Goal: Task Accomplishment & Management: Use online tool/utility

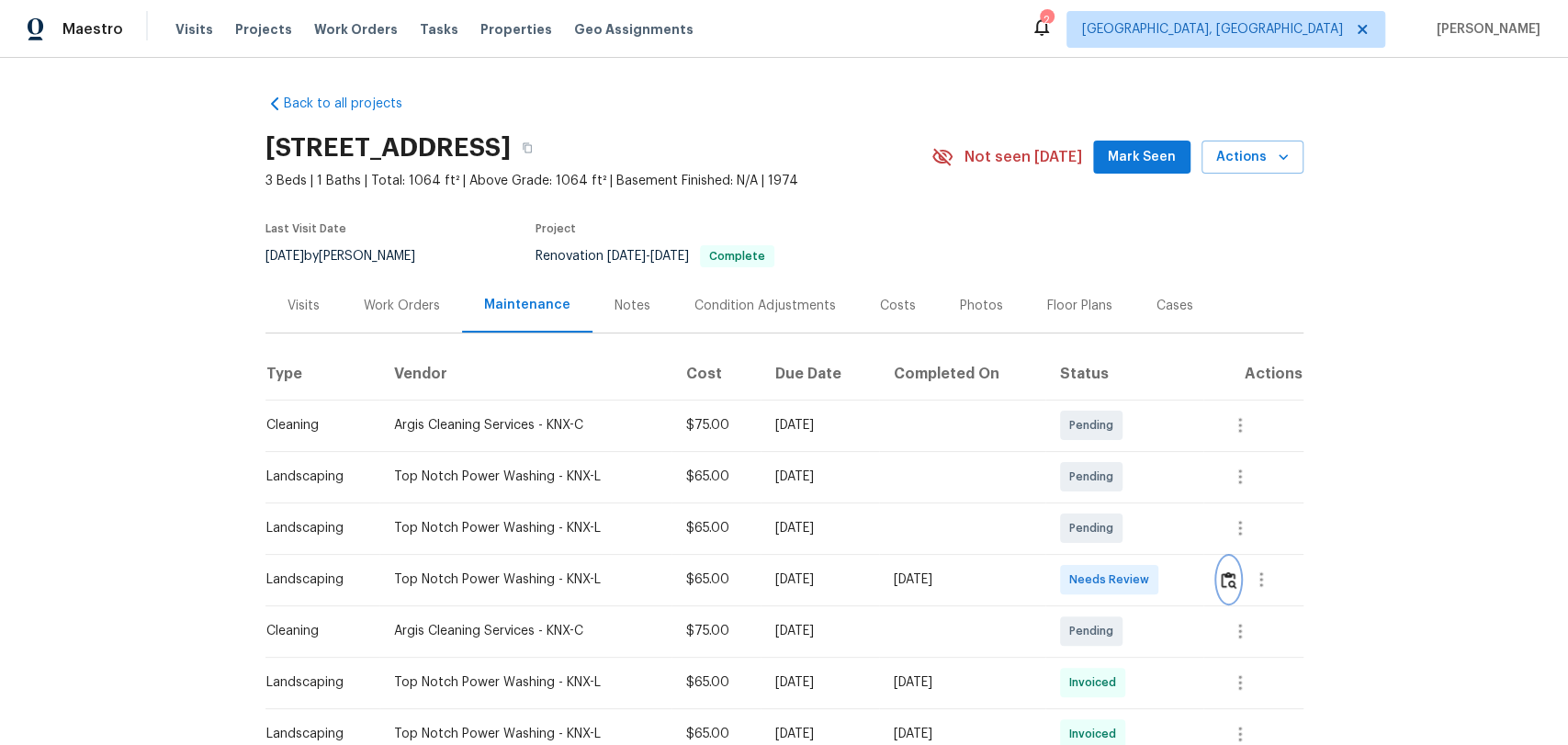
click at [1221, 579] on img "button" at bounding box center [1229, 581] width 16 height 18
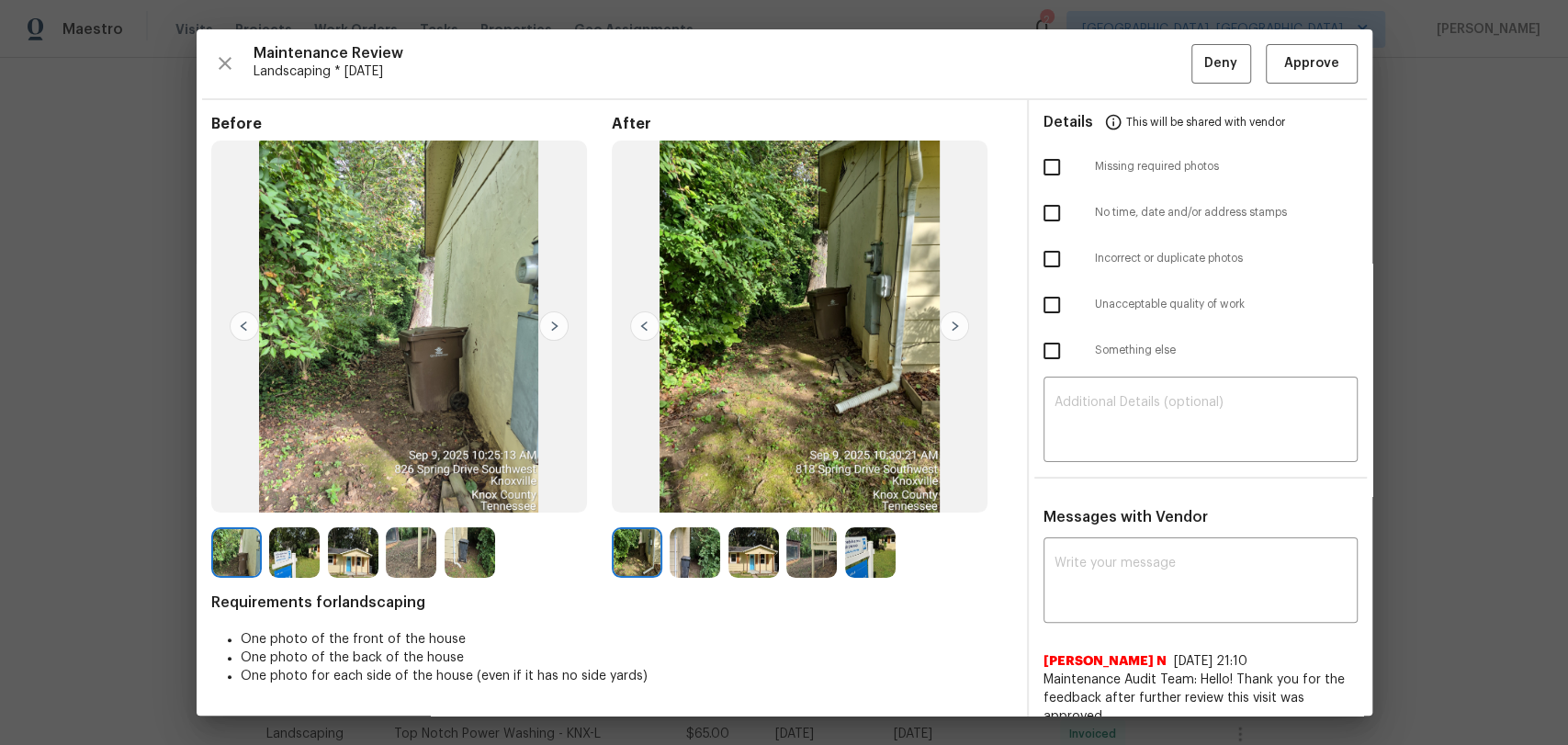
click at [950, 318] on img at bounding box center [955, 326] width 29 height 29
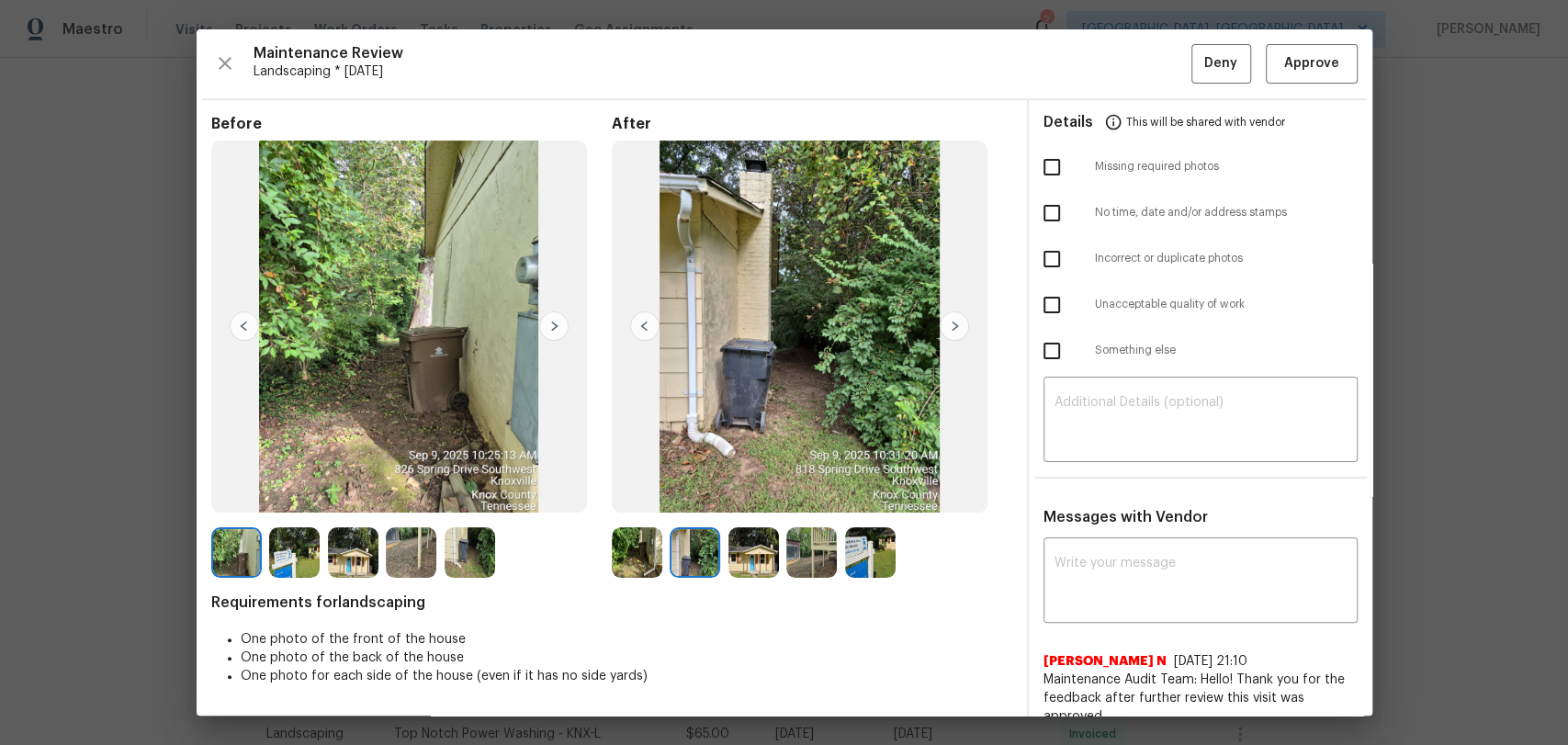
click at [950, 318] on img at bounding box center [955, 326] width 29 height 29
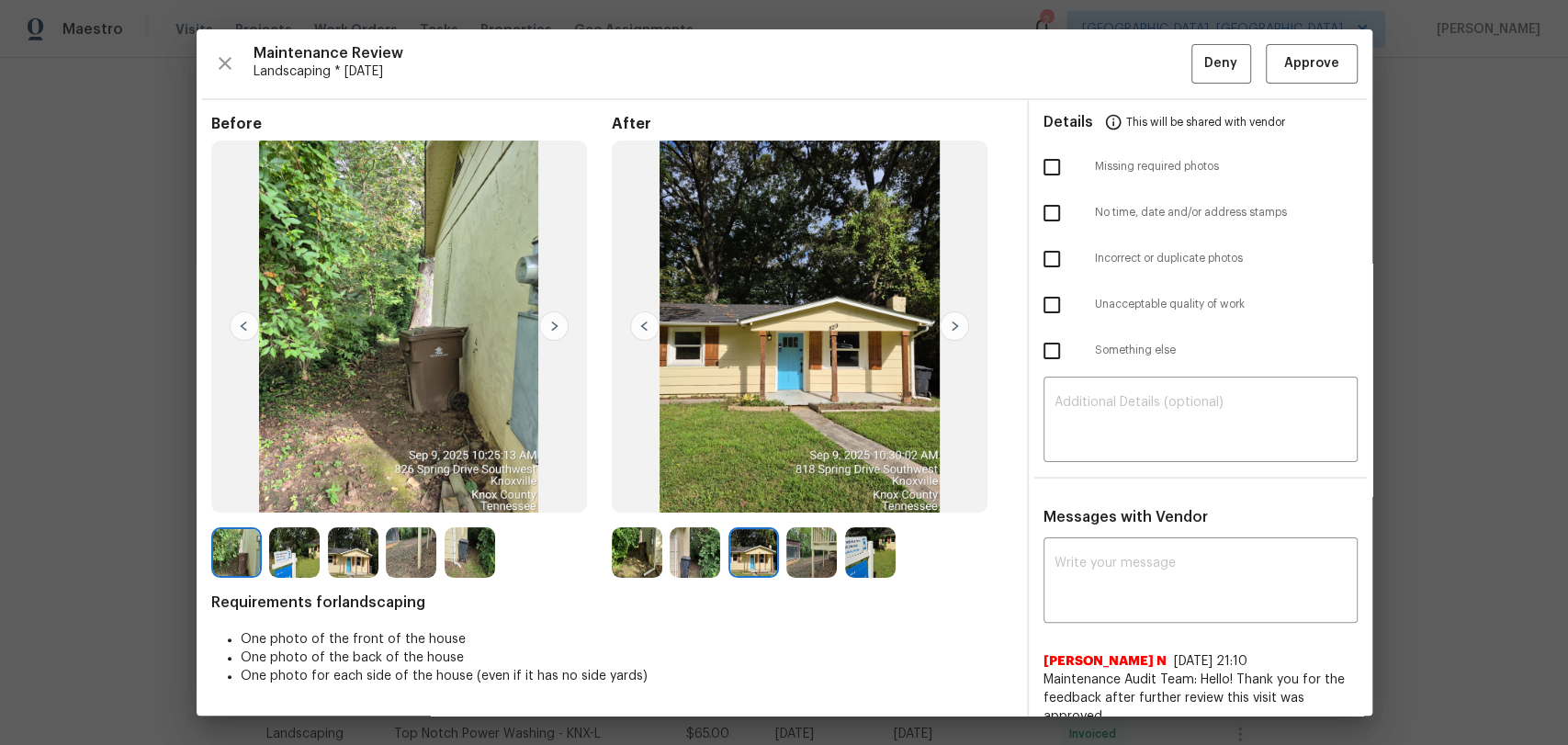
click at [948, 318] on img at bounding box center [955, 326] width 29 height 29
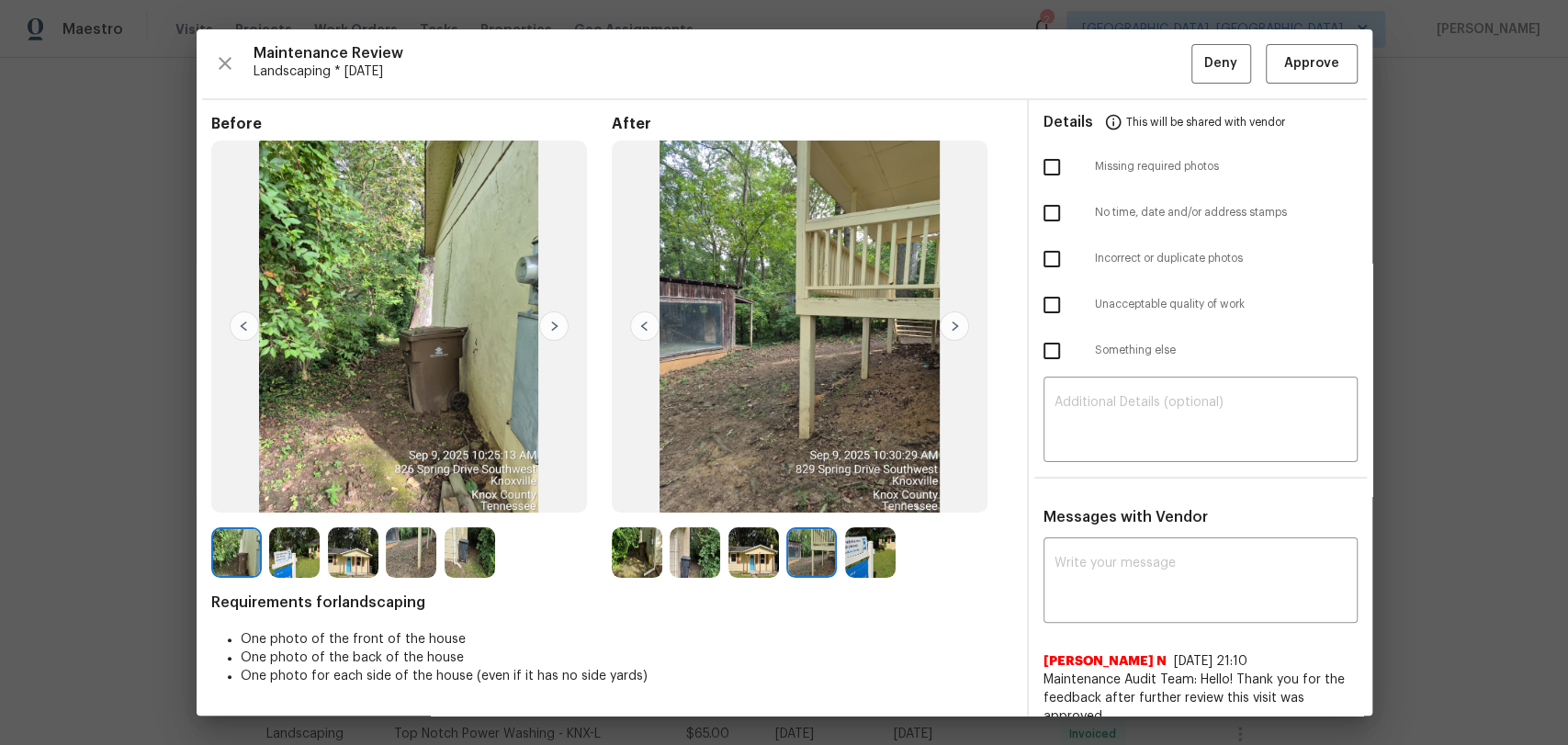
click at [948, 318] on img at bounding box center [955, 326] width 29 height 29
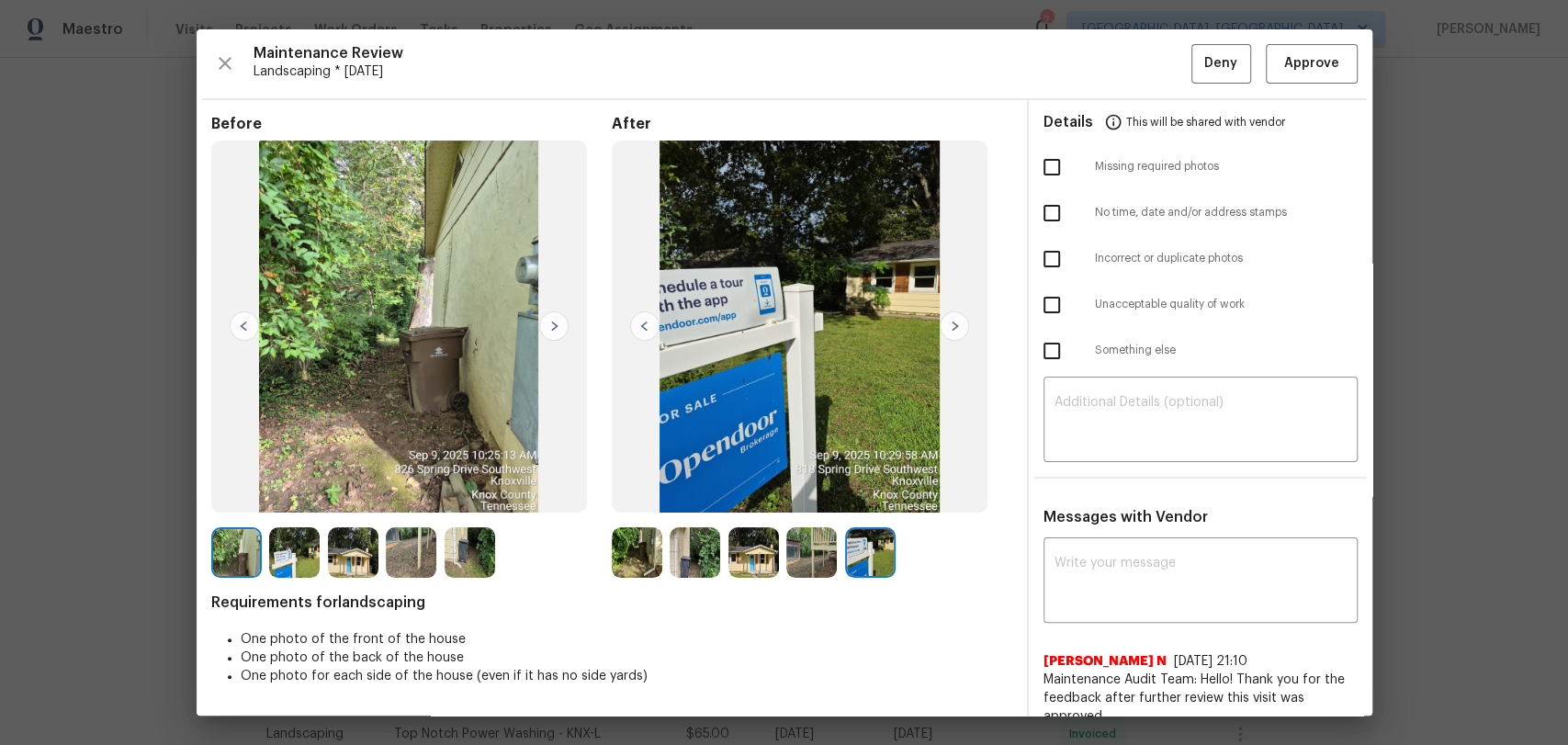
click at [948, 318] on img at bounding box center [955, 326] width 29 height 29
click at [1300, 77] on button "Approve" at bounding box center [1311, 63] width 91 height 40
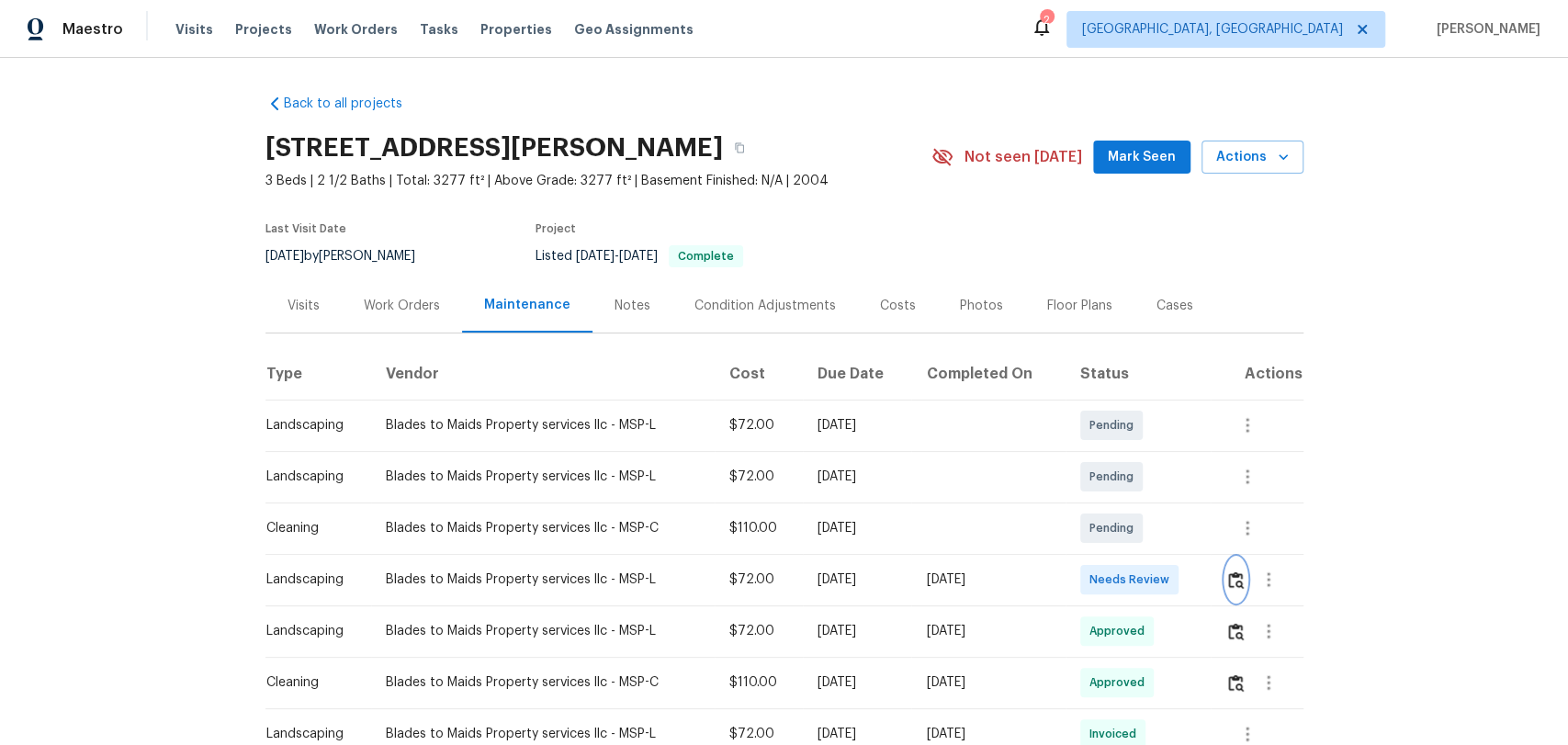
click at [1230, 581] on img "button" at bounding box center [1236, 581] width 16 height 18
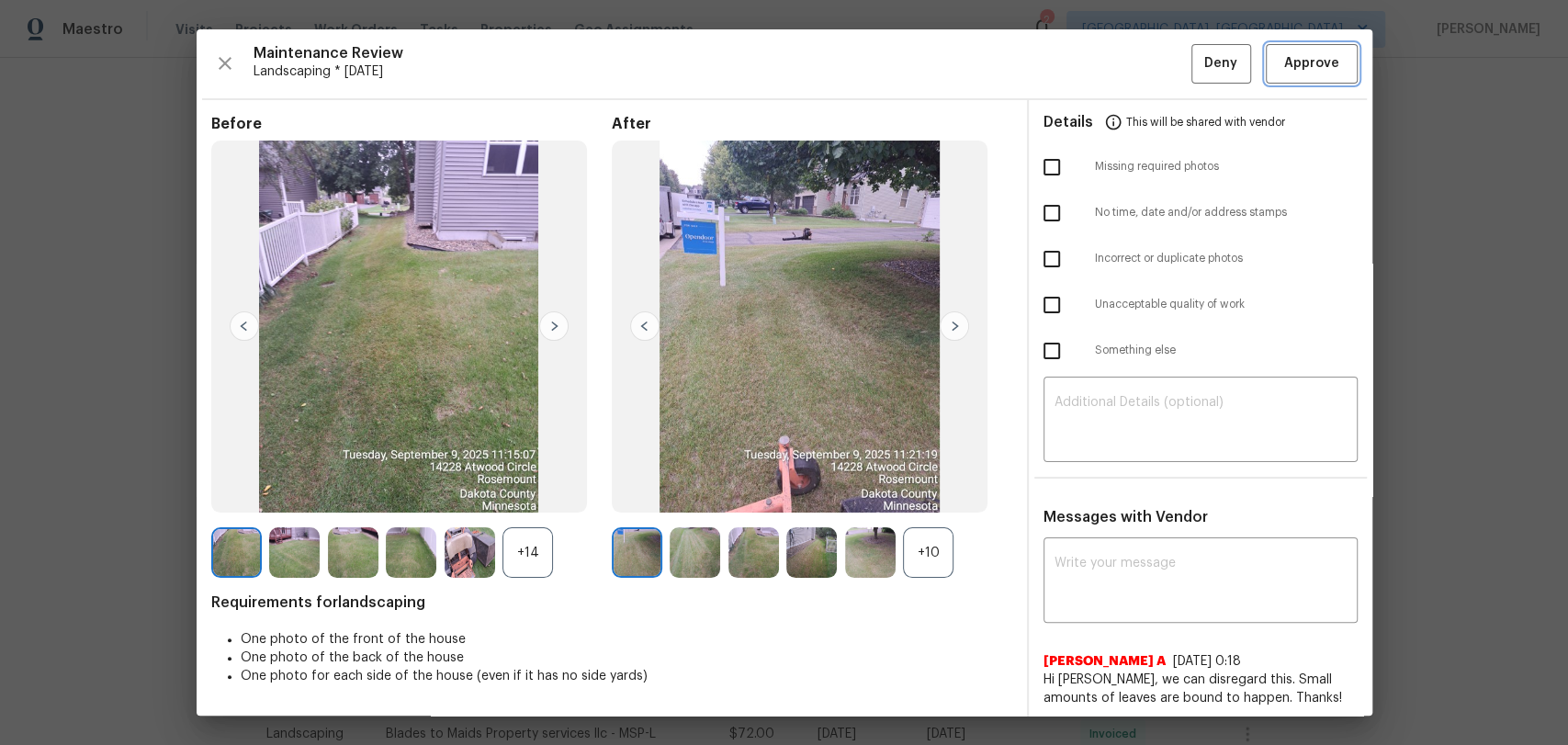
click at [1293, 53] on span "Approve" at bounding box center [1311, 64] width 55 height 23
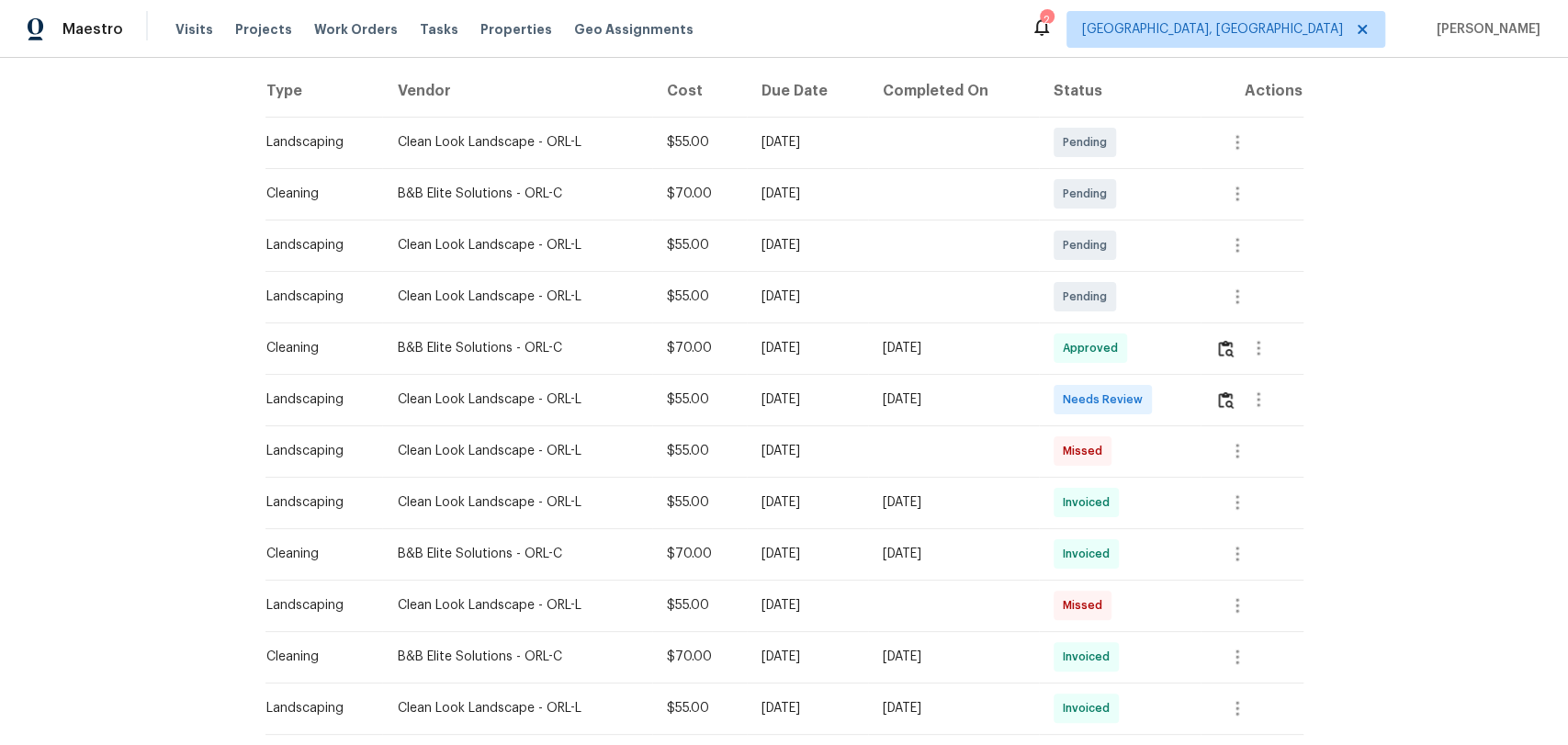
scroll to position [306, 0]
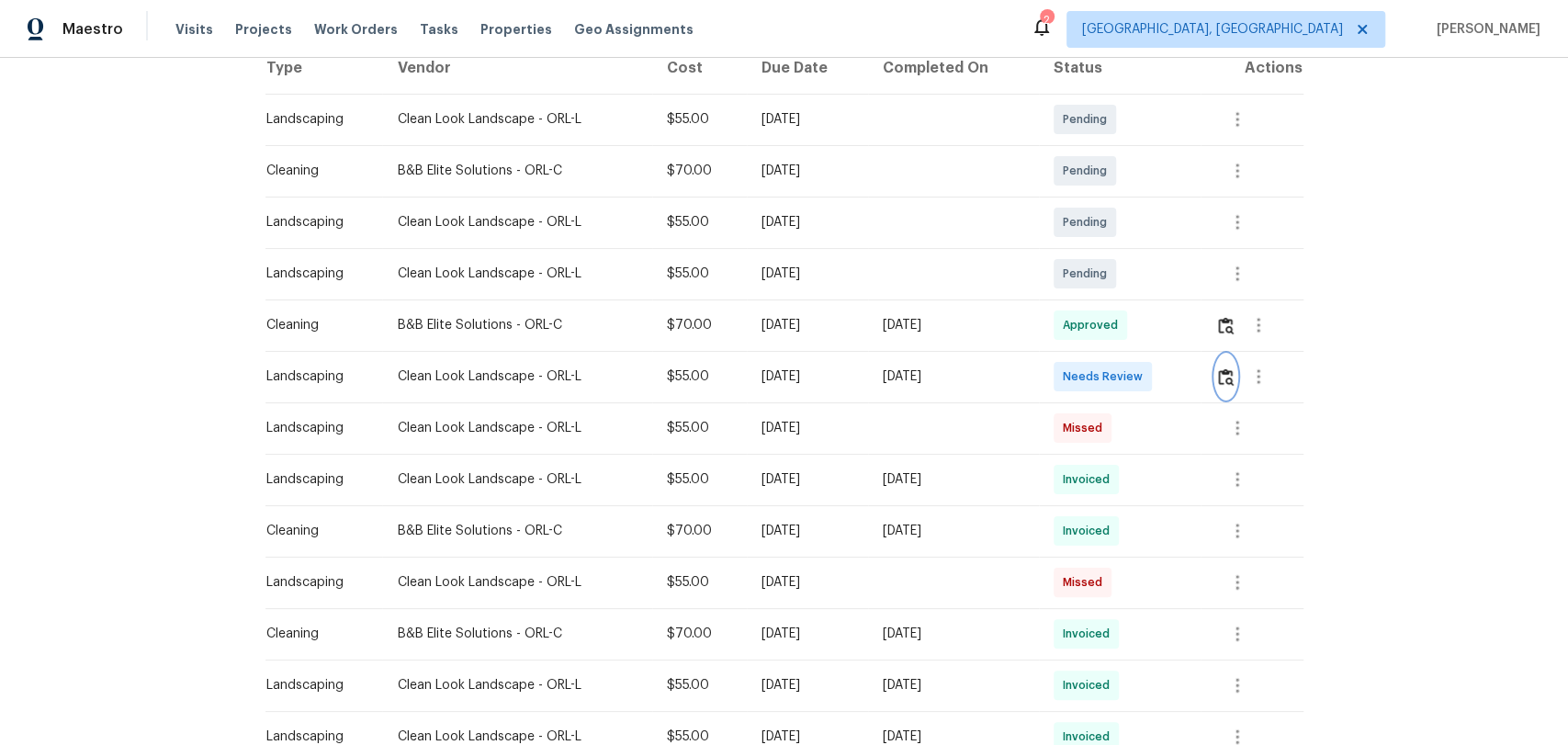
click at [1218, 370] on img "button" at bounding box center [1226, 377] width 16 height 18
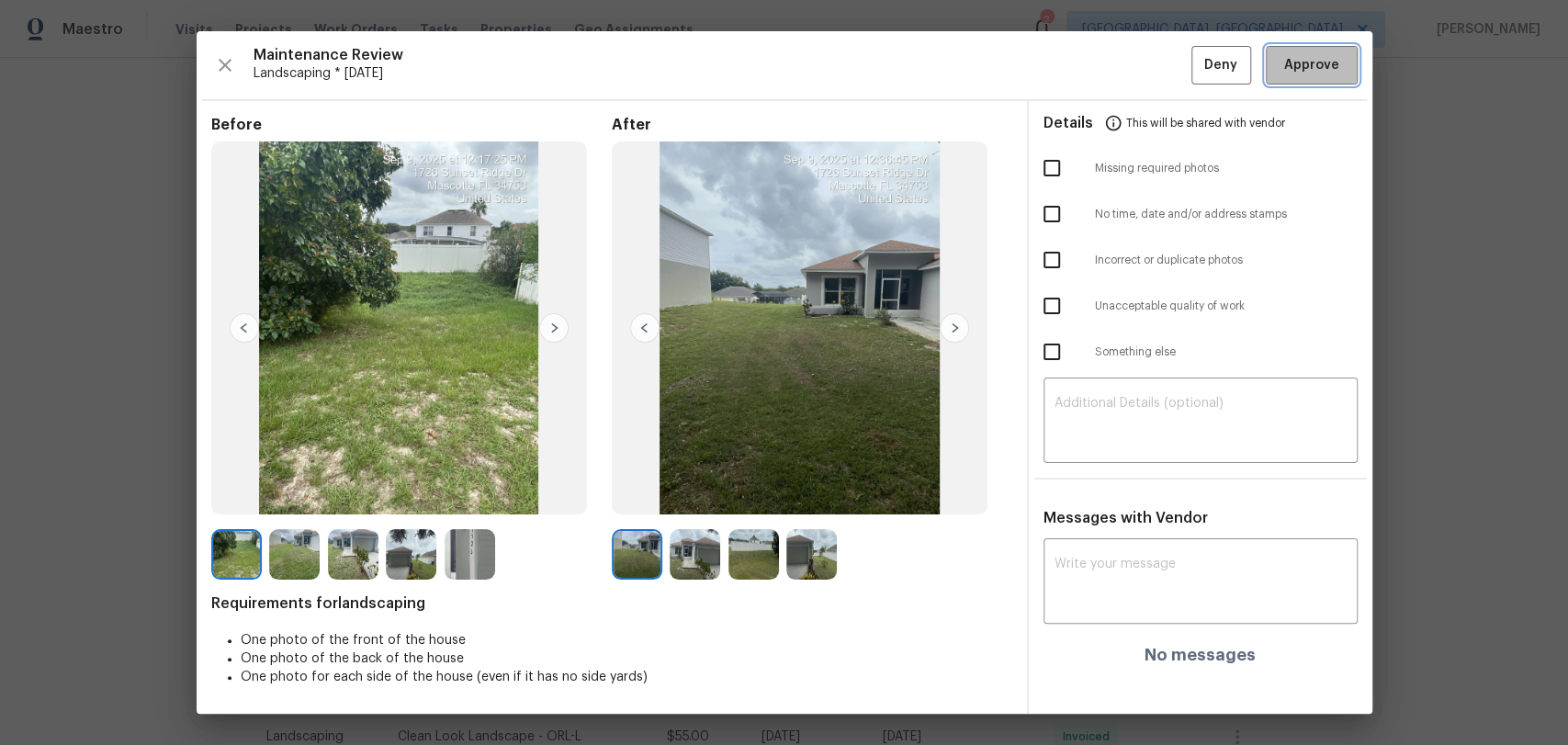
click at [1289, 68] on span "Approve" at bounding box center [1311, 66] width 55 height 23
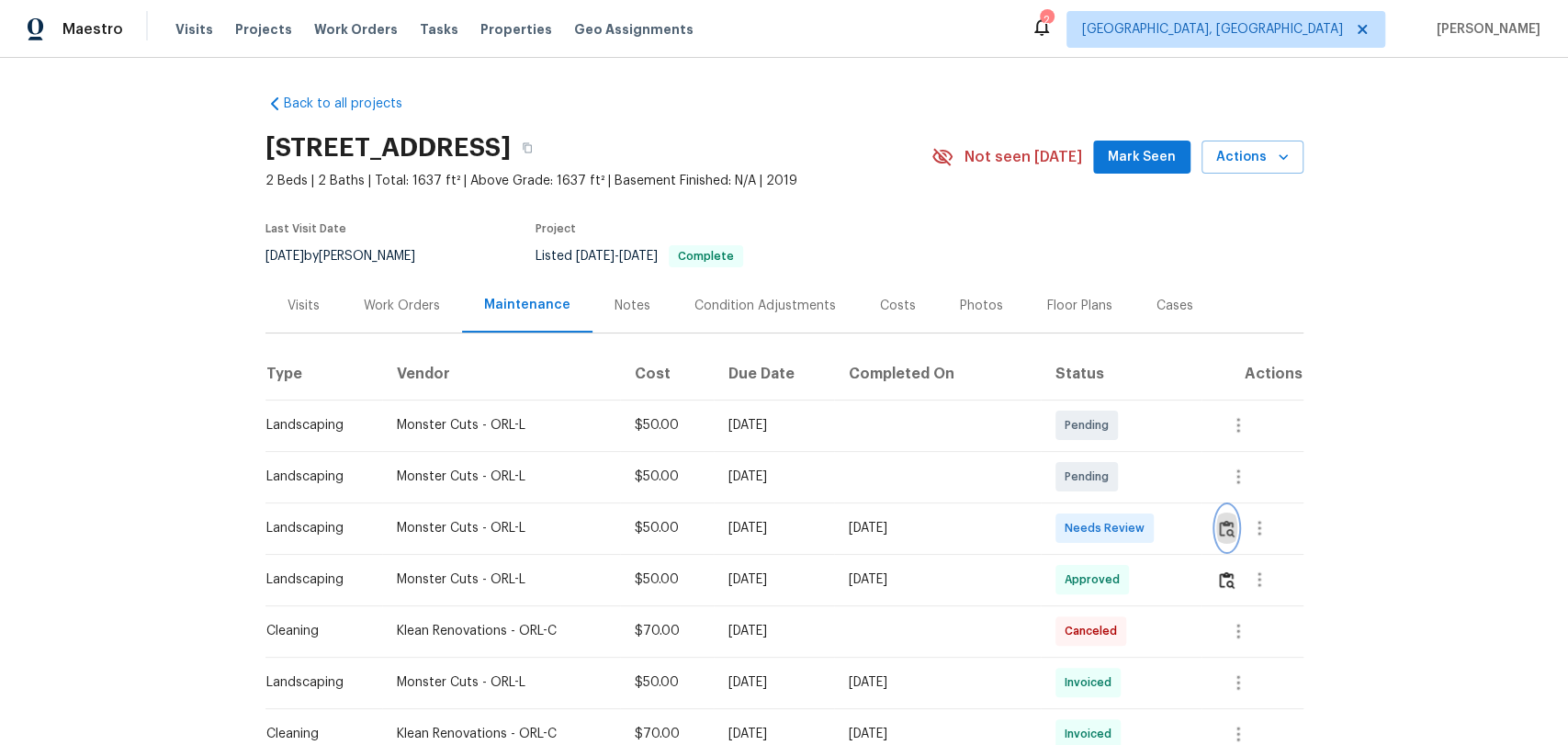
click at [1222, 522] on img "button" at bounding box center [1227, 529] width 16 height 18
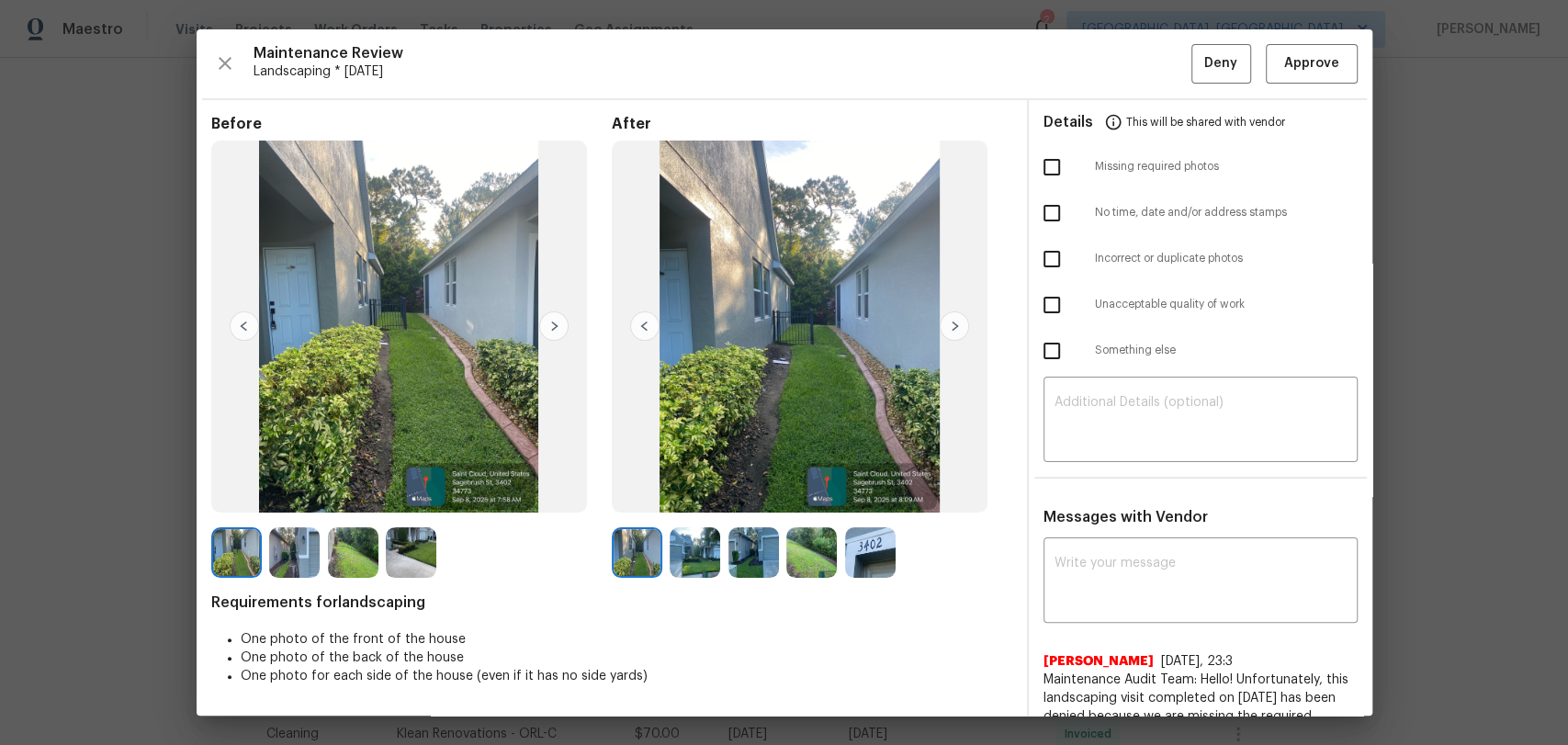
click at [549, 322] on img at bounding box center [554, 326] width 29 height 29
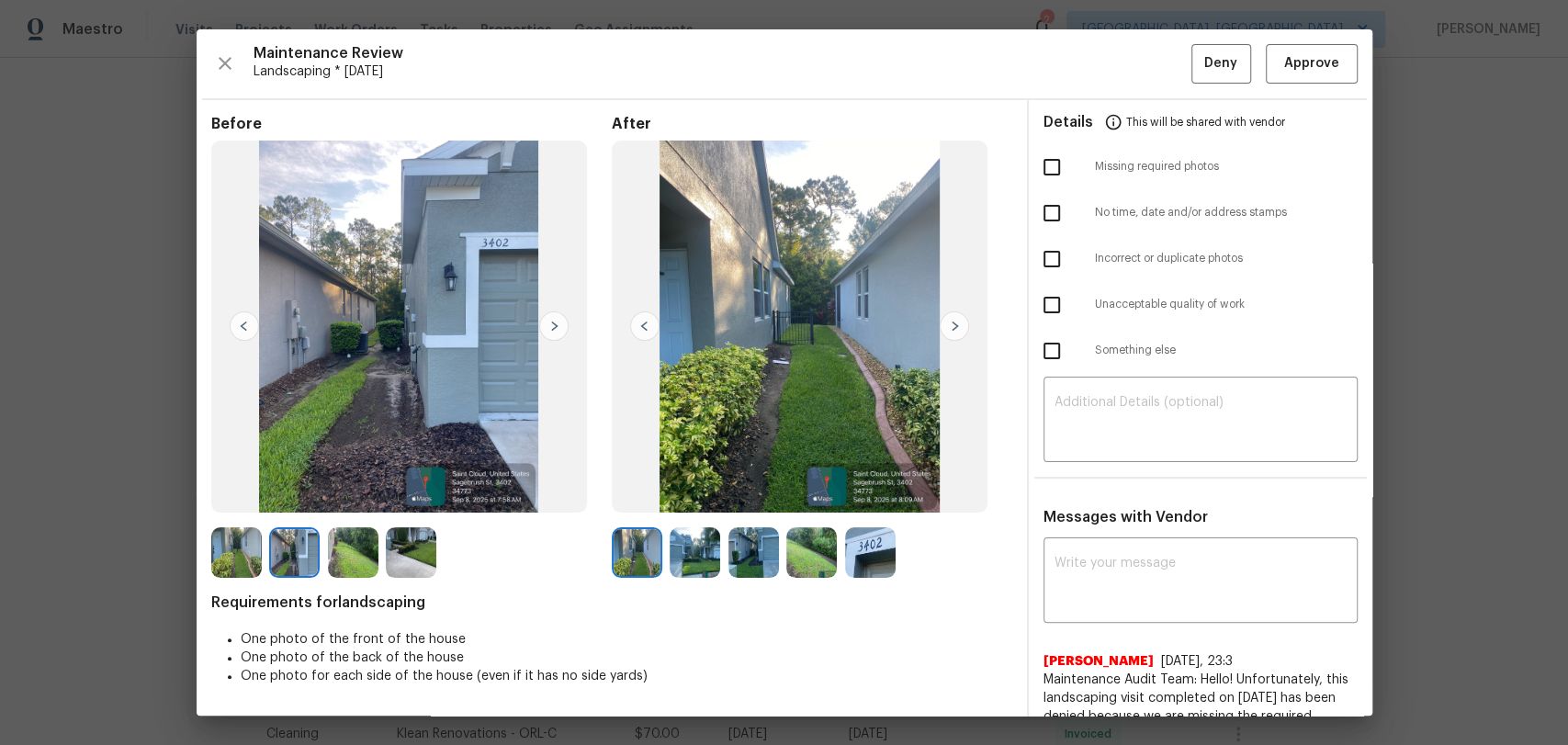
click at [548, 321] on img at bounding box center [554, 326] width 29 height 29
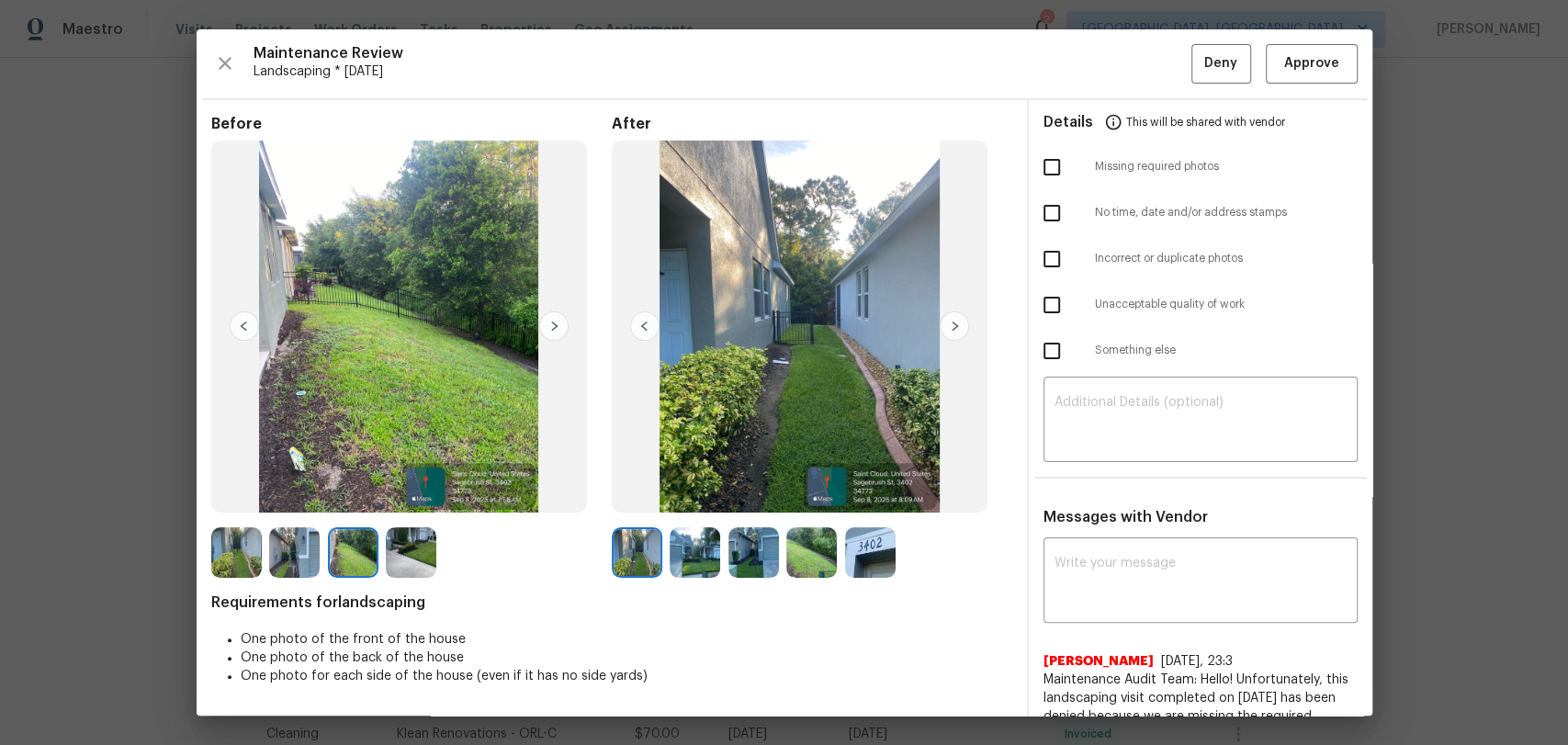
click at [548, 321] on img at bounding box center [554, 326] width 29 height 29
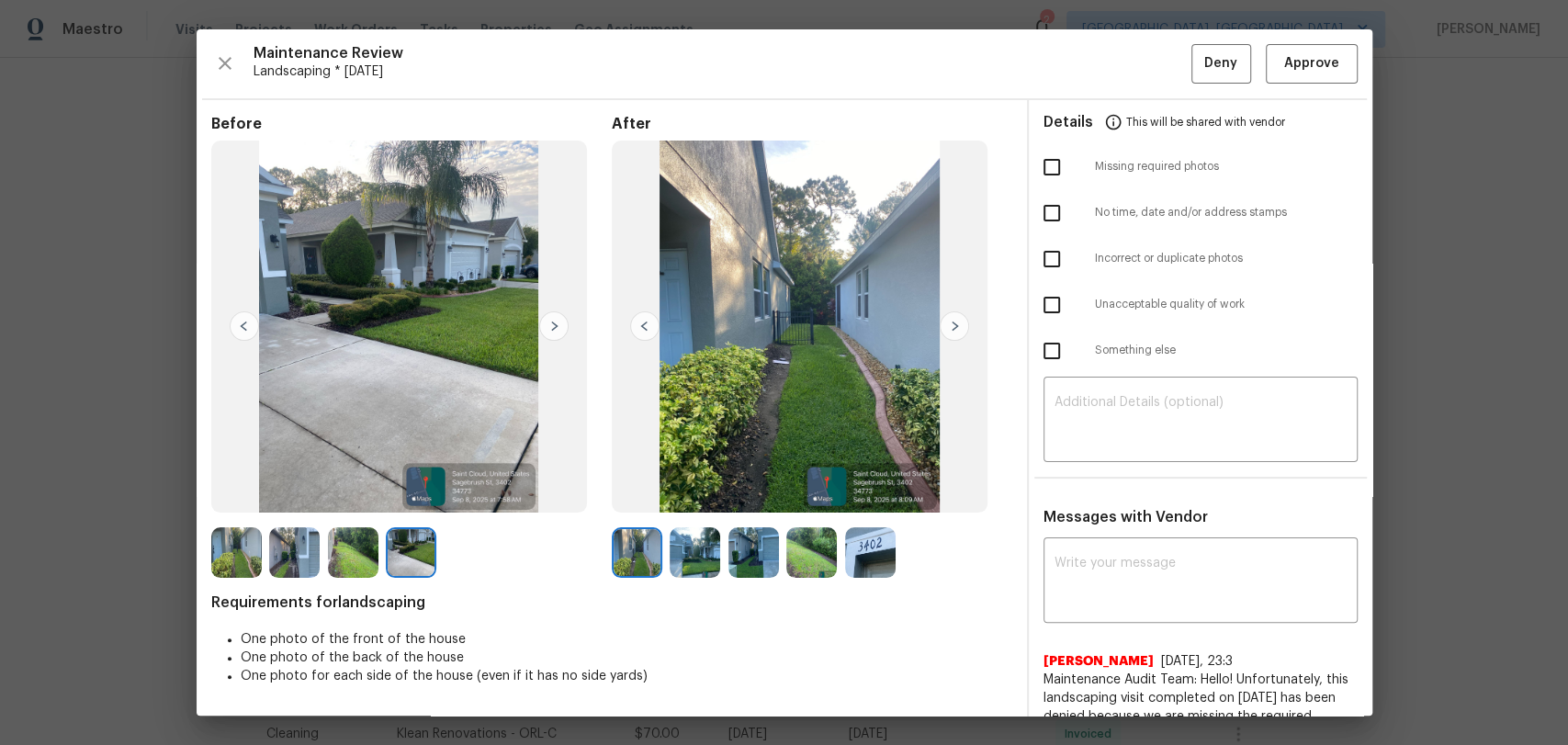
click at [952, 324] on img at bounding box center [955, 326] width 29 height 29
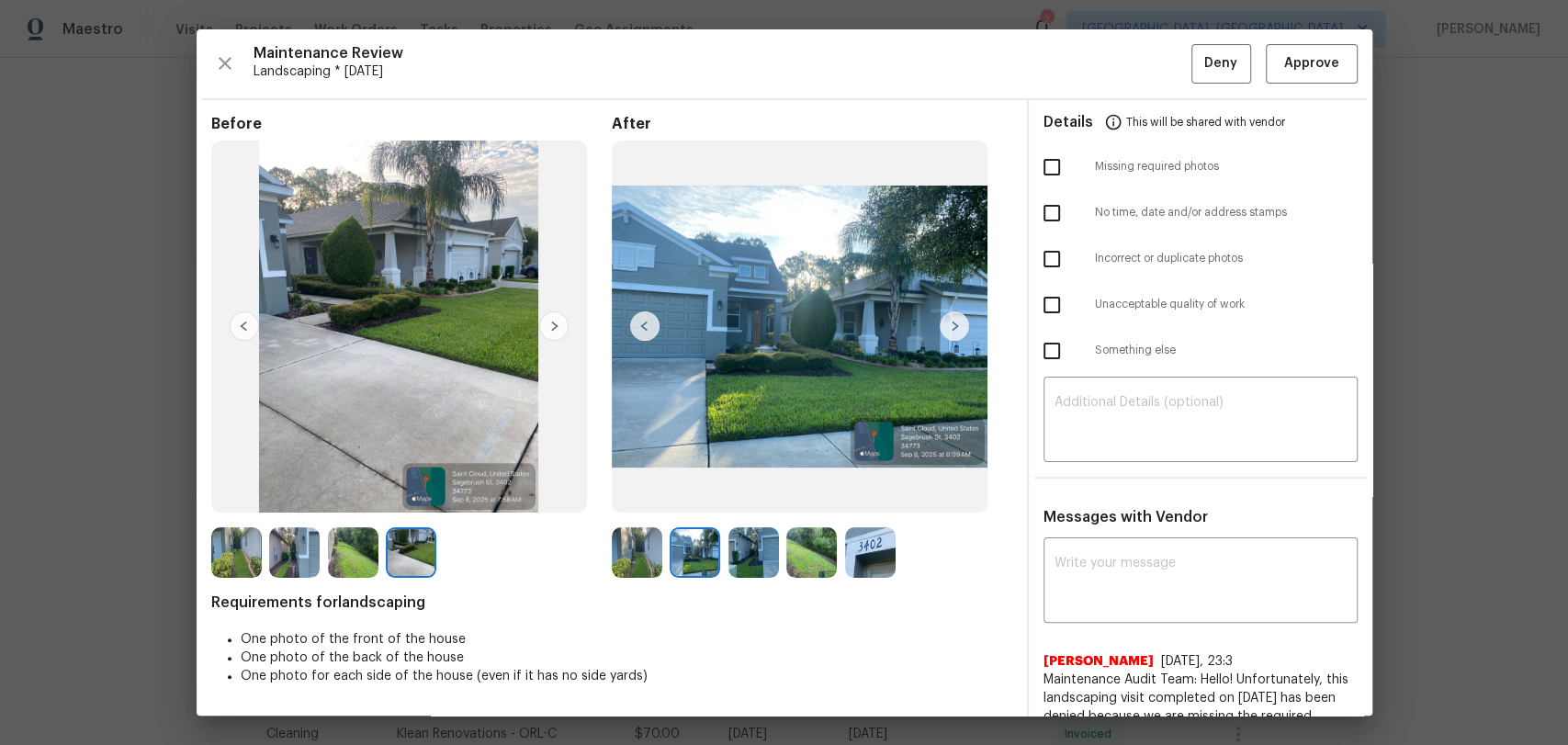
click at [636, 322] on img at bounding box center [645, 326] width 29 height 29
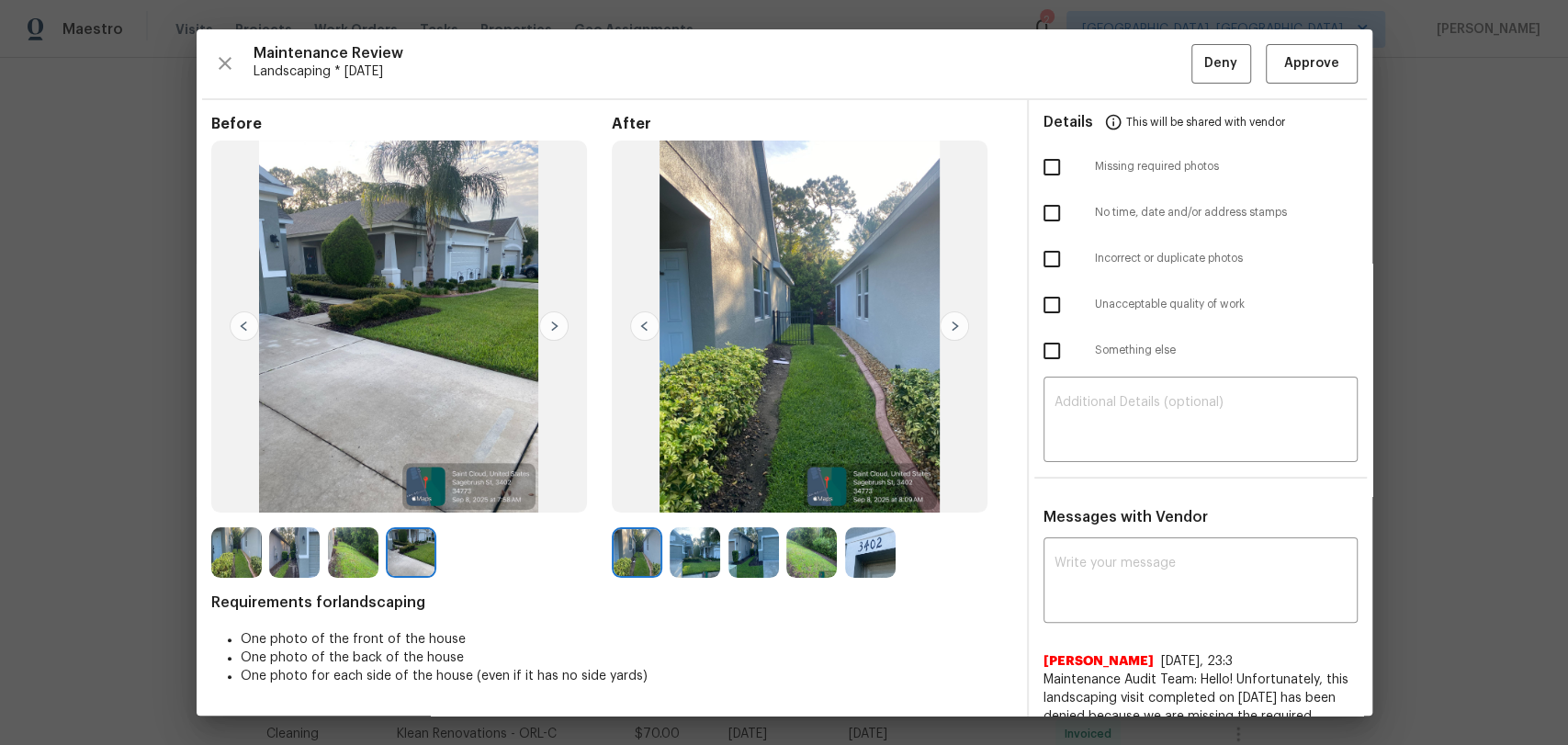
click at [951, 327] on img at bounding box center [955, 326] width 29 height 29
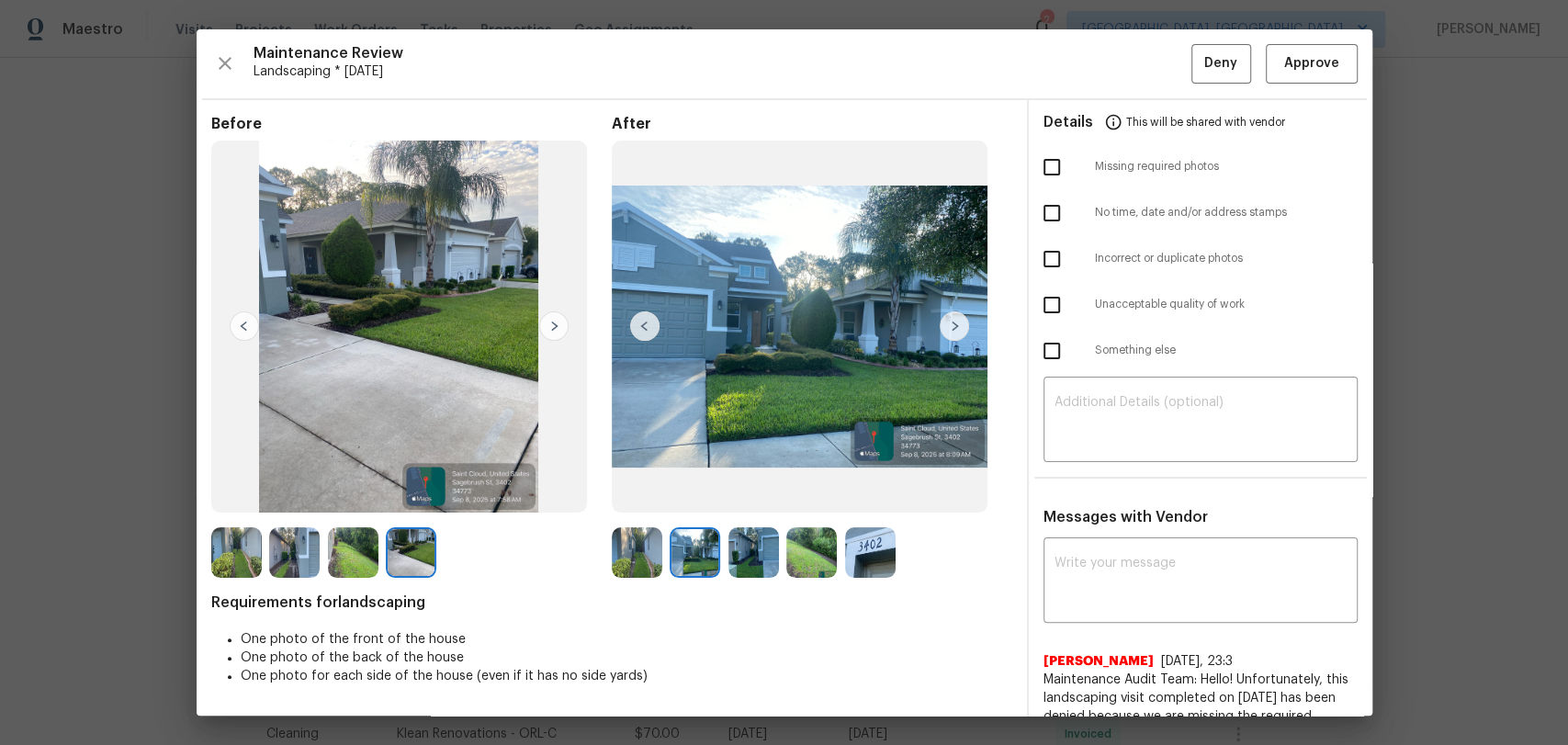
click at [952, 326] on img at bounding box center [955, 326] width 29 height 29
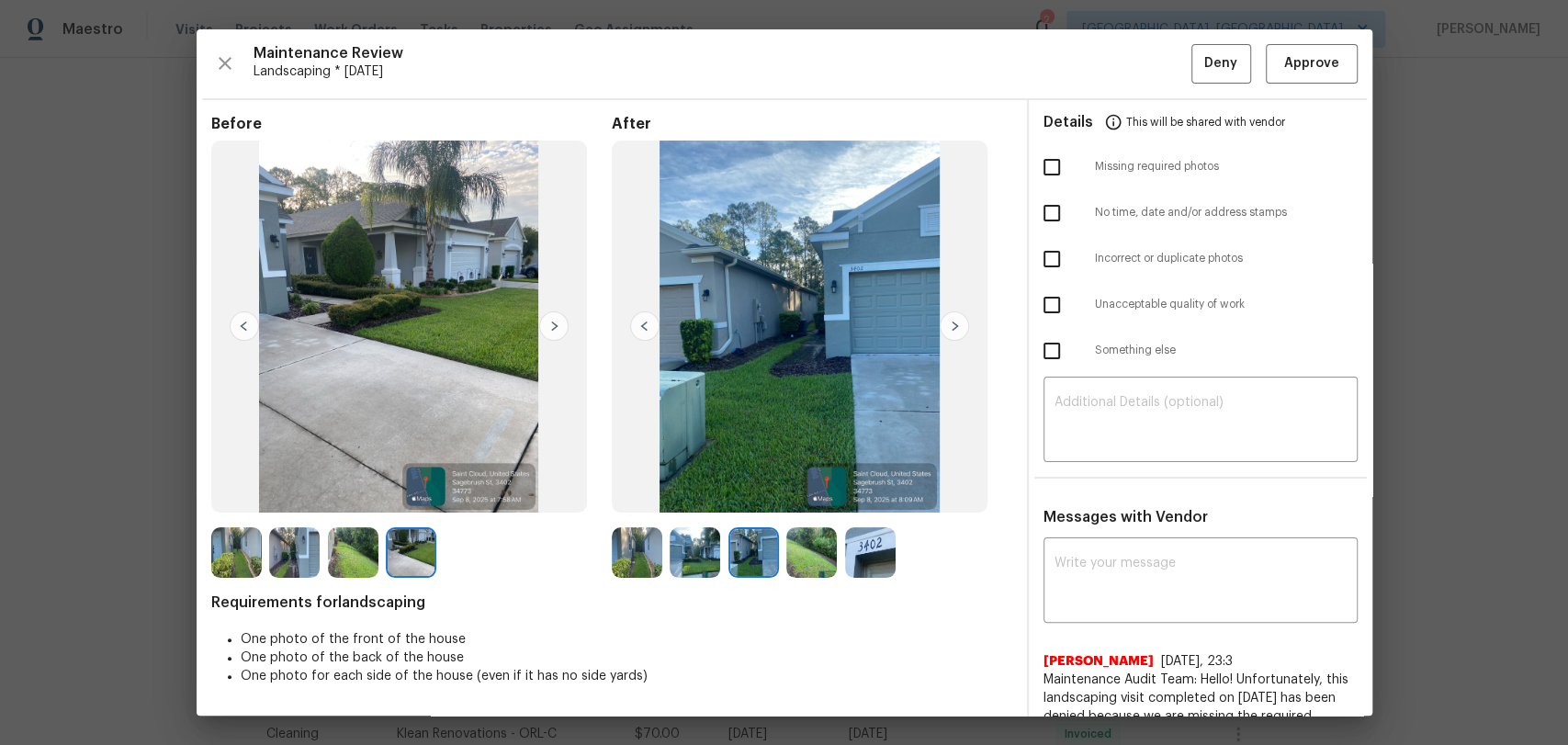
click at [952, 326] on img at bounding box center [955, 326] width 29 height 29
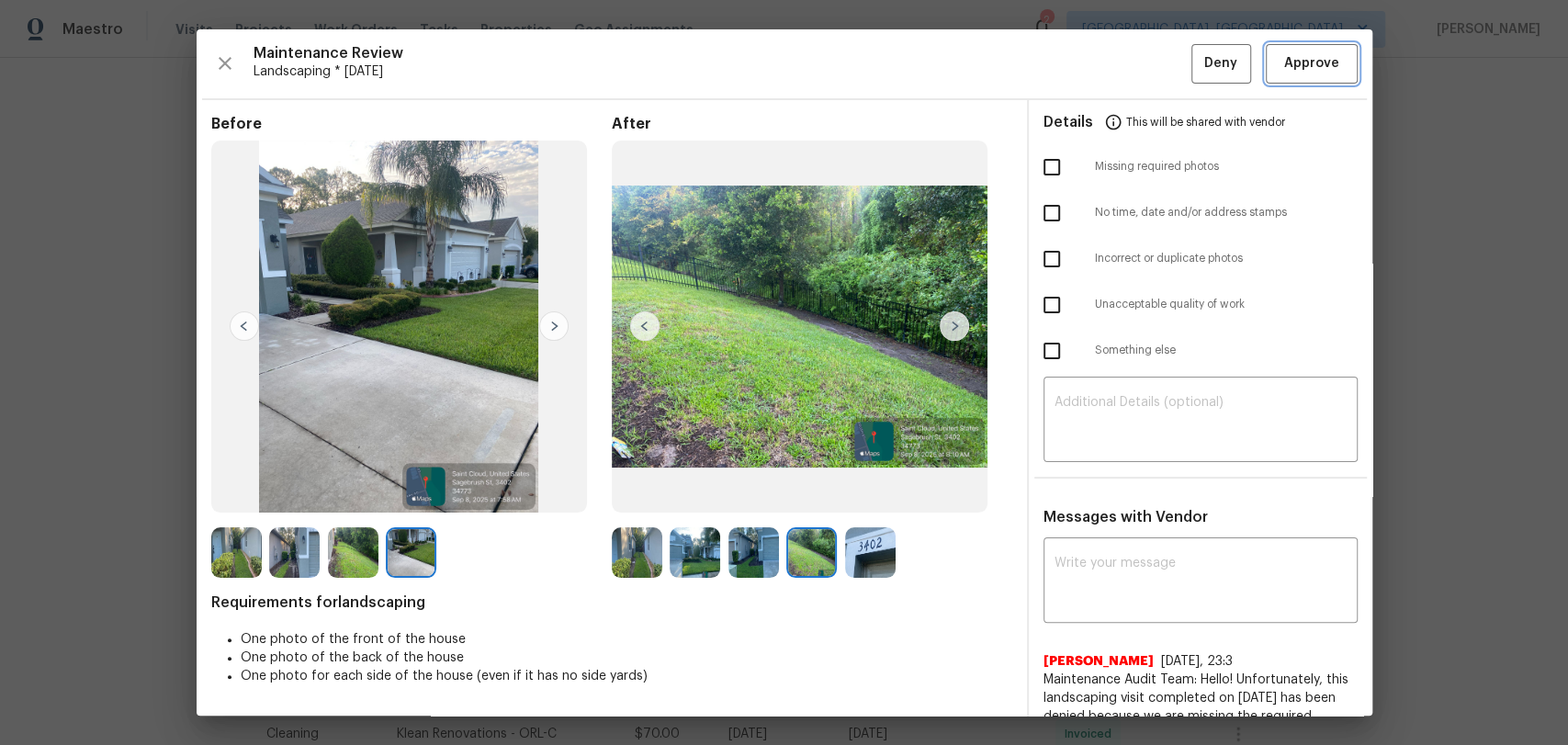
click at [1311, 69] on span "Approve" at bounding box center [1311, 64] width 55 height 23
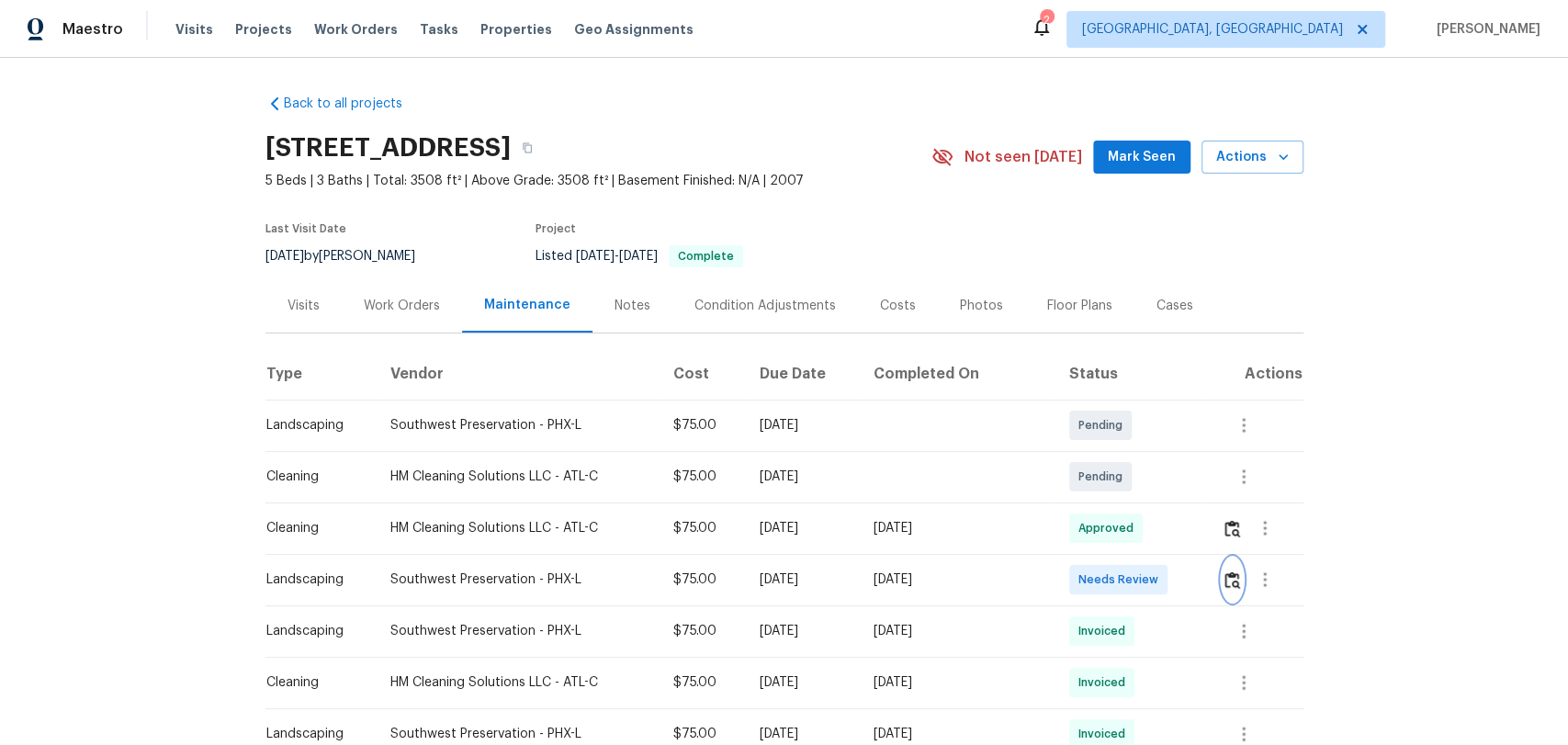
click at [1225, 578] on img "button" at bounding box center [1233, 581] width 16 height 18
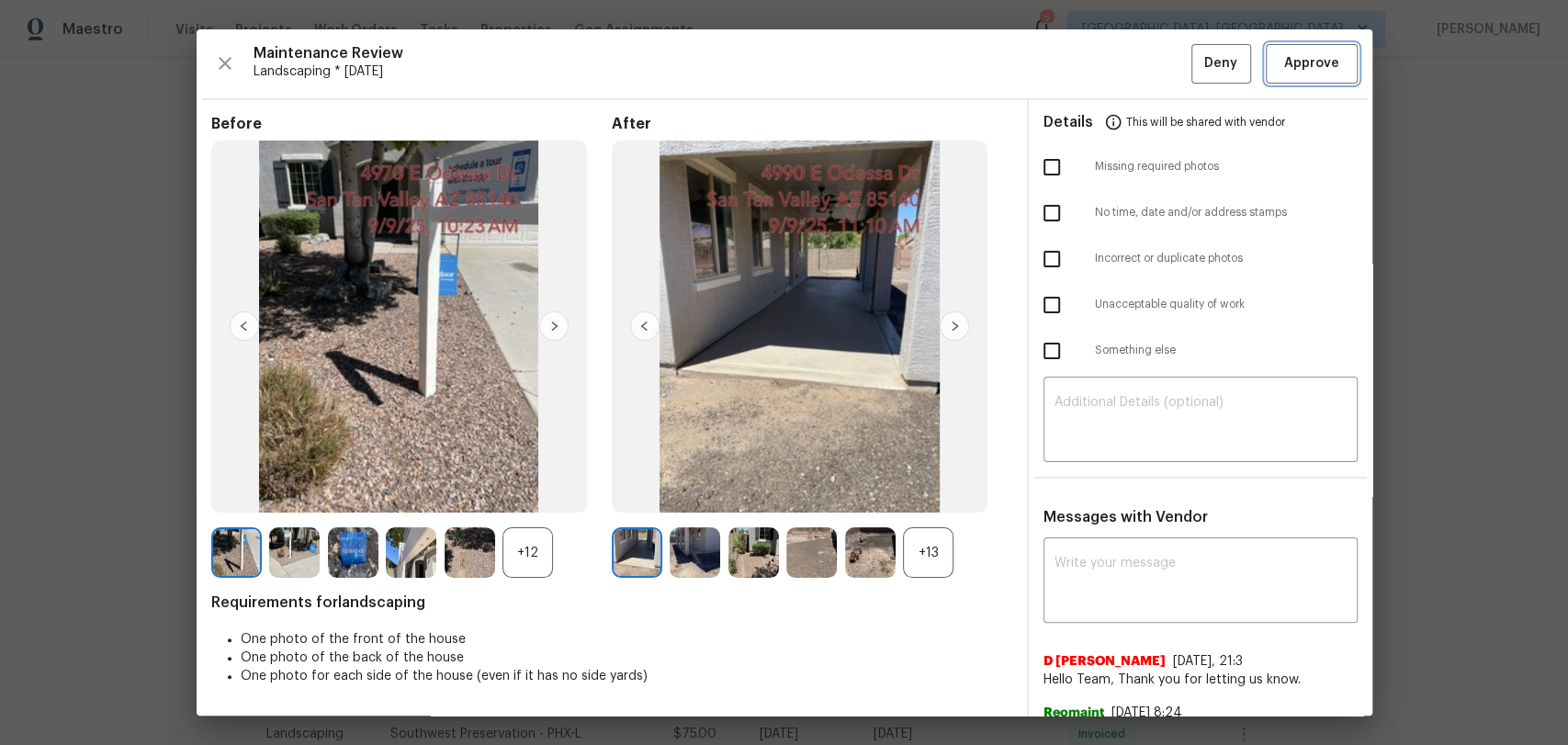
click at [1318, 59] on span "Approve" at bounding box center [1311, 64] width 55 height 23
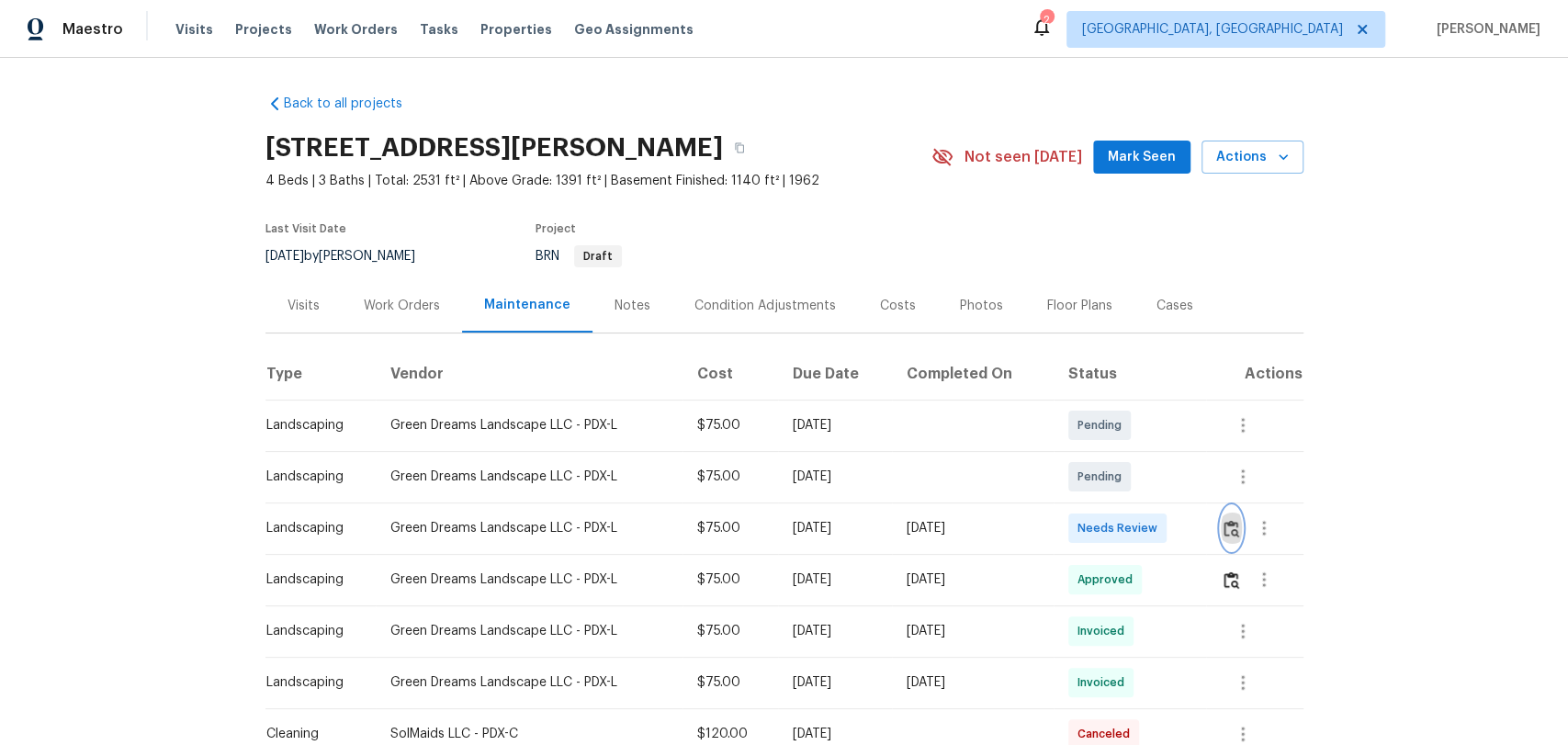
click at [1227, 523] on img "button" at bounding box center [1232, 529] width 16 height 18
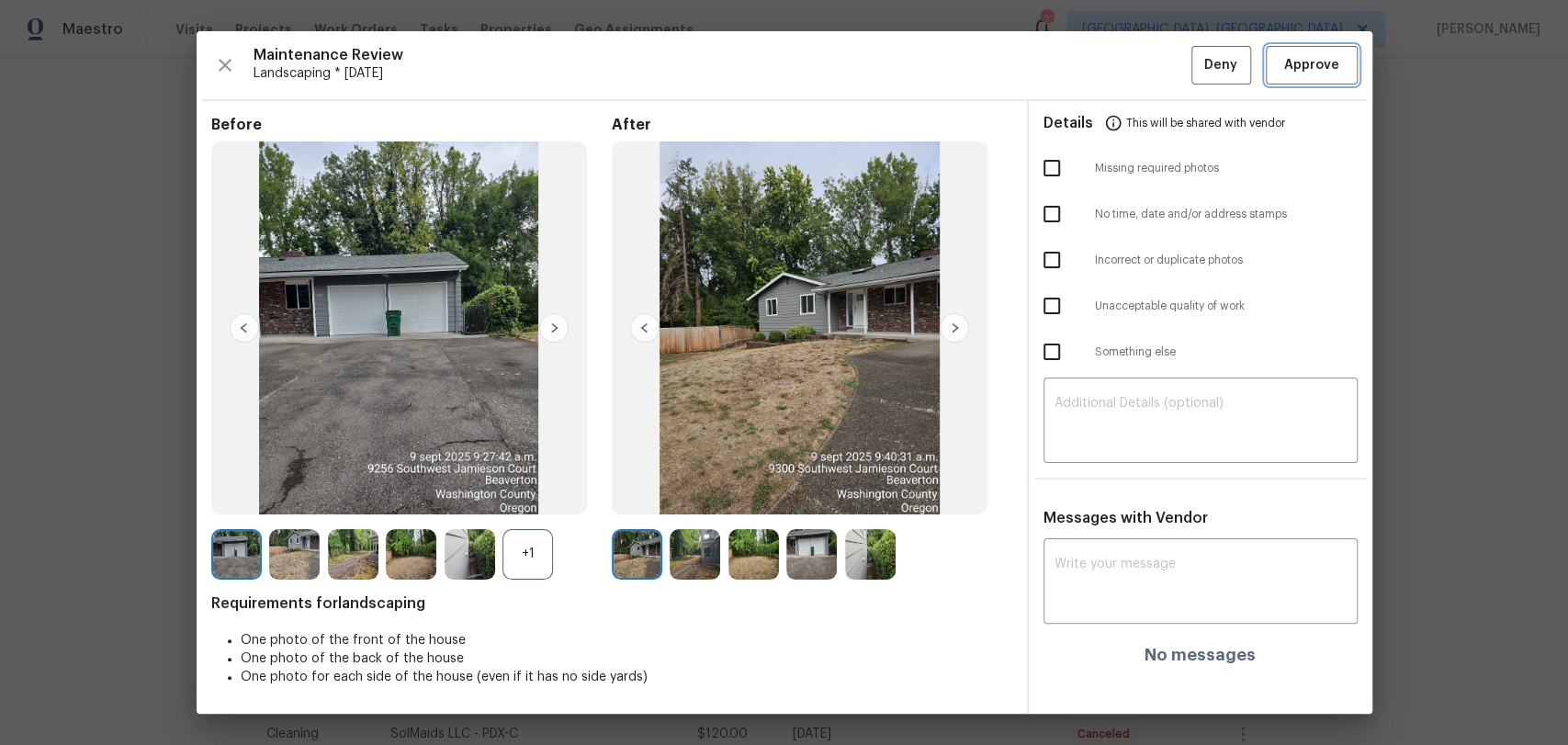
click at [1310, 66] on span "Approve" at bounding box center [1311, 66] width 55 height 23
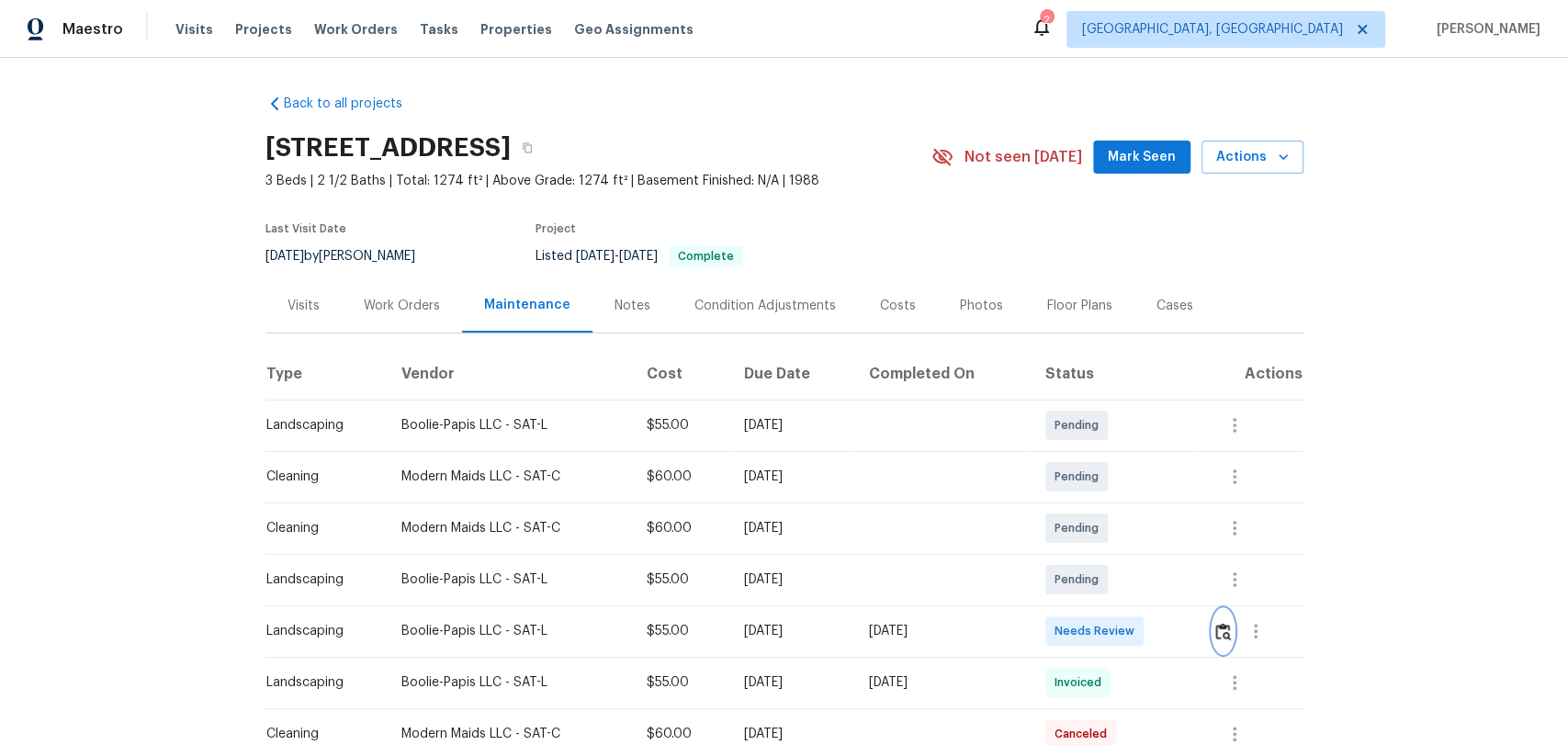
click at [1216, 627] on img "button" at bounding box center [1223, 632] width 16 height 18
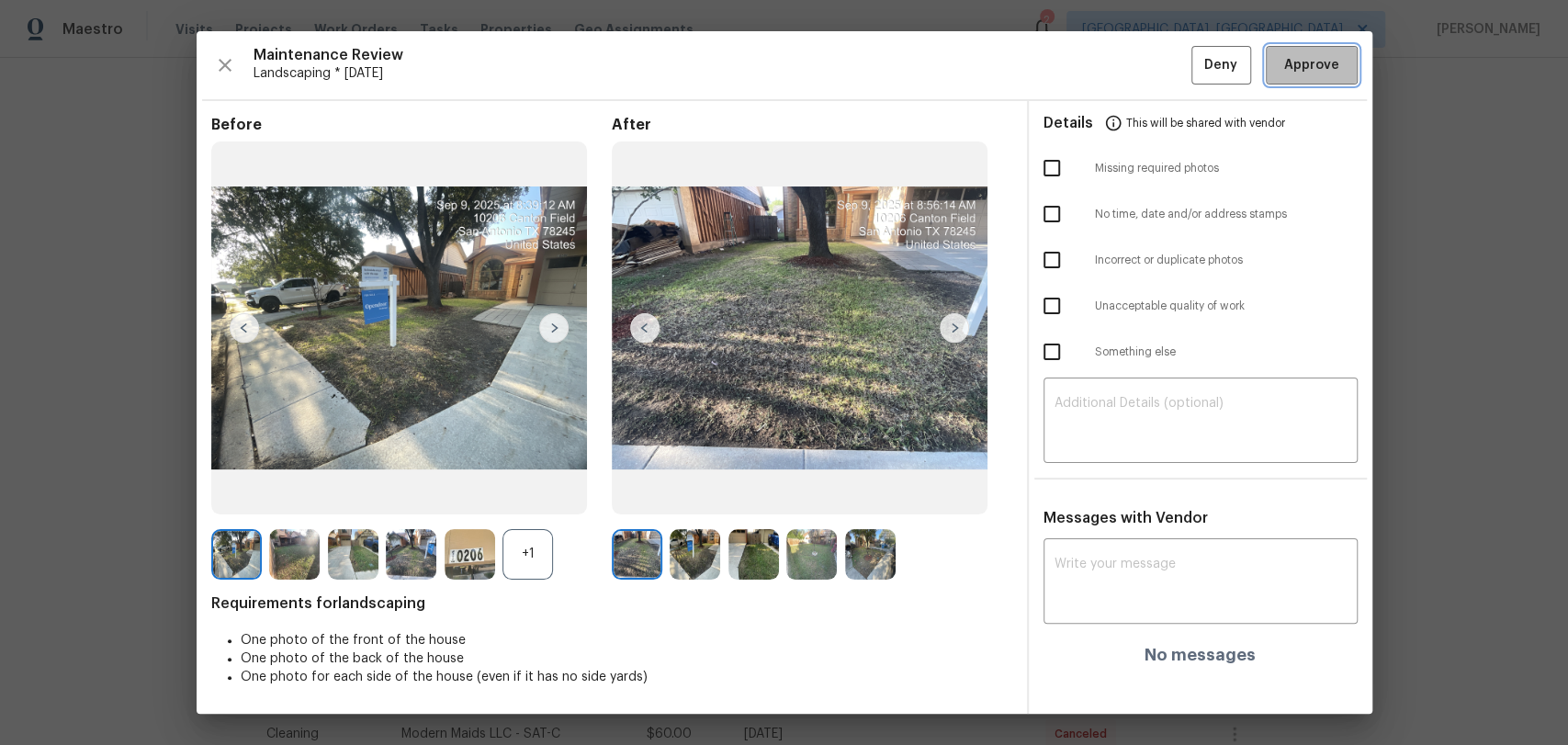
click at [1291, 70] on span "Approve" at bounding box center [1311, 66] width 55 height 23
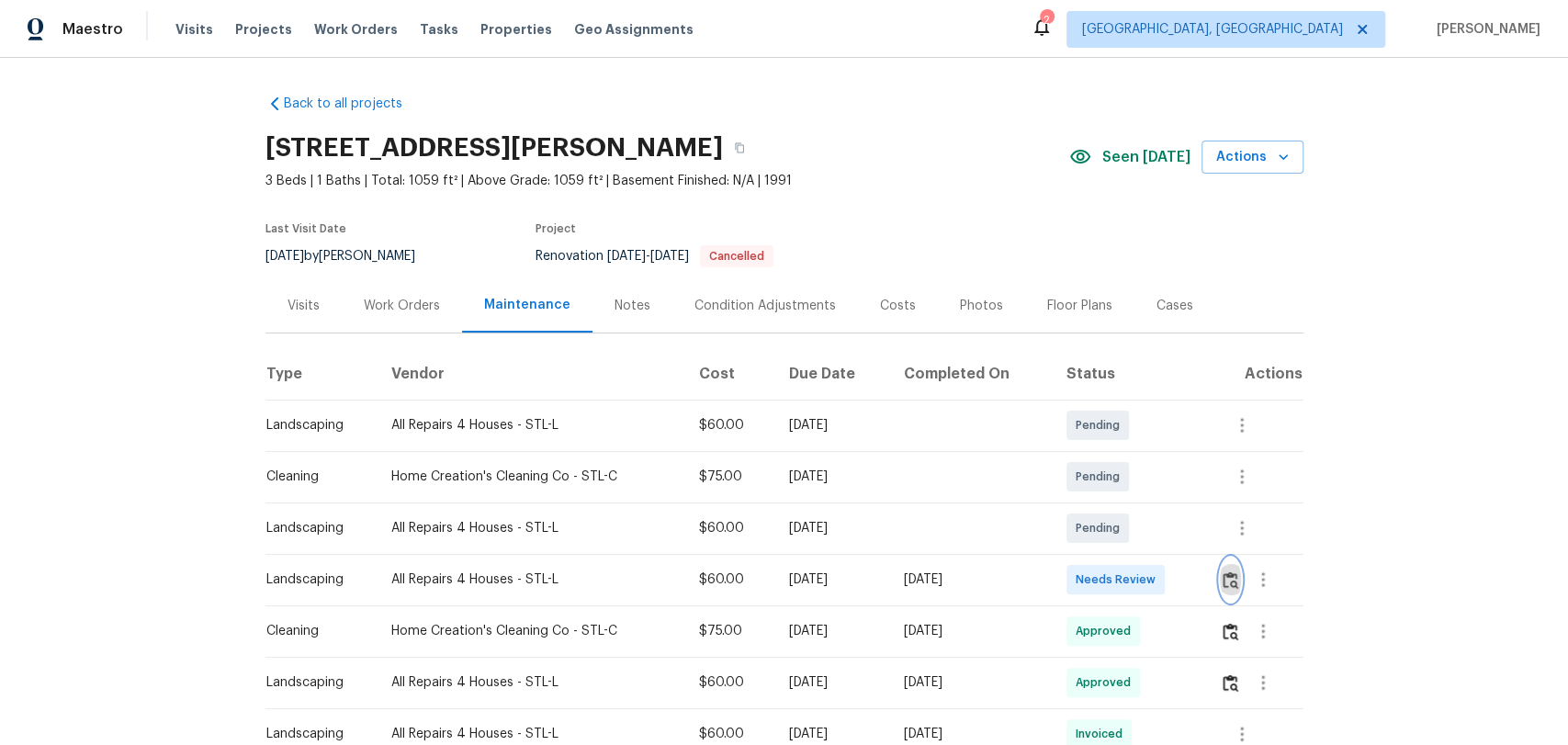
click at [1233, 579] on img "button" at bounding box center [1231, 581] width 16 height 18
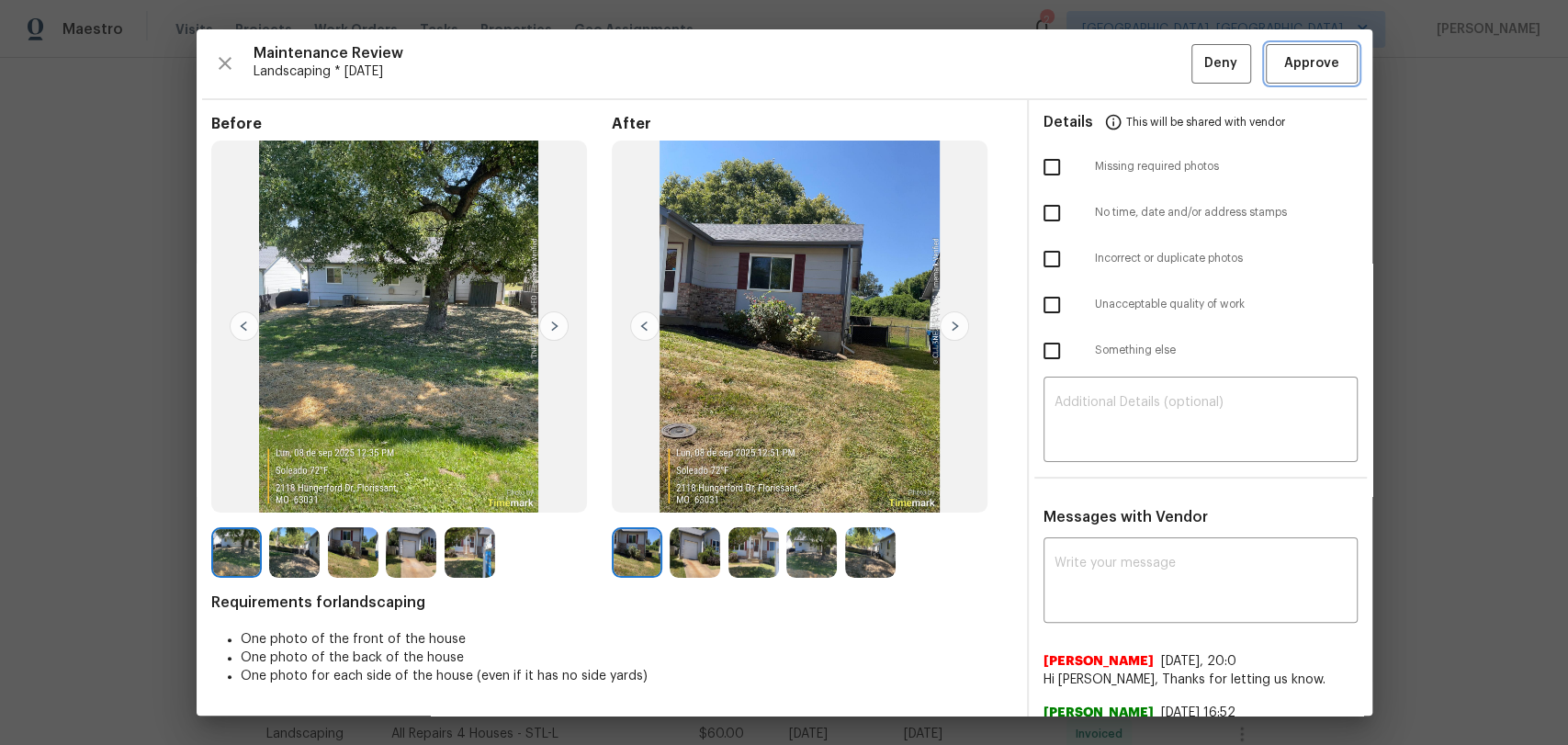
click at [1284, 61] on span "Approve" at bounding box center [1311, 64] width 55 height 23
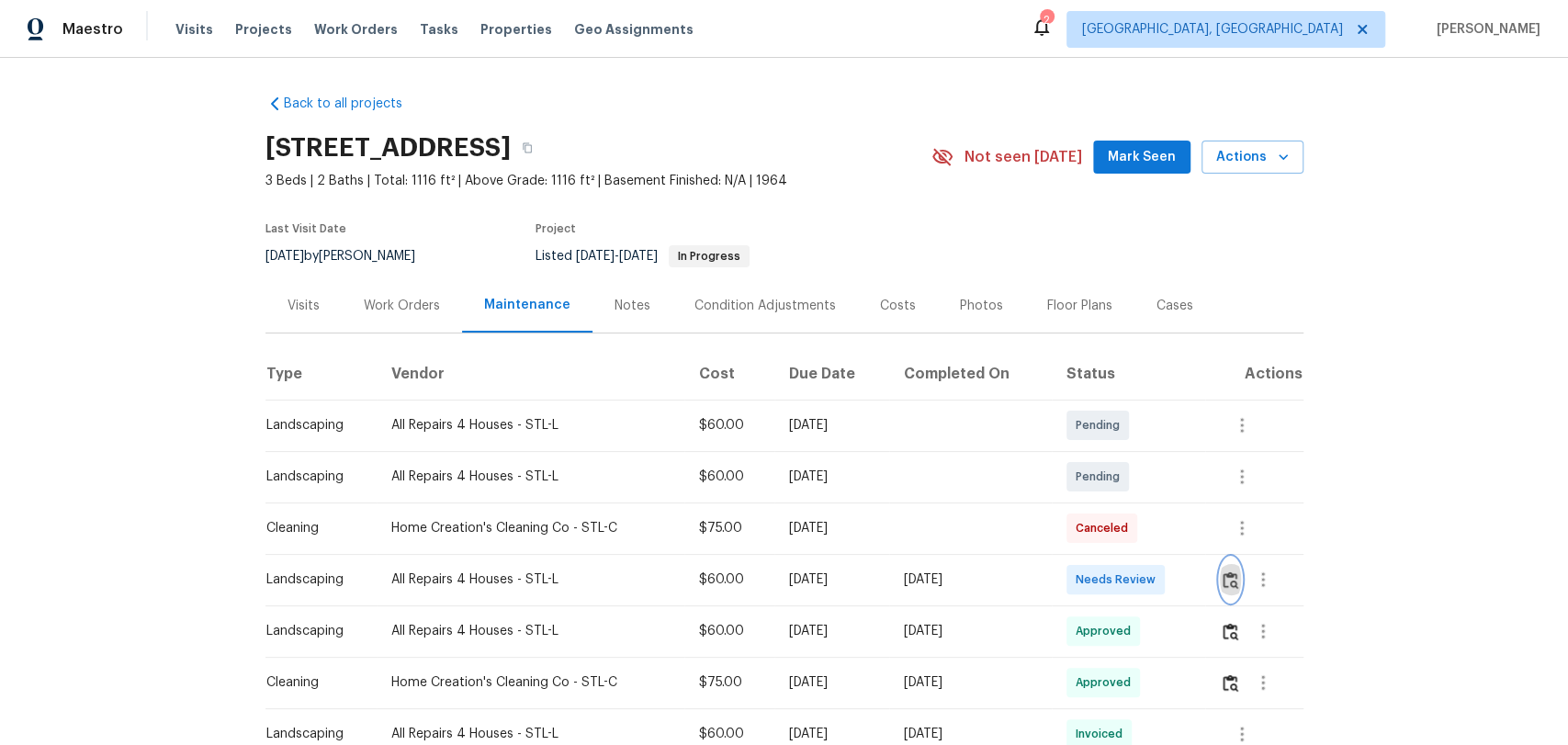
click at [1230, 578] on img "button" at bounding box center [1231, 581] width 16 height 18
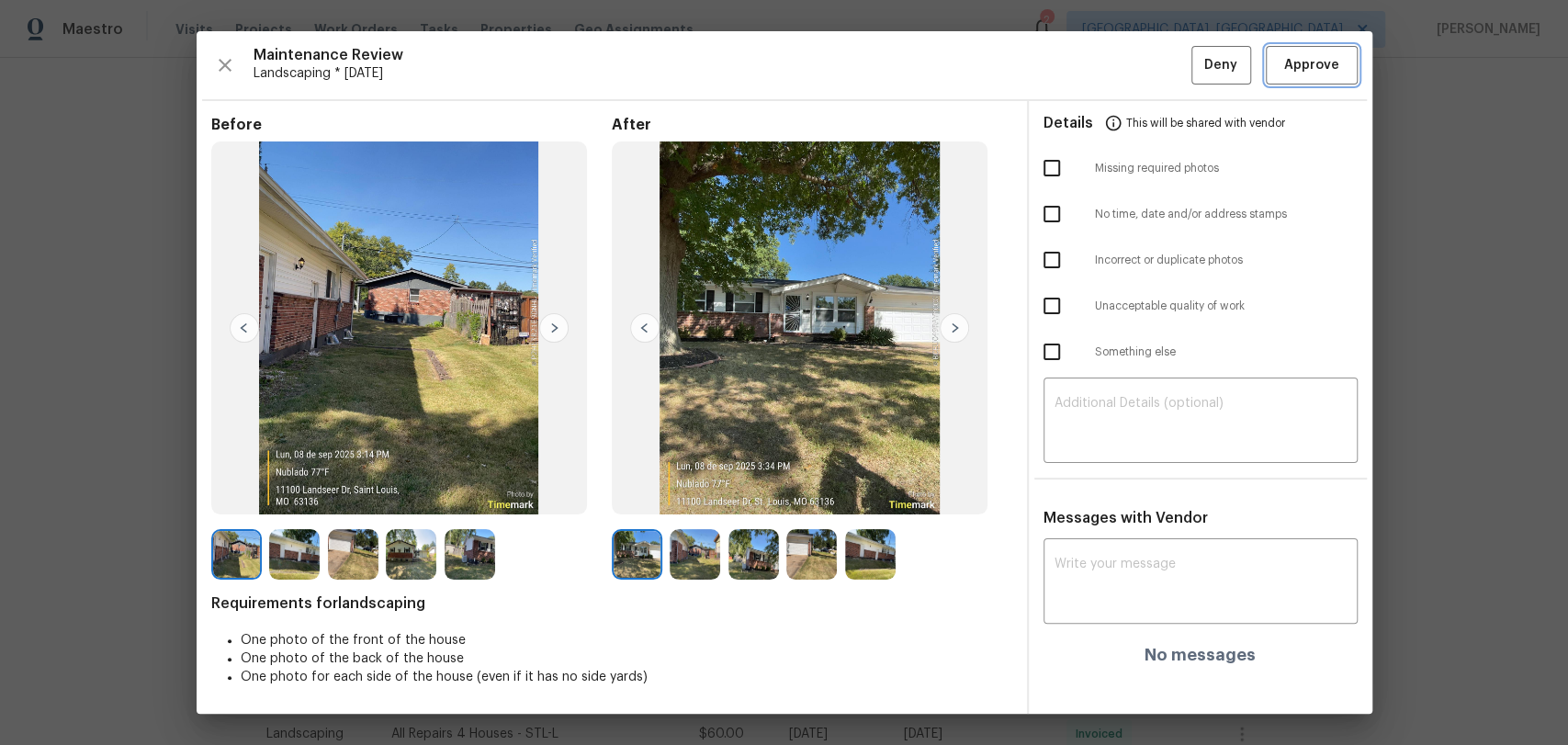
click at [1298, 61] on span "Approve" at bounding box center [1311, 66] width 55 height 23
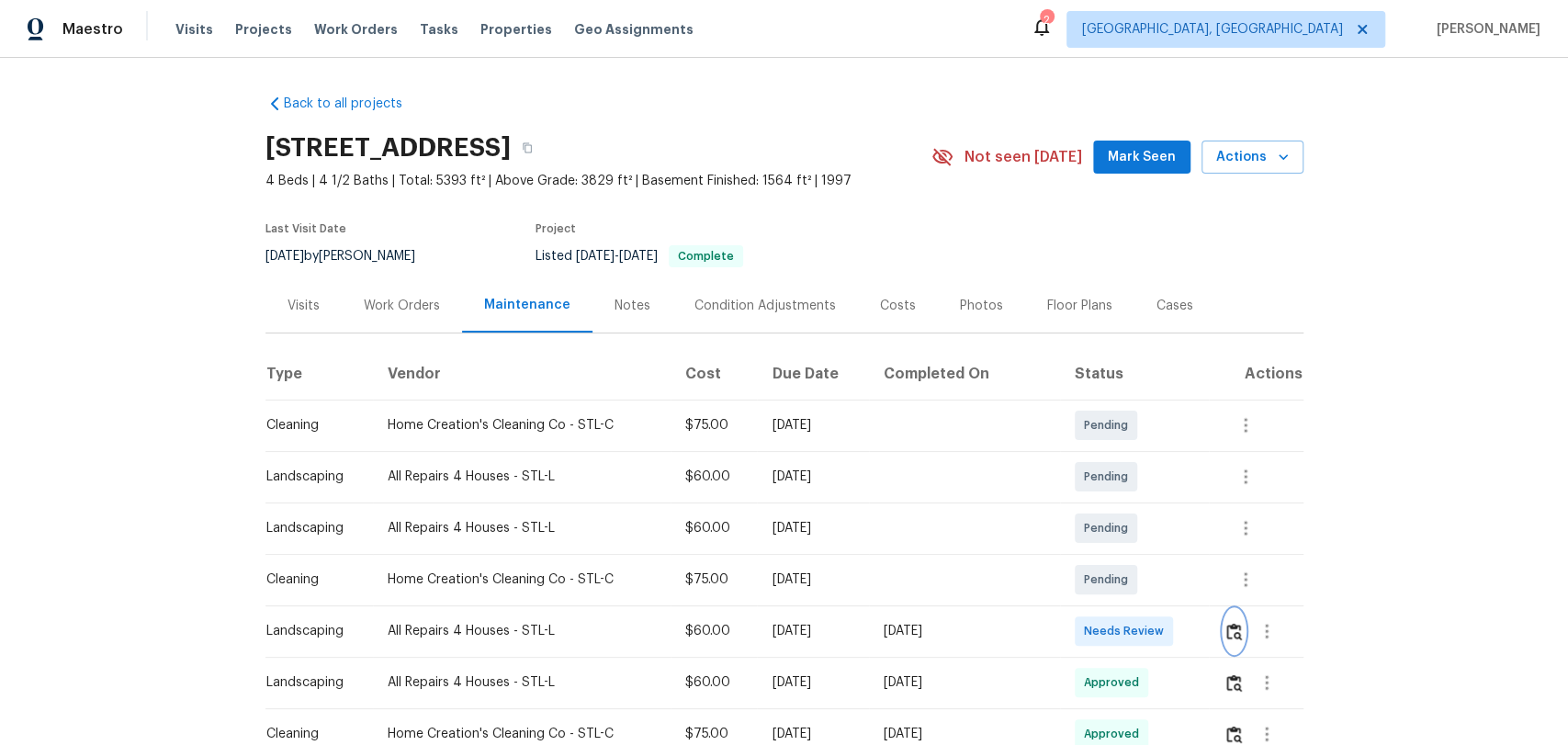
click at [1233, 628] on img "button" at bounding box center [1235, 632] width 16 height 18
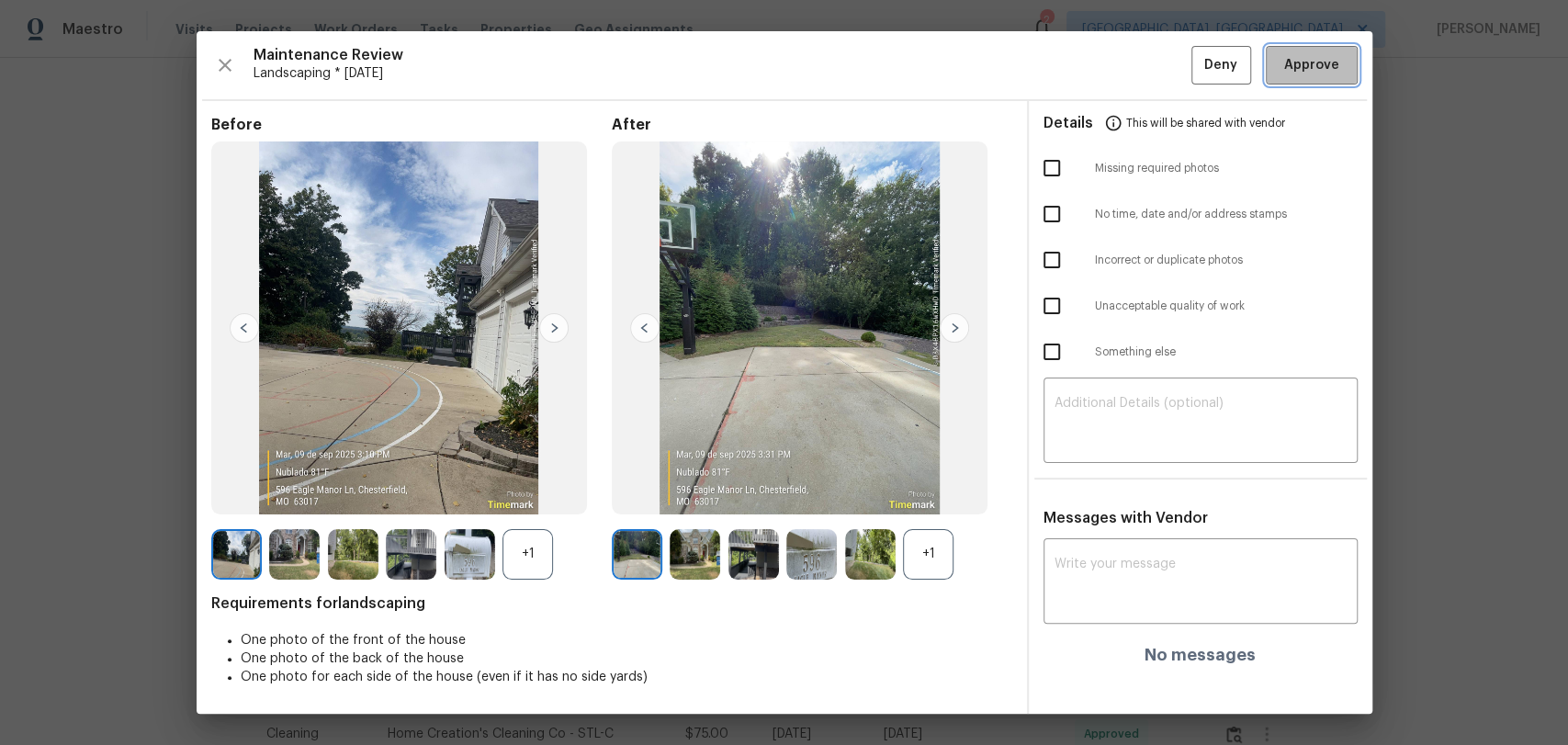
click at [1303, 56] on span "Approve" at bounding box center [1311, 66] width 55 height 23
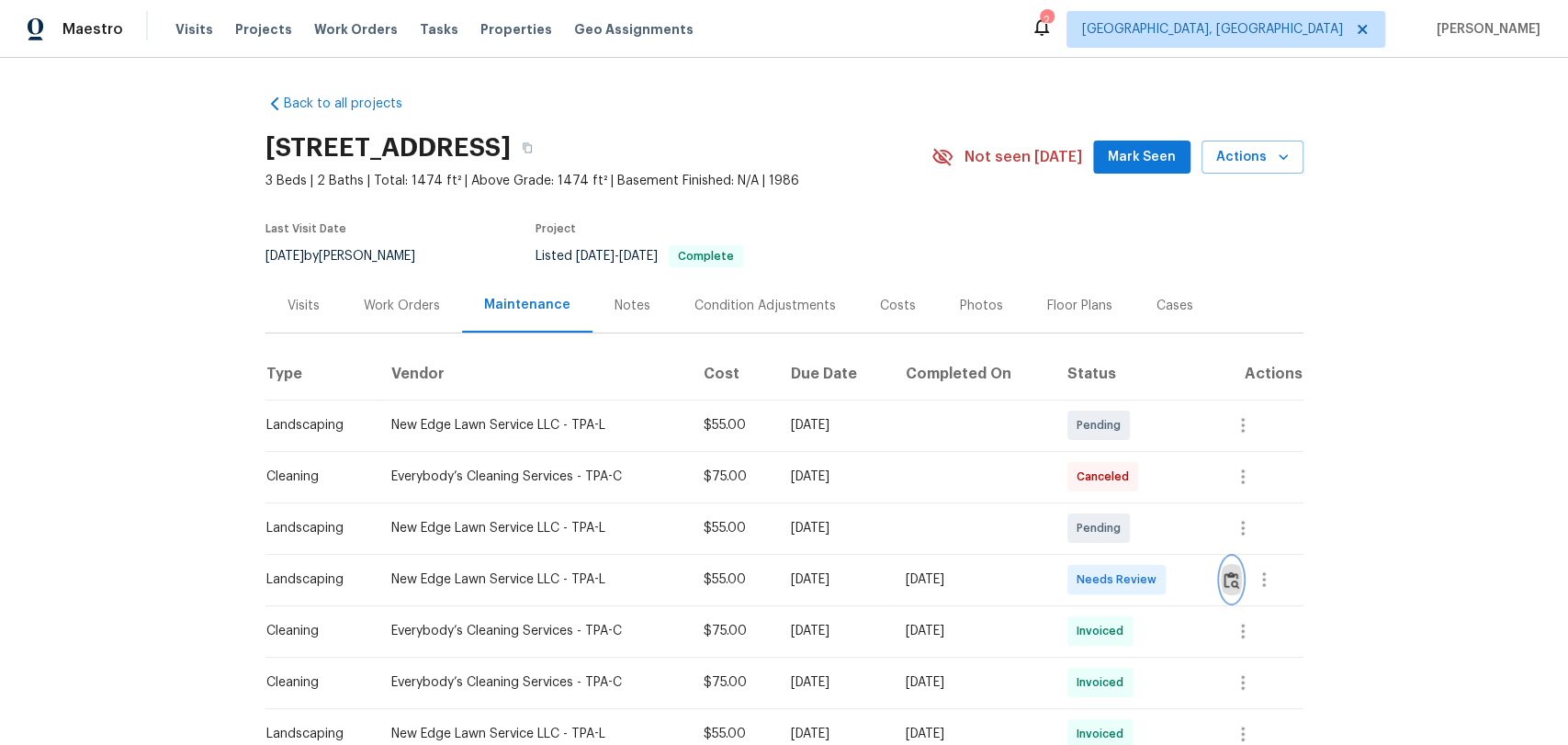
click at [1226, 577] on img "button" at bounding box center [1232, 581] width 16 height 18
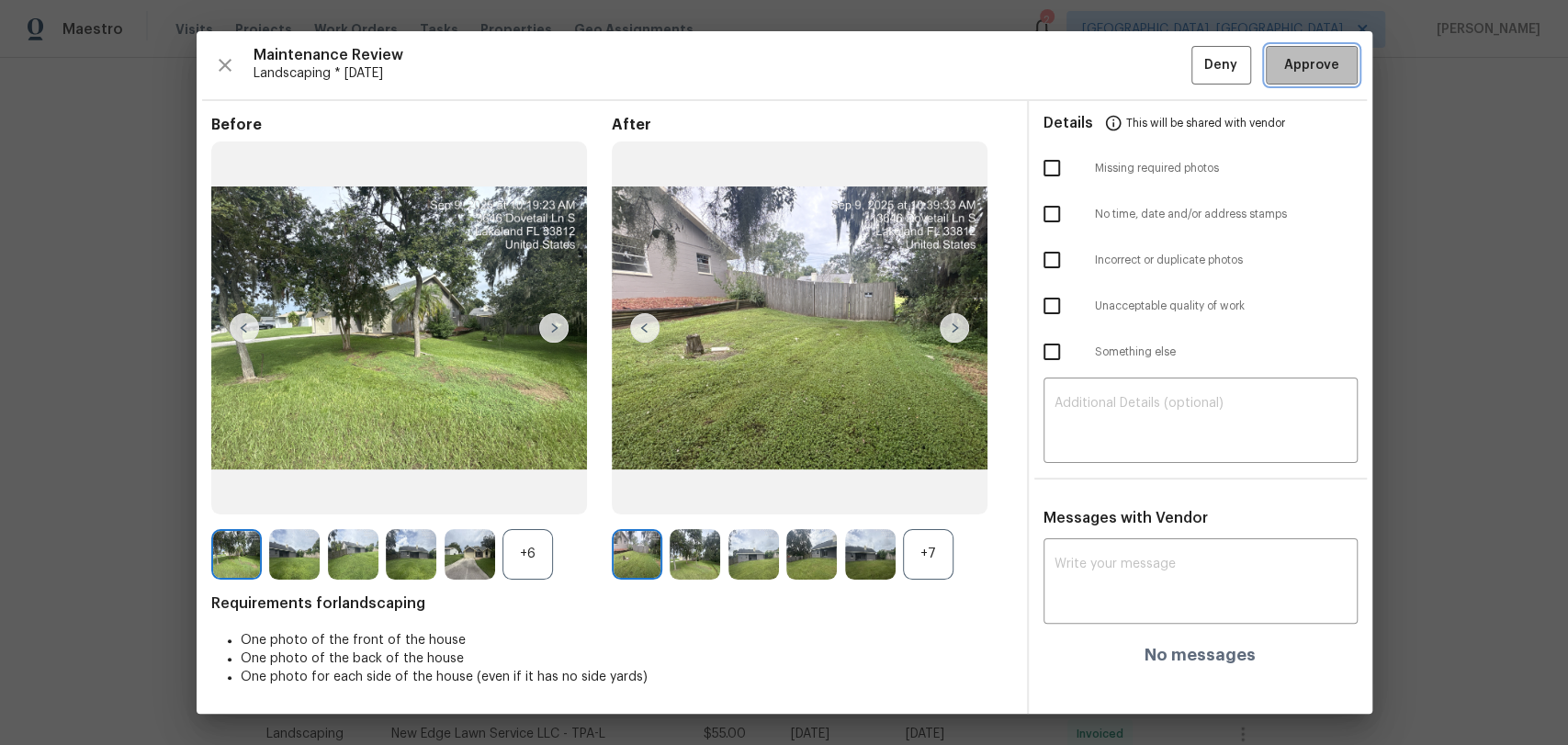
click at [1296, 63] on span "Approve" at bounding box center [1311, 66] width 55 height 23
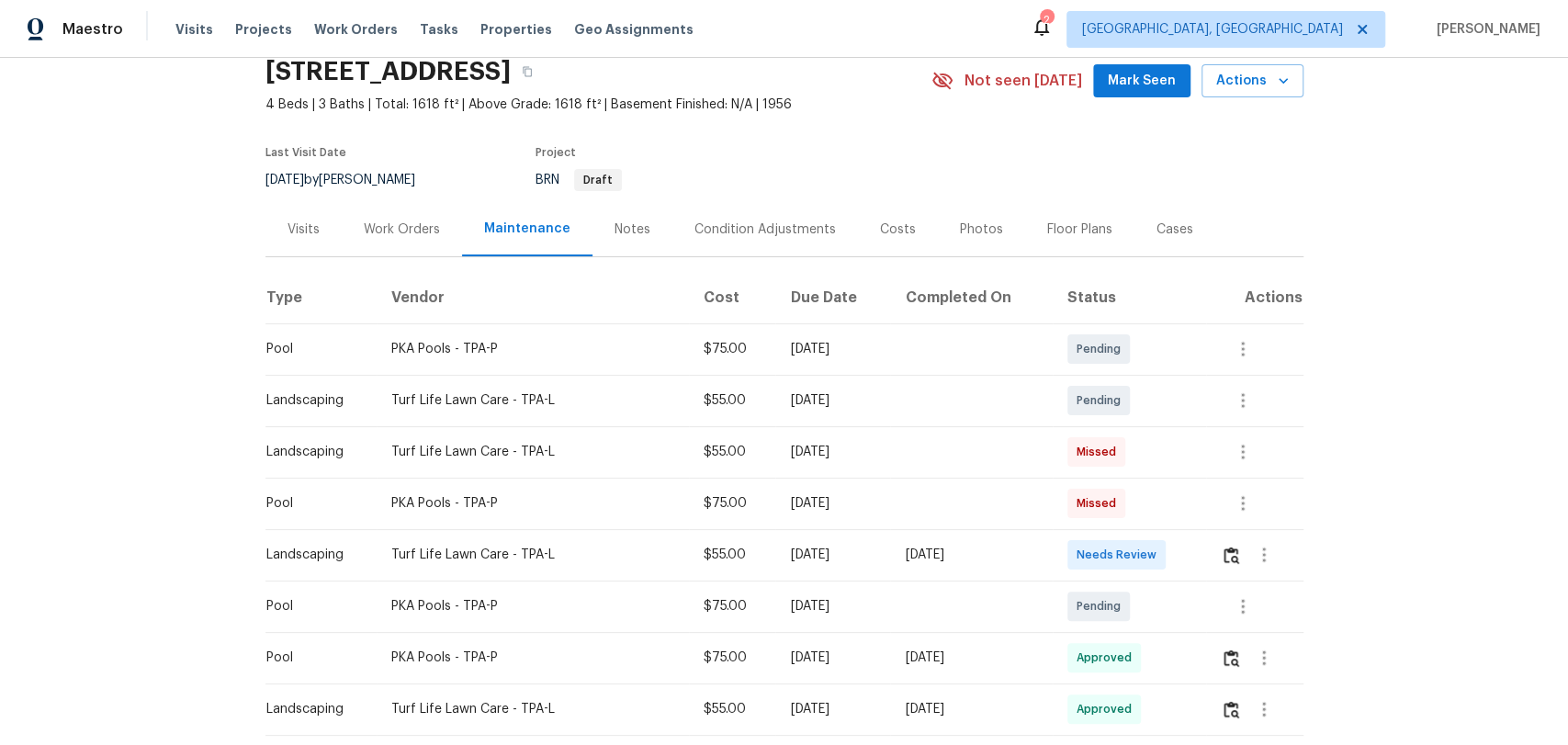
scroll to position [306, 0]
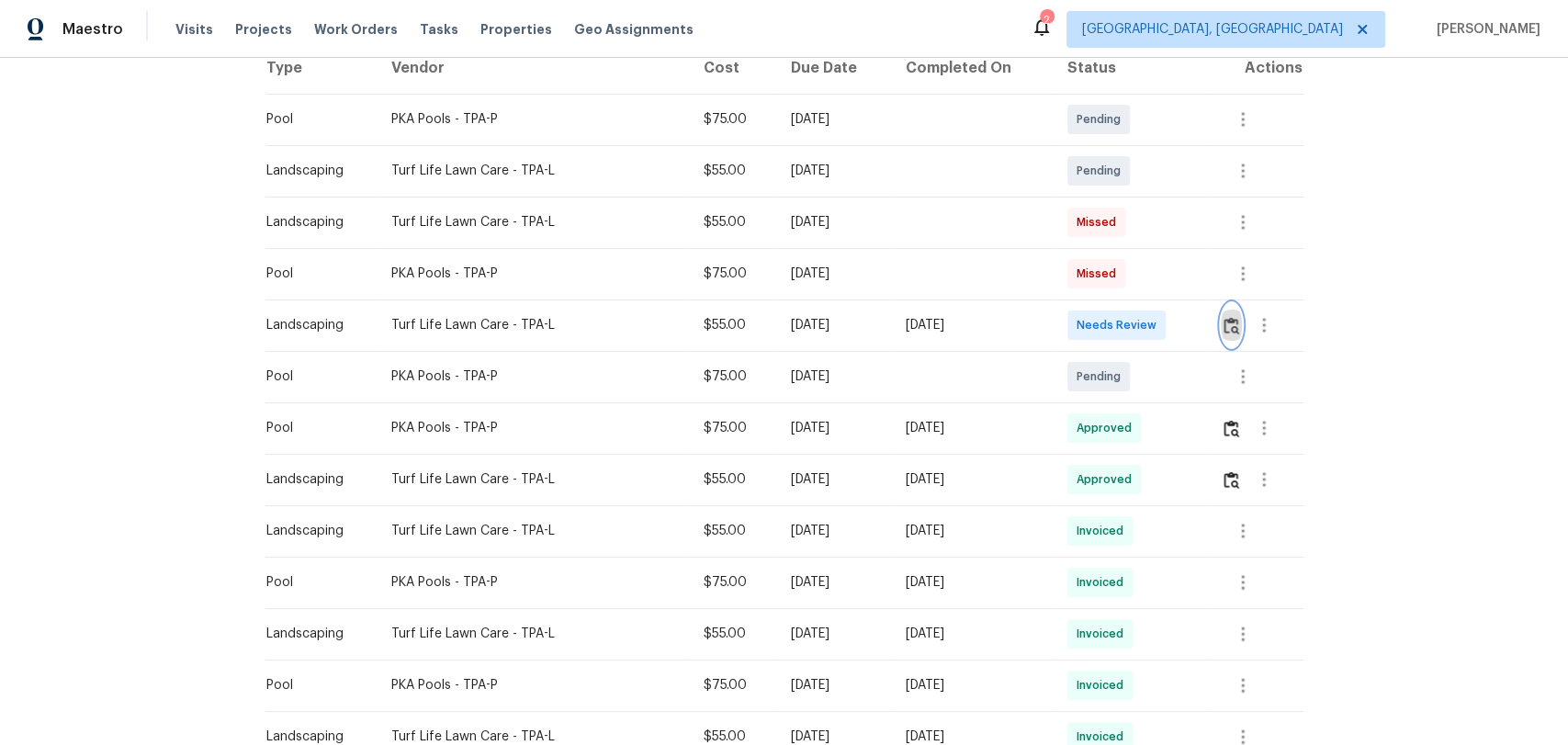
click at [1227, 319] on img "button" at bounding box center [1232, 326] width 16 height 18
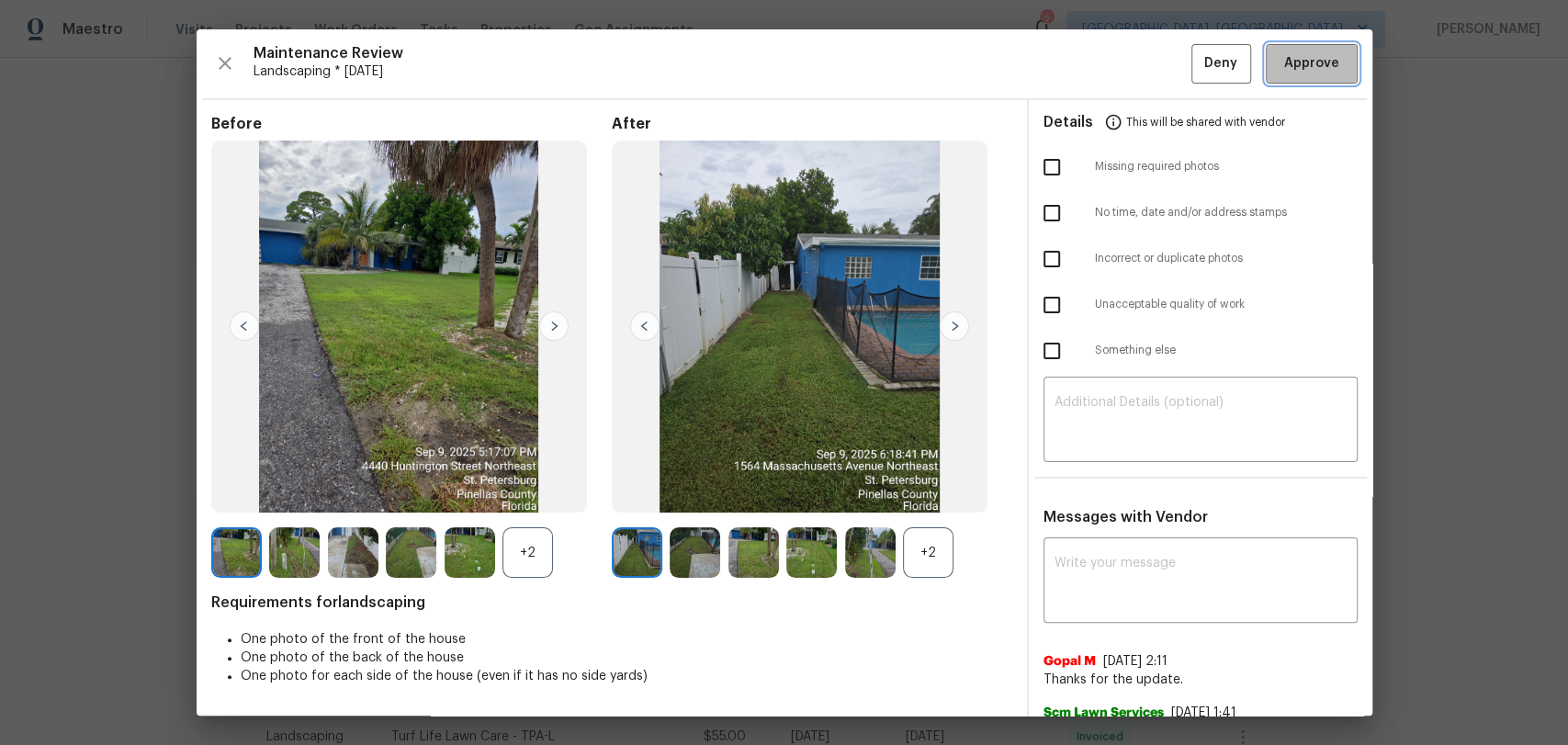
click at [1299, 53] on span "Approve" at bounding box center [1311, 64] width 55 height 23
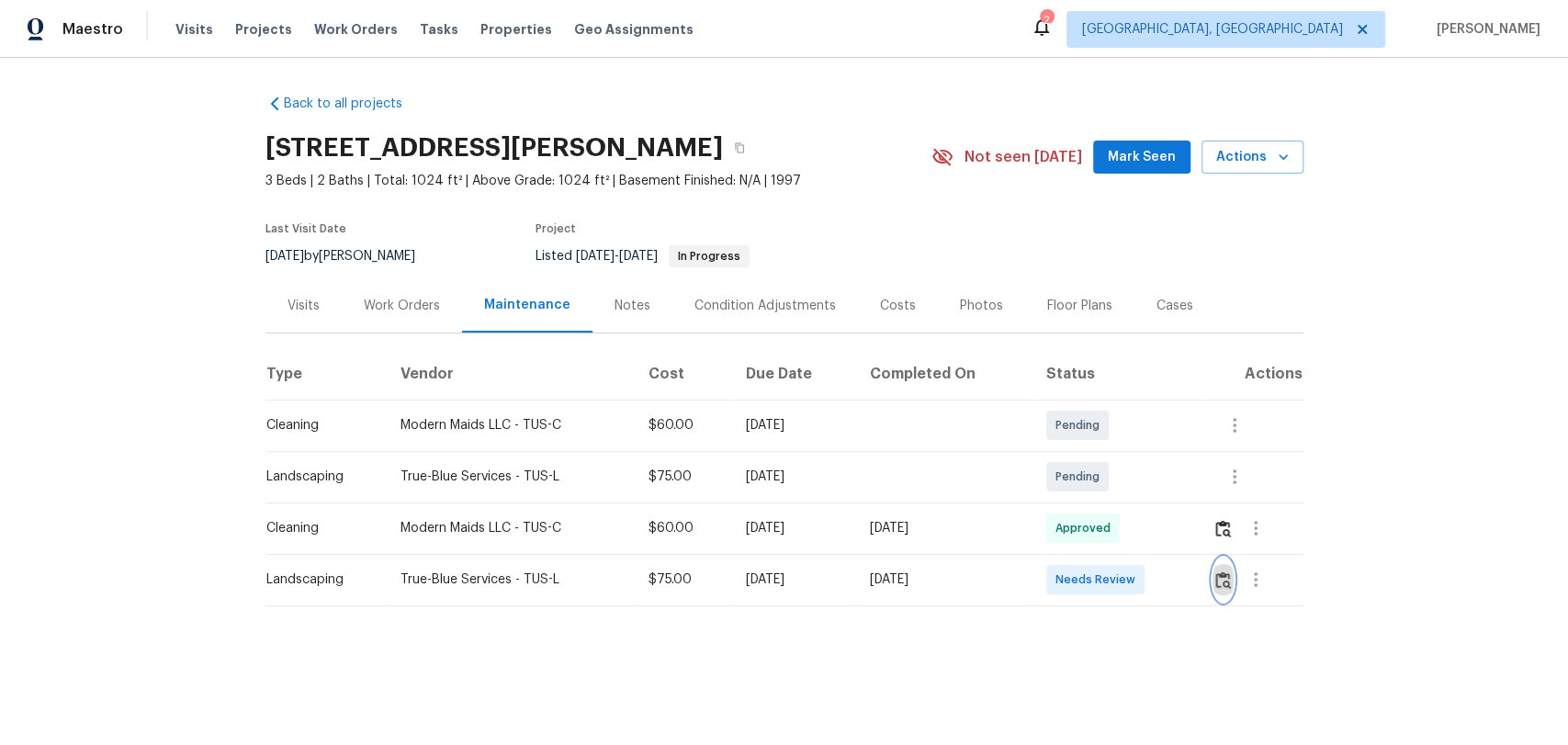
click at [1215, 580] on img "button" at bounding box center [1223, 581] width 16 height 18
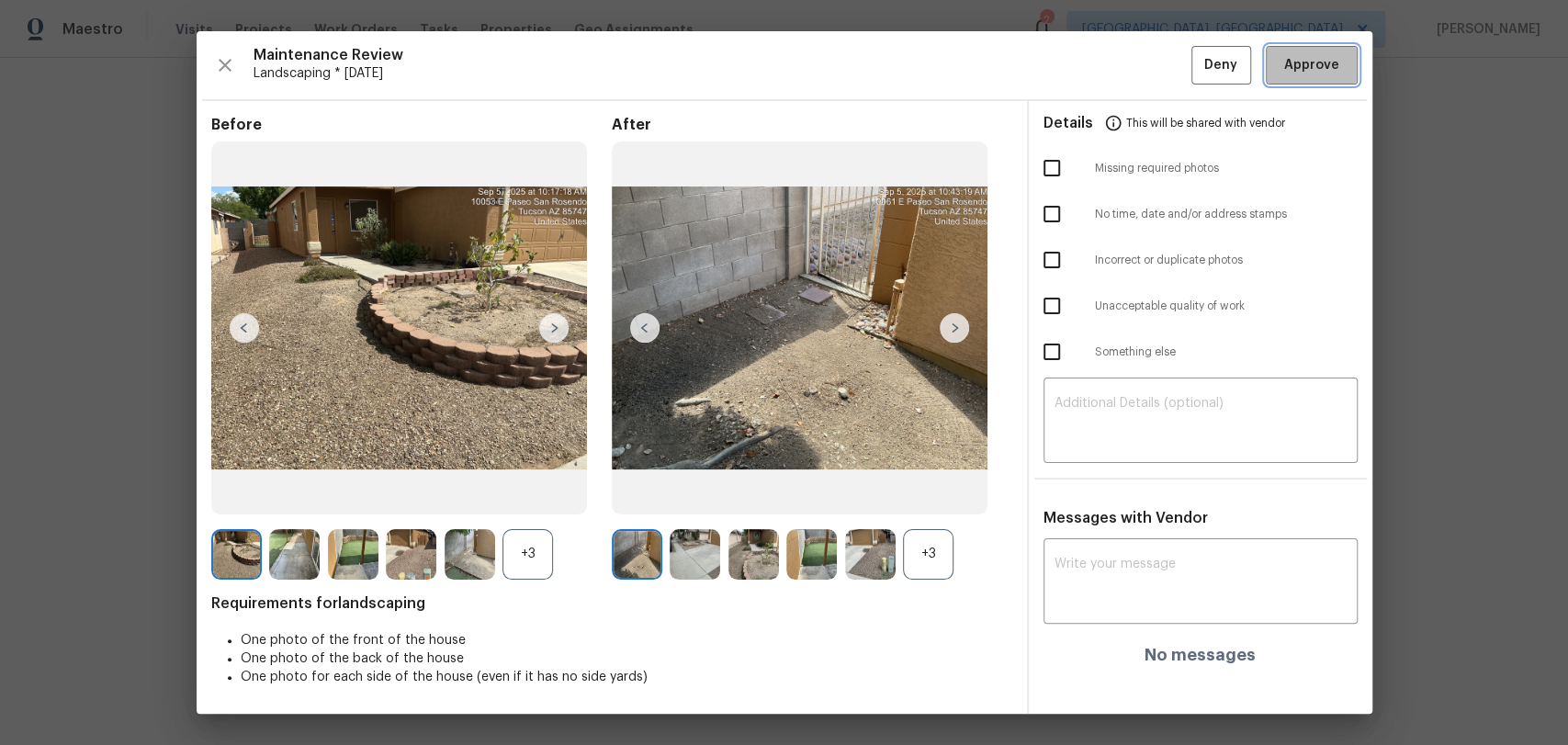
click at [1329, 68] on span "Approve" at bounding box center [1311, 66] width 55 height 23
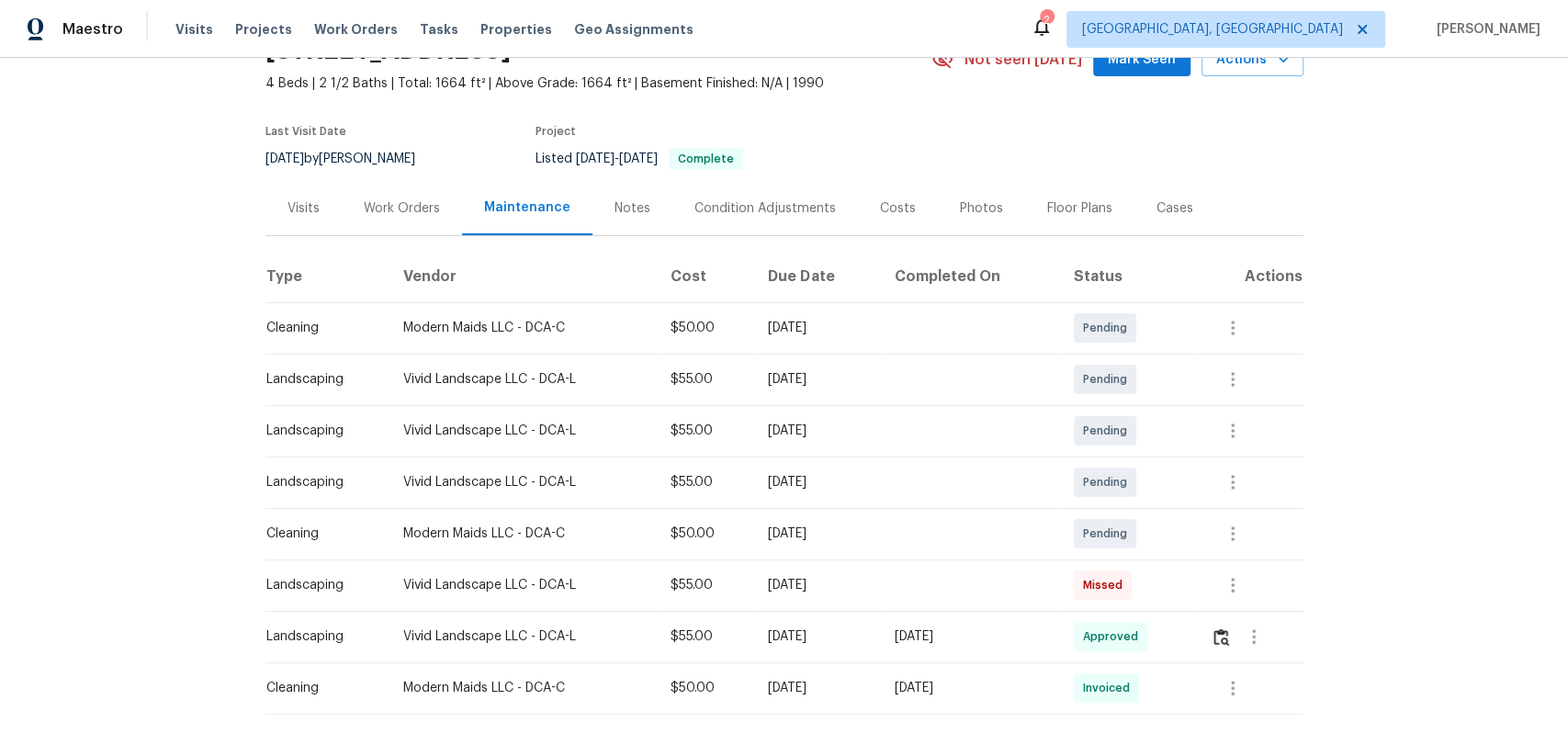
scroll to position [192, 0]
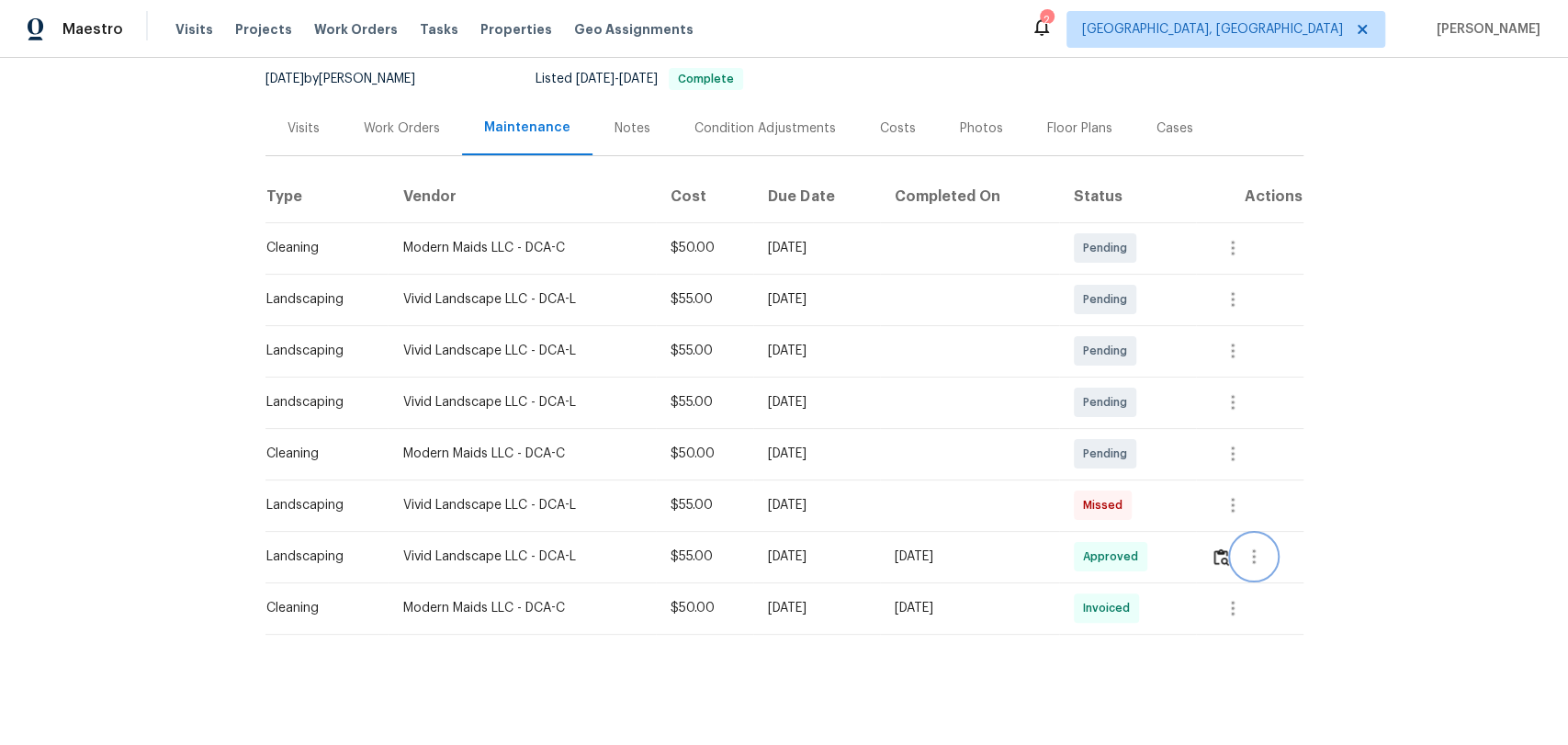
click at [1254, 546] on icon "button" at bounding box center [1254, 556] width 22 height 22
click at [1246, 567] on li "View details" at bounding box center [1293, 572] width 128 height 30
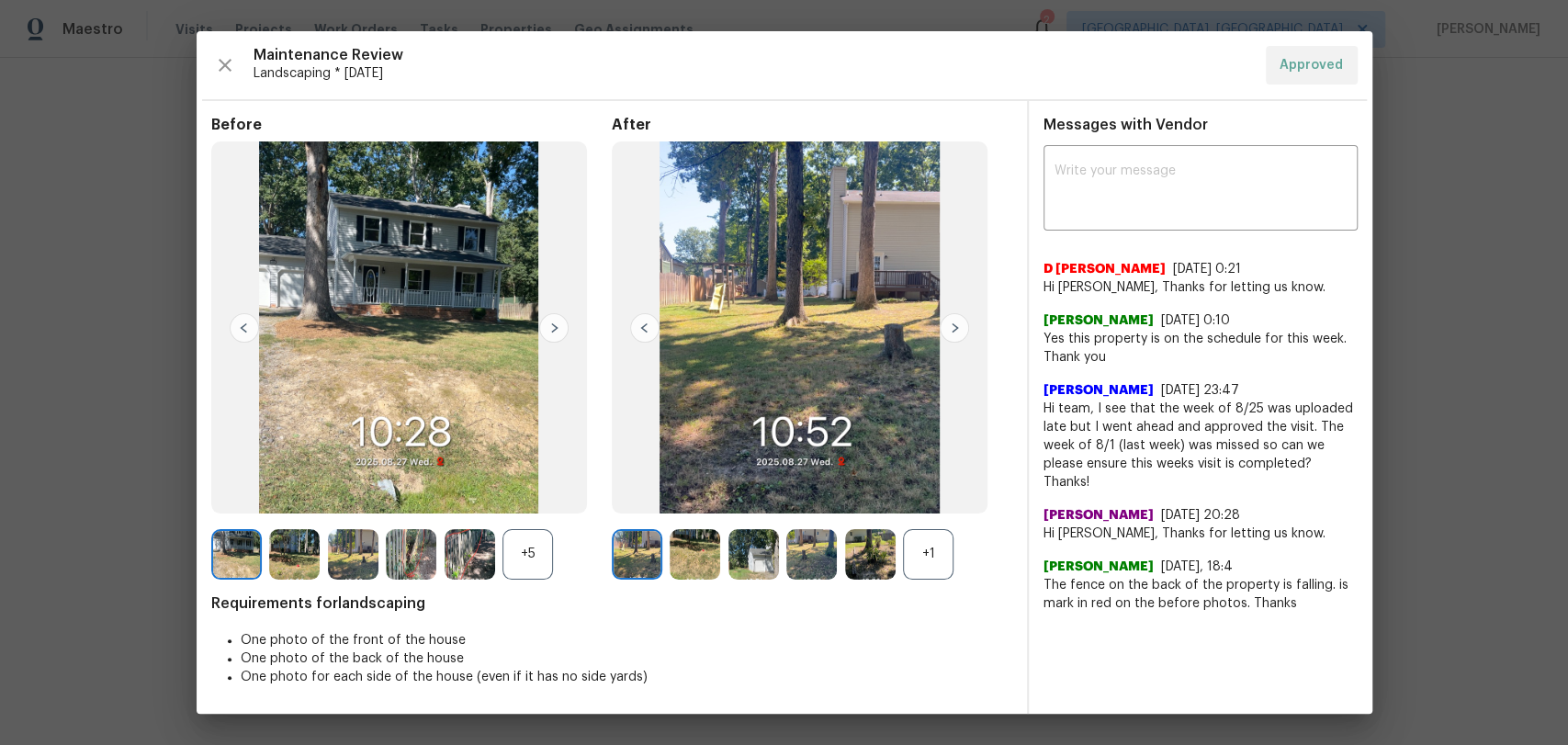
click at [948, 321] on img at bounding box center [955, 328] width 29 height 29
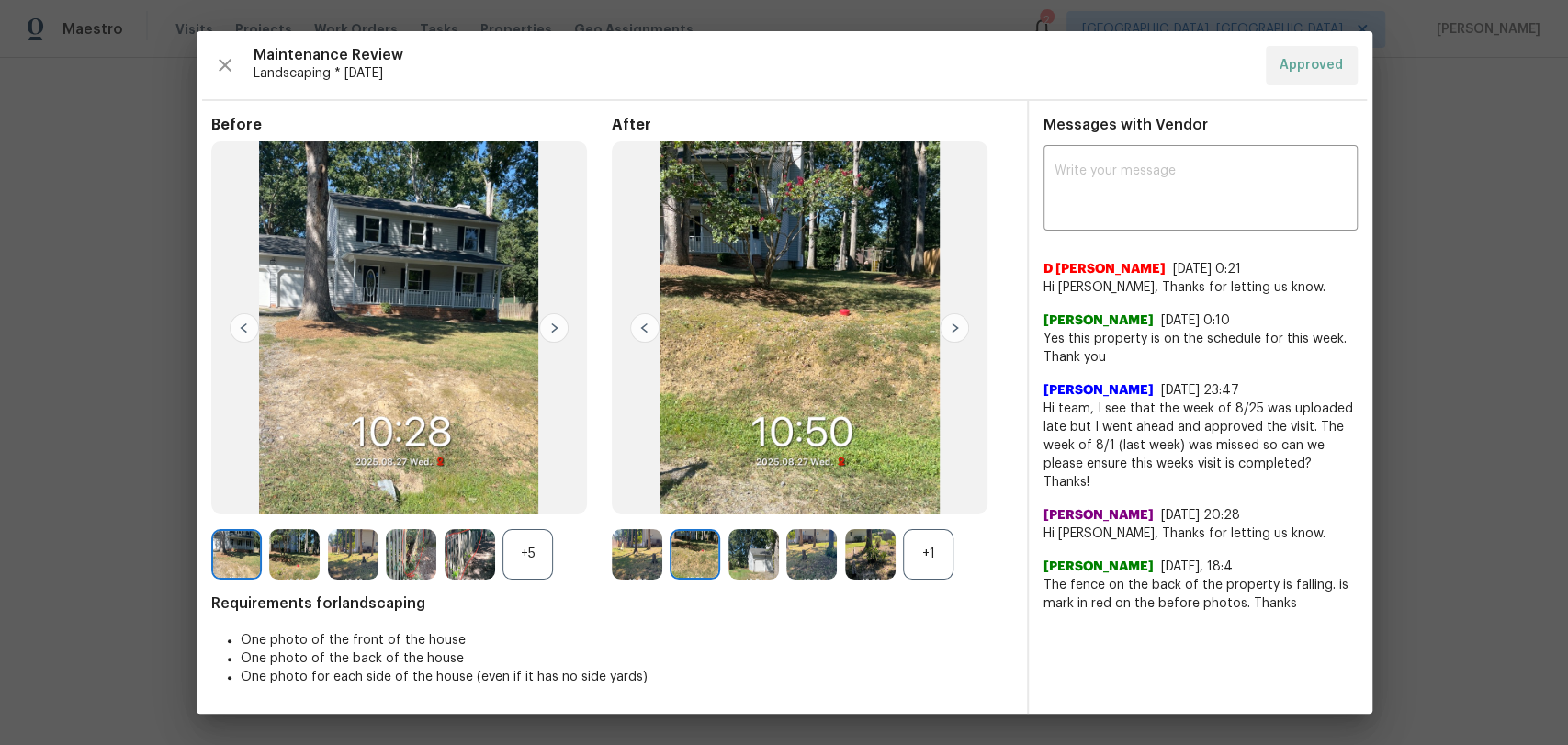
click at [948, 321] on img at bounding box center [955, 328] width 29 height 29
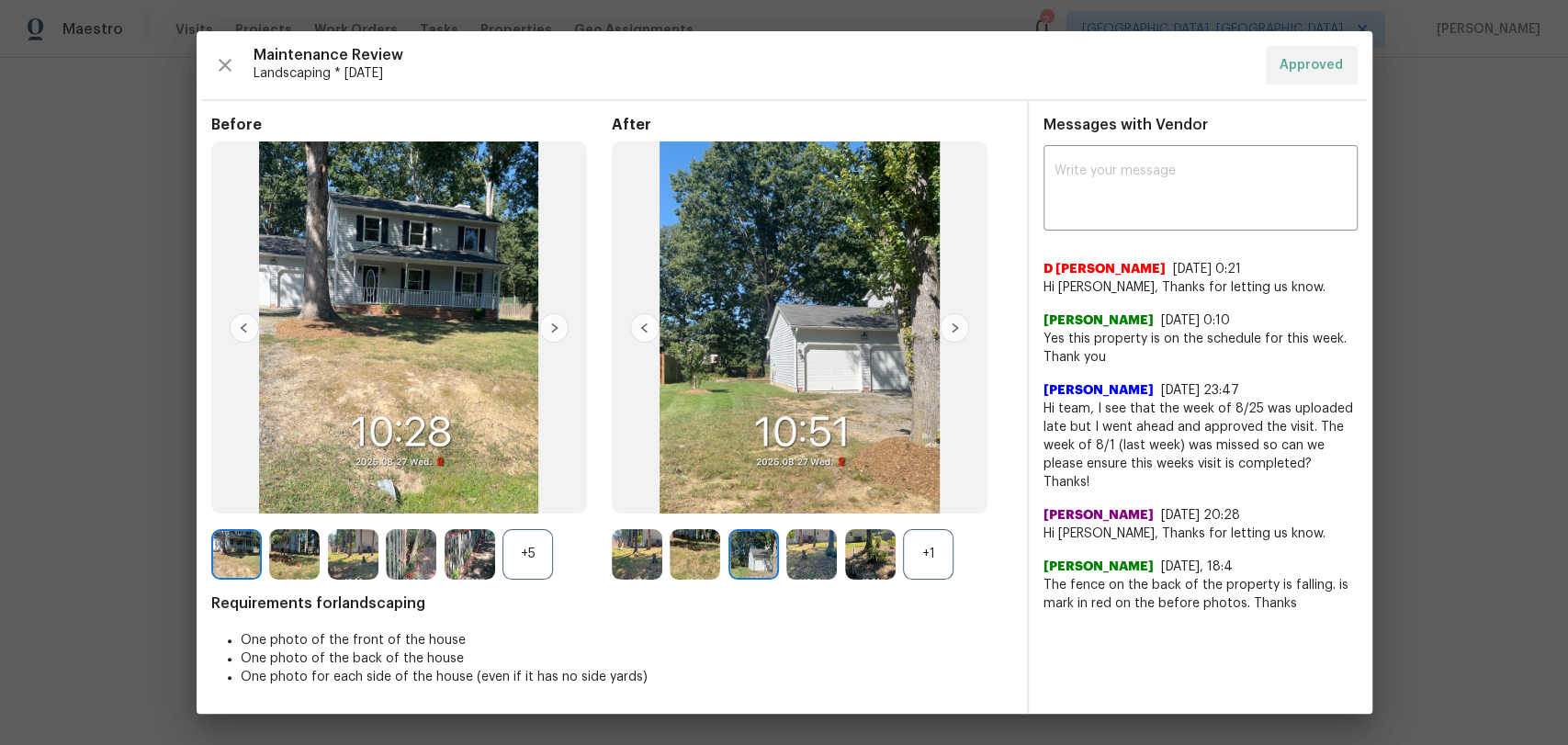
click at [948, 321] on img at bounding box center [955, 328] width 29 height 29
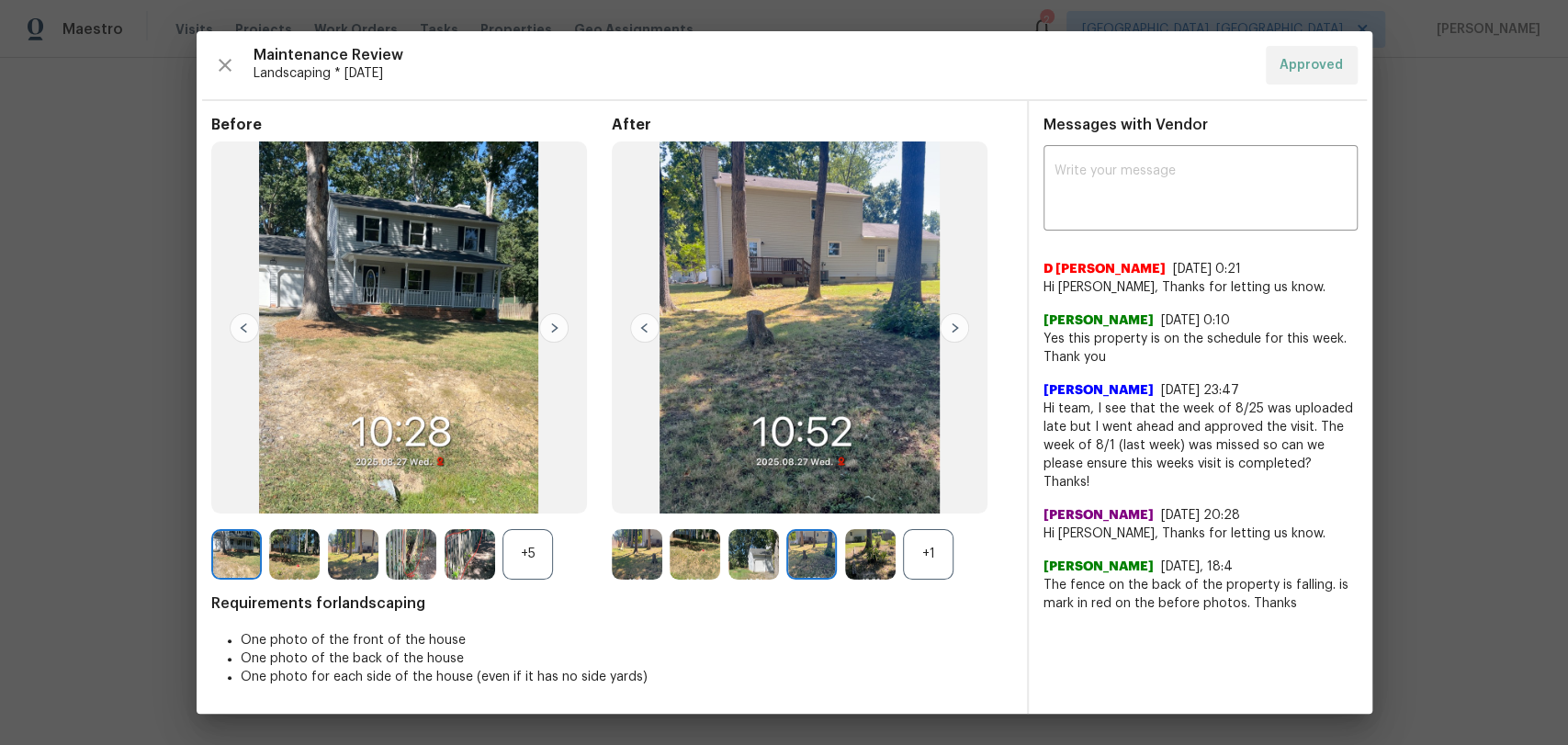
click at [948, 321] on img at bounding box center [955, 328] width 29 height 29
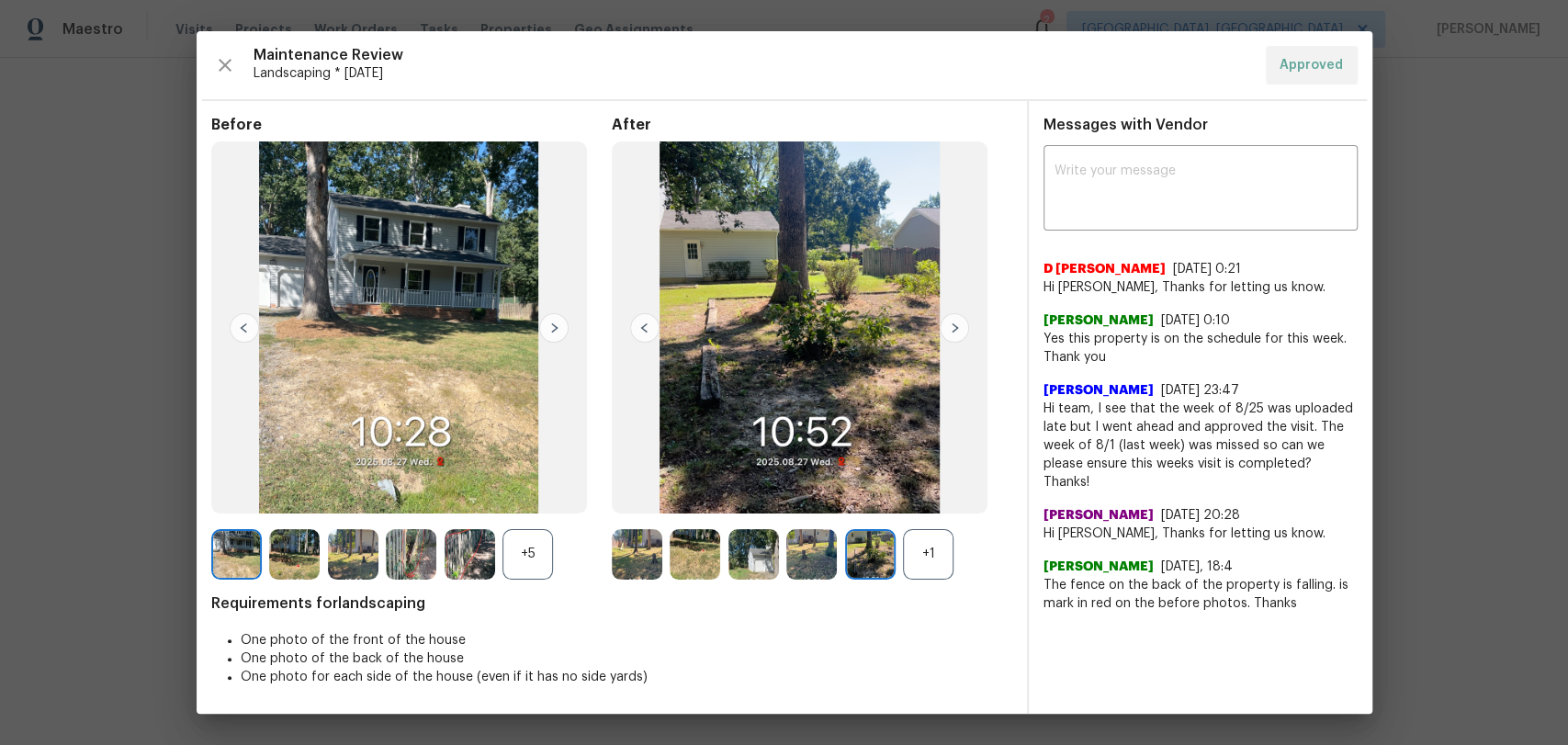
click at [948, 321] on img at bounding box center [955, 328] width 29 height 29
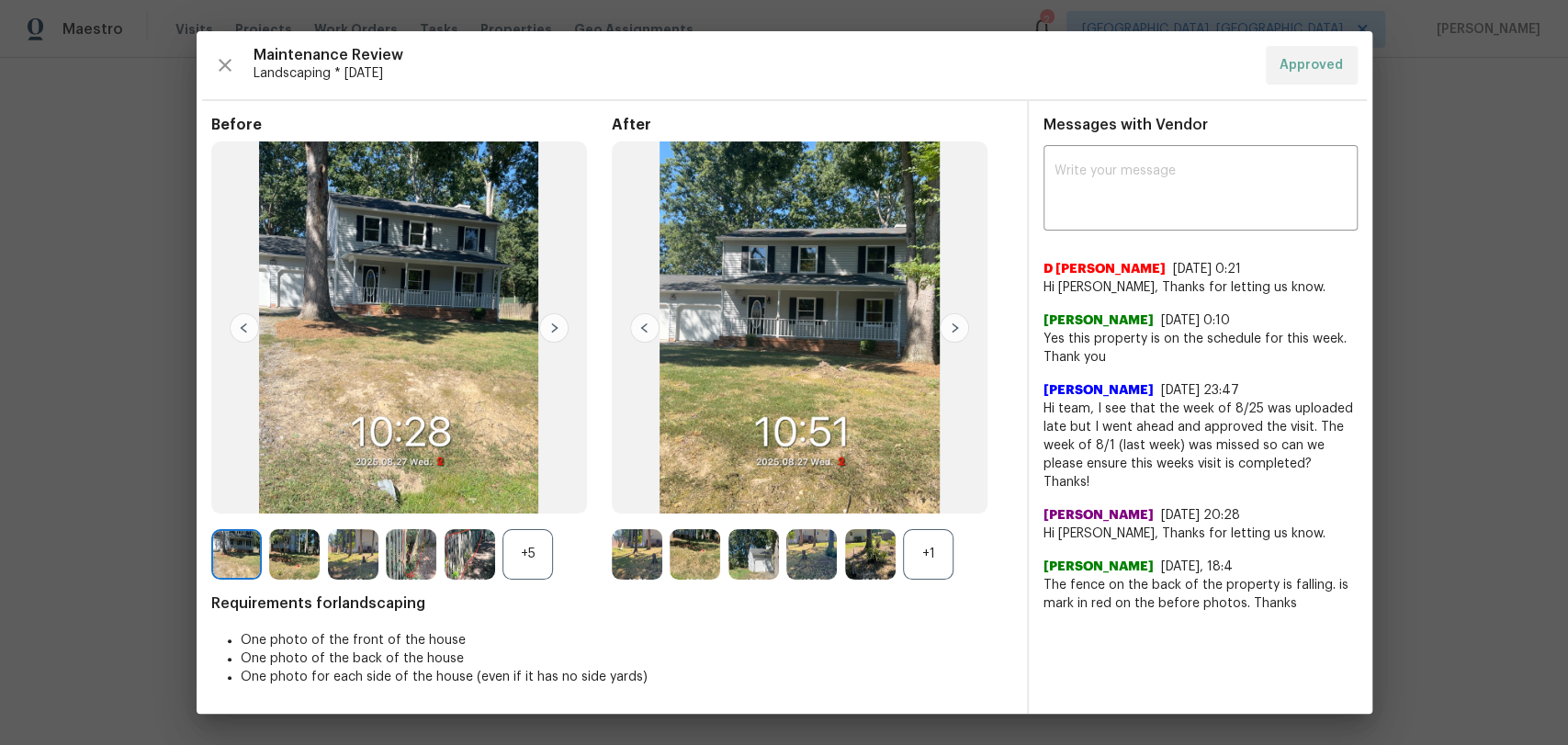
click at [948, 321] on img at bounding box center [955, 328] width 29 height 29
click at [643, 322] on img at bounding box center [645, 328] width 29 height 29
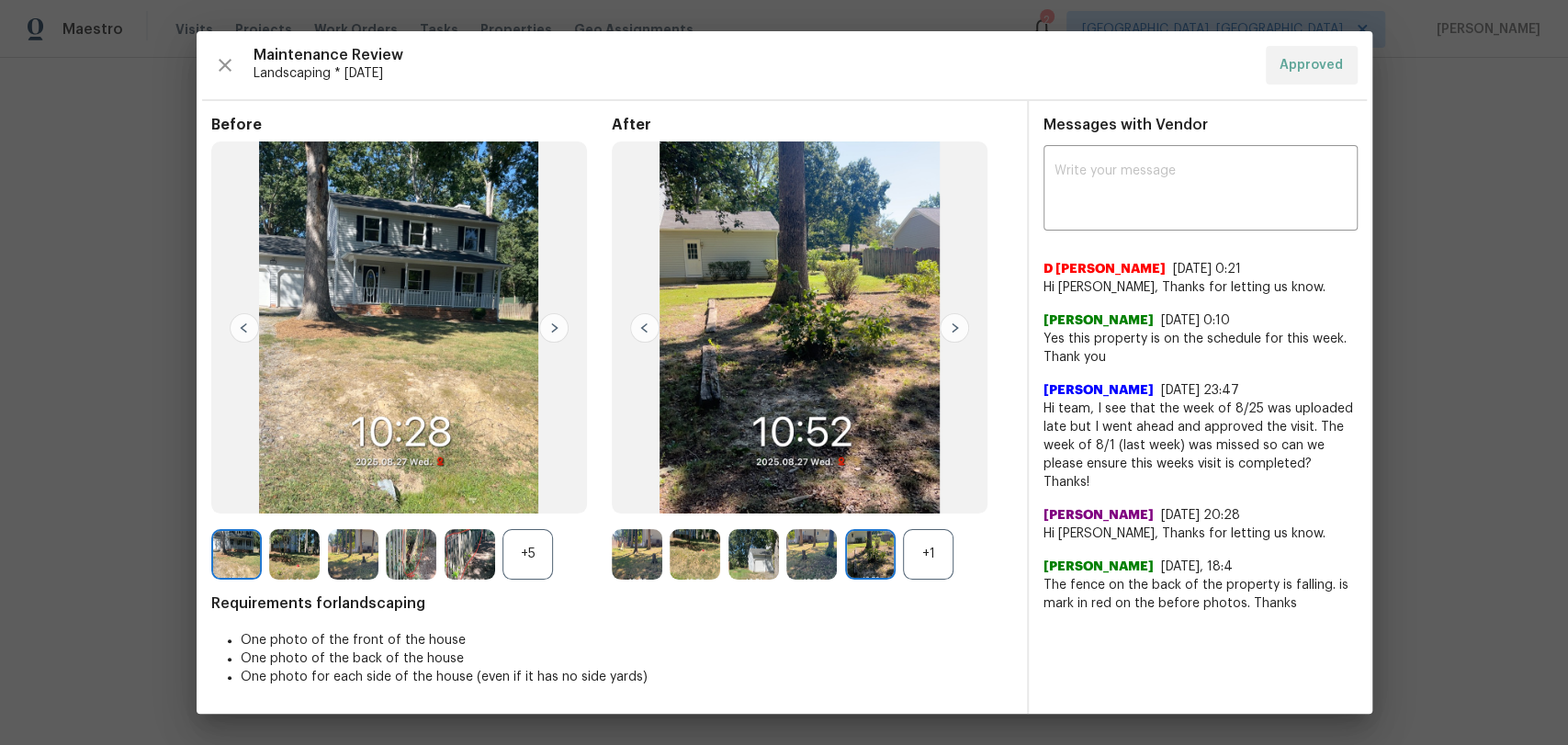
click at [643, 322] on img at bounding box center [645, 328] width 29 height 29
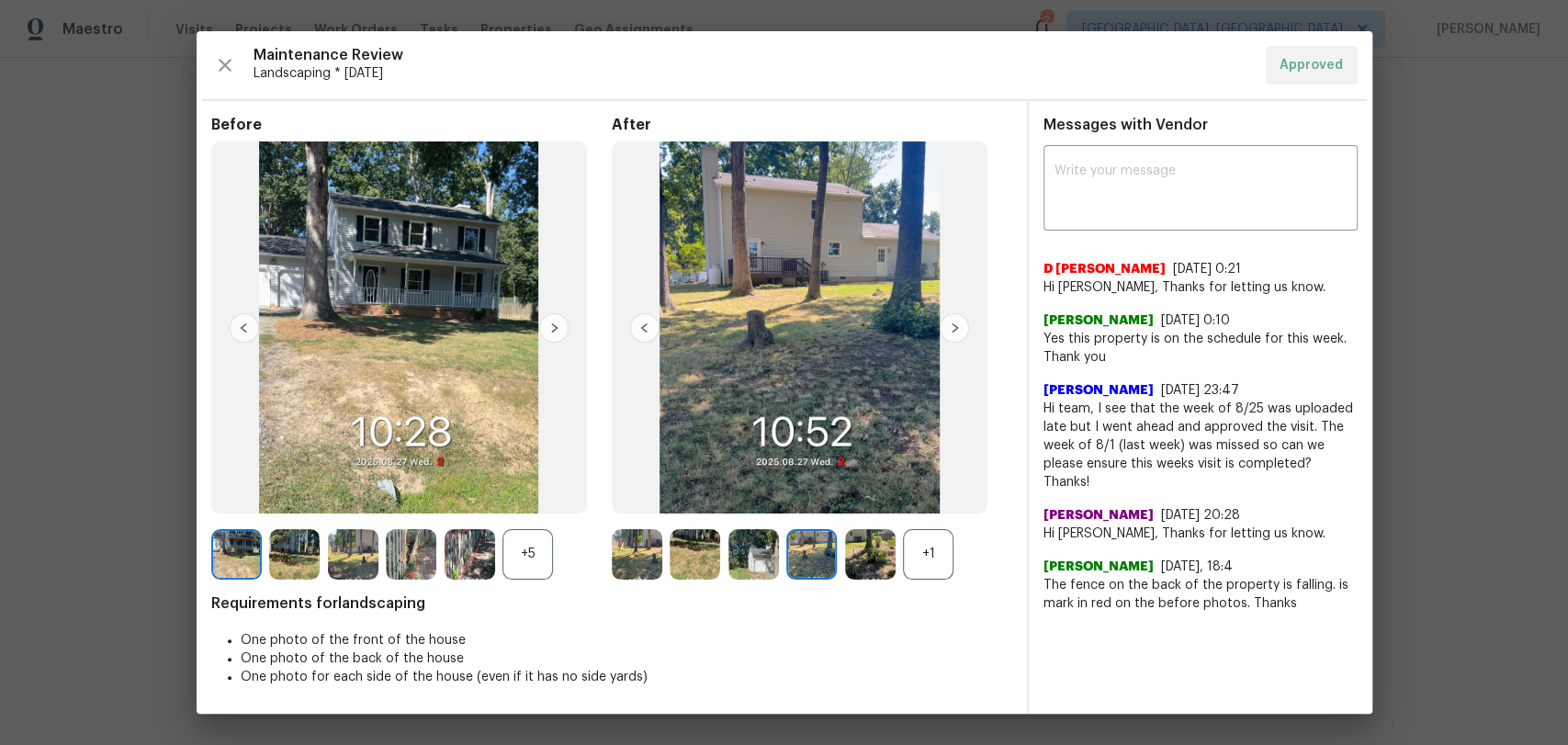
click at [643, 322] on img at bounding box center [645, 328] width 29 height 29
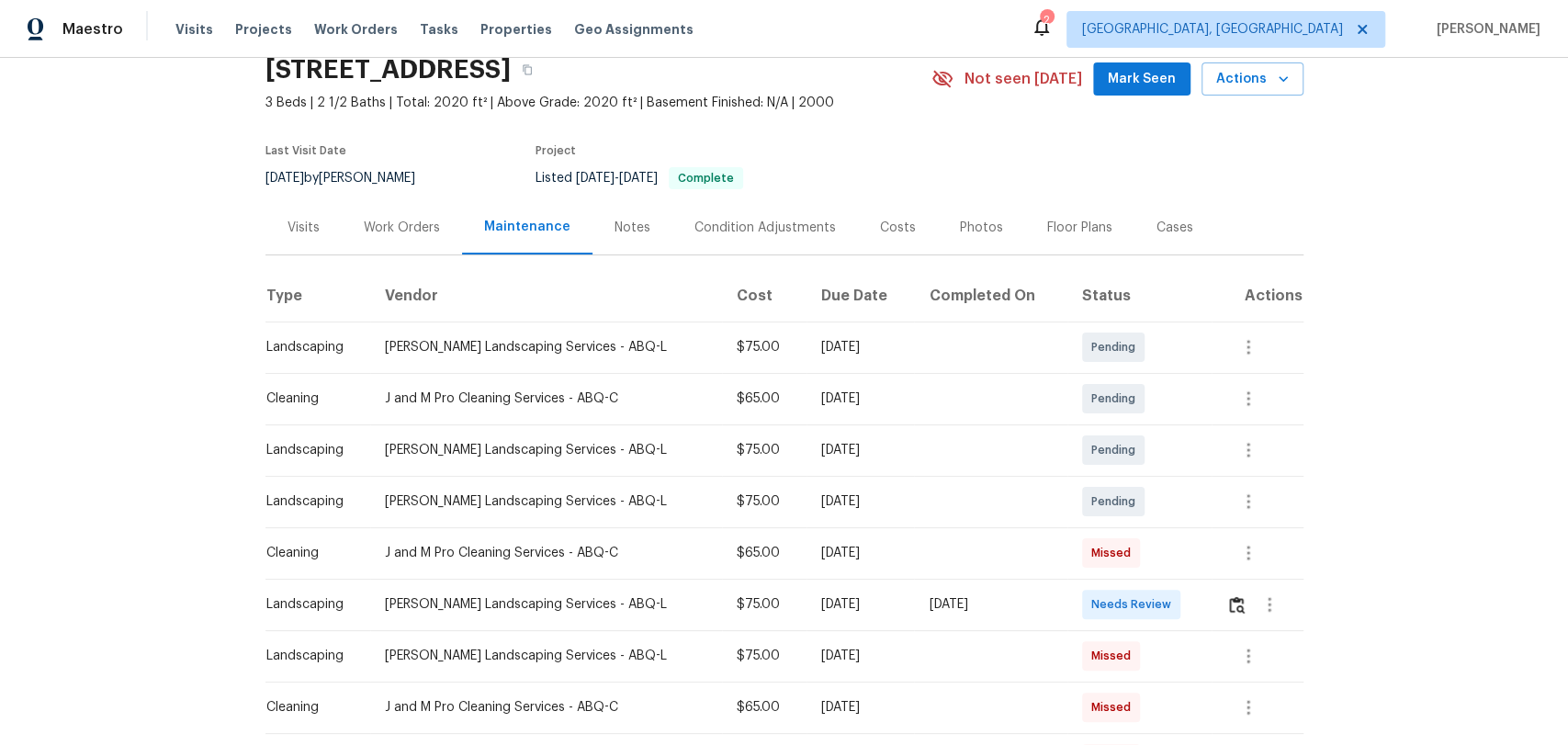
scroll to position [204, 0]
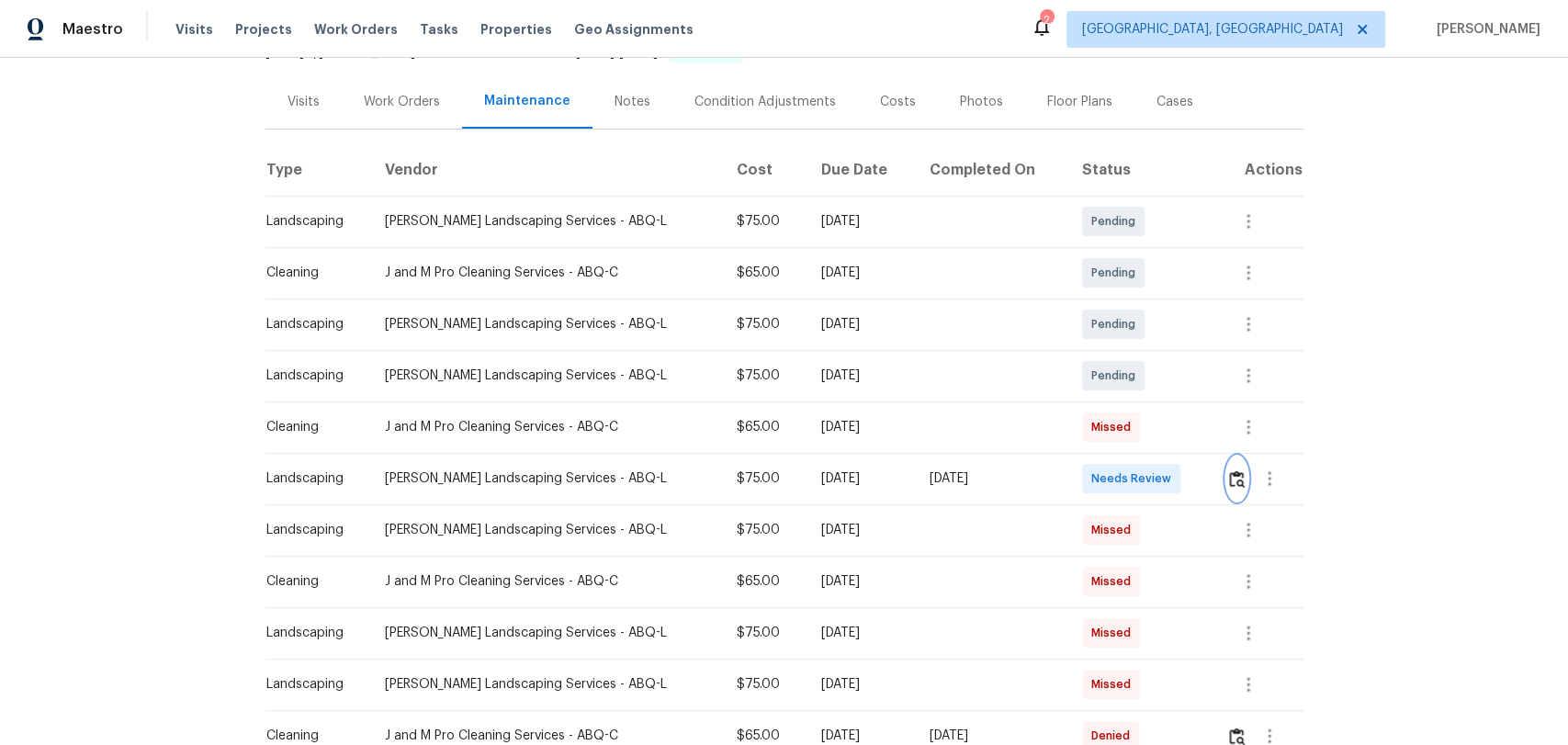
click at [1227, 479] on button "button" at bounding box center [1237, 479] width 21 height 44
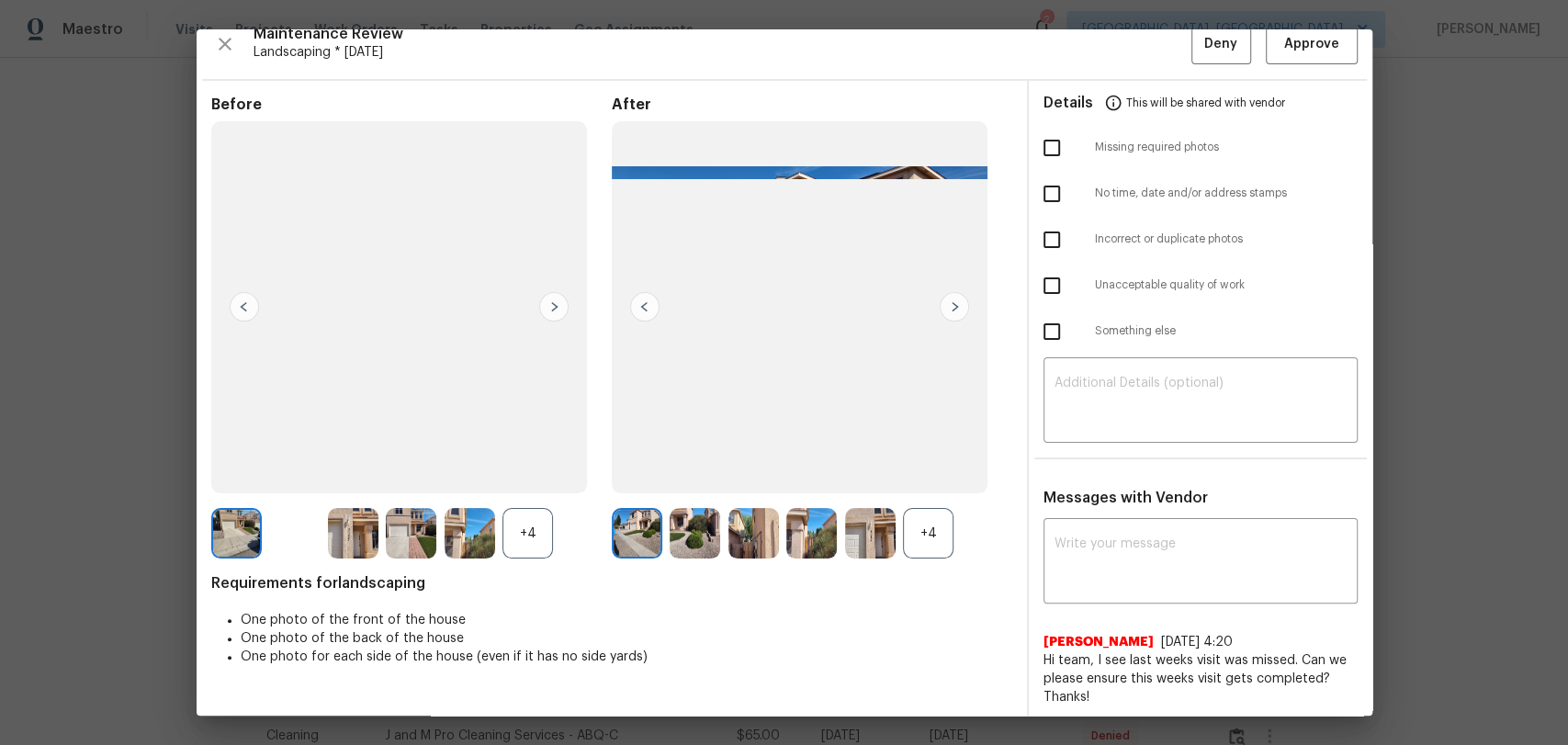
scroll to position [24, 0]
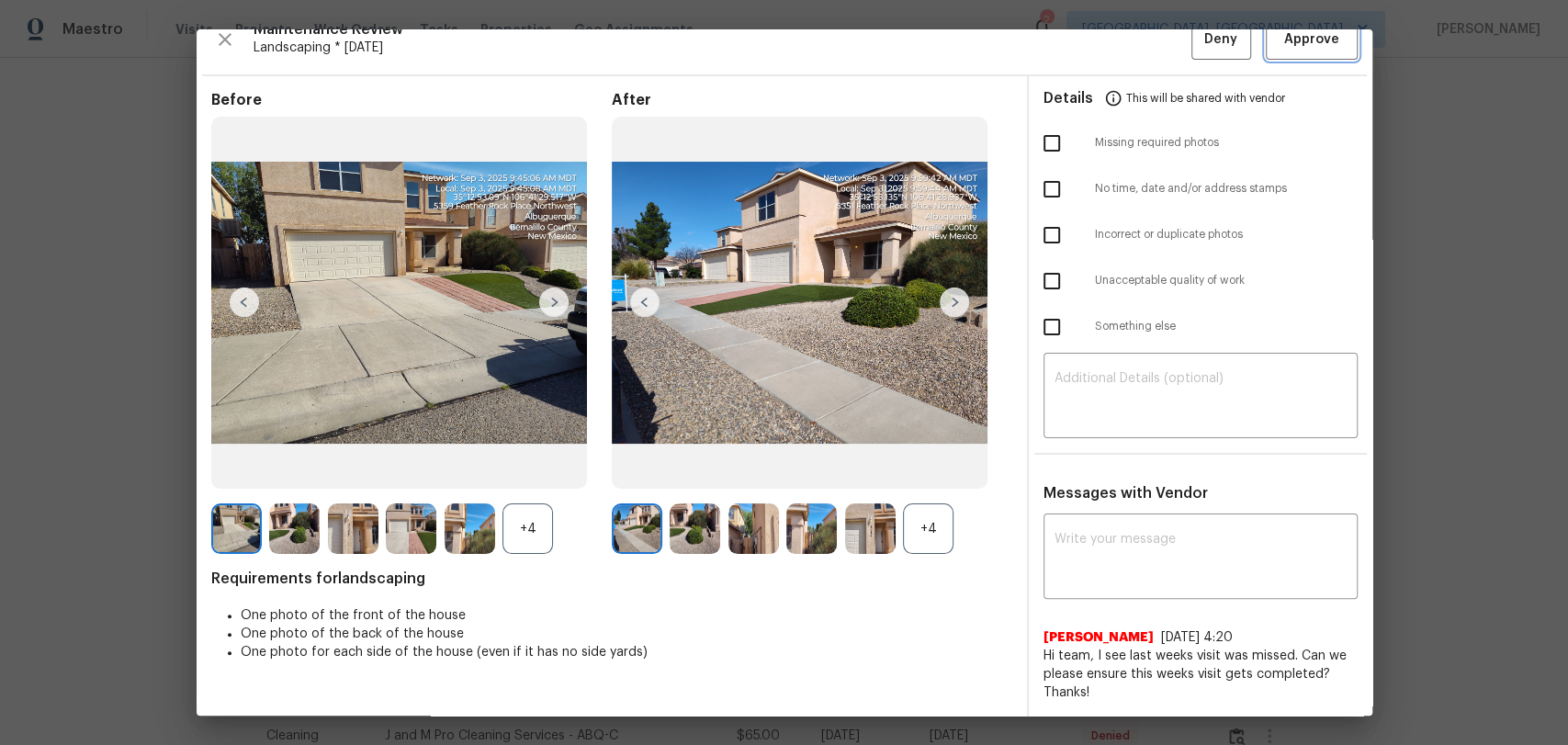
click at [1284, 47] on span "Approve" at bounding box center [1311, 40] width 55 height 23
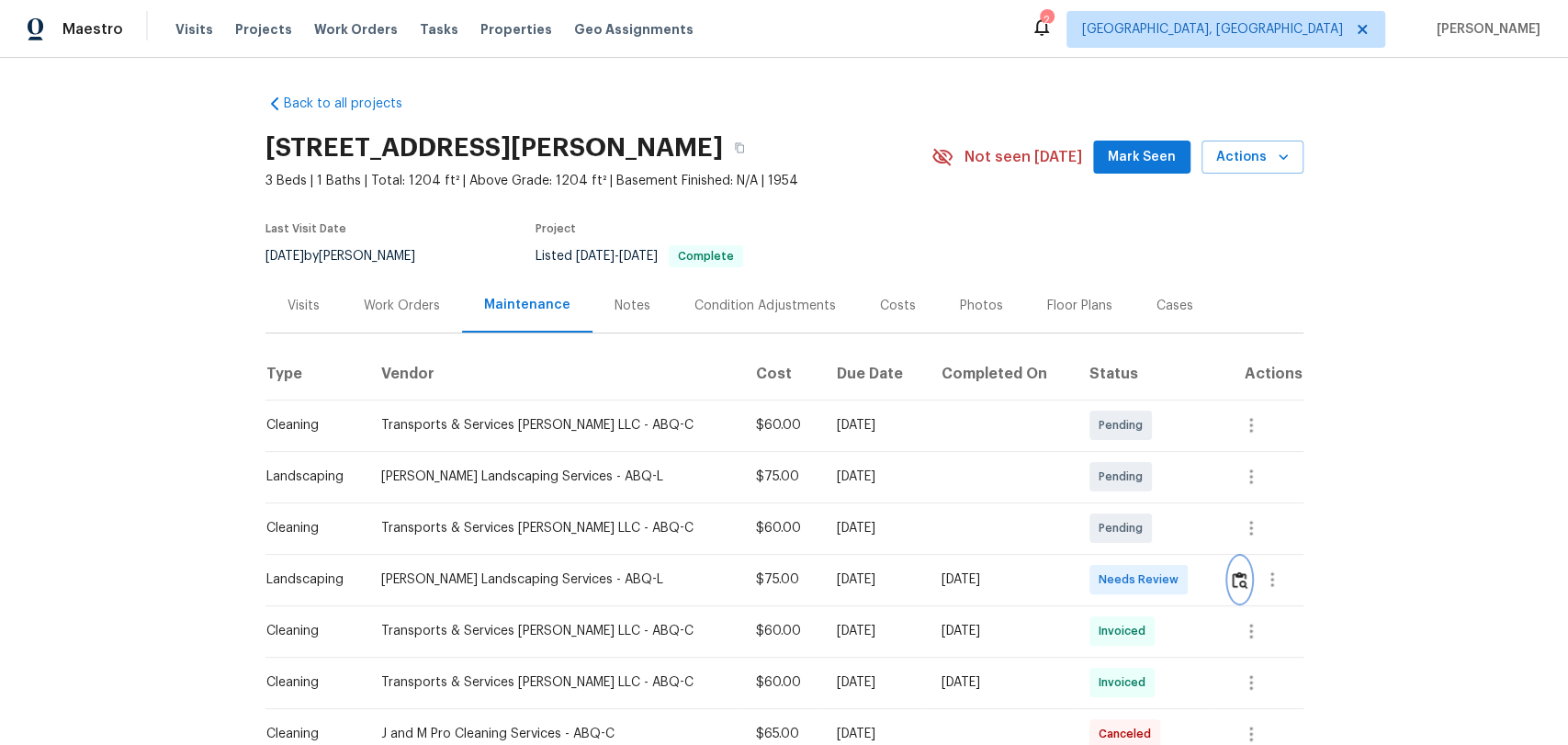
click at [1232, 577] on img "button" at bounding box center [1239, 581] width 16 height 18
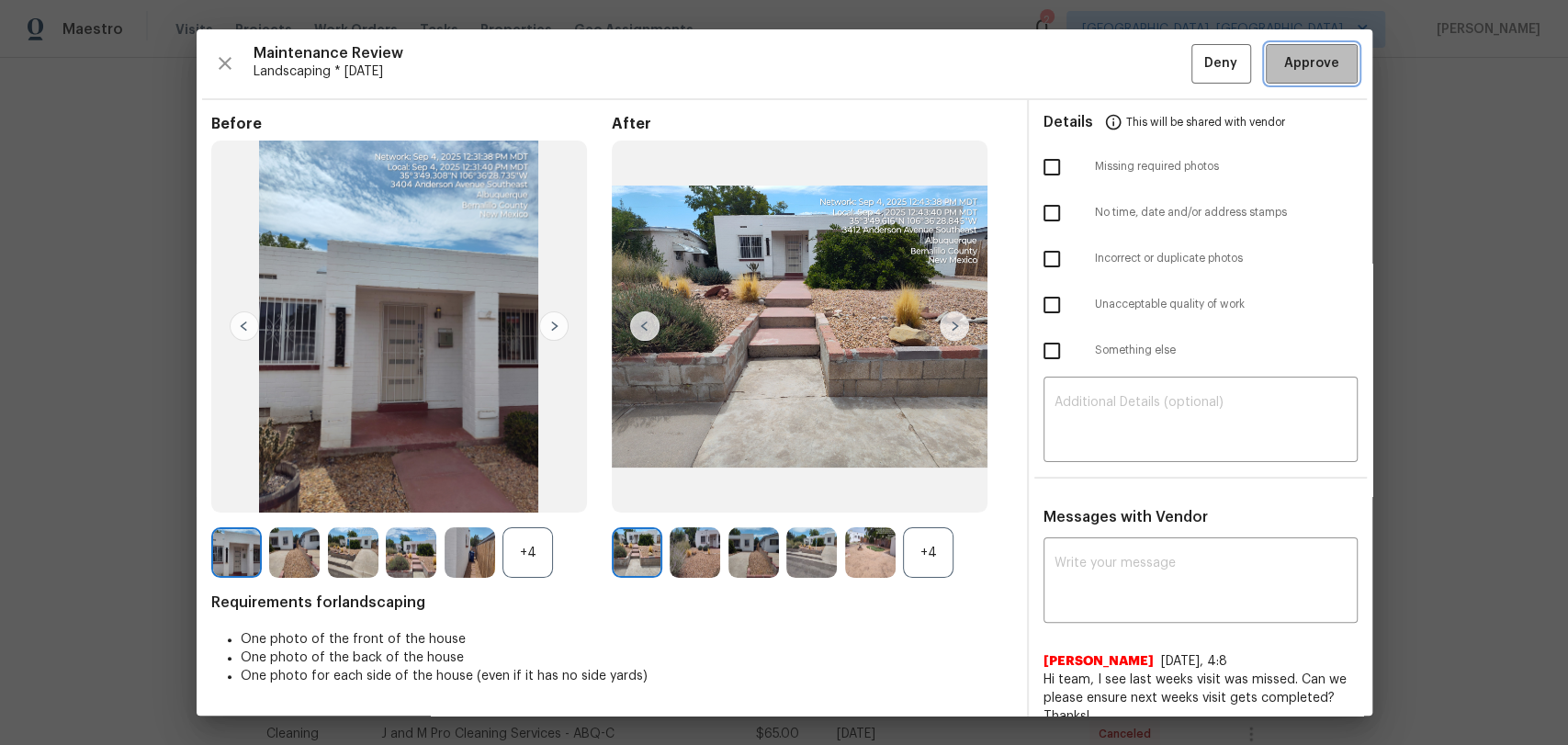
click at [1284, 68] on span "Approve" at bounding box center [1311, 64] width 55 height 23
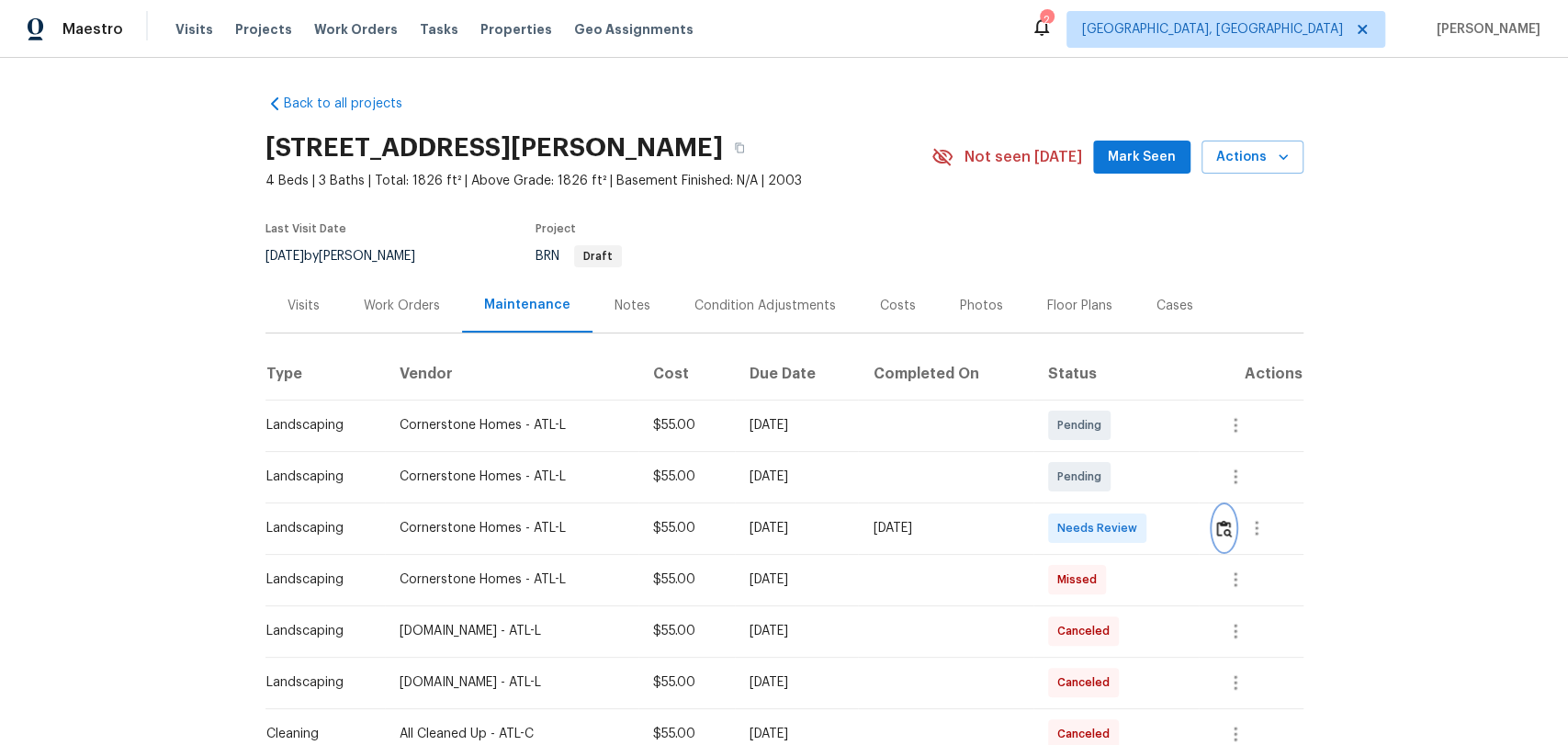
click at [1223, 524] on img "button" at bounding box center [1224, 529] width 16 height 18
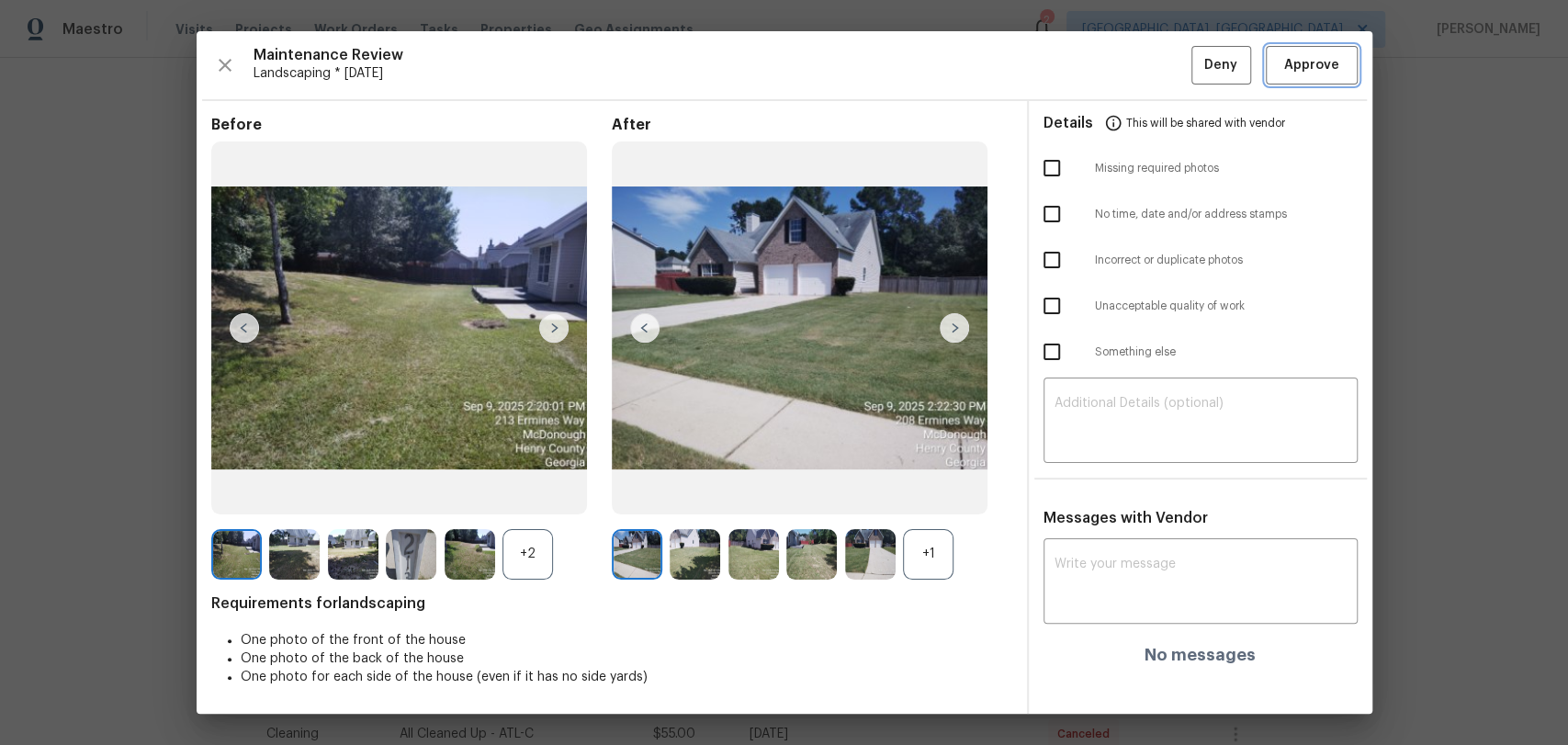
click at [1307, 54] on span "Approve" at bounding box center [1311, 66] width 55 height 23
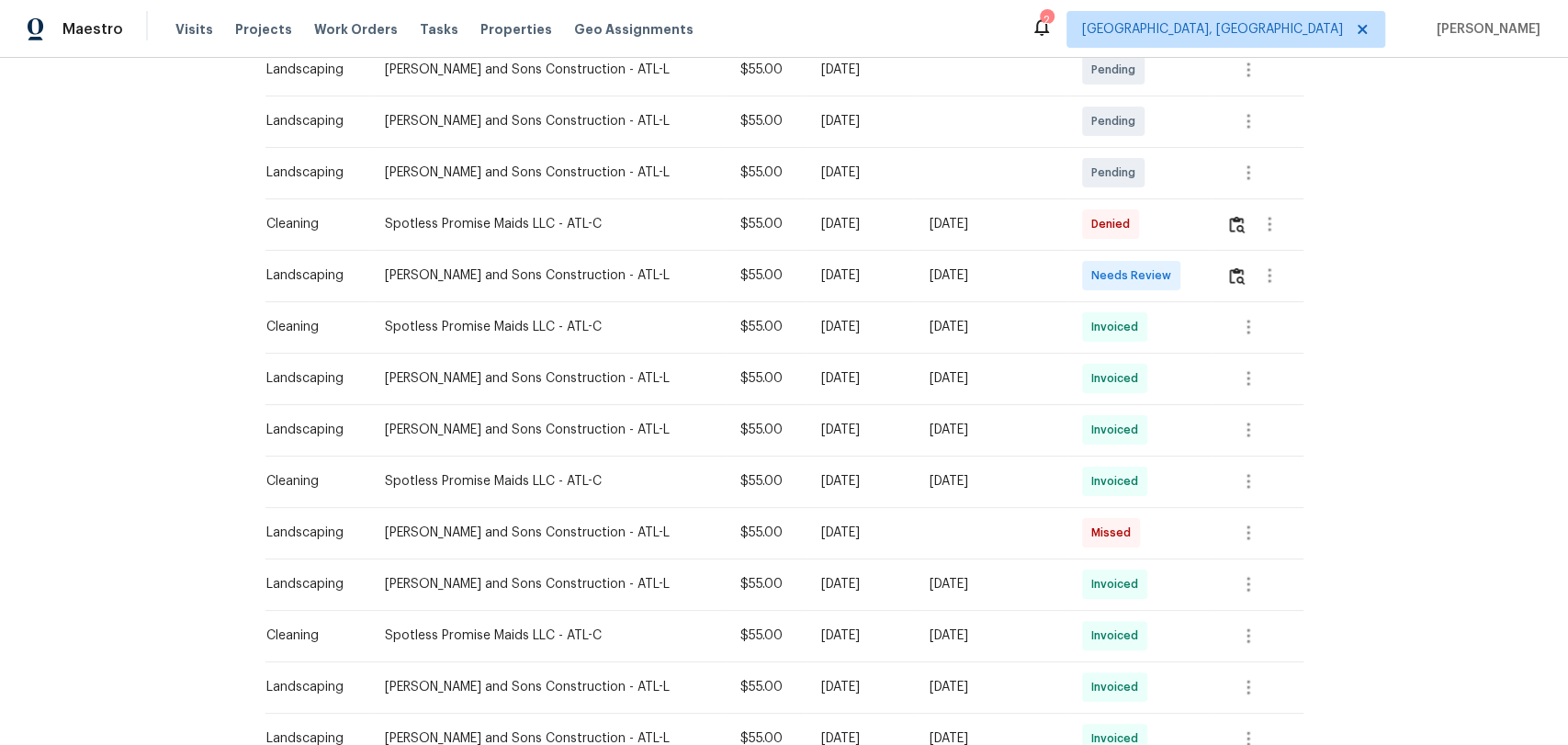
scroll to position [408, 0]
click at [1229, 268] on img "button" at bounding box center [1237, 275] width 16 height 18
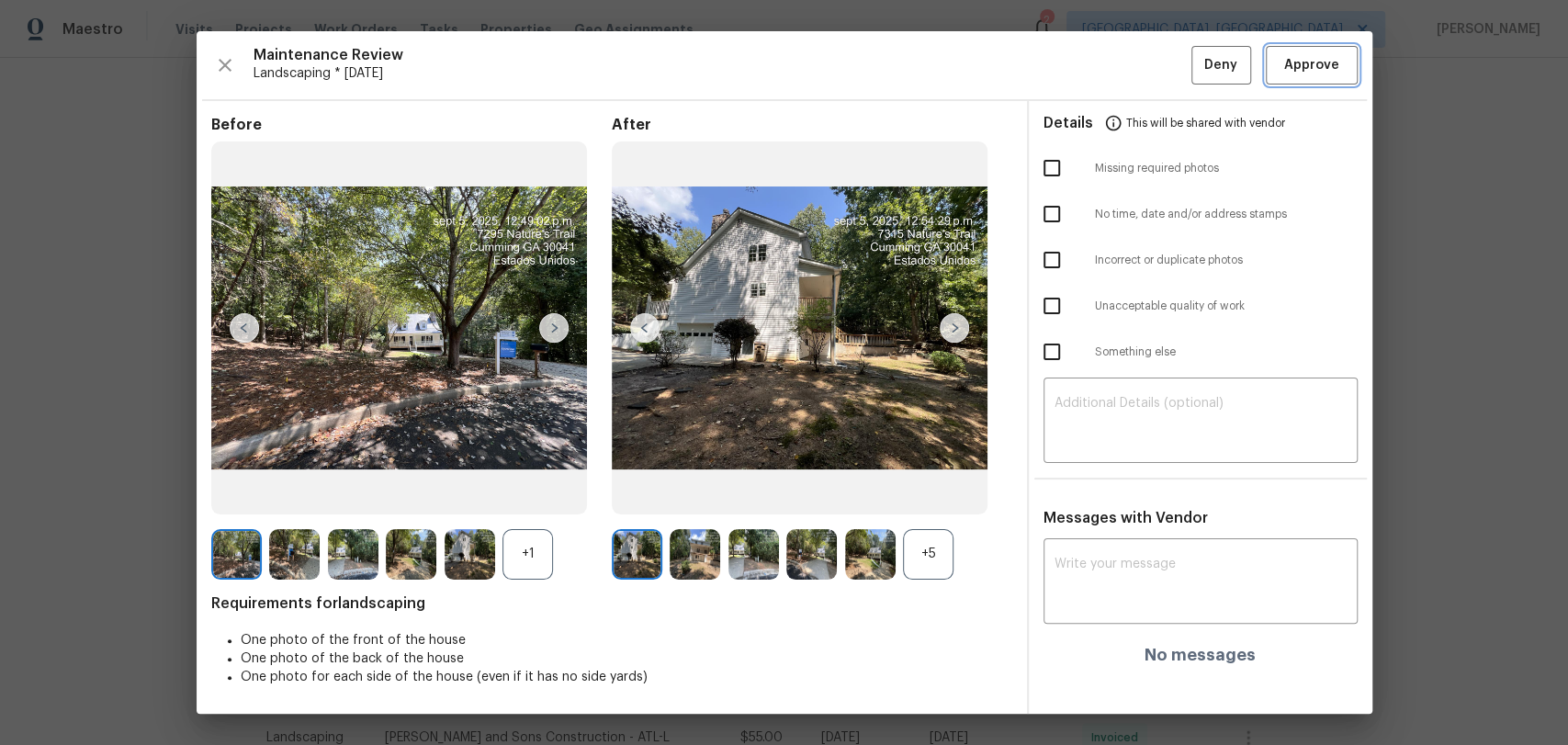
click at [1302, 68] on span "Approve" at bounding box center [1311, 66] width 55 height 23
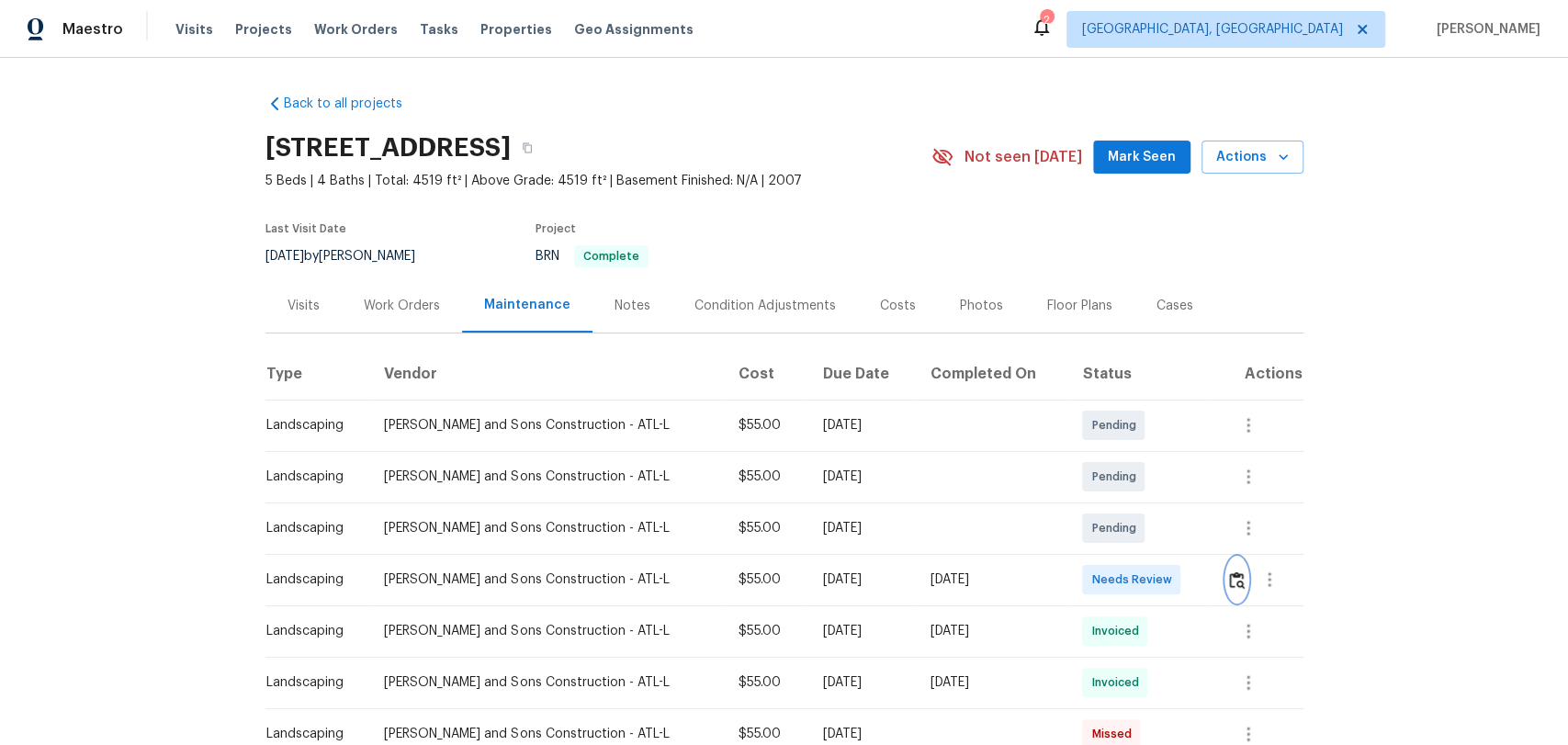
click at [1235, 575] on img "button" at bounding box center [1237, 581] width 16 height 18
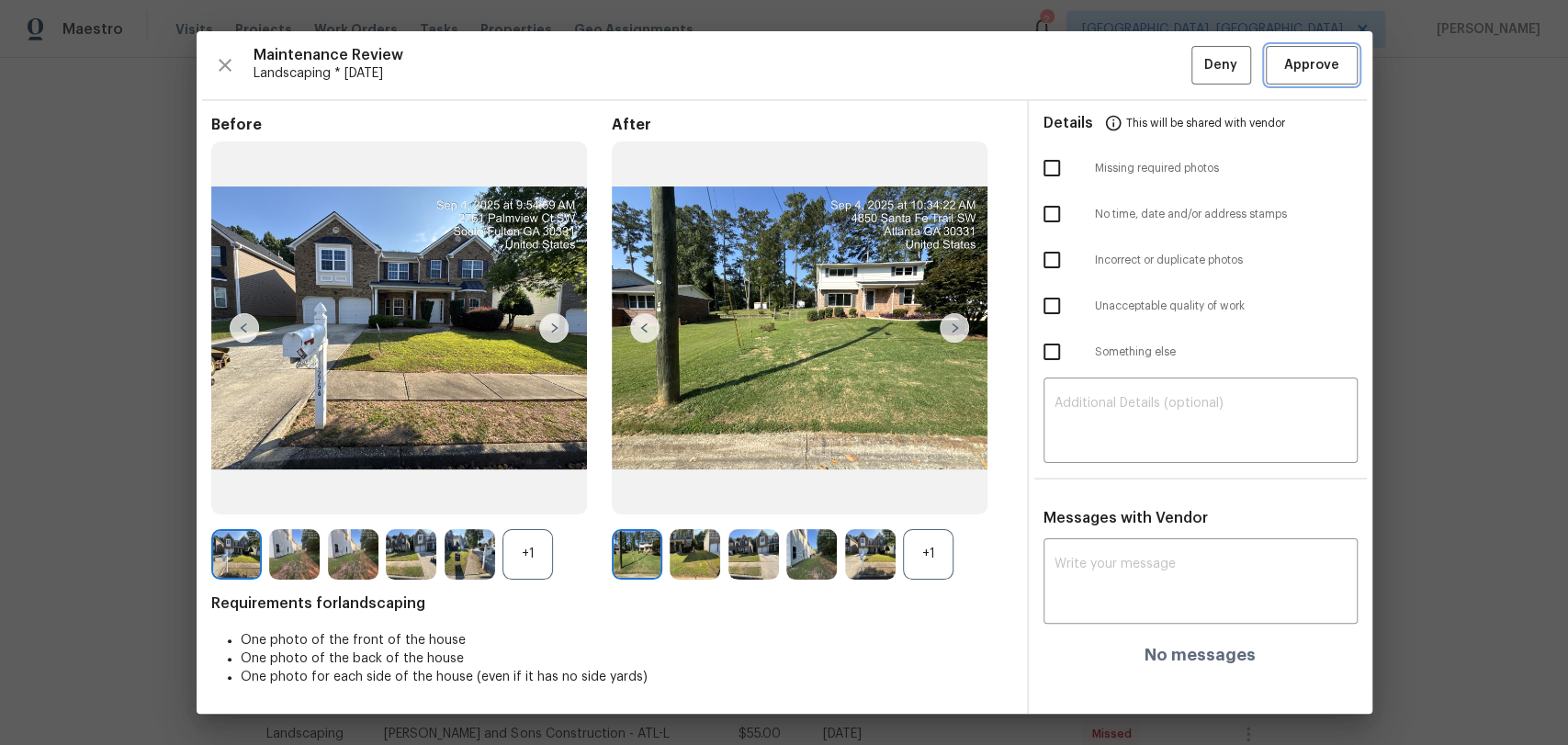
click at [1323, 59] on span "Approve" at bounding box center [1311, 66] width 55 height 23
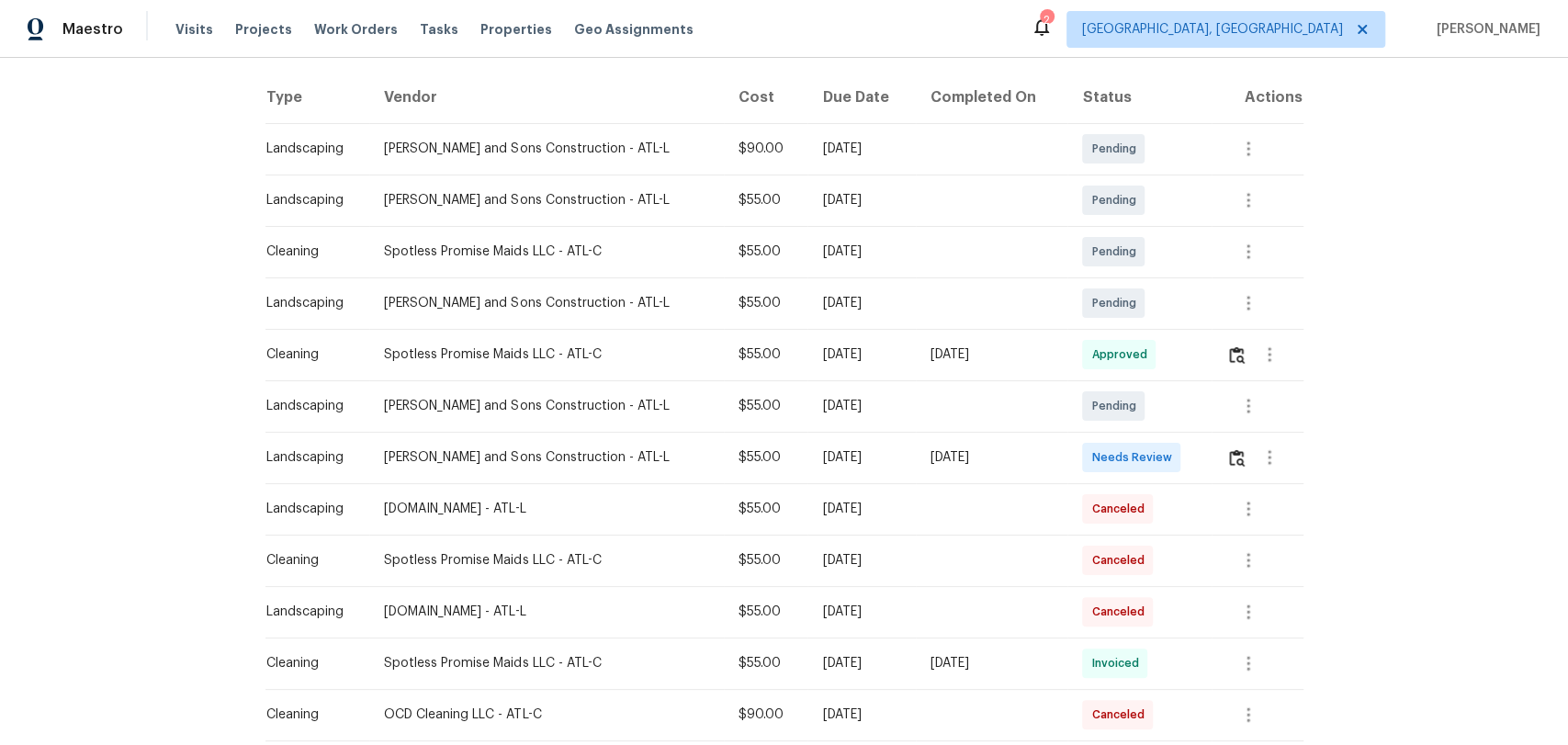
scroll to position [306, 0]
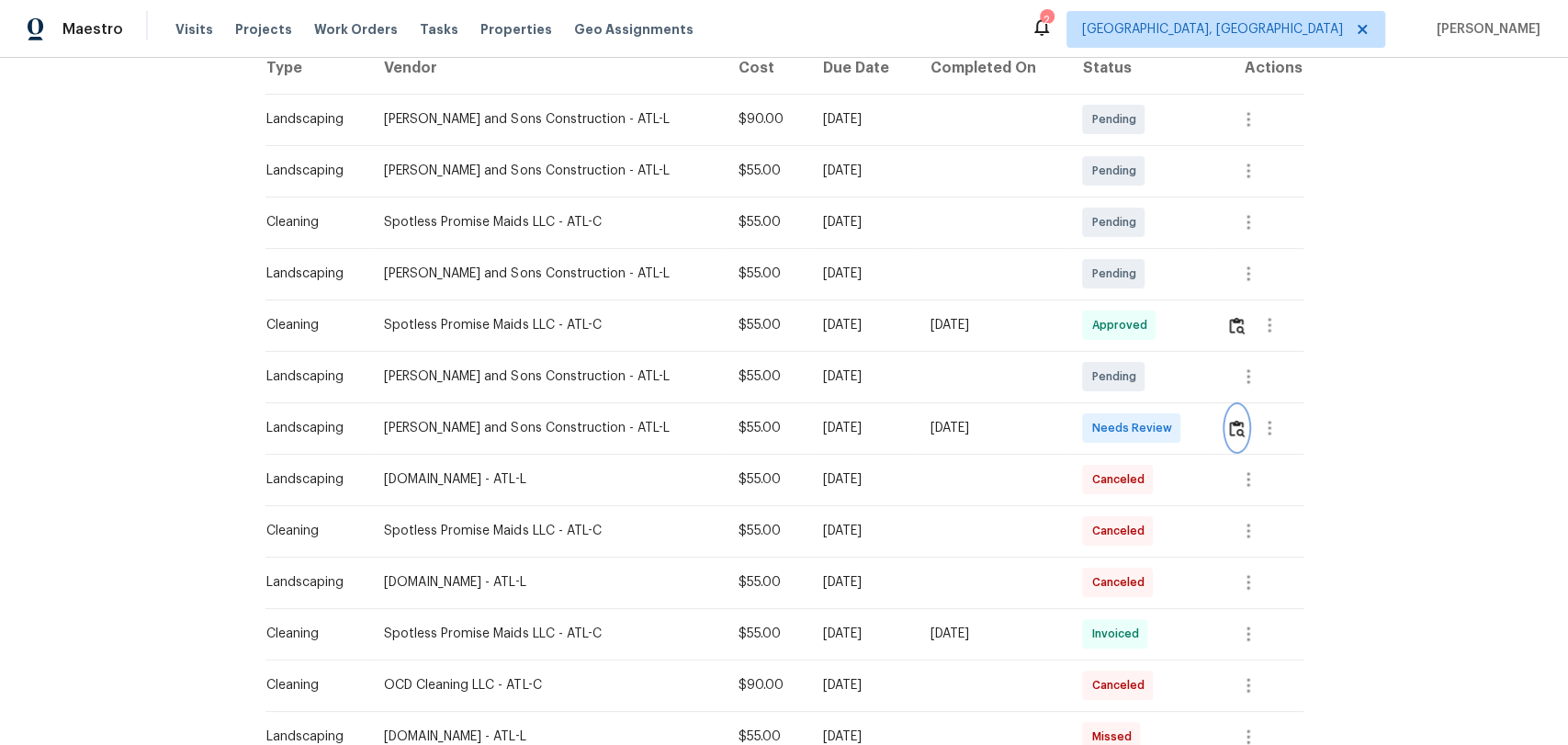
click at [1229, 424] on img "button" at bounding box center [1237, 429] width 16 height 18
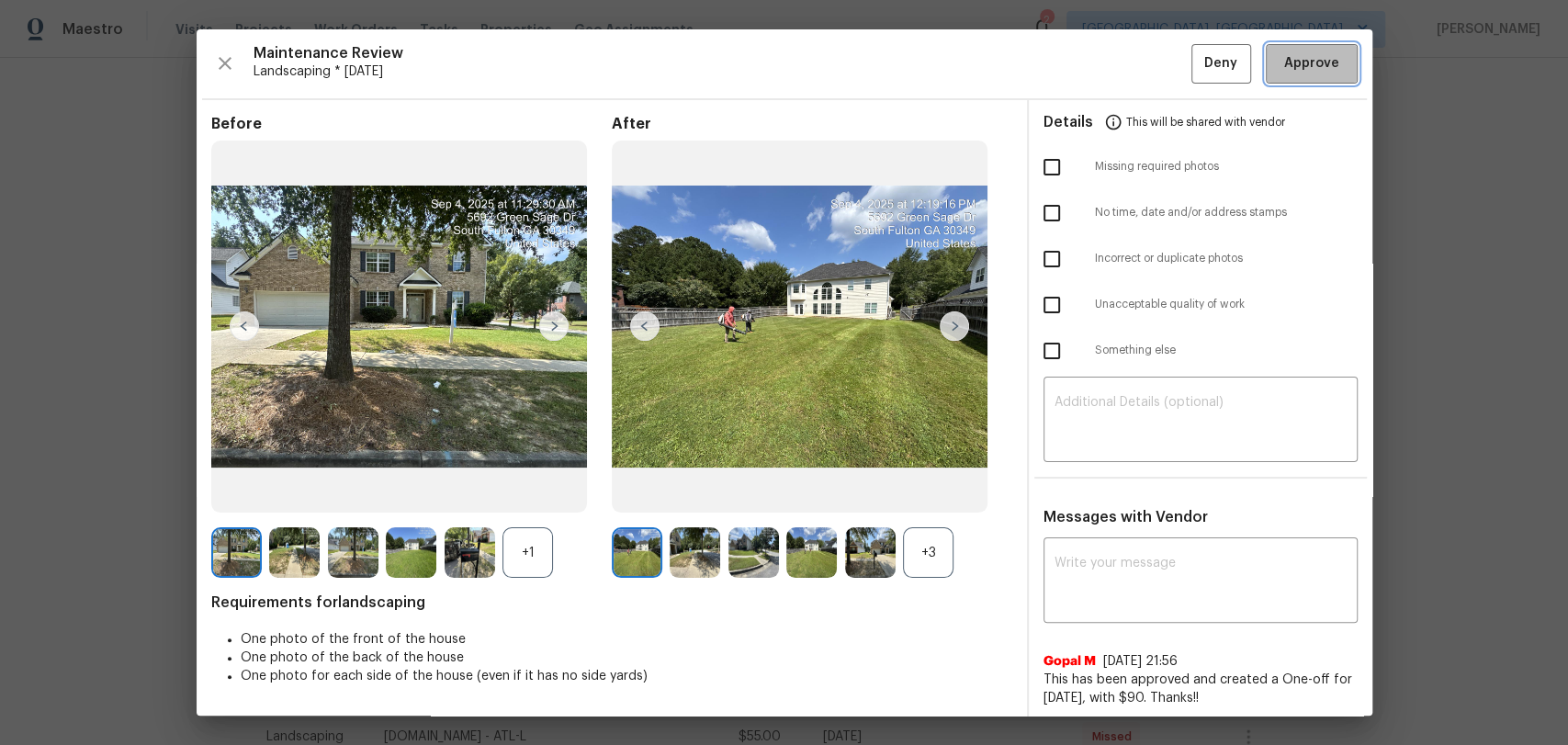
click at [1293, 61] on span "Approve" at bounding box center [1311, 64] width 55 height 23
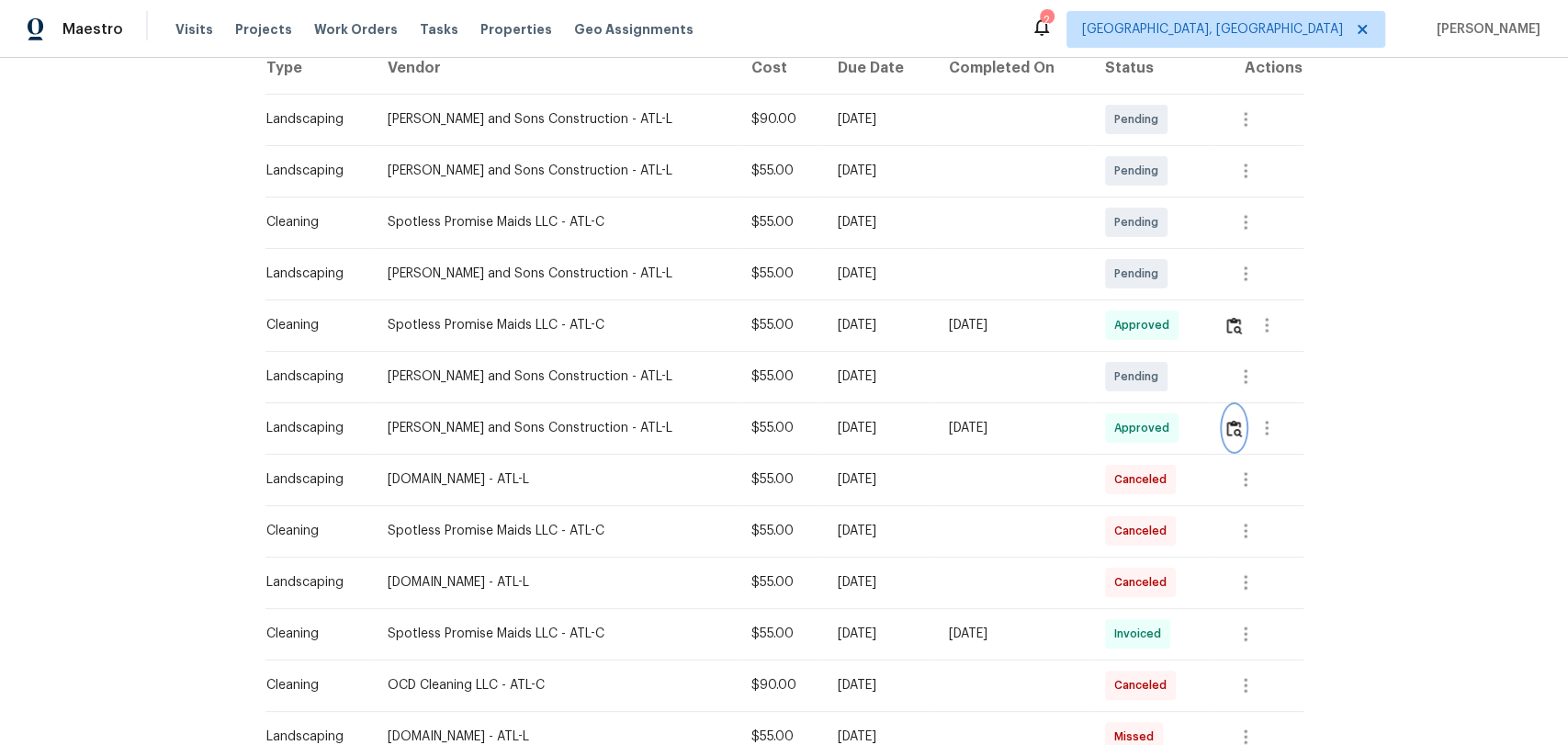
scroll to position [0, 0]
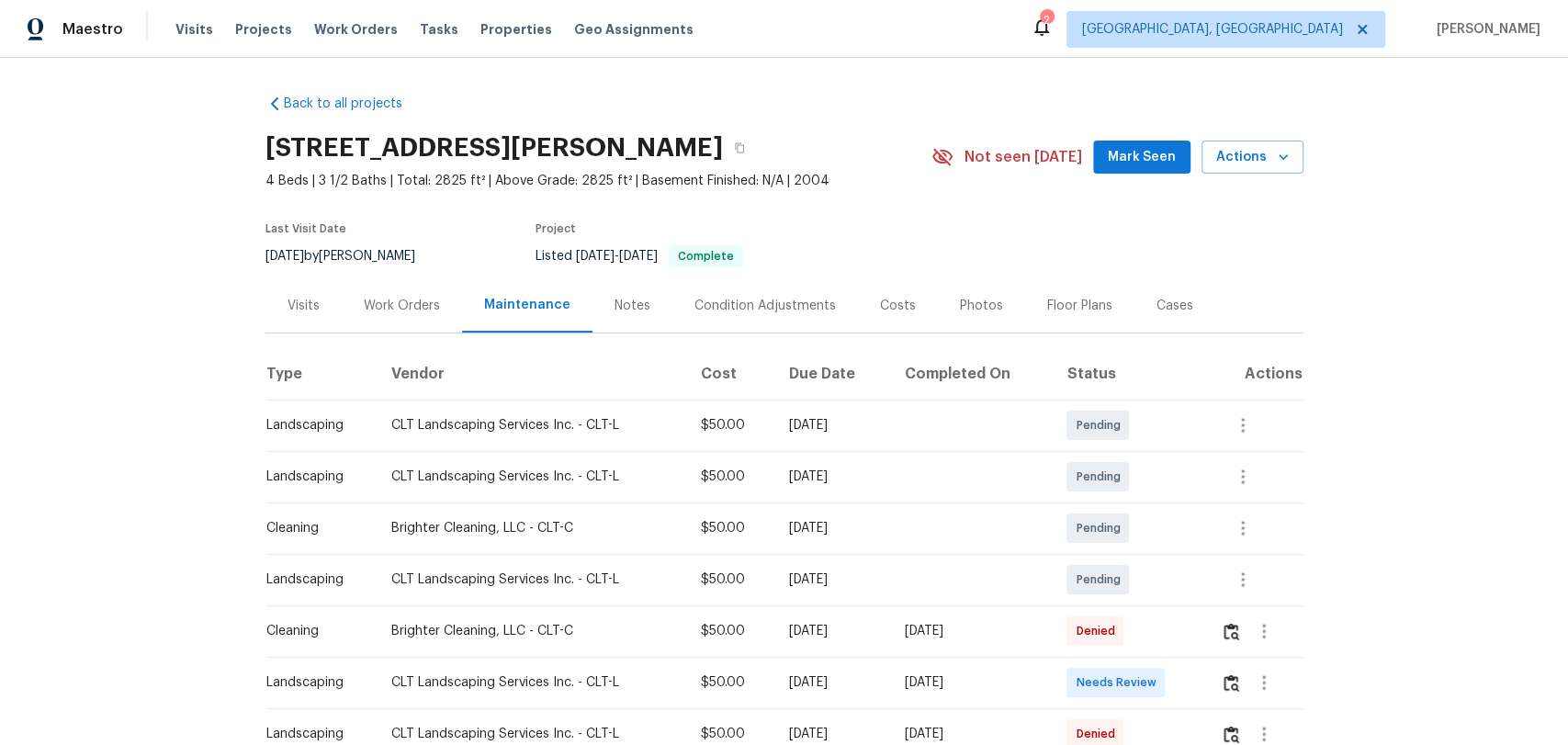
scroll to position [102, 0]
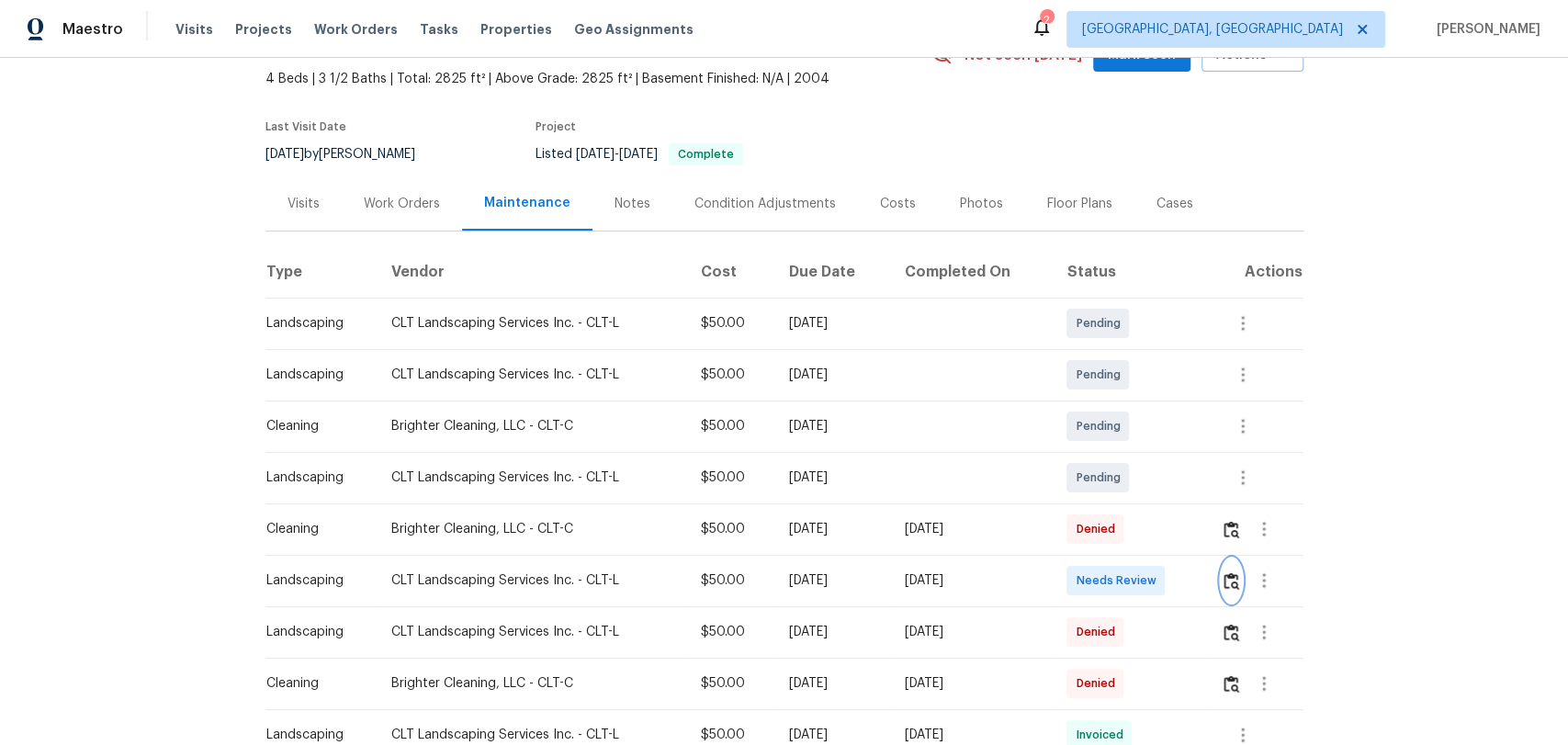
click at [1227, 576] on img "button" at bounding box center [1232, 582] width 16 height 18
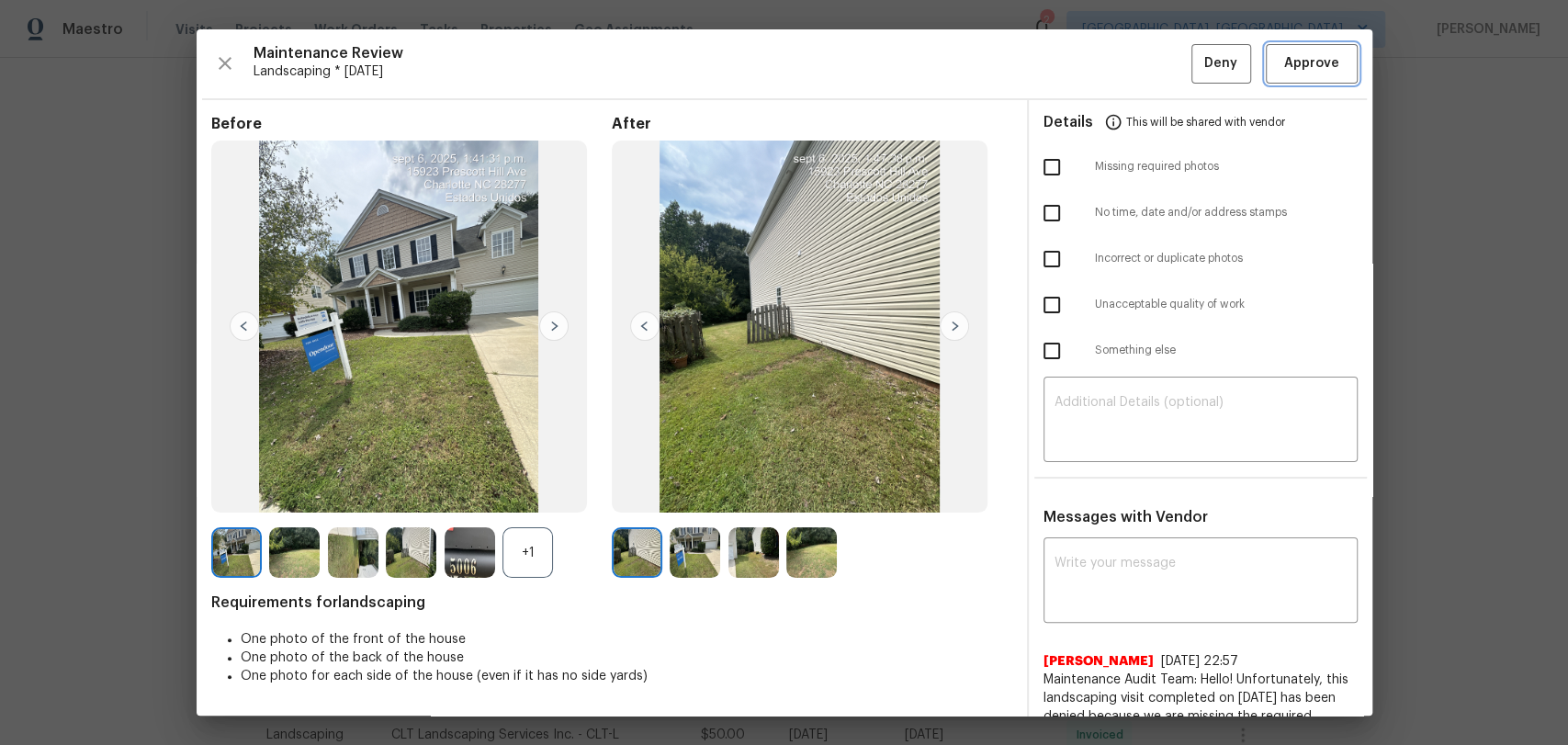
click at [1303, 62] on span "Approve" at bounding box center [1311, 64] width 55 height 23
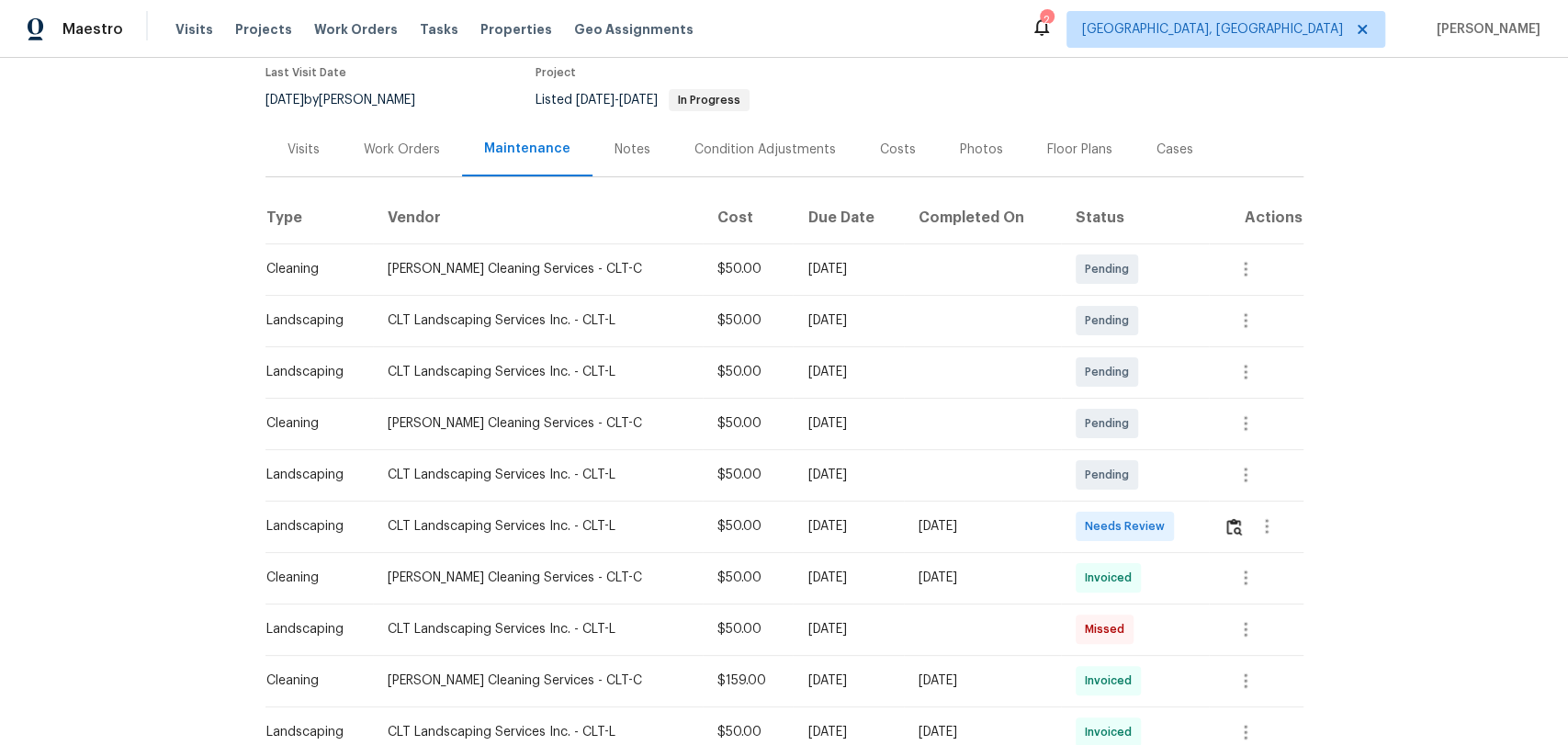
scroll to position [204, 0]
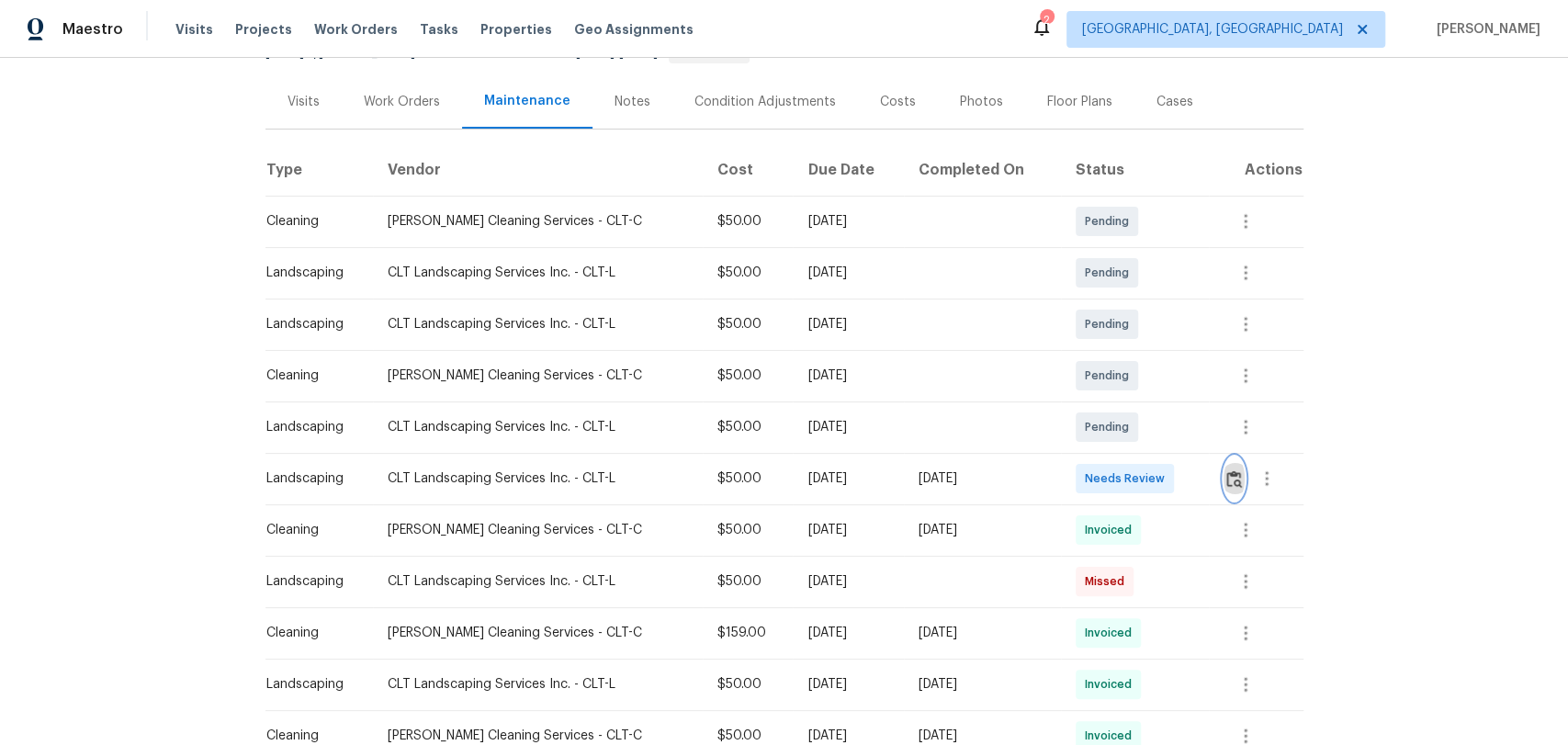
click at [1227, 476] on img "button" at bounding box center [1235, 479] width 16 height 18
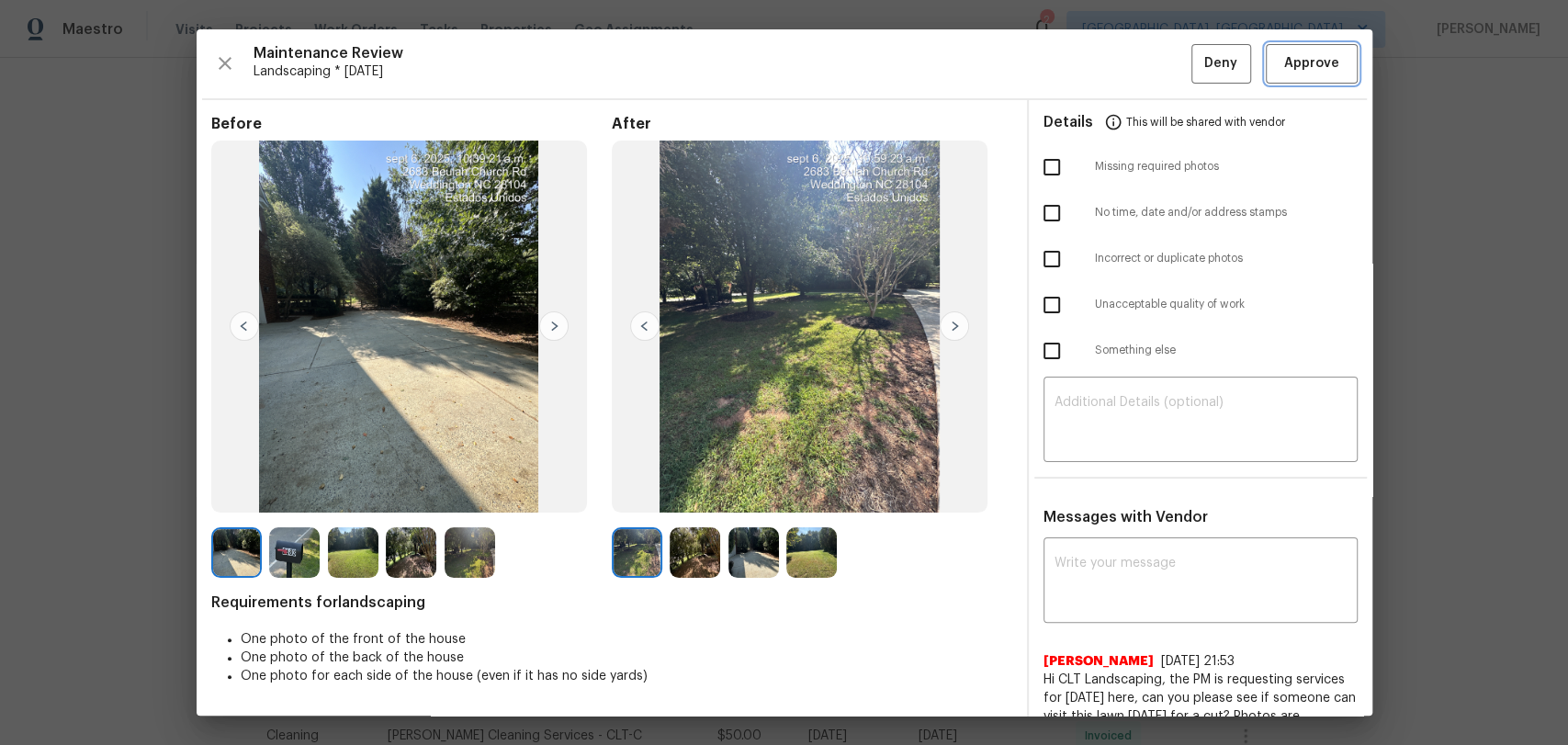
click at [1307, 64] on span "Approve" at bounding box center [1311, 64] width 55 height 23
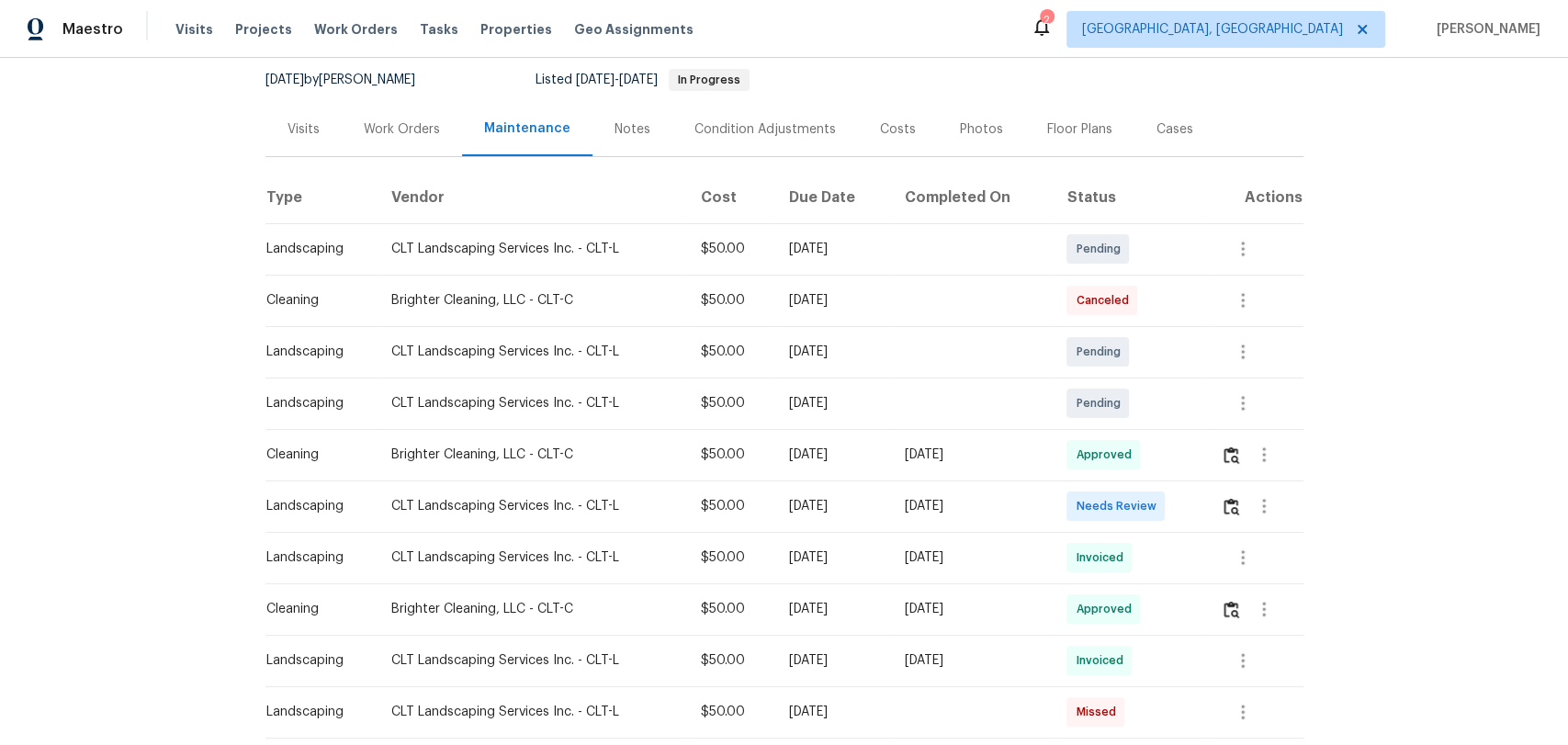
scroll to position [204, 0]
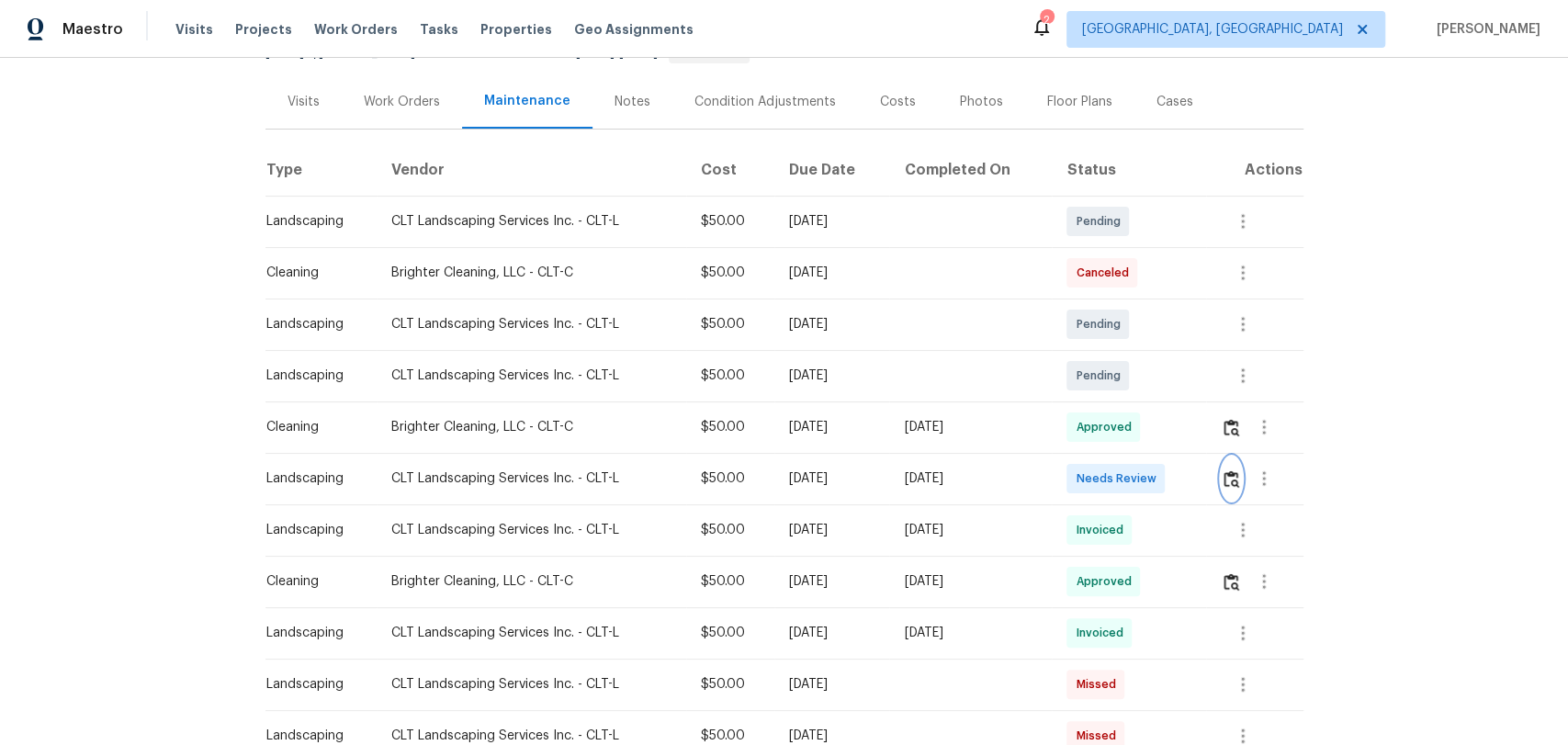
click at [1227, 479] on img "button" at bounding box center [1232, 479] width 16 height 18
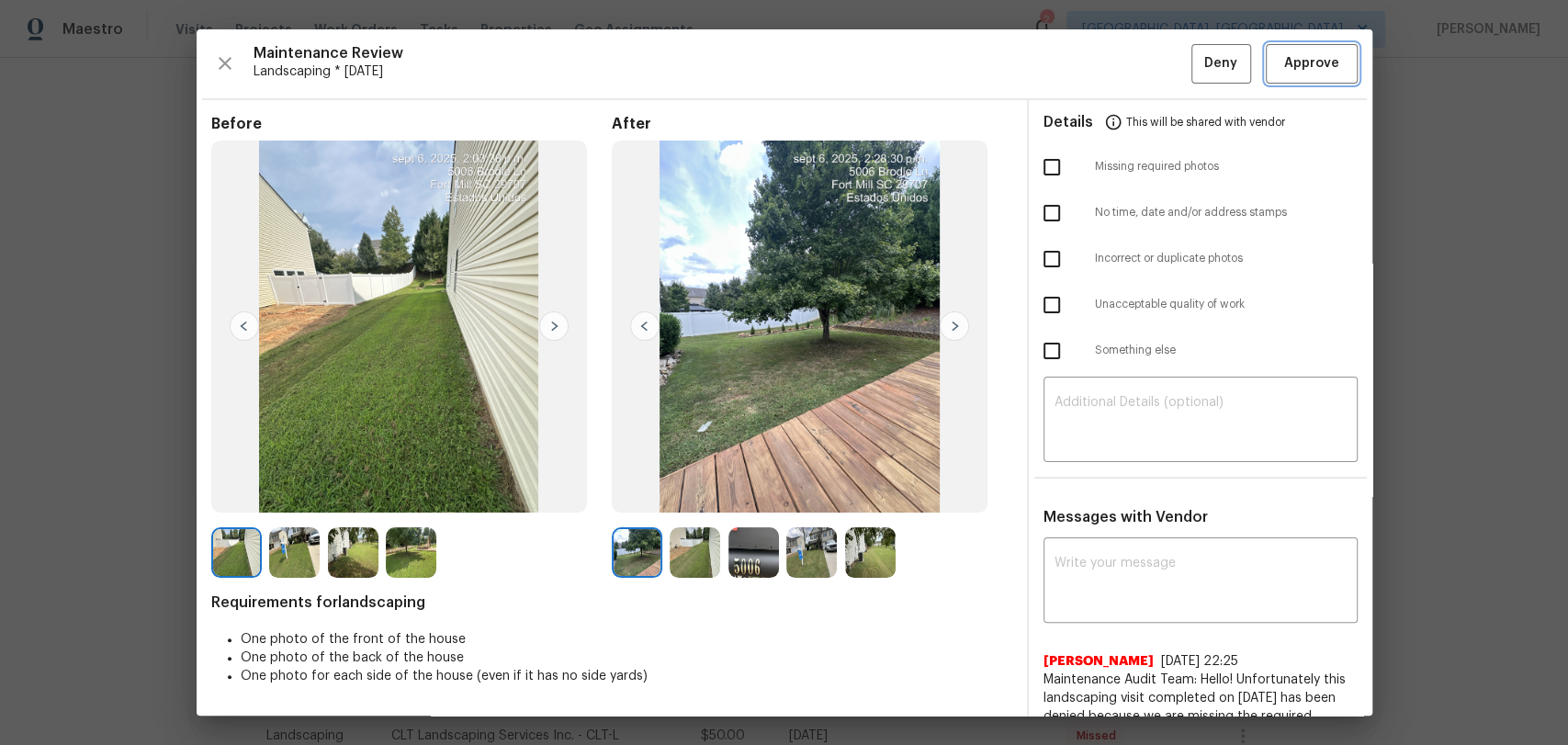
click at [1311, 58] on span "Approve" at bounding box center [1311, 64] width 55 height 23
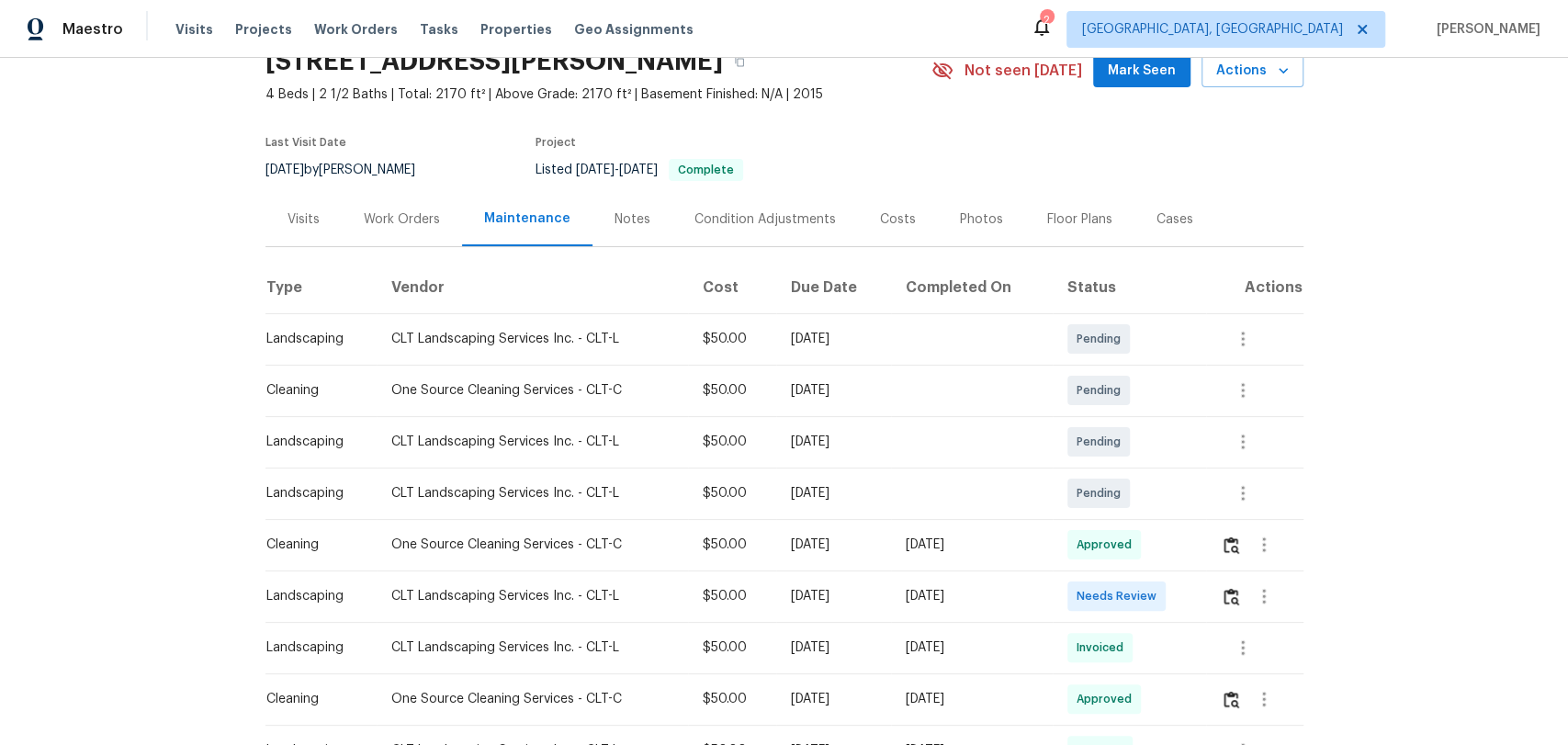
scroll to position [204, 0]
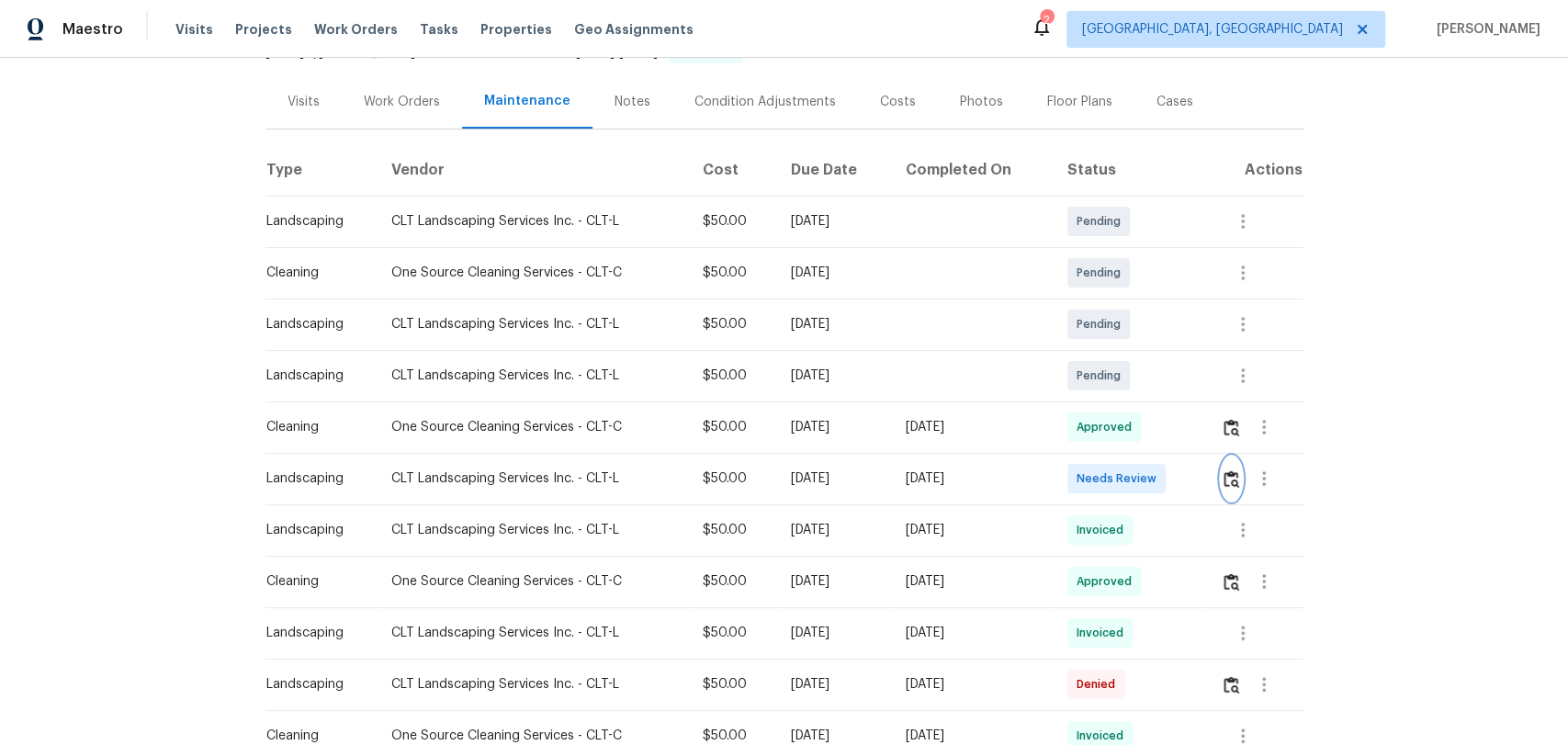
click at [1224, 475] on img "button" at bounding box center [1232, 479] width 16 height 18
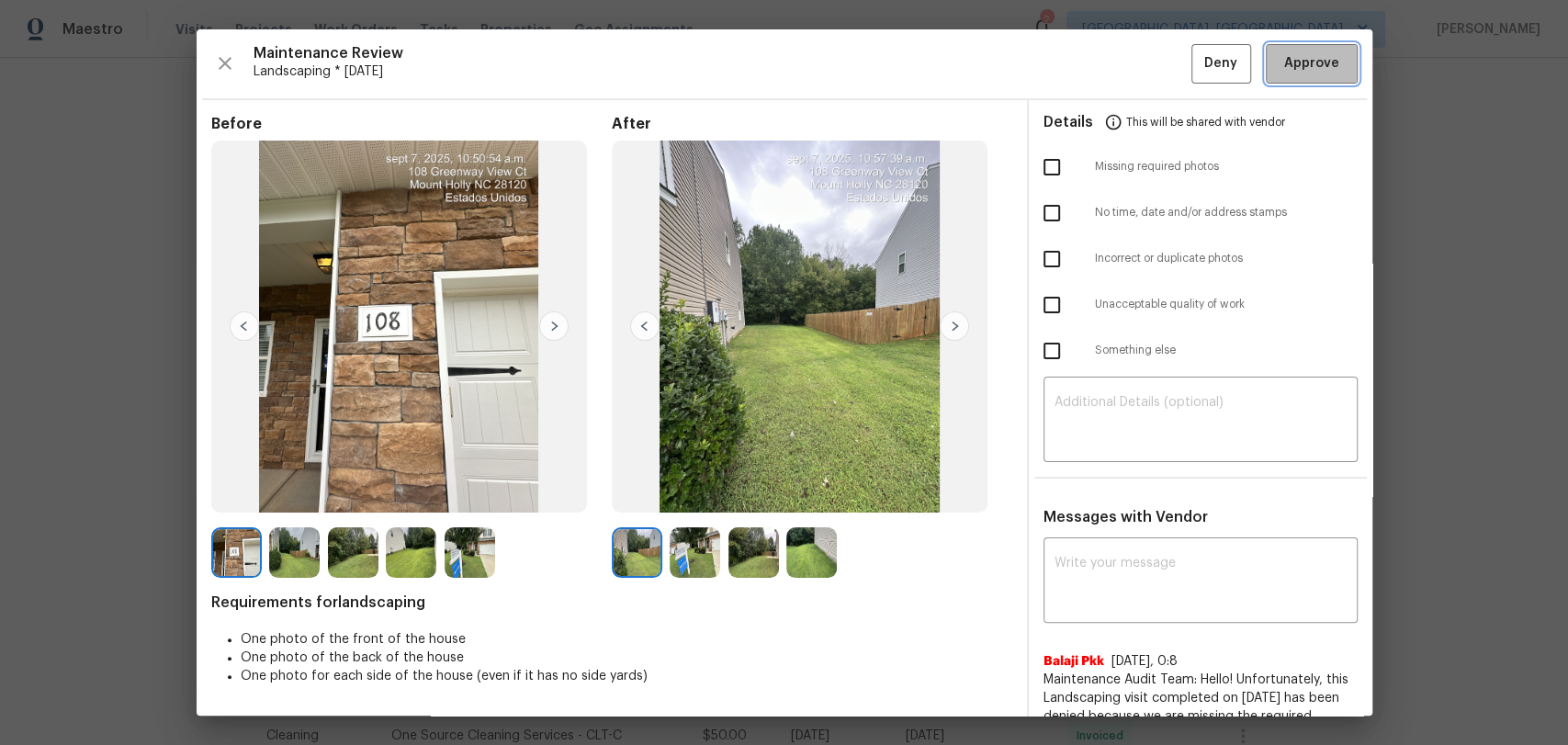
click at [1284, 65] on span "Approve" at bounding box center [1311, 64] width 55 height 23
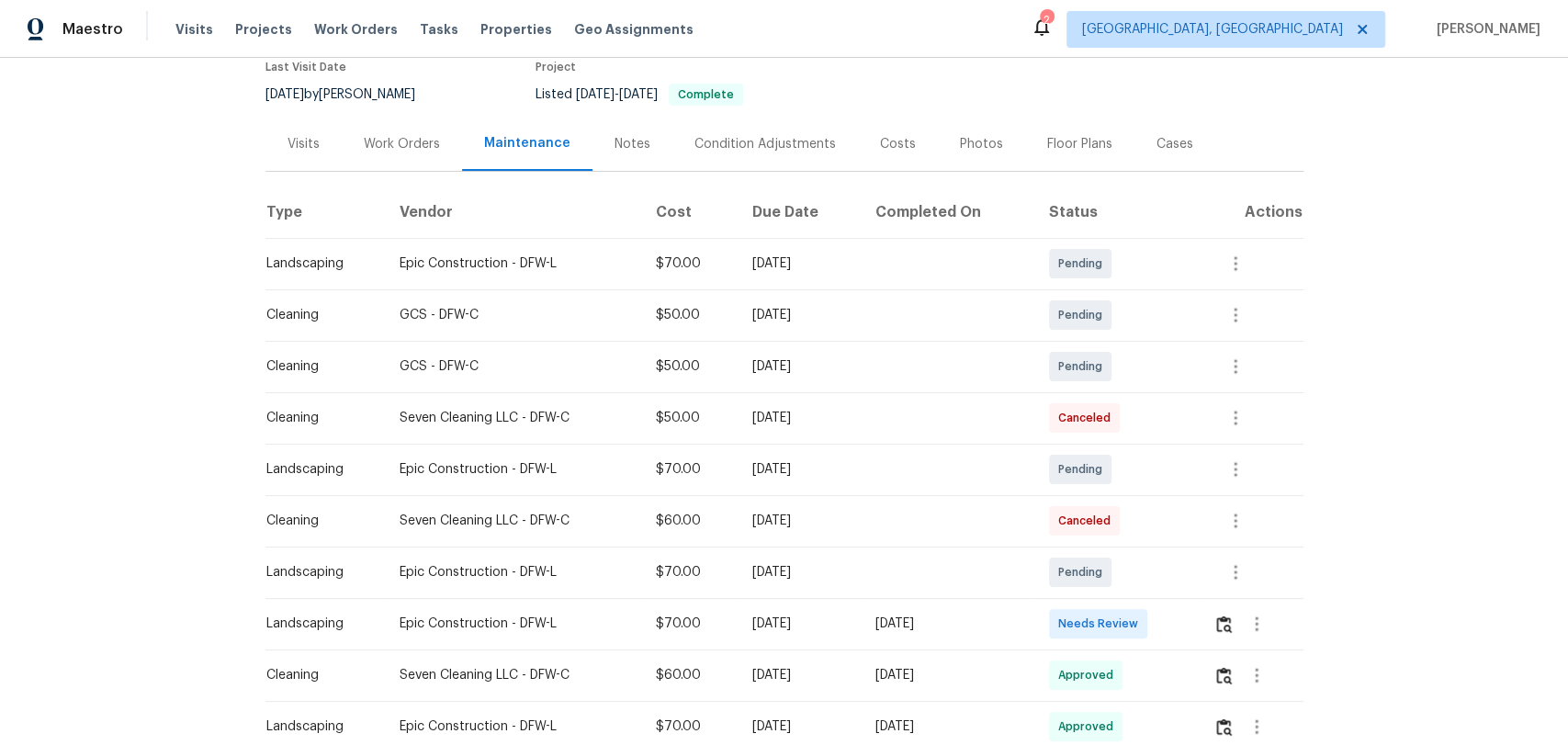
scroll to position [510, 0]
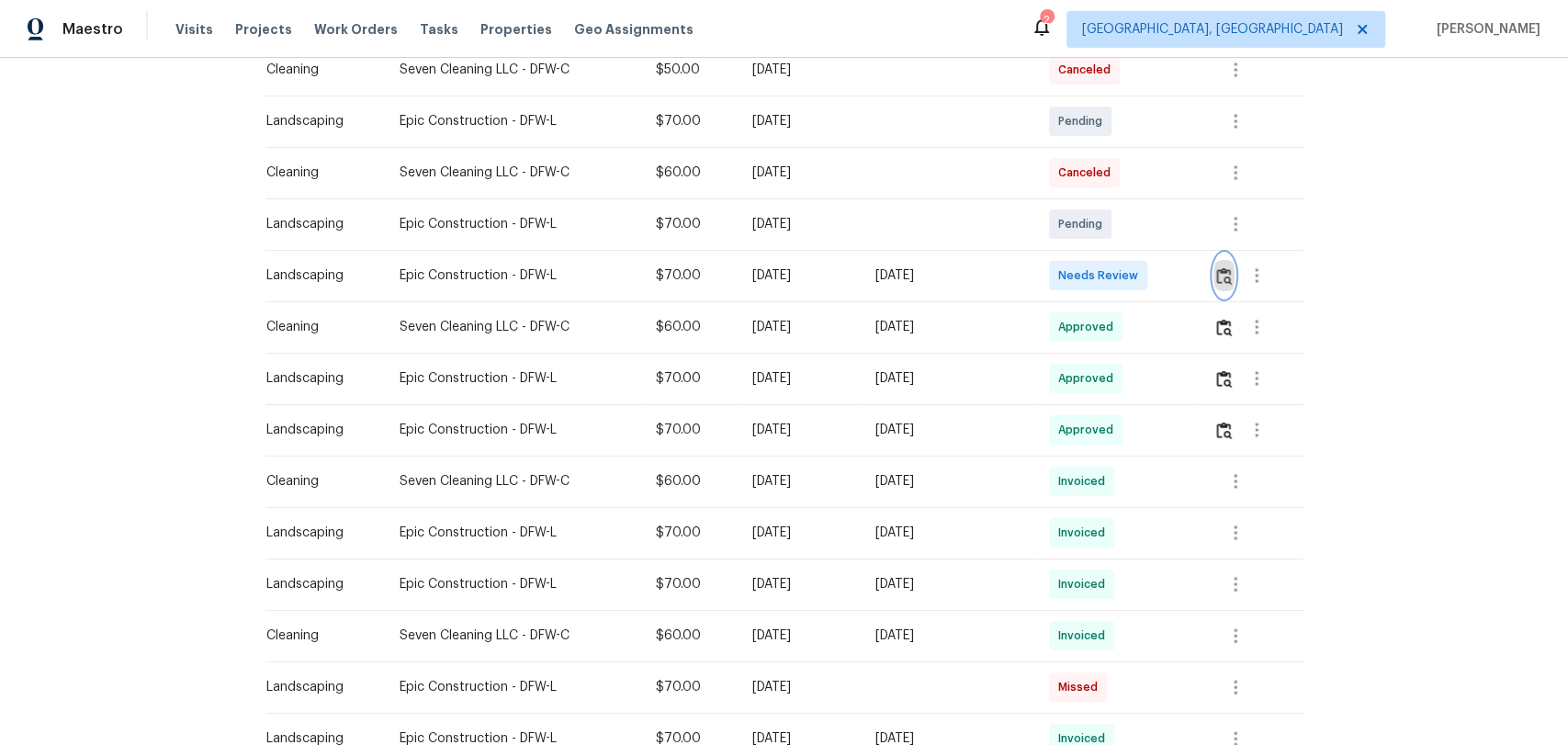
click at [1224, 272] on img "button" at bounding box center [1224, 276] width 16 height 18
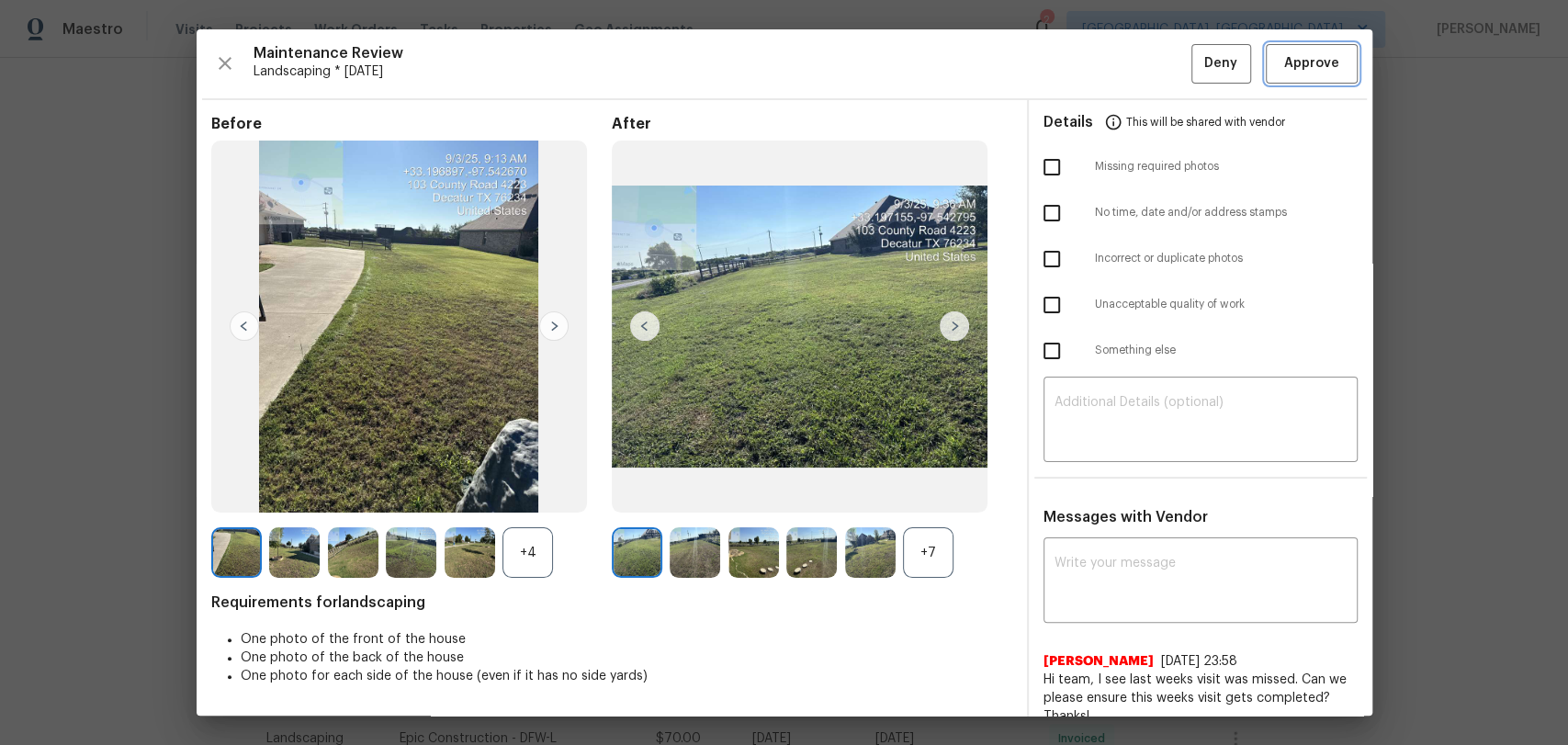
click at [1284, 63] on span "Approve" at bounding box center [1311, 64] width 55 height 23
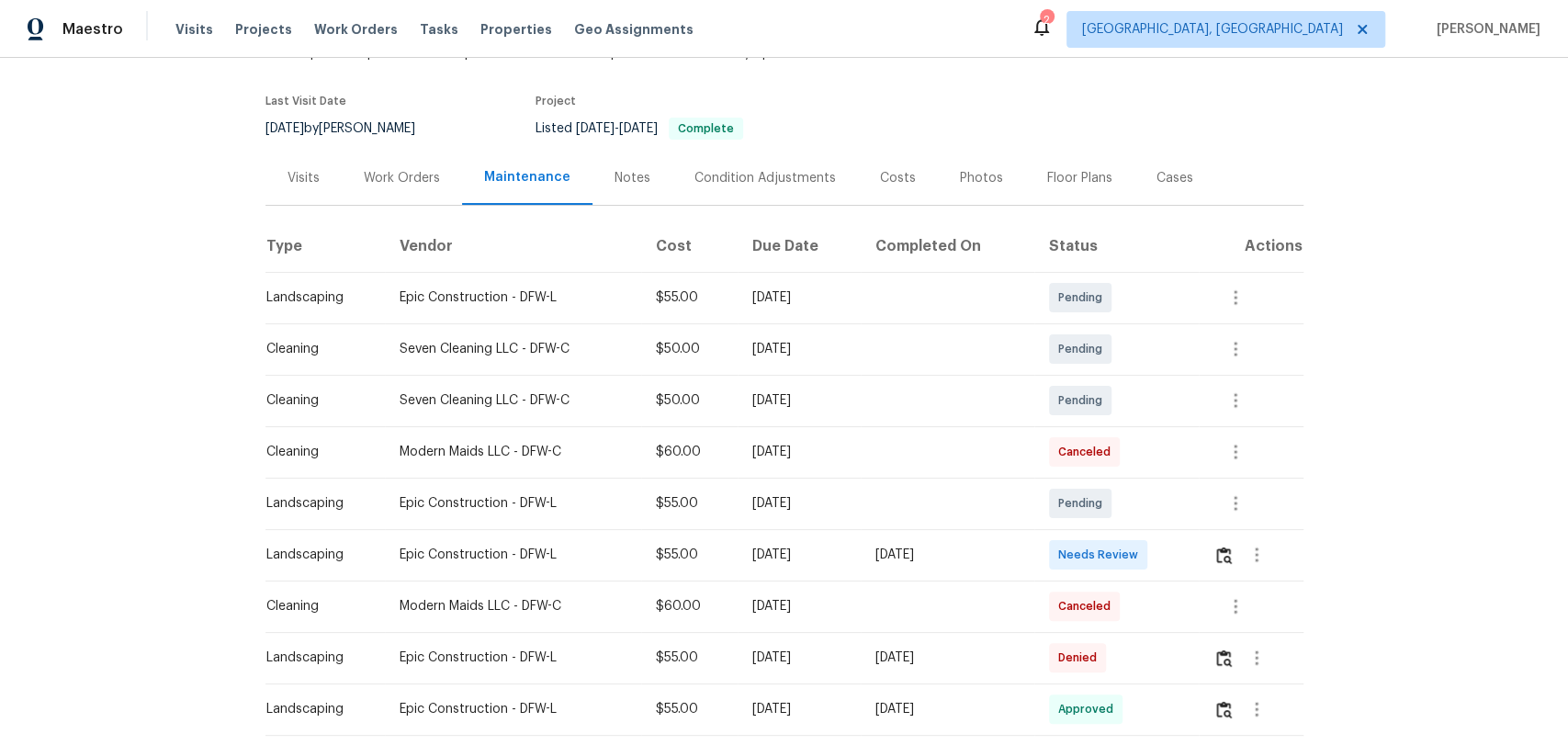
scroll to position [306, 0]
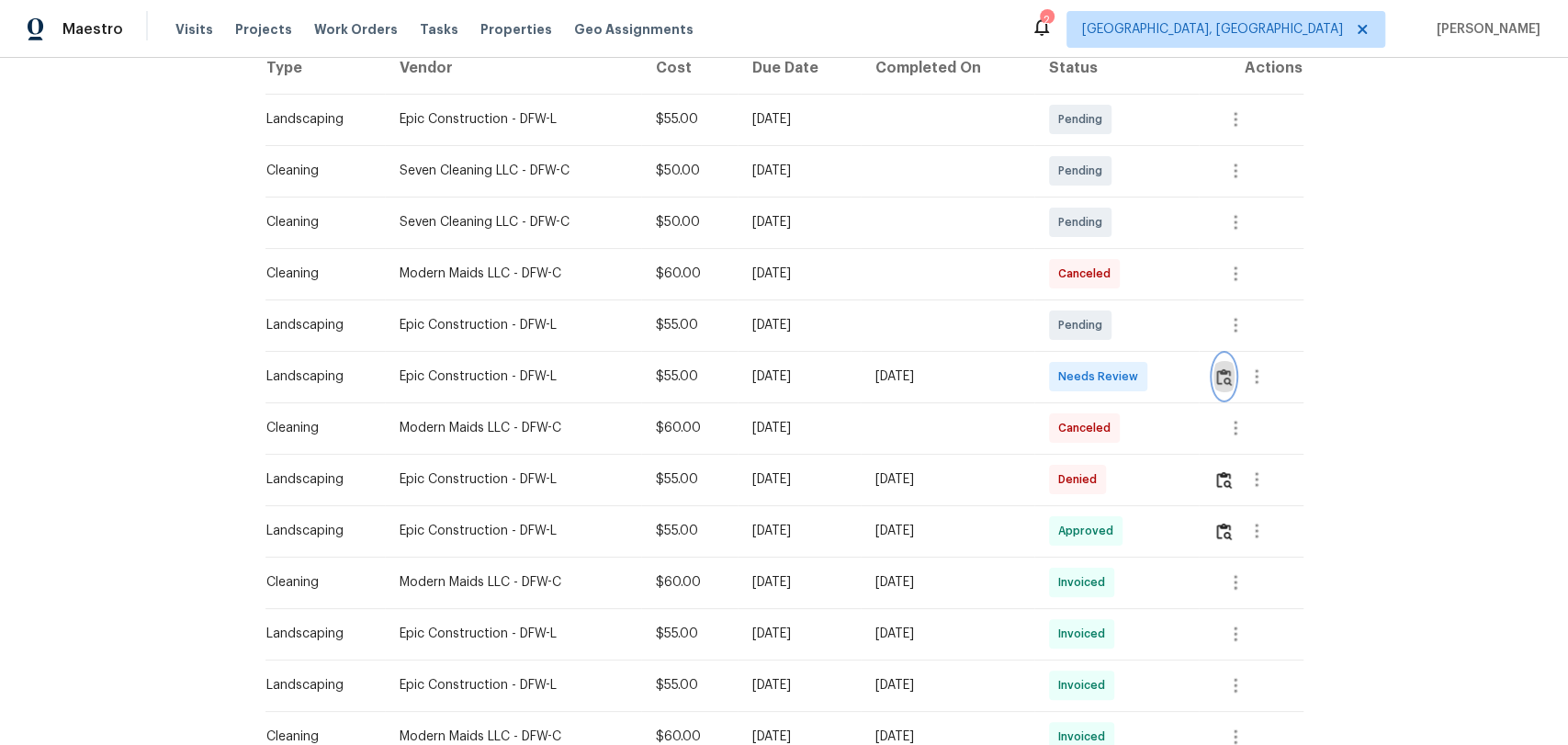
click at [1219, 376] on img "button" at bounding box center [1224, 377] width 16 height 18
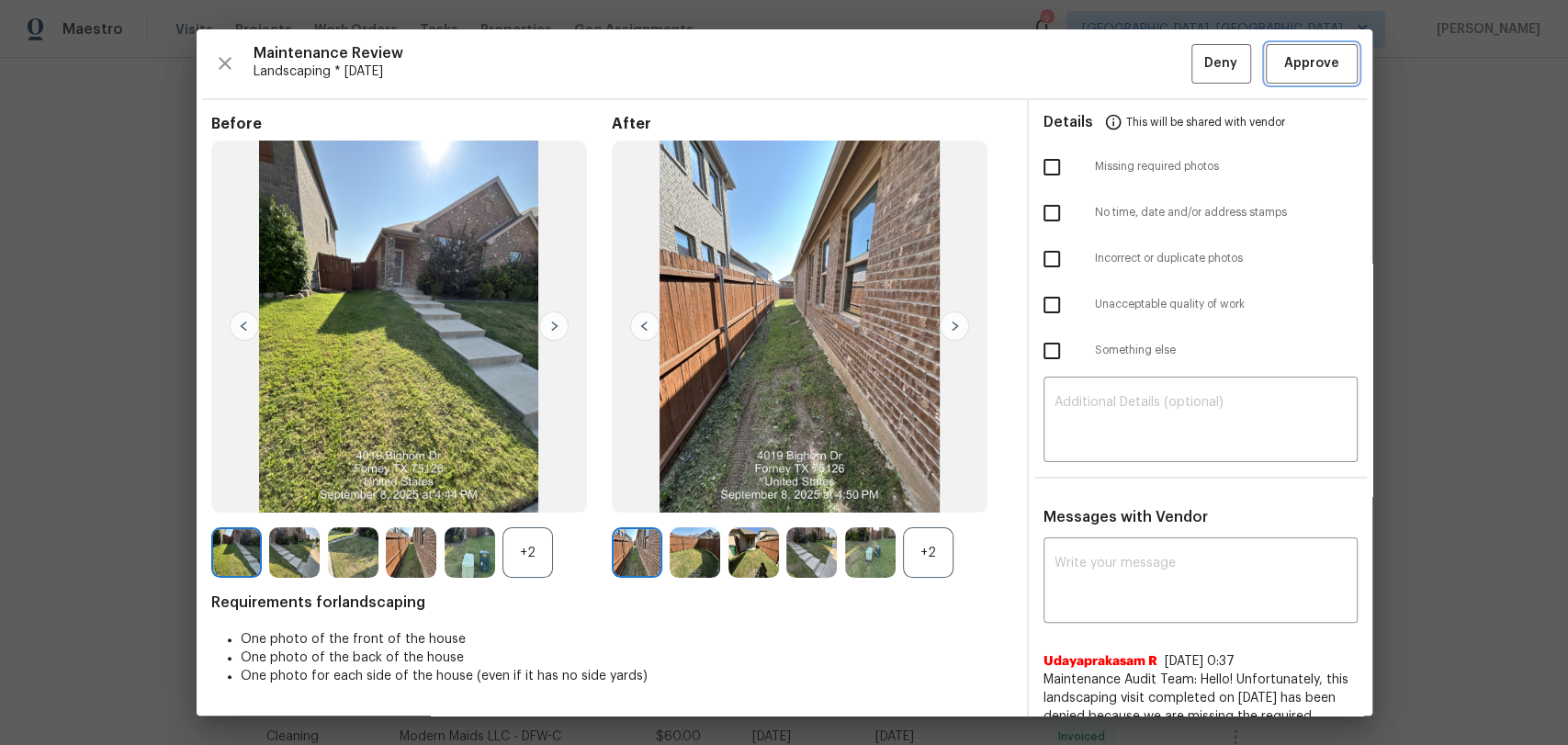
click at [1321, 65] on span "Approve" at bounding box center [1311, 64] width 55 height 23
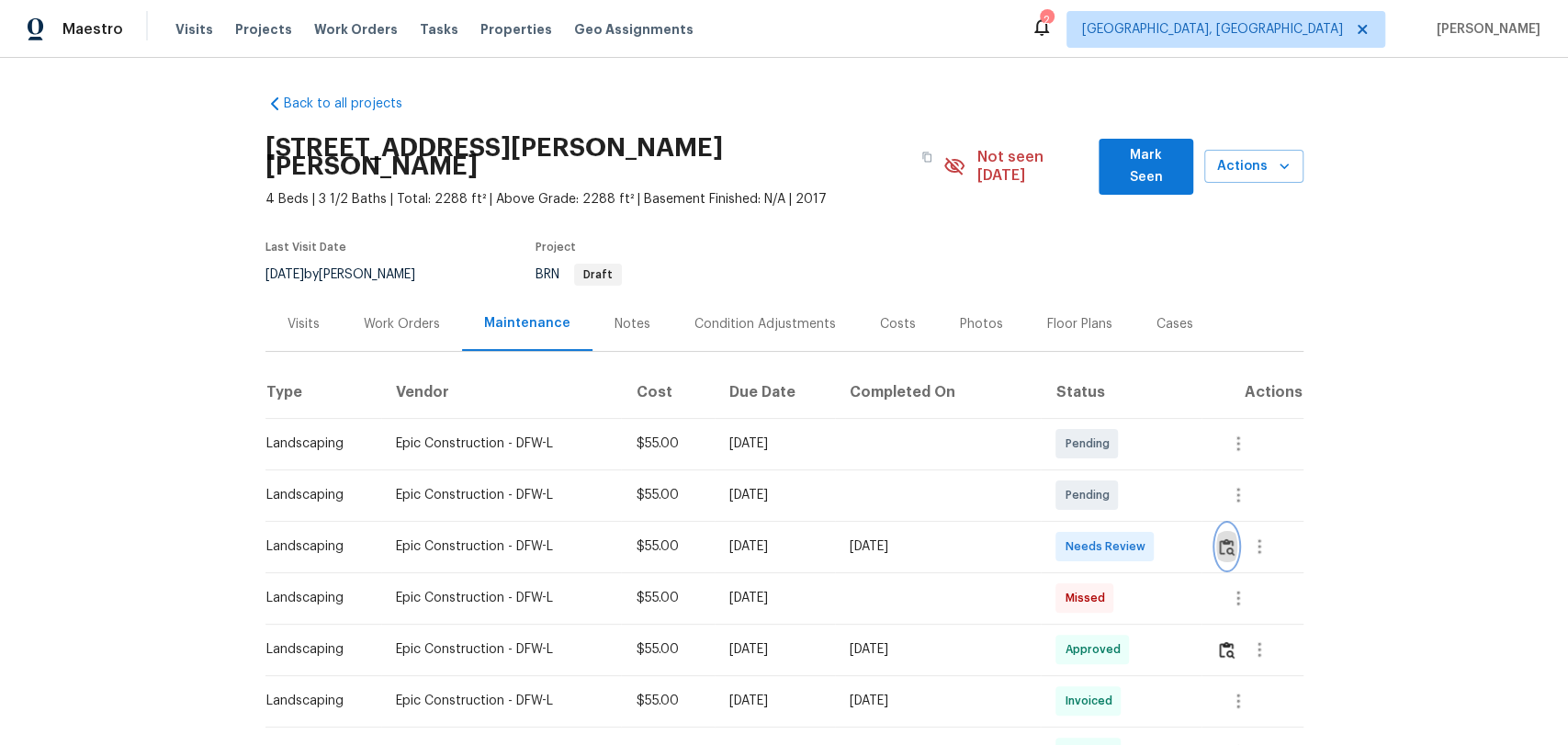
click at [1219, 539] on img "button" at bounding box center [1227, 548] width 16 height 18
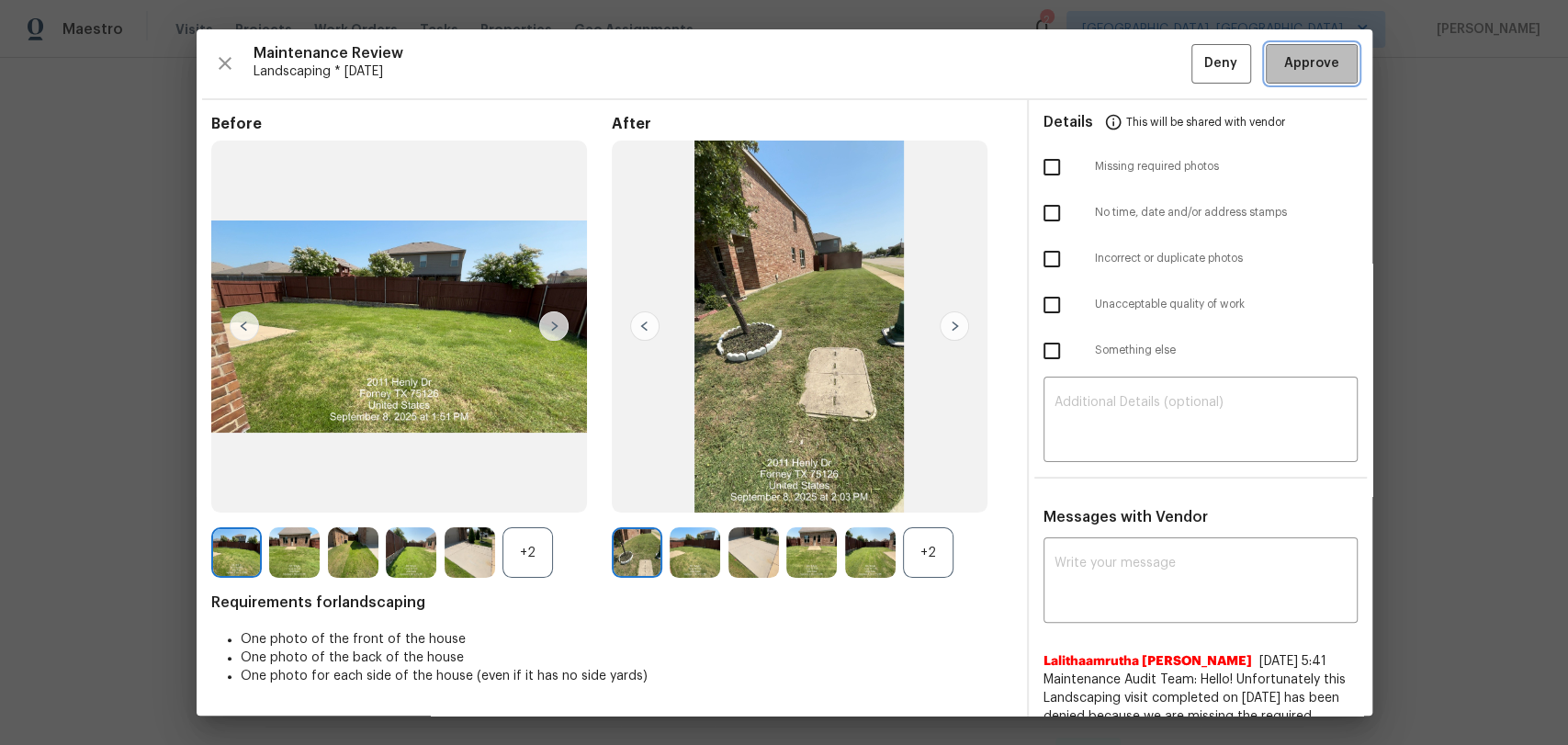
click at [1291, 50] on button "Approve" at bounding box center [1311, 63] width 91 height 40
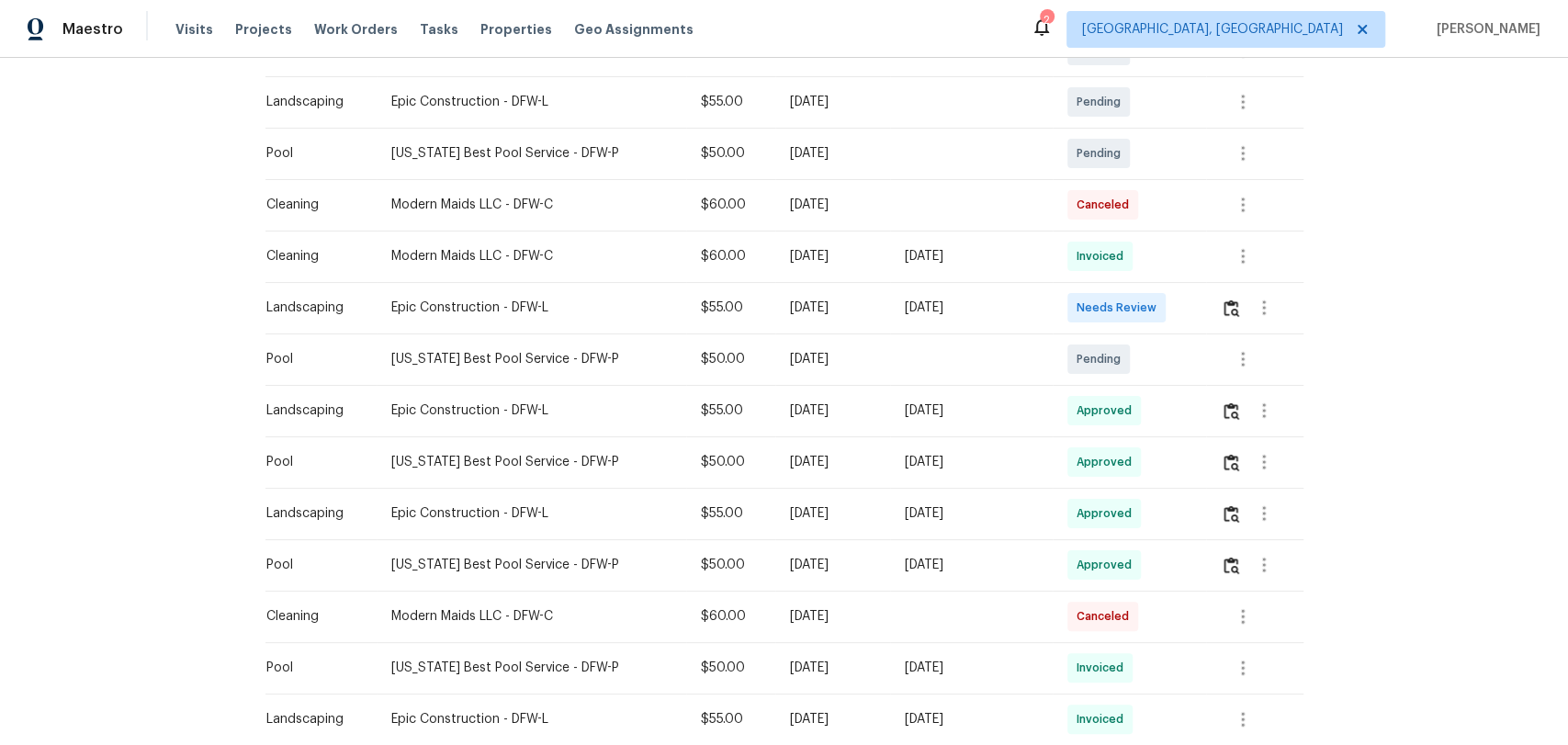
scroll to position [612, 0]
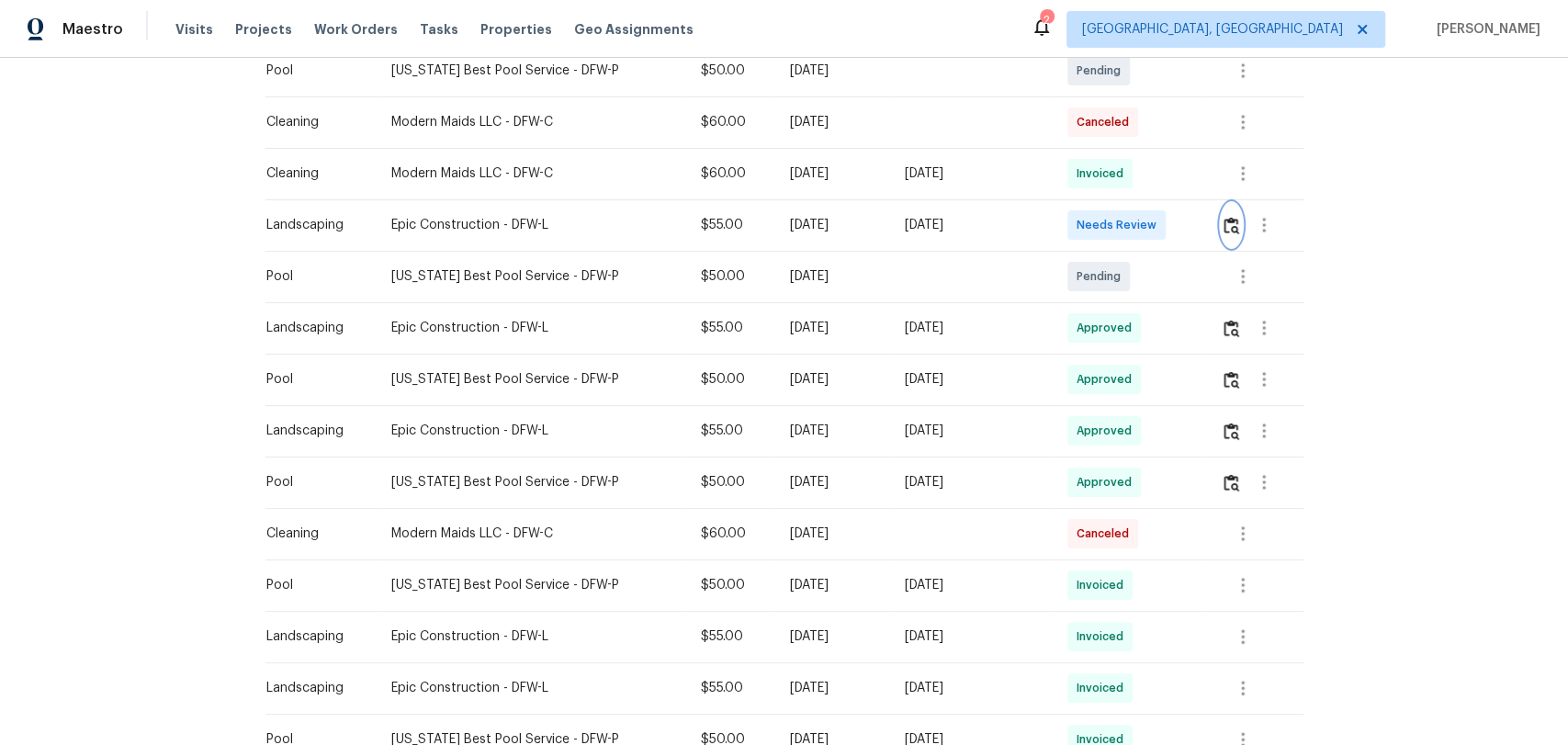
click at [1228, 224] on img "button" at bounding box center [1232, 226] width 16 height 18
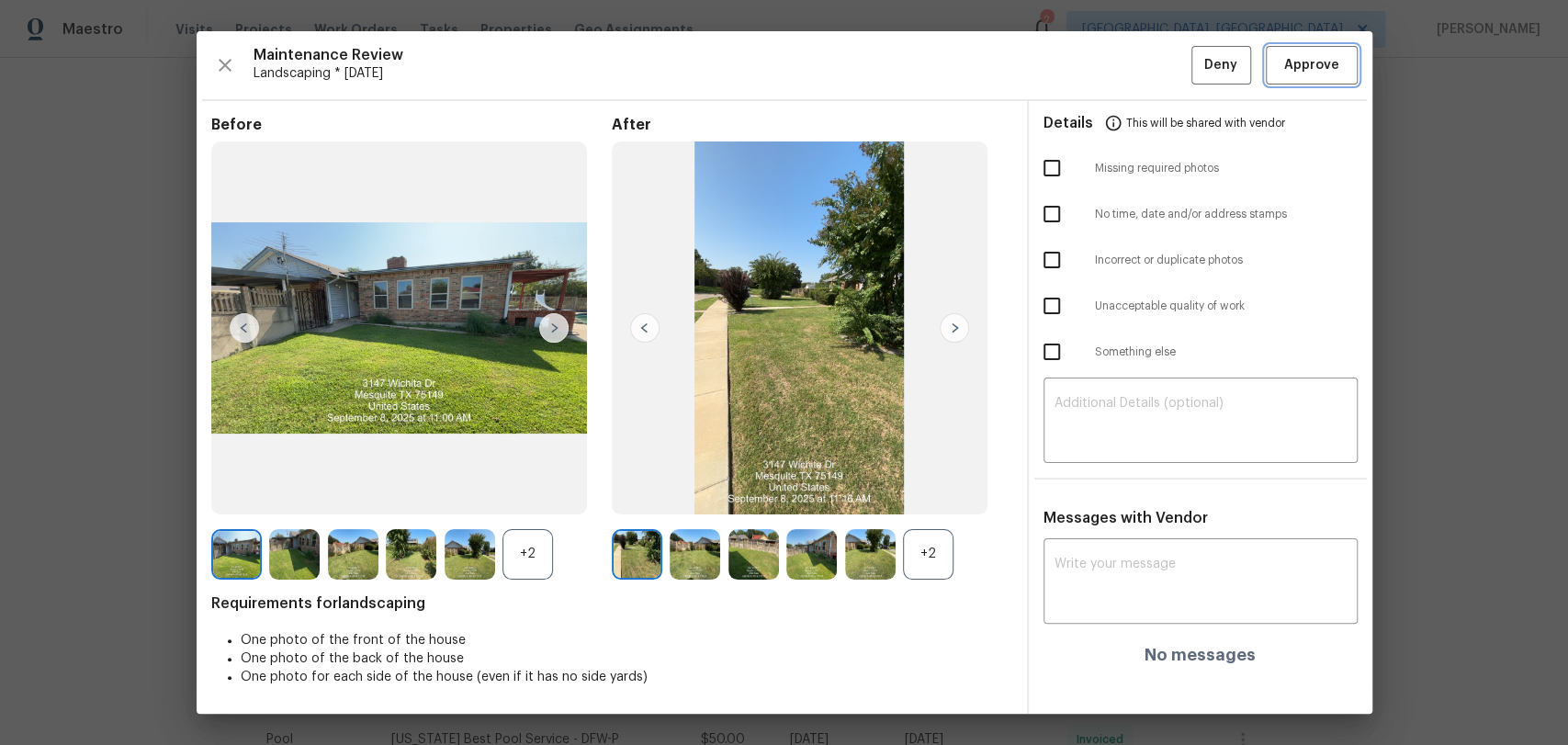
click at [1328, 67] on span "Approve" at bounding box center [1311, 66] width 55 height 23
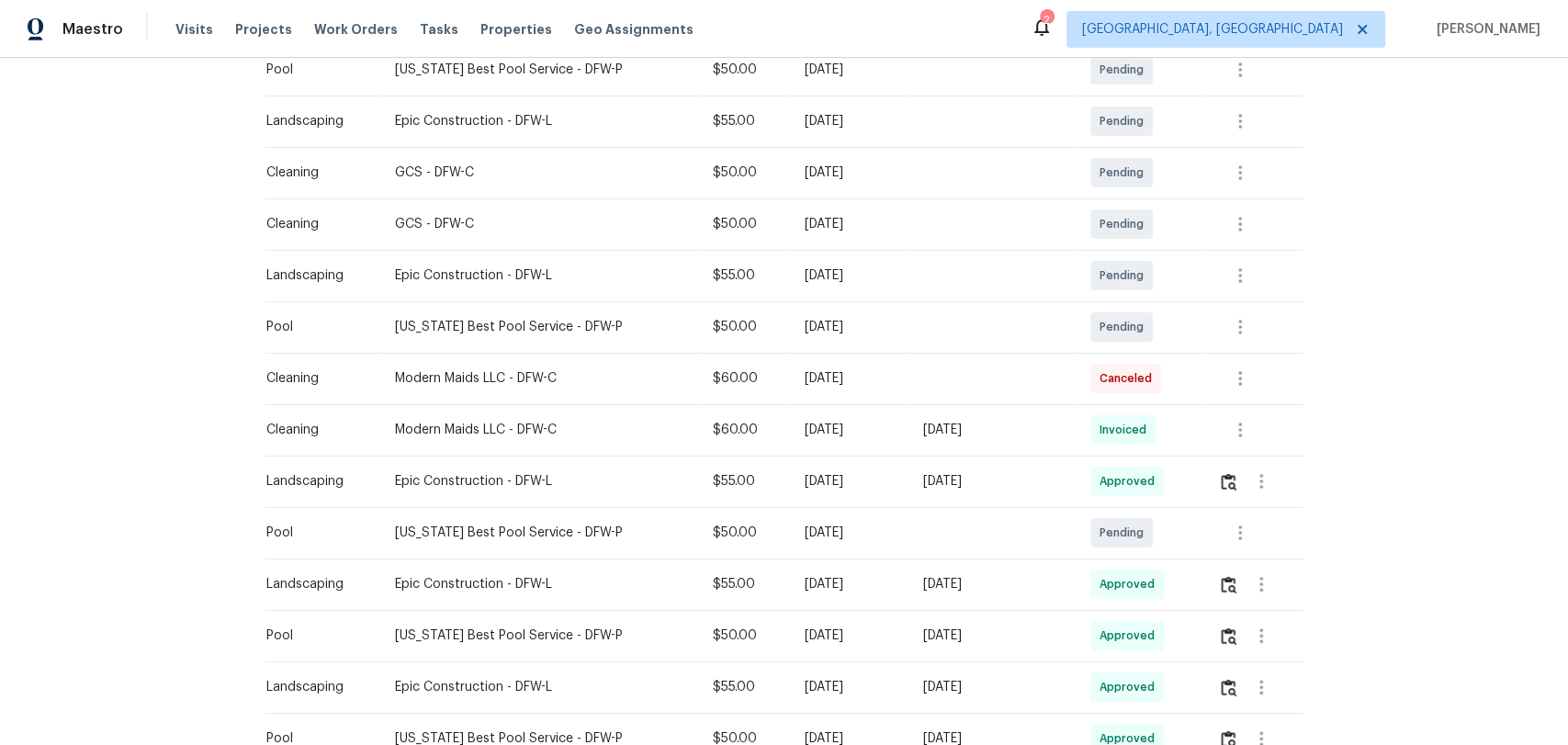
scroll to position [204, 0]
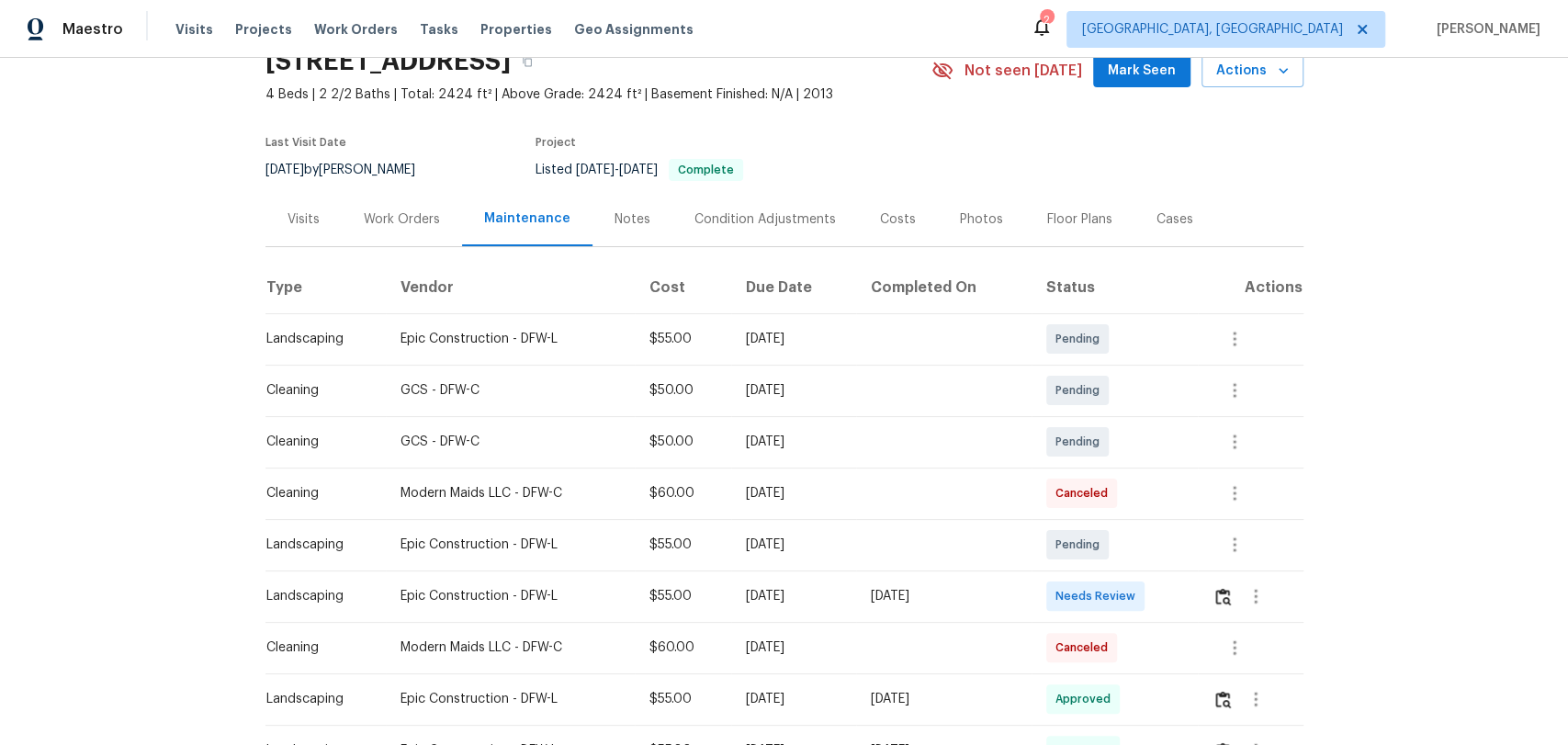
scroll to position [306, 0]
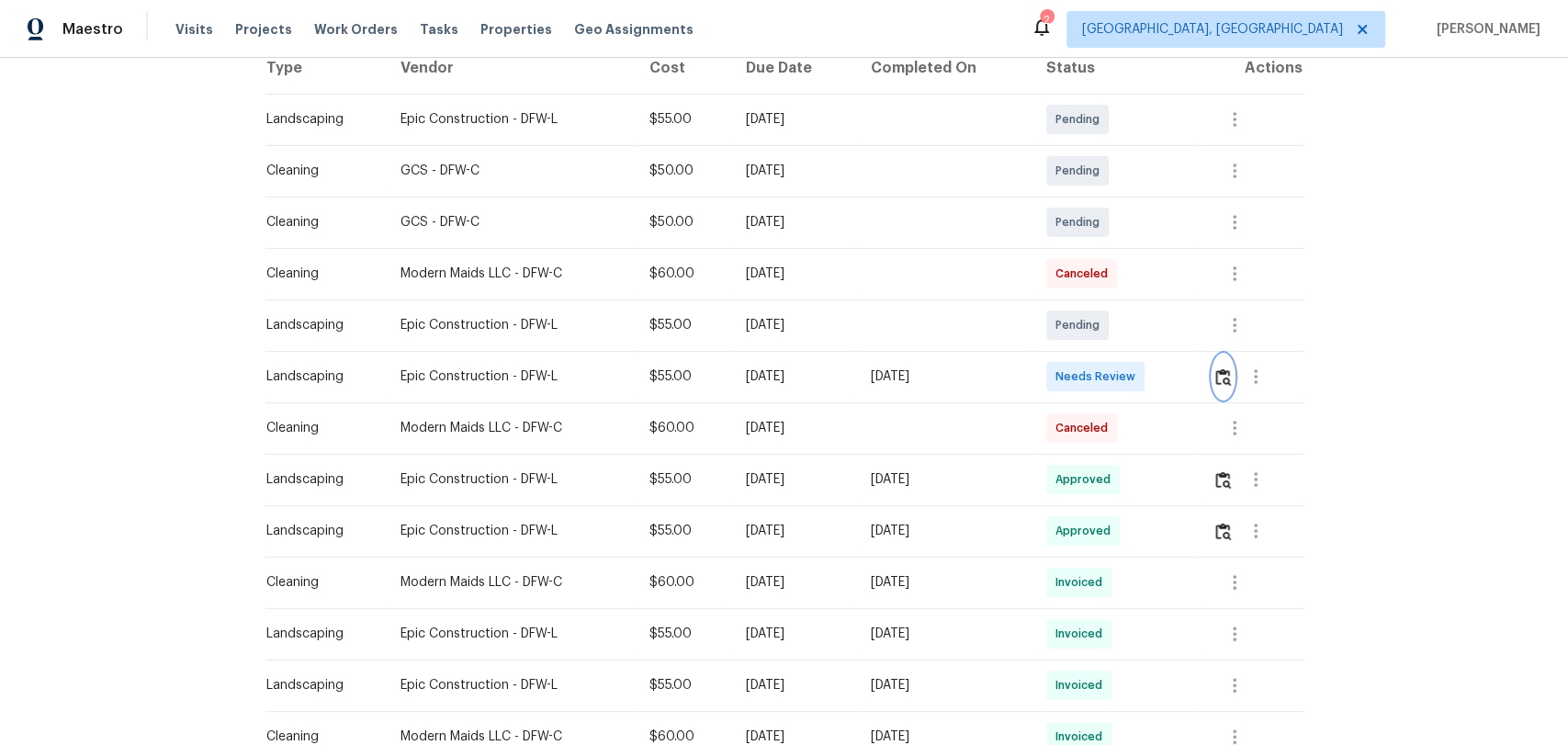
click at [1218, 375] on img "button" at bounding box center [1223, 377] width 16 height 18
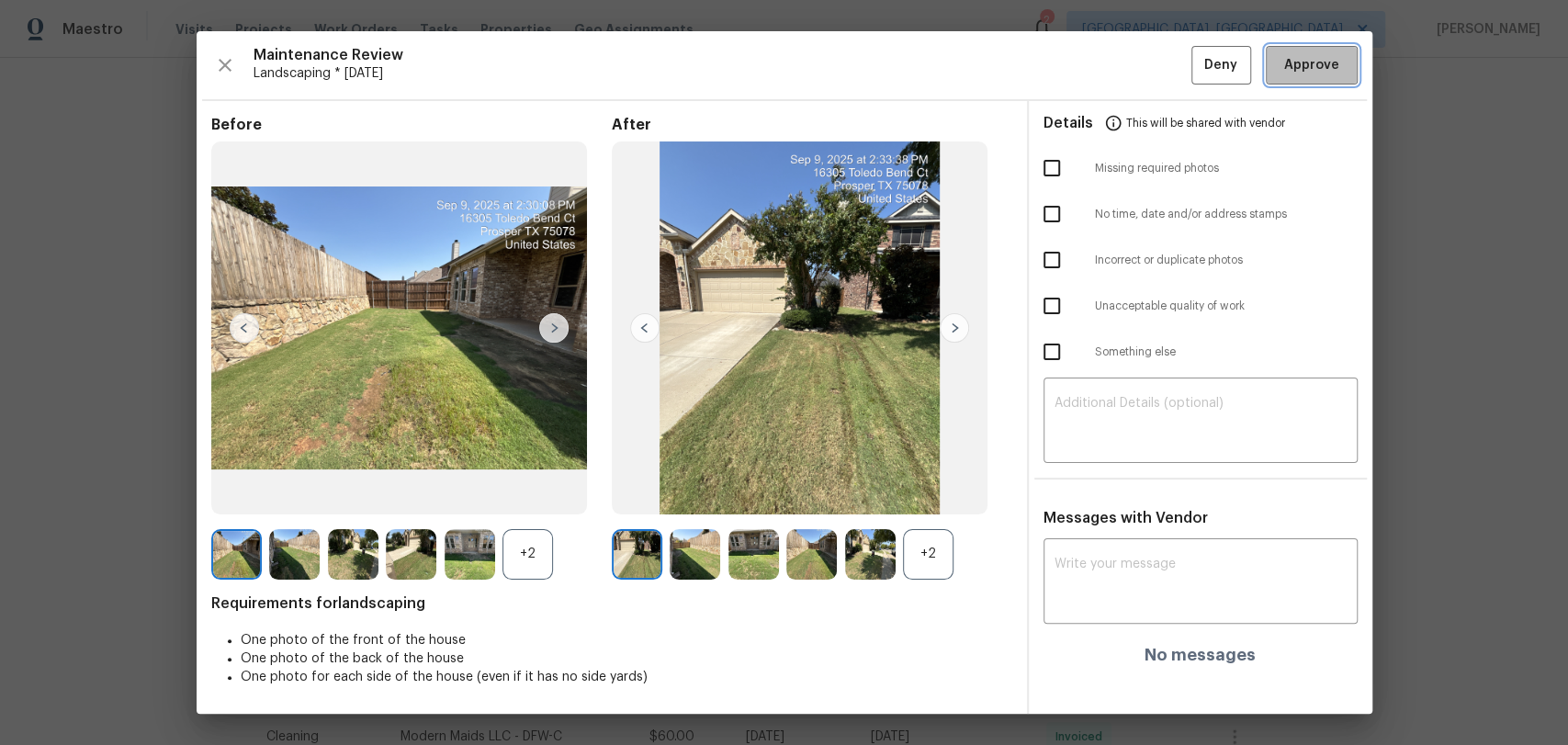
click at [1307, 68] on span "Approve" at bounding box center [1311, 66] width 55 height 23
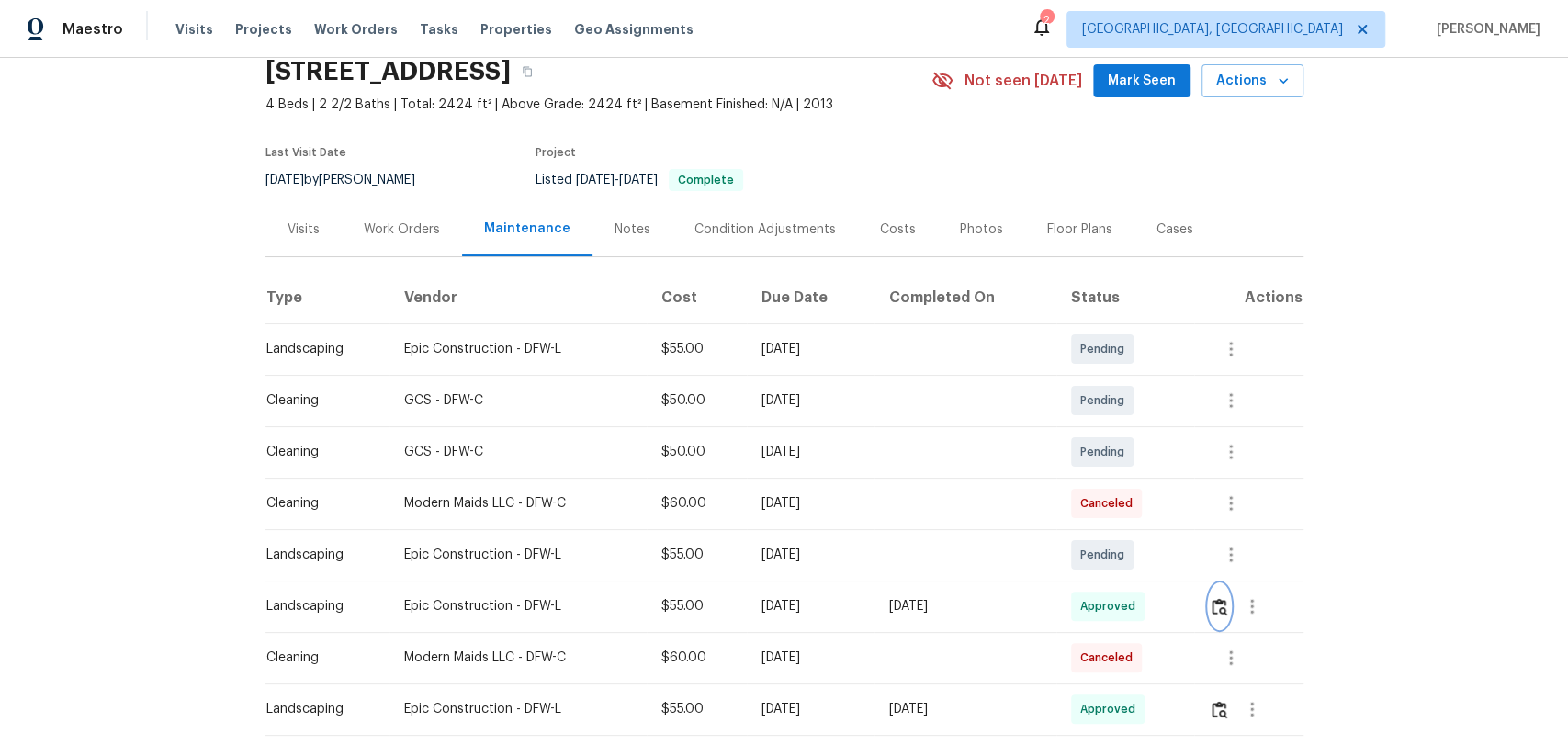
scroll to position [0, 0]
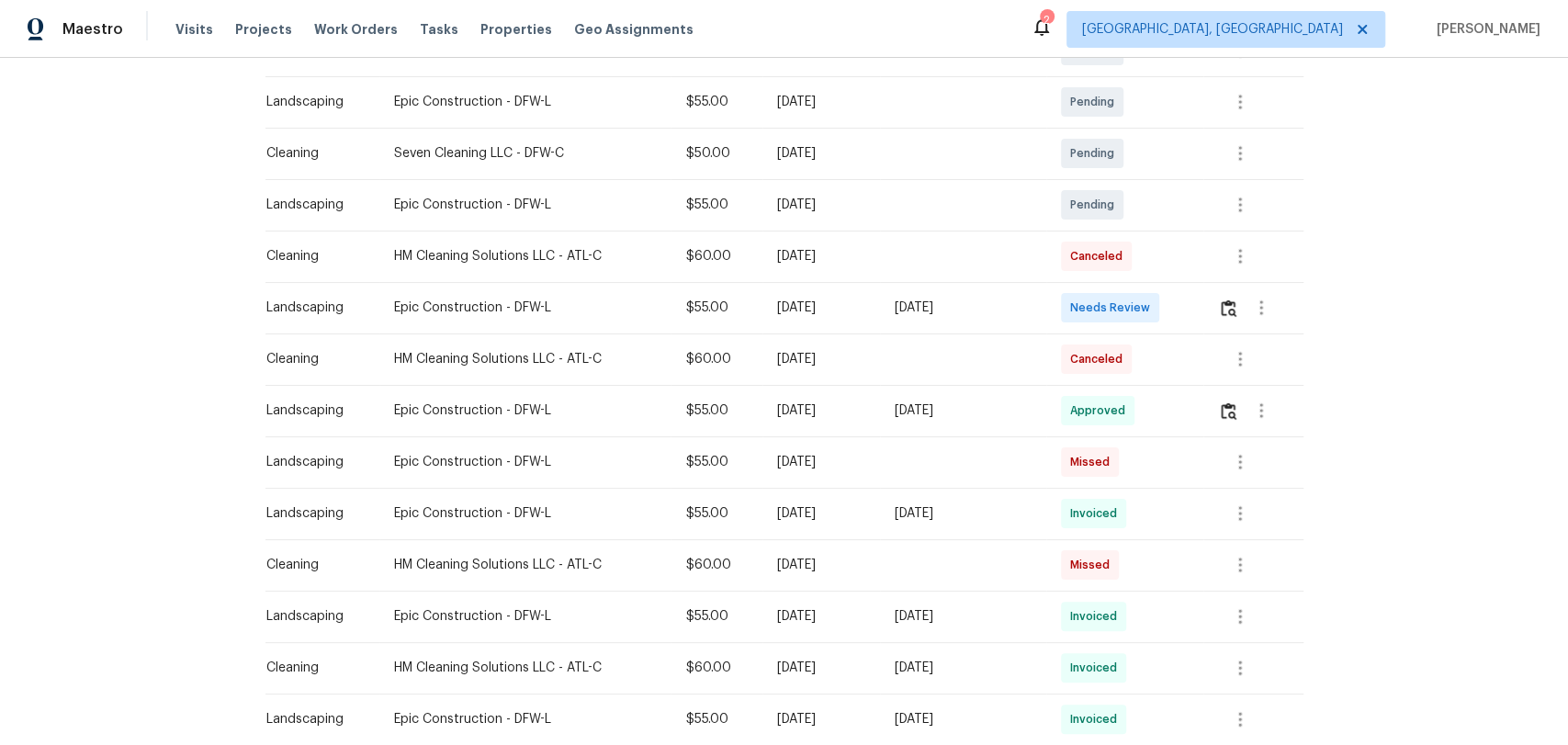
scroll to position [408, 0]
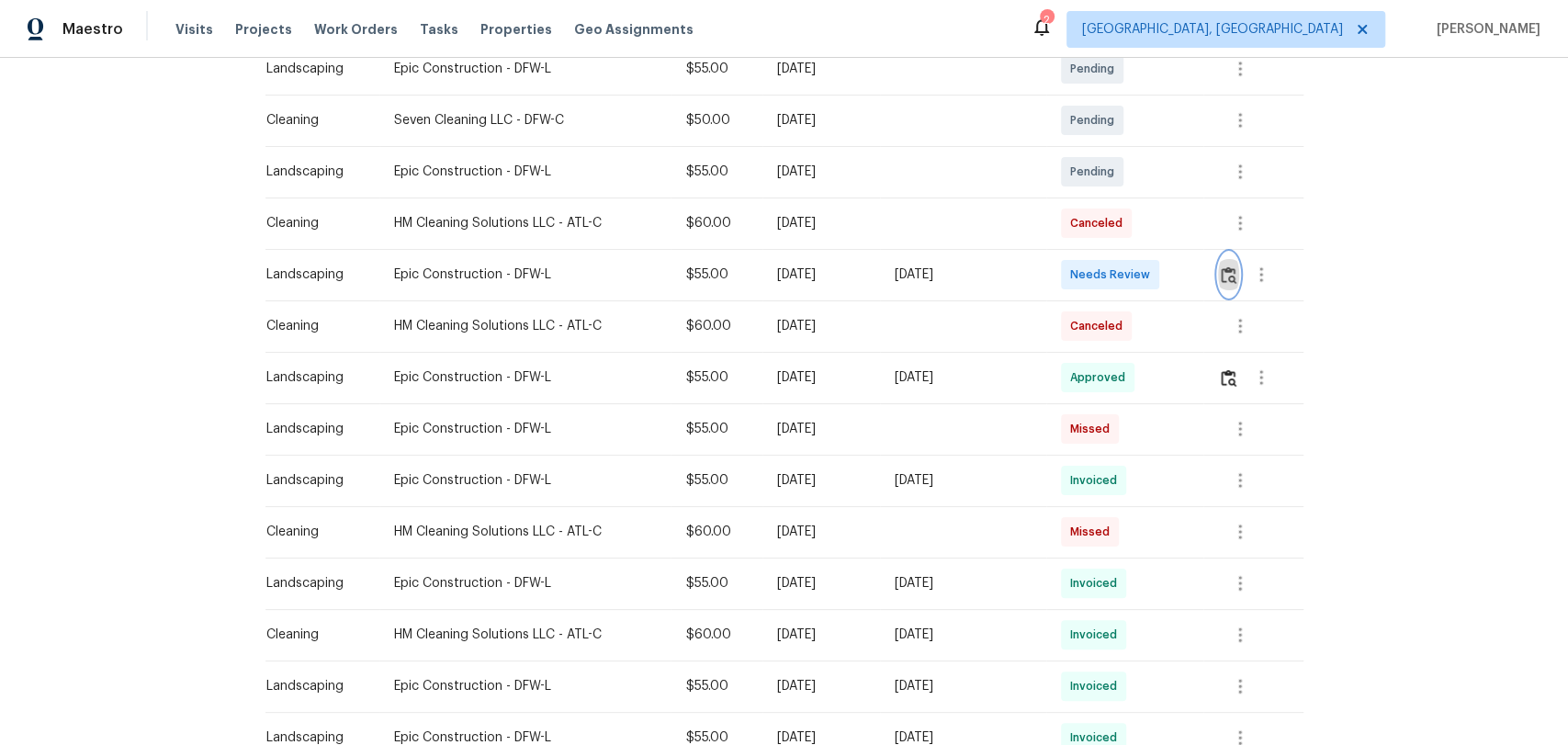
click at [1229, 274] on img "button" at bounding box center [1229, 275] width 16 height 18
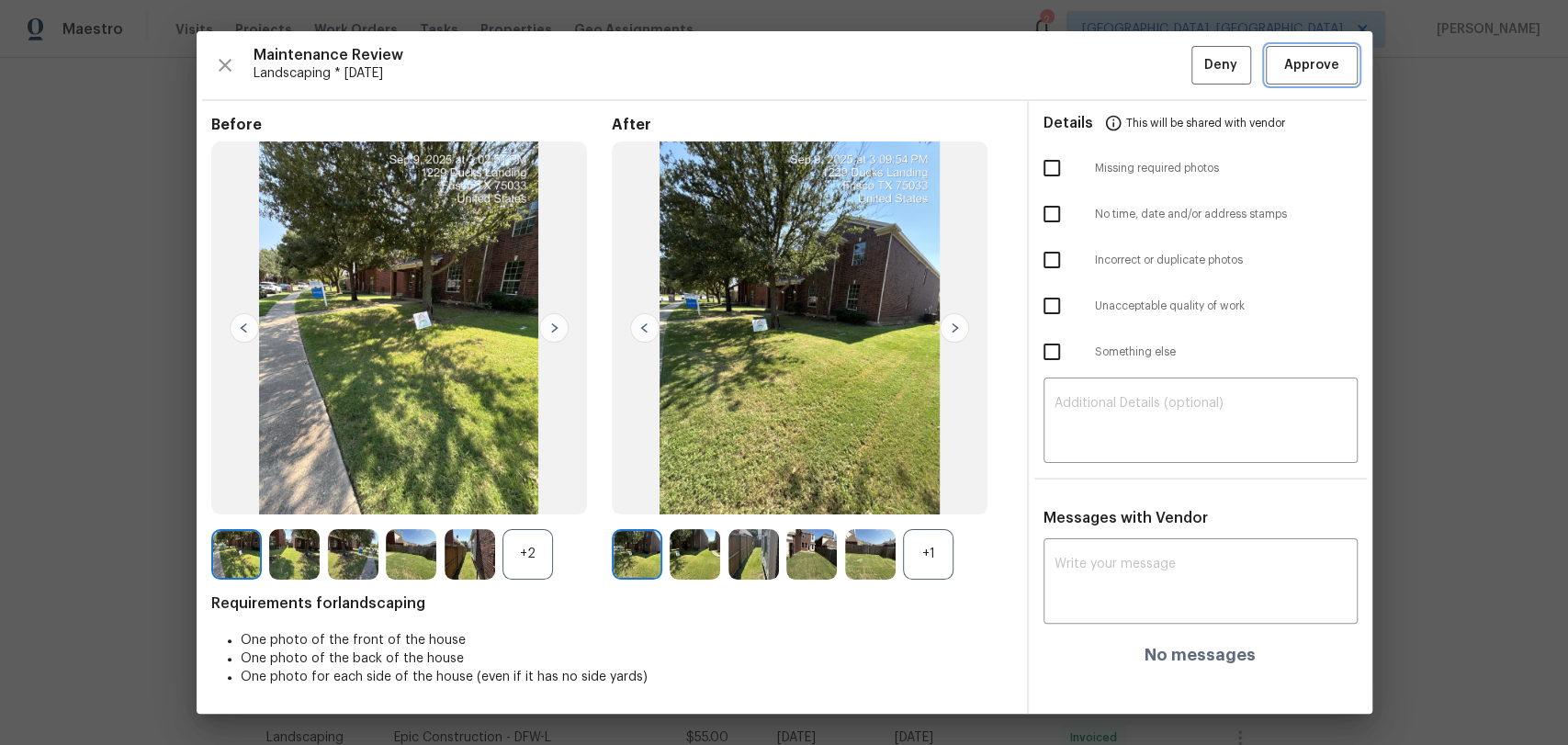
click at [1301, 69] on span "Approve" at bounding box center [1311, 66] width 55 height 23
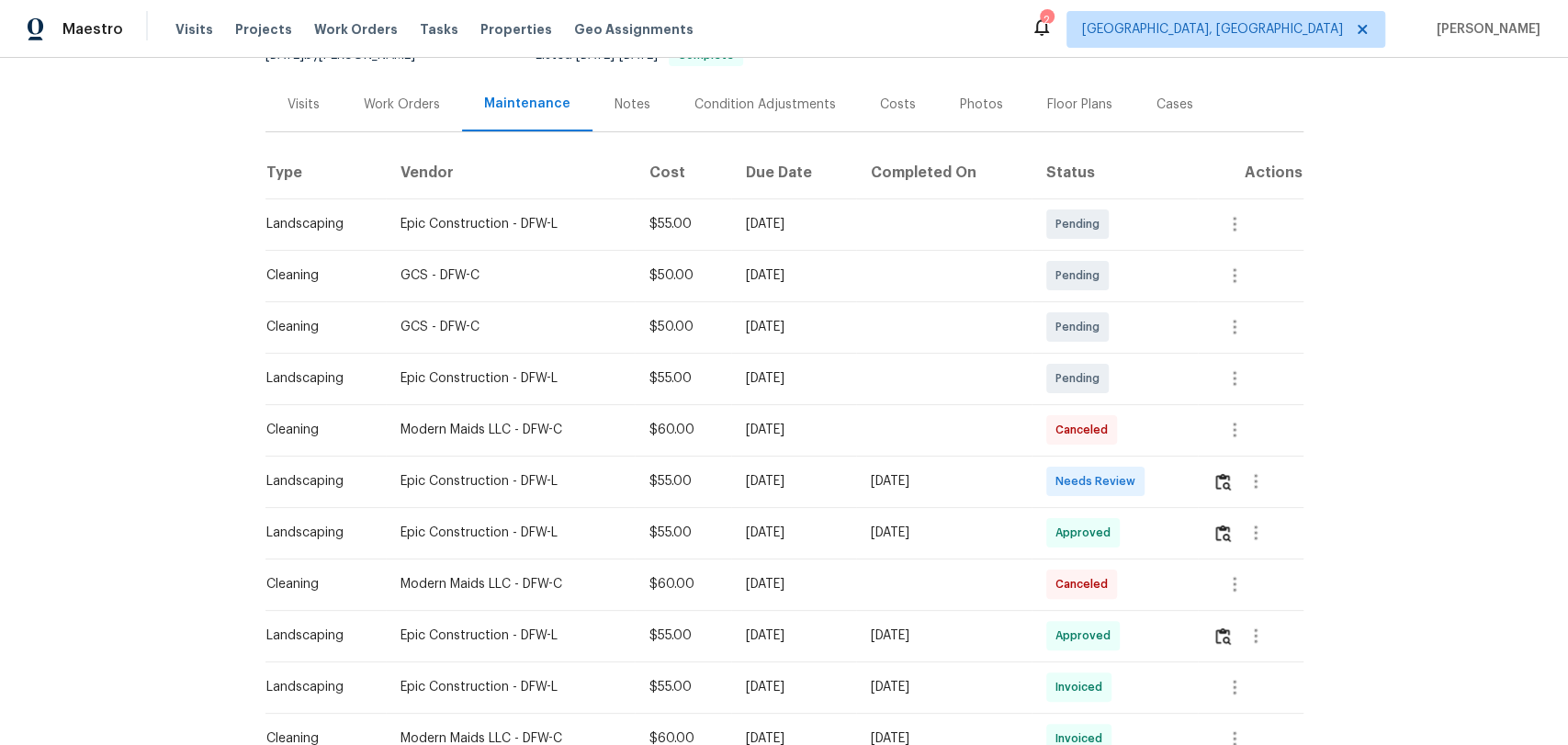
scroll to position [204, 0]
click at [1225, 479] on img "button" at bounding box center [1223, 479] width 16 height 18
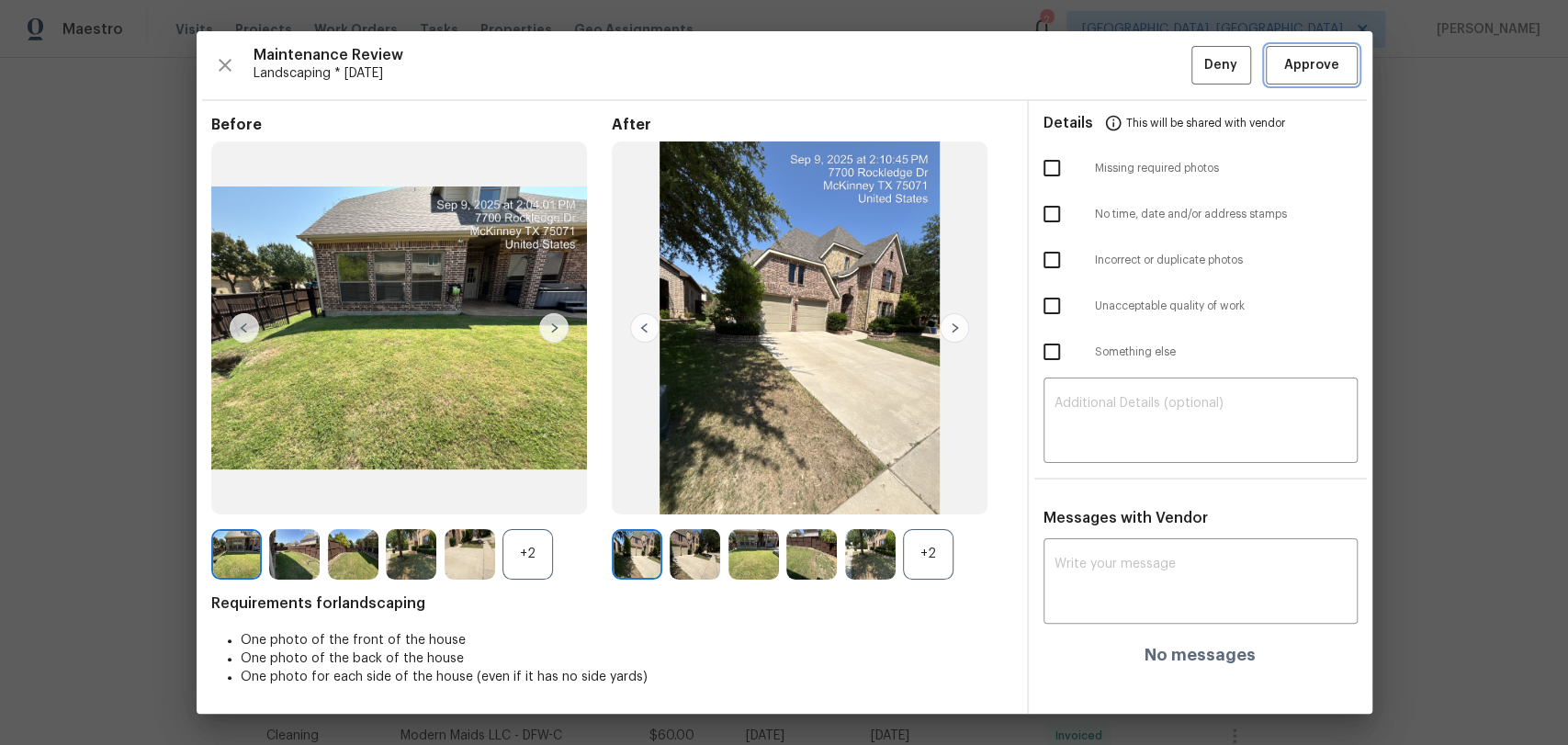
click at [1330, 59] on span "Approve" at bounding box center [1311, 66] width 55 height 23
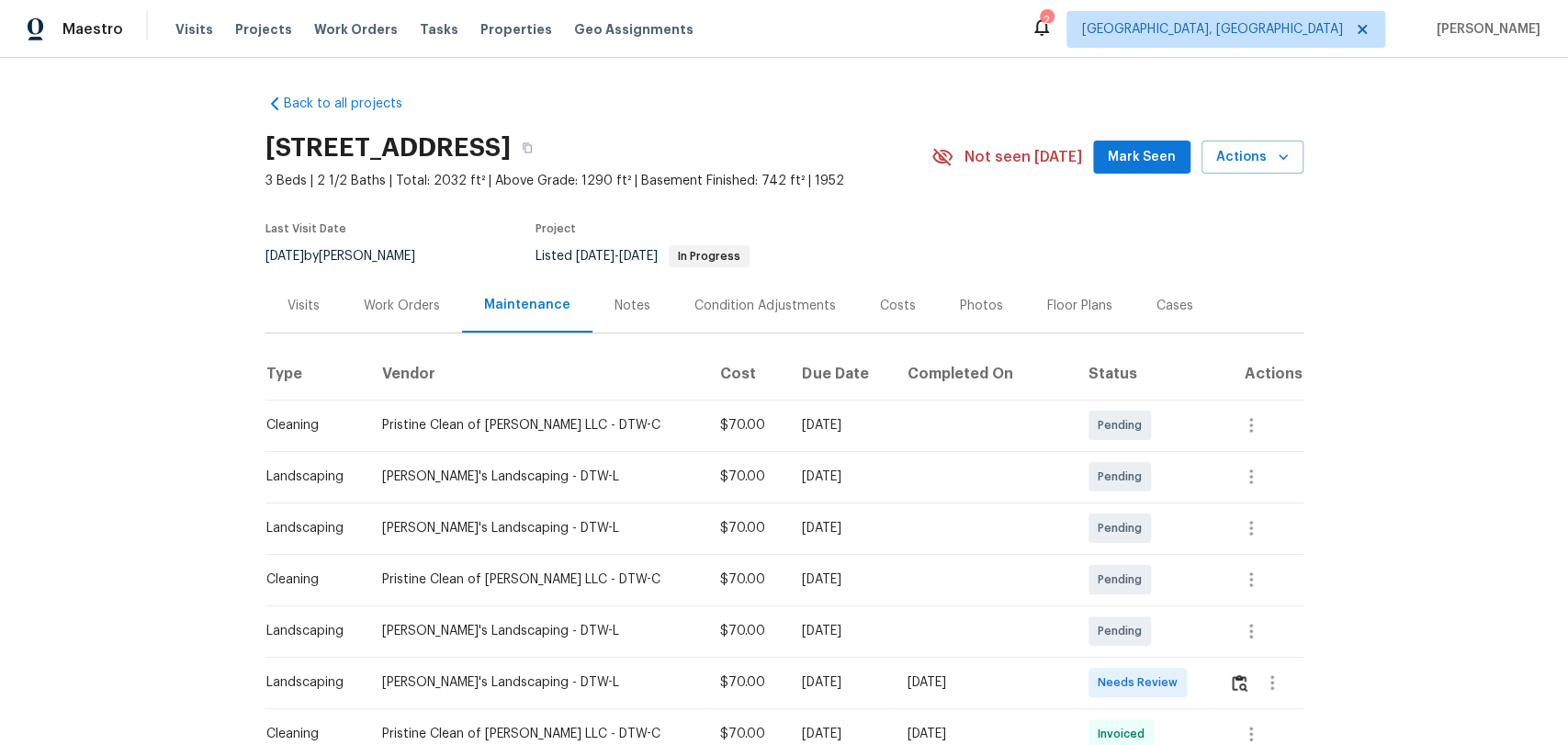
scroll to position [204, 0]
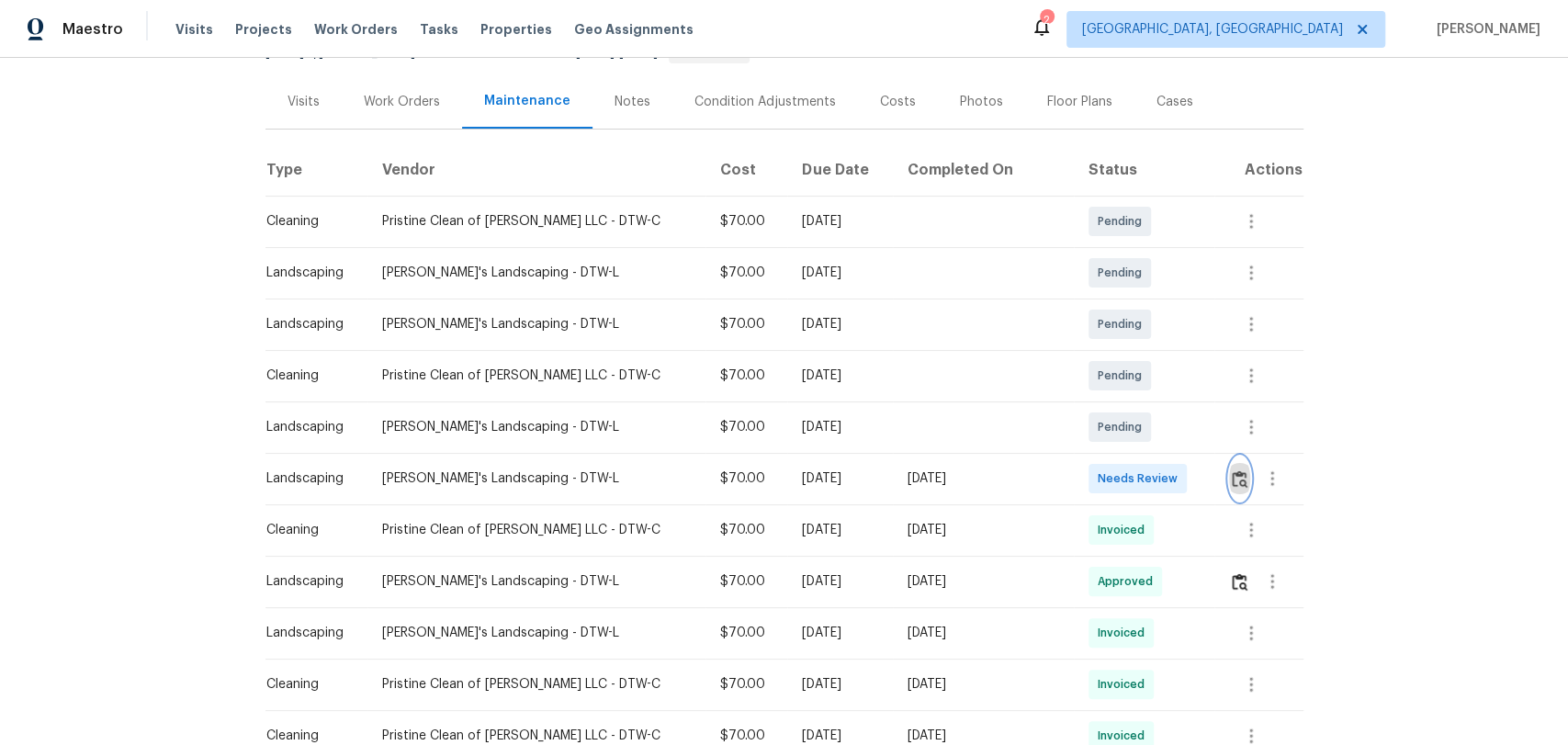
click at [1232, 477] on img "button" at bounding box center [1239, 479] width 16 height 18
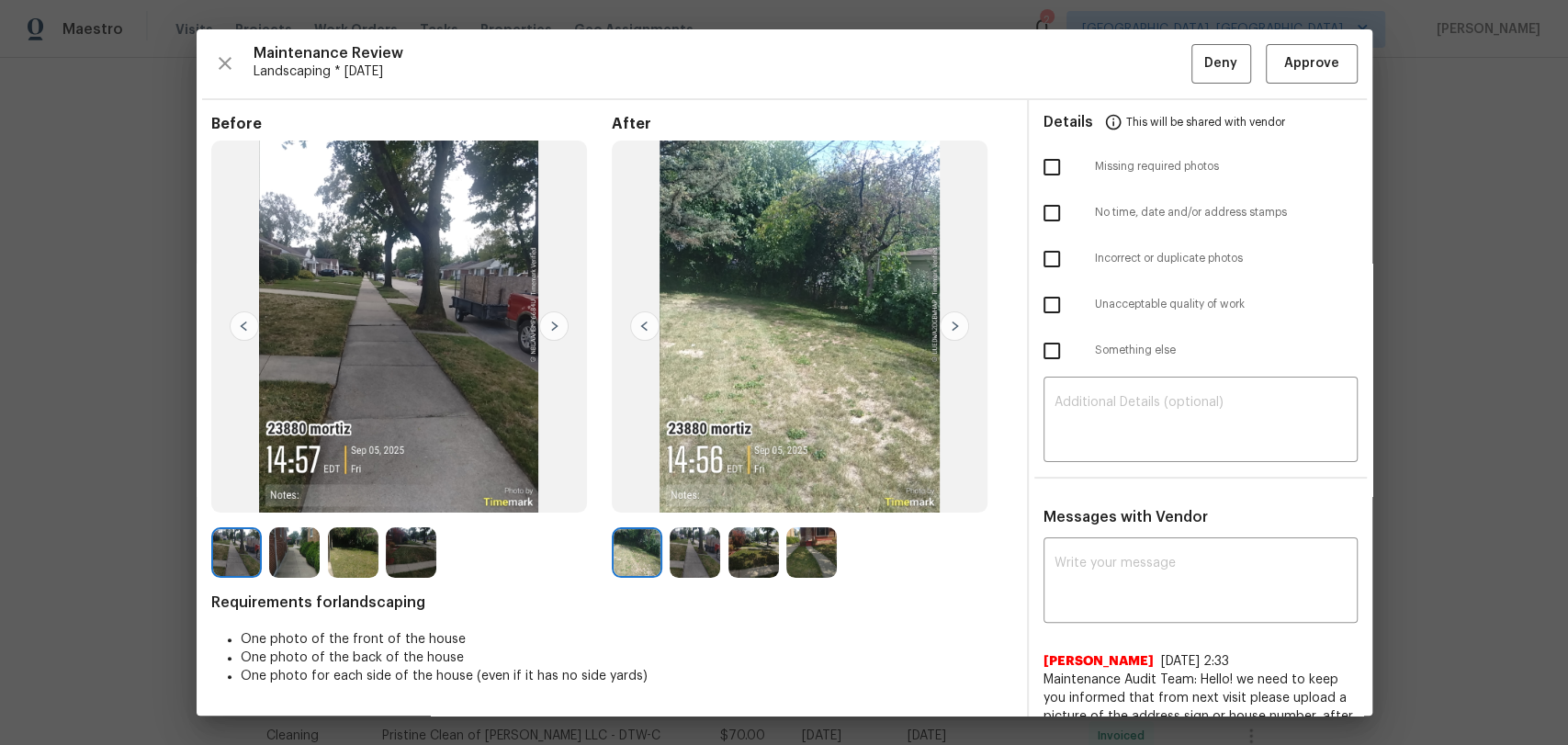
click at [553, 319] on img at bounding box center [554, 326] width 29 height 29
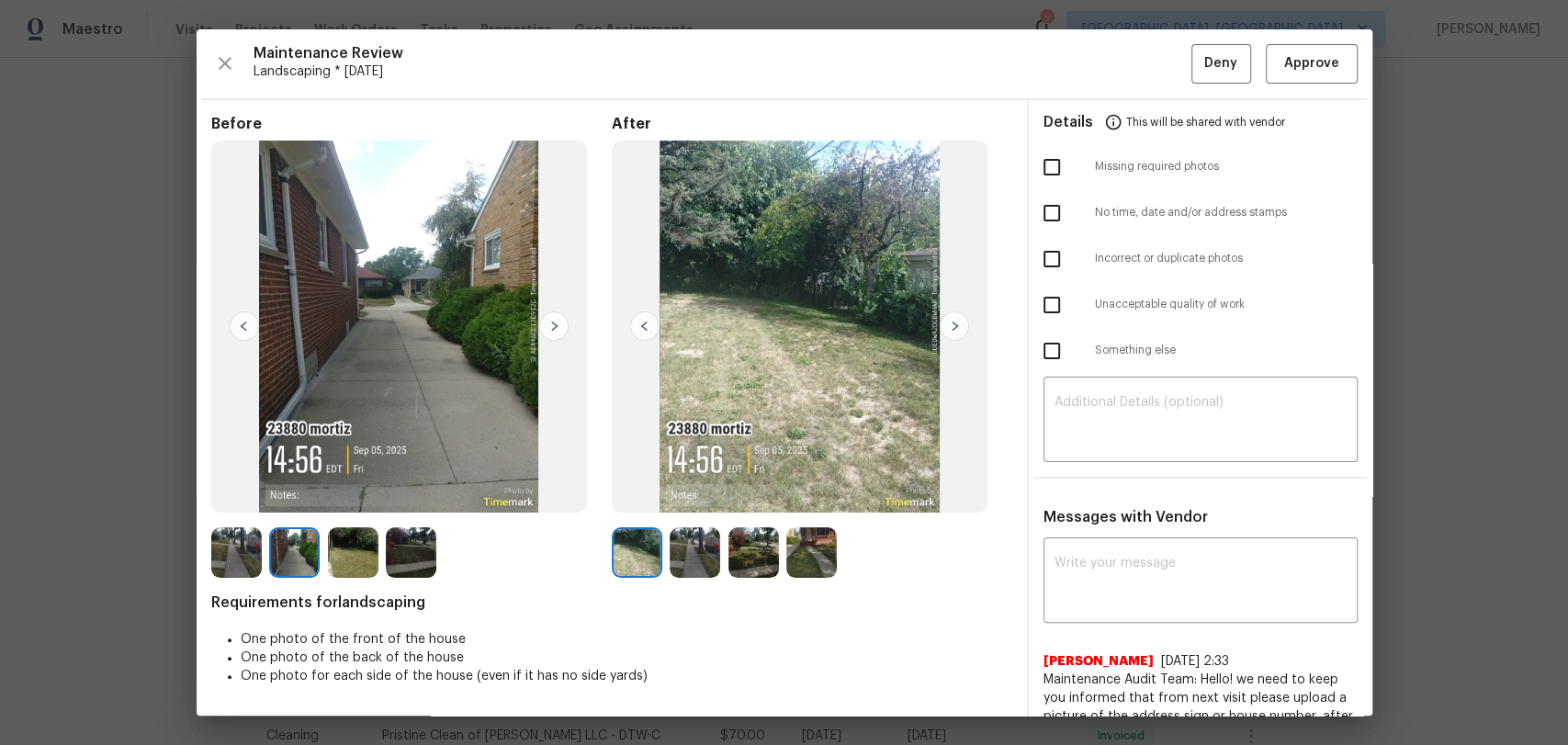
click at [553, 319] on img at bounding box center [554, 326] width 29 height 29
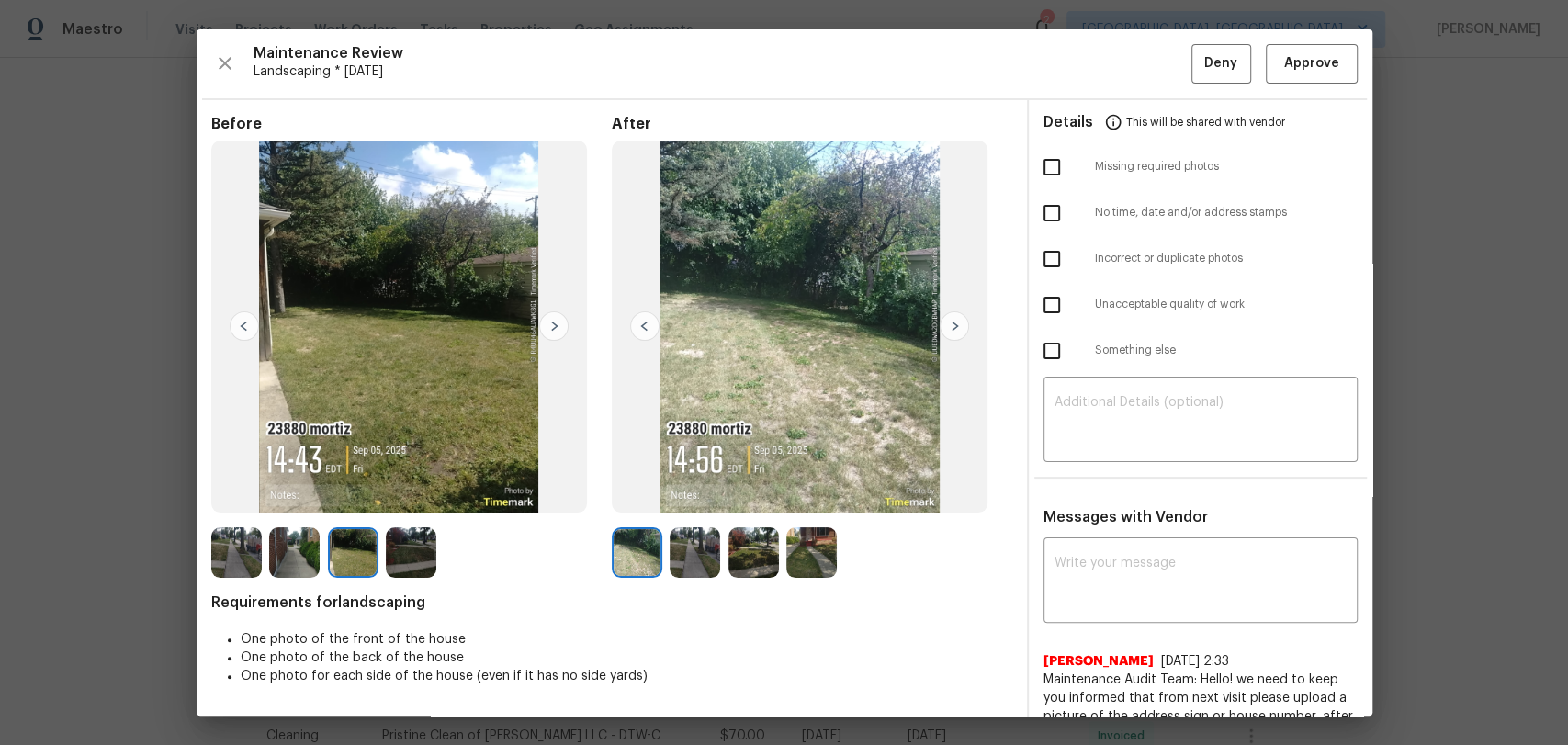
click at [553, 319] on img at bounding box center [554, 326] width 29 height 29
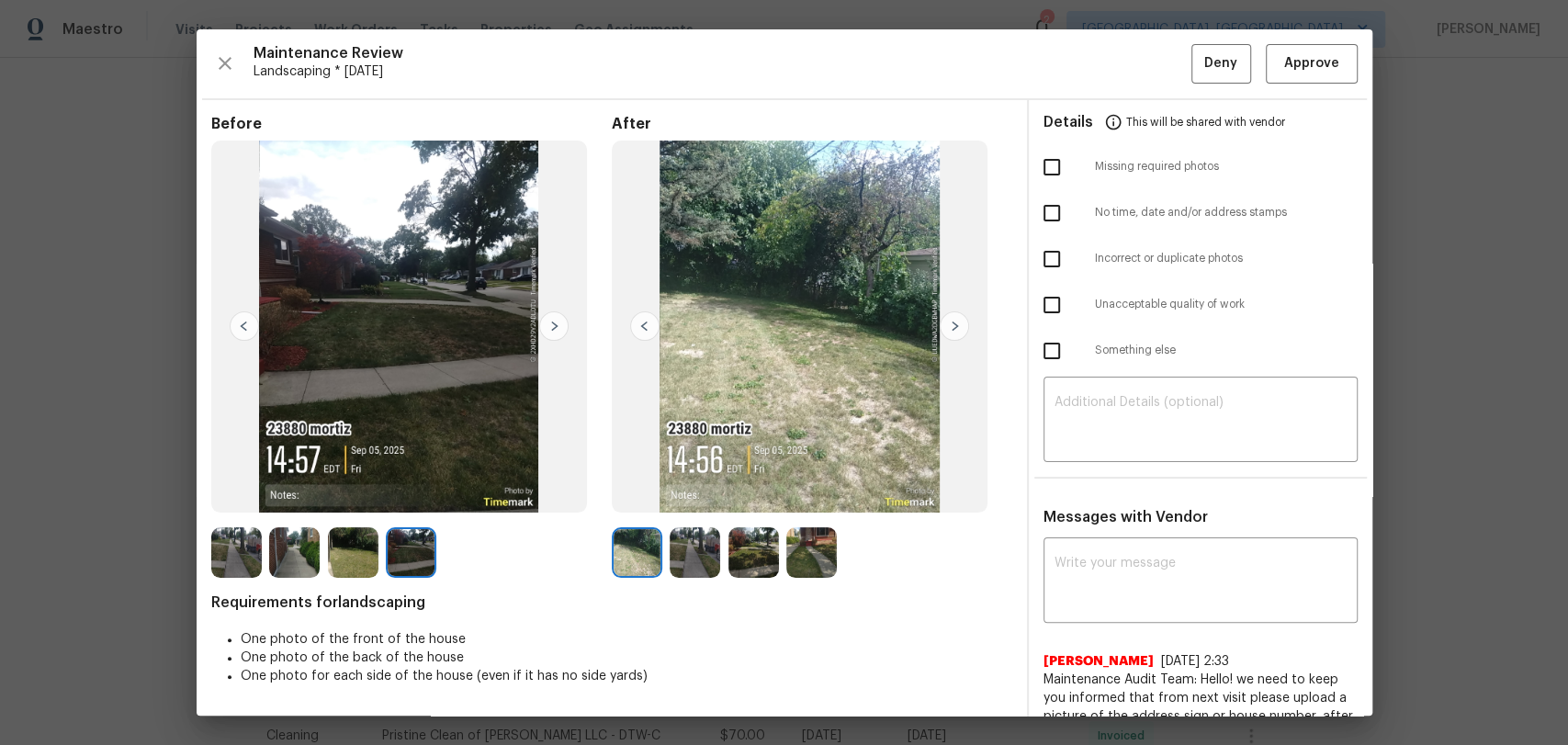
click at [553, 319] on img at bounding box center [554, 326] width 29 height 29
click at [634, 326] on img at bounding box center [645, 326] width 29 height 29
click at [948, 326] on img at bounding box center [955, 326] width 29 height 29
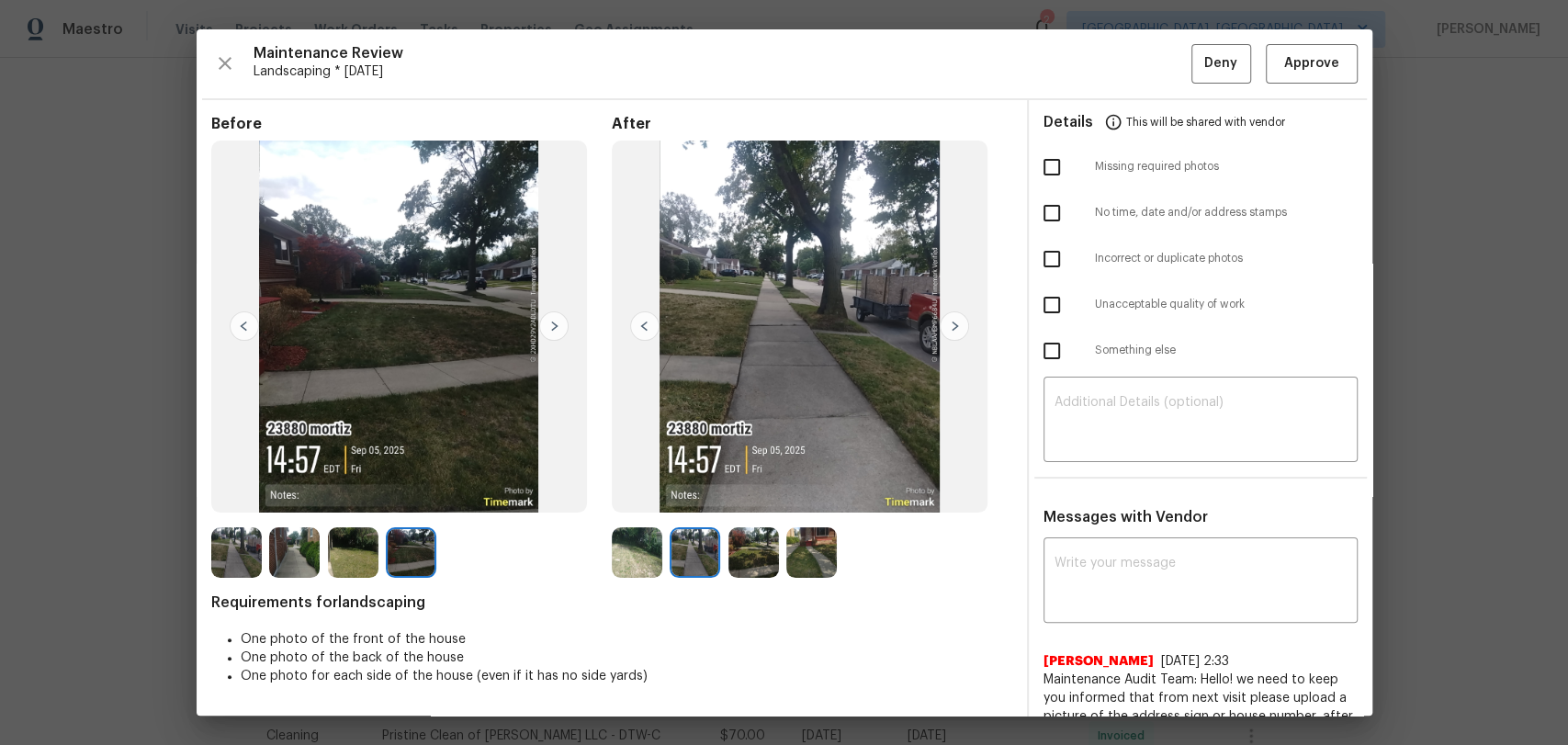
click at [948, 326] on img at bounding box center [955, 326] width 29 height 29
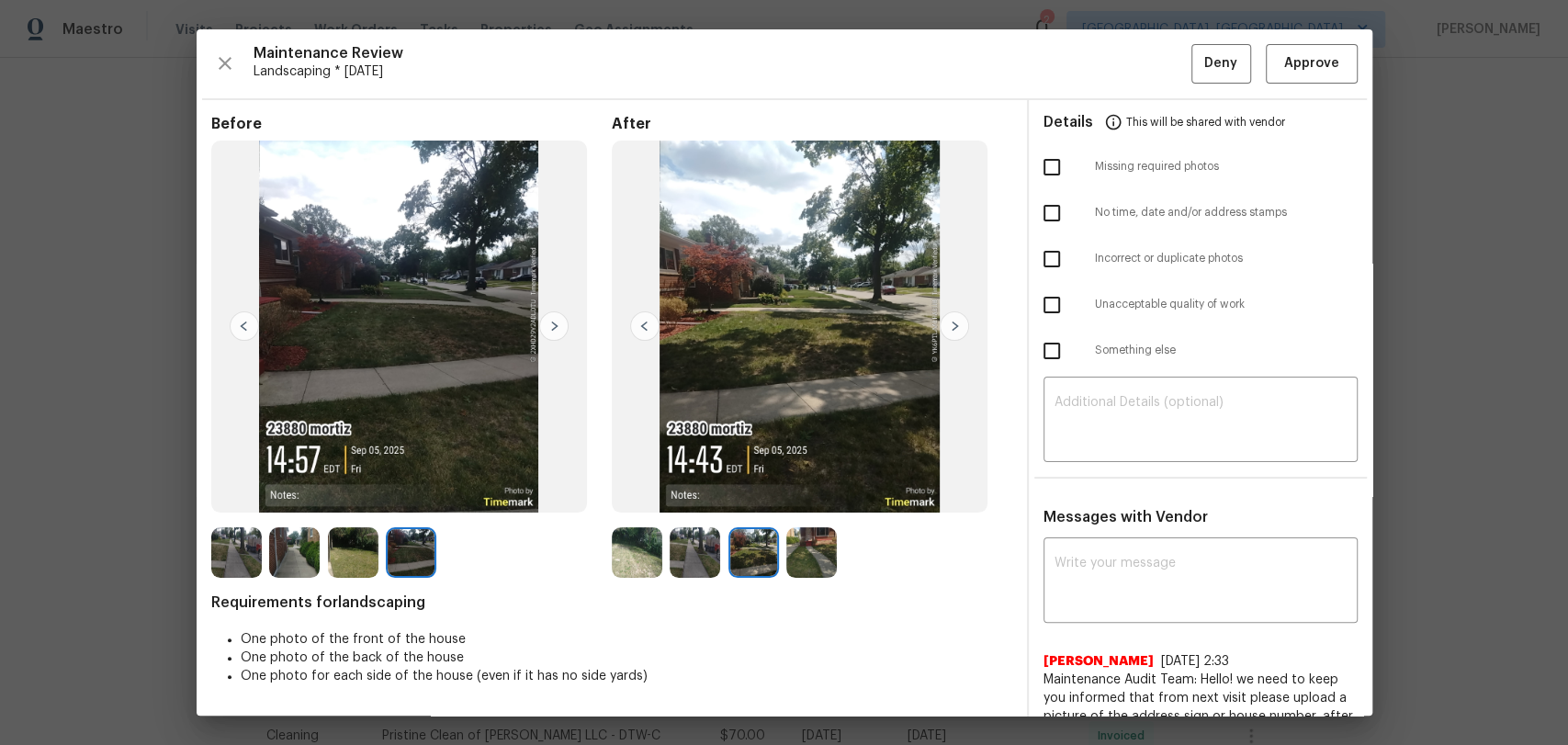
click at [948, 326] on img at bounding box center [955, 326] width 29 height 29
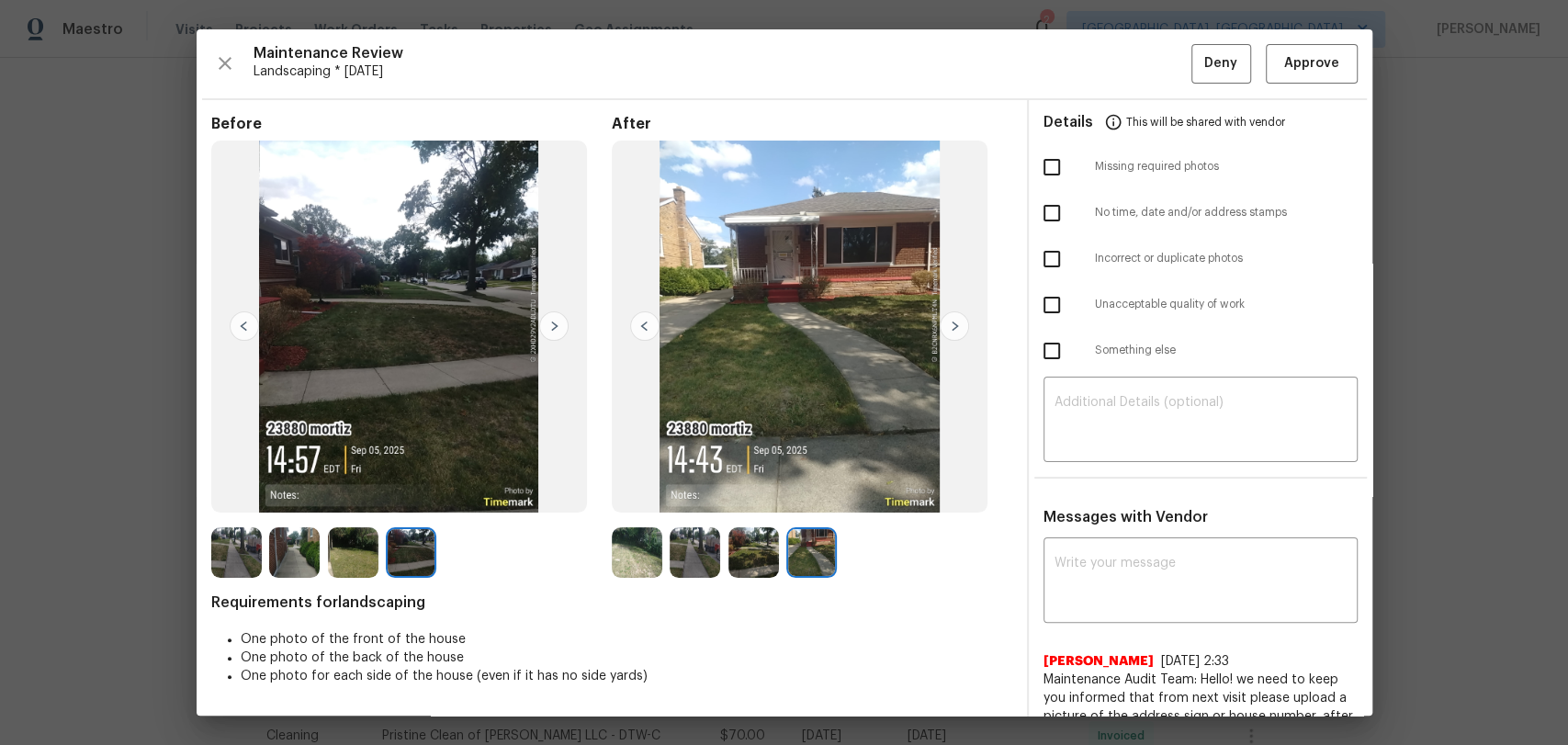
click at [948, 326] on img at bounding box center [955, 326] width 29 height 29
click at [1106, 544] on div "x ​" at bounding box center [1200, 583] width 314 height 81
paste textarea "Maintenance Audit Team: Hello! After further review the visit has been approved…"
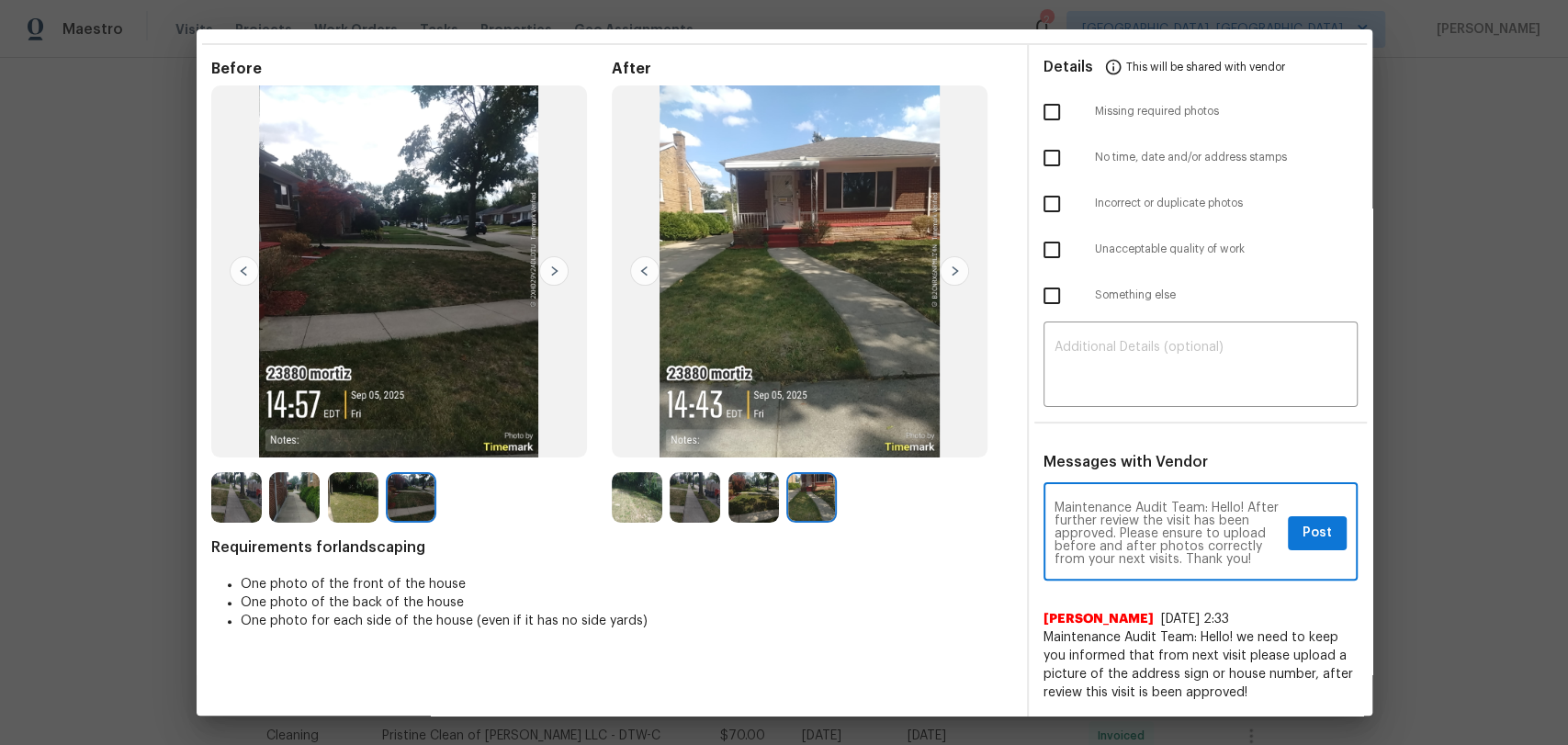
scroll to position [12, 0]
type textarea "Maintenance Audit Team: Hello! After further review the visit has been approved…"
click at [1303, 526] on span "Post" at bounding box center [1317, 534] width 29 height 23
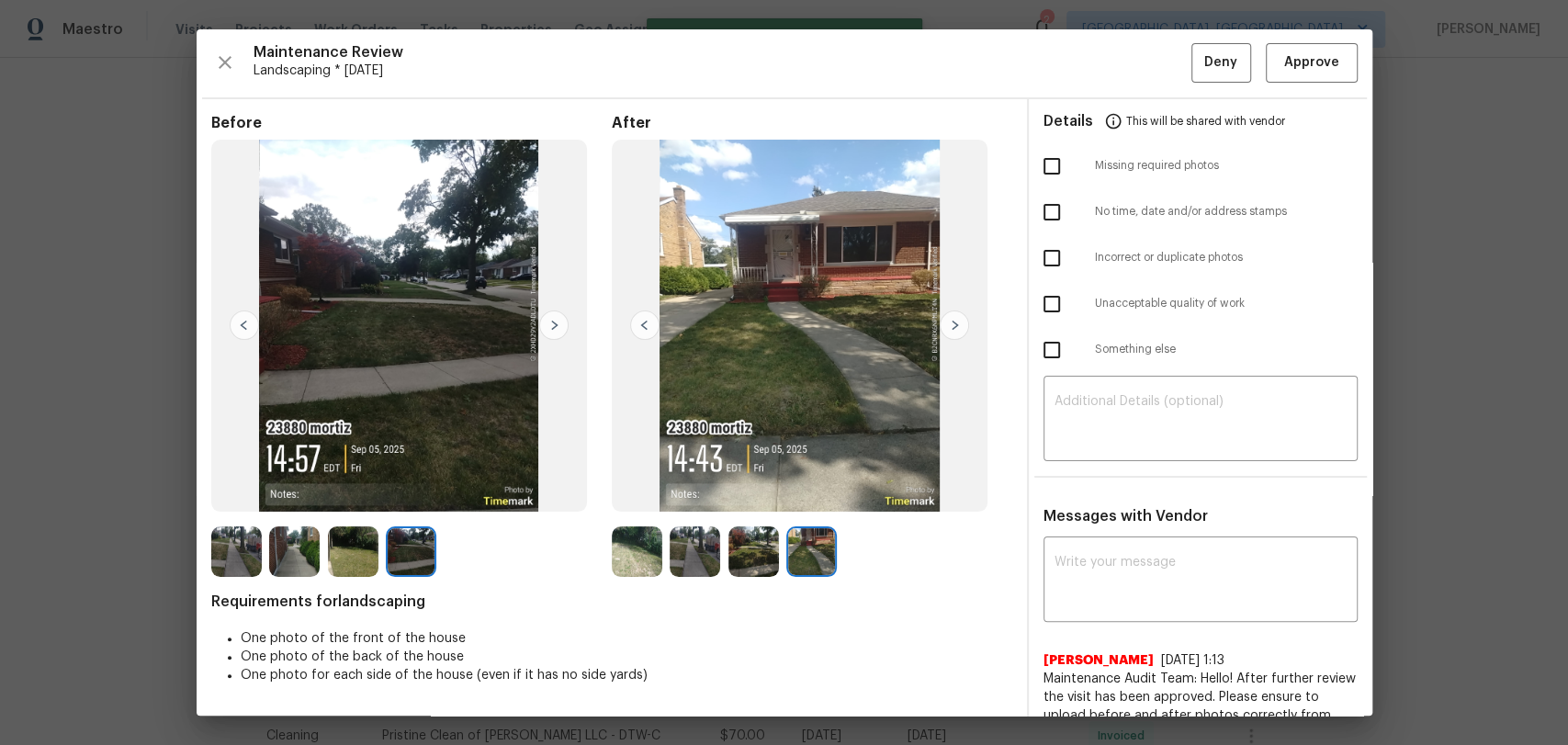
scroll to position [0, 0]
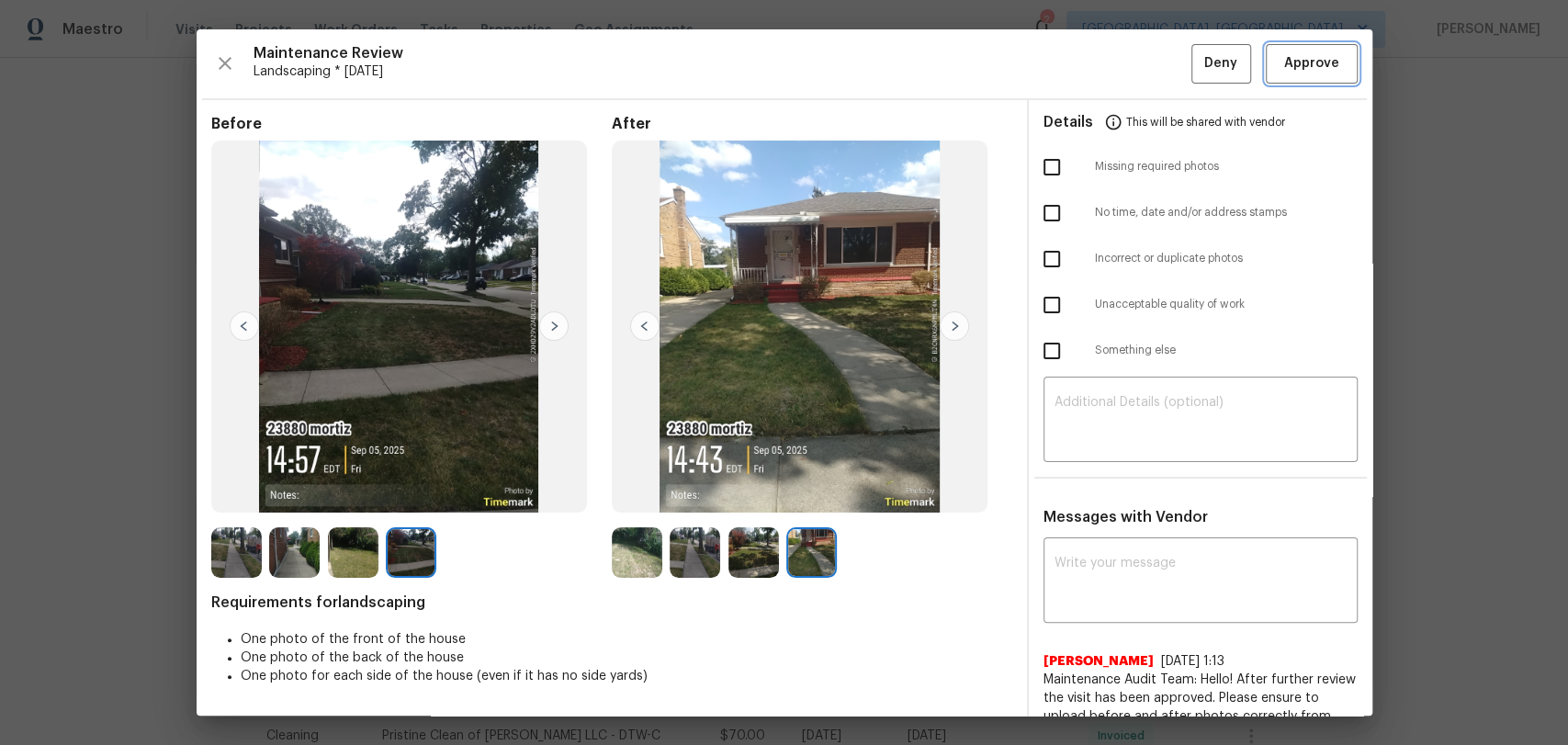
click at [1288, 75] on button "Approve" at bounding box center [1311, 63] width 91 height 40
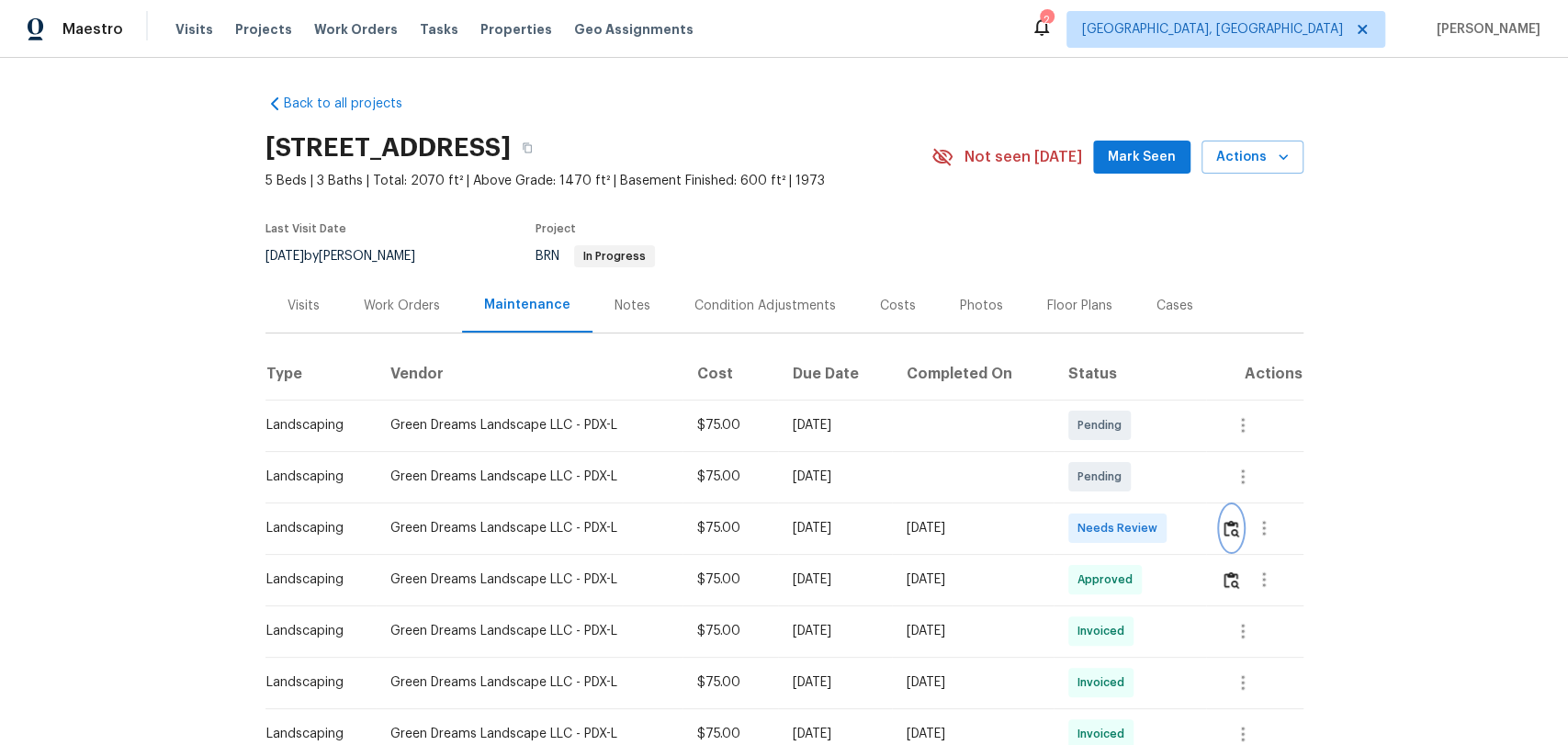
click at [1234, 531] on img "button" at bounding box center [1232, 529] width 16 height 18
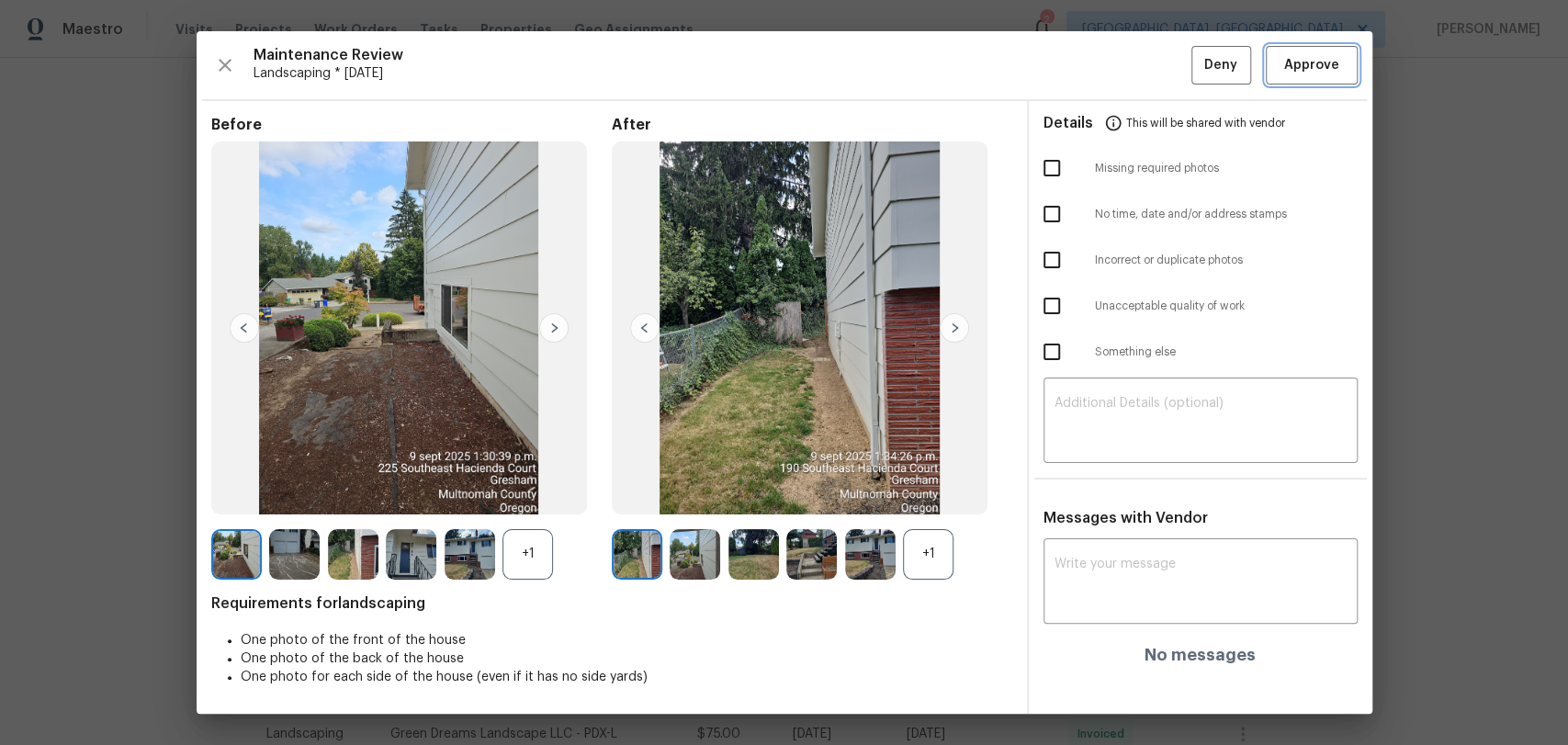
click at [1323, 67] on span "Approve" at bounding box center [1311, 66] width 55 height 23
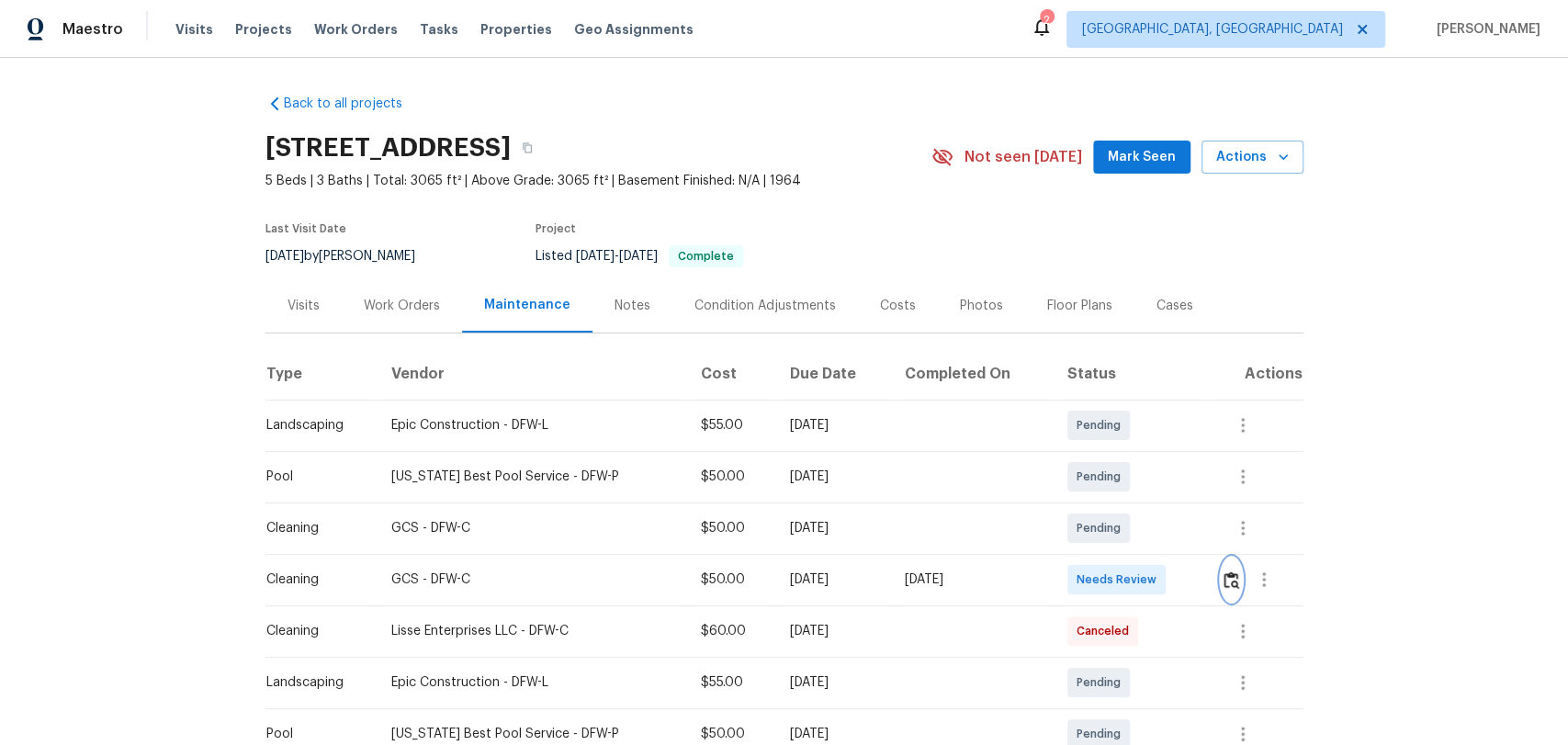
click at [1224, 579] on img "button" at bounding box center [1232, 581] width 16 height 18
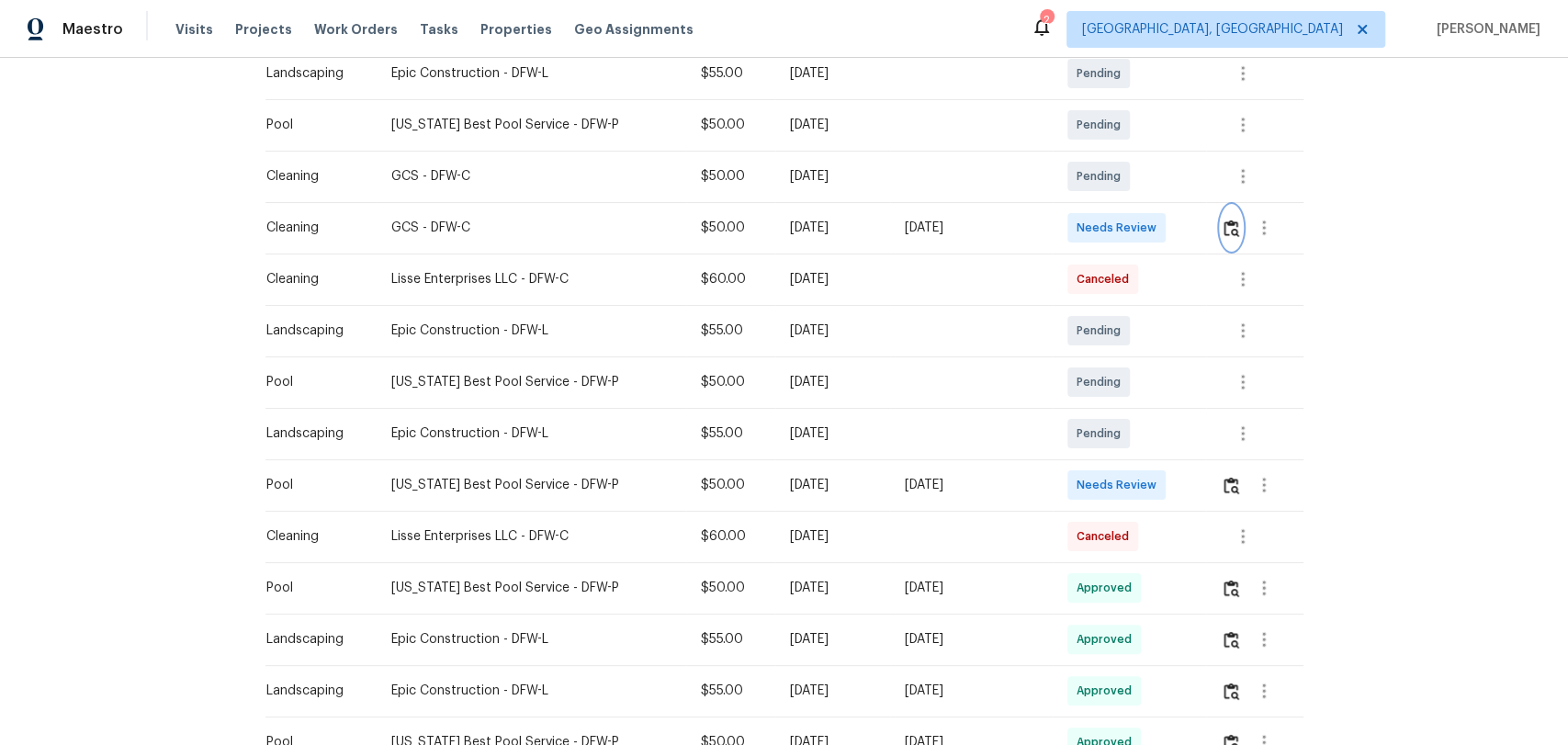
scroll to position [408, 0]
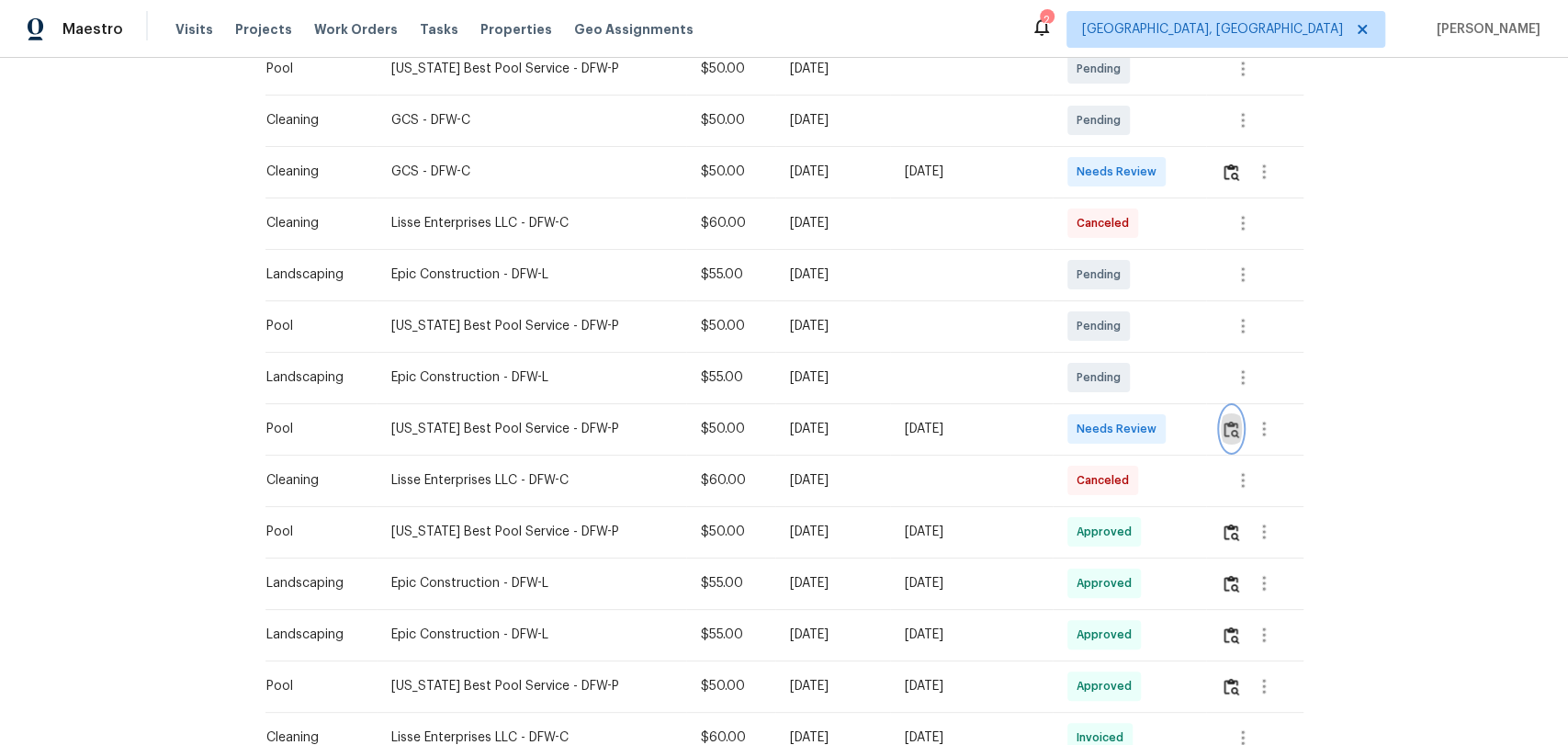
click at [1224, 426] on img "button" at bounding box center [1232, 430] width 16 height 18
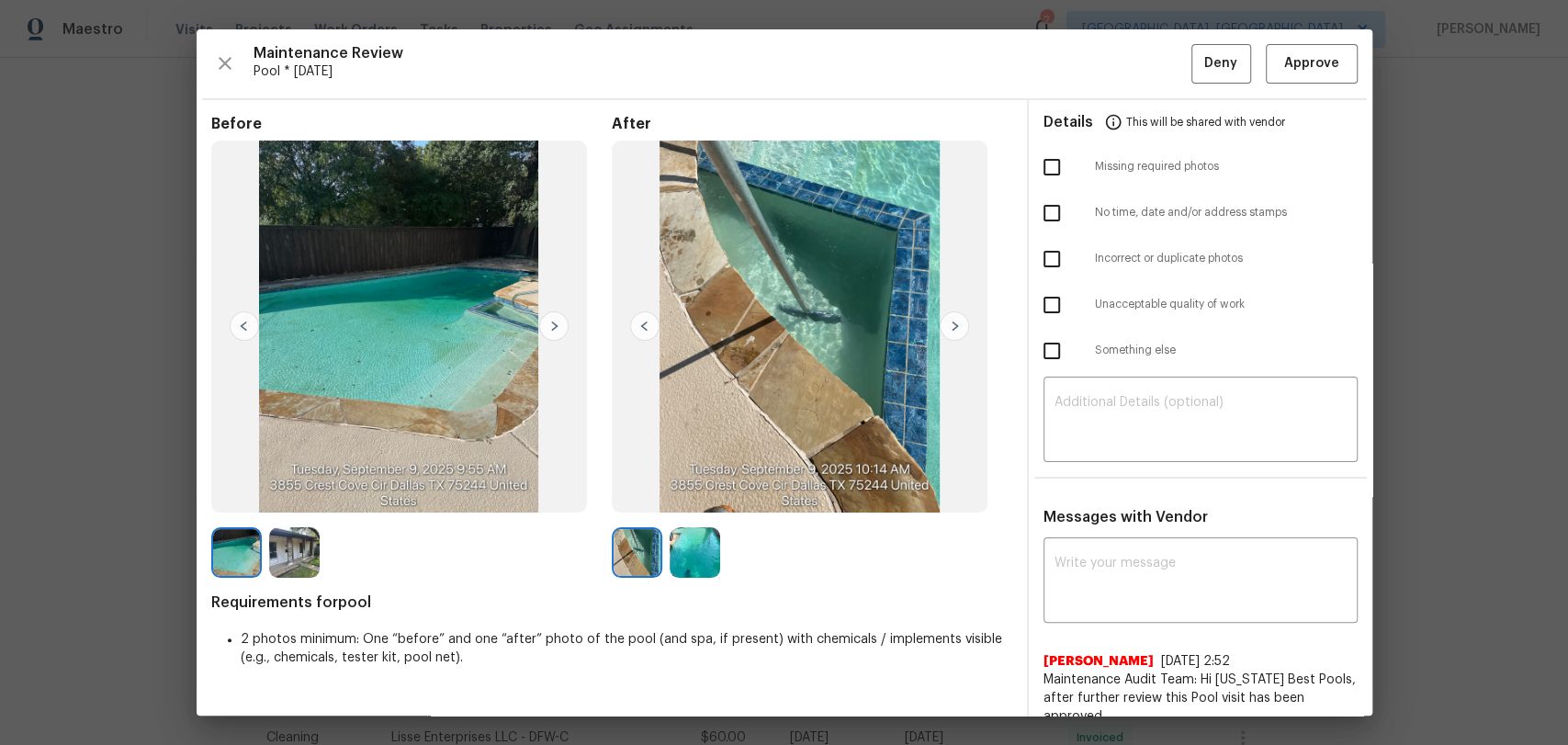
click at [944, 326] on img at bounding box center [955, 326] width 29 height 29
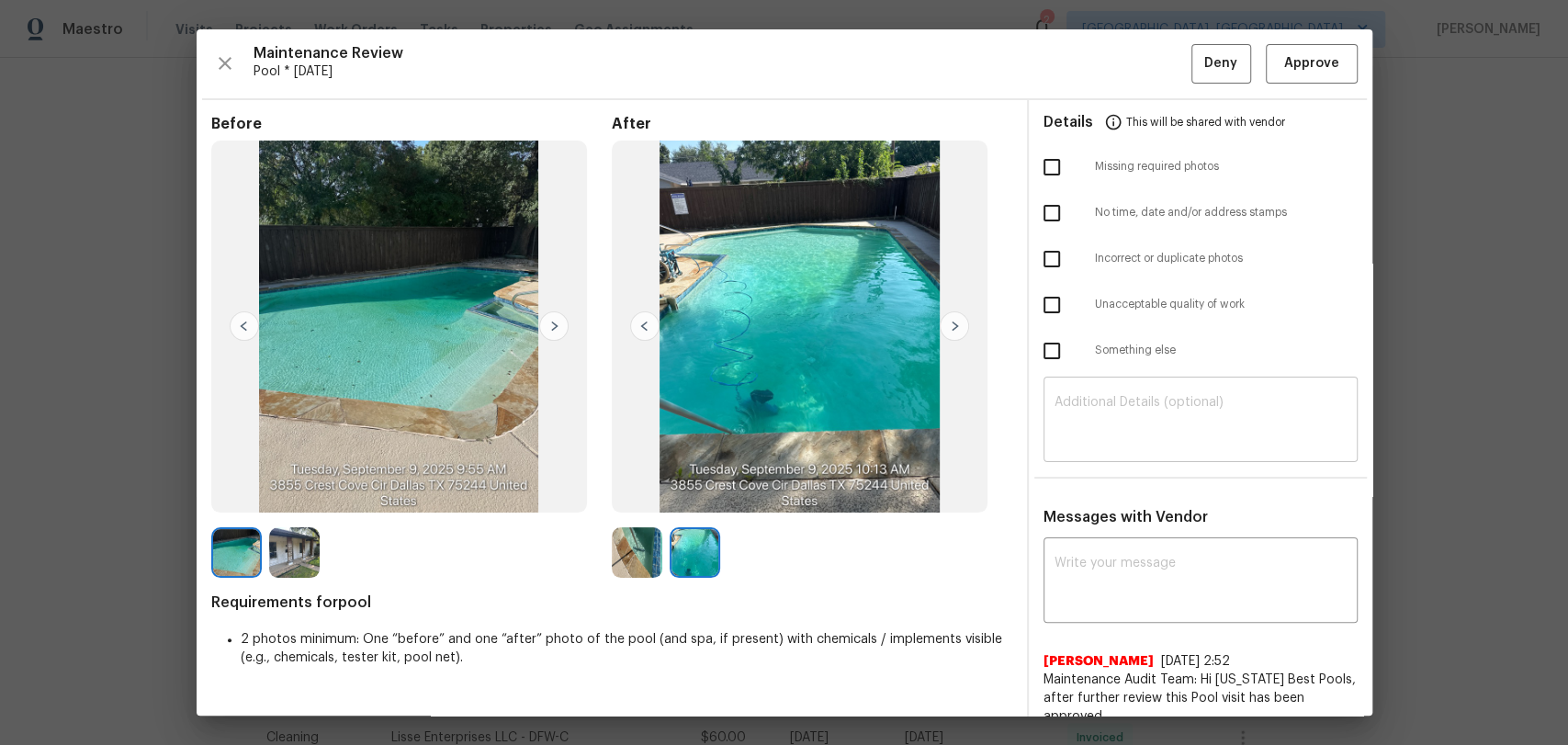
click at [1080, 398] on textarea at bounding box center [1201, 421] width 292 height 52
paste textarea "Maintenance Audit Team: Hello! Unfortunately, this Pool visit completed on 09/0…"
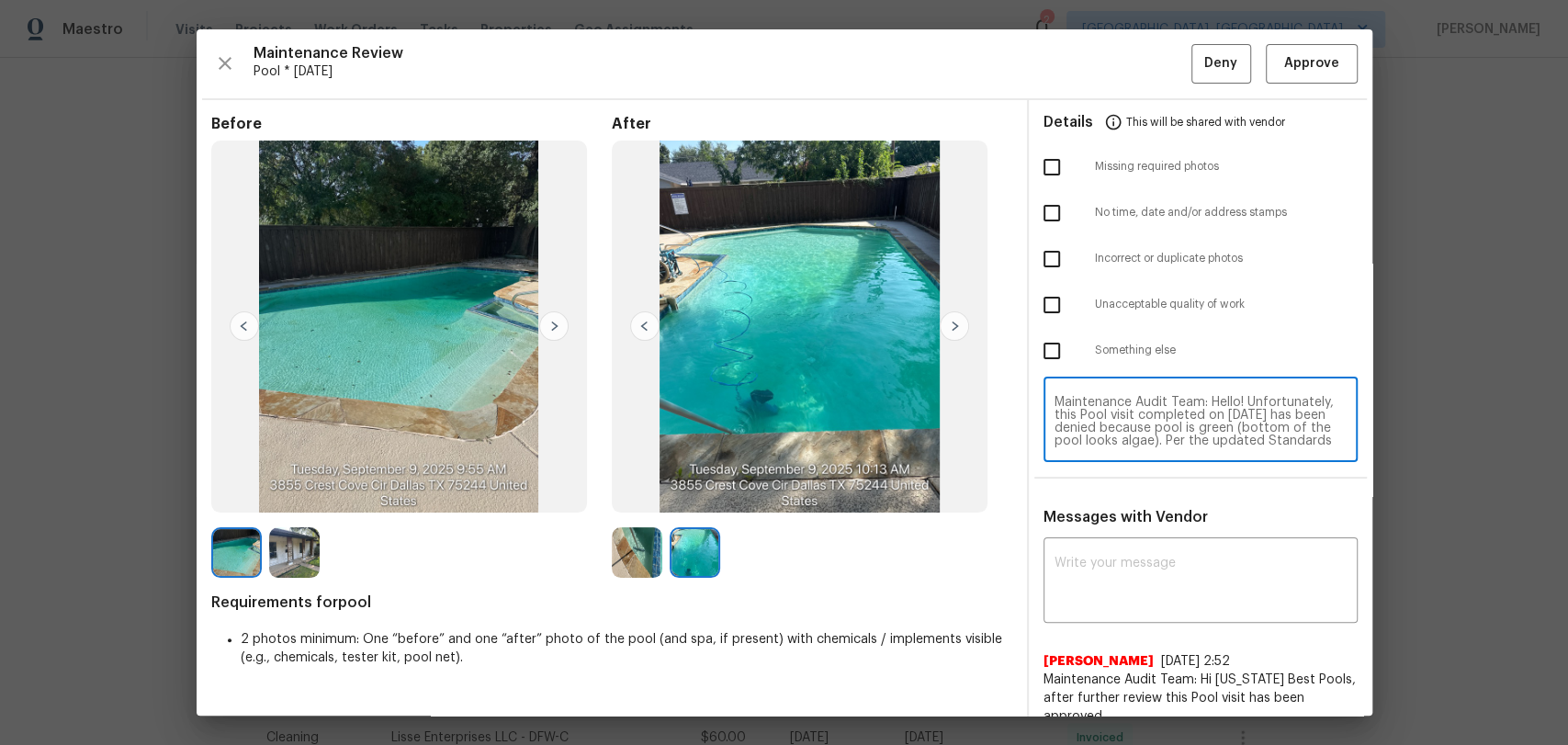
scroll to position [155, 0]
type textarea "Maintenance Audit Team: Hello! Unfortunately, this Pool visit completed on 09/0…"
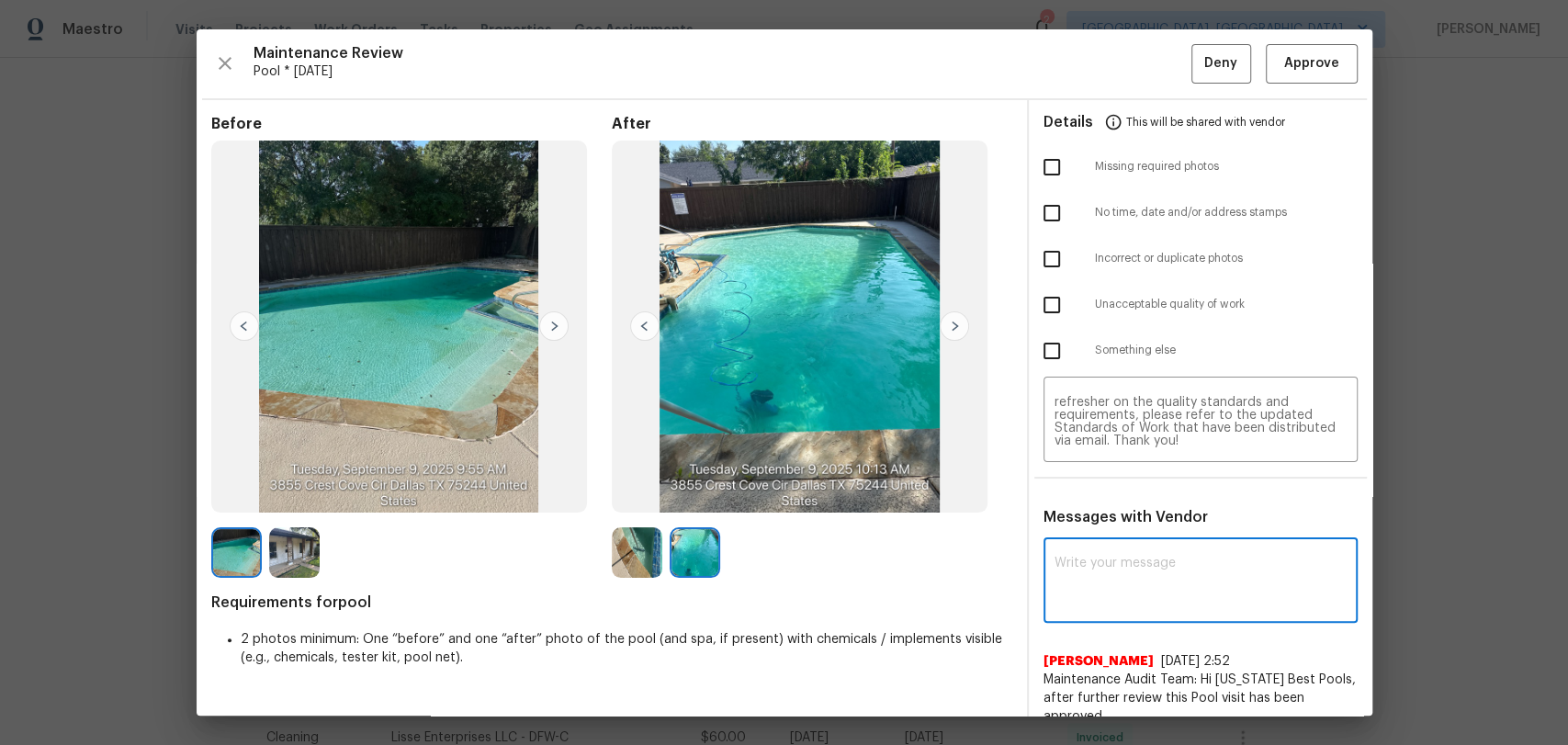
click at [1076, 577] on textarea at bounding box center [1201, 583] width 292 height 52
paste textarea "Maintenance Audit Team: Hello! Unfortunately, this Pool visit completed on 09/0…"
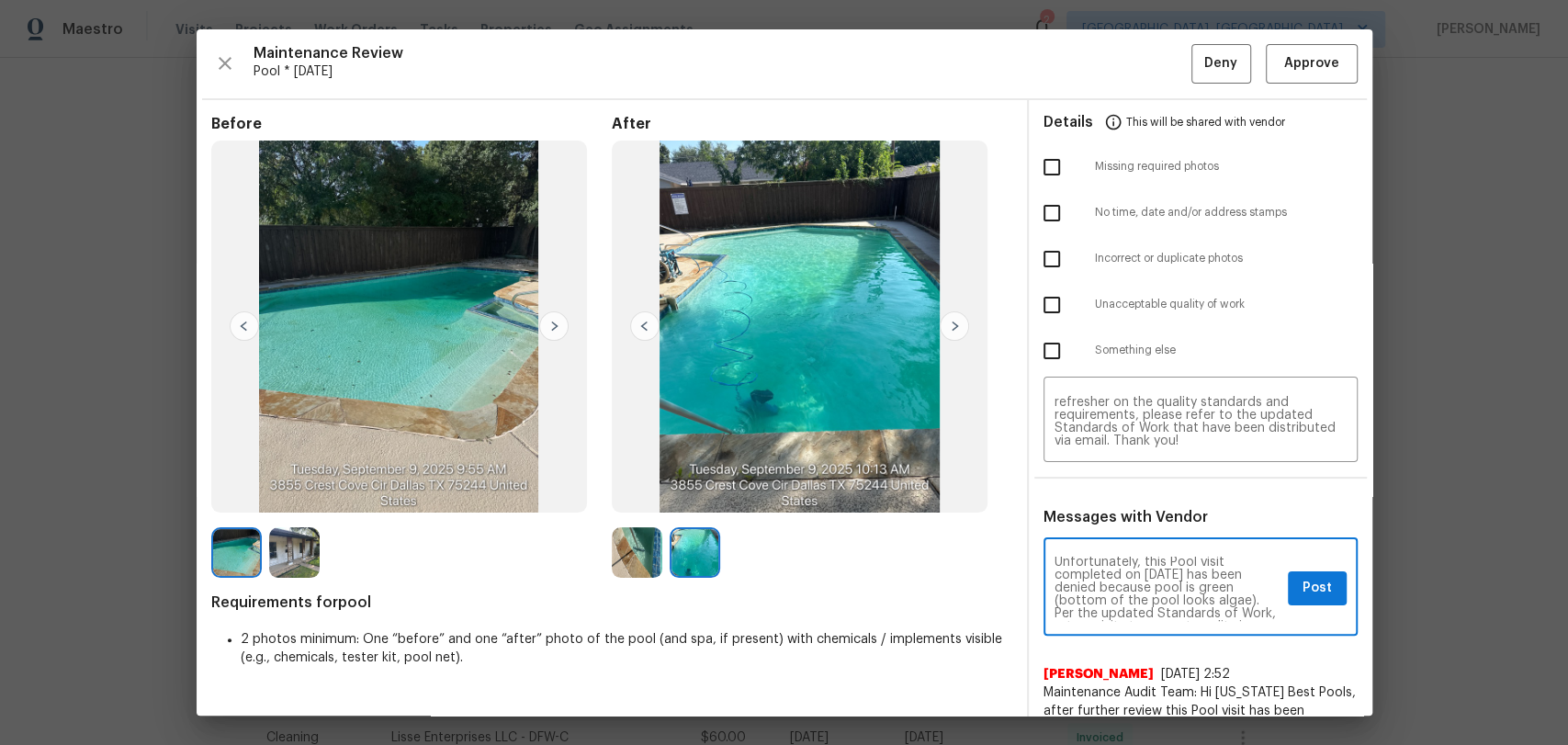
scroll to position [0, 0]
type textarea "Maintenance Audit Team: Hello! Unfortunately, this Pool visit completed on 09/0…"
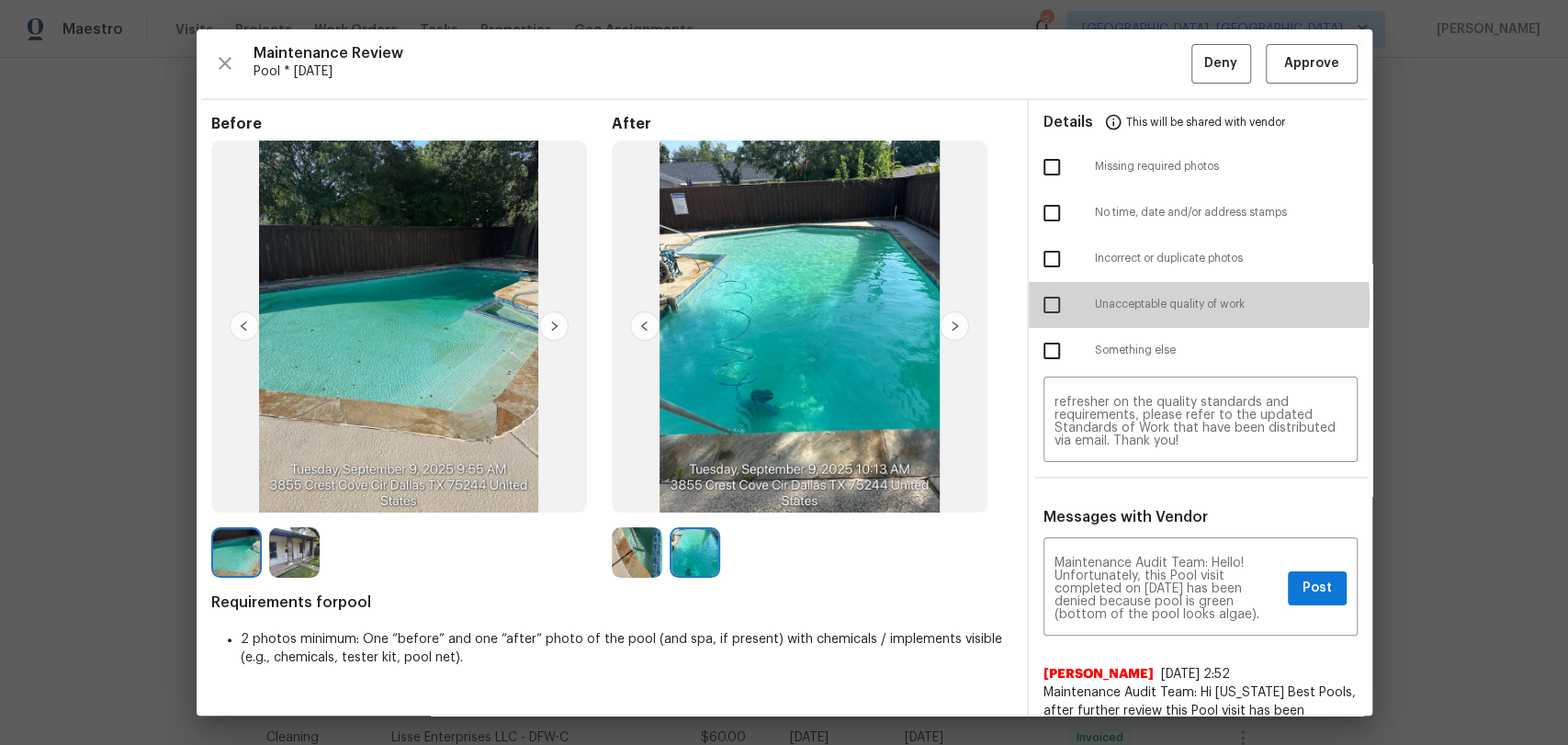
click at [1038, 305] on input "checkbox" at bounding box center [1052, 305] width 39 height 39
checkbox input "true"
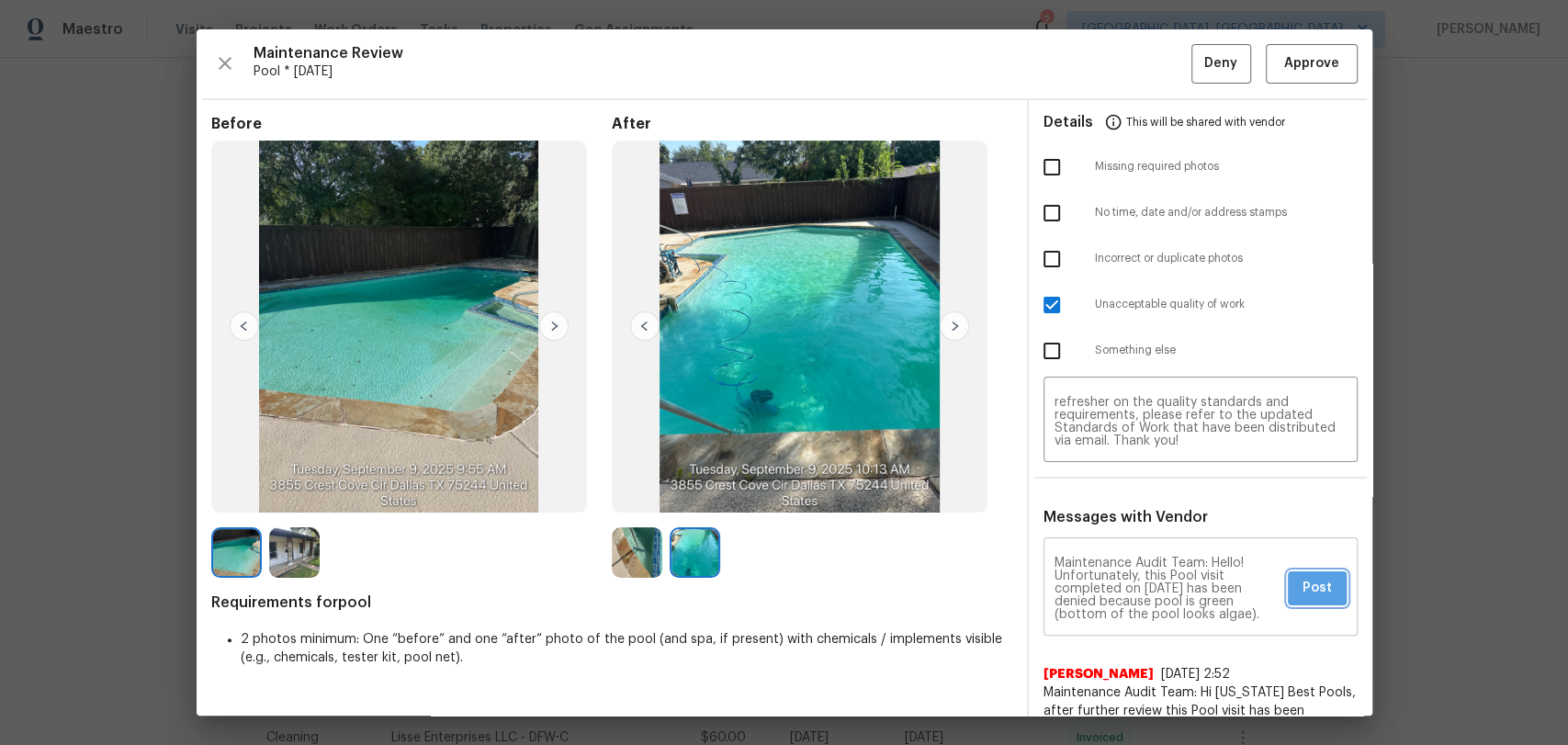
click at [1303, 590] on span "Post" at bounding box center [1317, 588] width 29 height 23
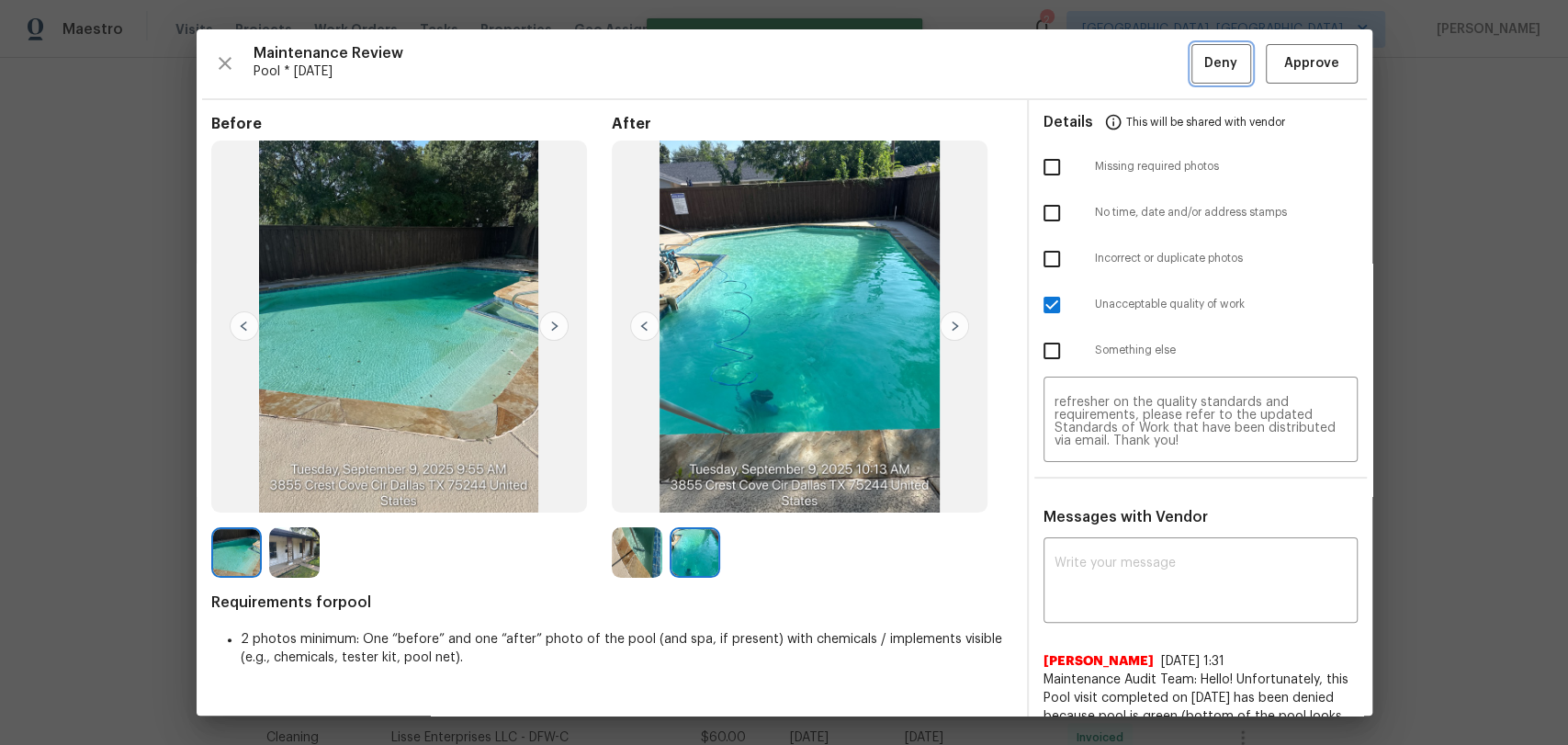
click at [1192, 74] on button "Deny" at bounding box center [1221, 63] width 59 height 40
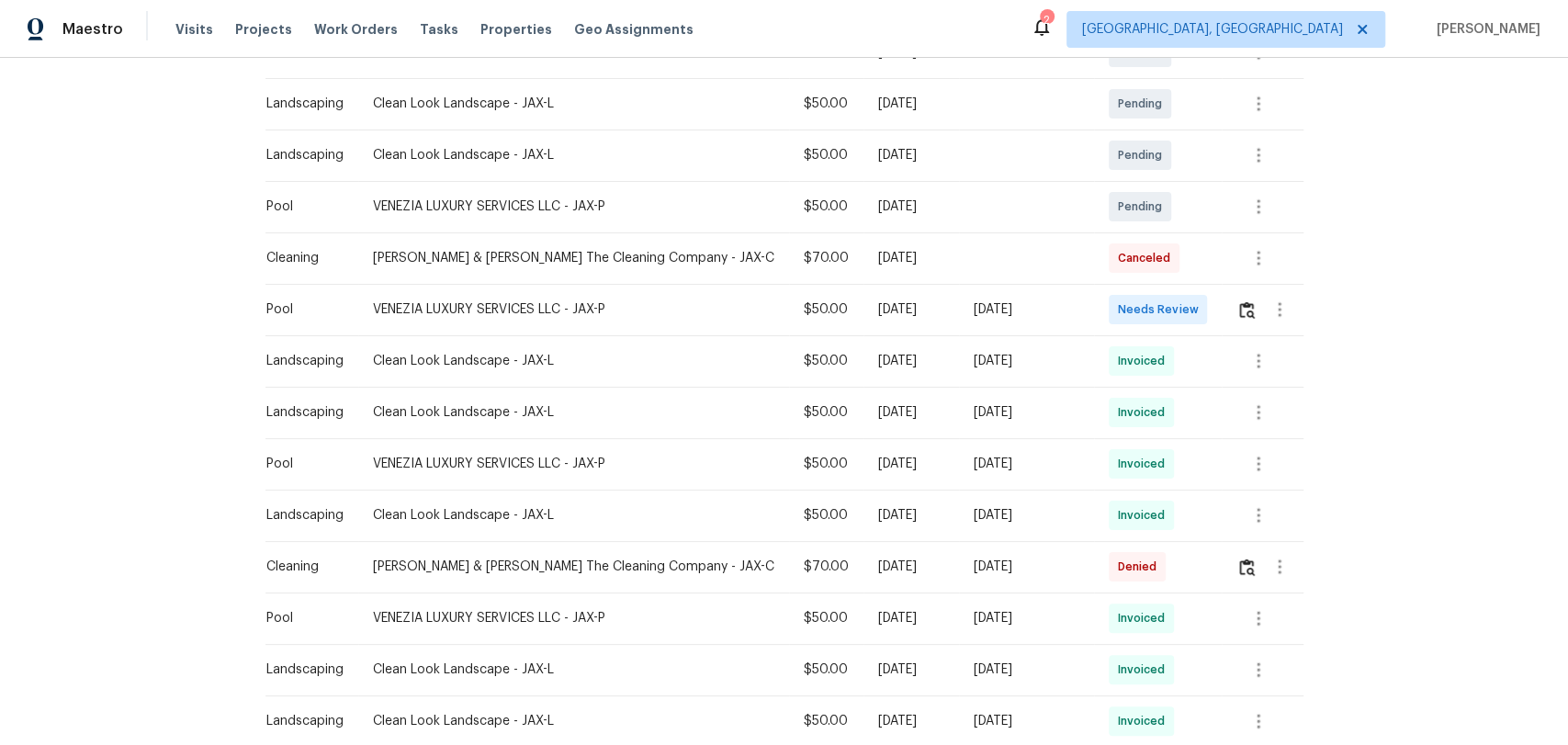
scroll to position [510, 0]
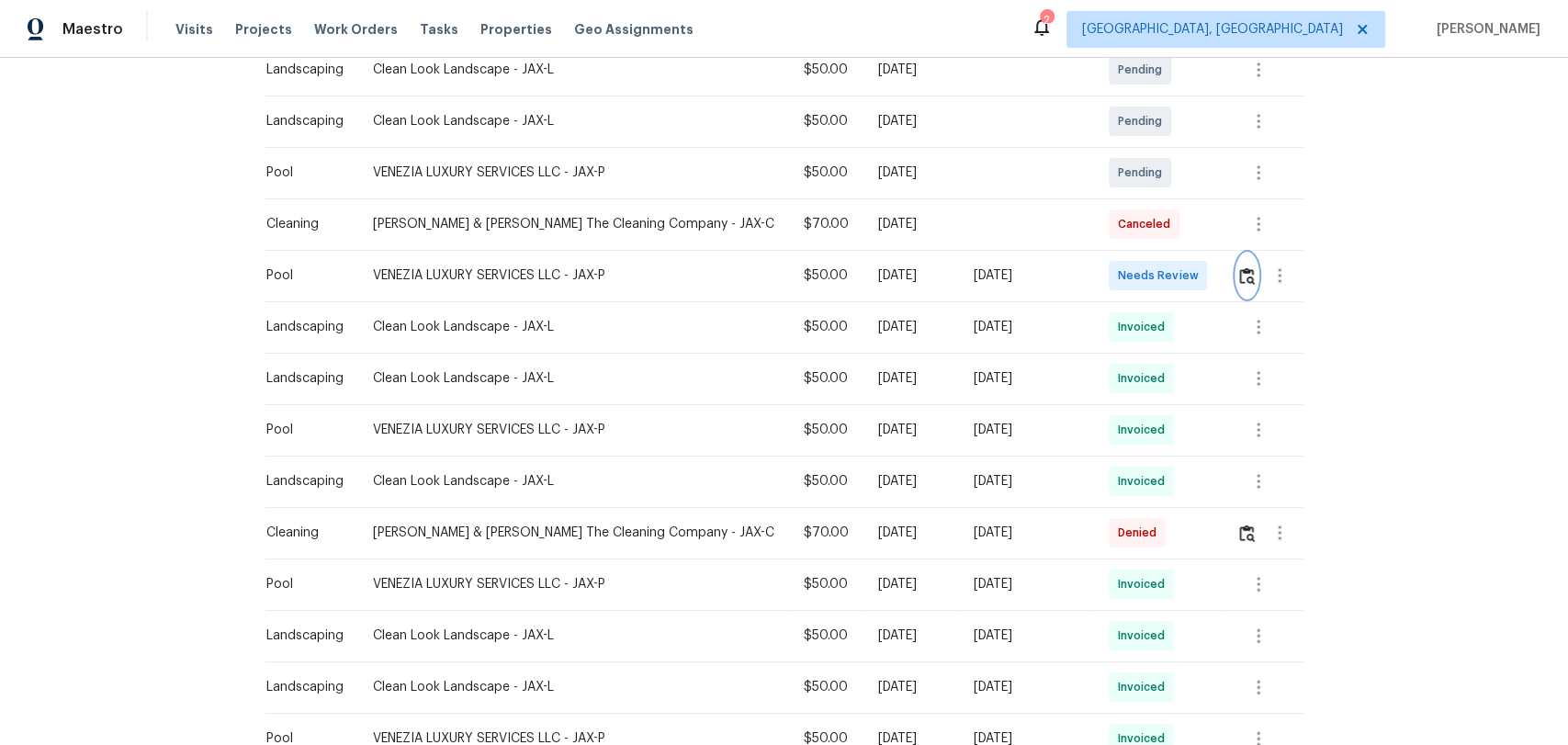
click at [1239, 276] on img "button" at bounding box center [1247, 276] width 16 height 18
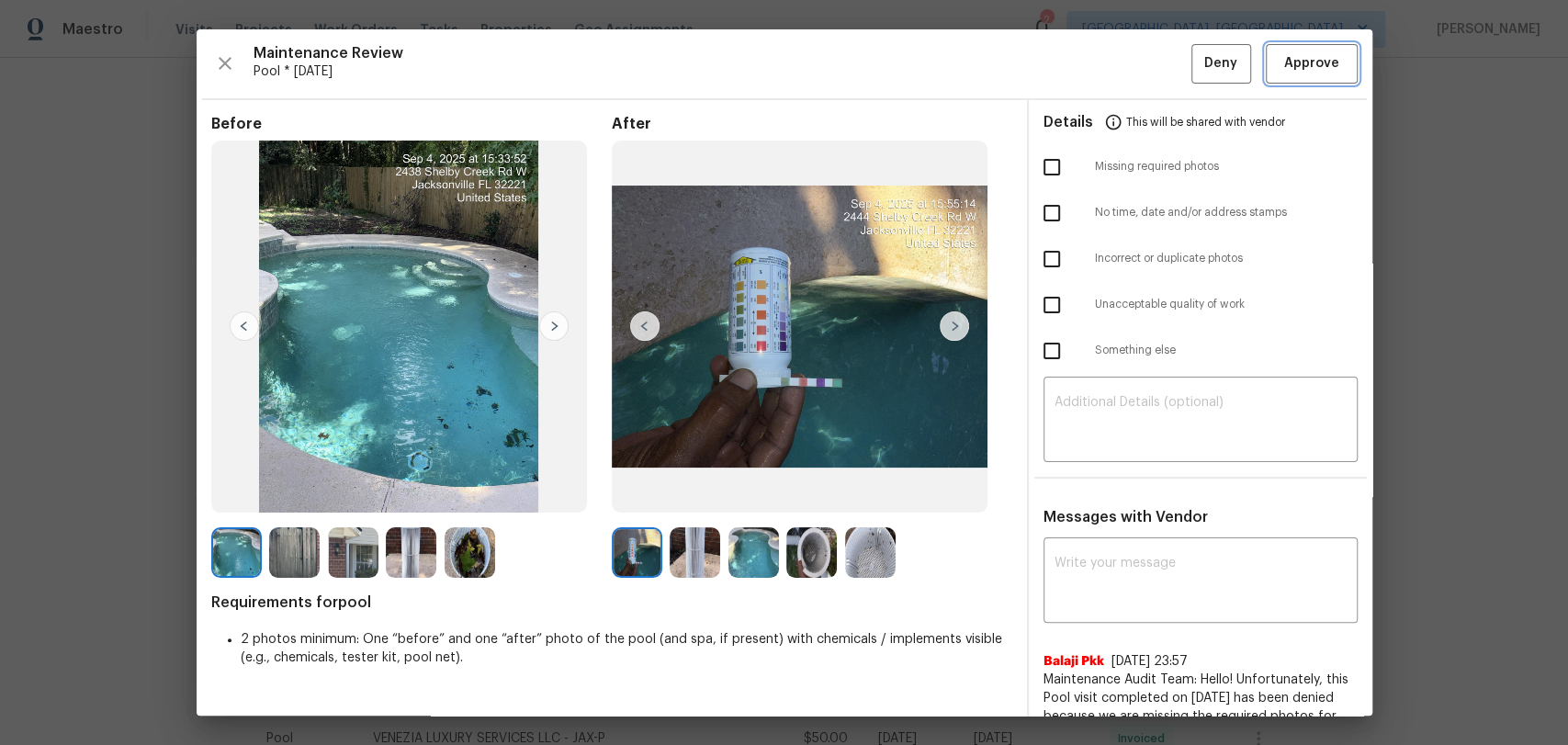
click at [1302, 58] on span "Approve" at bounding box center [1311, 64] width 55 height 23
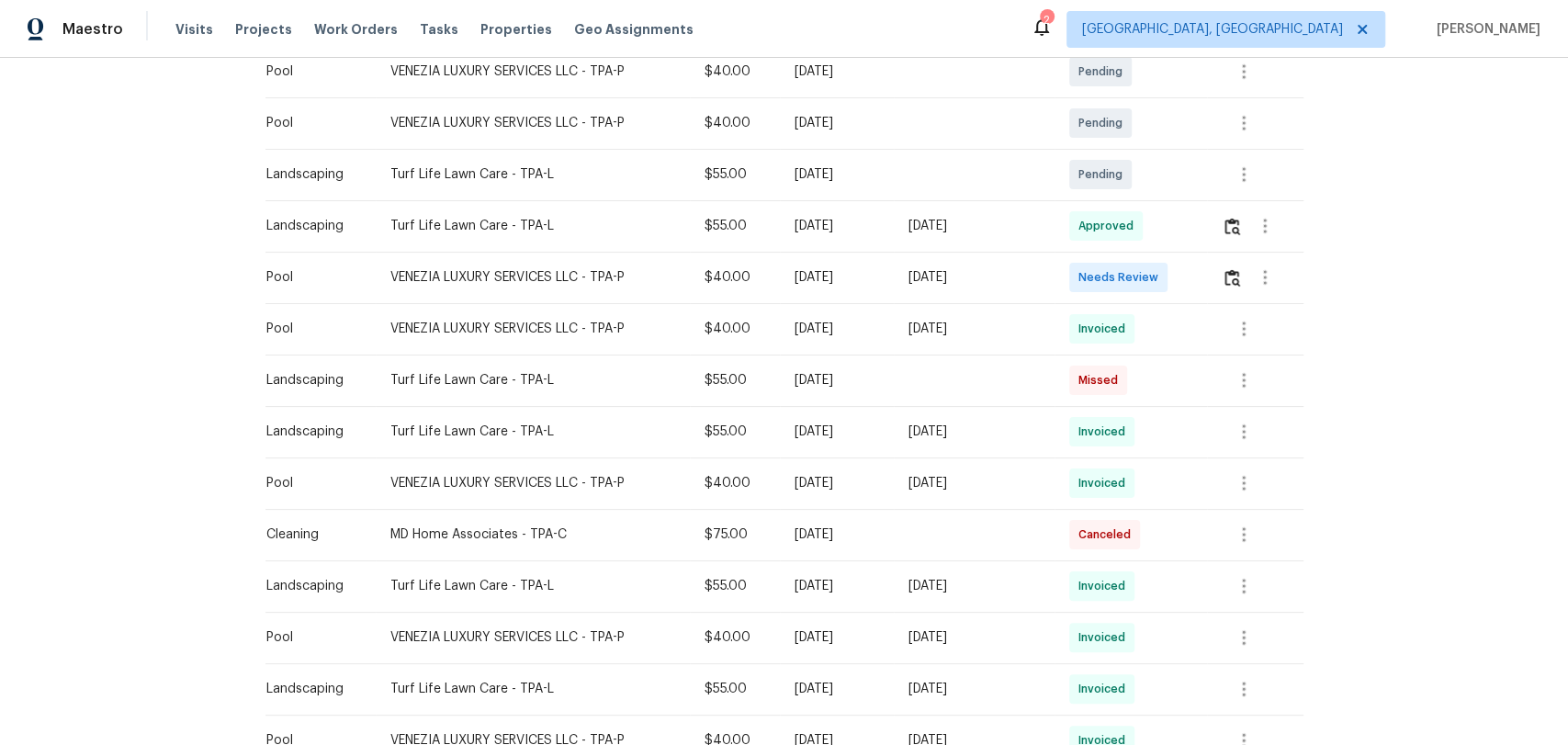
scroll to position [510, 0]
click at [1225, 276] on img "button" at bounding box center [1233, 276] width 16 height 18
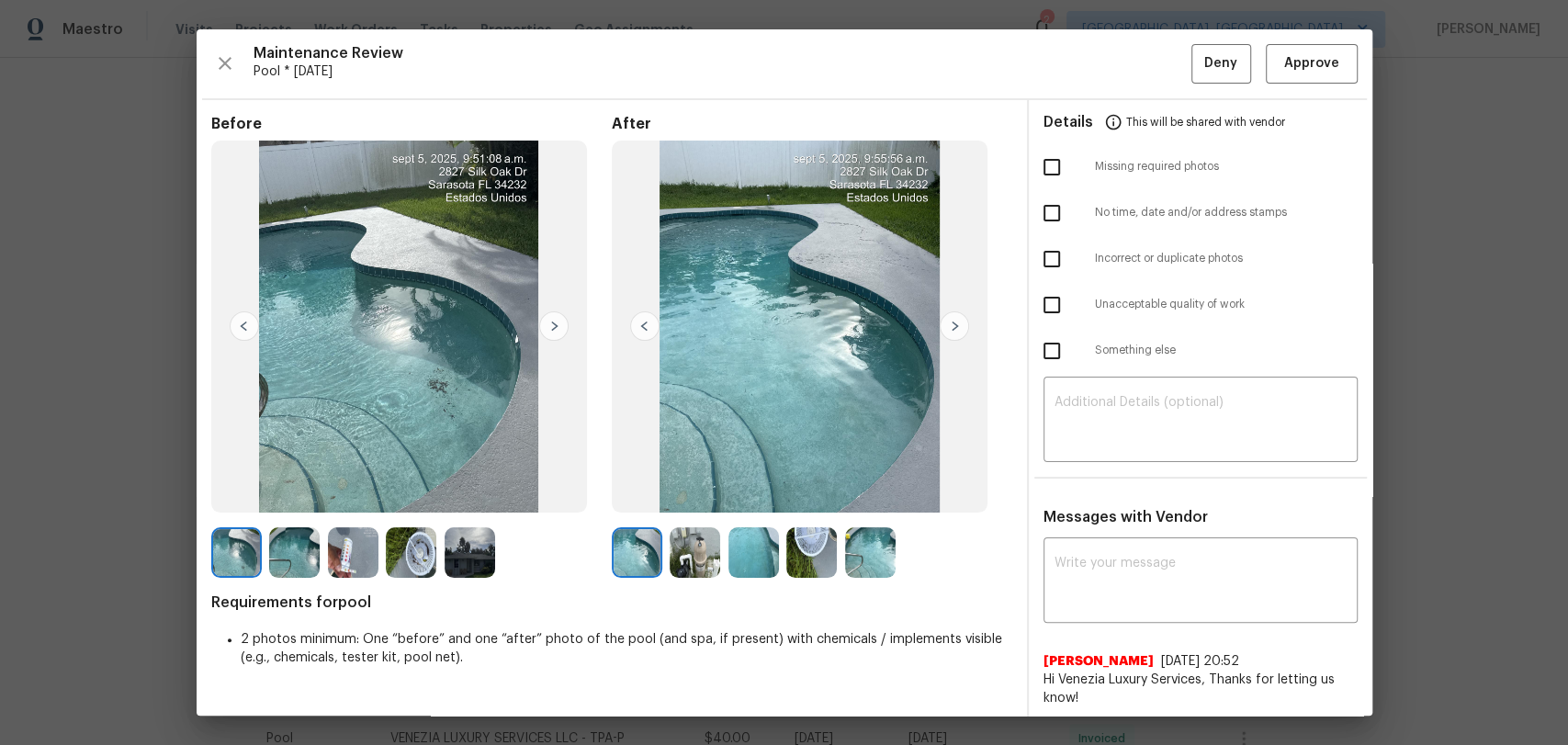
click at [349, 557] on img at bounding box center [353, 552] width 51 height 51
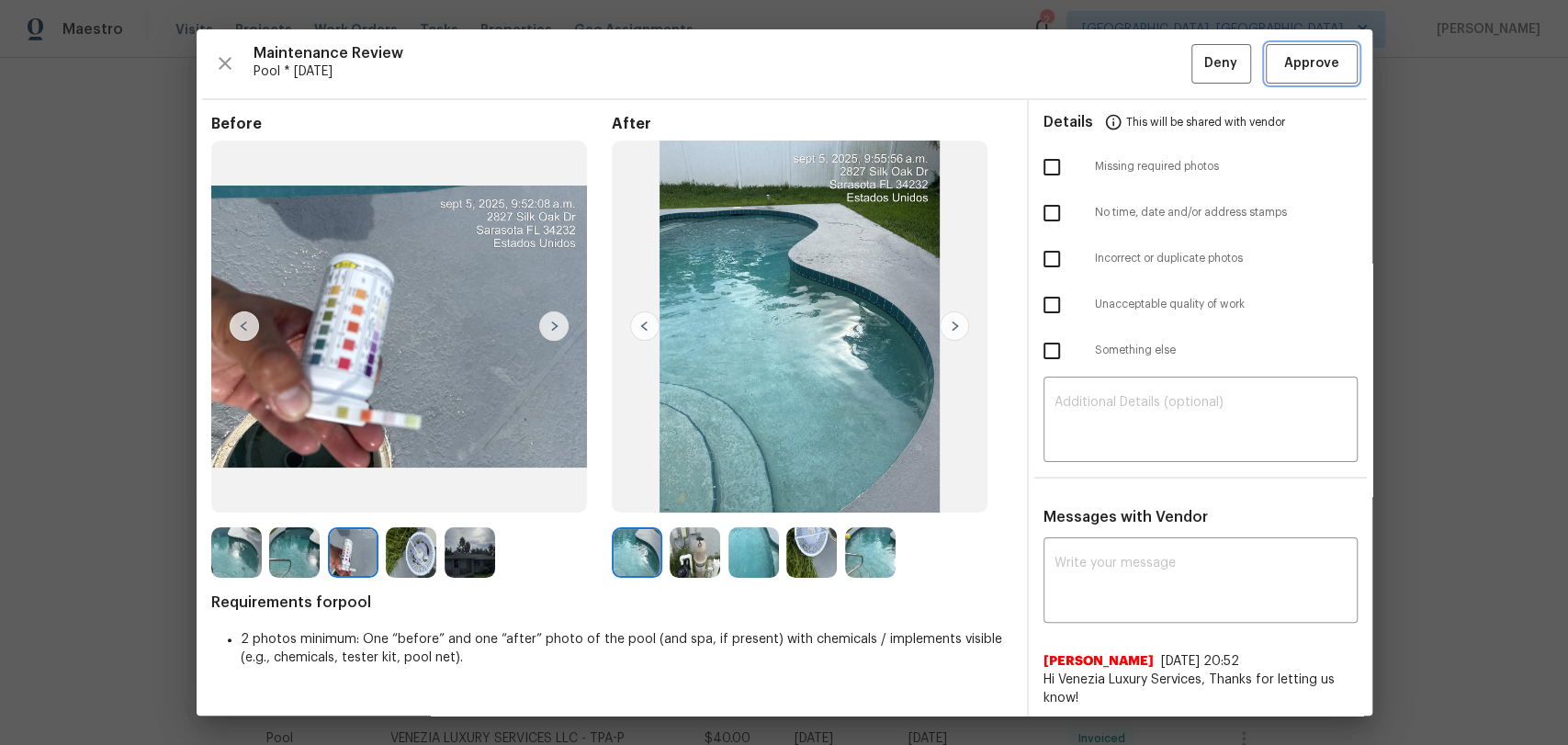
click at [1274, 76] on button "Approve" at bounding box center [1311, 63] width 91 height 40
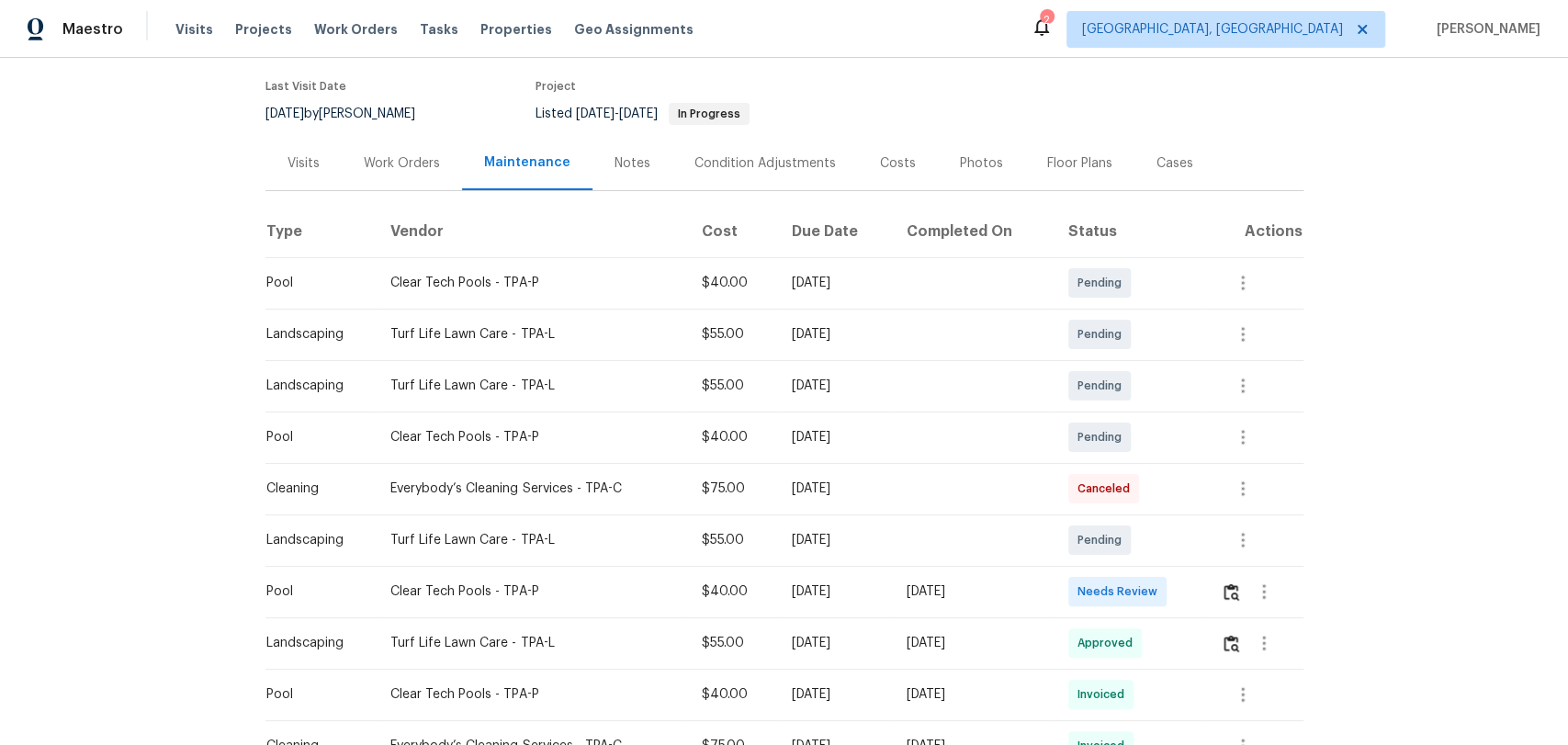
scroll to position [306, 0]
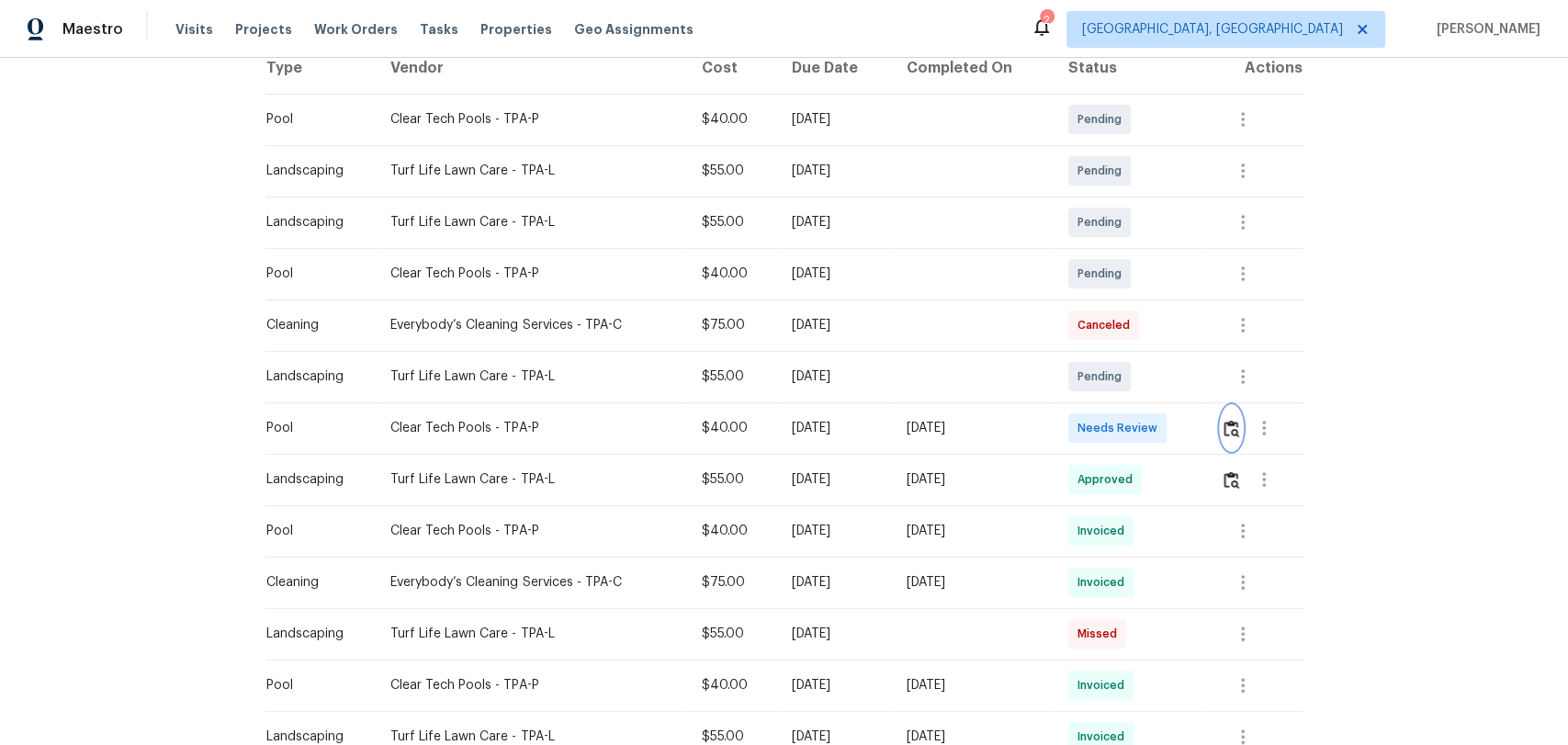
click at [1224, 421] on img "button" at bounding box center [1232, 429] width 16 height 18
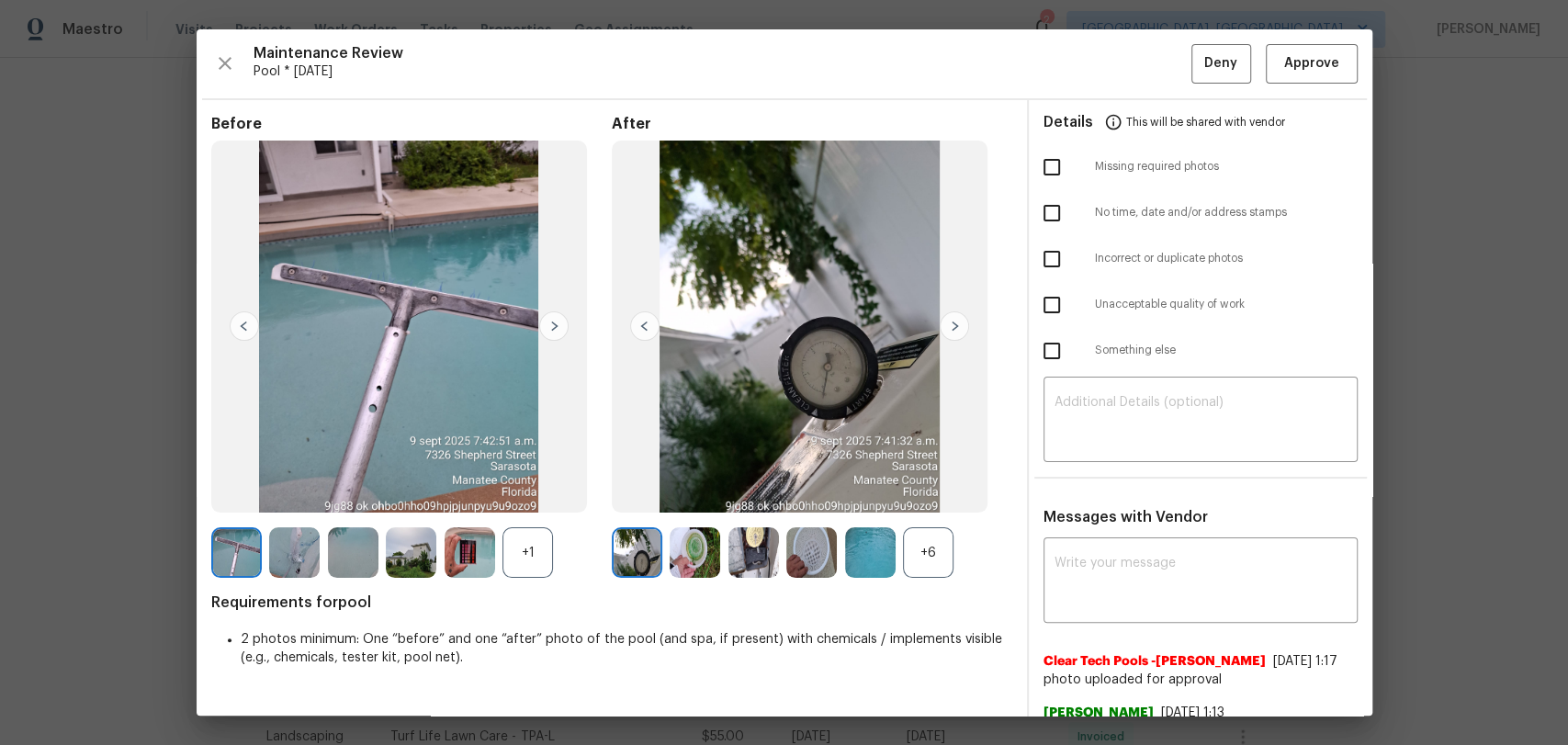
click at [954, 326] on img at bounding box center [955, 326] width 29 height 29
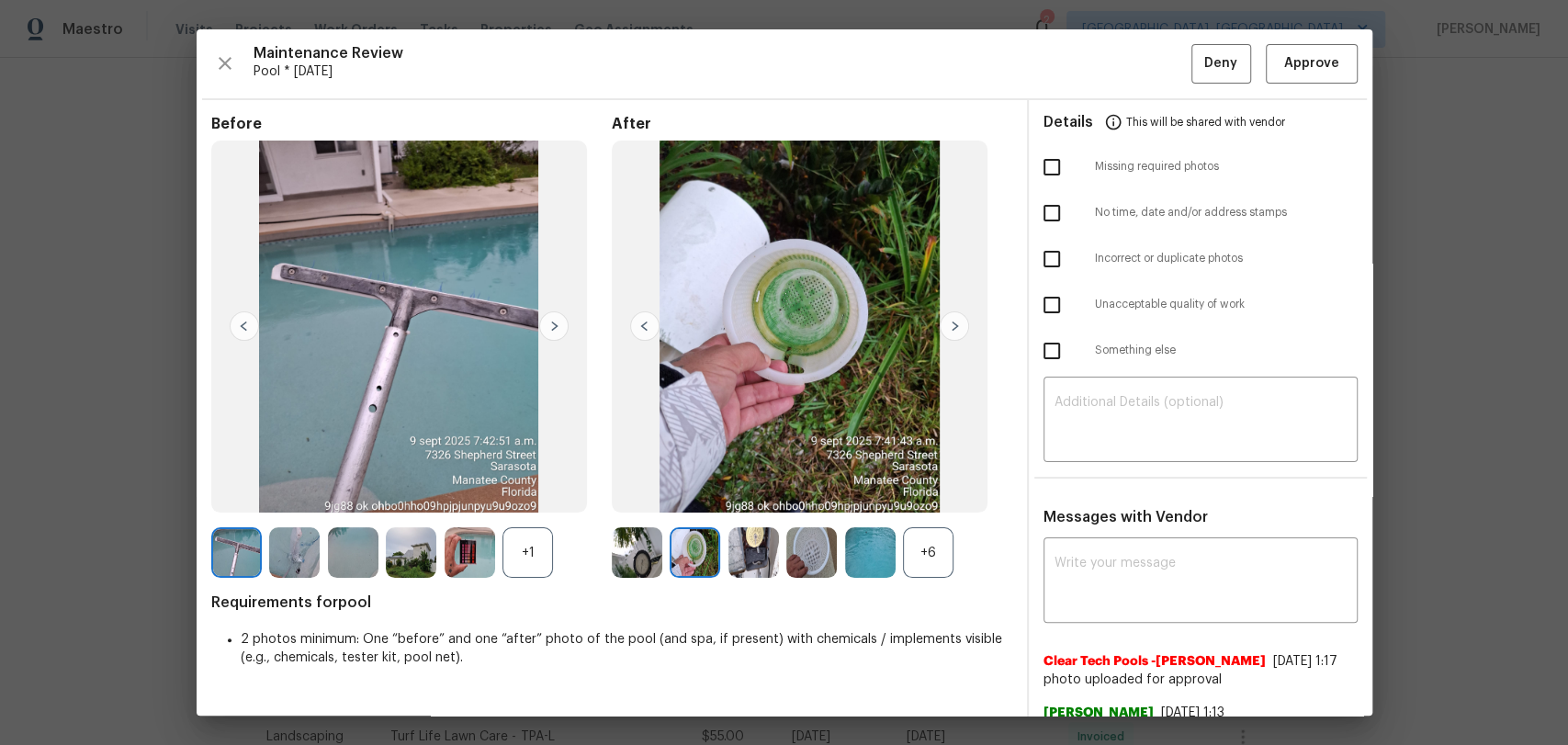
click at [954, 326] on img at bounding box center [955, 326] width 29 height 29
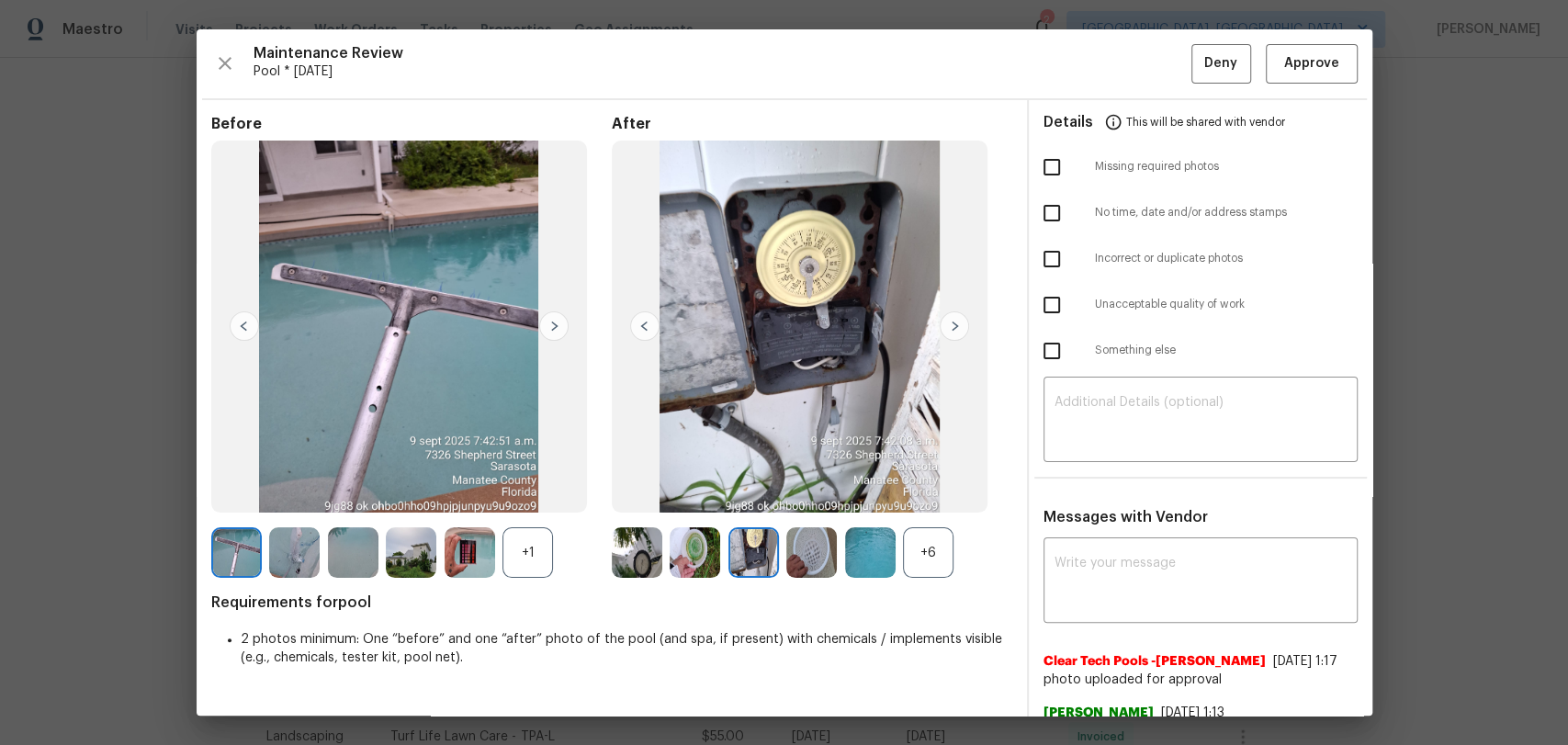
click at [954, 326] on img at bounding box center [955, 326] width 29 height 29
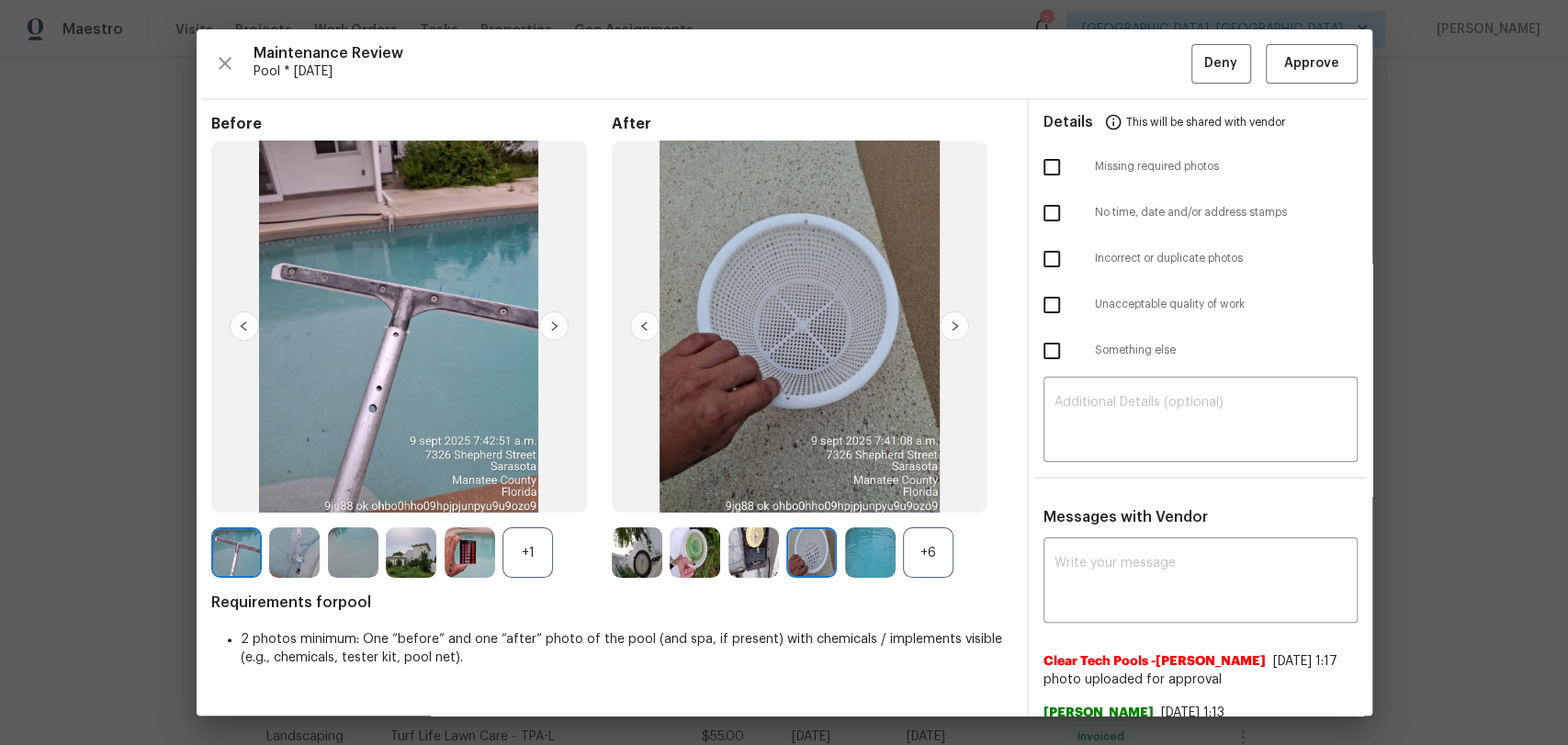
click at [954, 326] on img at bounding box center [955, 326] width 29 height 29
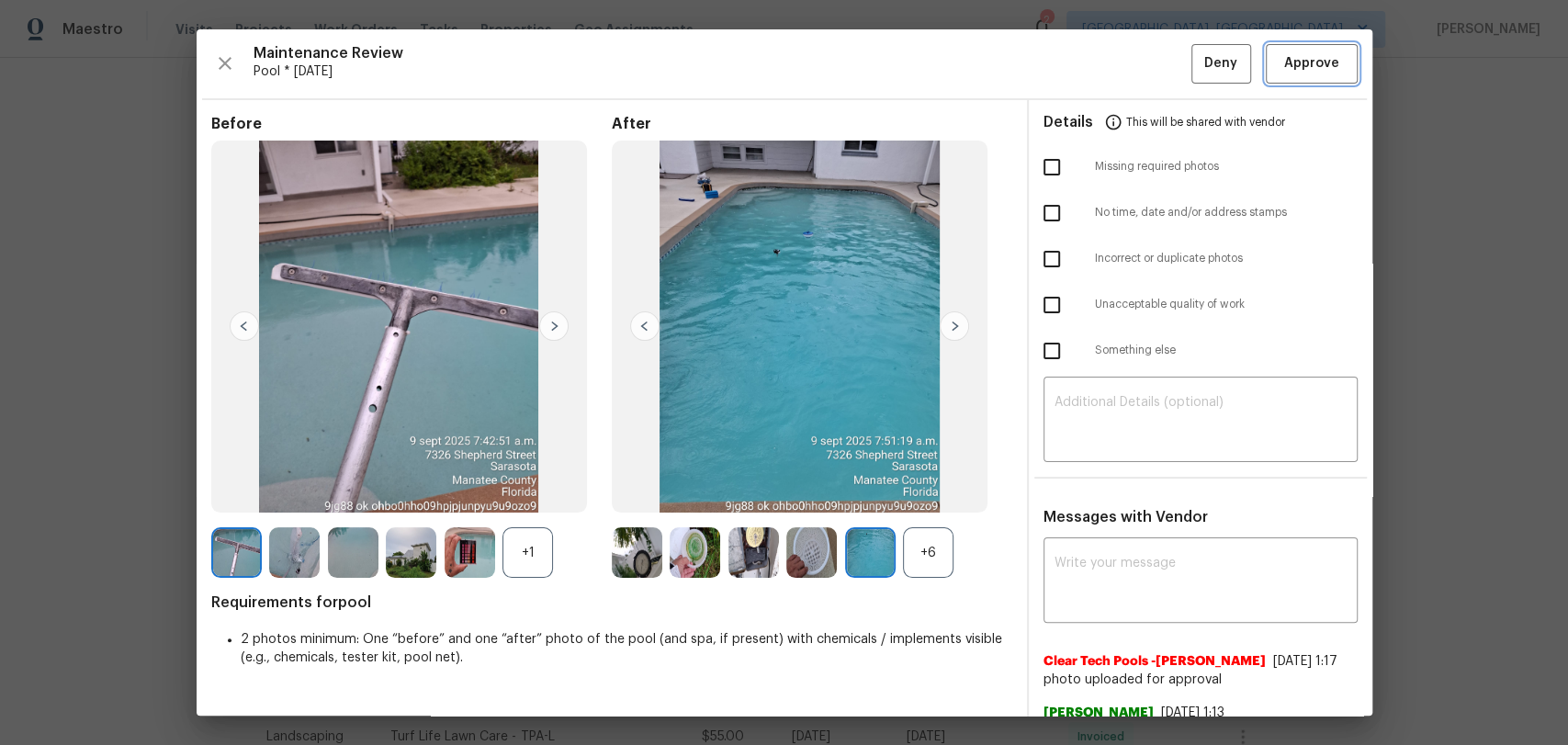
click at [1293, 77] on button "Approve" at bounding box center [1311, 63] width 91 height 40
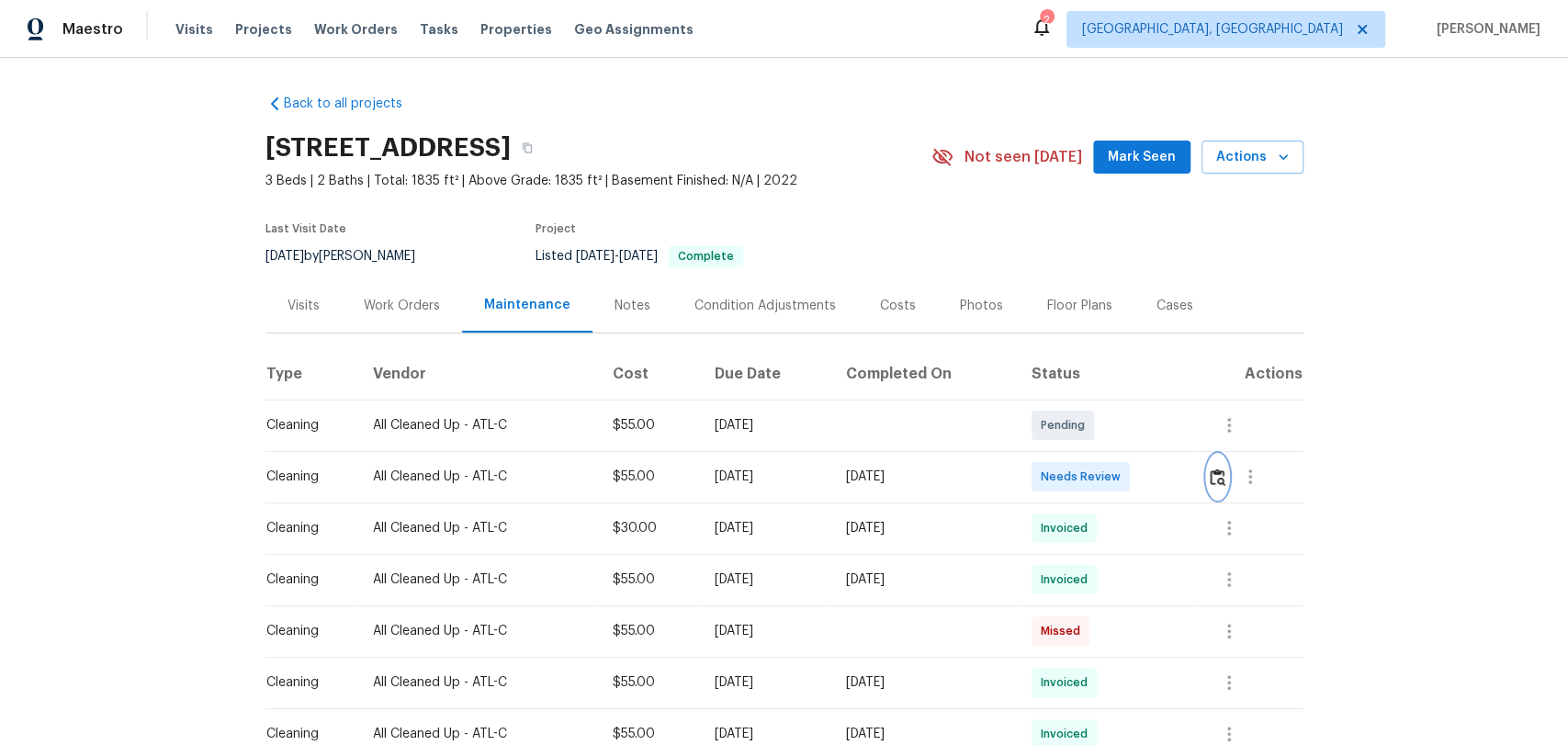
click at [1212, 475] on img "button" at bounding box center [1218, 478] width 16 height 18
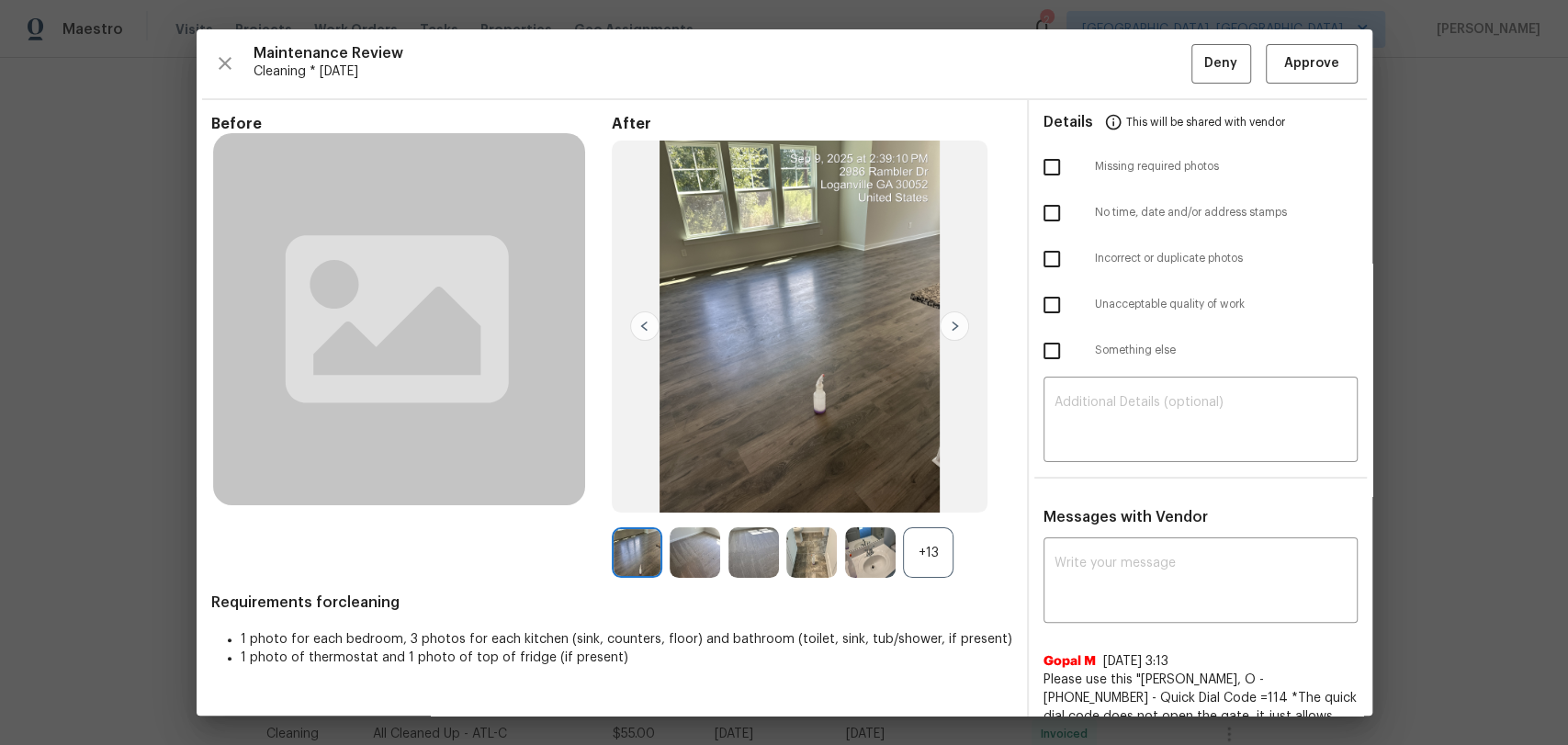
click at [955, 323] on img at bounding box center [955, 326] width 29 height 29
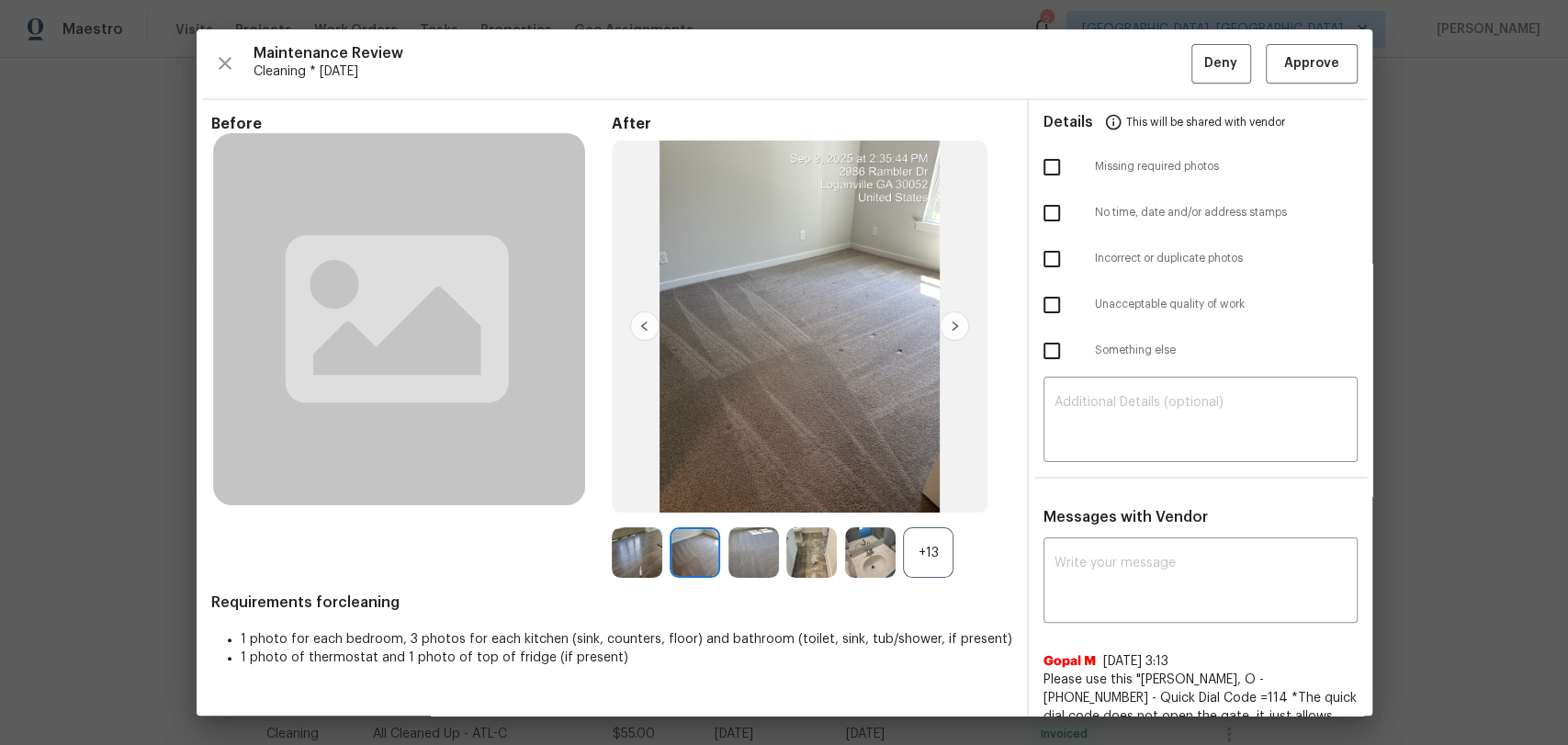
click at [955, 323] on img at bounding box center [955, 326] width 29 height 29
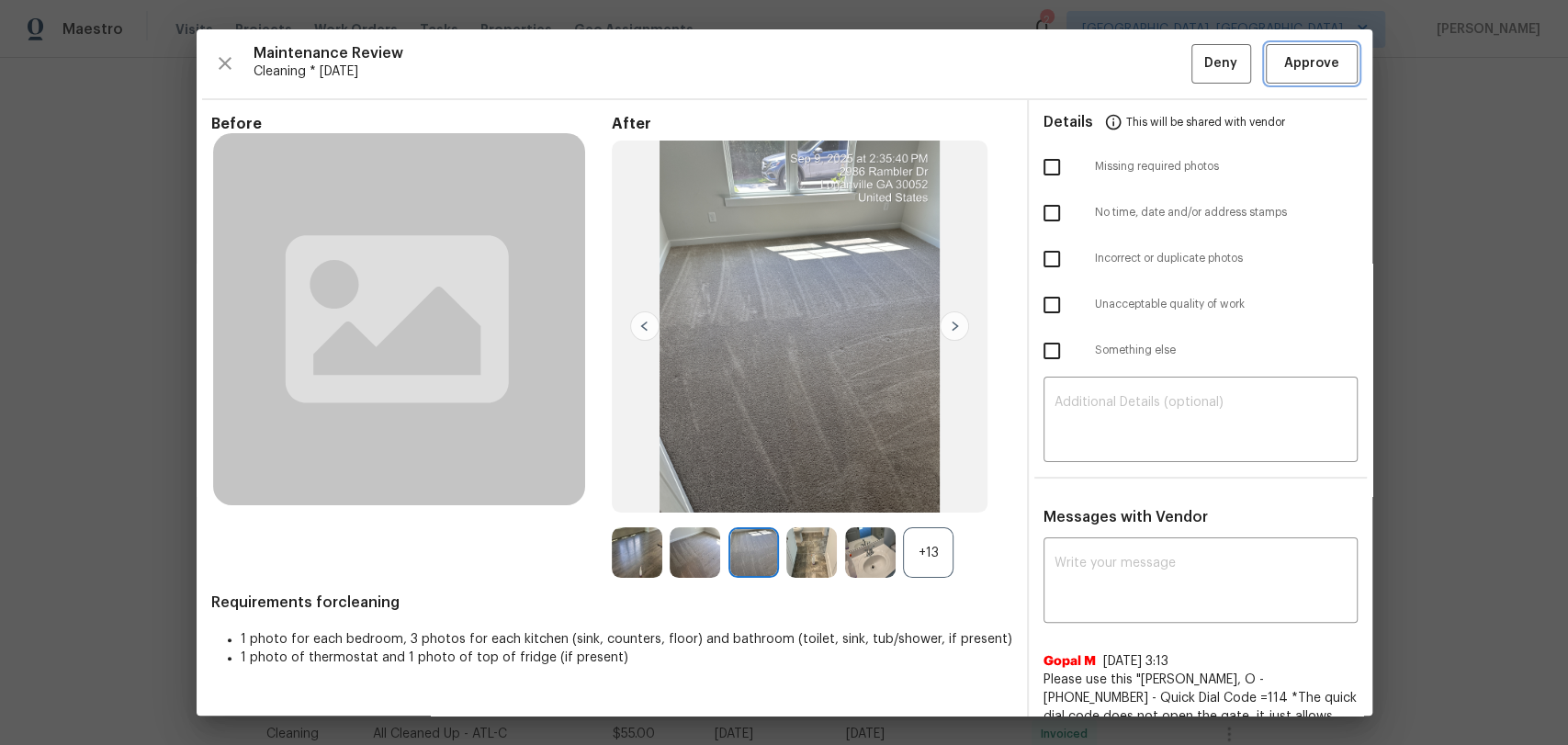
click at [1289, 72] on span "Approve" at bounding box center [1311, 64] width 55 height 23
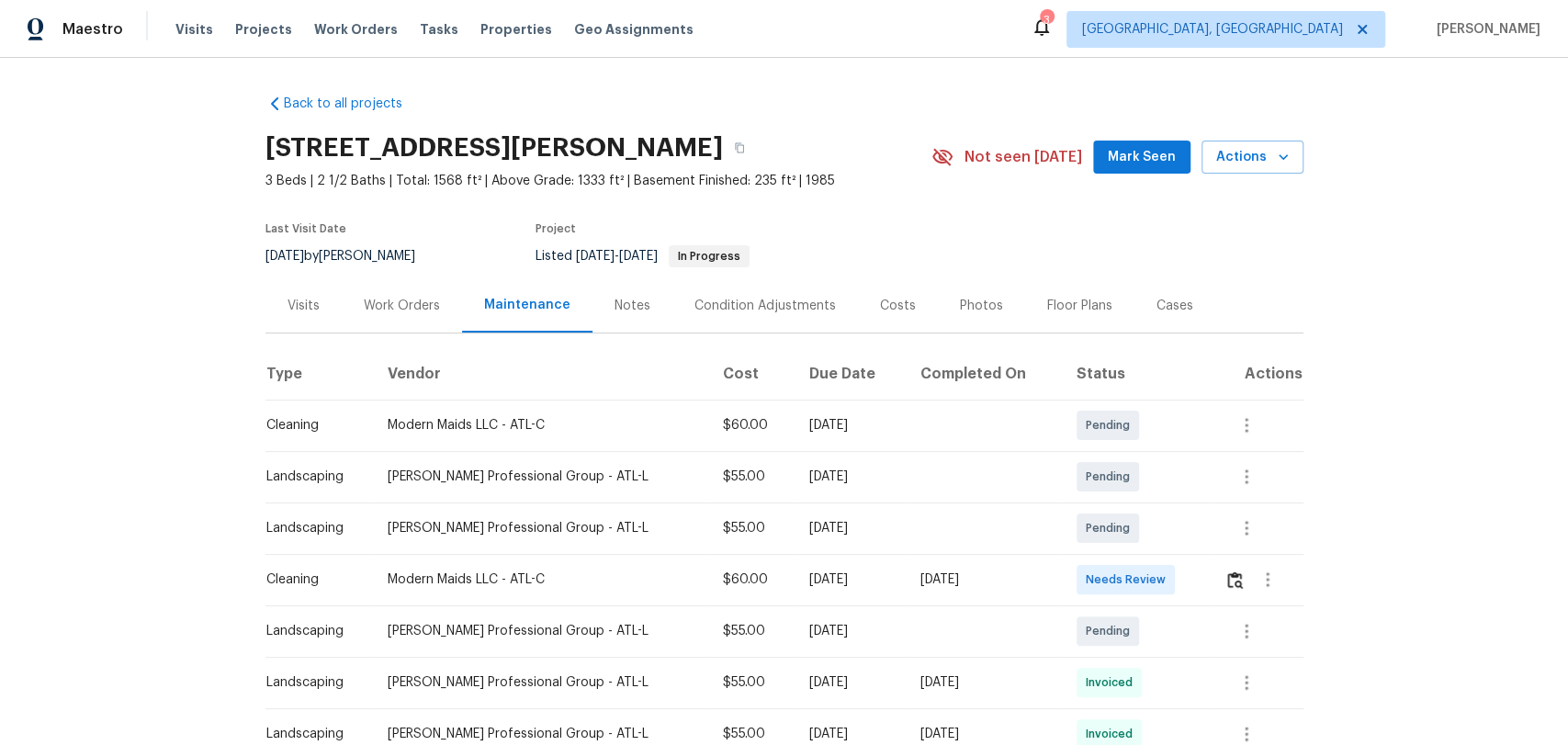
scroll to position [102, 0]
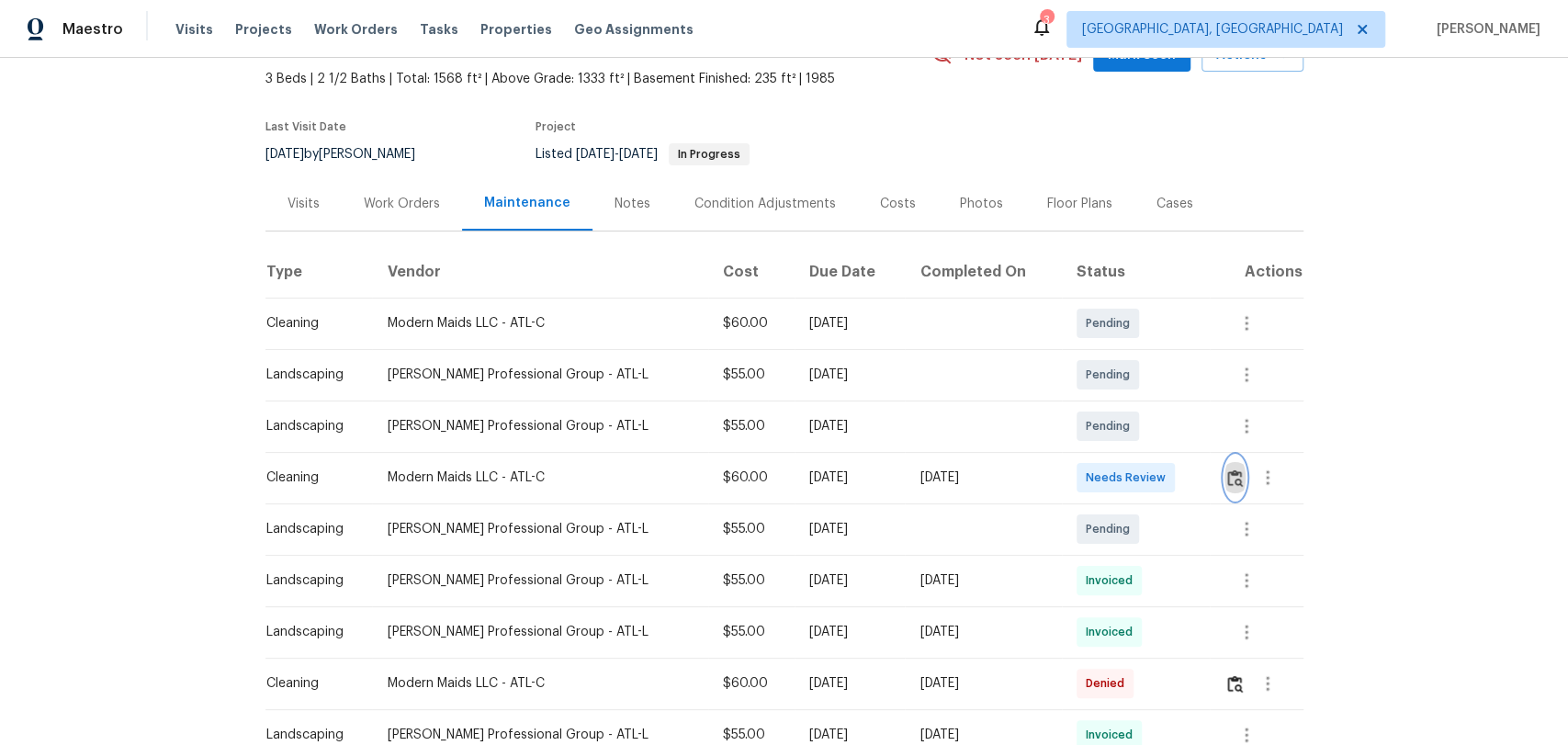
click at [1227, 474] on img "button" at bounding box center [1235, 479] width 16 height 18
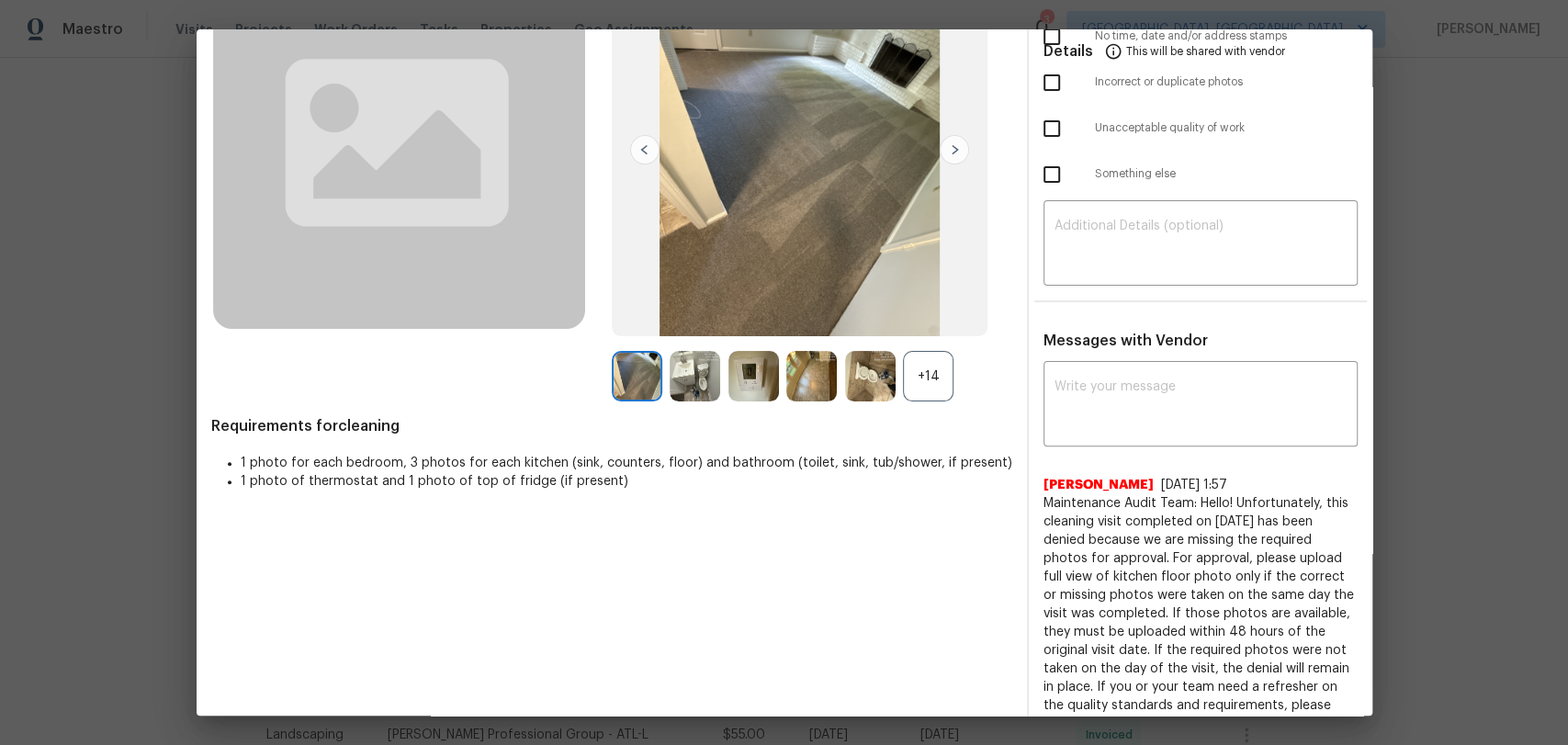
scroll to position [0, 0]
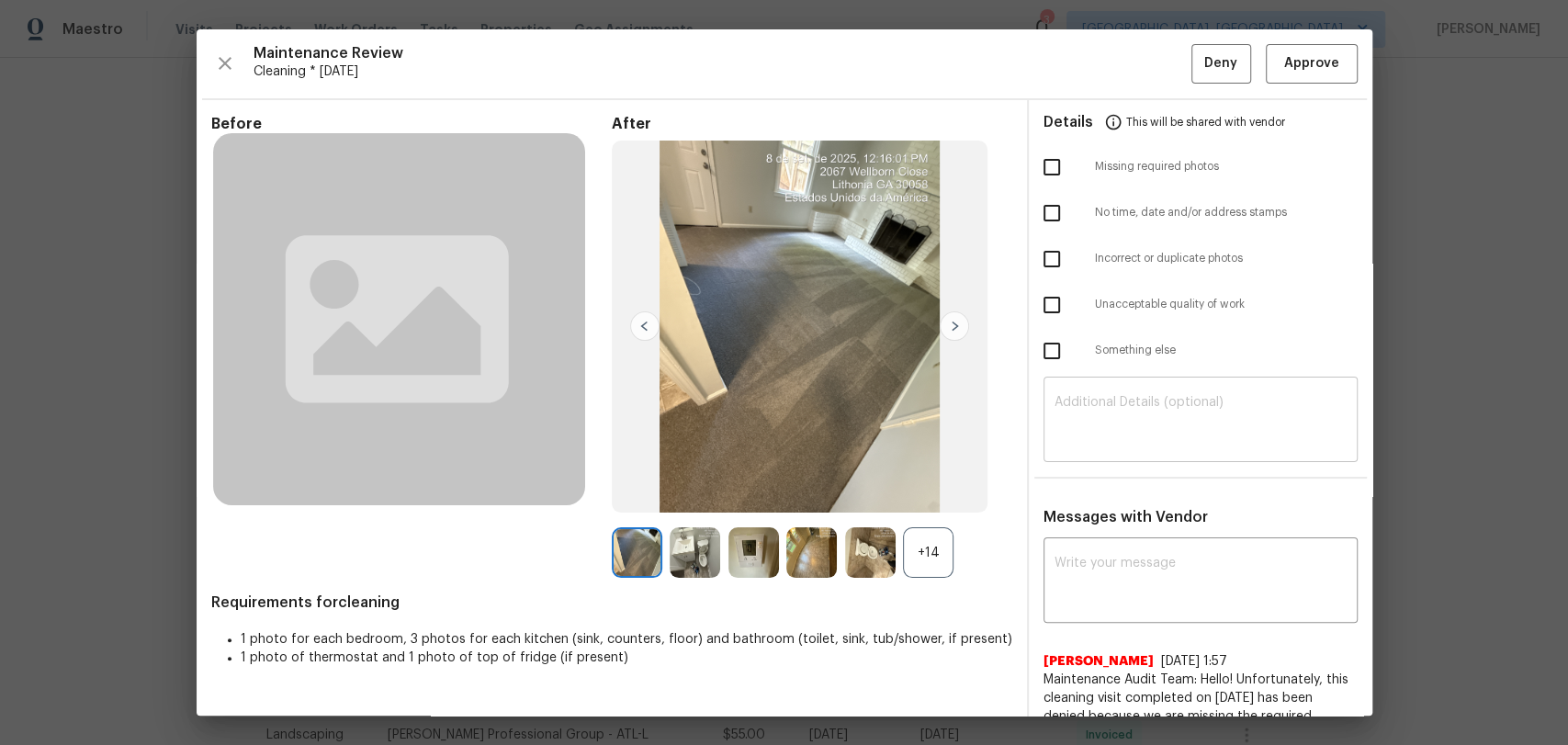
click at [1075, 406] on textarea at bounding box center [1201, 421] width 292 height 52
paste textarea "Maintenance Audit Team: Hello! Unfortunately, this Cleaning visit completed on …"
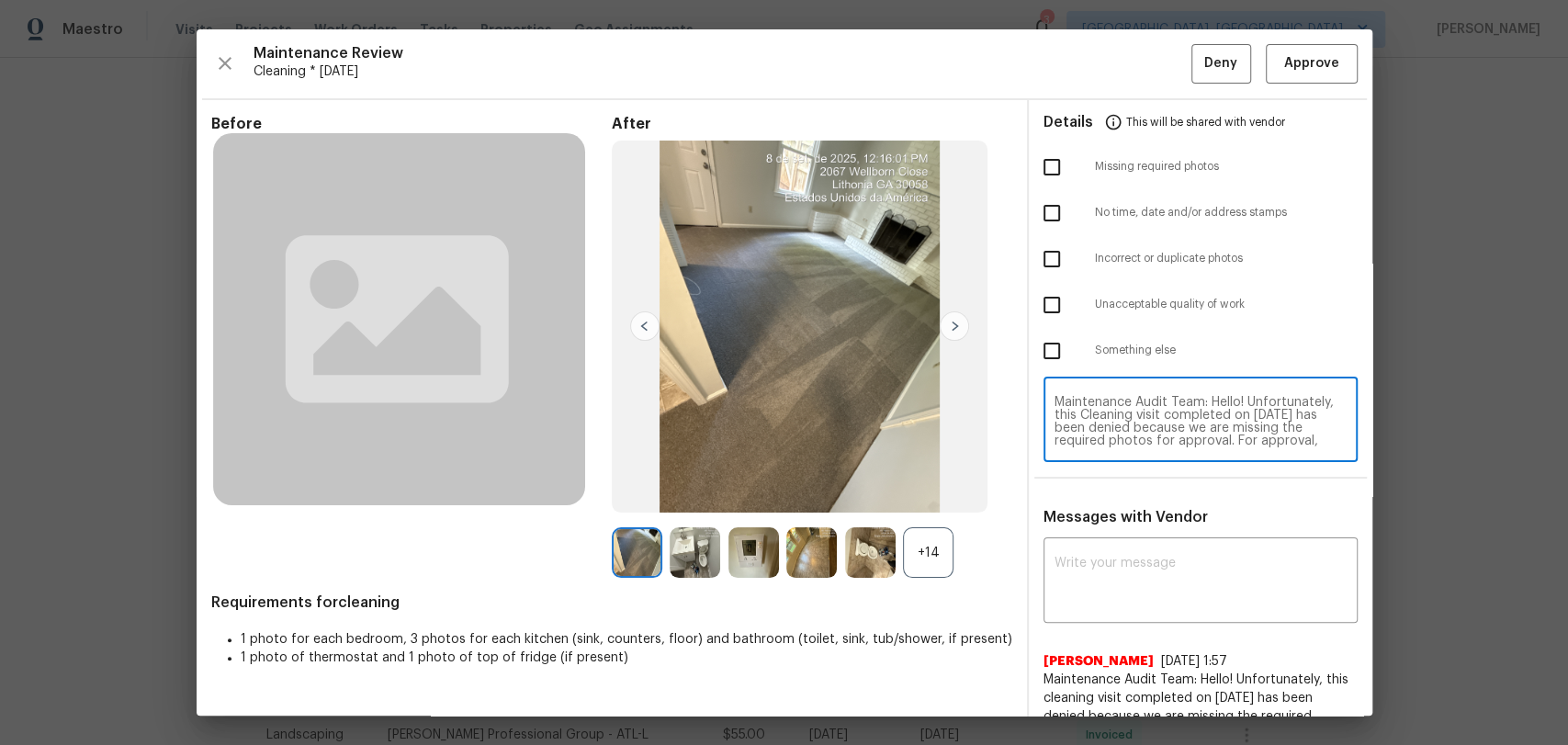
scroll to position [155, 0]
type textarea "Maintenance Audit Team: Hello! Unfortunately, this Cleaning visit completed on …"
click at [1080, 560] on textarea at bounding box center [1201, 583] width 292 height 52
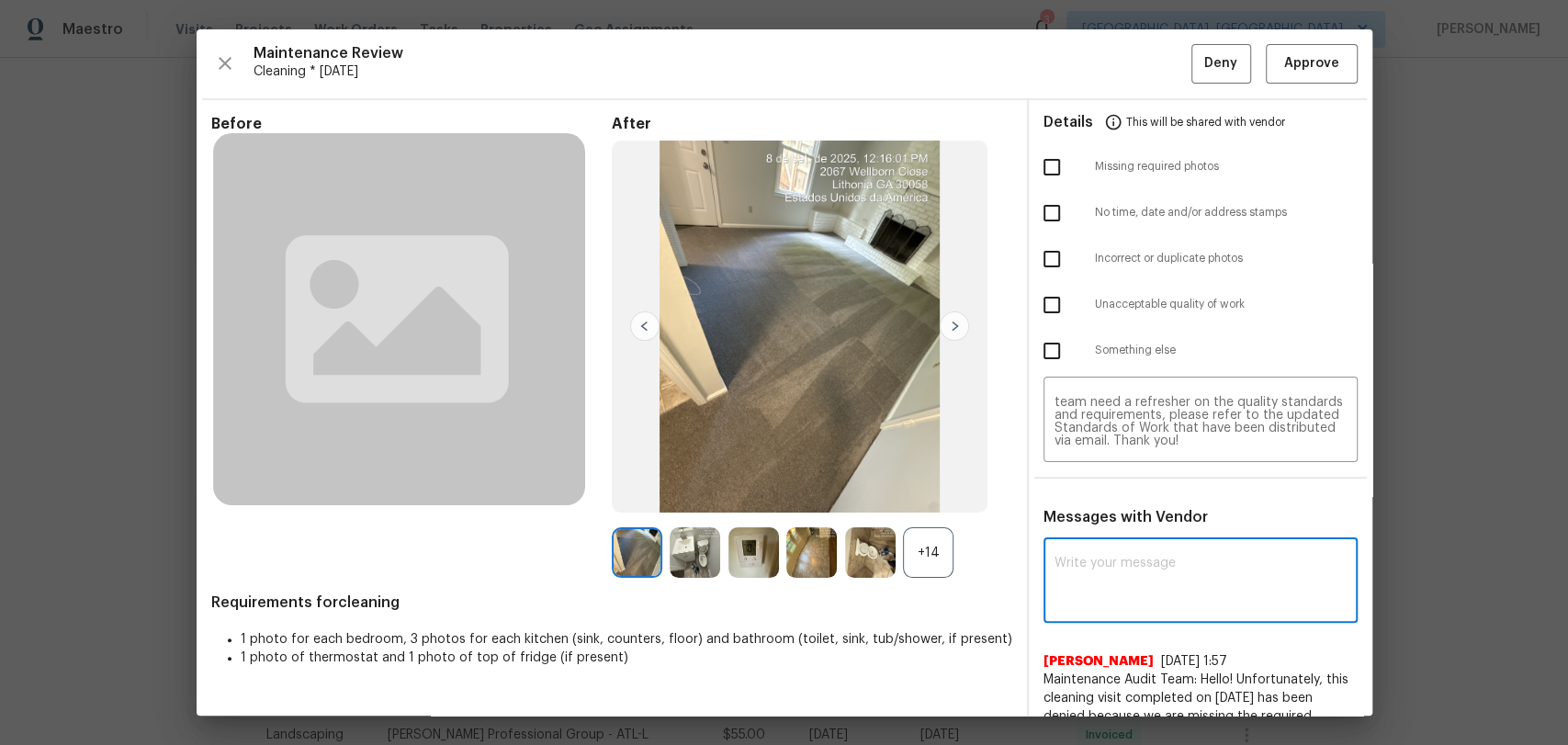
paste textarea "Maintenance Audit Team: Hello! Unfortunately, this Cleaning visit completed on …"
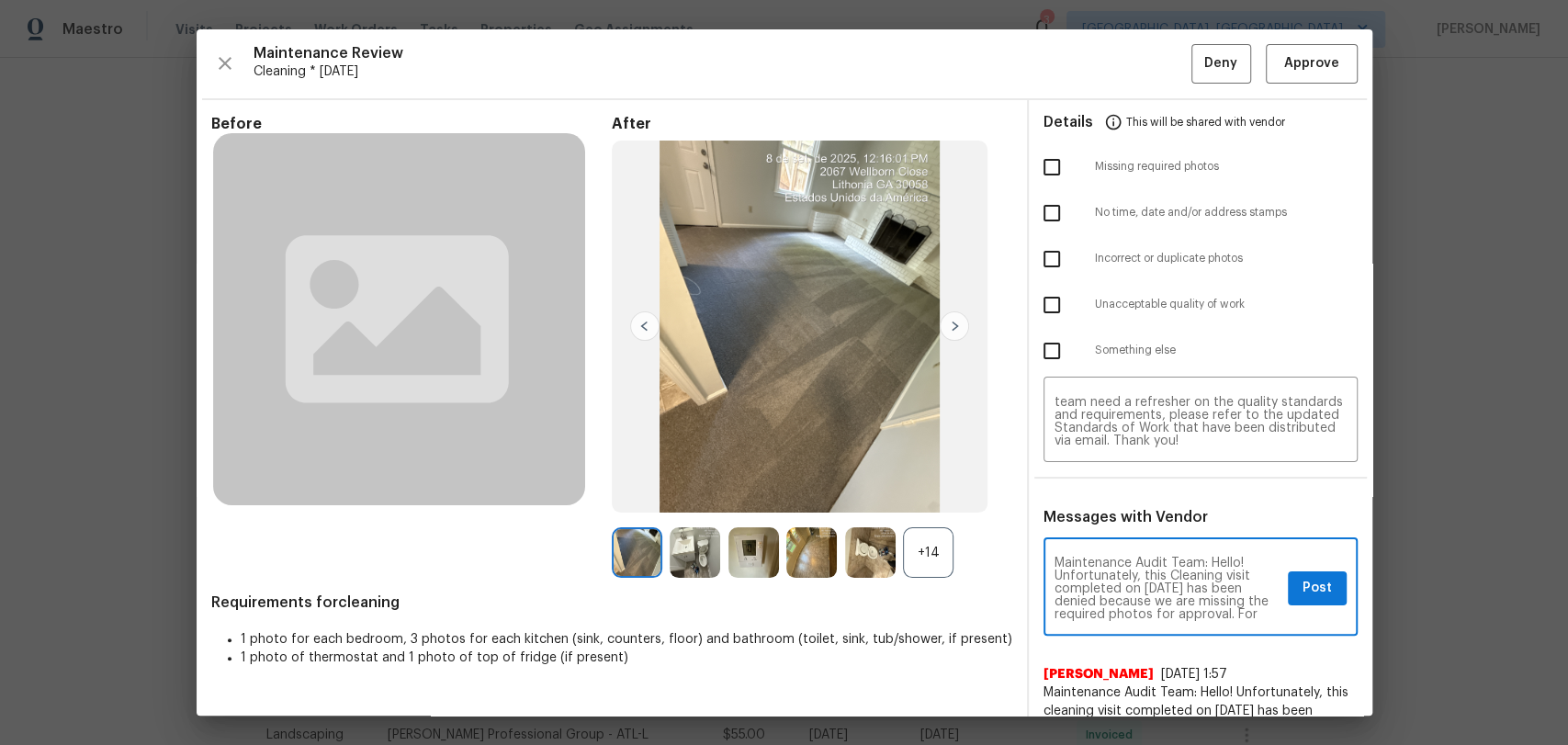
scroll to position [218, 0]
type textarea "Maintenance Audit Team: Hello! Unfortunately, this Cleaning visit completed on …"
click at [1032, 163] on input "checkbox" at bounding box center [1052, 167] width 39 height 39
checkbox input "true"
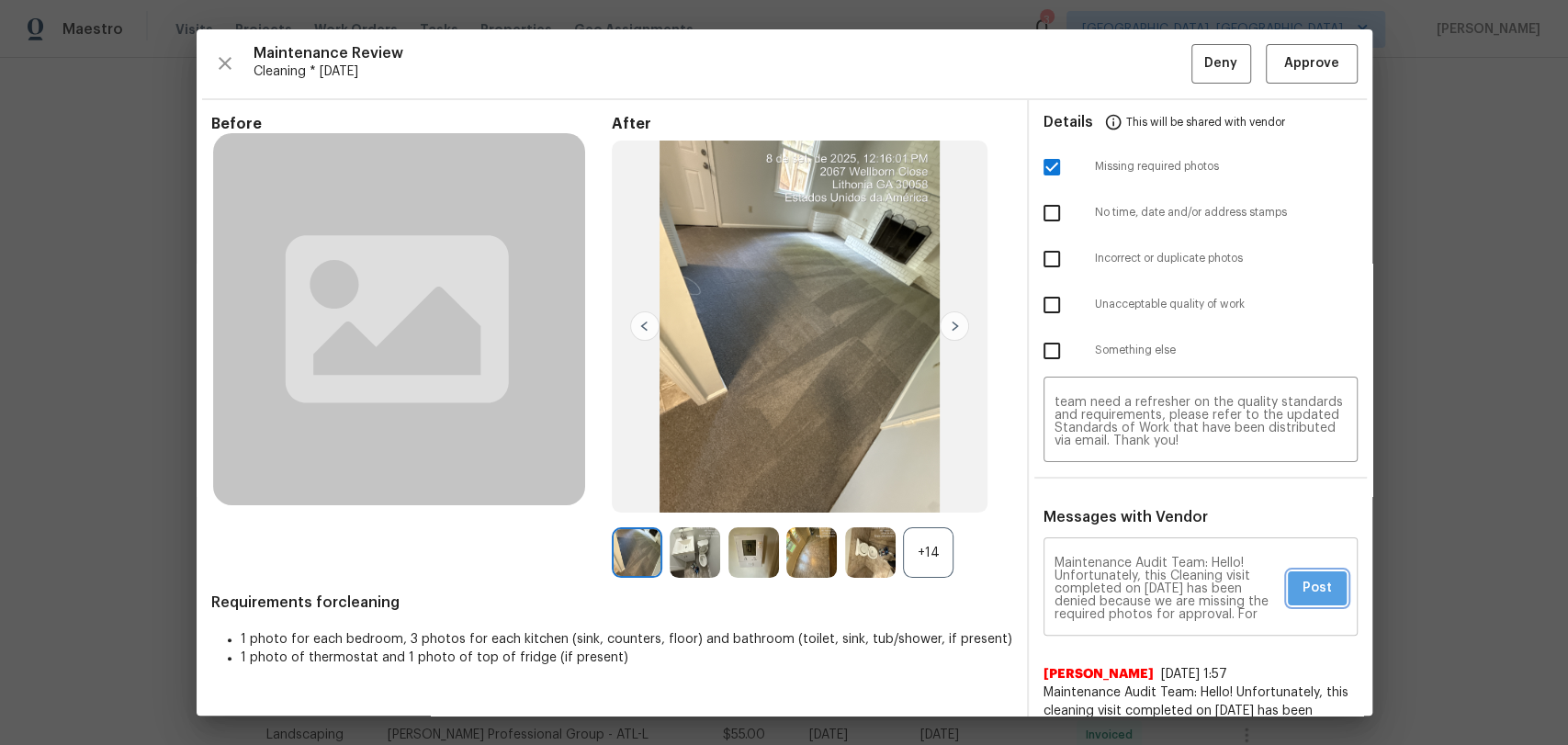
click at [1306, 589] on span "Post" at bounding box center [1317, 588] width 29 height 23
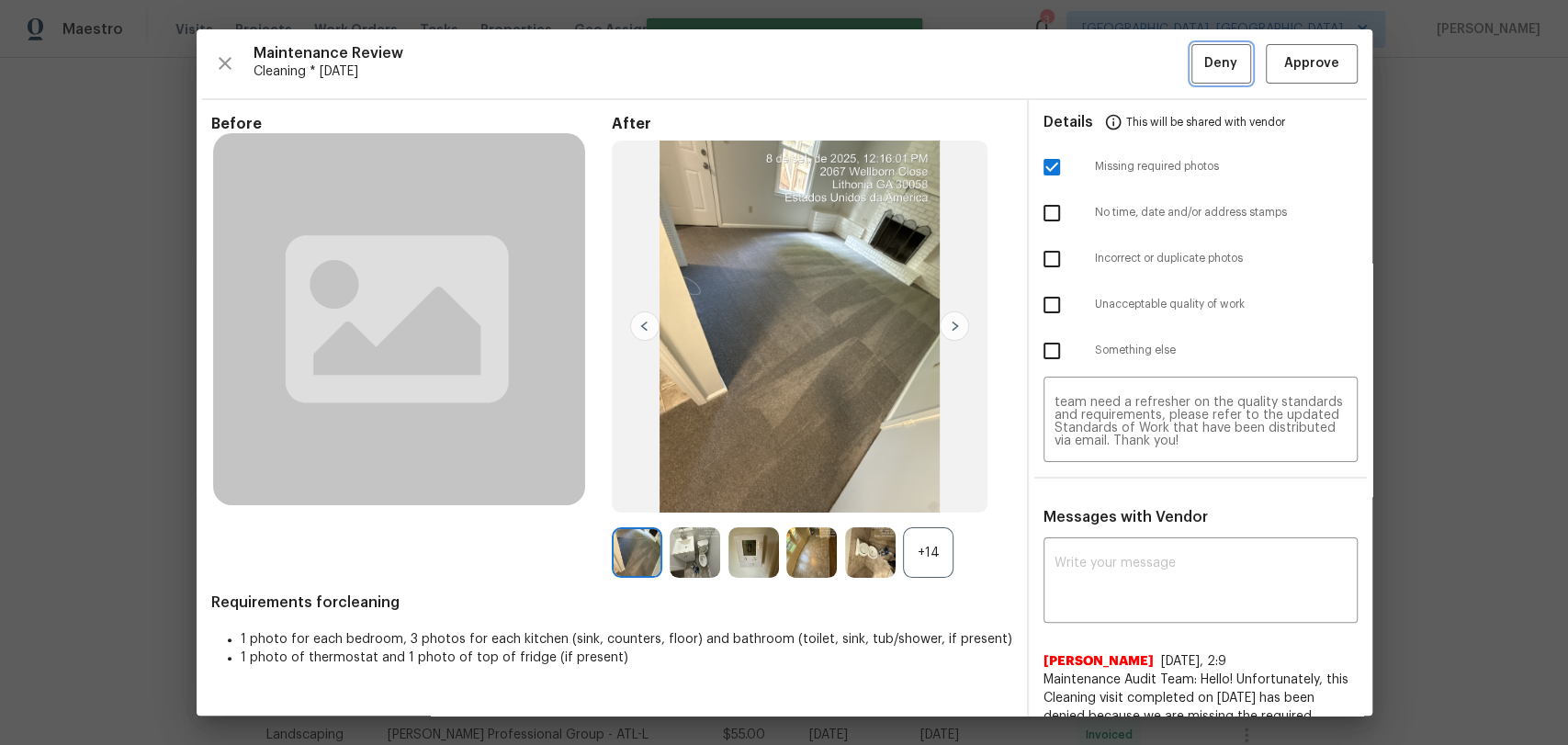
click at [1204, 69] on span "Deny" at bounding box center [1221, 64] width 33 height 23
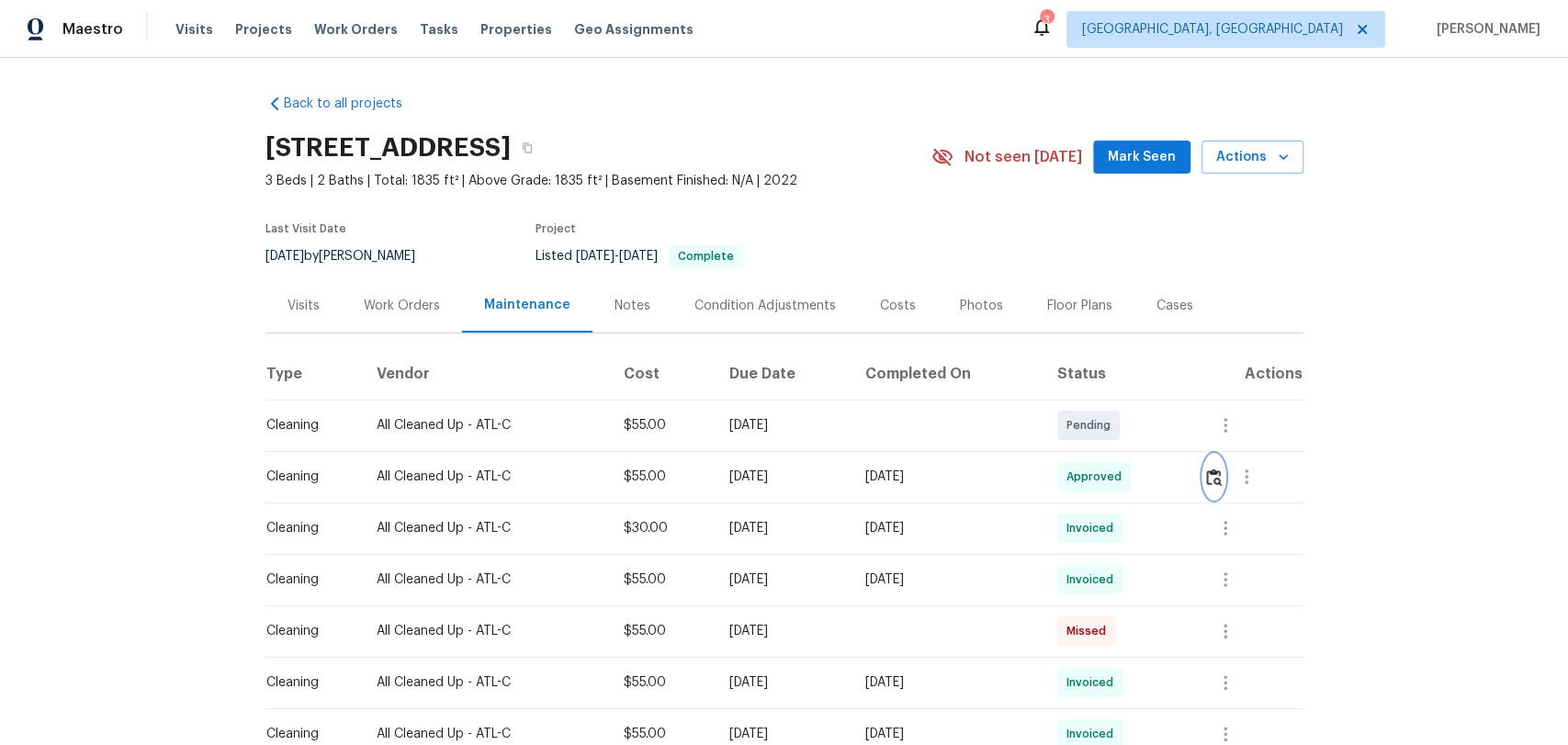
click at [1206, 479] on img "button" at bounding box center [1214, 478] width 16 height 18
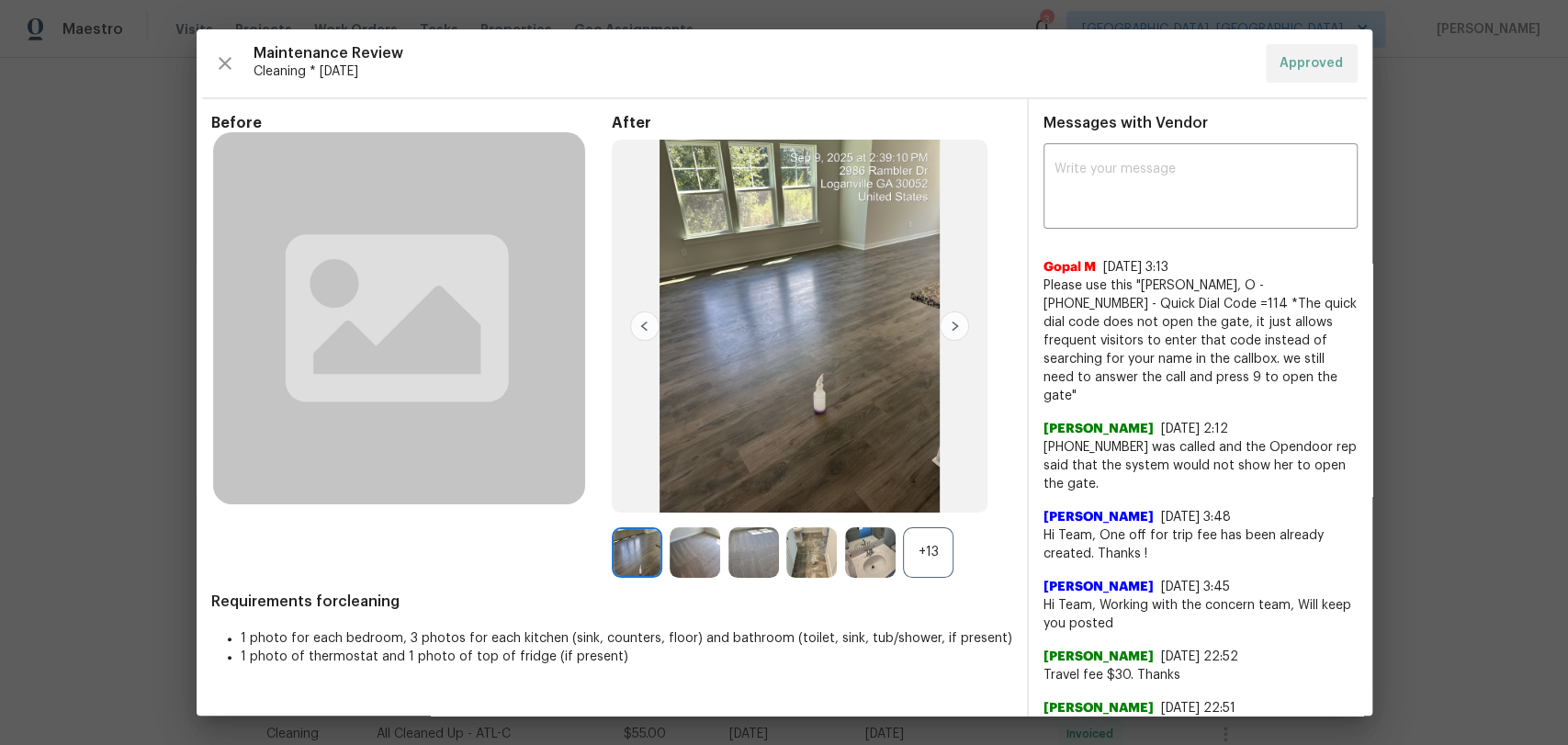
click at [915, 553] on div "+13" at bounding box center [928, 552] width 51 height 51
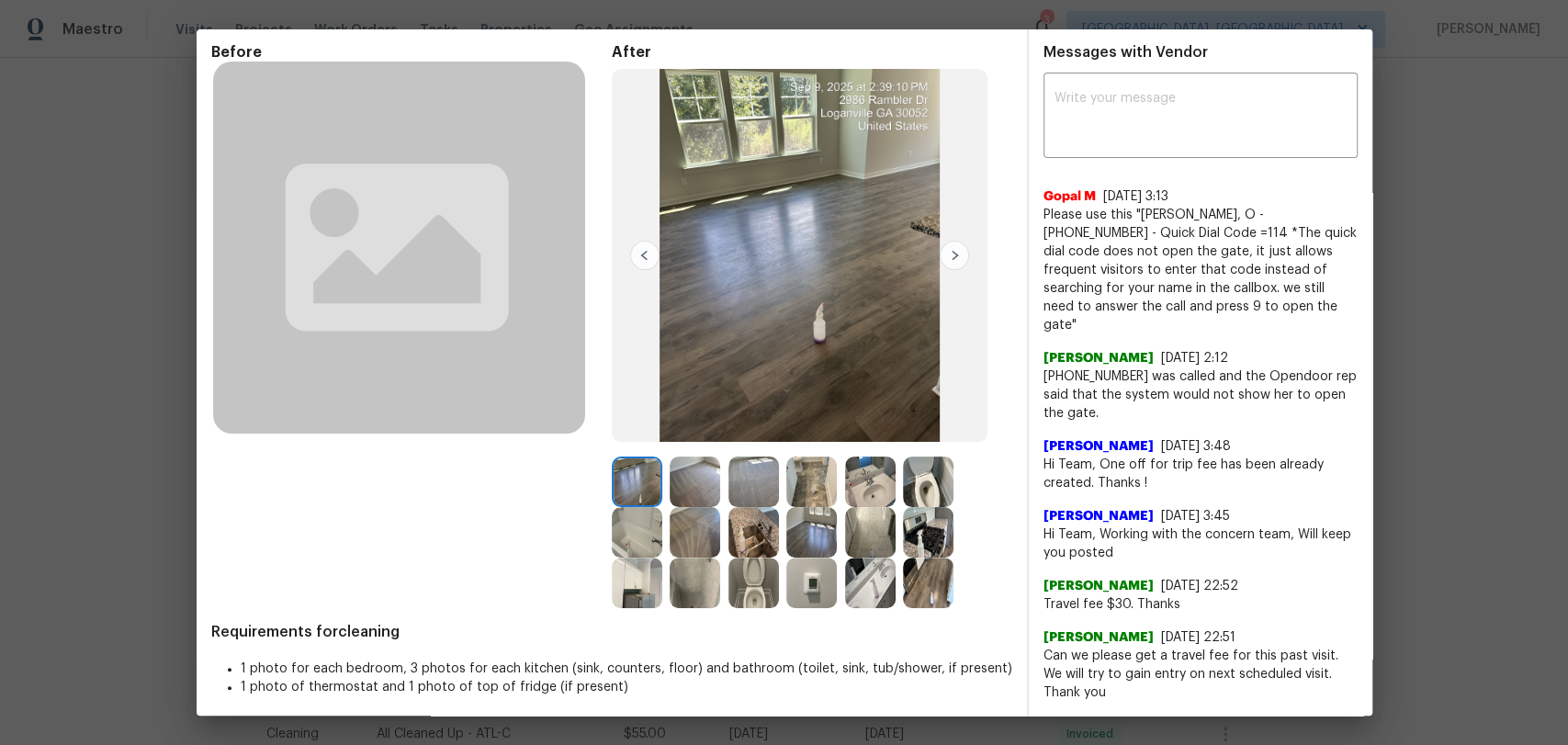
scroll to position [102, 0]
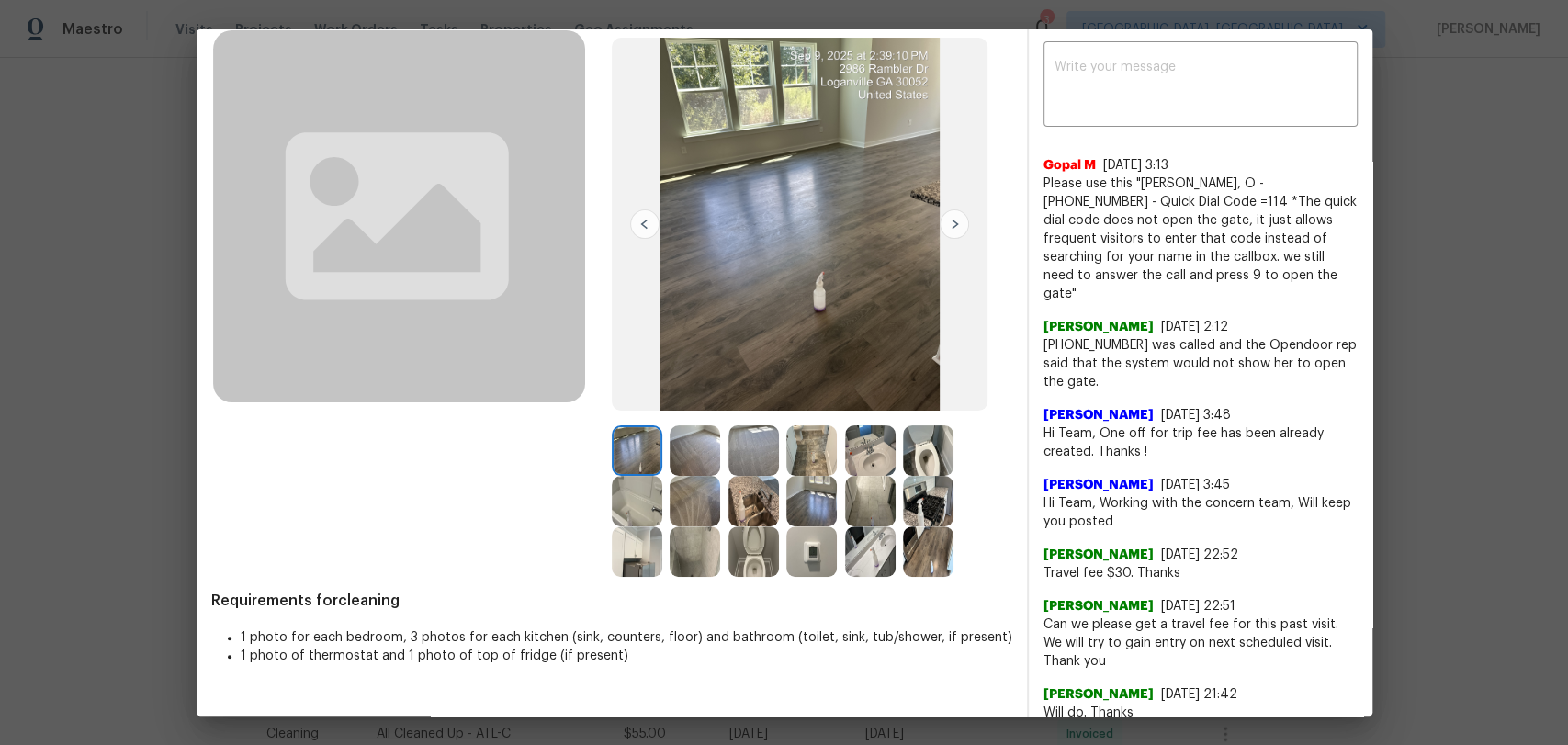
click at [811, 547] on img at bounding box center [812, 551] width 51 height 51
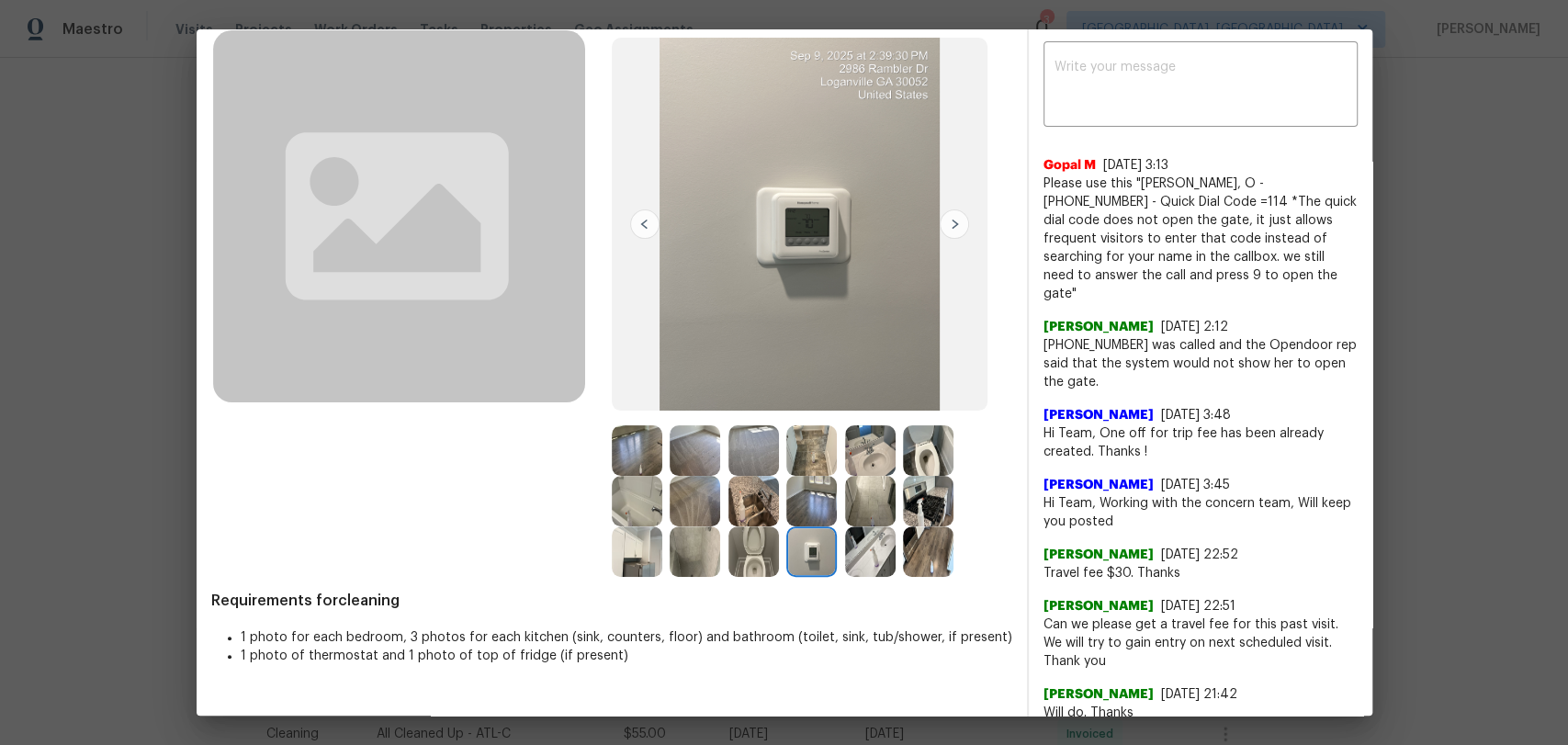
click at [813, 546] on img at bounding box center [812, 551] width 51 height 51
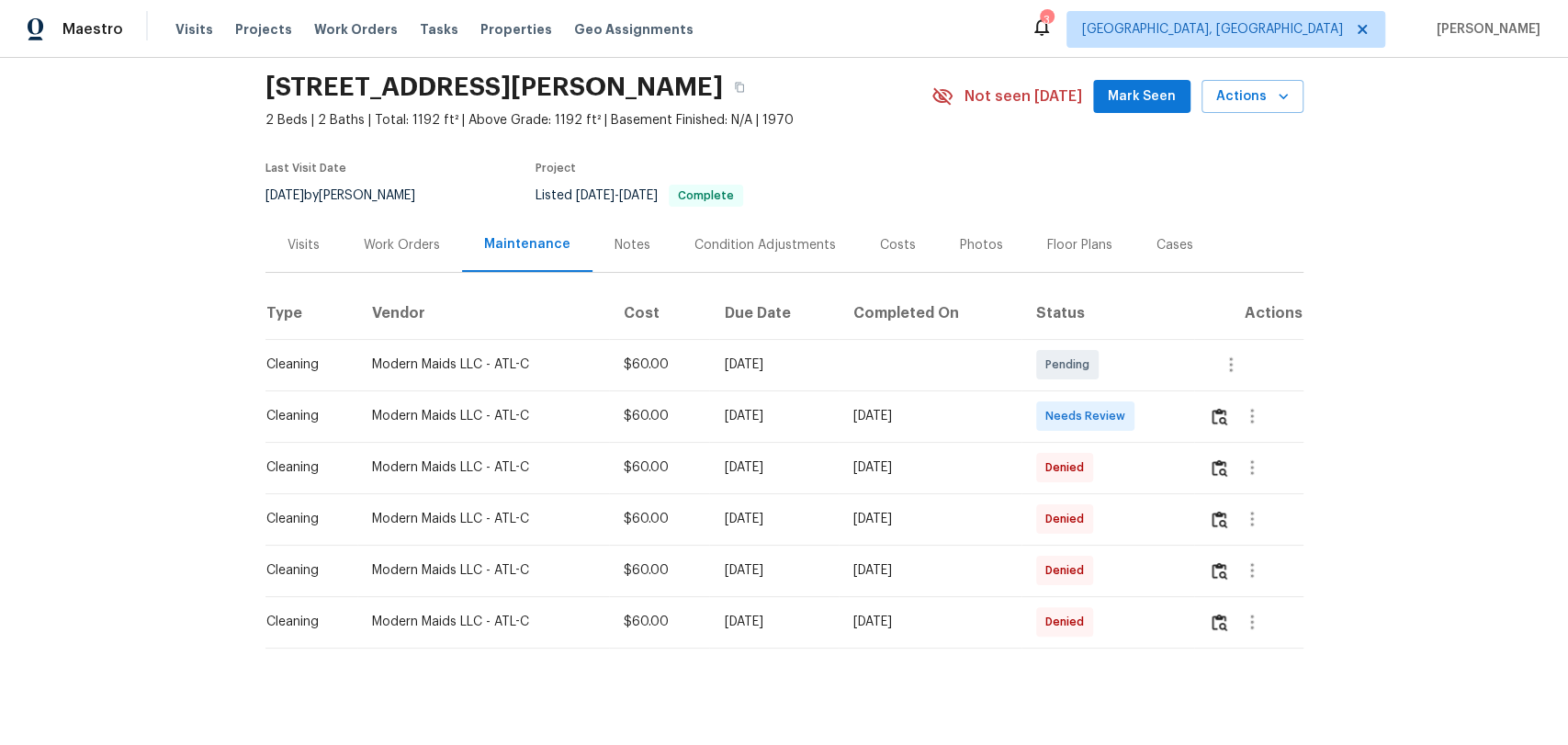
scroll to position [89, 0]
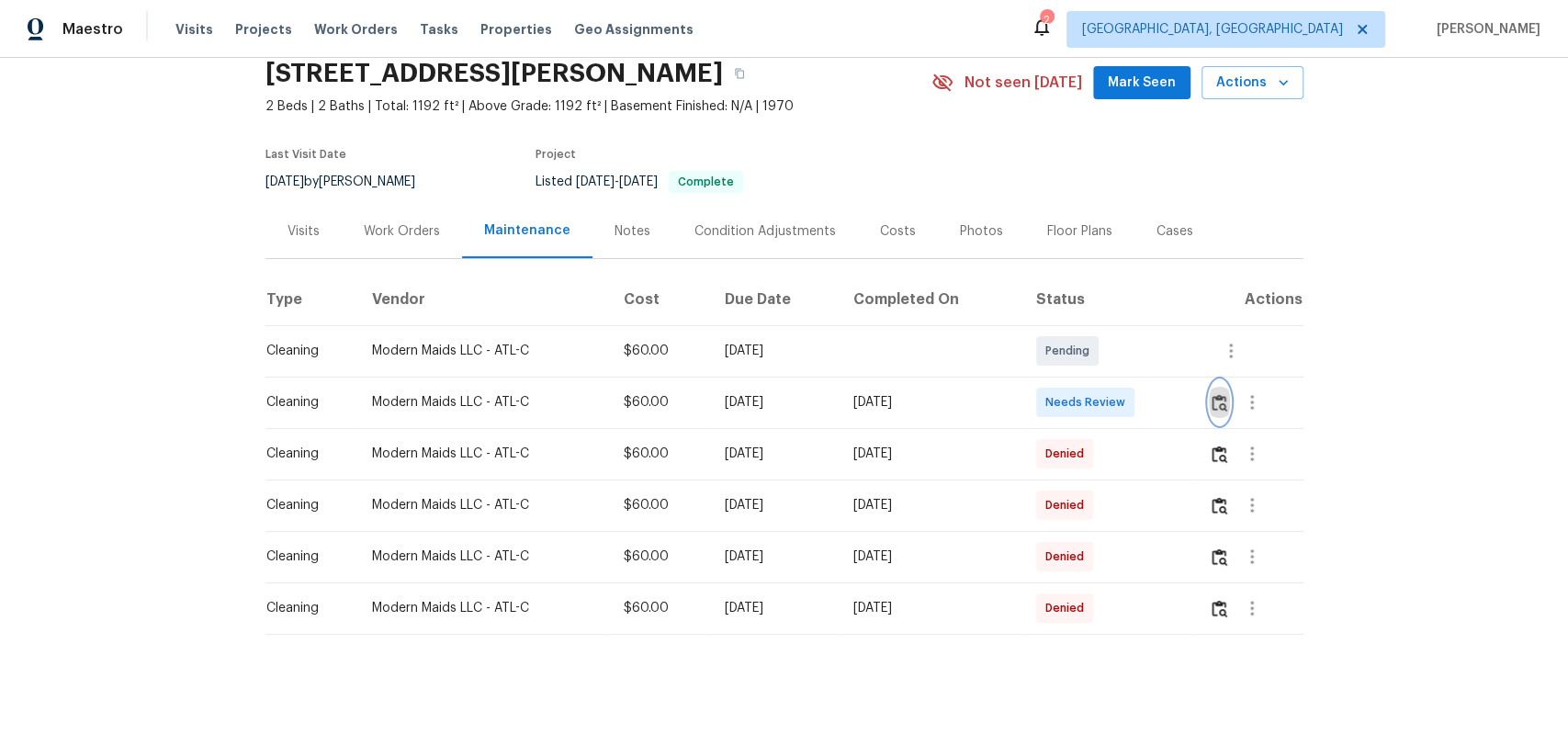
click at [1213, 394] on img "button" at bounding box center [1219, 403] width 16 height 18
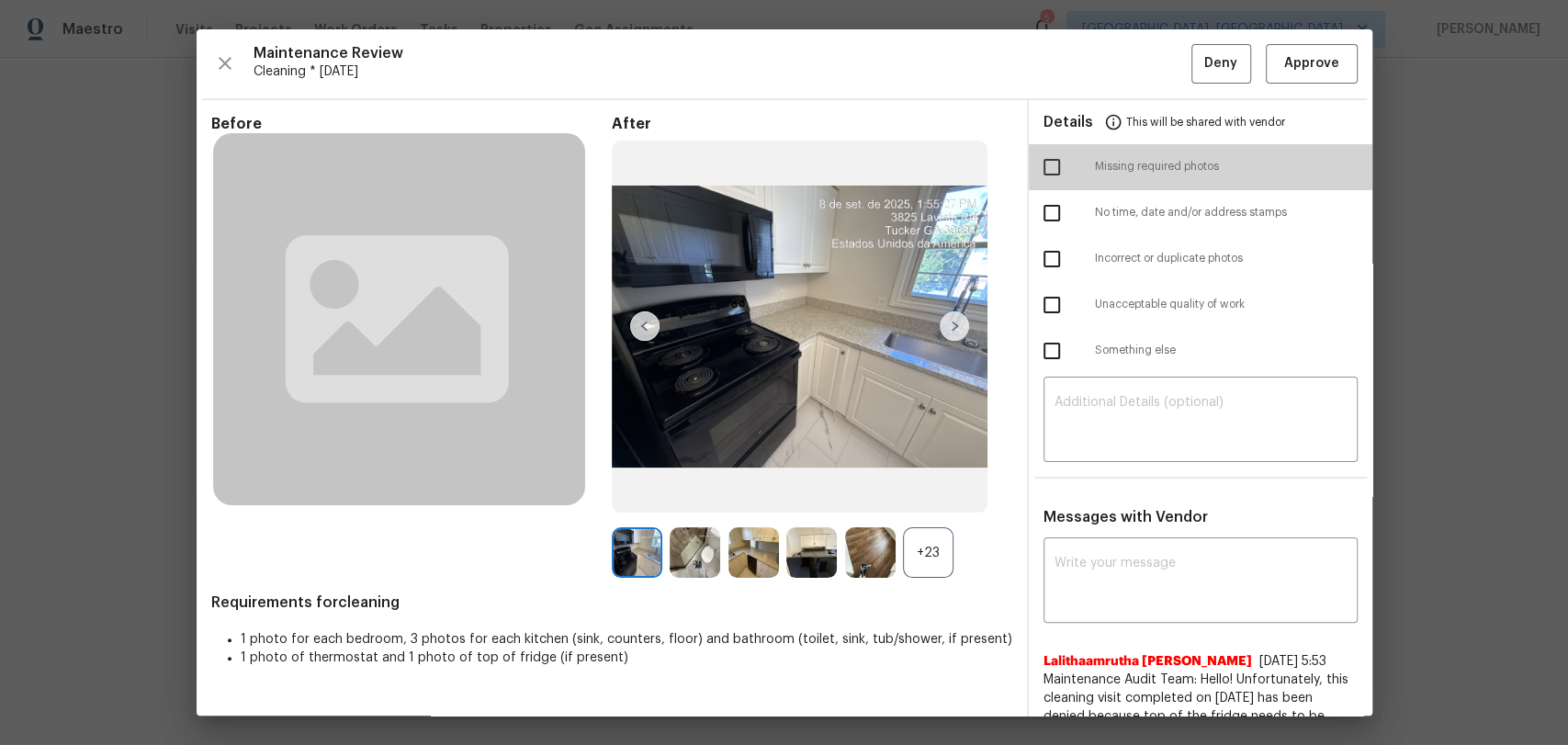
click at [1034, 168] on input "checkbox" at bounding box center [1052, 167] width 39 height 39
checkbox input "true"
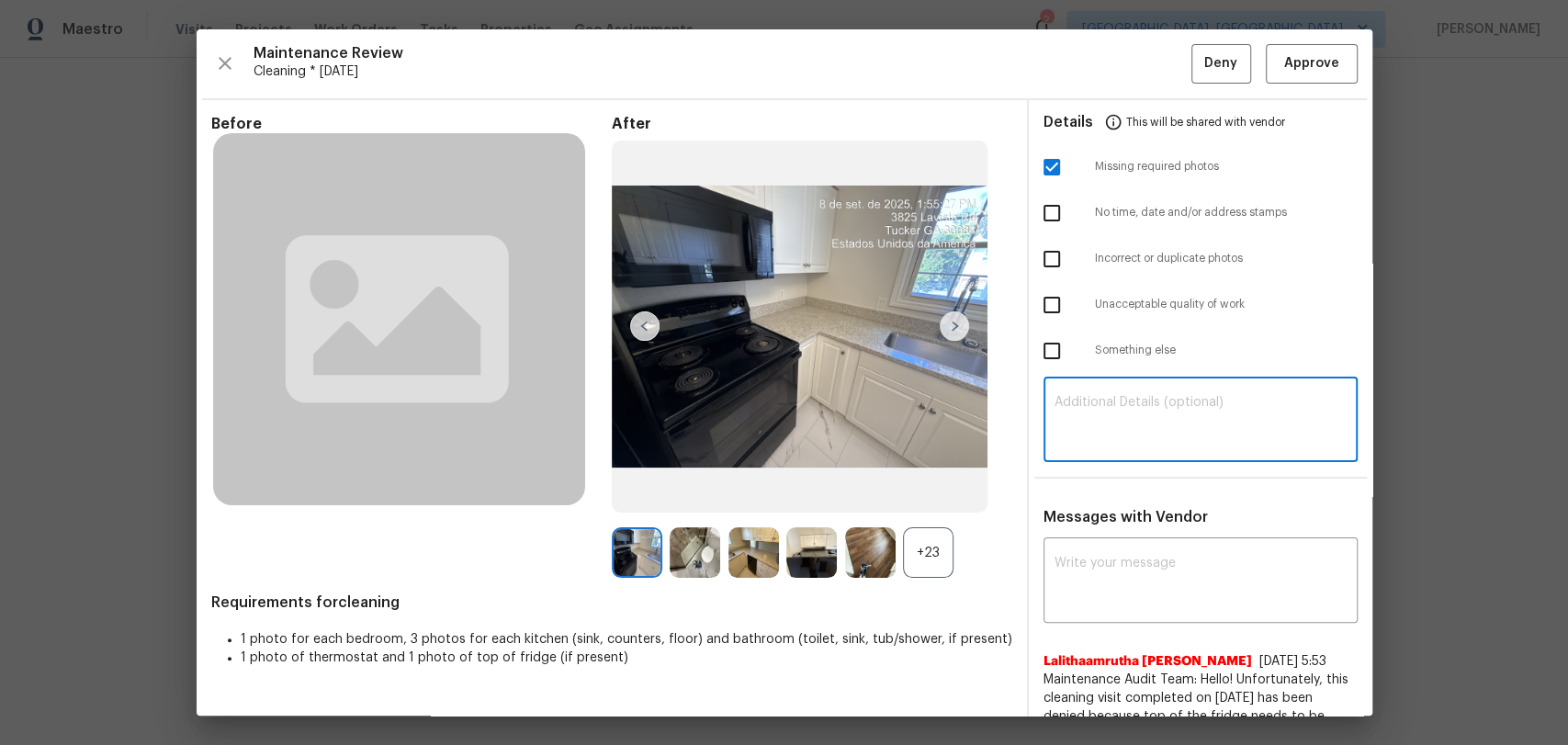
click at [1056, 422] on textarea at bounding box center [1201, 421] width 292 height 52
paste textarea "Maintenance Audit Team: Hello! Unfortunately, this Cleaning visit completed on …"
type textarea "Maintenance Audit Team: Hello! Unfortunately, this Cleaning visit completed on …"
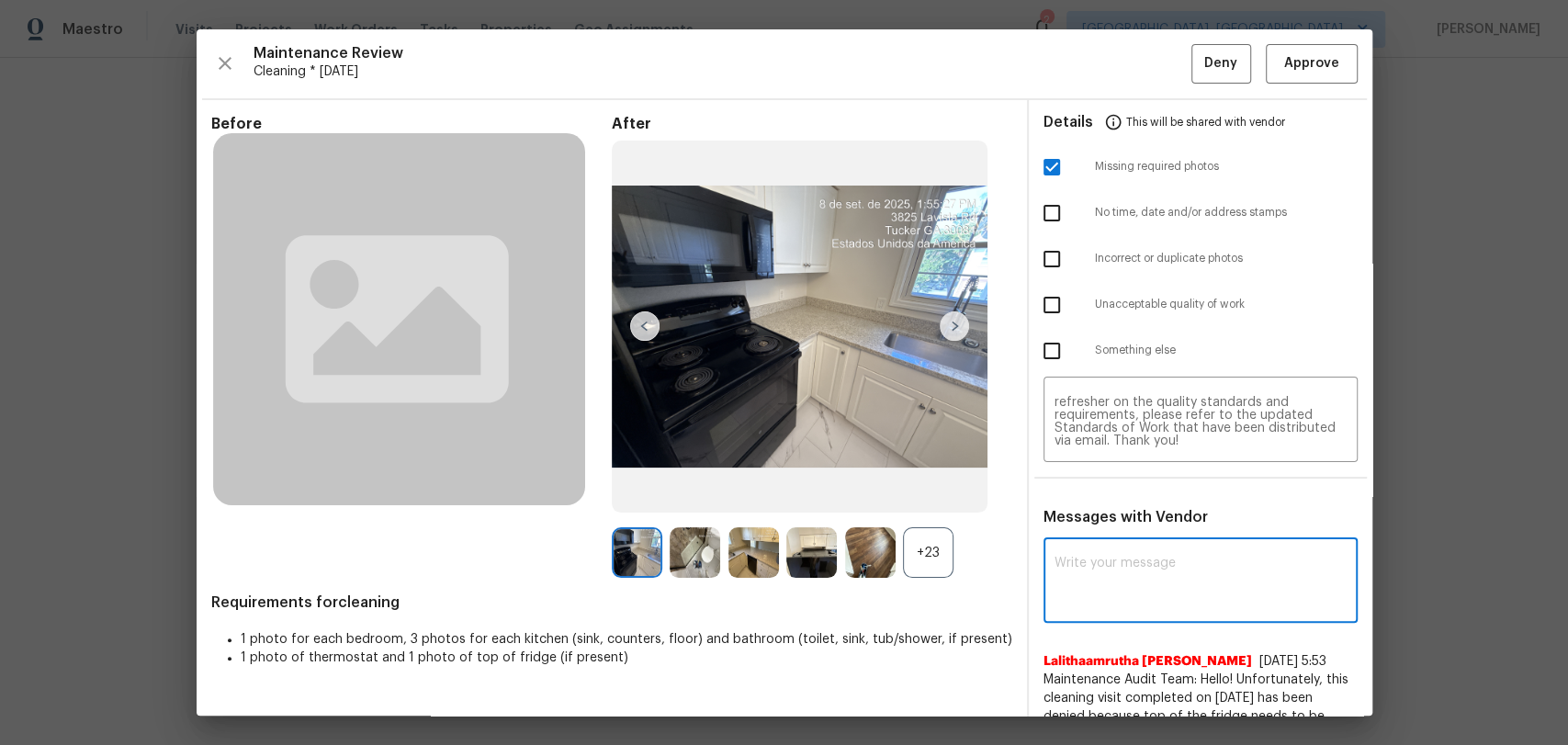
click at [1069, 562] on textarea at bounding box center [1201, 583] width 292 height 52
paste textarea "Maintenance Audit Team: Hello! Unfortunately, this Cleaning visit completed on …"
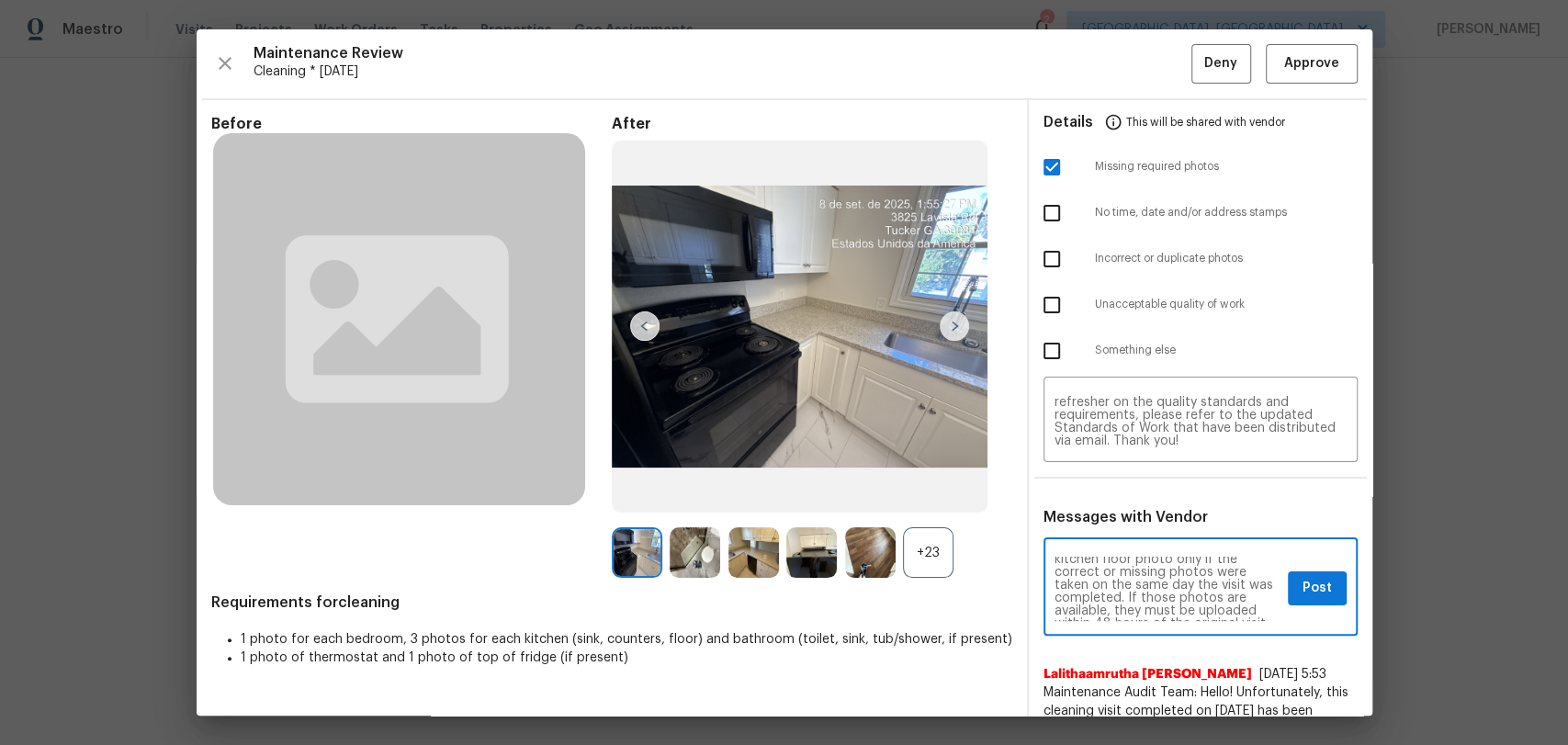
scroll to position [123, 0]
type textarea "Maintenance Audit Team: Hello! Unfortunately, this Cleaning visit completed on …"
click at [1303, 590] on span "Post" at bounding box center [1317, 588] width 29 height 23
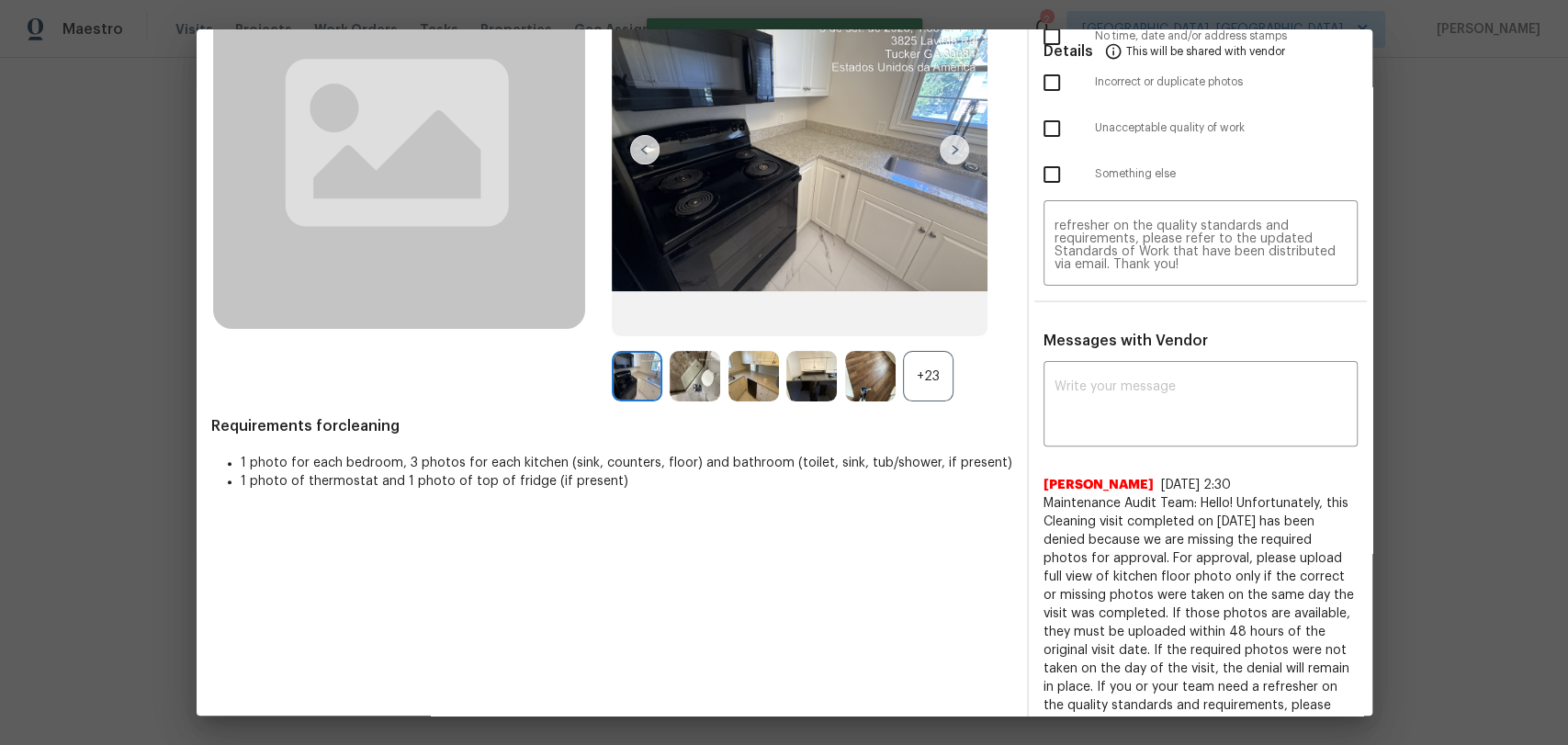
scroll to position [0, 0]
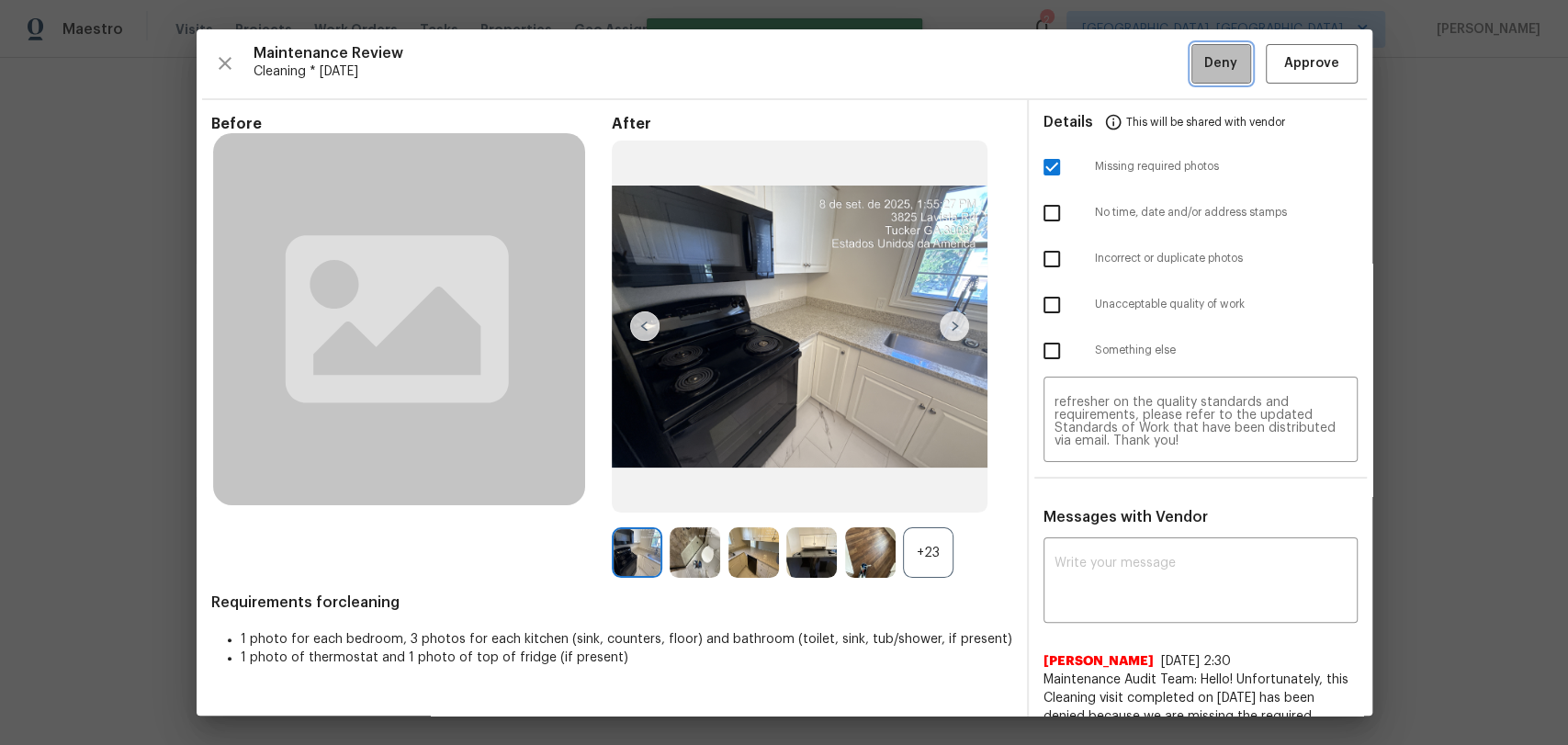
click at [1208, 60] on span "Deny" at bounding box center [1221, 64] width 33 height 23
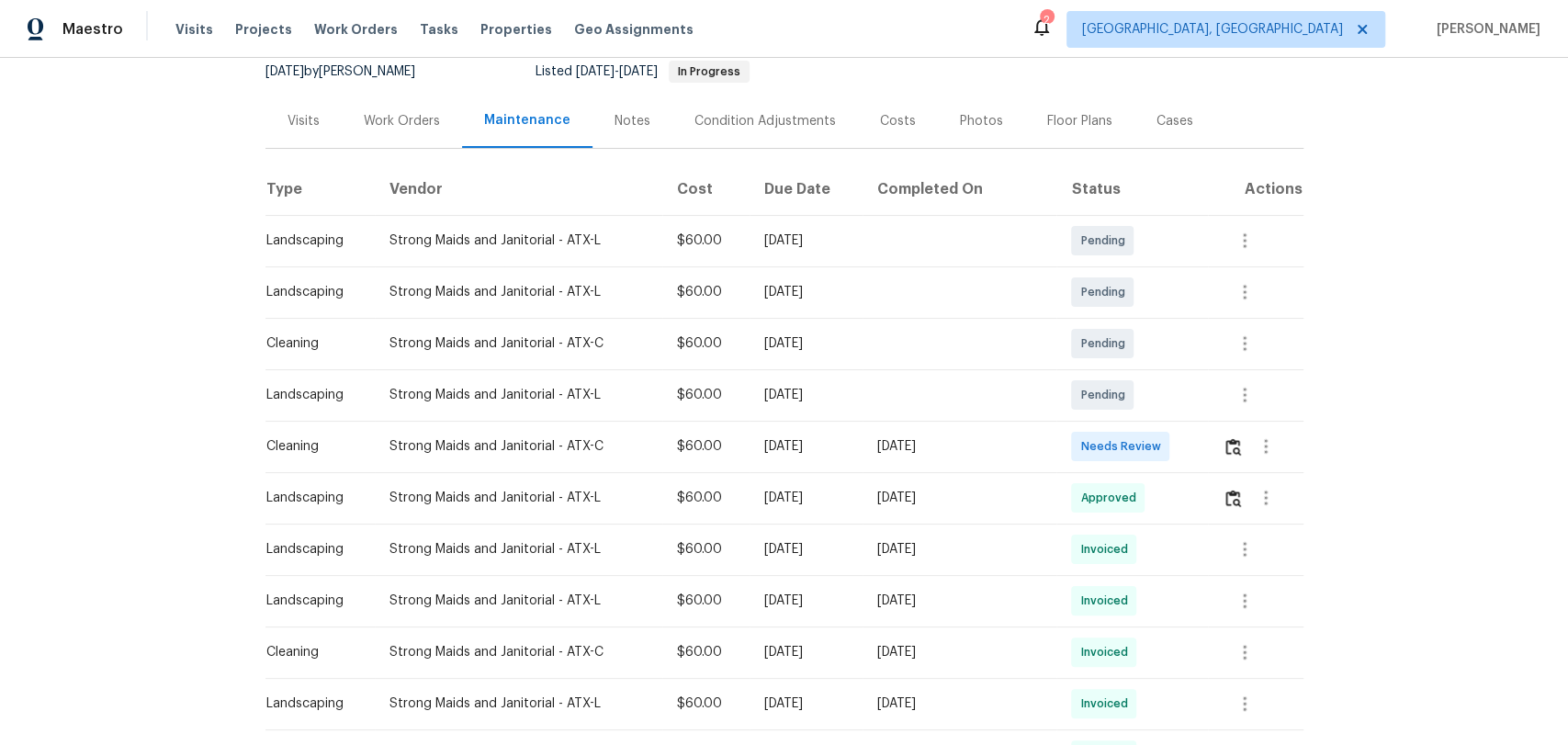
scroll to position [204, 0]
click at [1226, 438] on img "button" at bounding box center [1234, 446] width 16 height 18
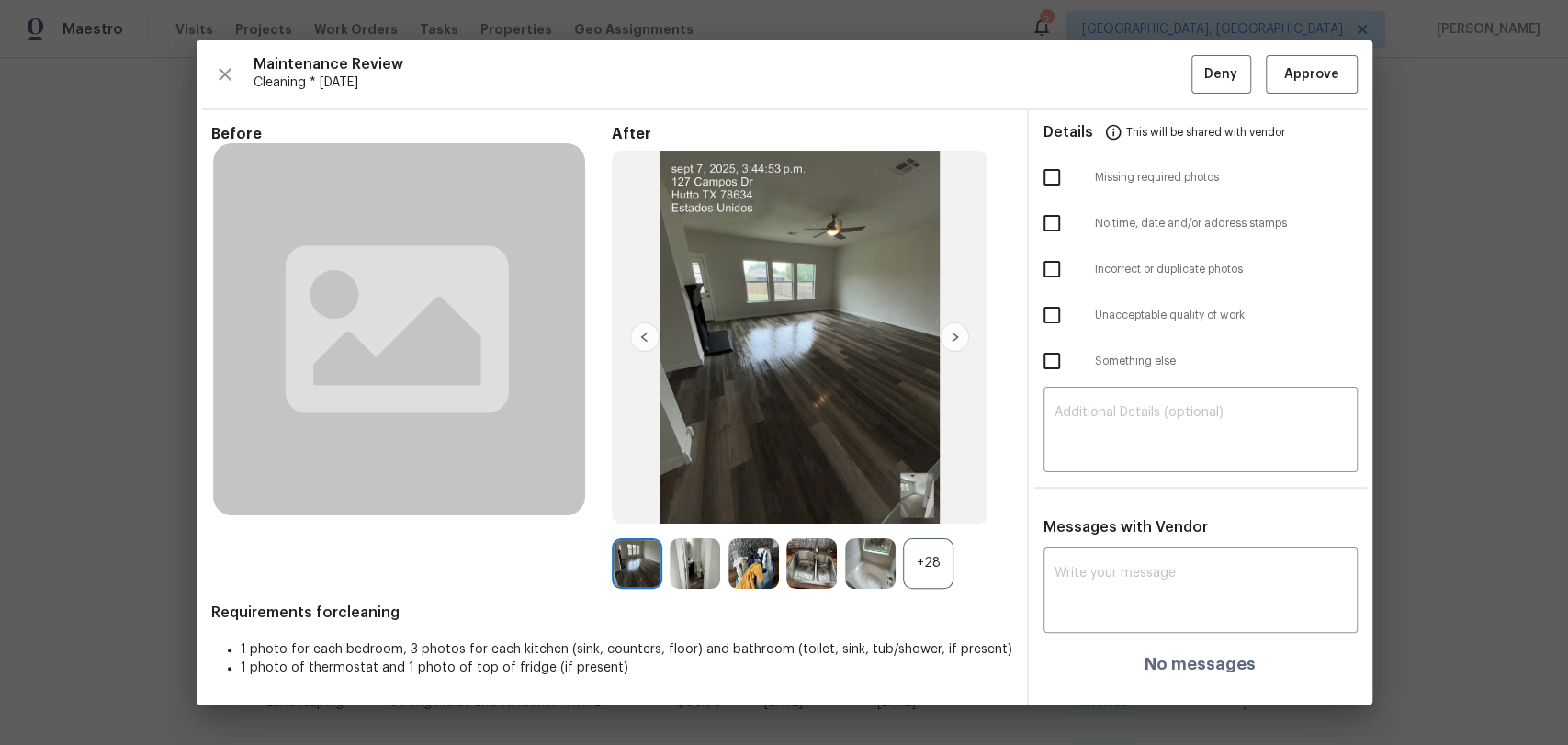
click at [1051, 180] on input "checkbox" at bounding box center [1052, 178] width 39 height 39
checkbox input "true"
click at [1142, 413] on textarea at bounding box center [1201, 432] width 292 height 52
paste textarea "Maintenance Audit Team: Hello! Unfortunately, this Cleaning visit completed on …"
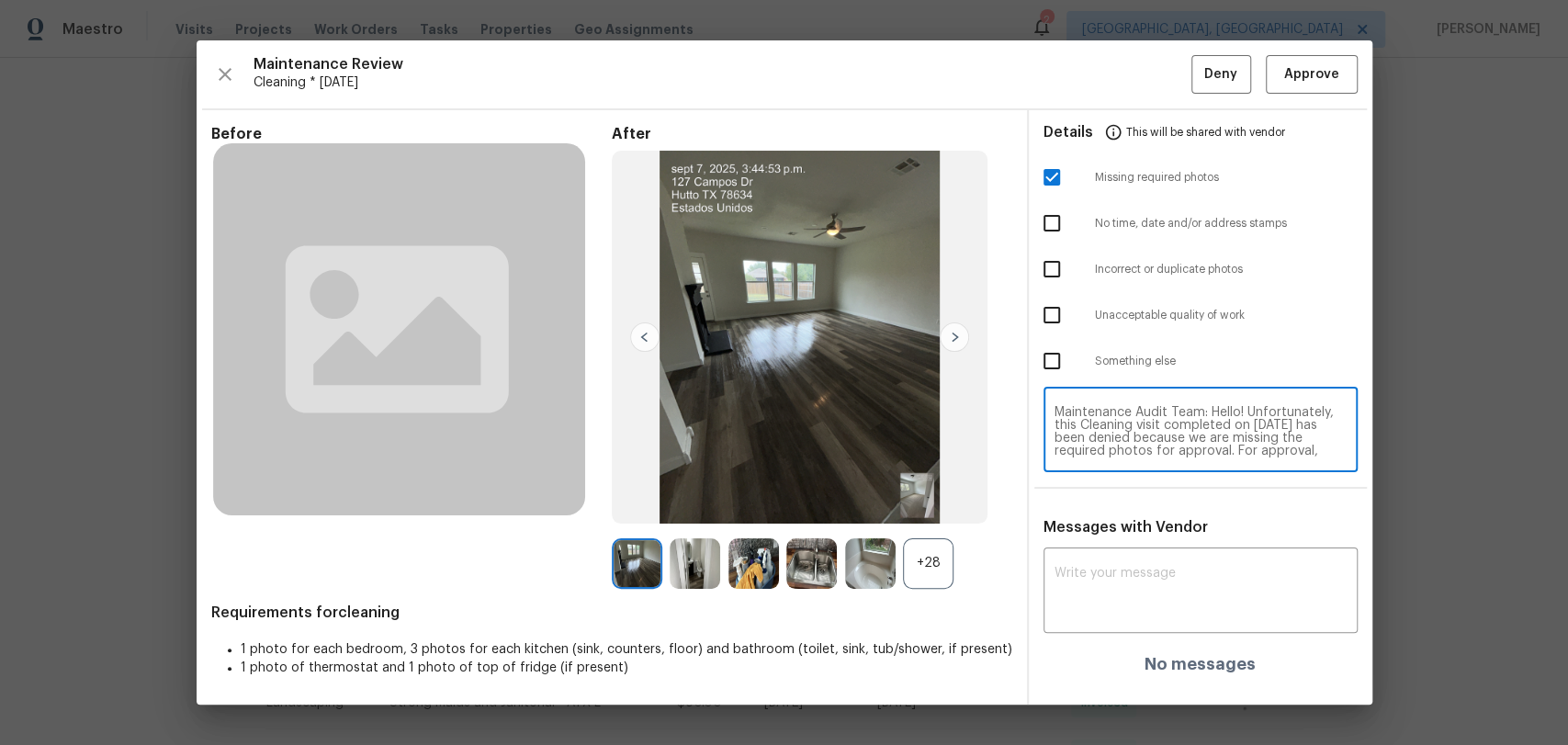
scroll to position [167, 0]
type textarea "Maintenance Audit Team: Hello! Unfortunately, this Cleaning visit completed on …"
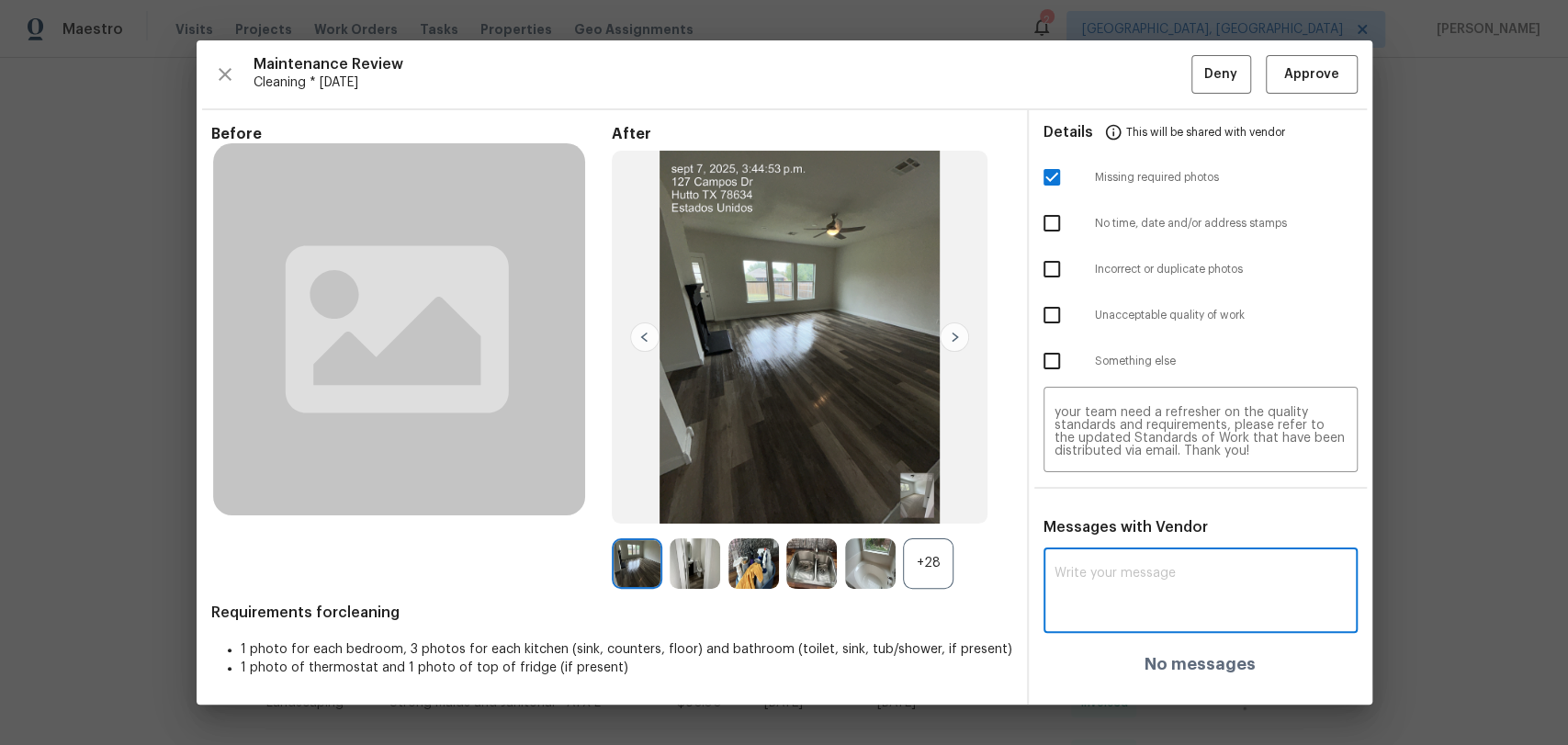
click at [1074, 590] on textarea at bounding box center [1201, 592] width 292 height 52
paste textarea "Maintenance Audit Team: Hello! Unfortunately, this Cleaning visit completed on …"
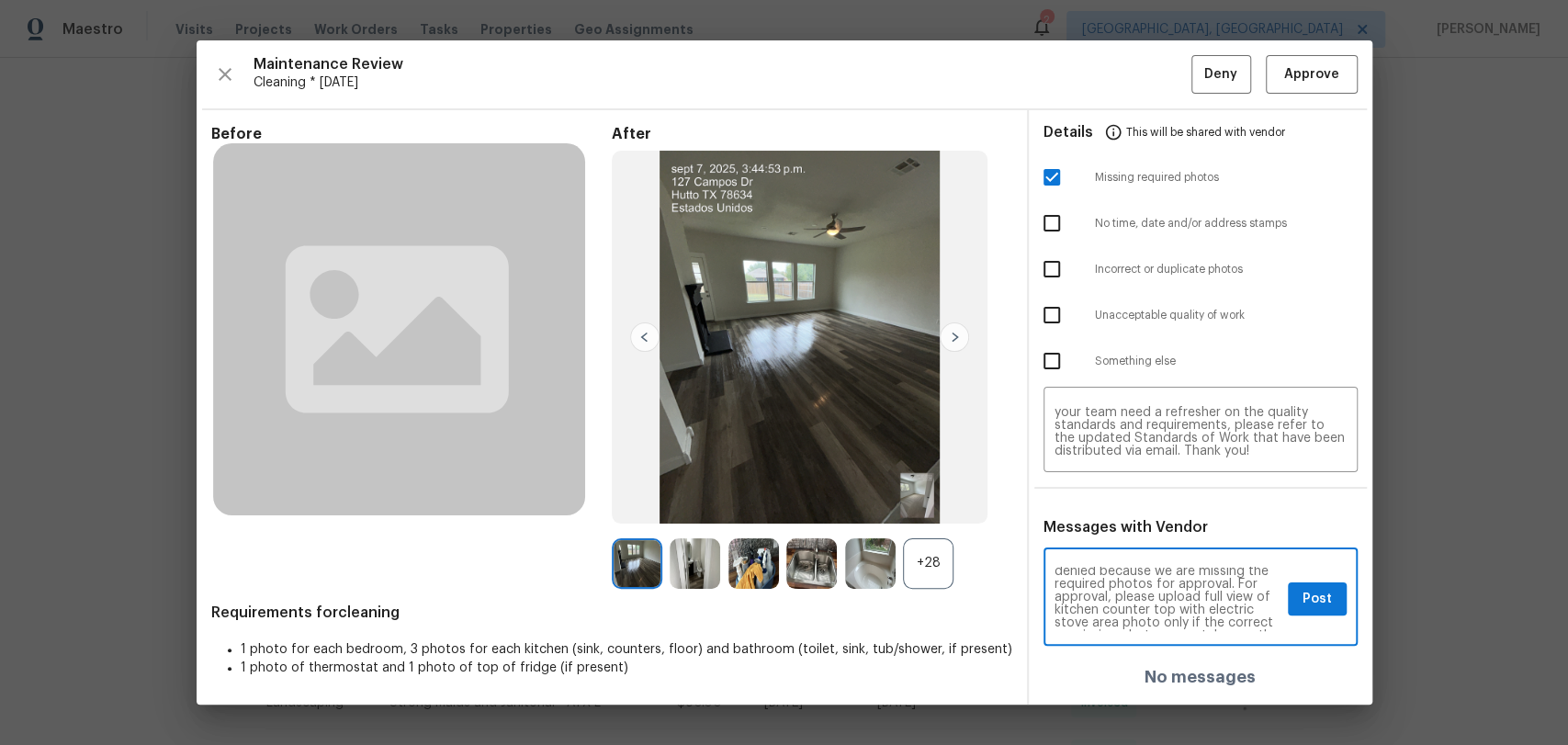
scroll to position [81, 0]
type textarea "Maintenance Audit Team: Hello! Unfortunately, this Cleaning visit completed on …"
click at [1316, 591] on span "Post" at bounding box center [1317, 600] width 29 height 23
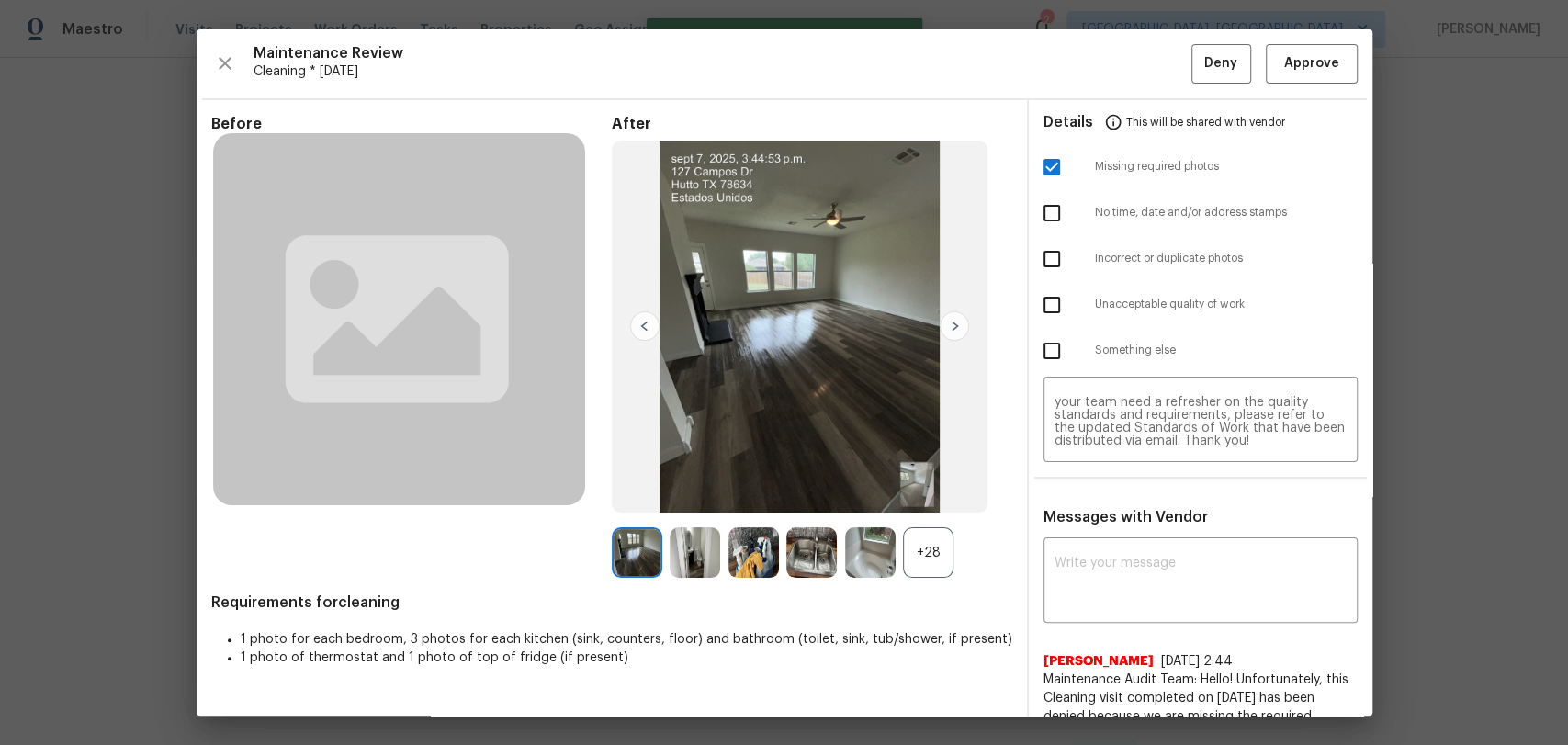
scroll to position [0, 0]
click at [1215, 58] on span "Deny" at bounding box center [1221, 64] width 33 height 23
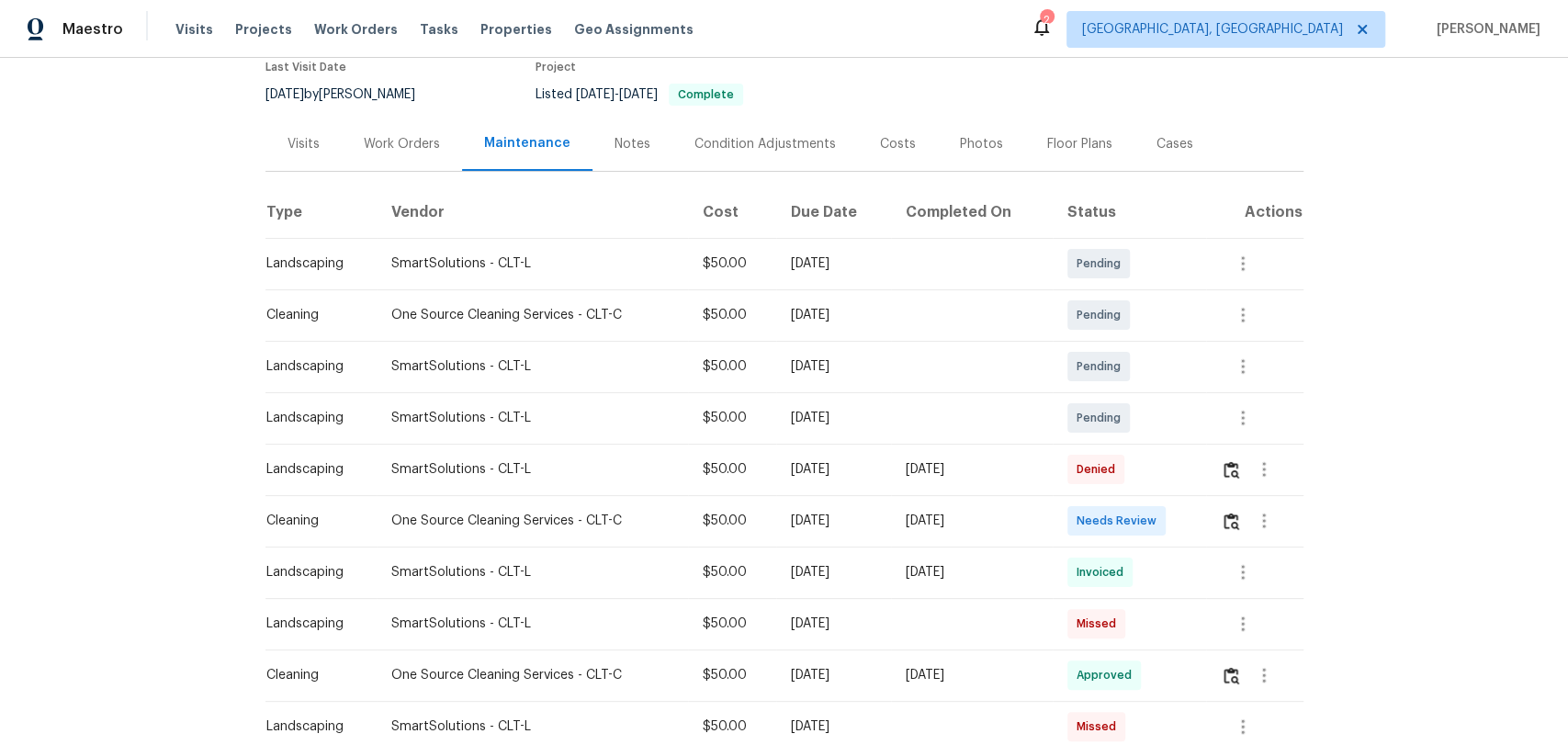
scroll to position [204, 0]
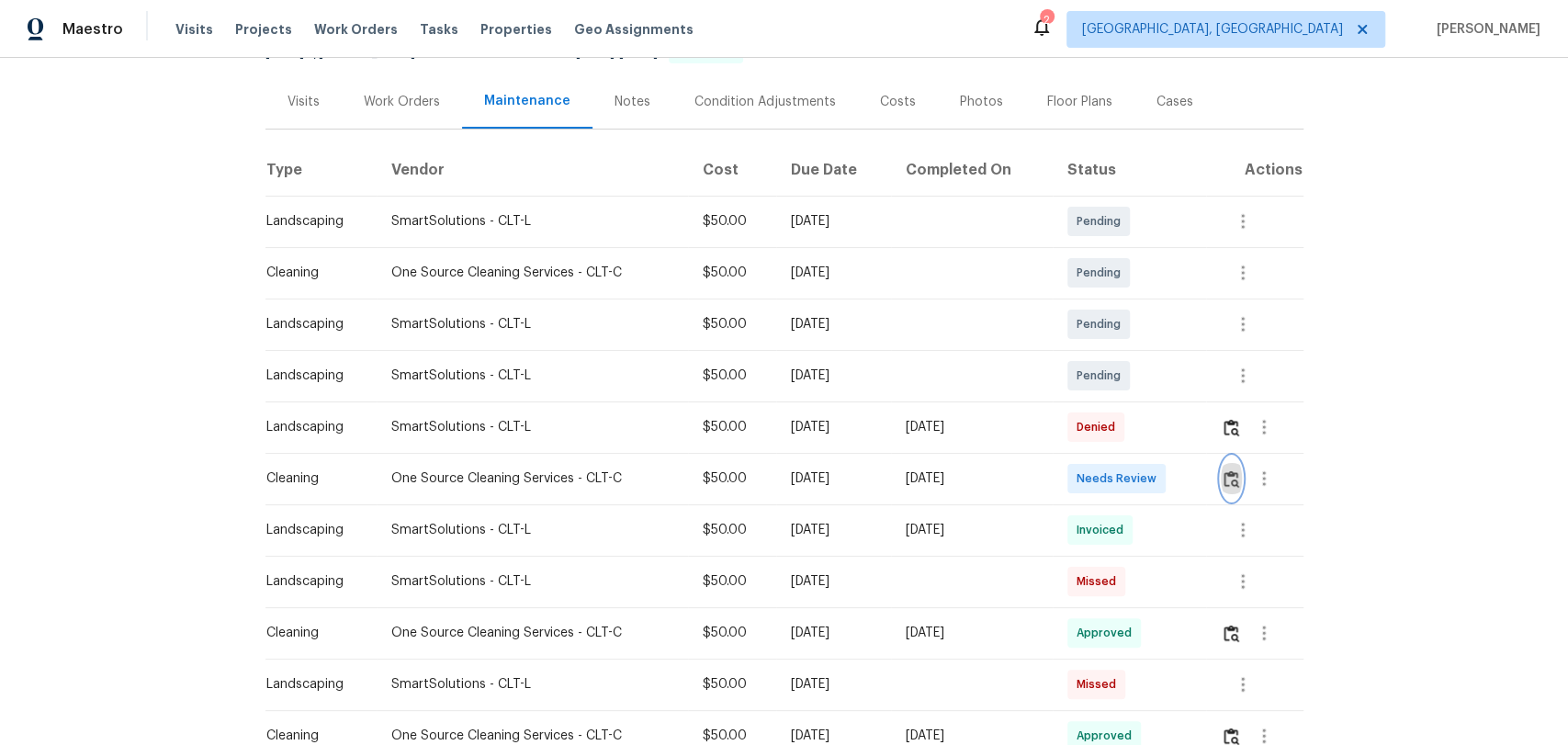
click at [1224, 481] on img "button" at bounding box center [1232, 479] width 16 height 18
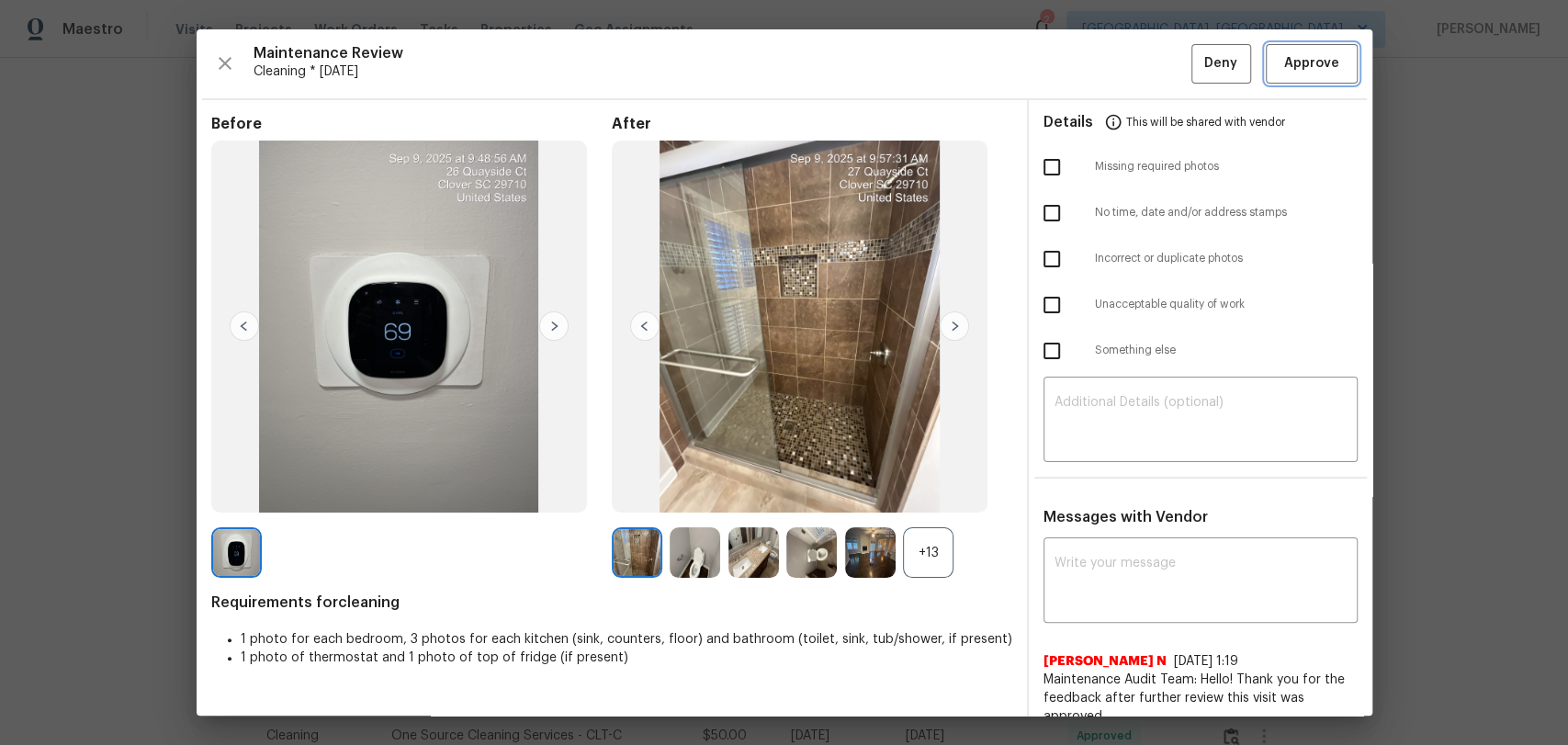
click at [1301, 57] on span "Approve" at bounding box center [1311, 64] width 55 height 23
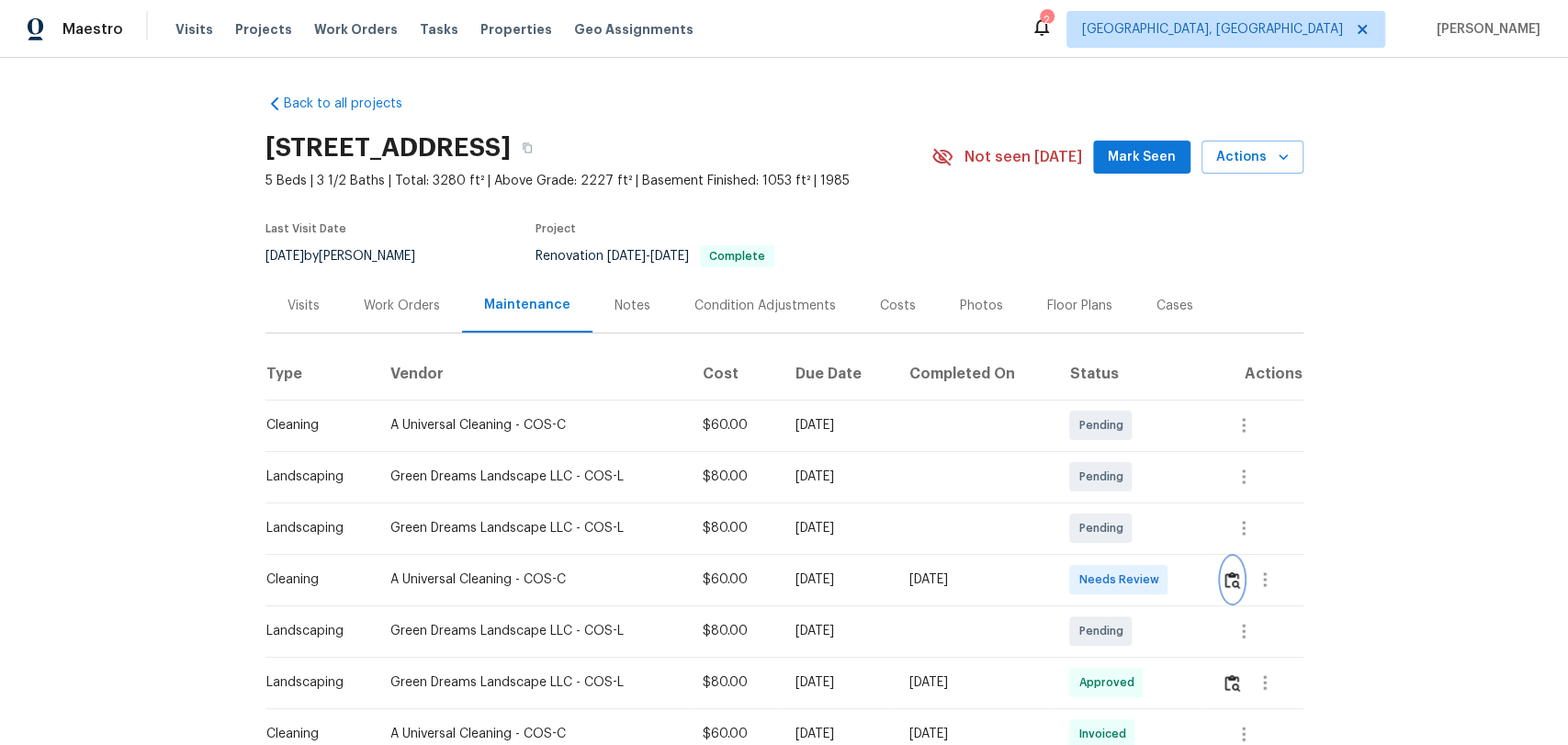
click at [1230, 585] on img "button" at bounding box center [1233, 581] width 16 height 18
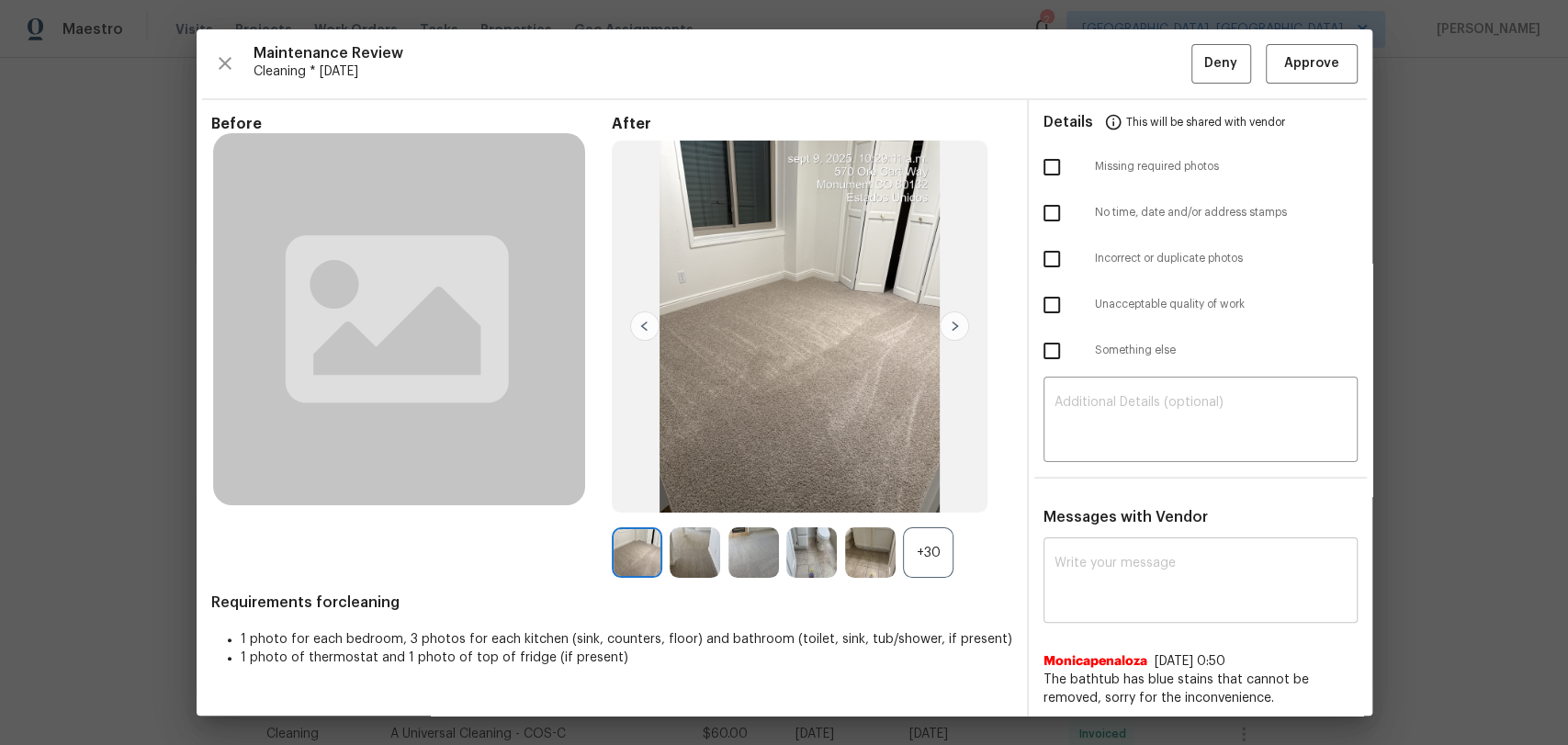
click at [1059, 552] on div "x ​" at bounding box center [1200, 583] width 314 height 81
paste textarea "Maintenance Audit Team: Hello! After further review, the visit([DATE]) has been…"
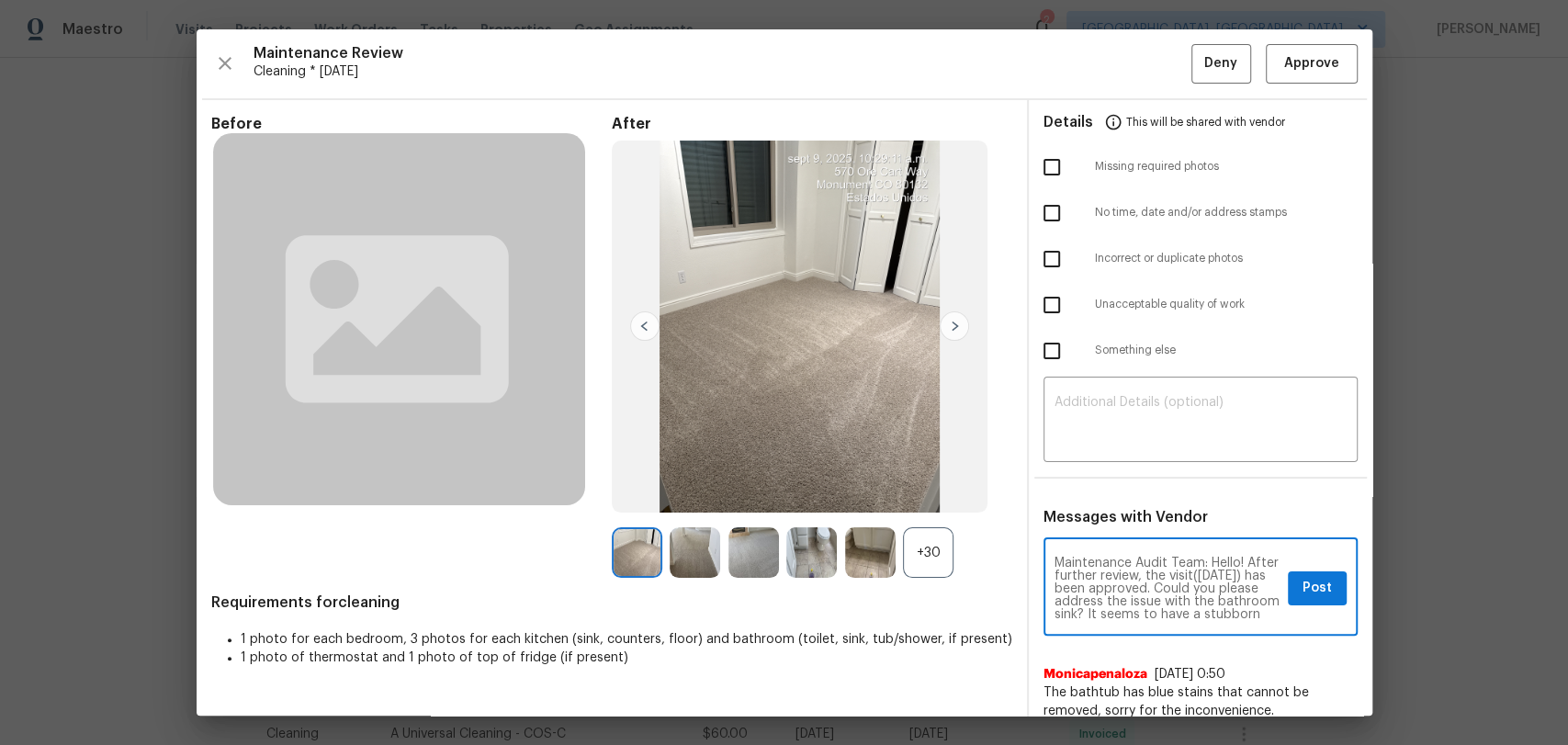
click at [1088, 585] on textarea "Maintenance Audit Team: Hello! After further review, the visit([DATE]) has been…" at bounding box center [1167, 589] width 226 height 64
click at [1127, 583] on textarea "Maintenance Audit Team: Hello! After further review, the visit(09/09/2025) has …" at bounding box center [1167, 589] width 226 height 64
type textarea "Maintenance Audit Team: Hello! After further review, the visit(09/09/2025) has …"
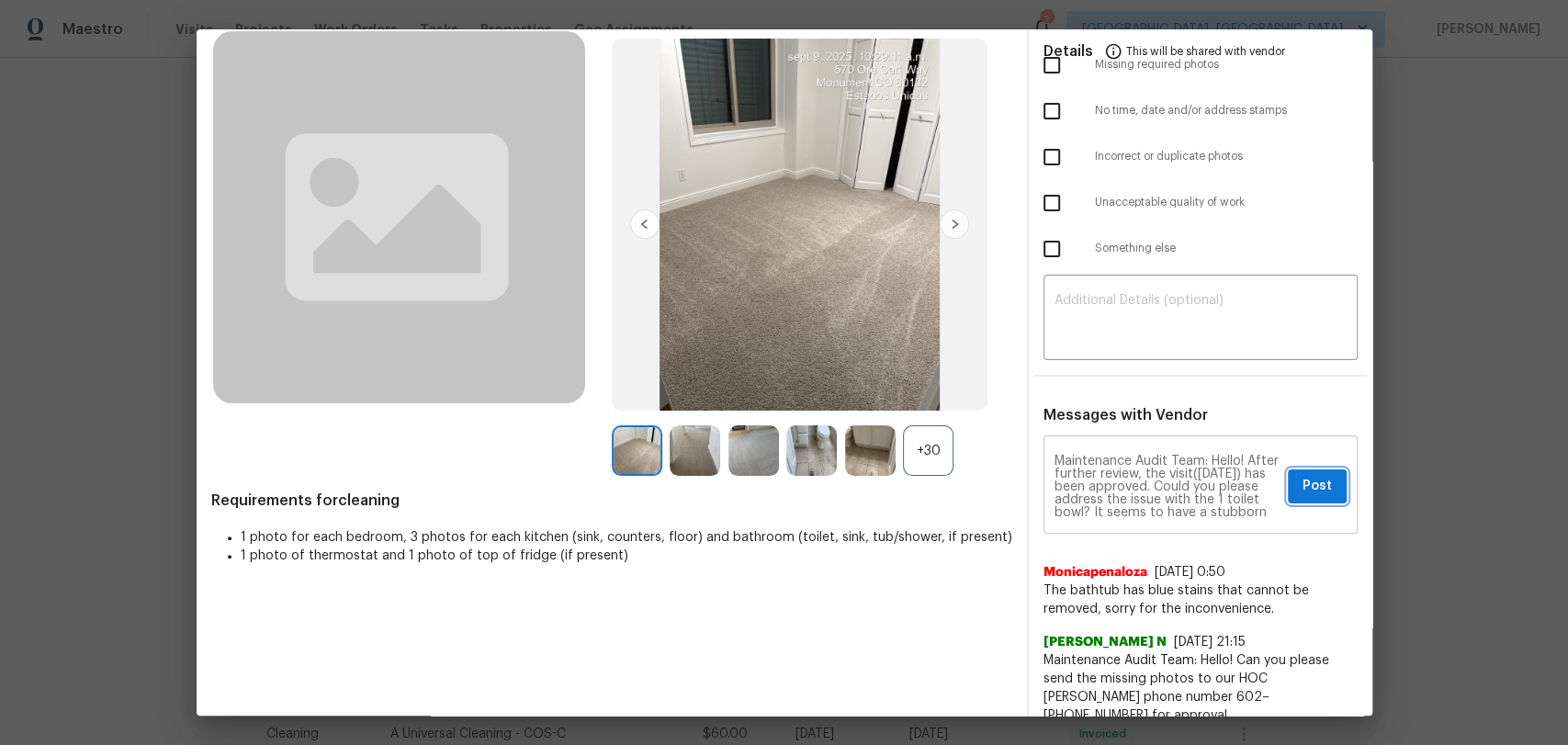
click at [1307, 479] on span "Post" at bounding box center [1317, 487] width 29 height 23
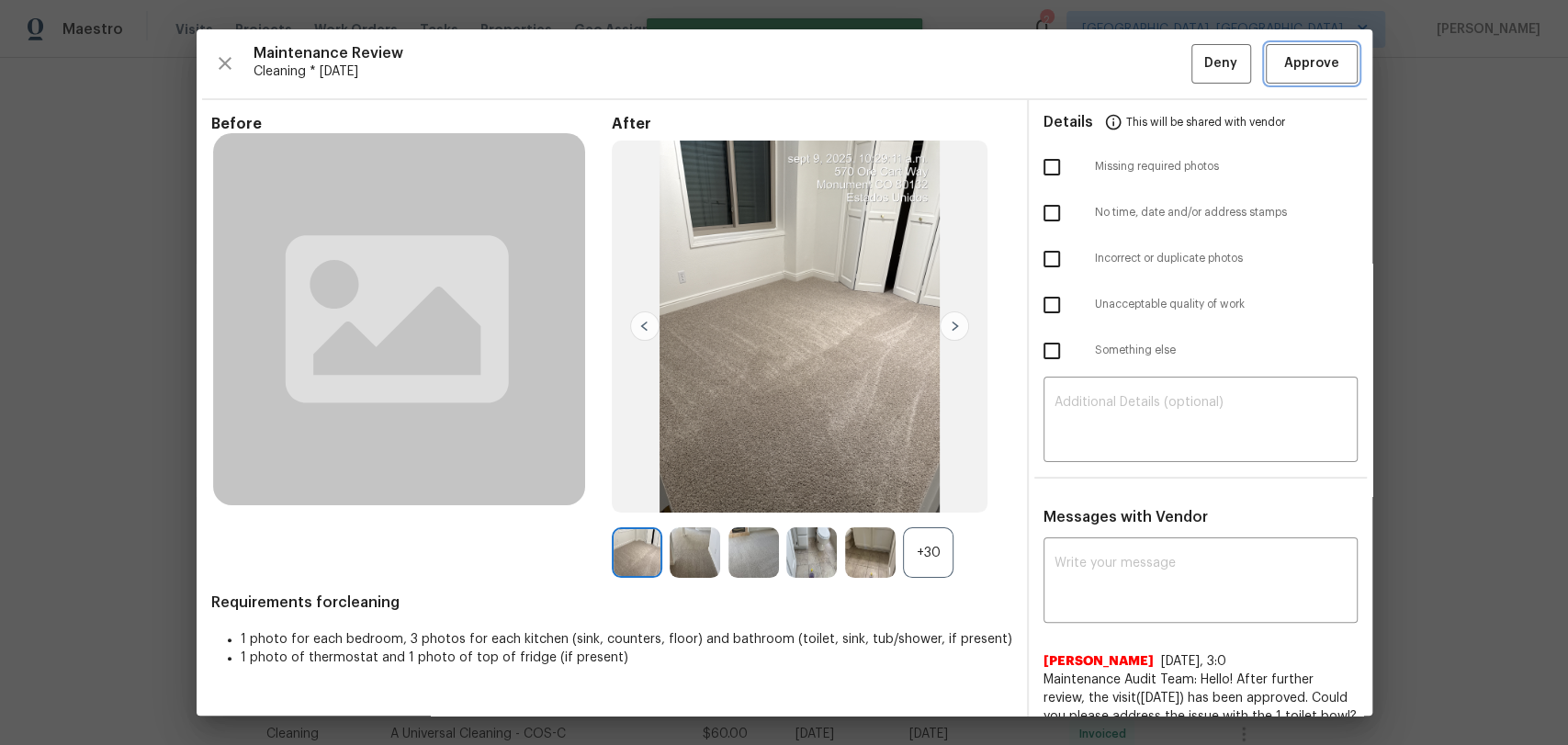
click at [1295, 62] on span "Approve" at bounding box center [1311, 64] width 55 height 23
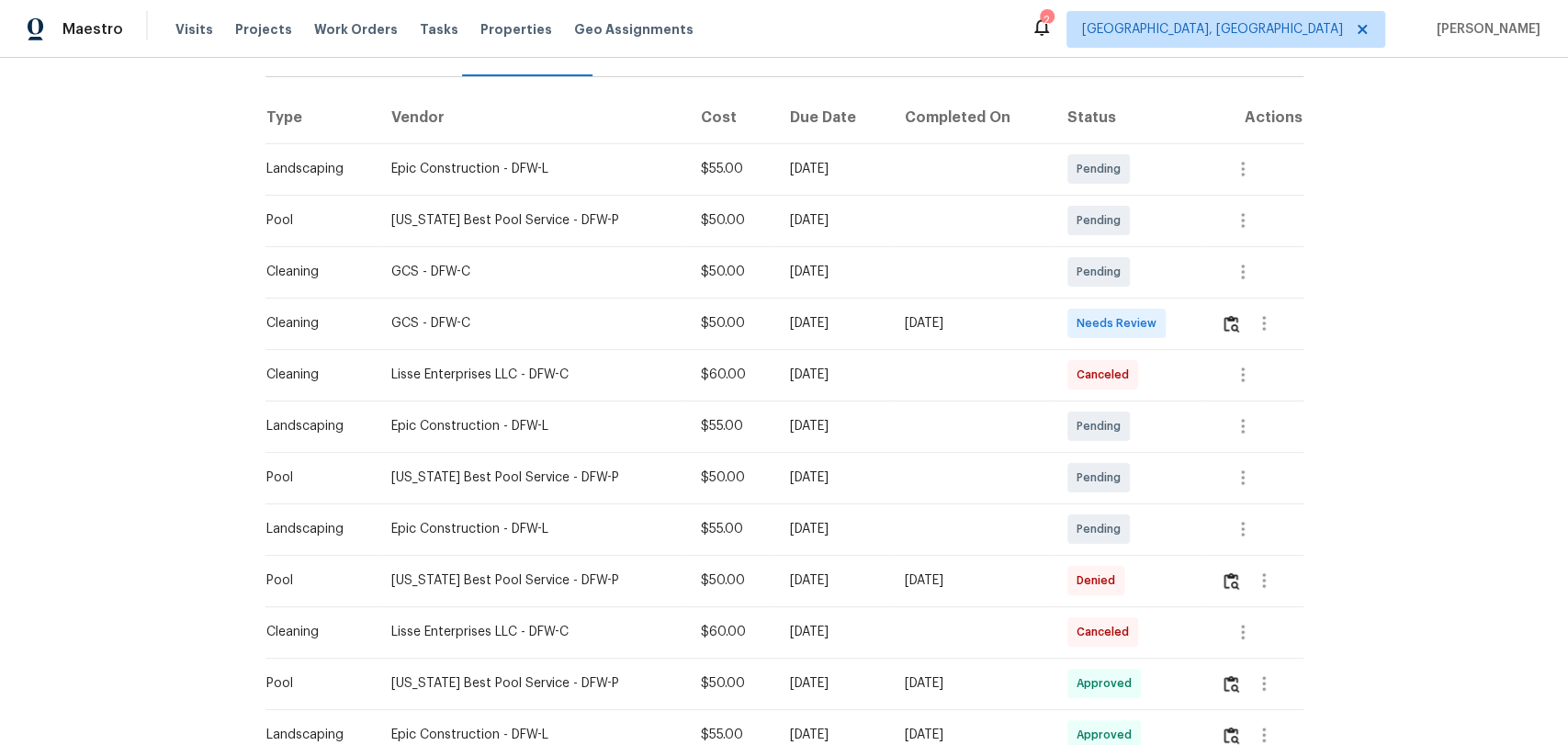
scroll to position [306, 0]
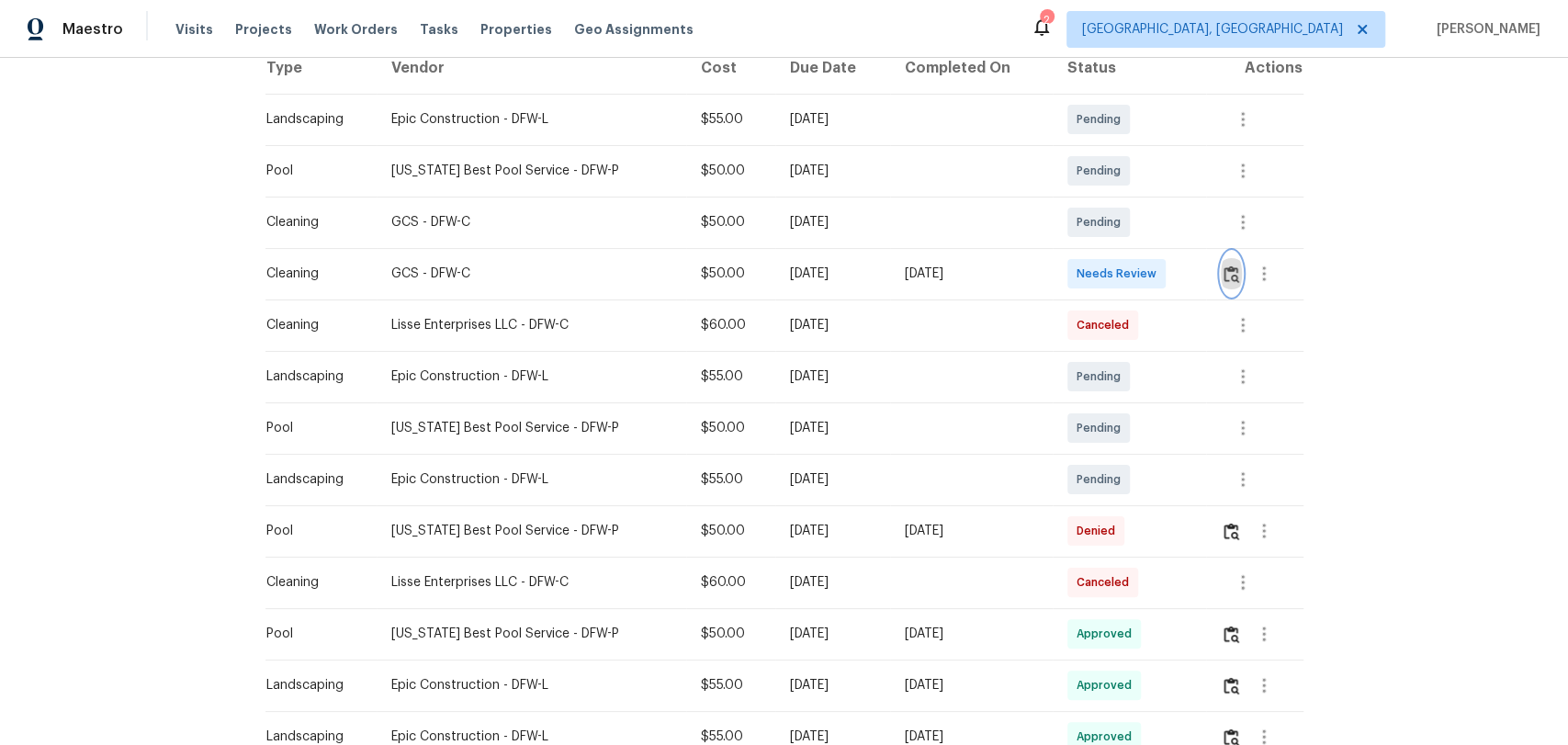
click at [1224, 266] on img "button" at bounding box center [1232, 274] width 16 height 18
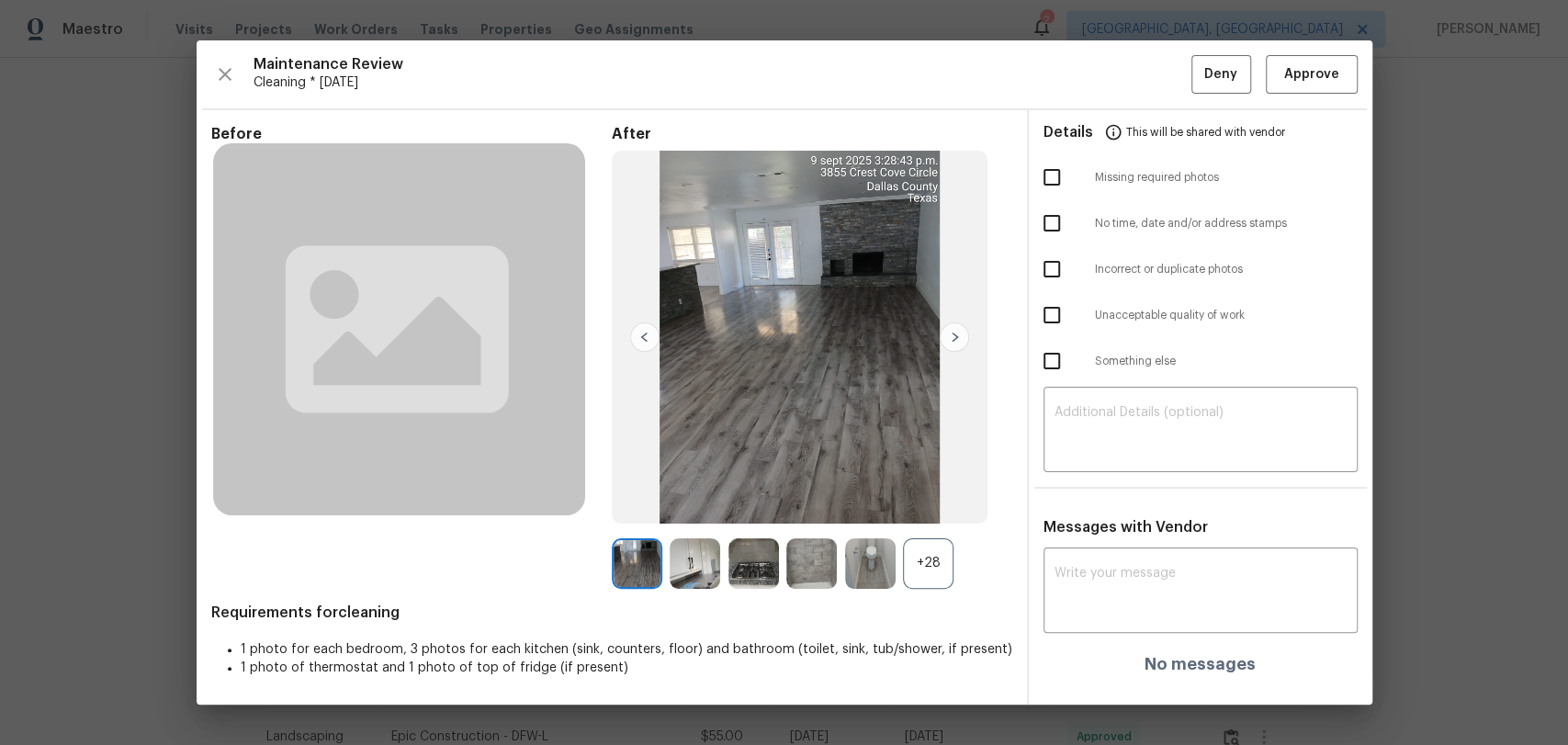
click at [926, 552] on div "+28" at bounding box center [928, 564] width 51 height 51
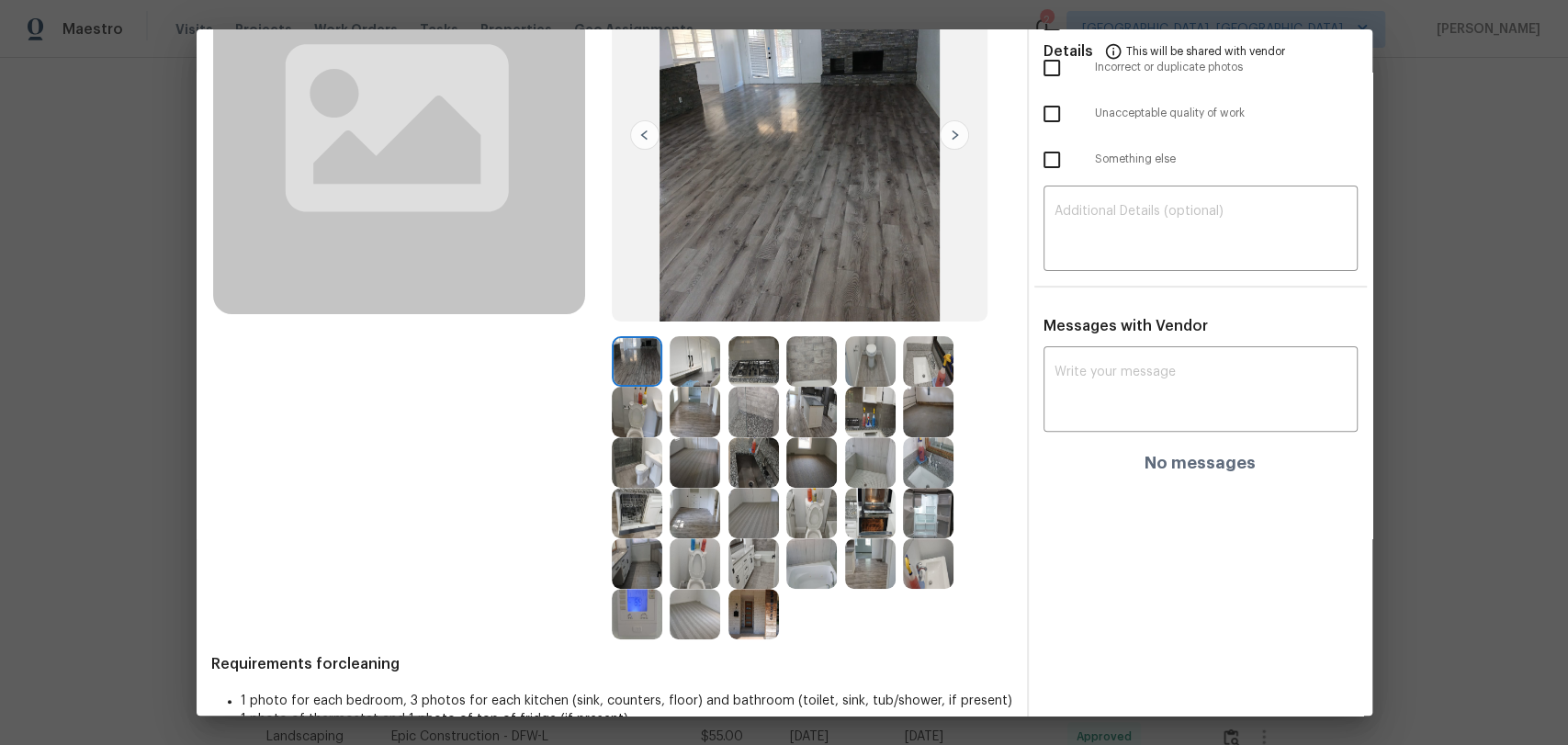
scroll to position [204, 0]
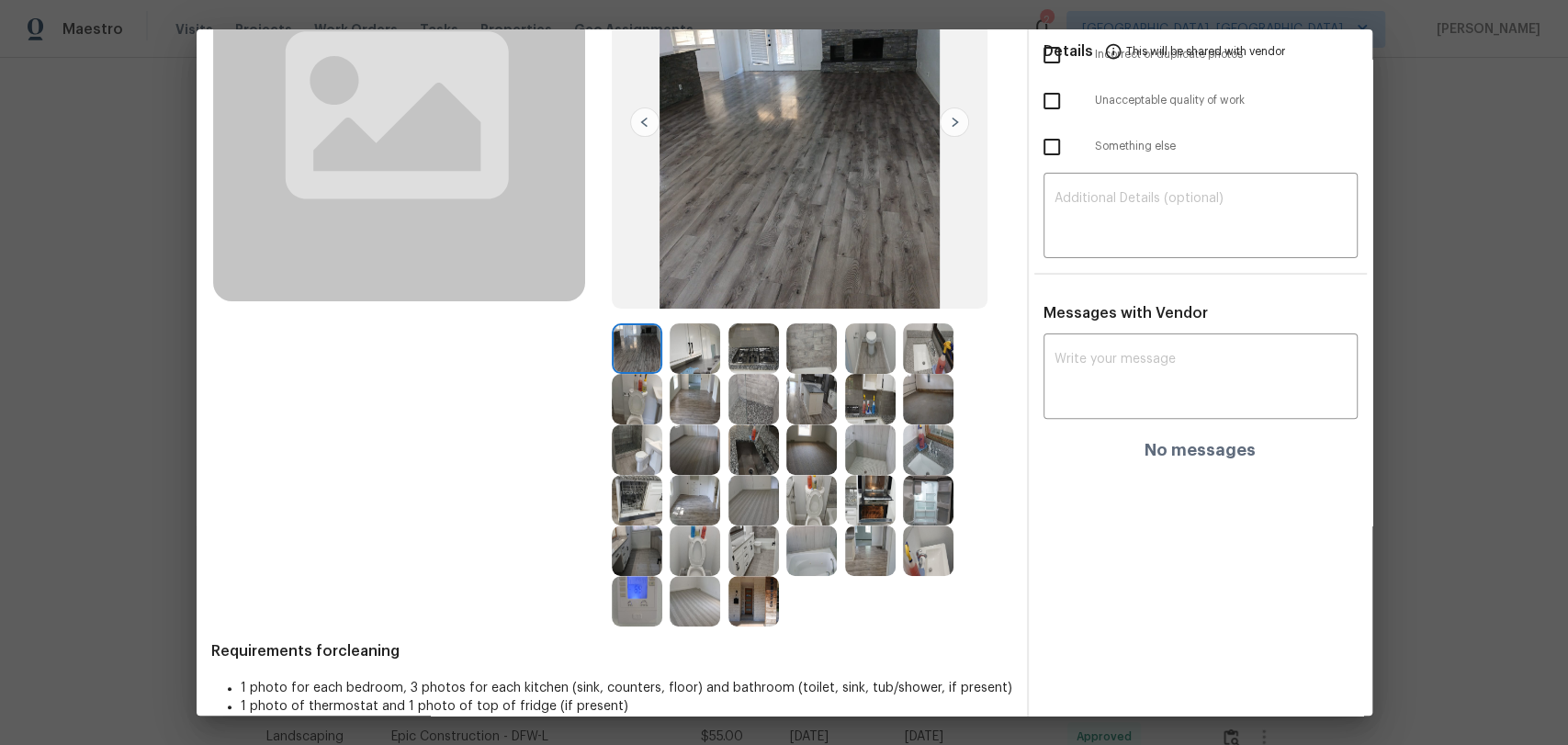
click at [740, 456] on img at bounding box center [753, 450] width 51 height 51
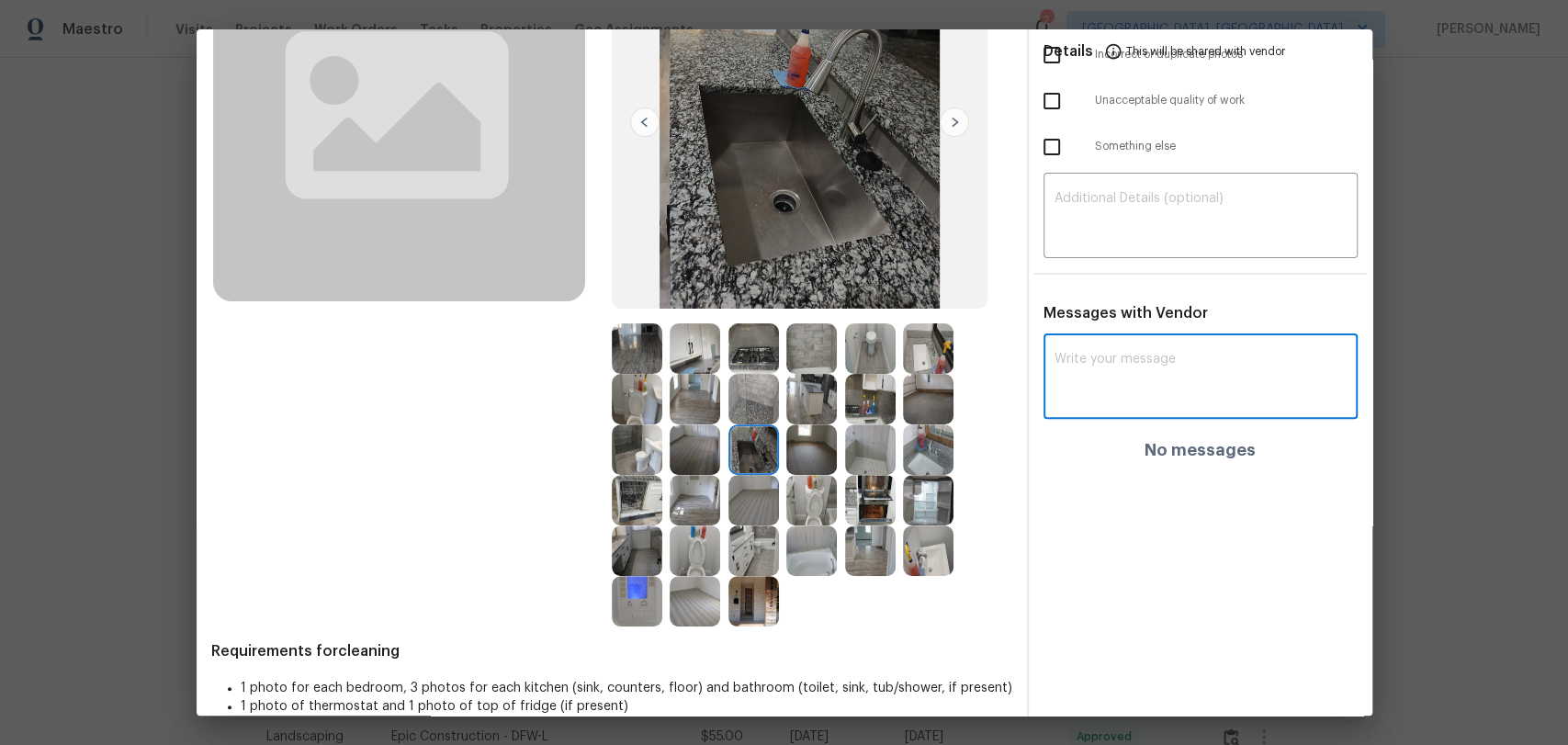
click at [1111, 358] on textarea at bounding box center [1201, 378] width 292 height 52
click at [1093, 370] on textarea at bounding box center [1201, 378] width 292 height 52
paste textarea "Maintenance Audit Team: Hello! After further review, the visit([DATE]) has been…"
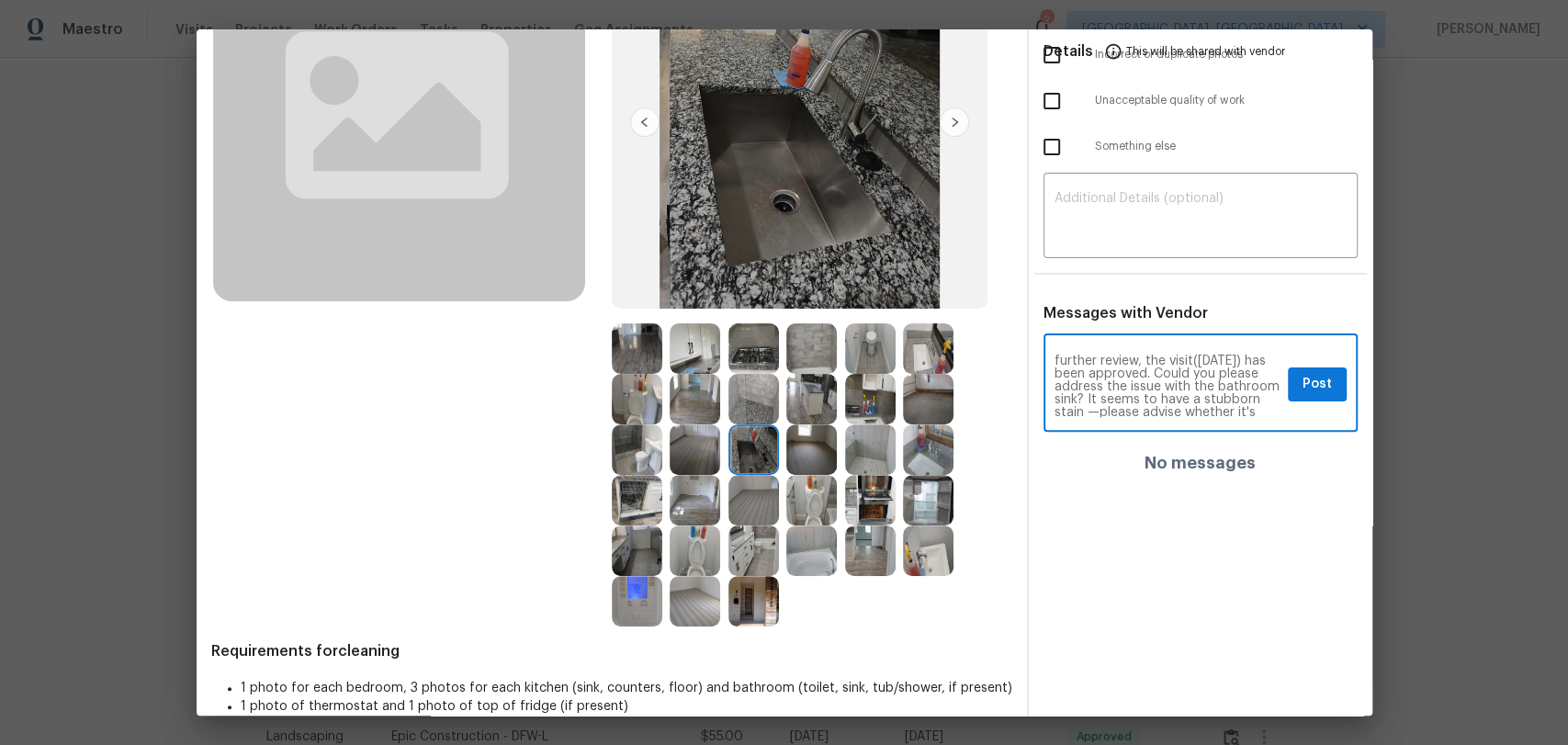
scroll to position [0, 0]
click at [1088, 380] on textarea "Maintenance Audit Team: Hello! After further review, the visit([DATE]) has been…" at bounding box center [1167, 385] width 226 height 64
drag, startPoint x: 1103, startPoint y: 382, endPoint x: 1113, endPoint y: 388, distance: 11.7
click at [1107, 382] on textarea "Maintenance Audit Team: Hello! After further review, the visit([DATE]) has been…" at bounding box center [1167, 385] width 226 height 64
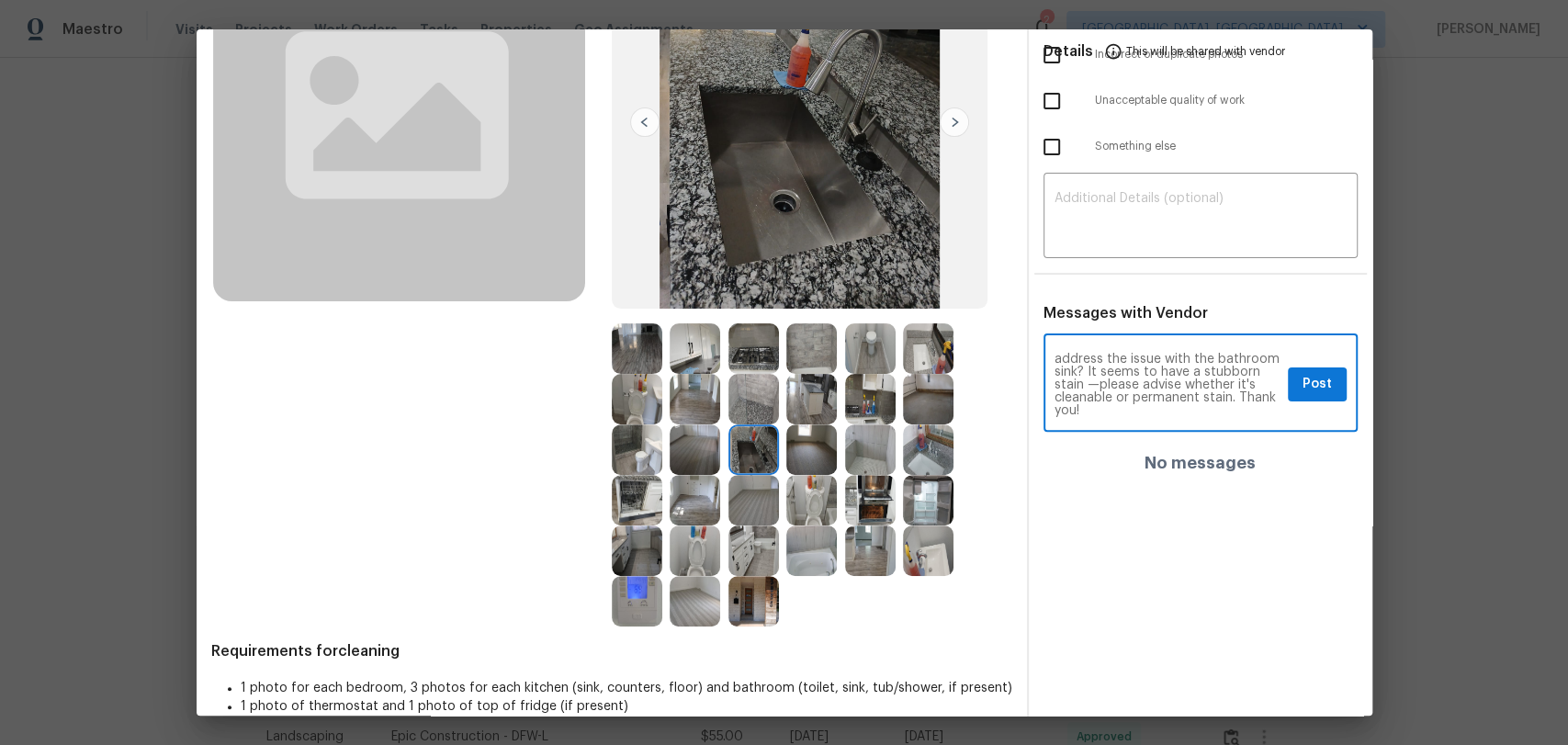
drag, startPoint x: 1102, startPoint y: 378, endPoint x: 1110, endPoint y: 392, distance: 16.1
click at [1102, 377] on textarea "Maintenance Audit Team: Hello! After further review, the visit([DATE]) has been…" at bounding box center [1167, 385] width 226 height 64
click at [1100, 378] on textarea "Maintenance Audit Team: Hello! After further review, the visit([DATE]) has been…" at bounding box center [1167, 385] width 226 height 64
click at [1072, 393] on textarea "Maintenance Audit Team: Hello! After further review, the visit([DATE]) has been…" at bounding box center [1167, 385] width 226 height 64
drag, startPoint x: 1076, startPoint y: 392, endPoint x: 1128, endPoint y: 390, distance: 52.0
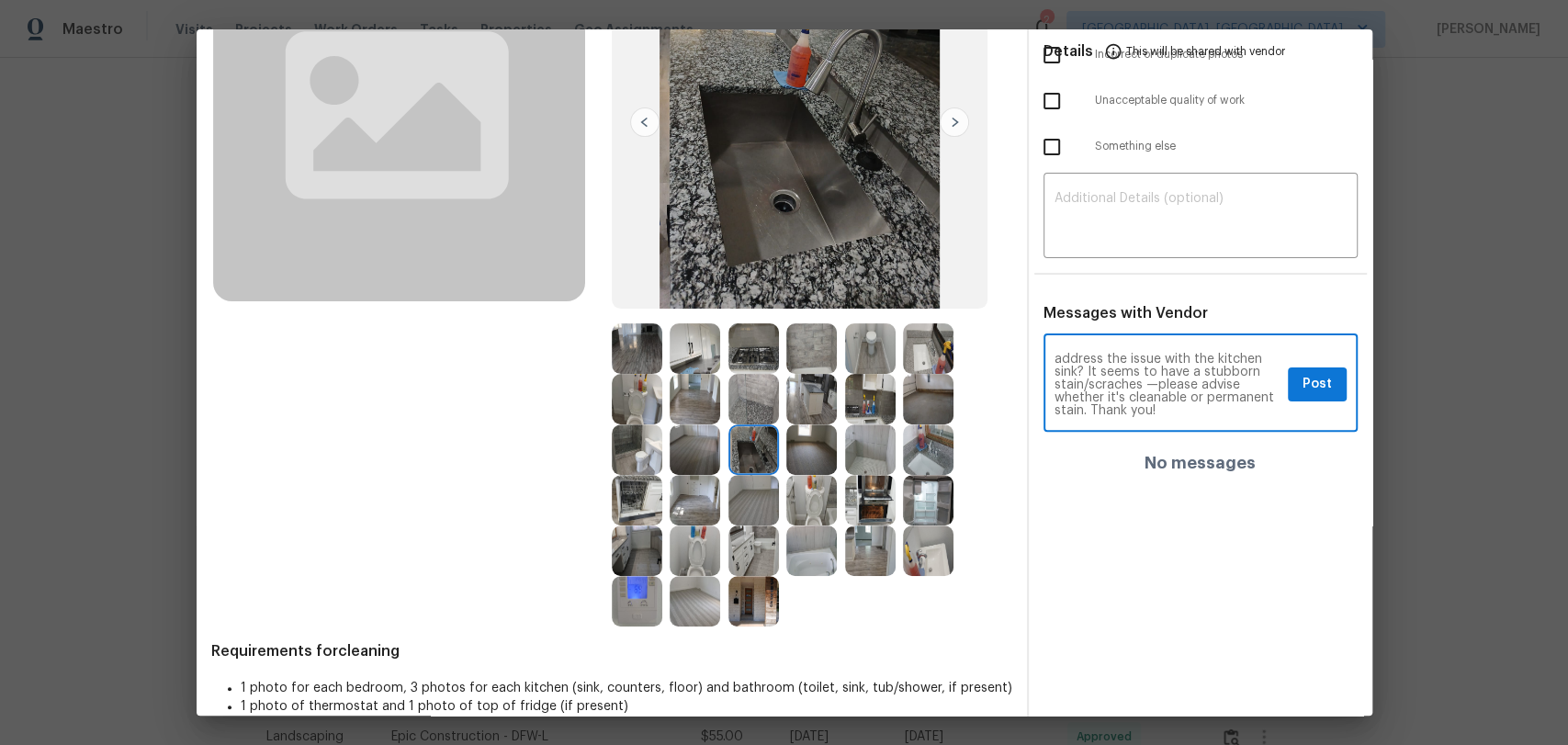
click at [1128, 390] on textarea "Maintenance Audit Team: Hello! After further review, the visit([DATE]) has been…" at bounding box center [1167, 385] width 226 height 64
paste textarea "t"
type textarea "Maintenance Audit Team: Hello! After further review, the visit([DATE]) has been…"
click at [1309, 390] on span "Post" at bounding box center [1317, 385] width 29 height 23
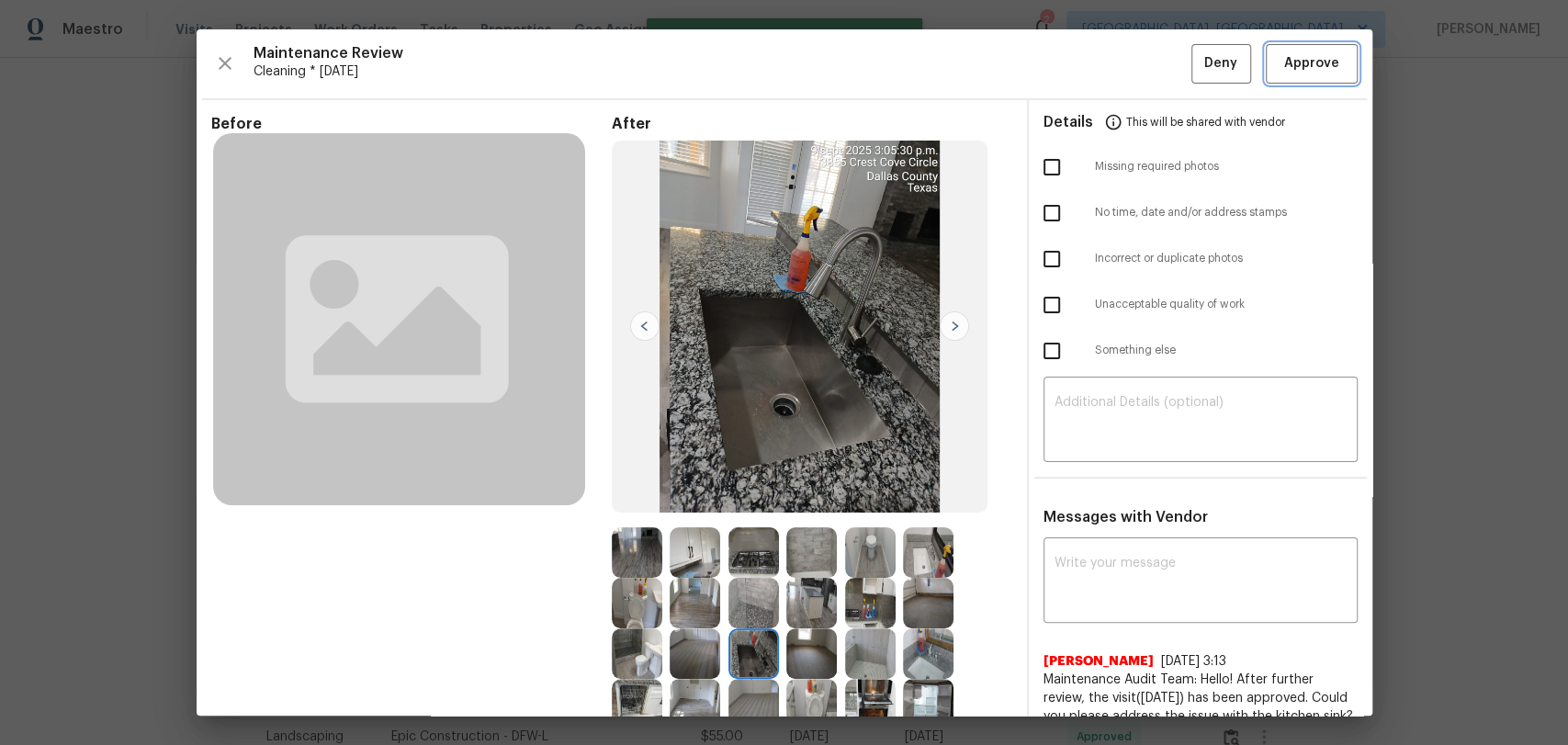
click at [1290, 62] on span "Approve" at bounding box center [1311, 64] width 55 height 23
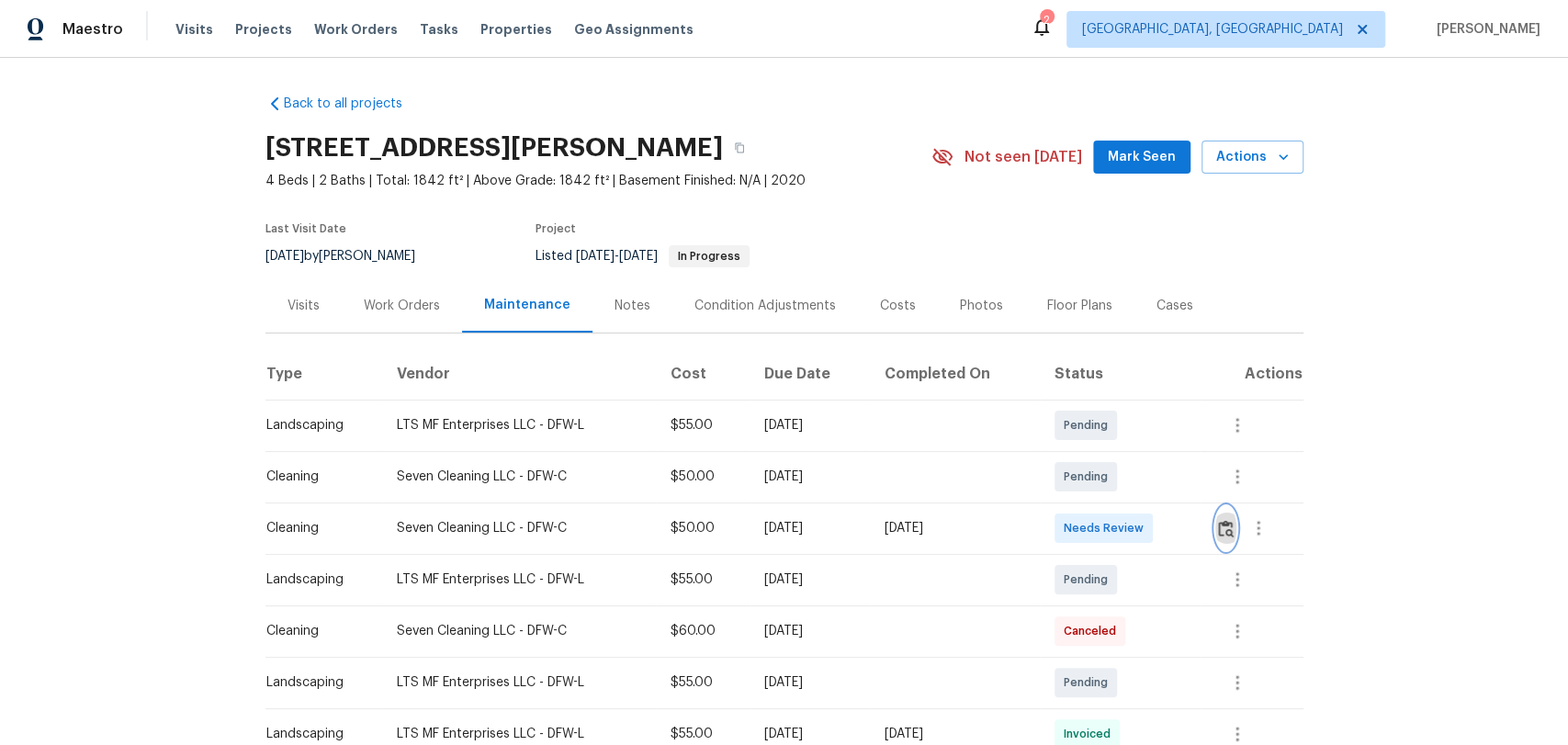
click at [1227, 526] on img "button" at bounding box center [1226, 529] width 16 height 18
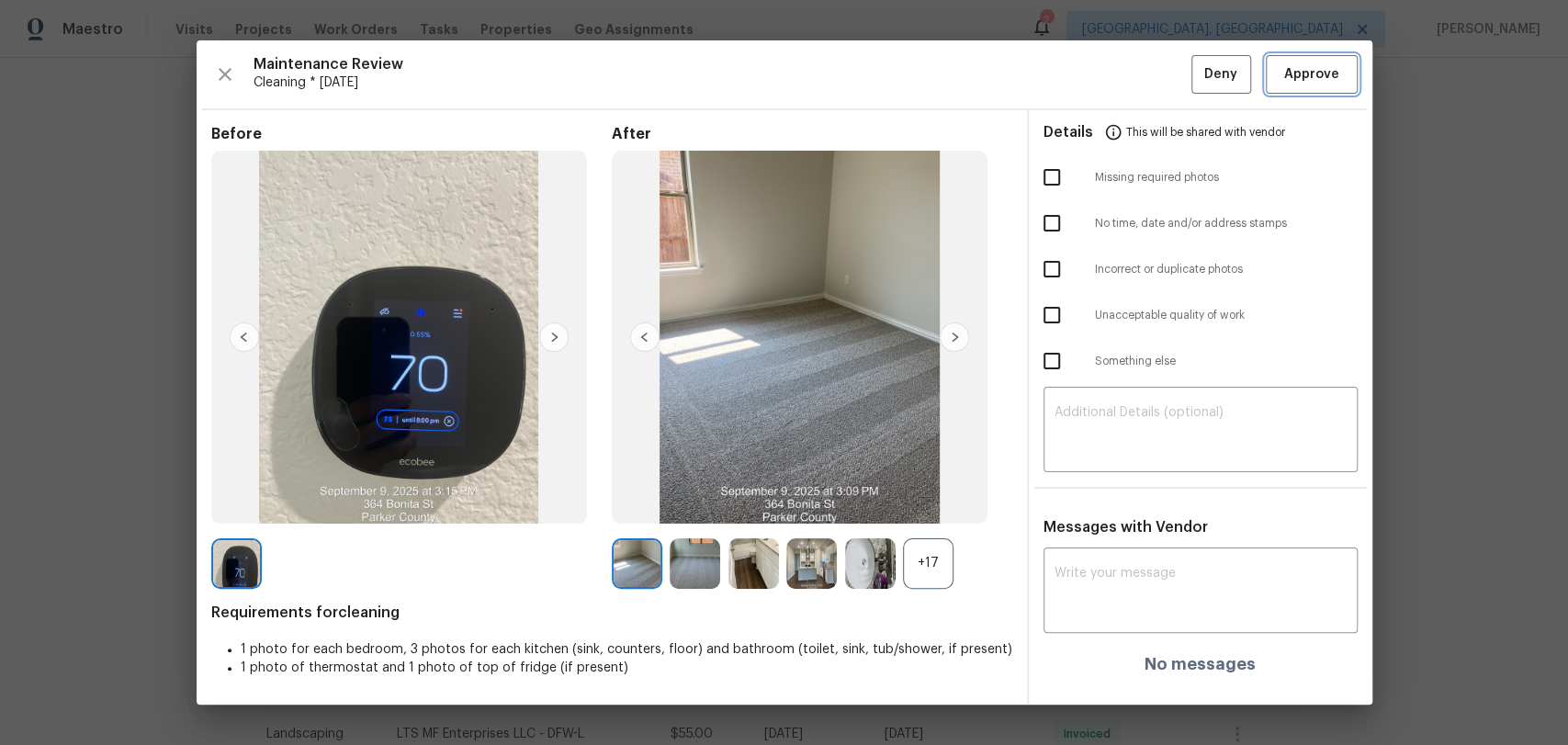
click at [1307, 75] on span "Approve" at bounding box center [1311, 75] width 55 height 23
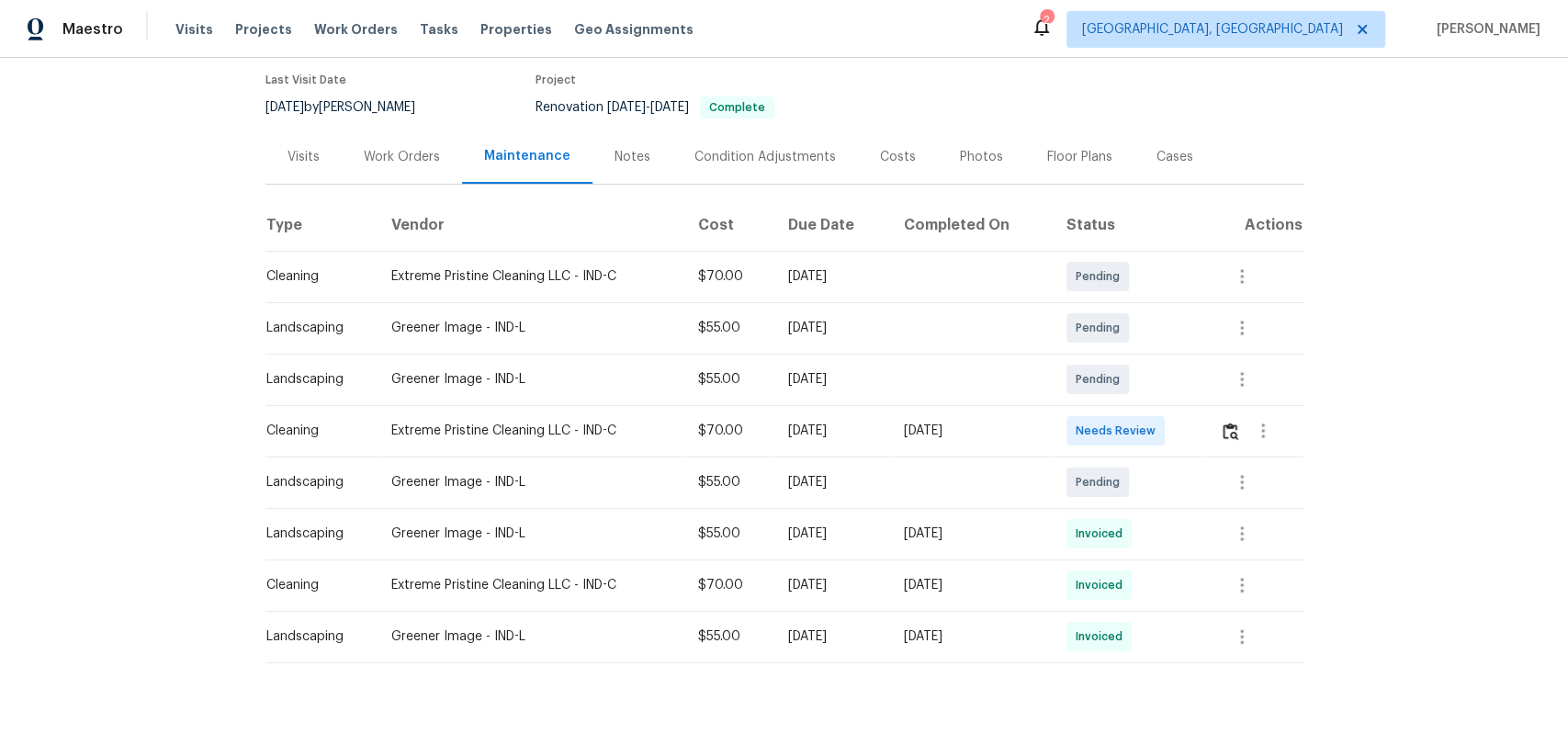
scroll to position [192, 0]
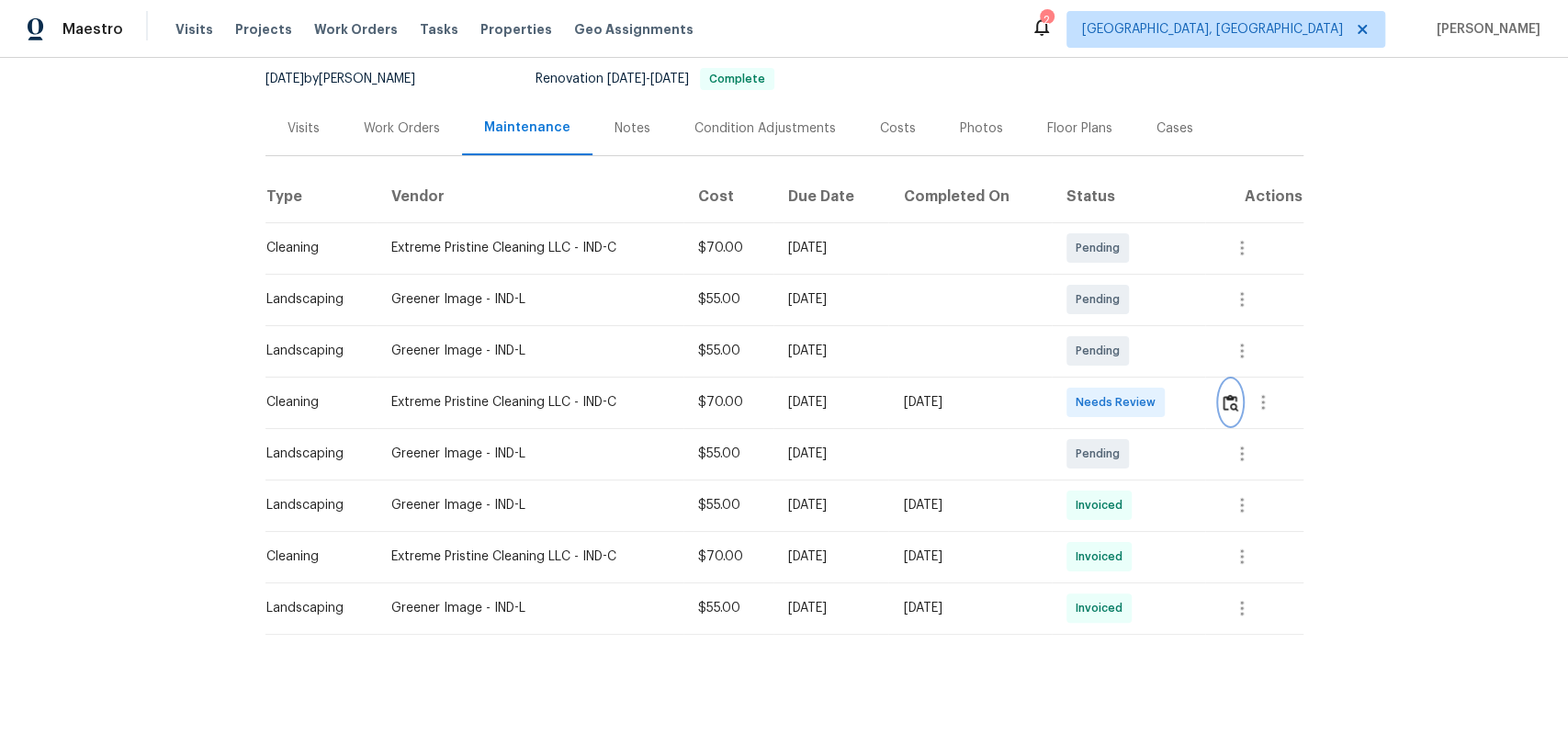
click at [1232, 394] on img "button" at bounding box center [1231, 403] width 16 height 18
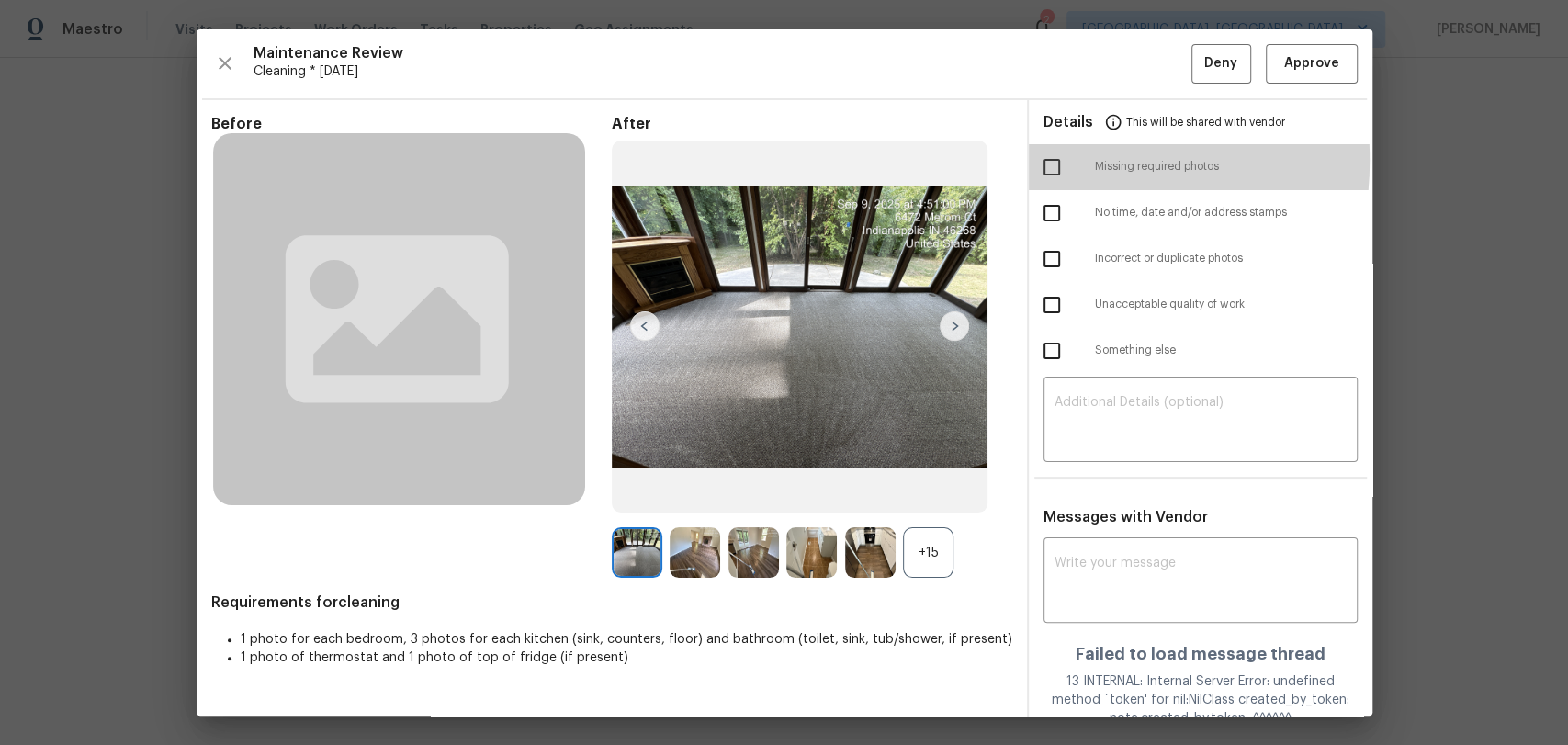
click at [1039, 160] on input "checkbox" at bounding box center [1052, 167] width 39 height 39
checkbox input "true"
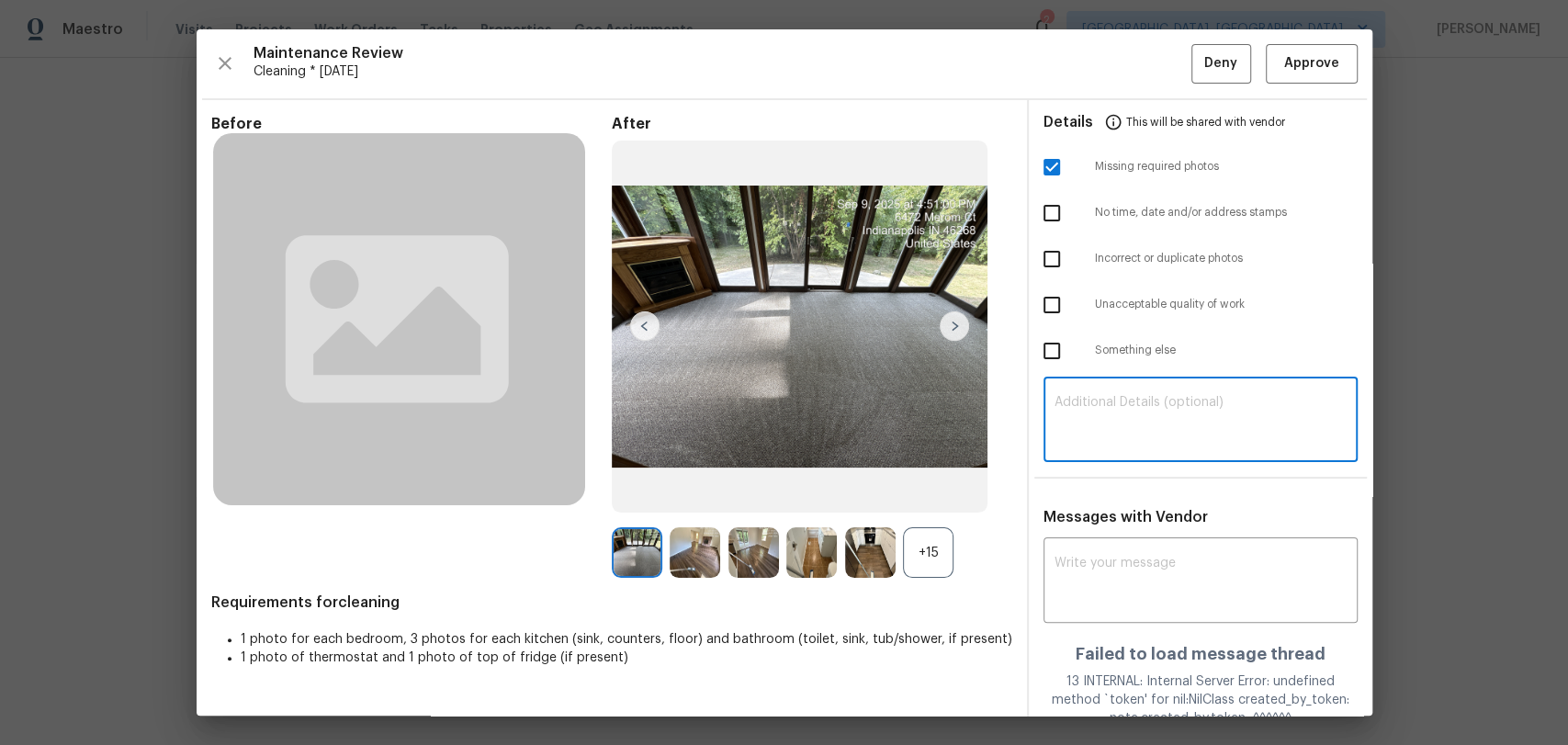
click at [1107, 407] on textarea at bounding box center [1201, 421] width 292 height 52
paste textarea "Maintenance Audit Team: Hello! Unfortunately, this Cleaning visit completed on …"
type textarea "Maintenance Audit Team: Hello! Unfortunately, this Cleaning visit completed on …"
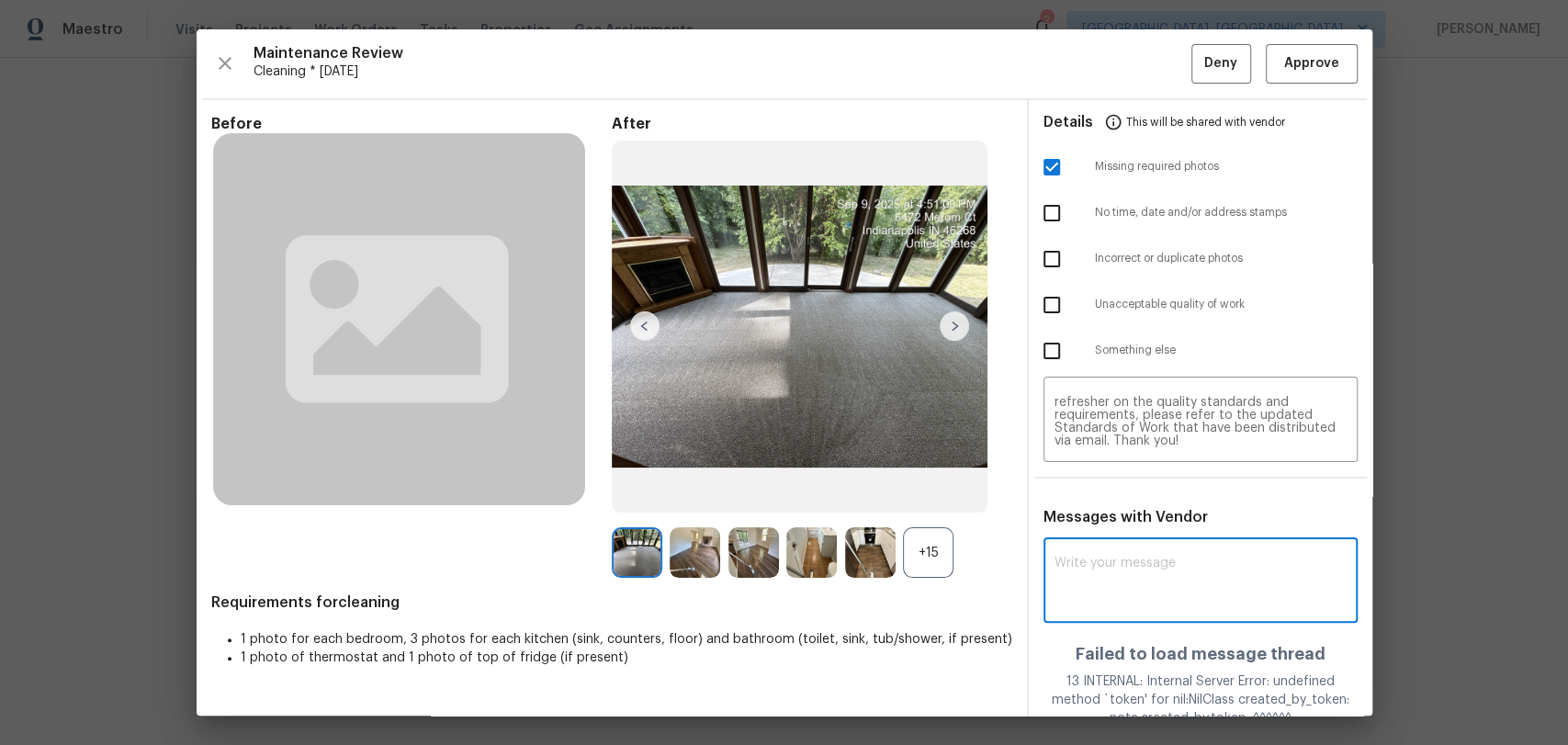
click at [1104, 576] on textarea at bounding box center [1201, 583] width 292 height 52
paste textarea "Maintenance Audit Team: Hello! Unfortunately, this Cleaning visit completed on …"
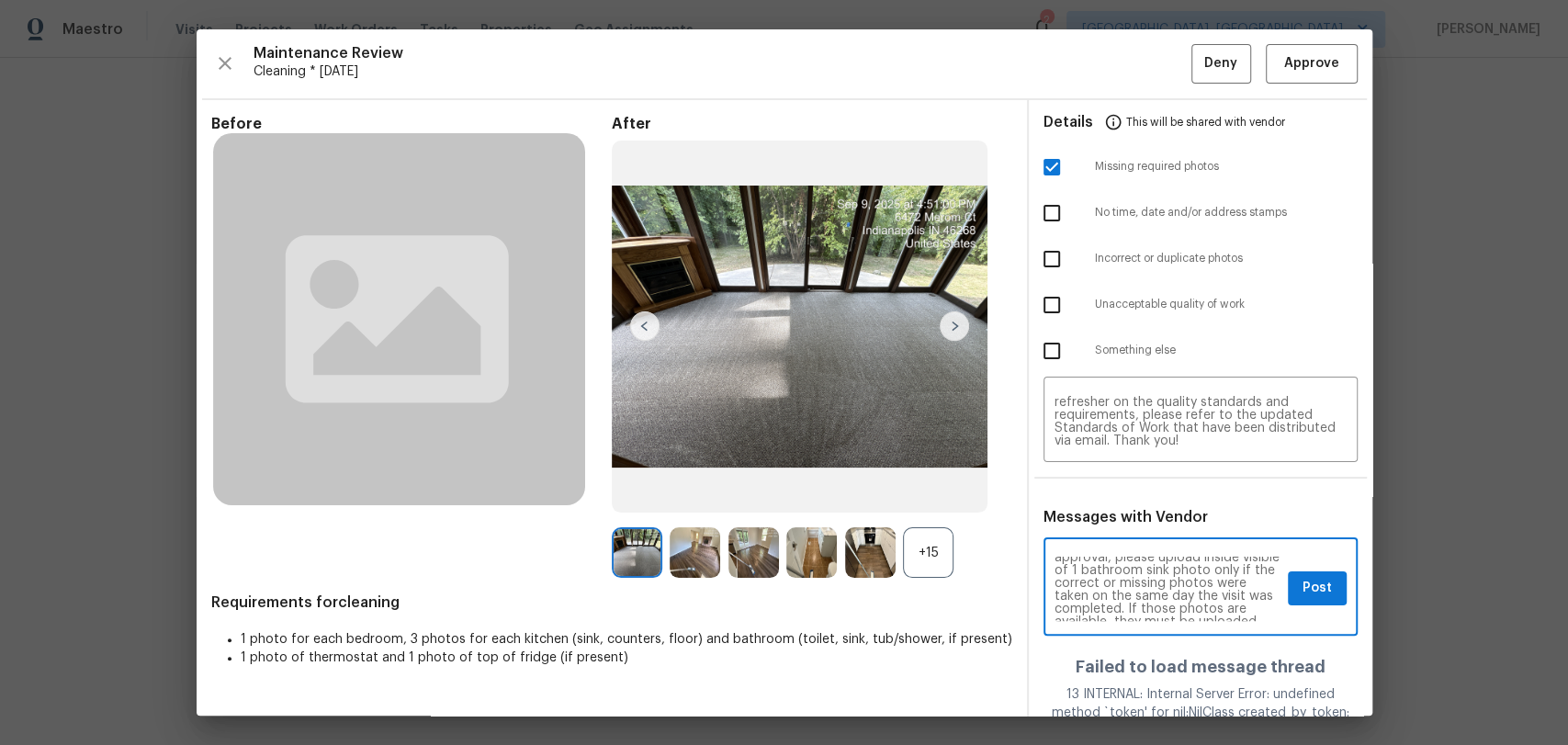
scroll to position [81, 0]
type textarea "Maintenance Audit Team: Hello! Unfortunately, this Cleaning visit completed on …"
click at [1288, 585] on button "Post" at bounding box center [1317, 588] width 58 height 34
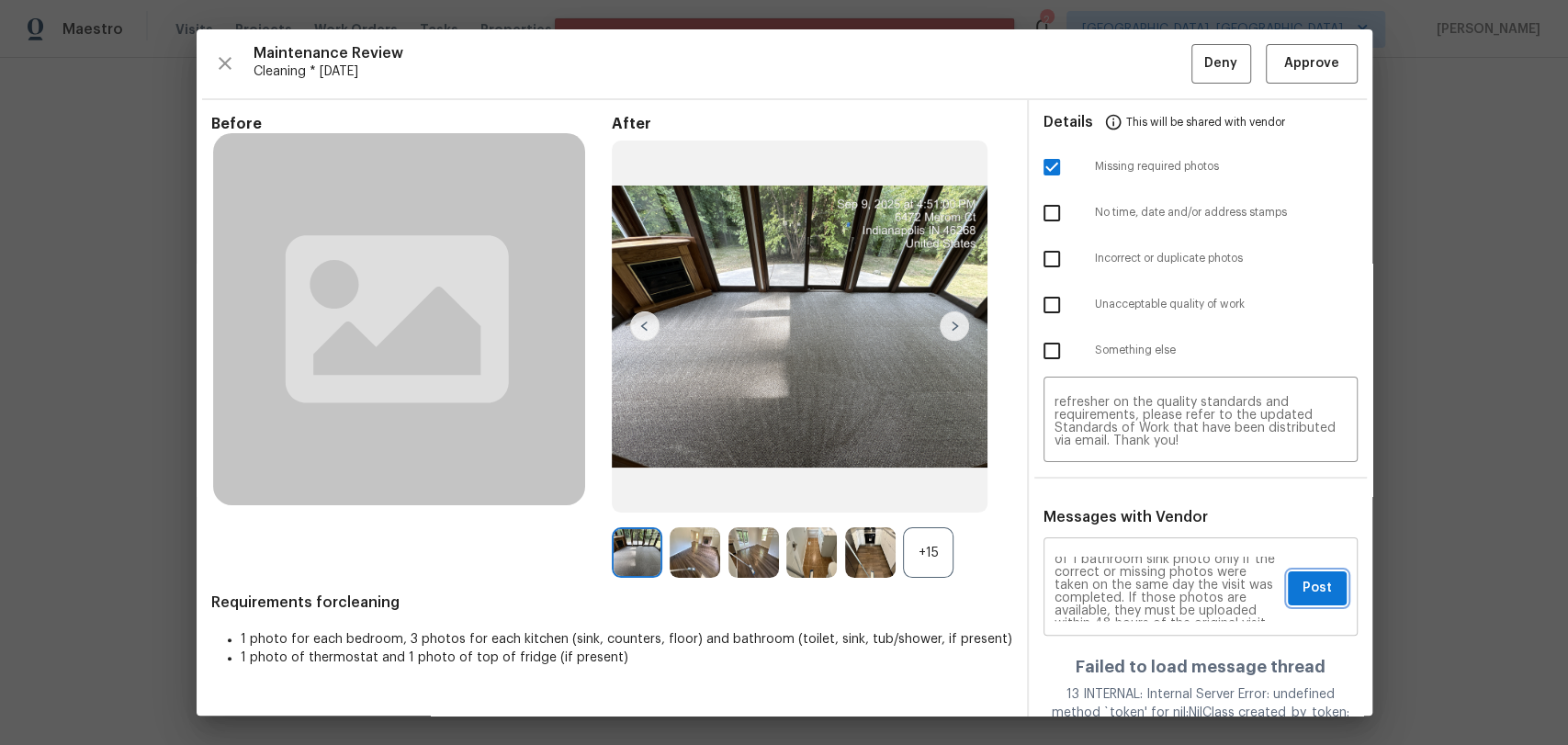
click at [1303, 591] on span "Post" at bounding box center [1317, 588] width 29 height 23
click at [1192, 60] on button "Deny" at bounding box center [1221, 63] width 59 height 40
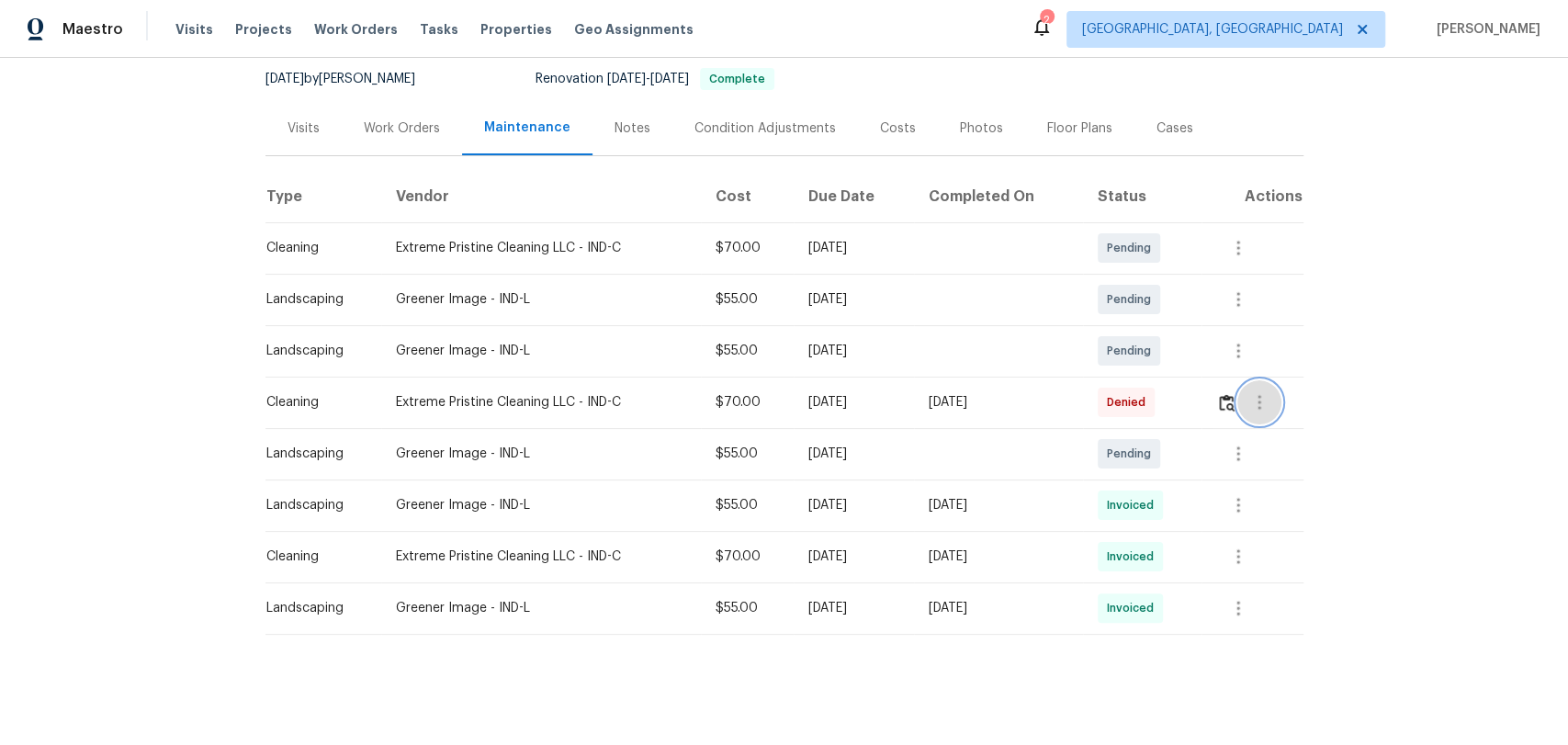
click at [1258, 395] on icon "button" at bounding box center [1260, 402] width 4 height 15
click at [1268, 416] on li "View details" at bounding box center [1299, 417] width 128 height 30
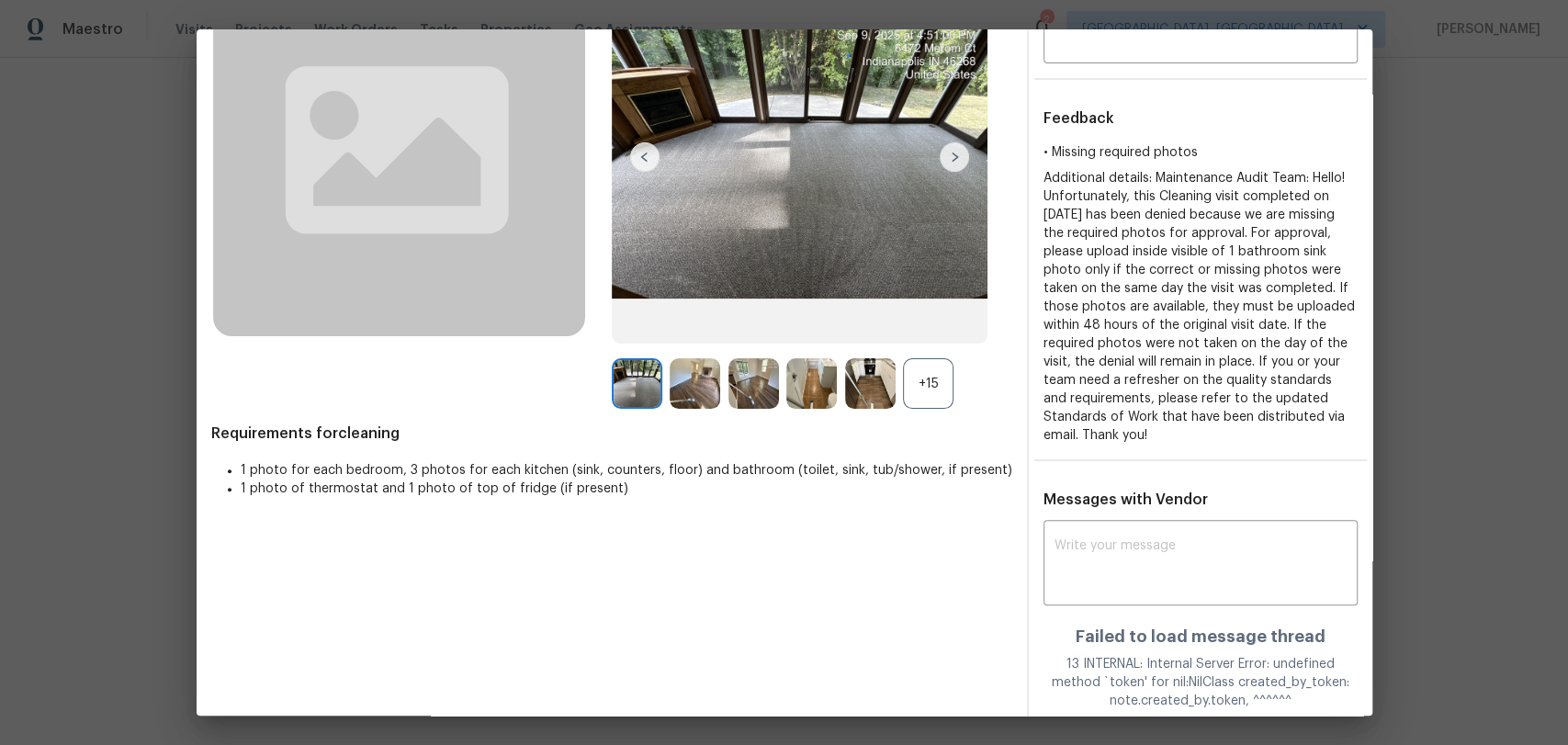
scroll to position [203, 0]
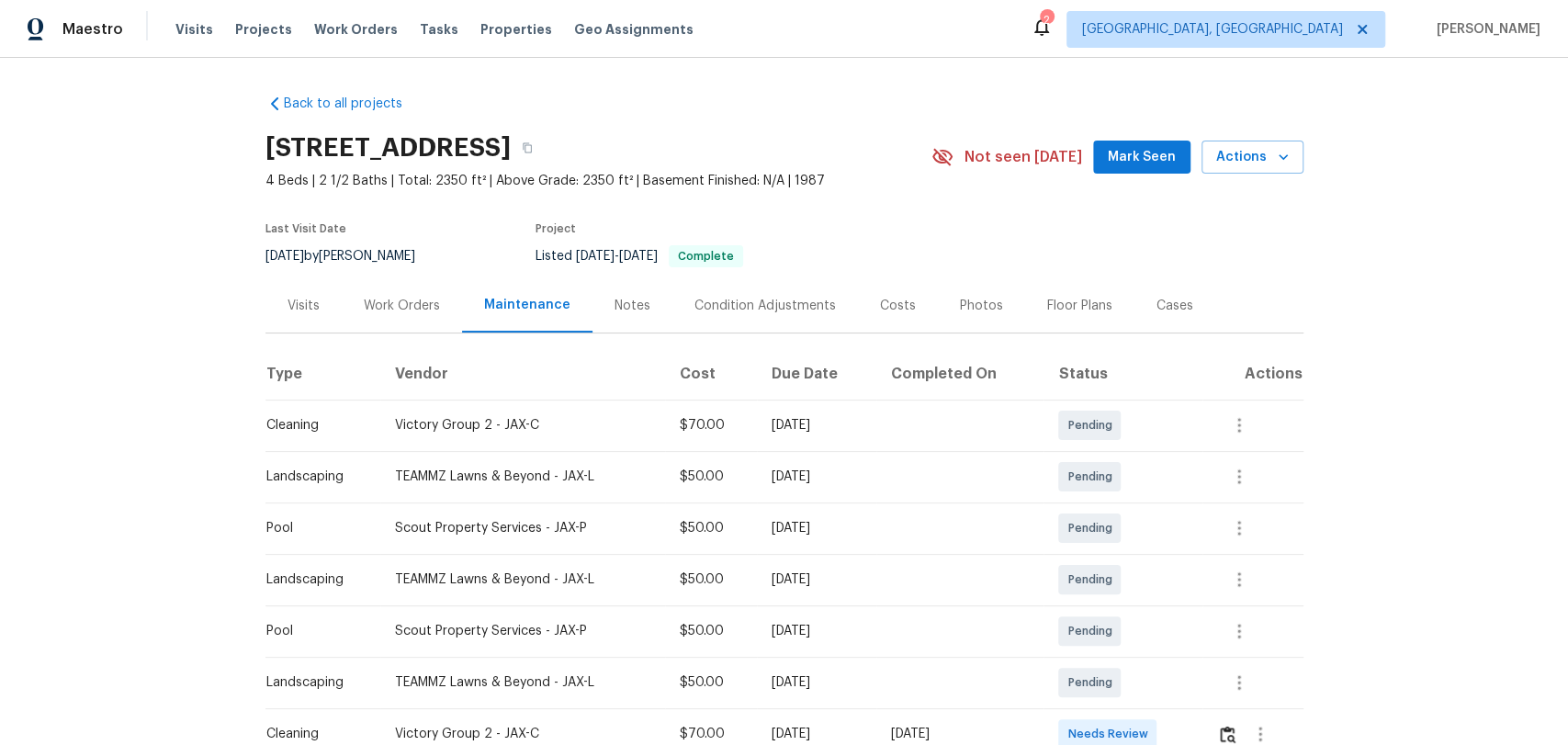
scroll to position [204, 0]
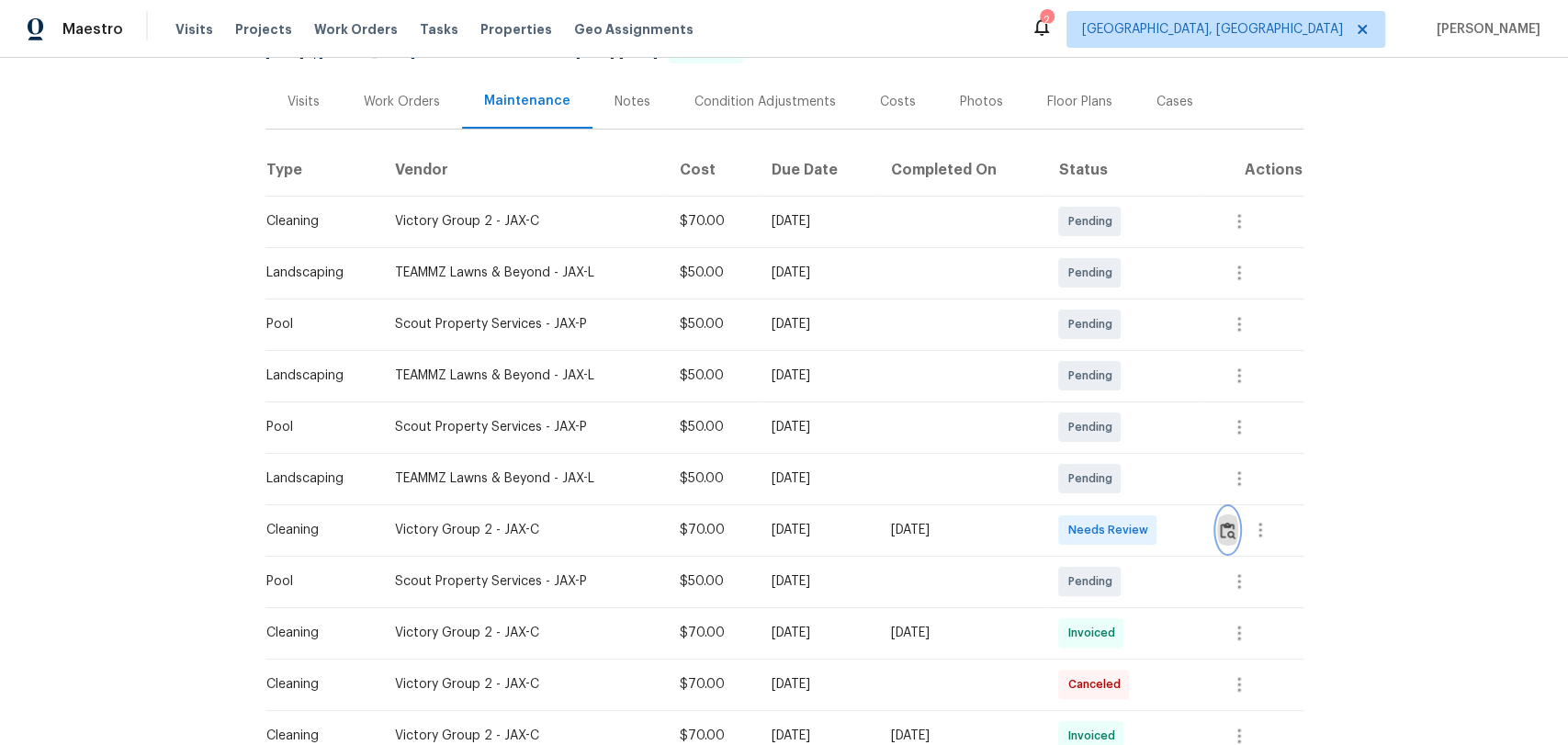
click at [1220, 523] on img "button" at bounding box center [1228, 531] width 16 height 18
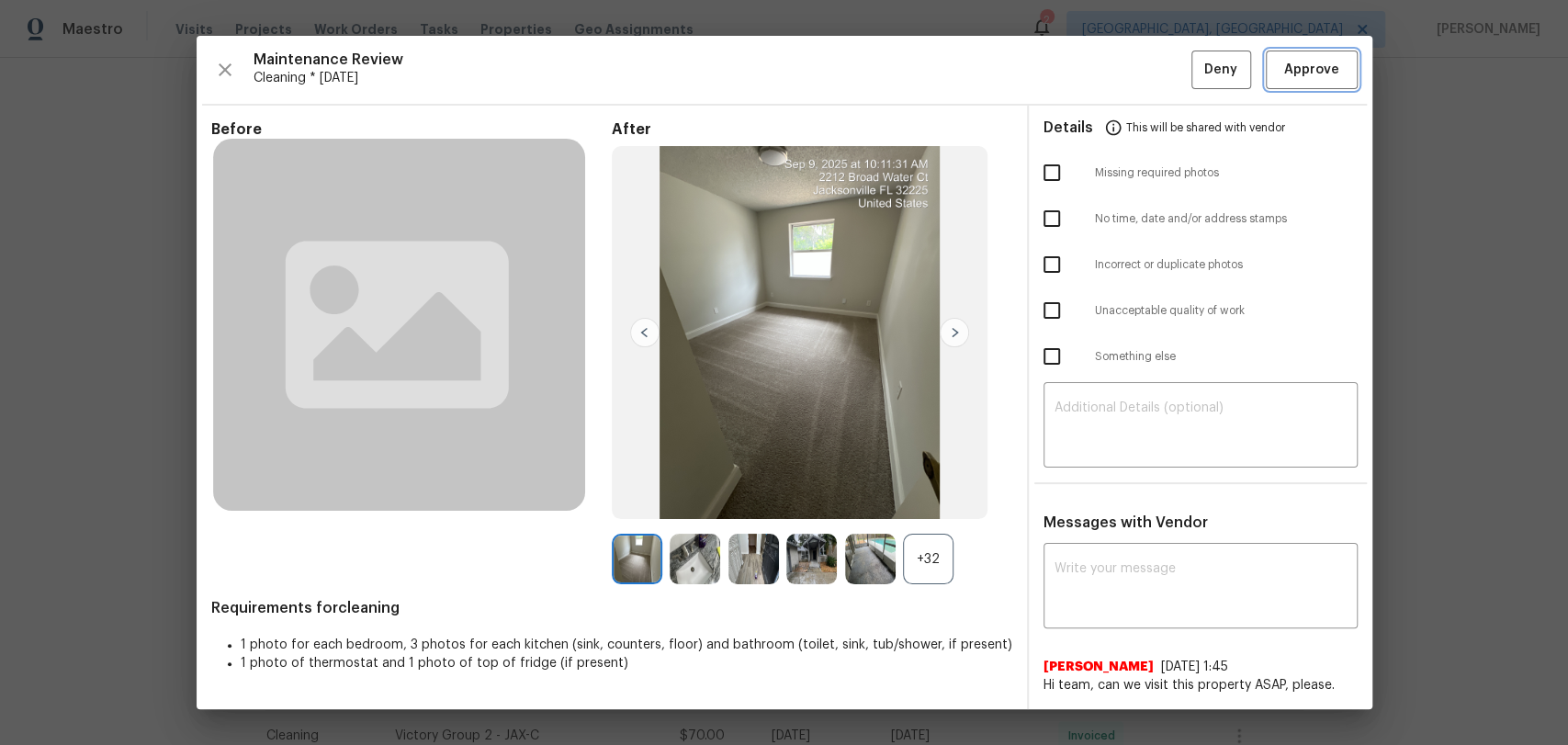
click at [1323, 80] on span "Approve" at bounding box center [1311, 70] width 55 height 23
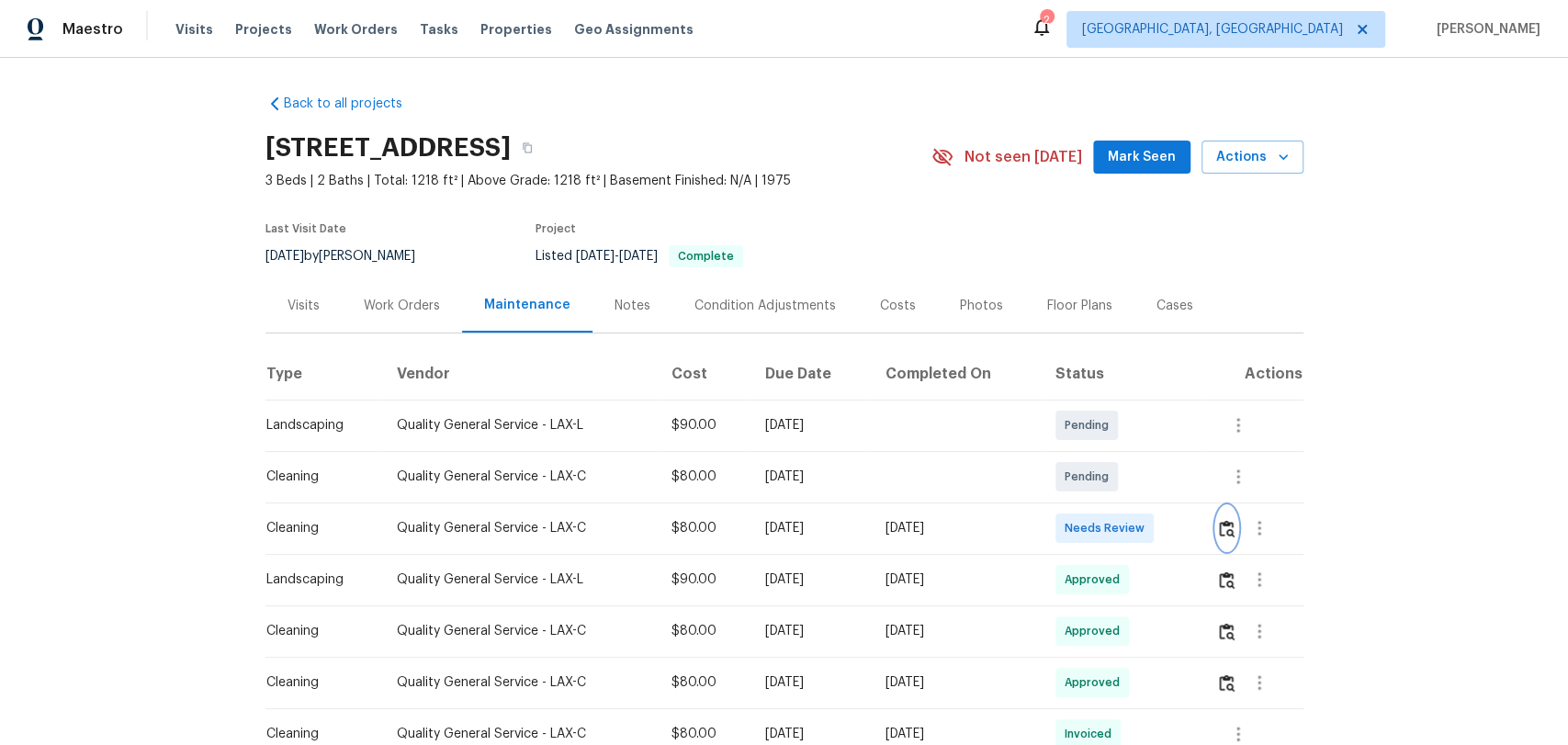
click at [1224, 526] on img "button" at bounding box center [1227, 529] width 16 height 18
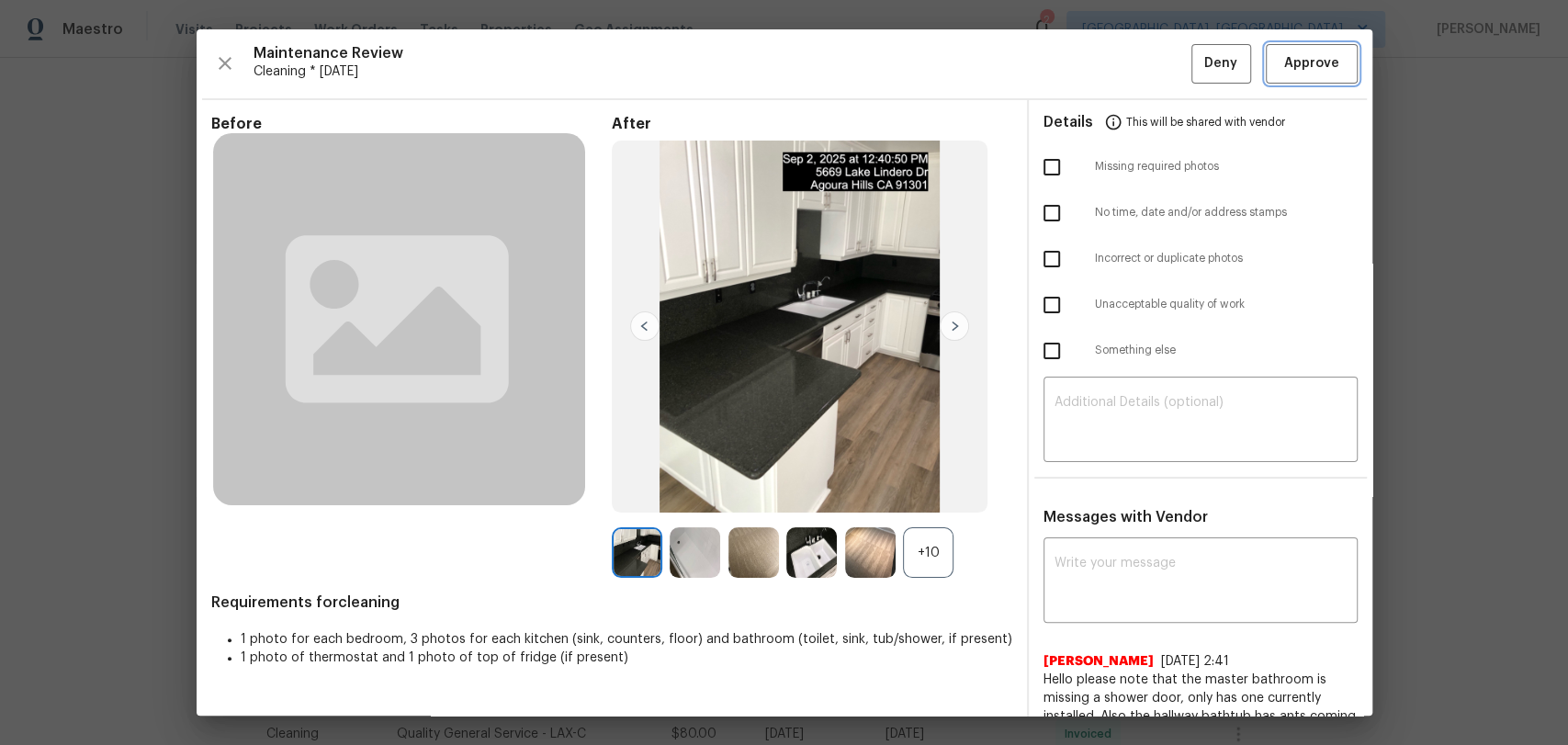
click at [1316, 69] on span "Approve" at bounding box center [1311, 64] width 55 height 23
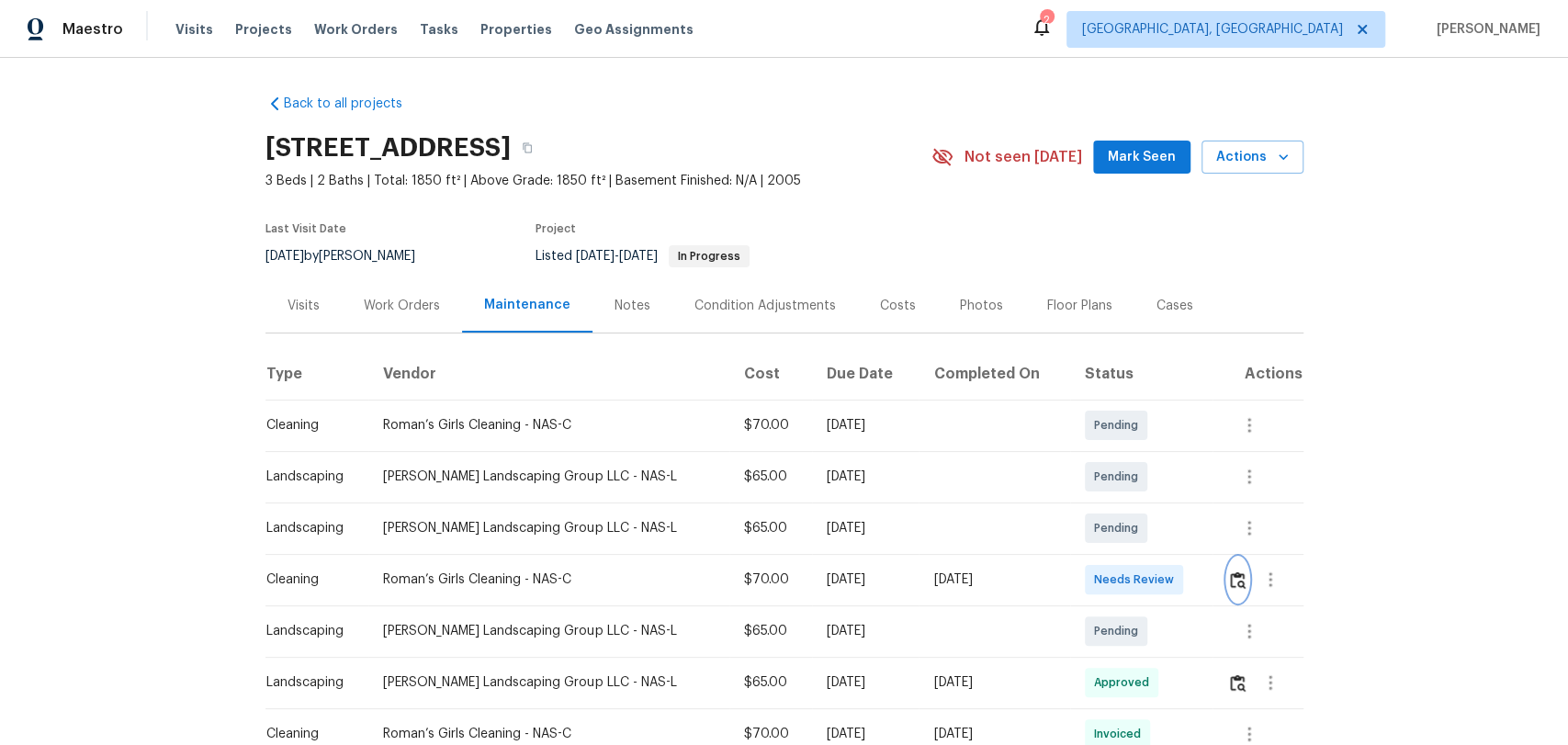
click at [1230, 578] on img "button" at bounding box center [1237, 581] width 16 height 18
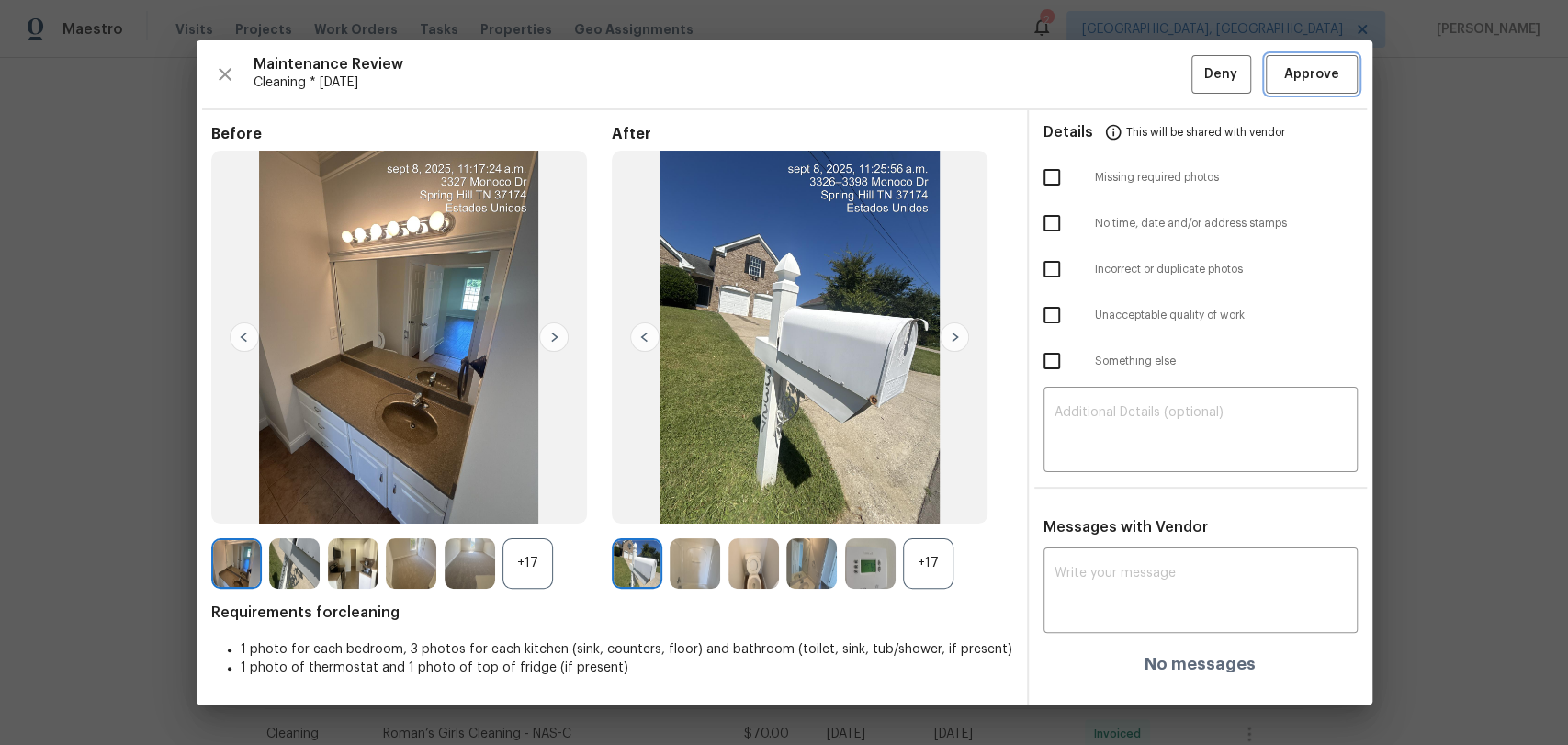
drag, startPoint x: 1297, startPoint y: 82, endPoint x: 1278, endPoint y: 76, distance: 19.9
click at [1297, 79] on span "Approve" at bounding box center [1311, 75] width 55 height 23
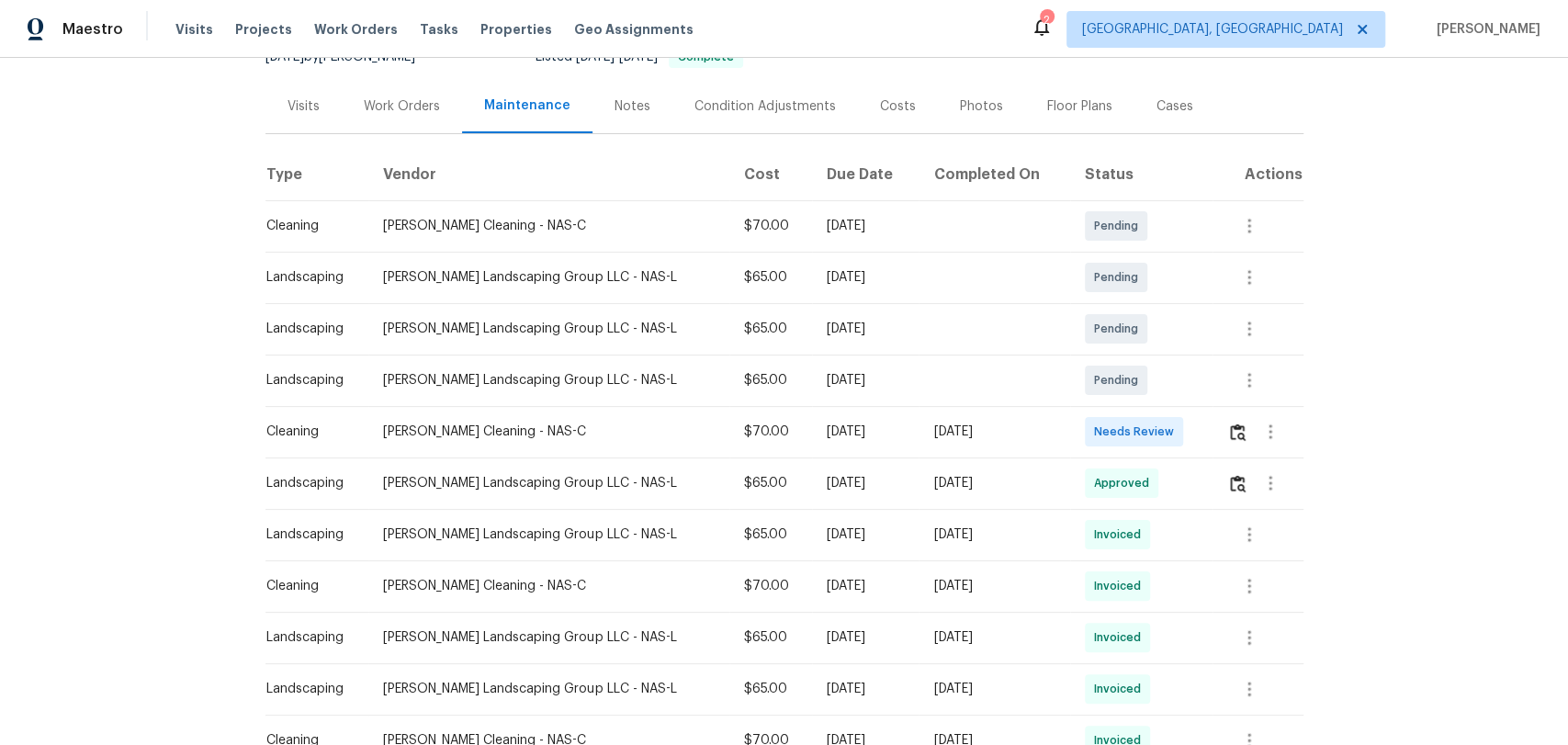
scroll to position [204, 0]
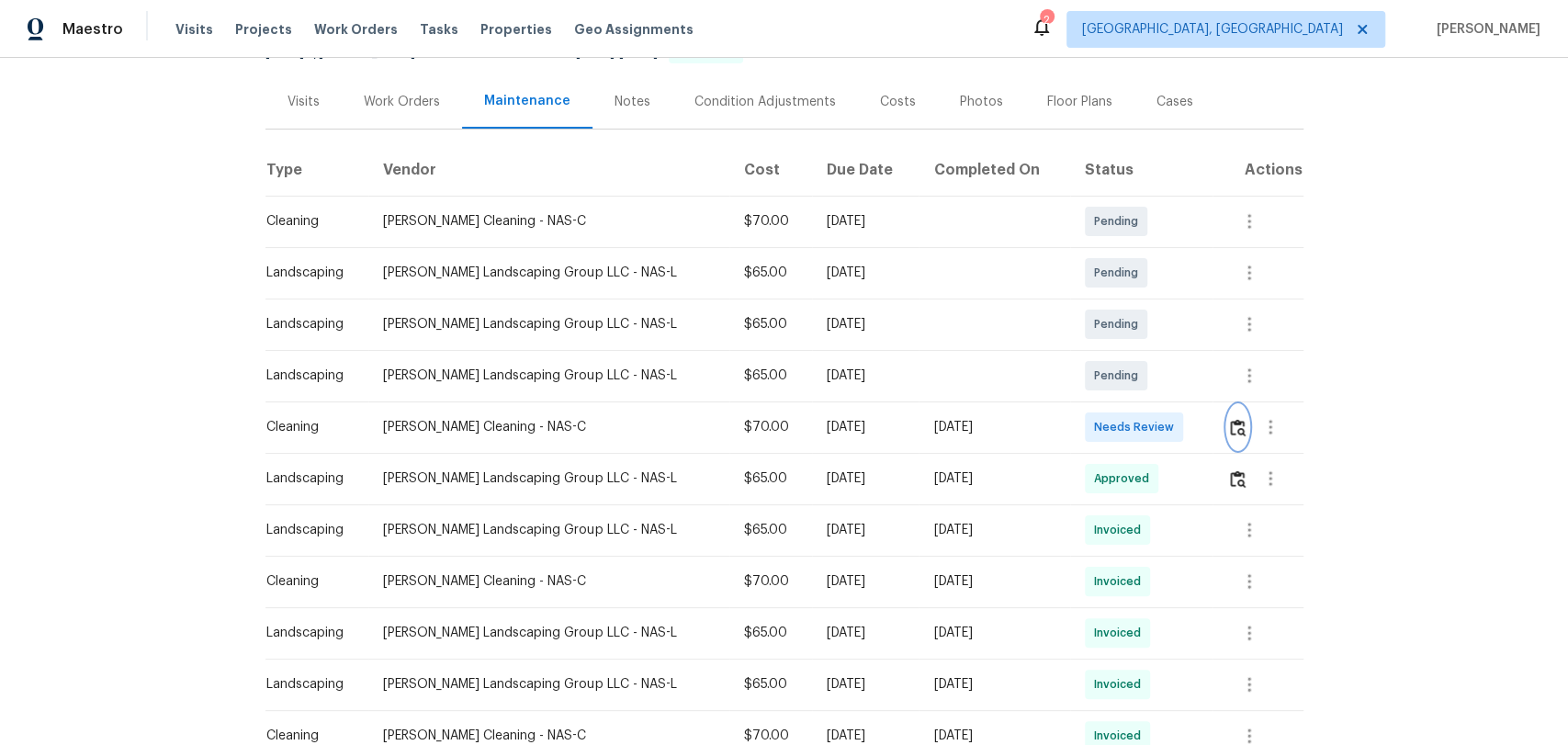
click at [1232, 429] on img "button" at bounding box center [1237, 428] width 16 height 18
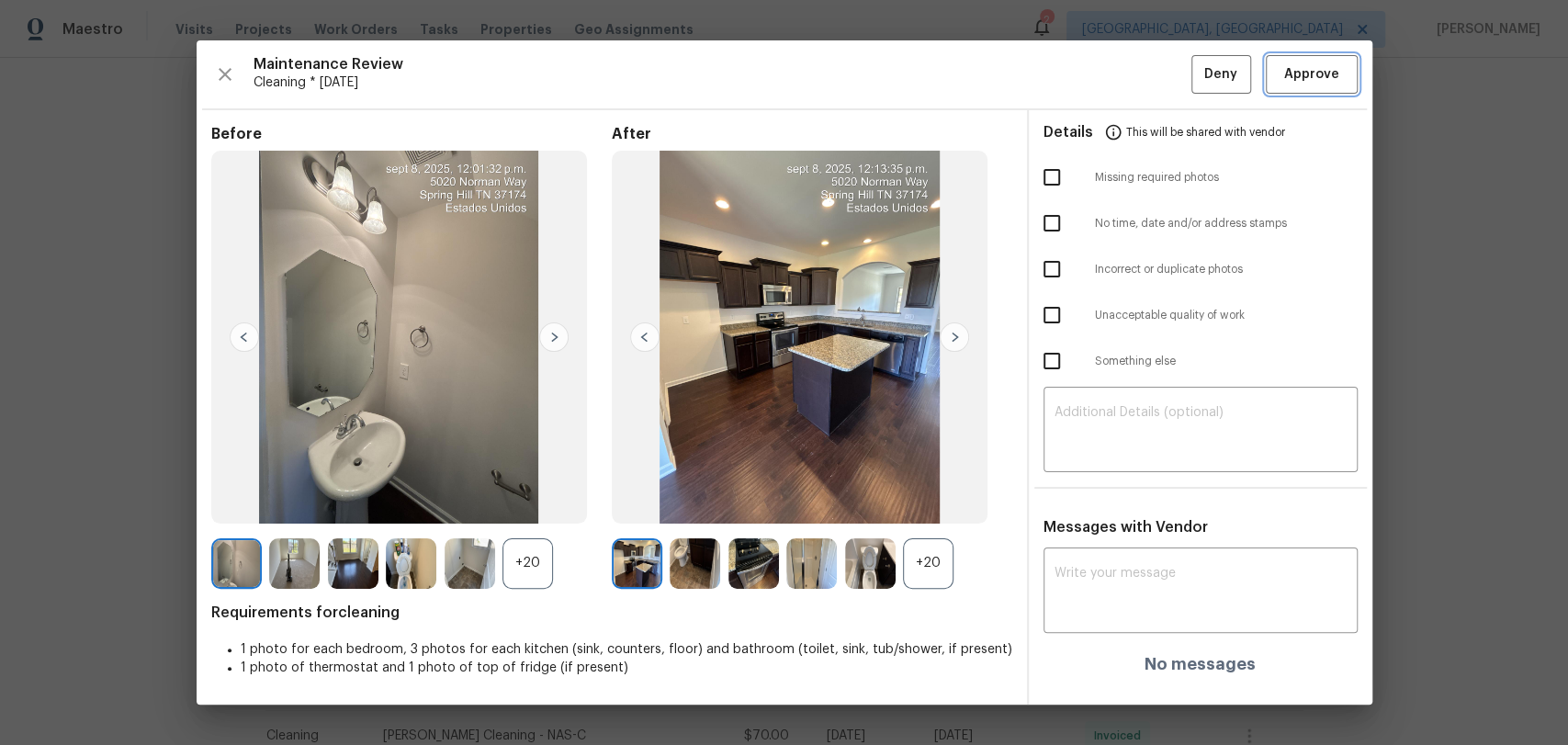
click at [1314, 71] on span "Approve" at bounding box center [1311, 75] width 55 height 23
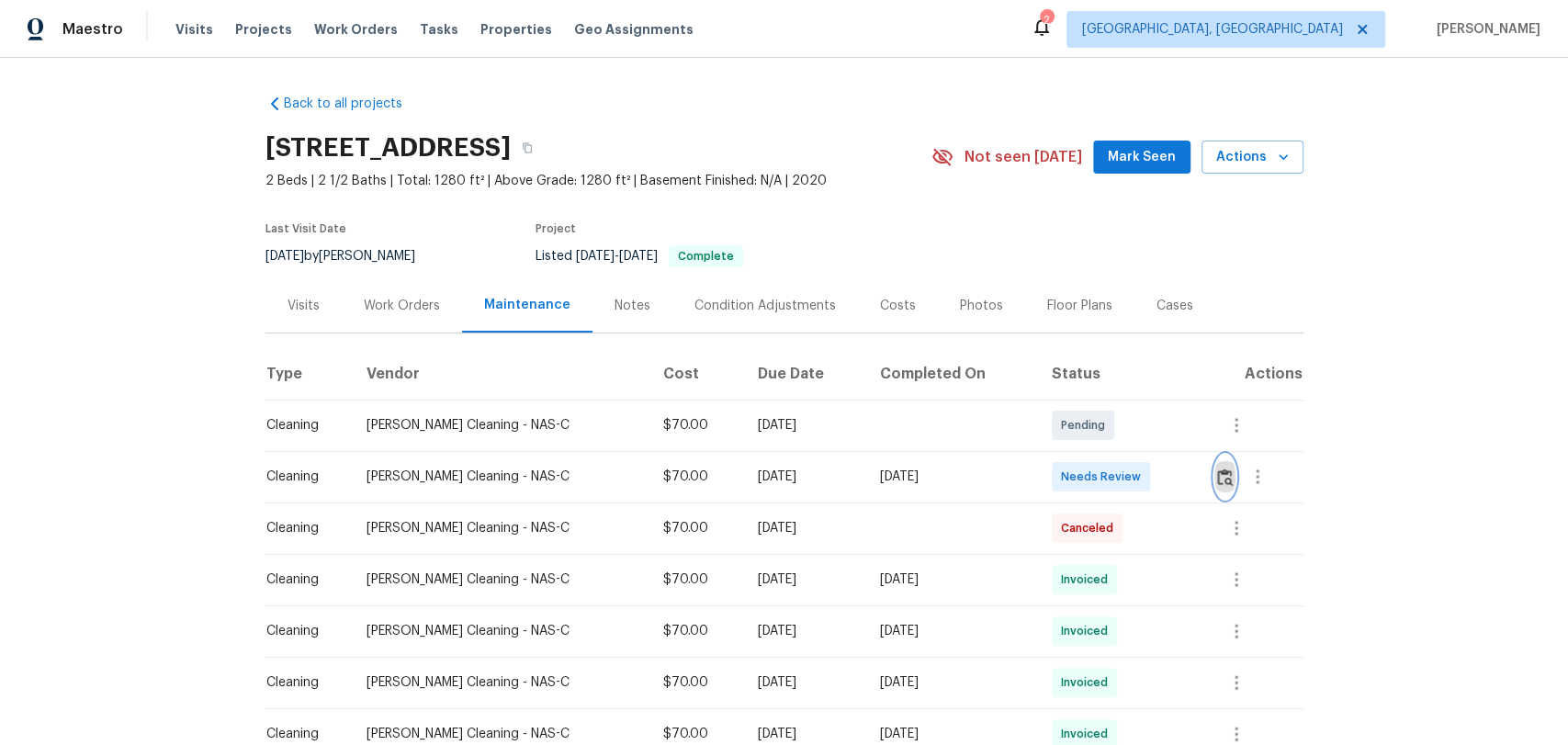
click at [1217, 476] on img "button" at bounding box center [1225, 478] width 16 height 18
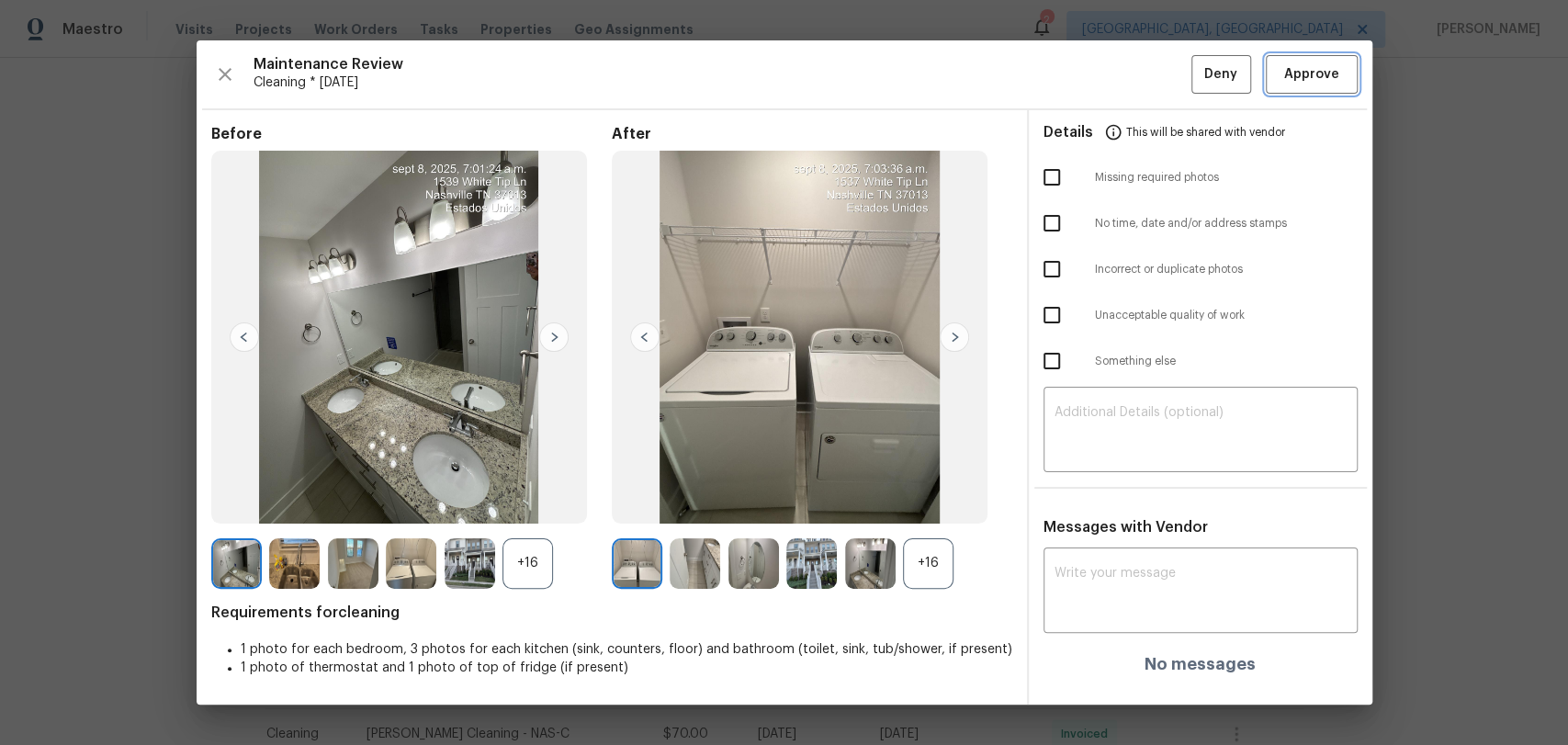
click at [1299, 80] on span "Approve" at bounding box center [1311, 75] width 55 height 23
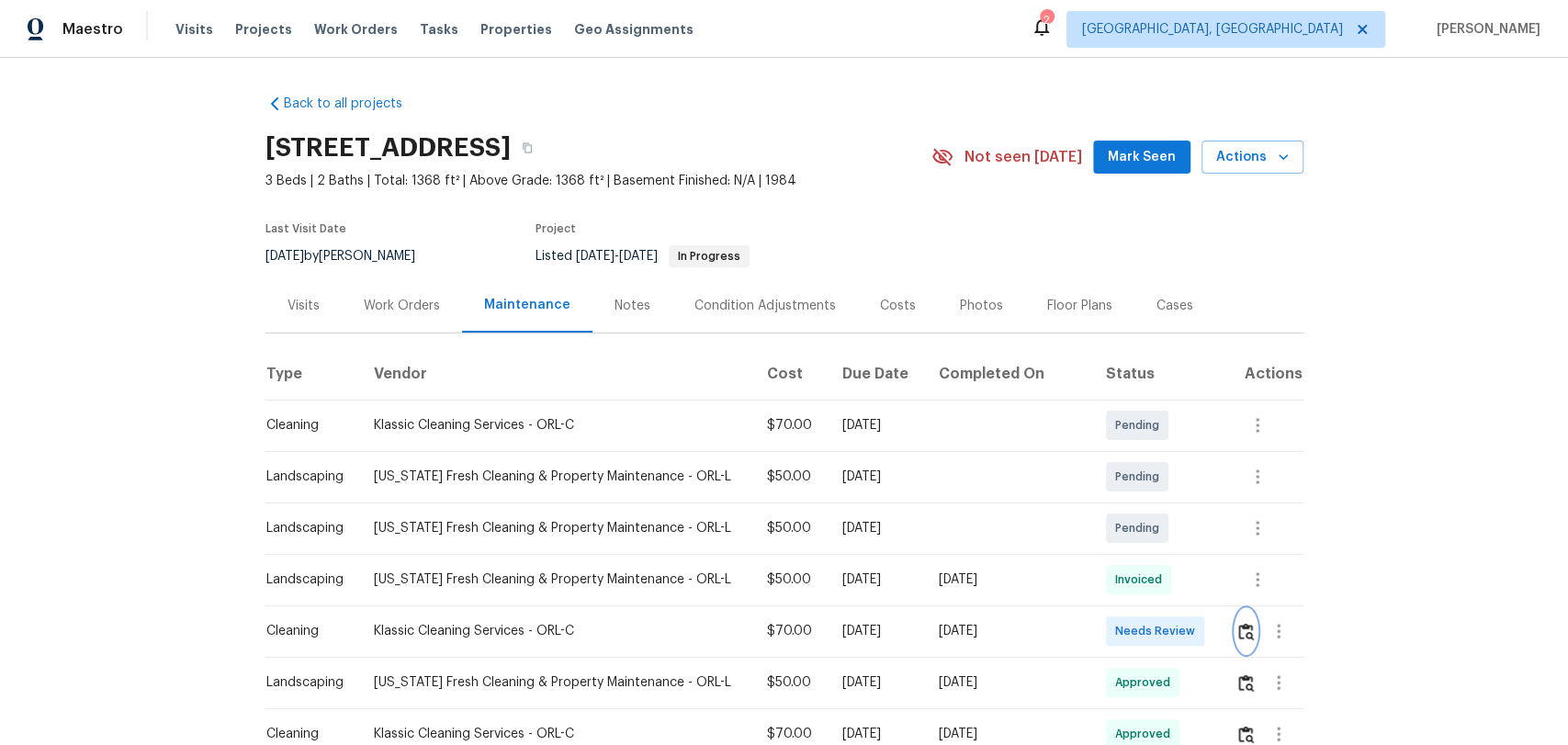
click at [1244, 623] on button "button" at bounding box center [1246, 631] width 21 height 44
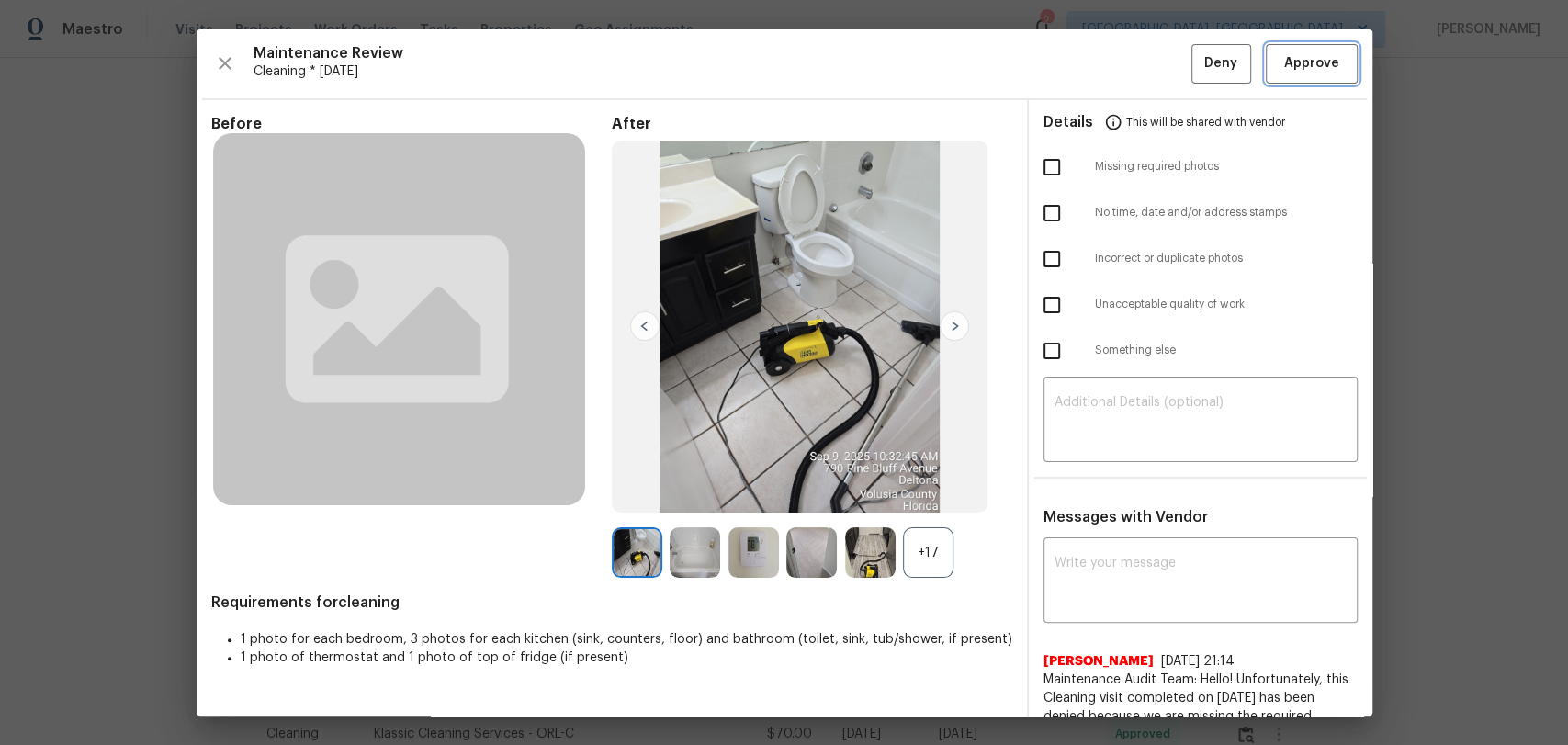
click at [1290, 74] on span "Approve" at bounding box center [1311, 64] width 55 height 23
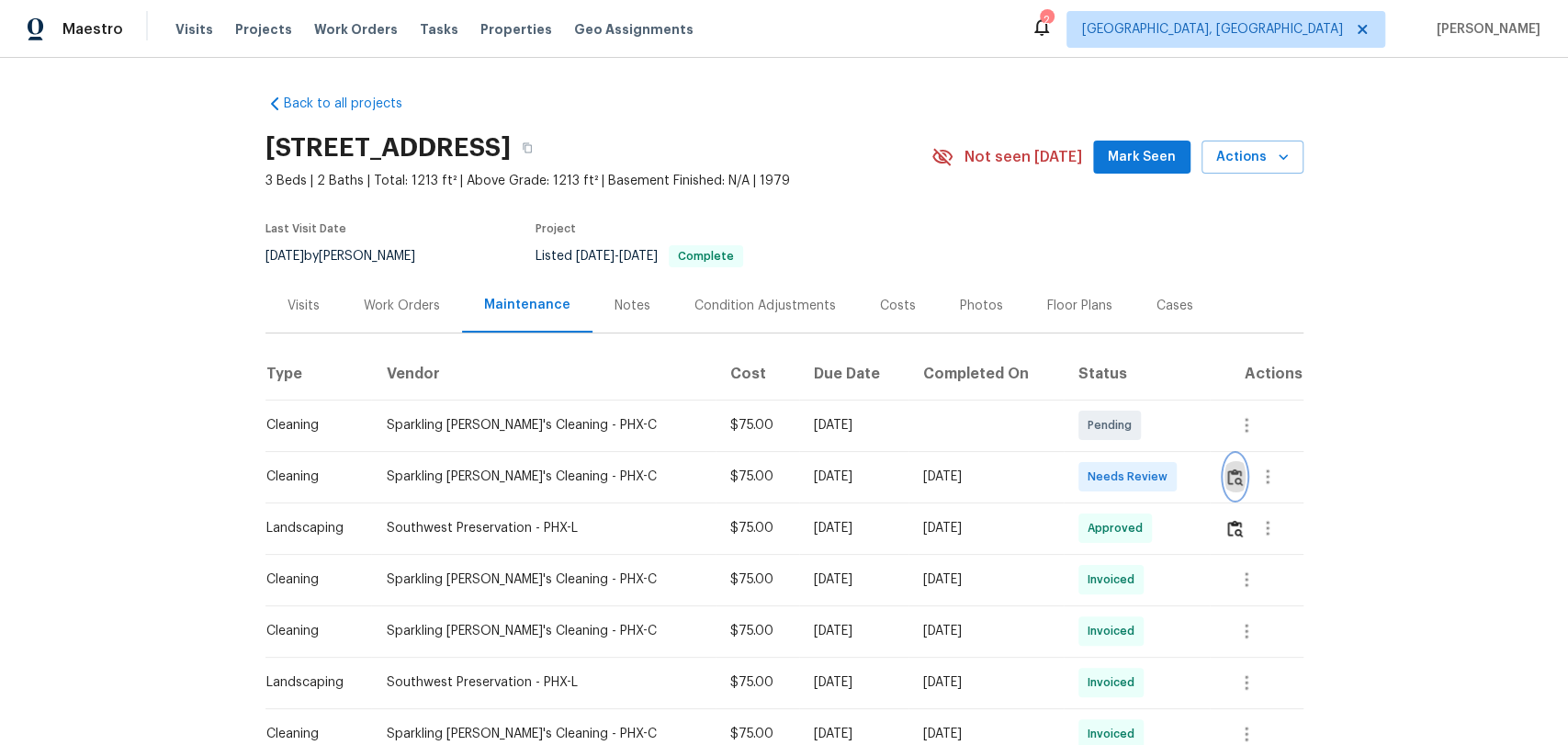
click at [1234, 477] on img "button" at bounding box center [1235, 478] width 16 height 18
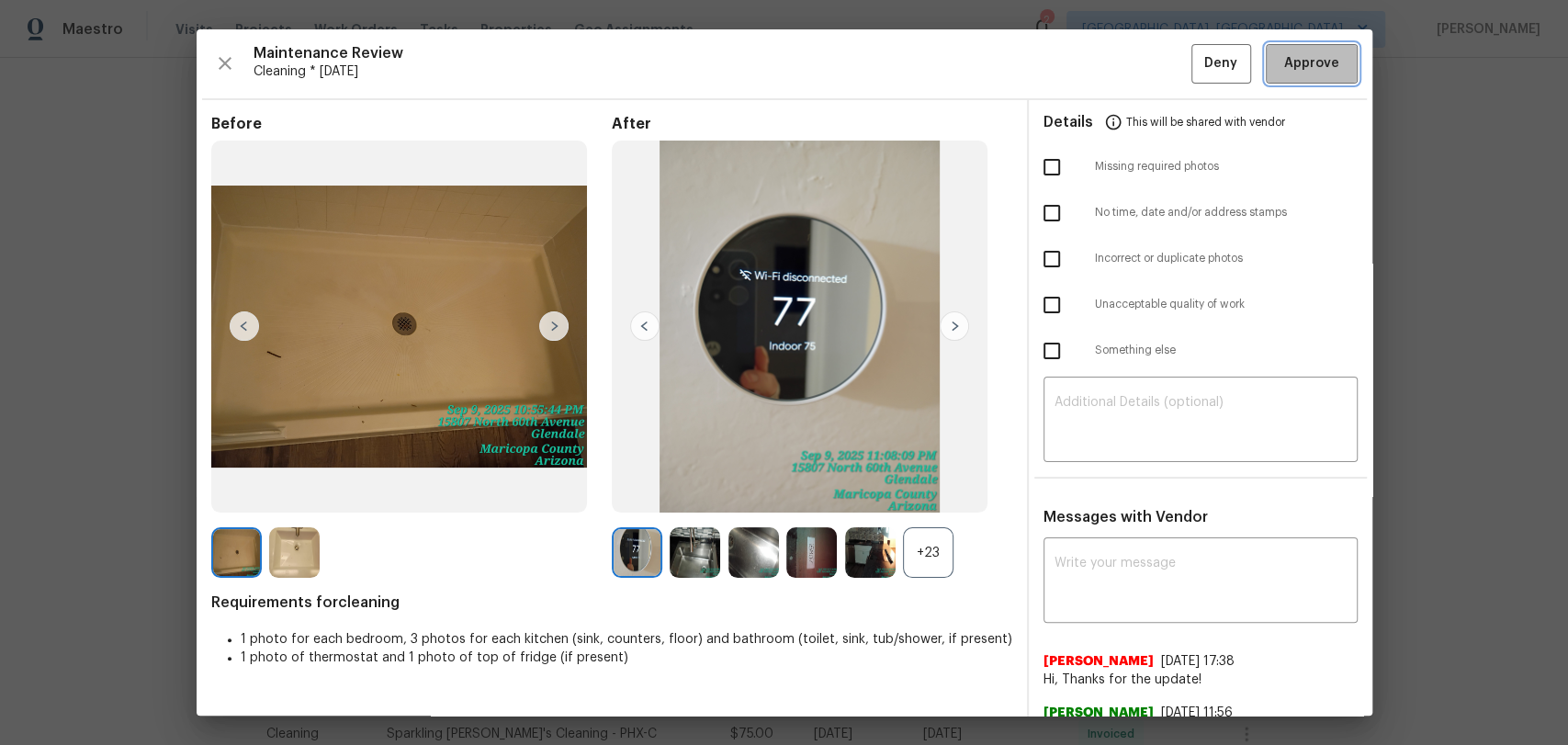
click at [1318, 69] on span "Approve" at bounding box center [1311, 64] width 55 height 23
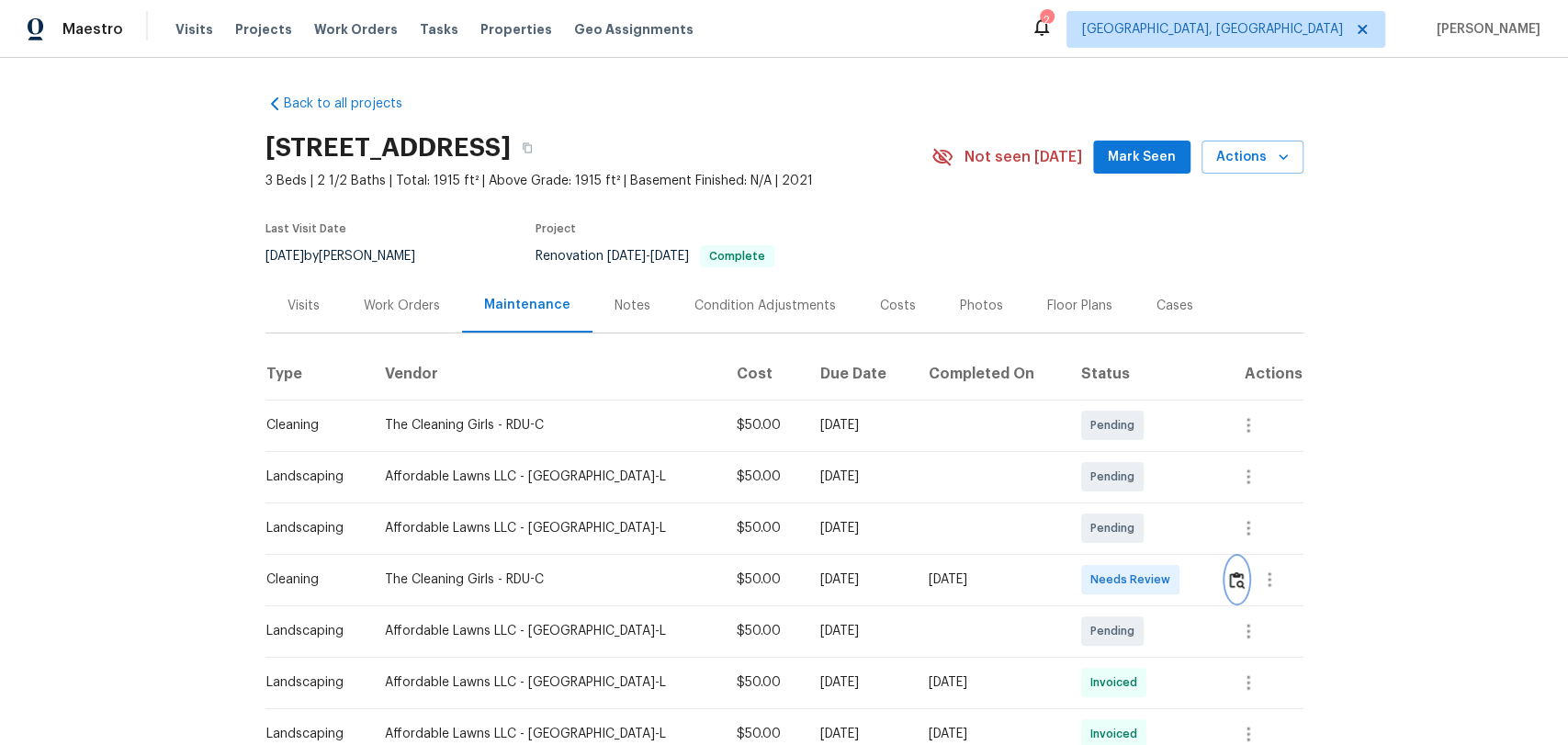
click at [1229, 575] on img "button" at bounding box center [1237, 581] width 16 height 18
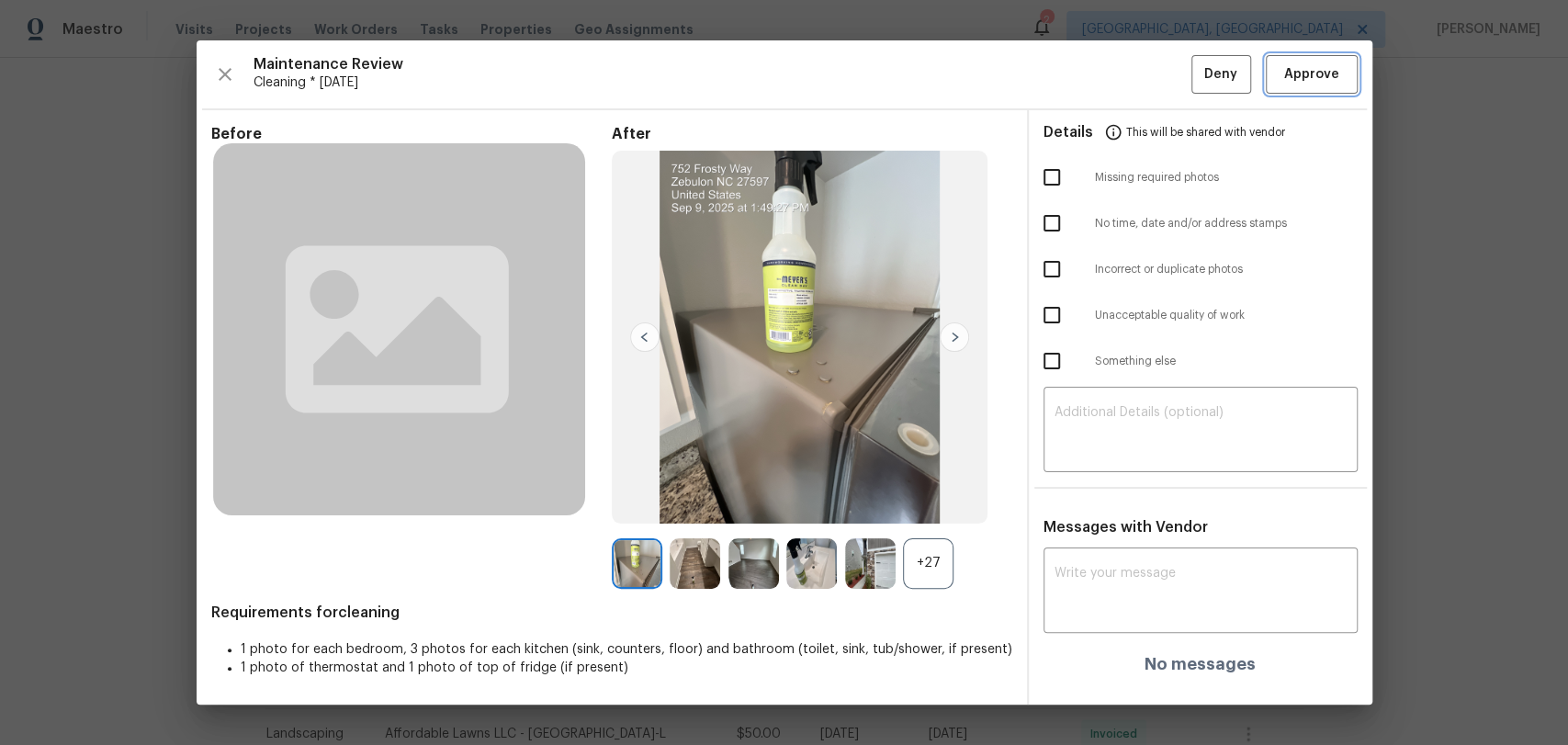
click at [1289, 71] on span "Approve" at bounding box center [1311, 75] width 55 height 23
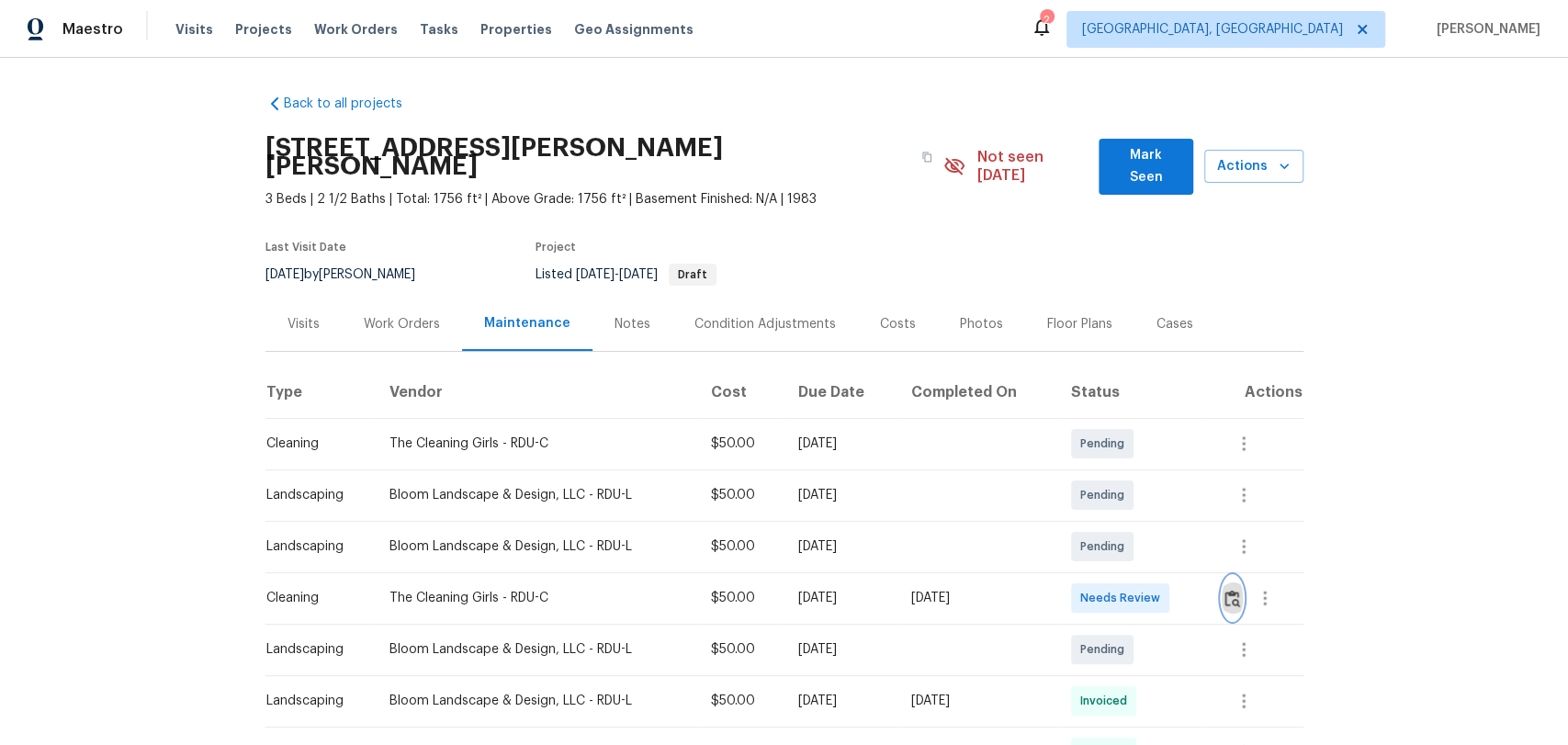
click at [1237, 584] on button "button" at bounding box center [1233, 597] width 21 height 44
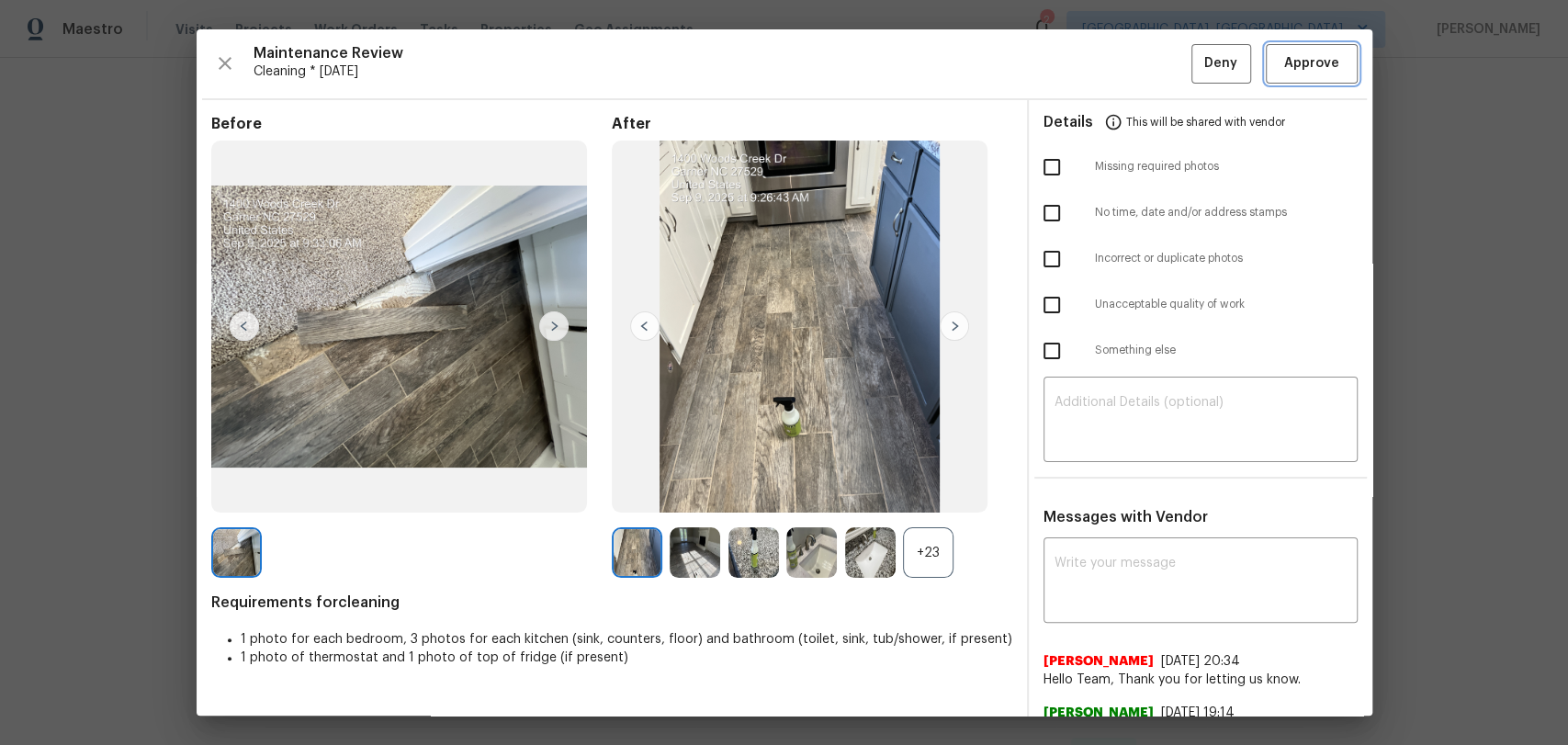
click at [1287, 75] on span "Approve" at bounding box center [1311, 64] width 55 height 23
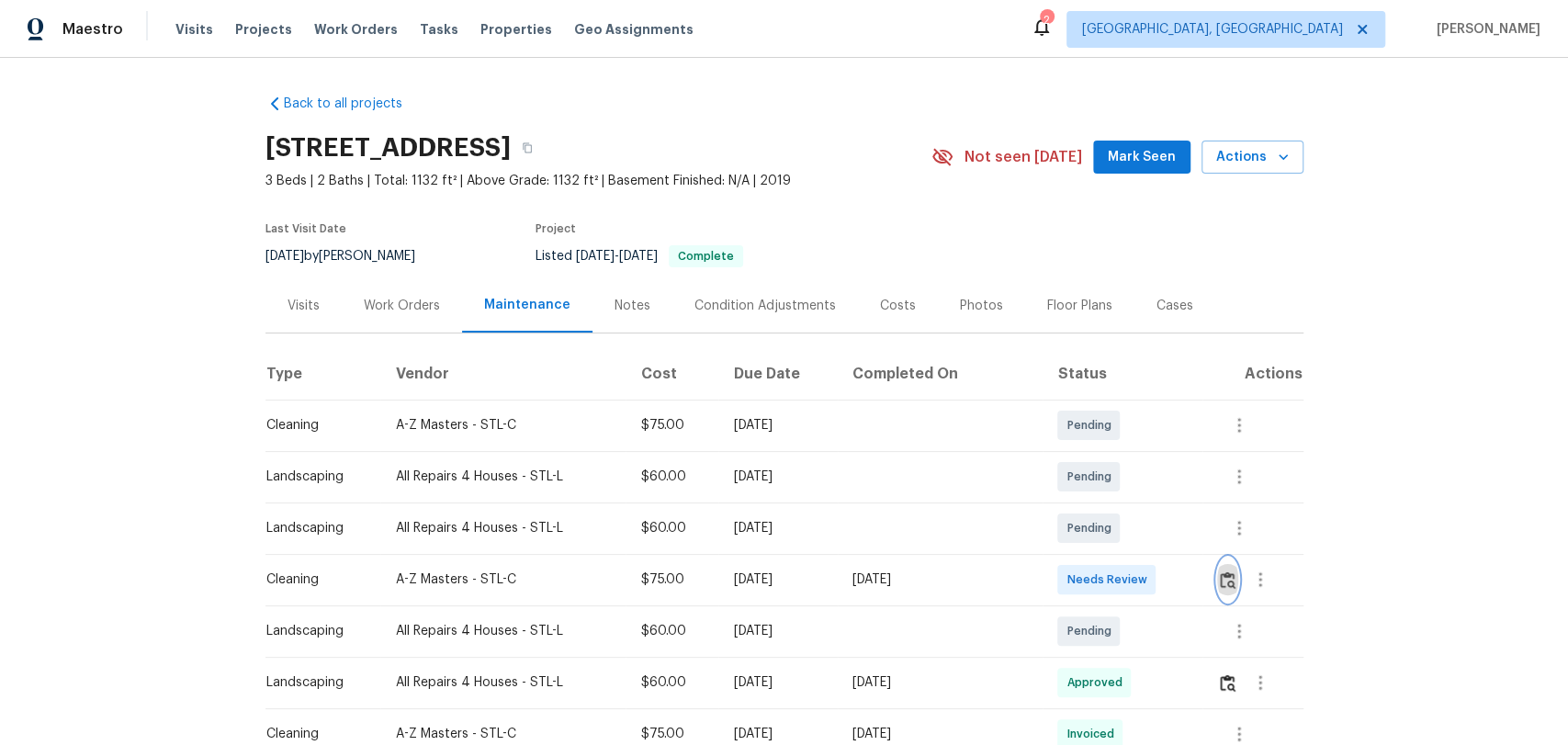
click at [1222, 581] on img "button" at bounding box center [1228, 581] width 16 height 18
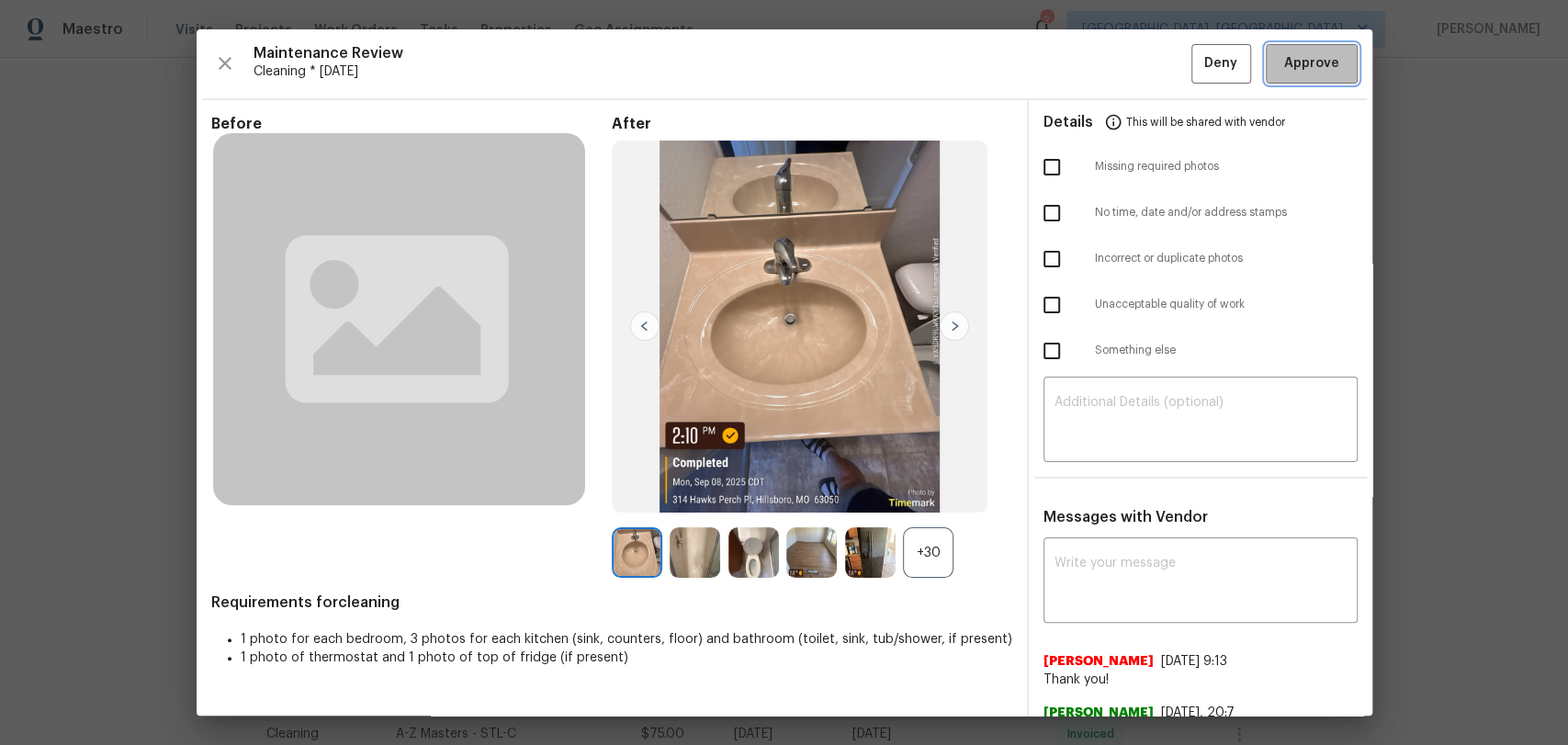
click at [1293, 71] on span "Approve" at bounding box center [1311, 64] width 55 height 23
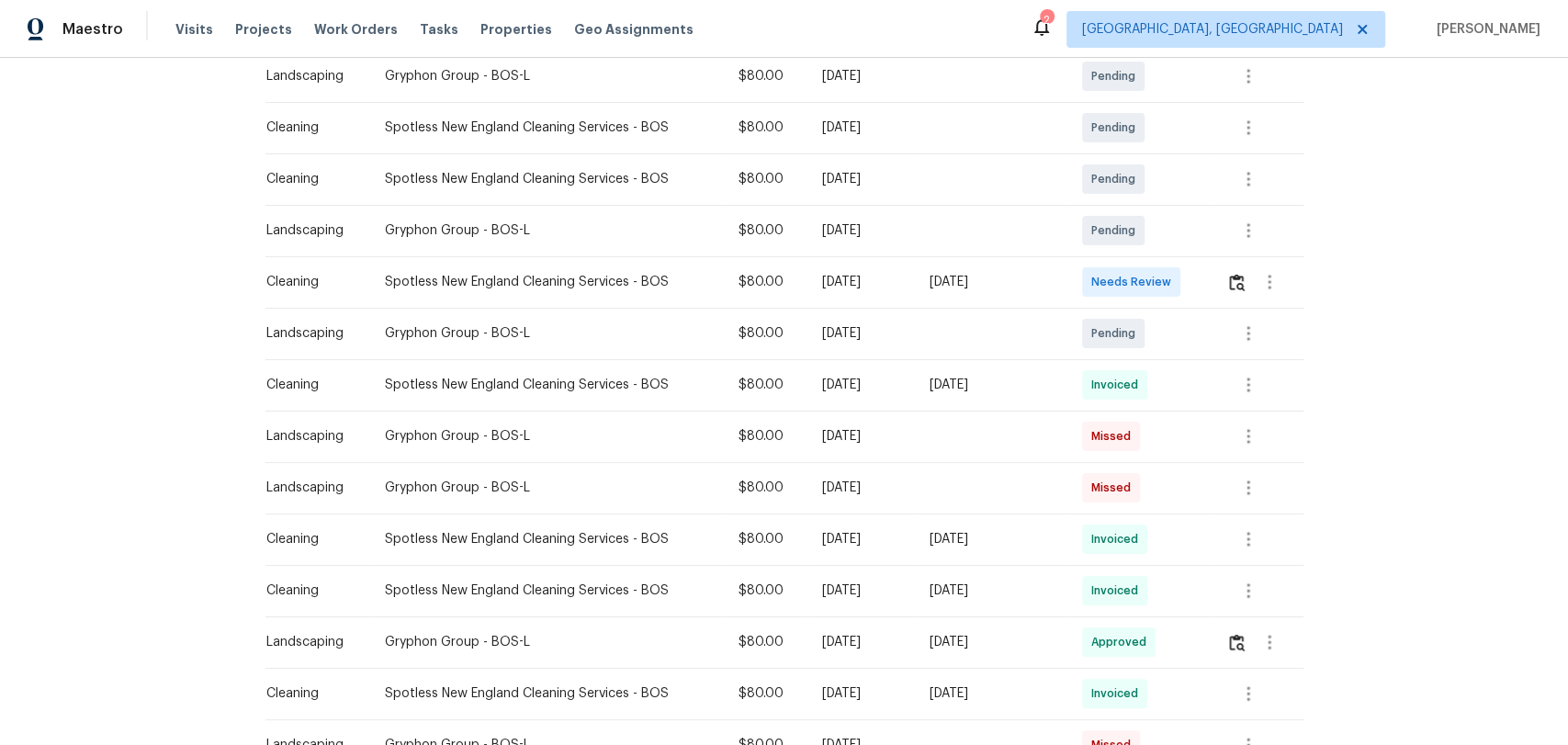
scroll to position [408, 0]
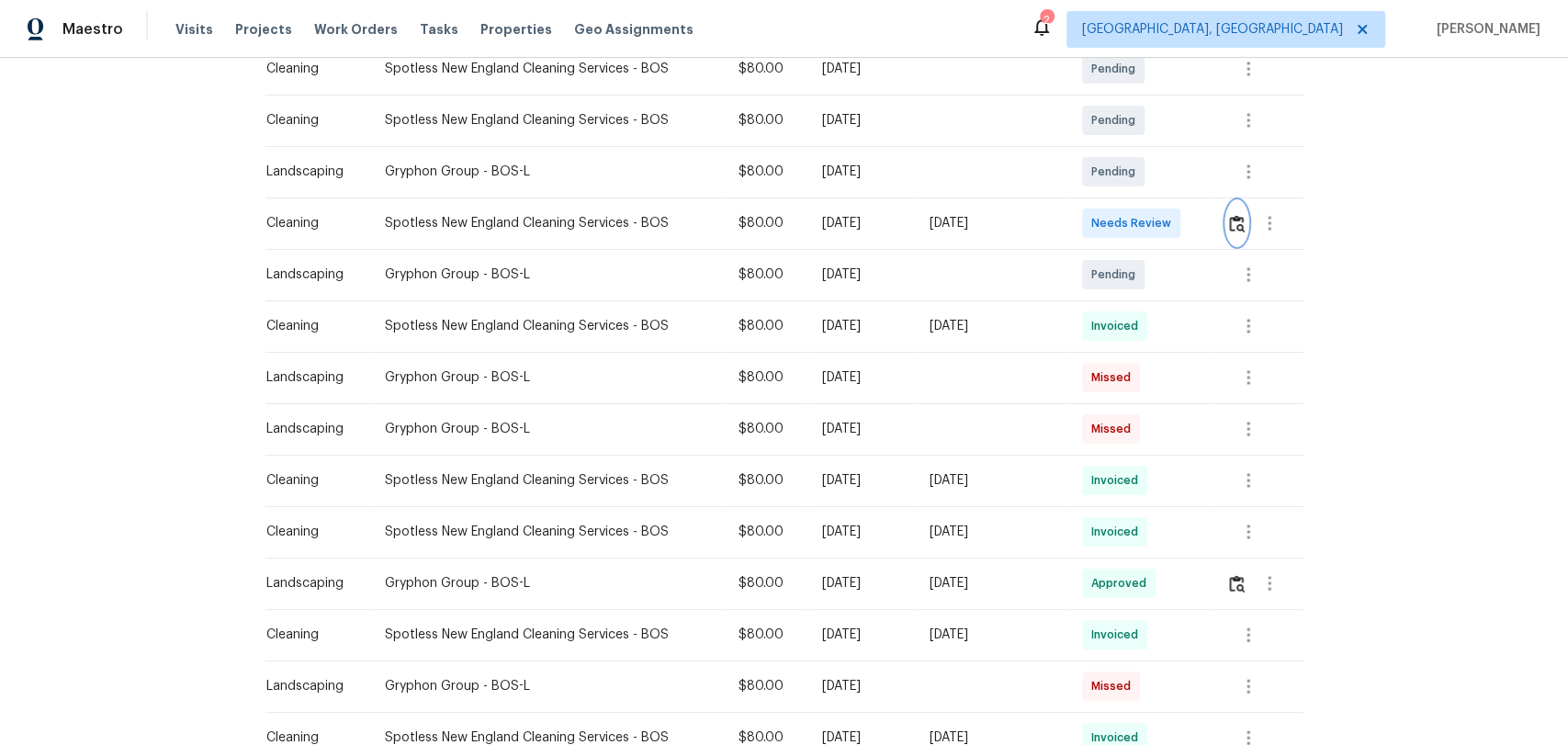
click at [1235, 215] on img "button" at bounding box center [1237, 224] width 16 height 18
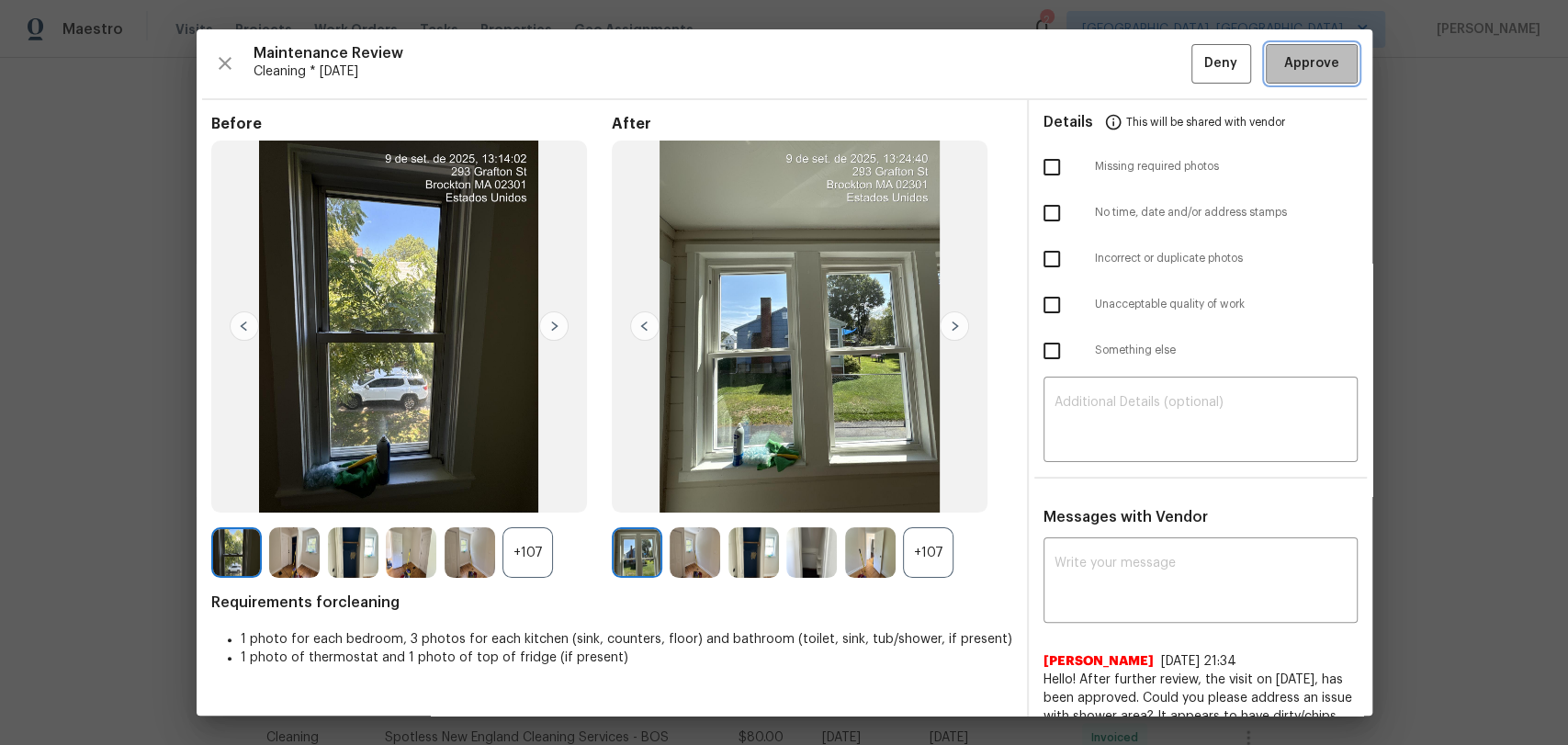
click at [1310, 81] on button "Approve" at bounding box center [1311, 63] width 91 height 40
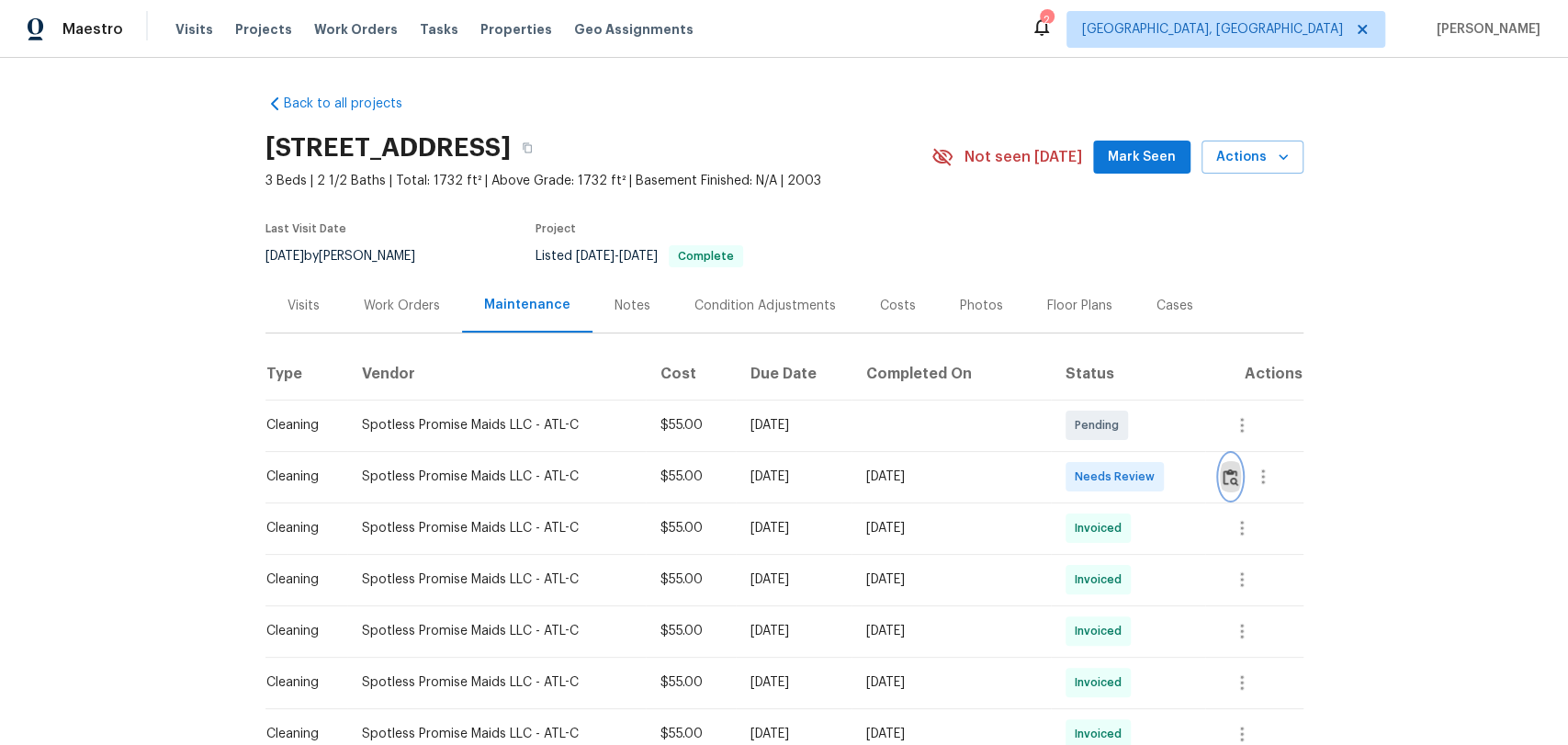
click at [1229, 473] on img "button" at bounding box center [1231, 478] width 16 height 18
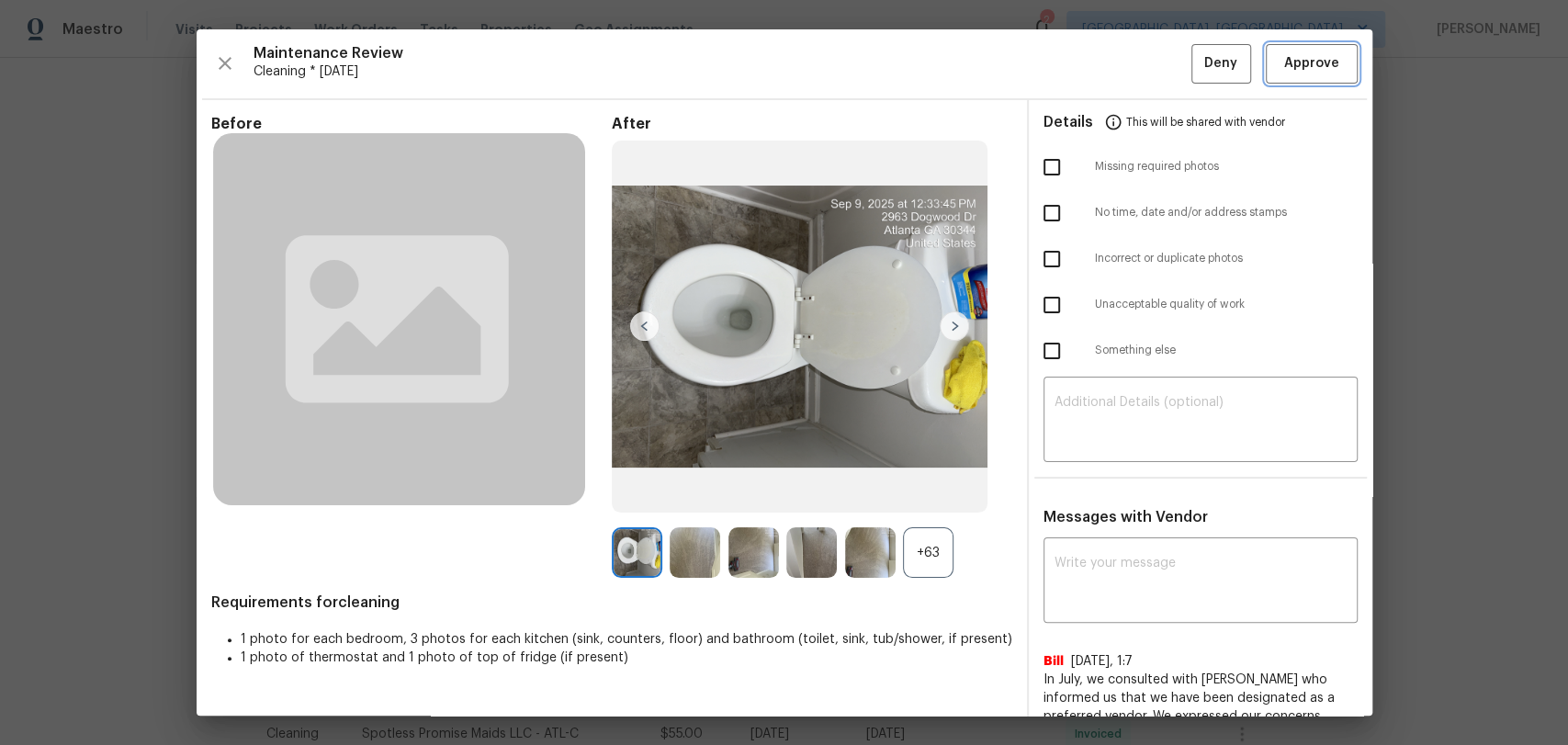
click at [1317, 62] on span "Approve" at bounding box center [1311, 64] width 55 height 23
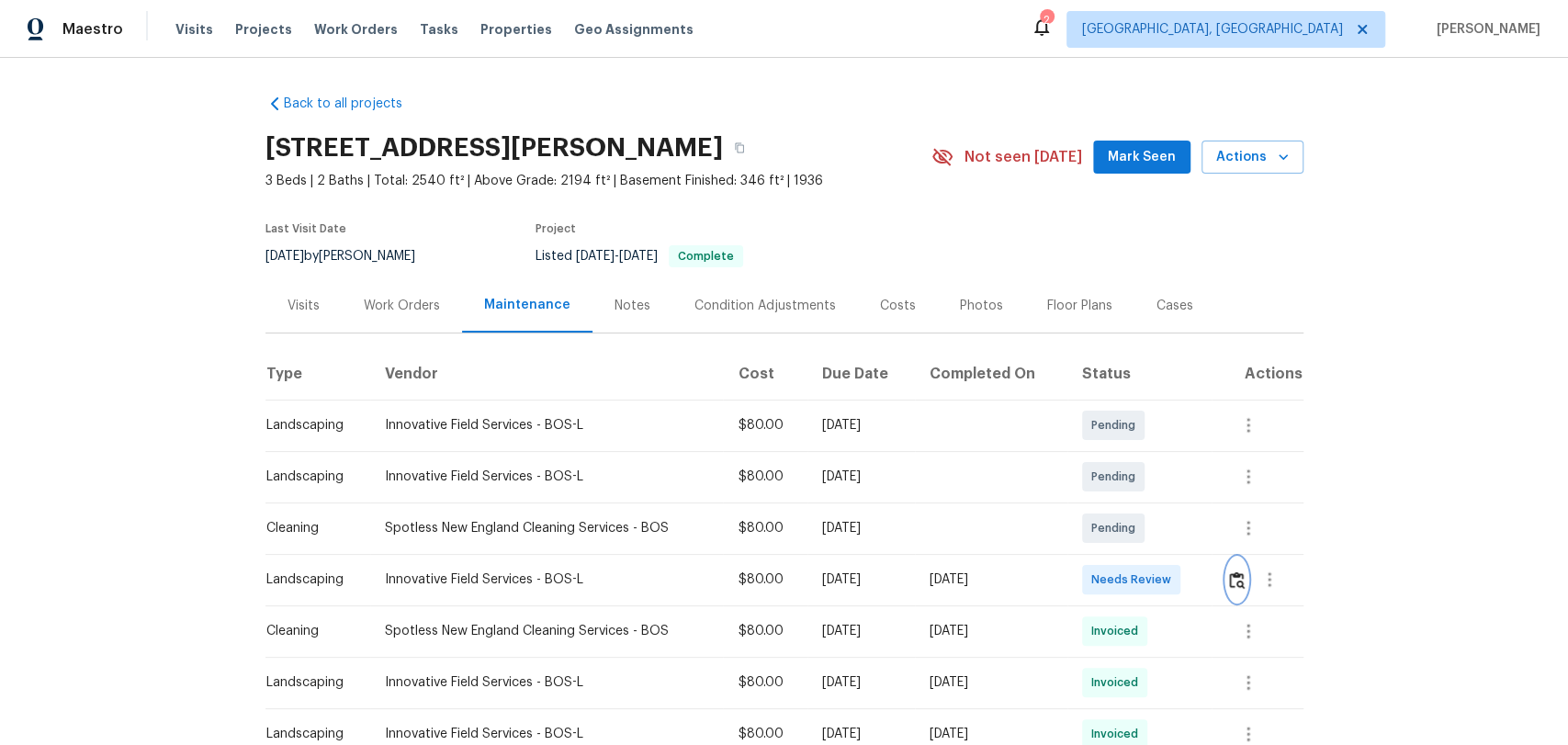
click at [1229, 579] on img "button" at bounding box center [1237, 581] width 16 height 18
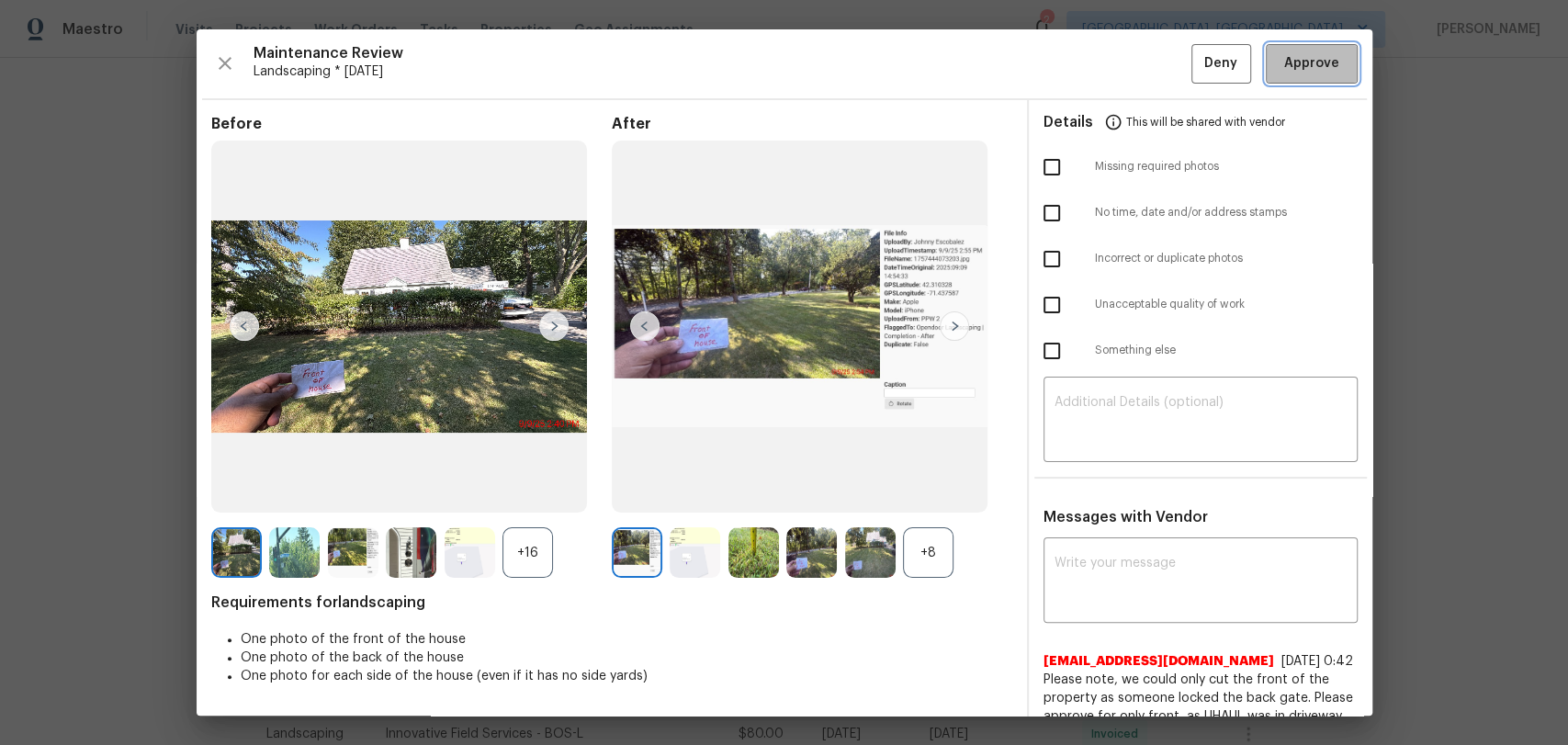
click at [1294, 79] on button "Approve" at bounding box center [1311, 63] width 91 height 40
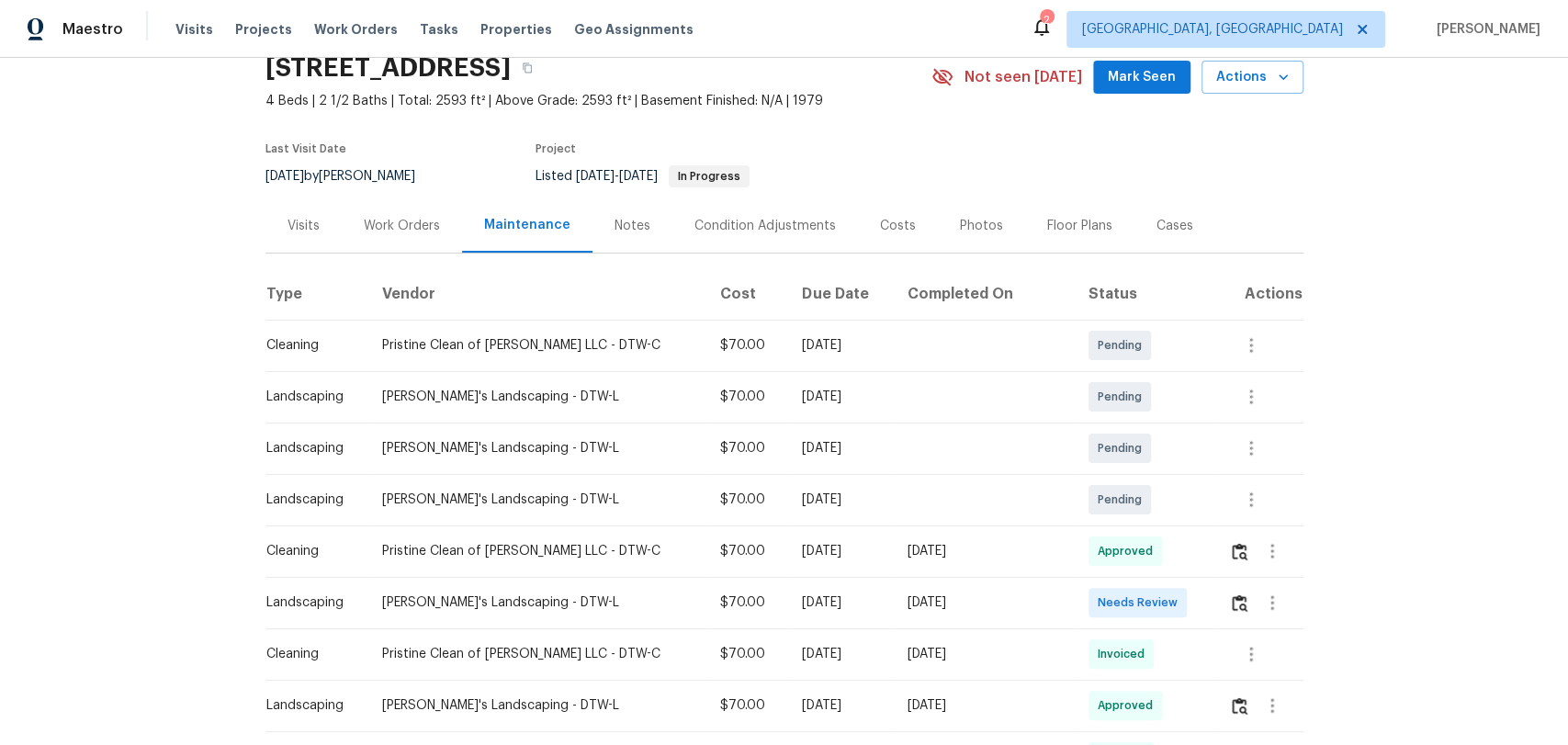
scroll to position [102, 0]
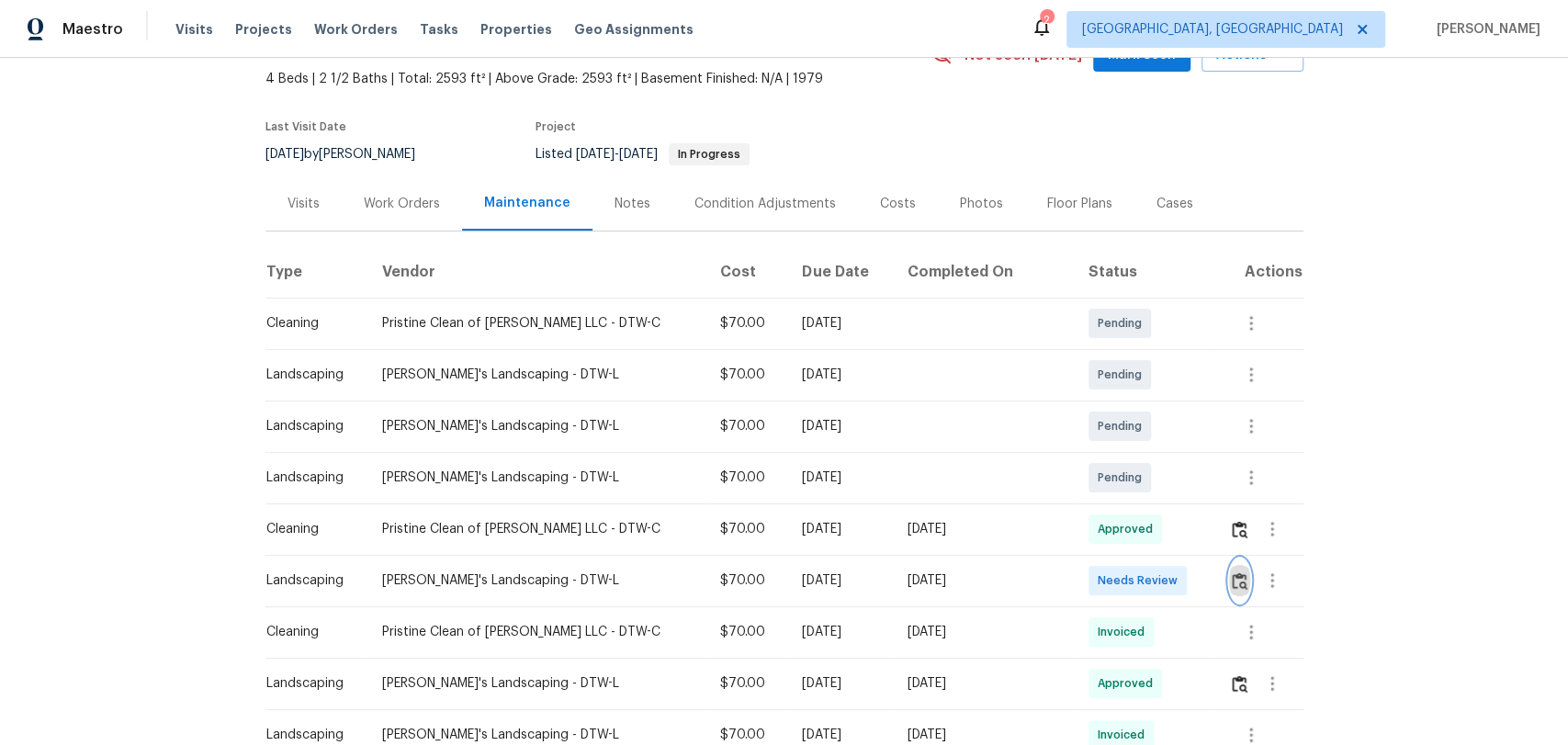
click at [1229, 586] on button "button" at bounding box center [1239, 581] width 21 height 44
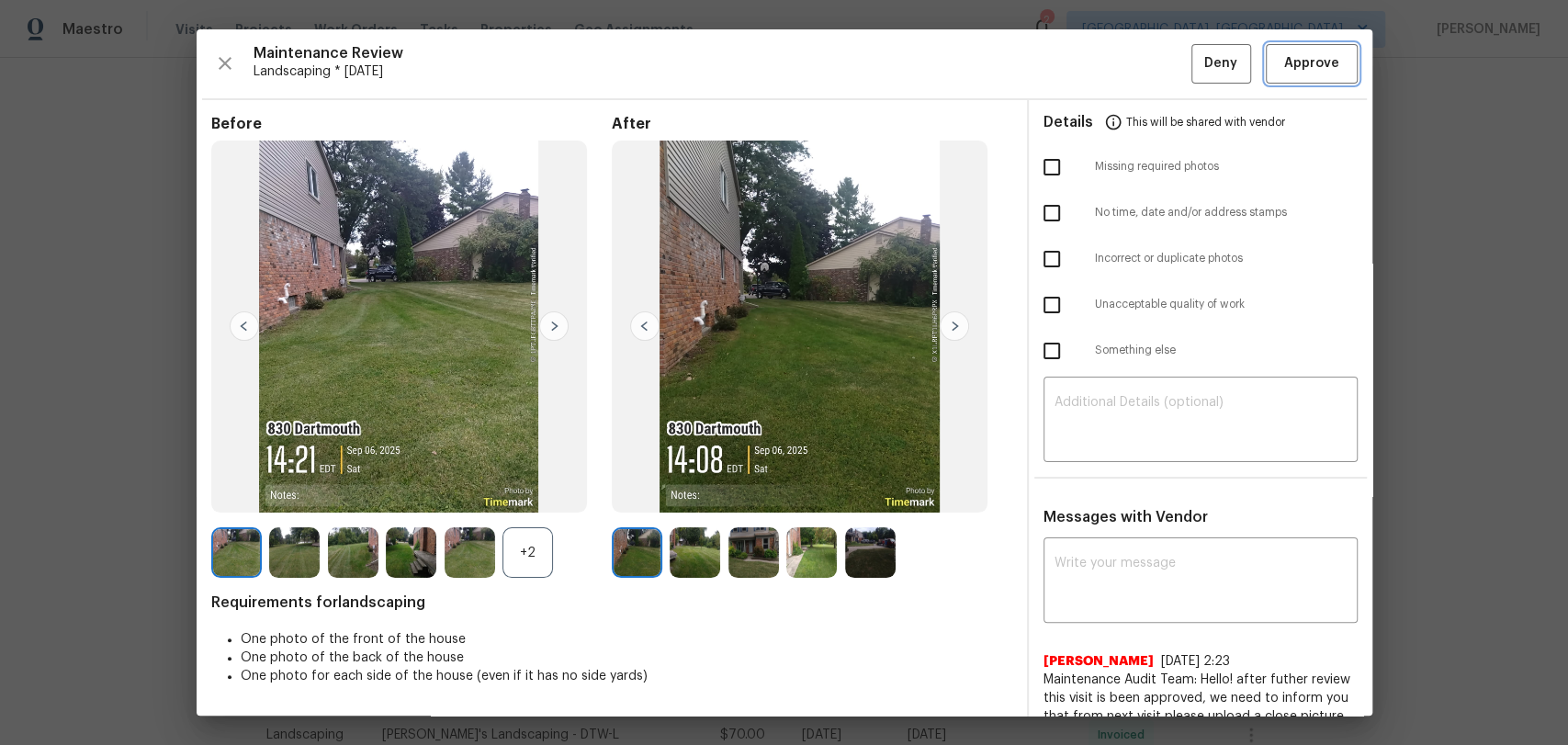
click at [1290, 65] on span "Approve" at bounding box center [1311, 64] width 55 height 23
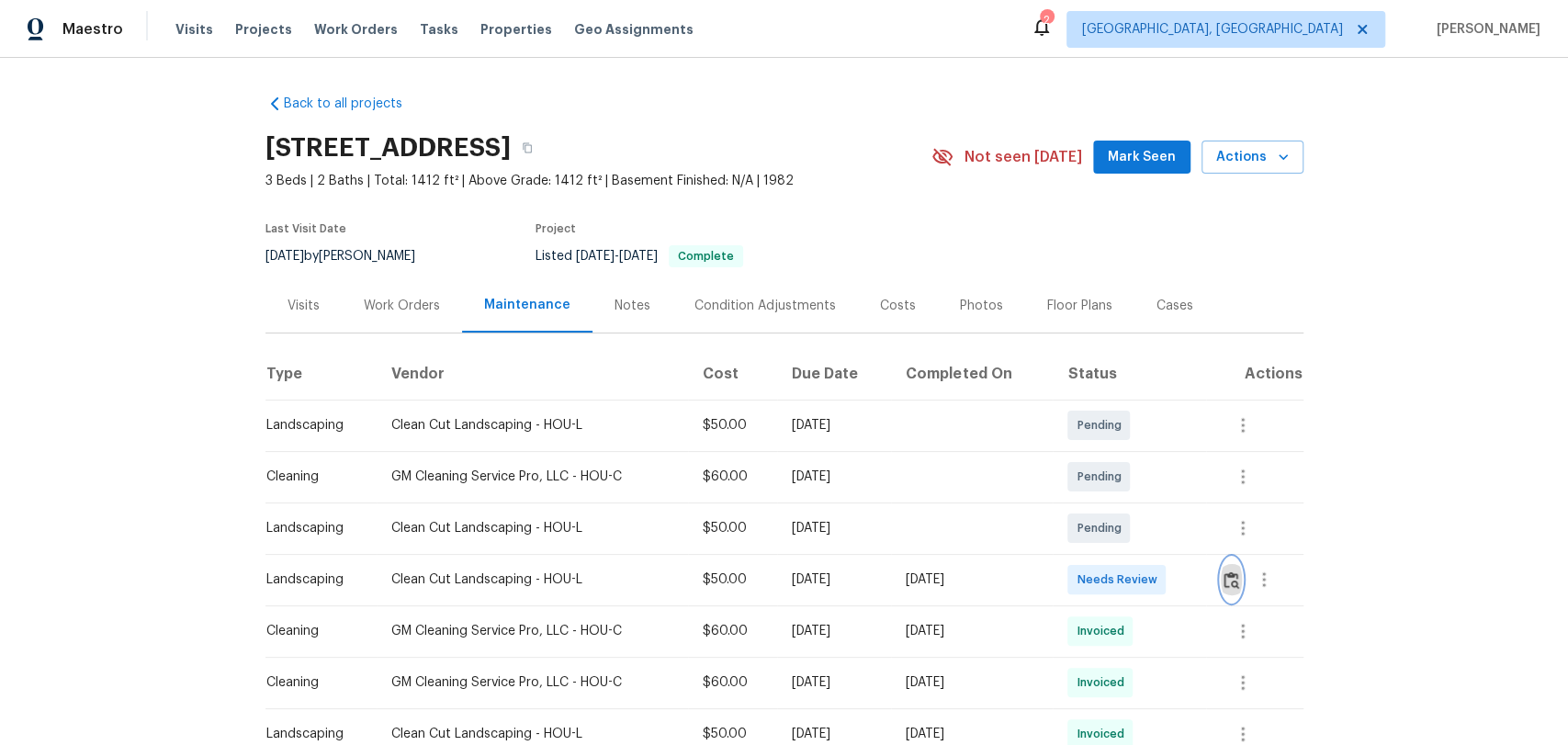
click at [1234, 578] on img "button" at bounding box center [1232, 581] width 16 height 18
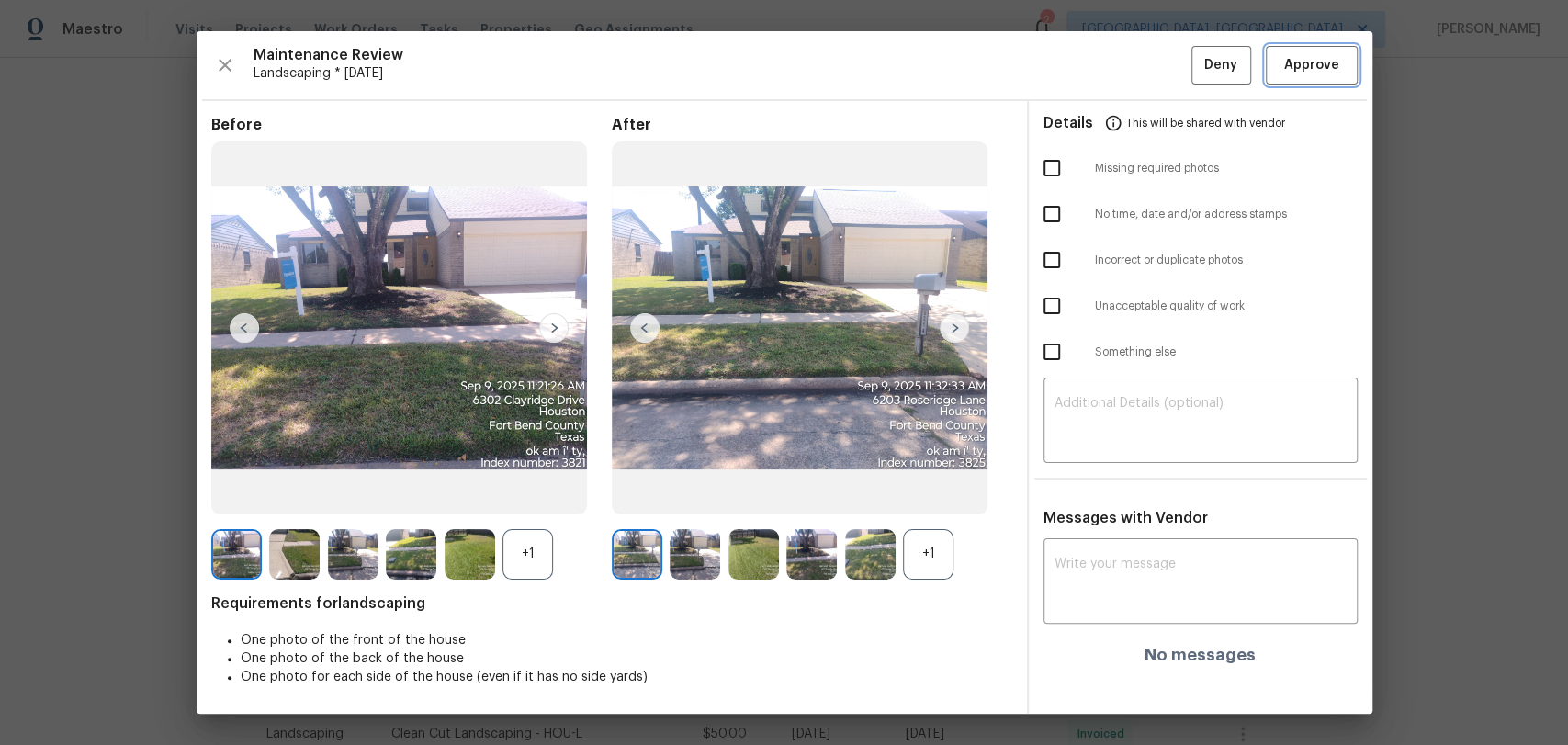
click at [1289, 77] on button "Approve" at bounding box center [1311, 65] width 91 height 40
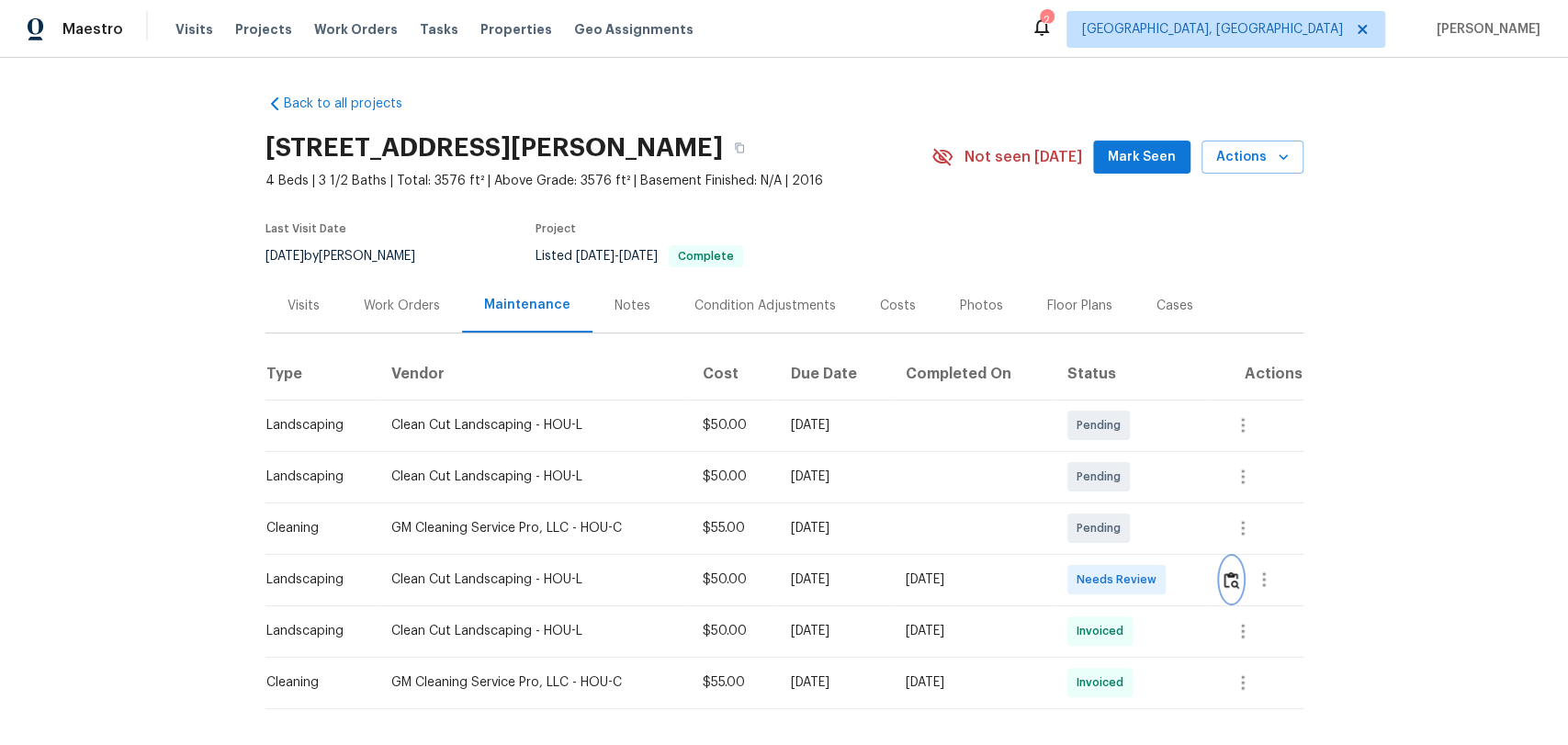
click at [1229, 585] on img "button" at bounding box center [1232, 581] width 16 height 18
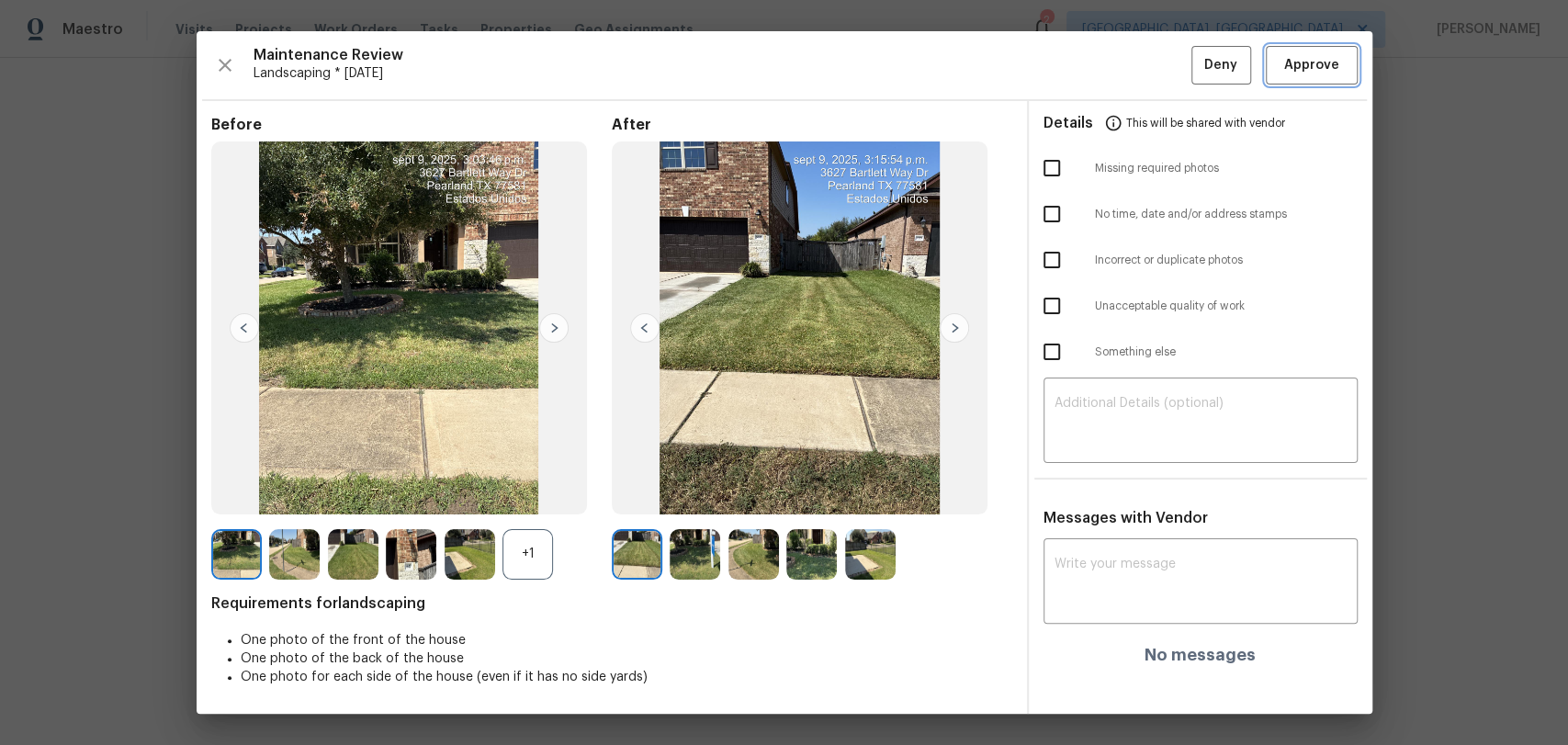
click at [1324, 65] on span "Approve" at bounding box center [1311, 66] width 55 height 23
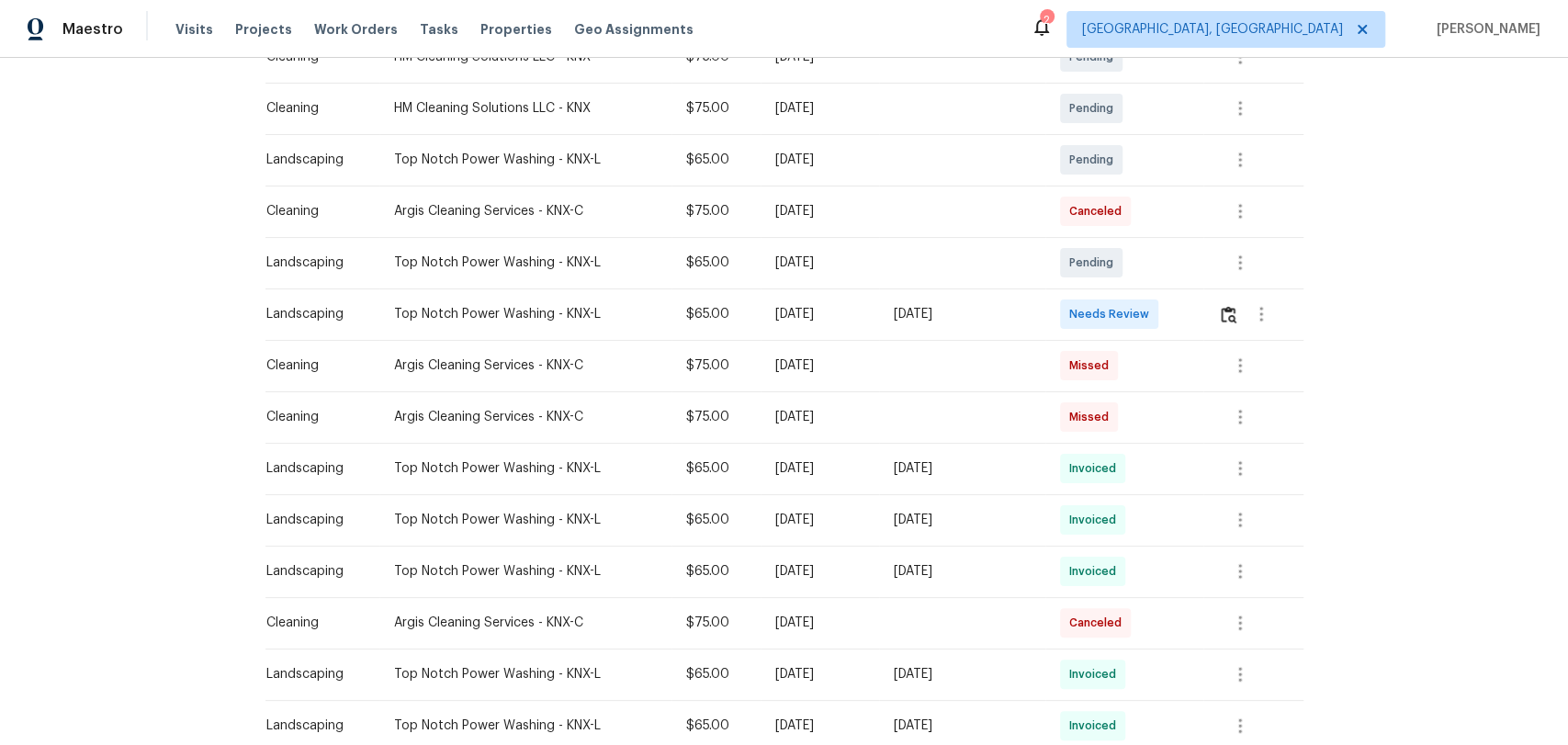
scroll to position [408, 0]
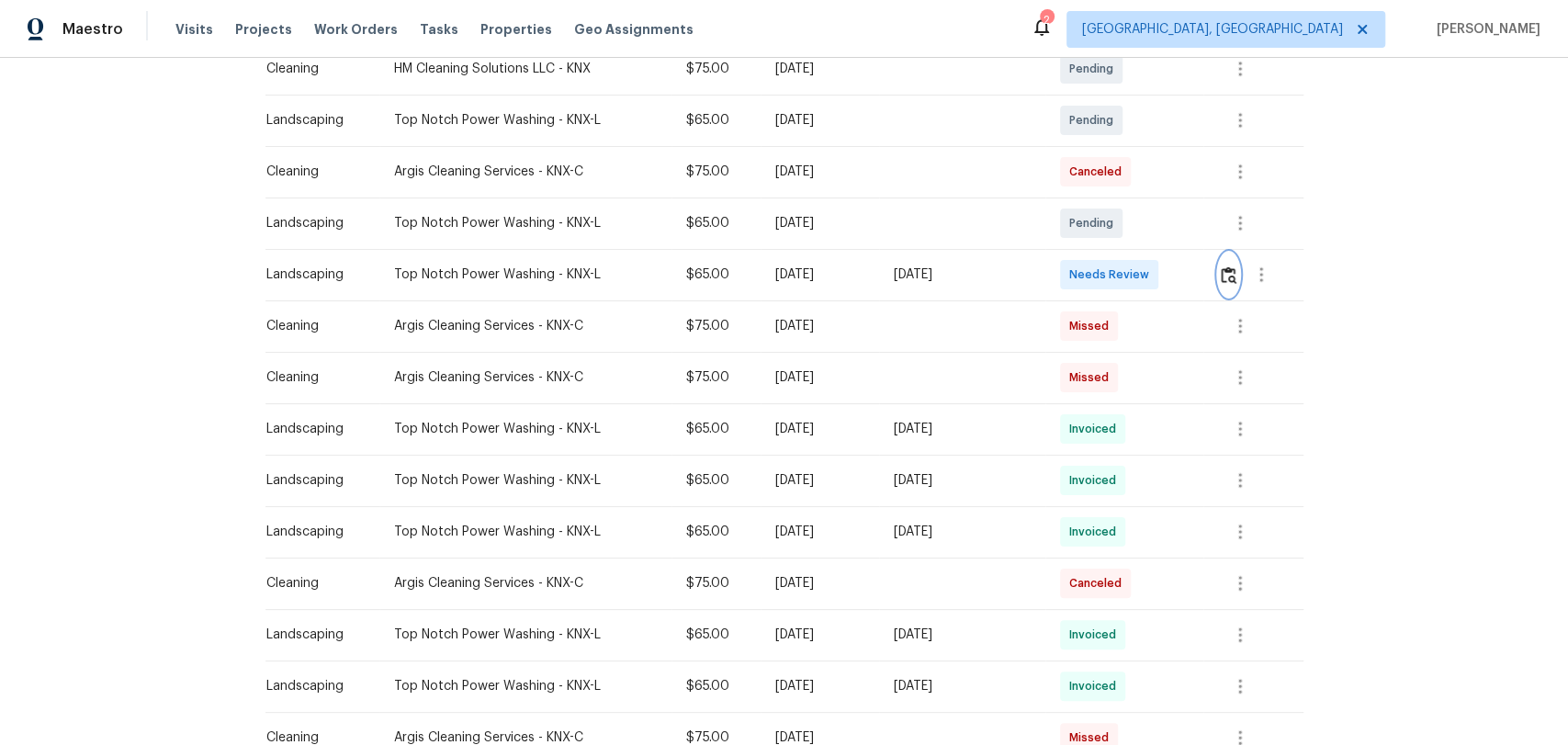
click at [1226, 271] on img "button" at bounding box center [1229, 275] width 16 height 18
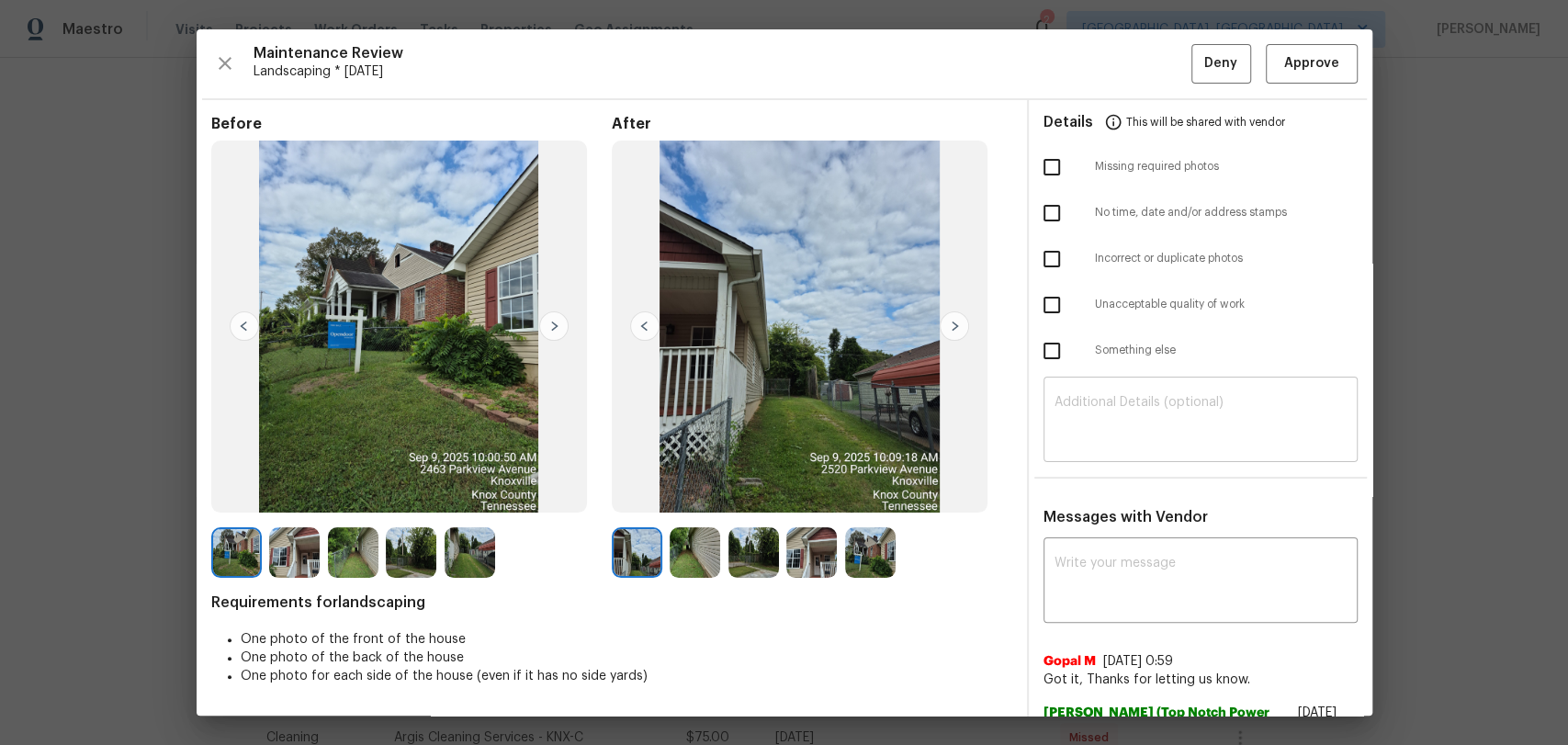
click at [1143, 409] on textarea at bounding box center [1201, 421] width 292 height 52
paste textarea "Maintenance Audit Team: Hello! Unfortunately, this Landscaping visit completed …"
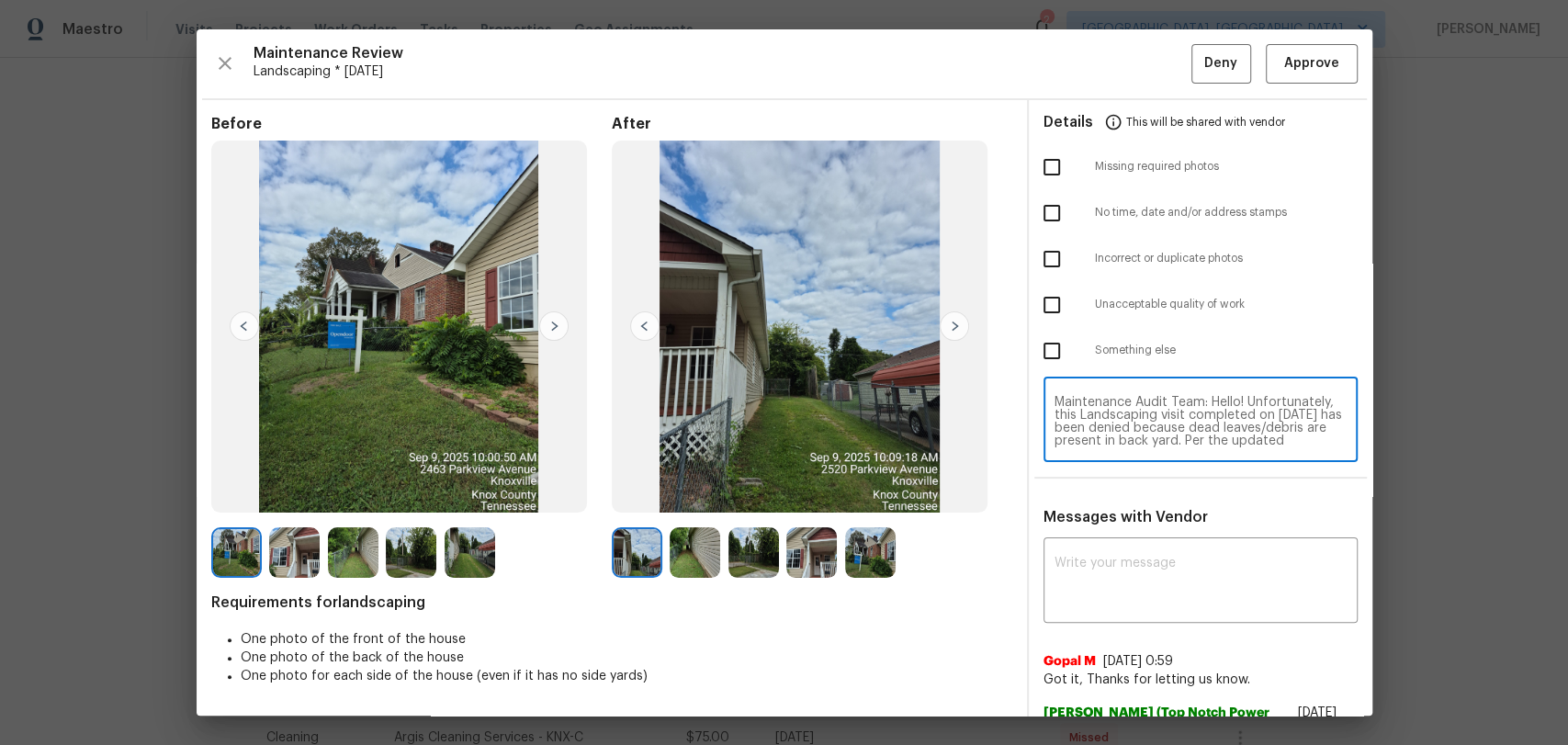
scroll to position [155, 0]
type textarea "Maintenance Audit Team: Hello! Unfortunately, this Landscaping visit completed …"
click at [1119, 560] on textarea at bounding box center [1201, 583] width 292 height 52
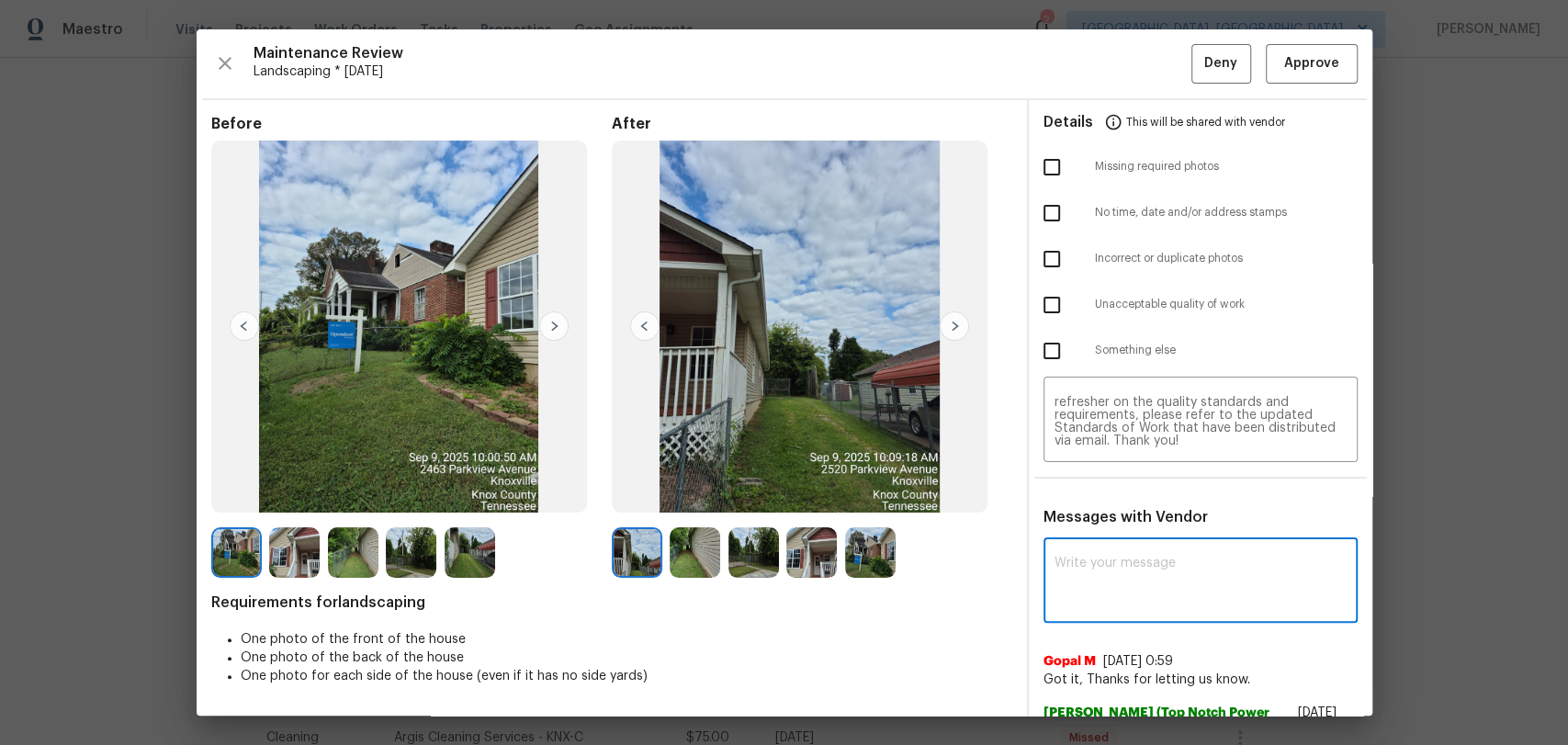
paste textarea "Maintenance Audit Team: Hello! Unfortunately, this Landscaping visit completed …"
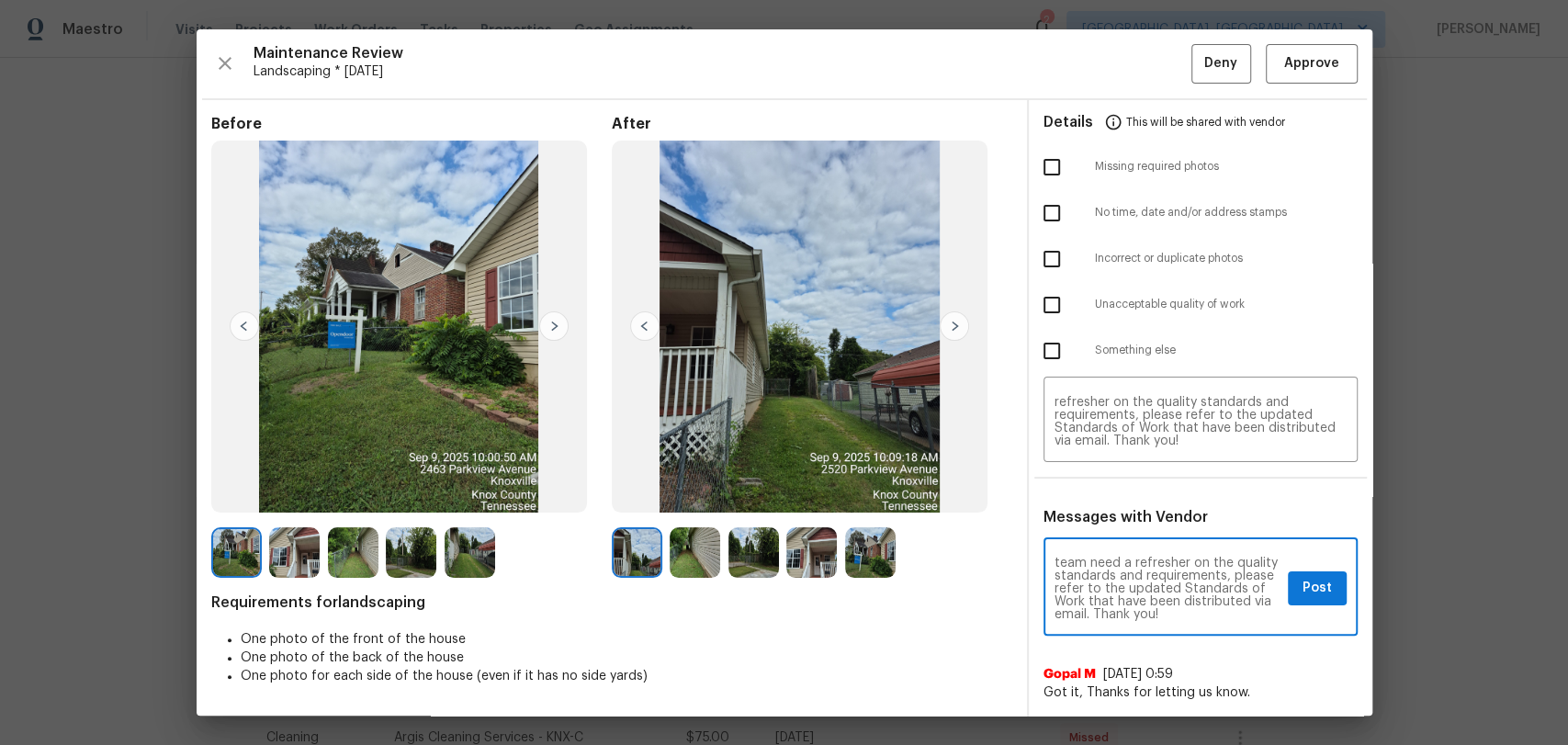
scroll to position [206, 0]
type textarea "Maintenance Audit Team: Hello! Unfortunately, this Landscaping visit completed …"
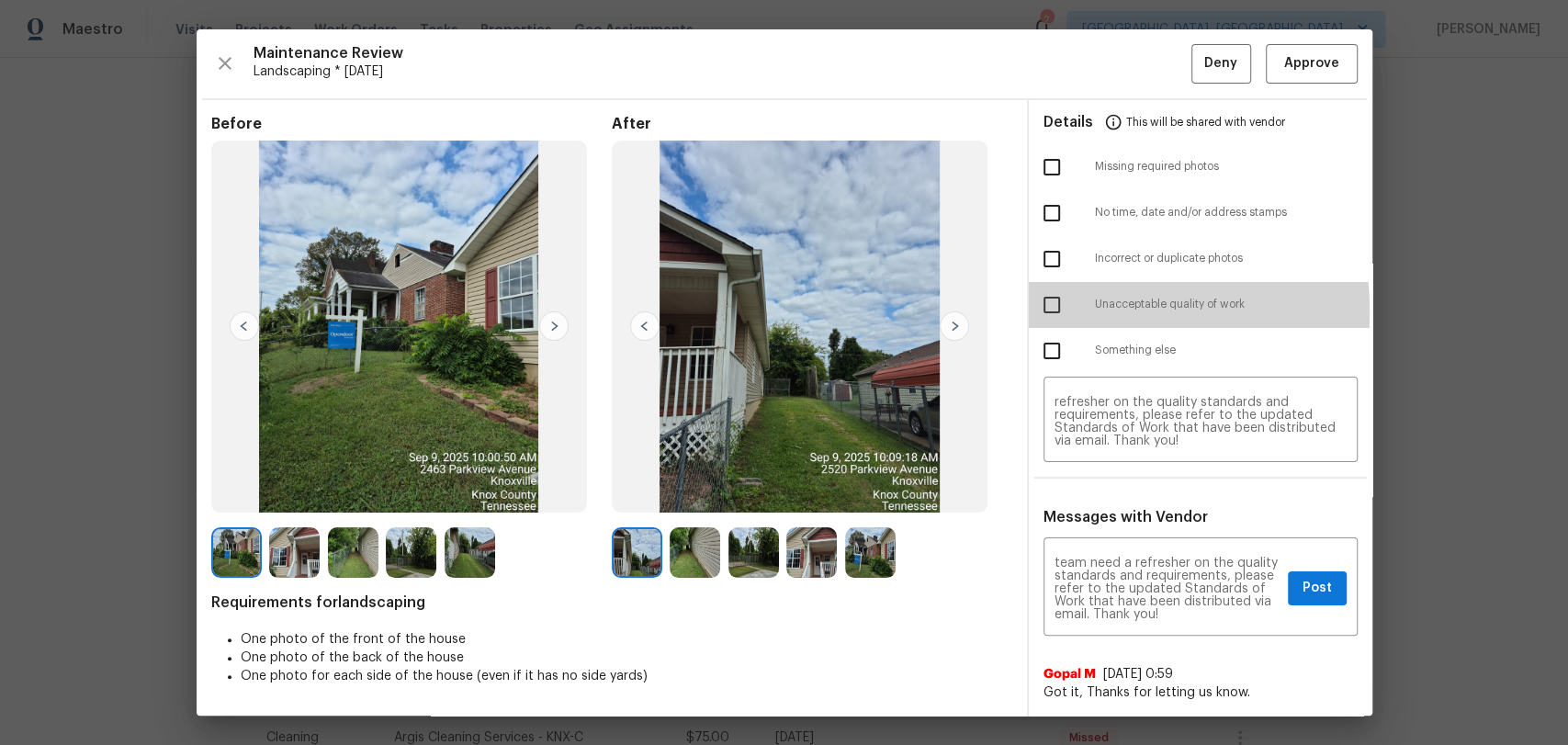
click at [1043, 311] on input "checkbox" at bounding box center [1052, 305] width 39 height 39
checkbox input "true"
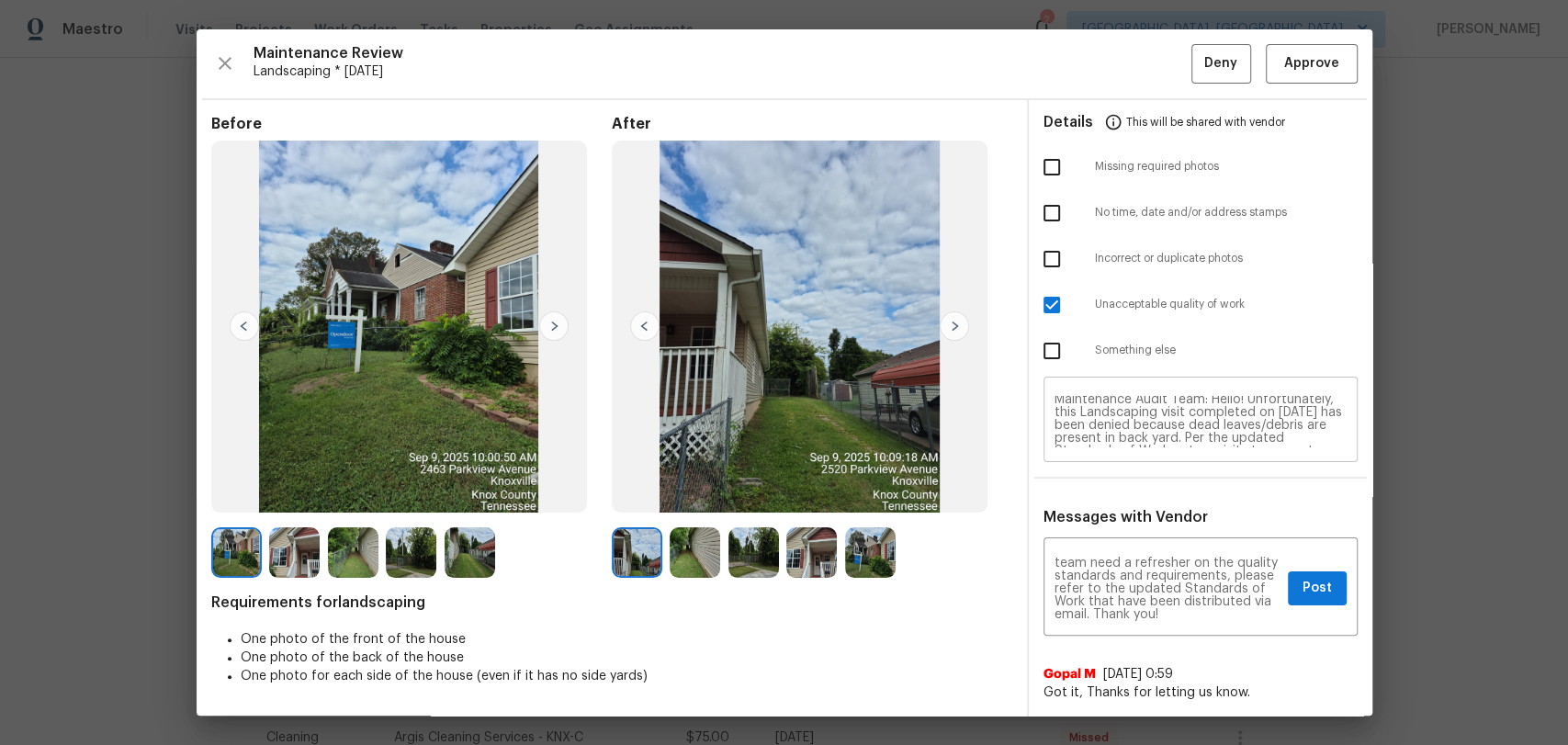
scroll to position [0, 0]
click at [1310, 590] on span "Post" at bounding box center [1317, 588] width 29 height 23
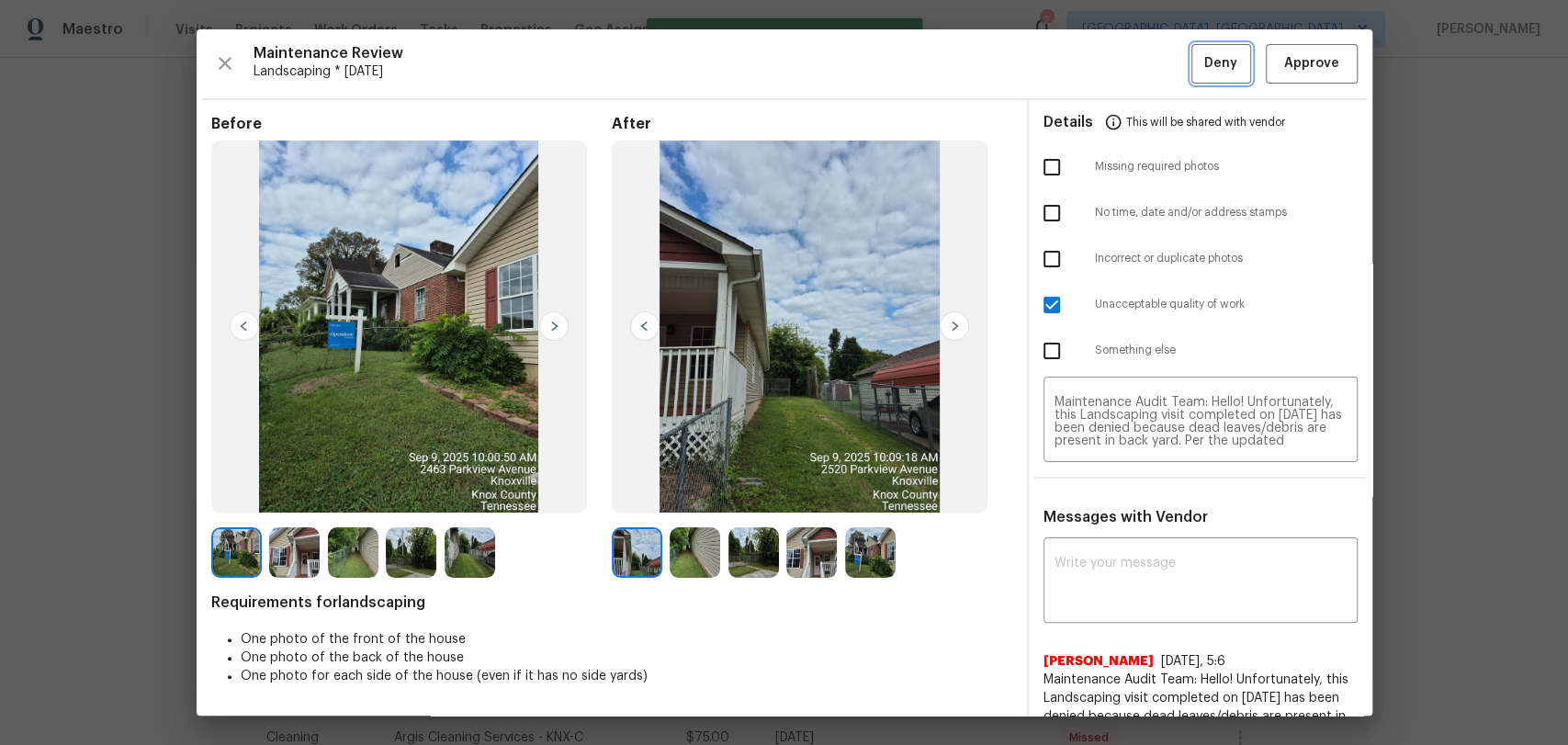
click at [1199, 77] on button "Deny" at bounding box center [1221, 63] width 59 height 40
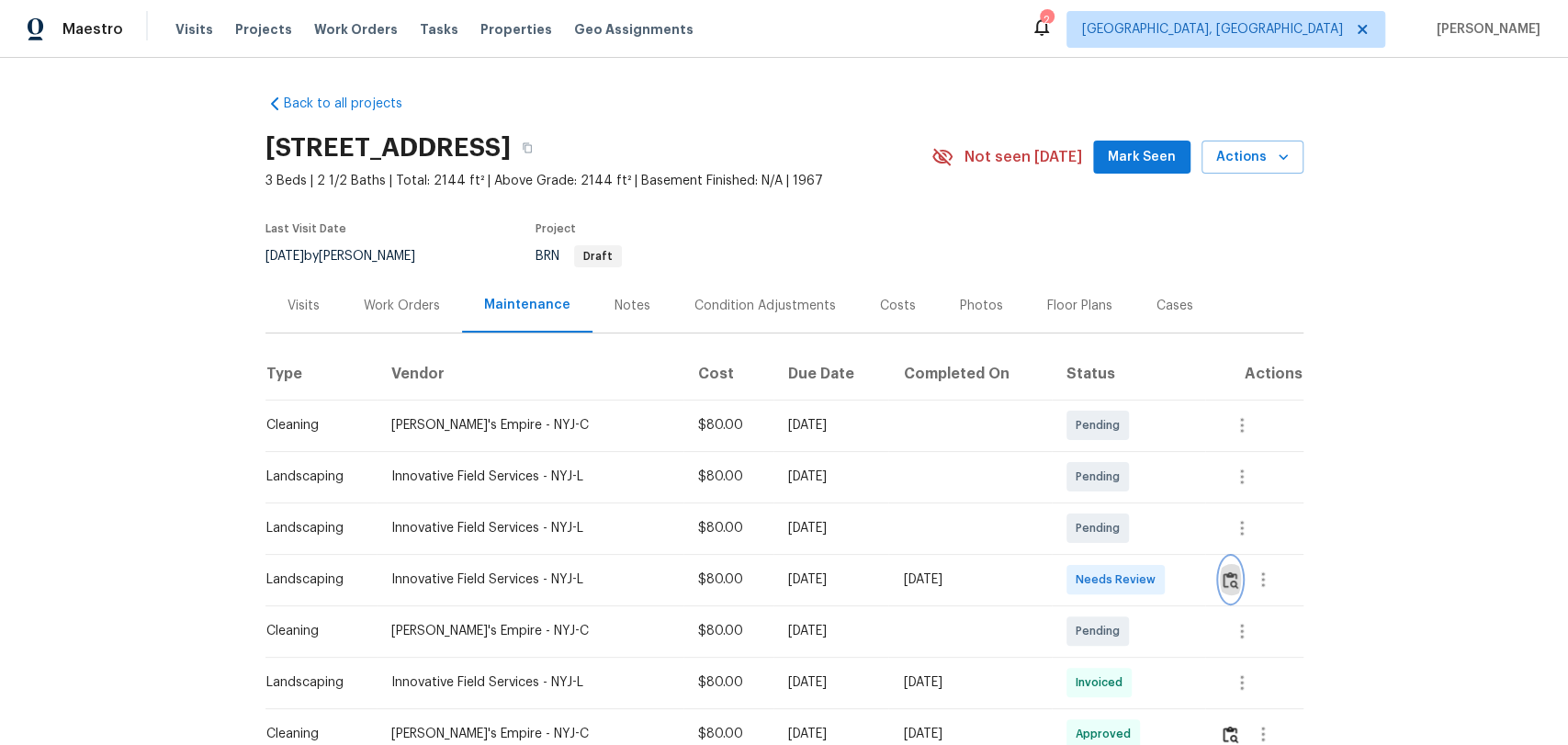
click at [1232, 587] on img "button" at bounding box center [1231, 581] width 16 height 18
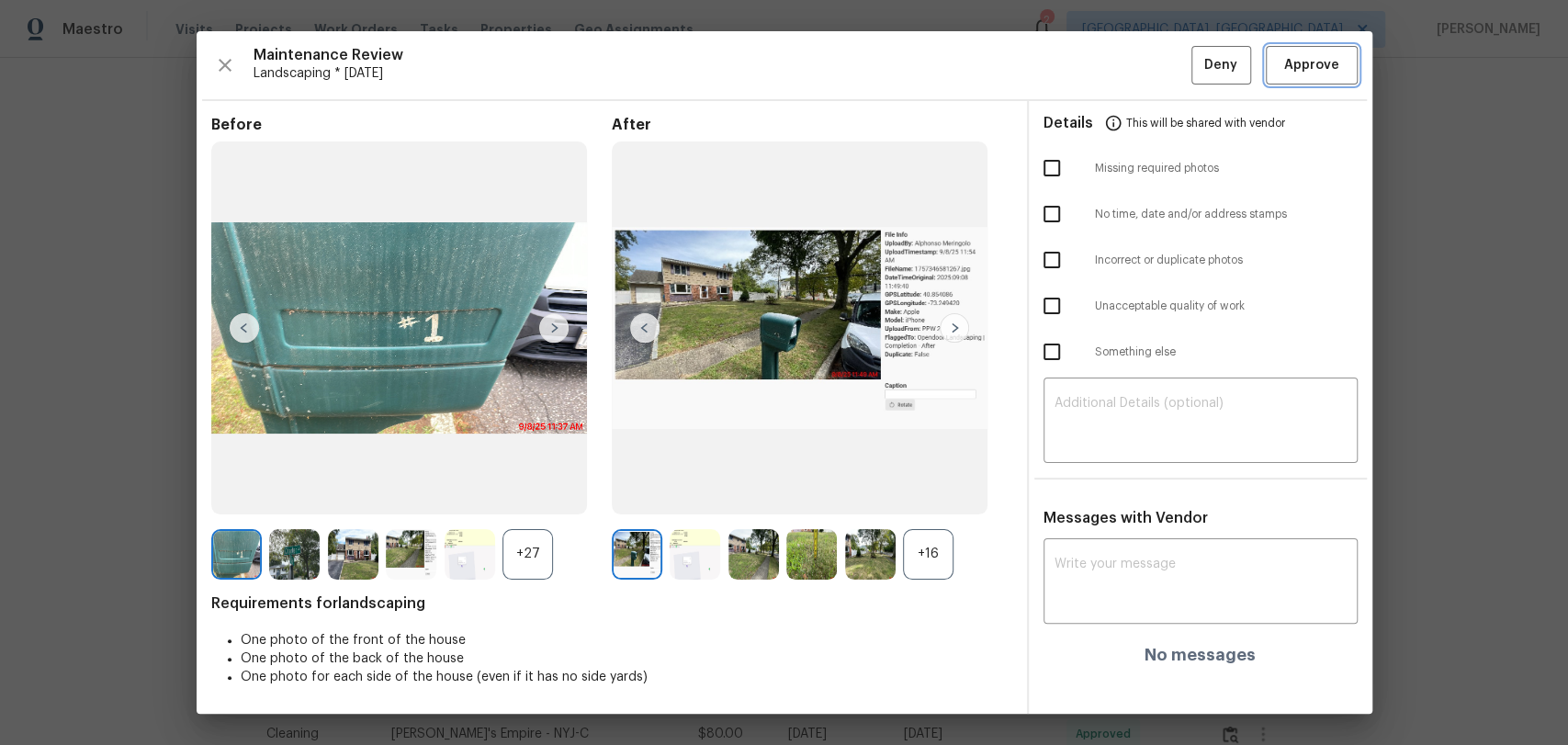
click at [1315, 66] on span "Approve" at bounding box center [1311, 66] width 55 height 23
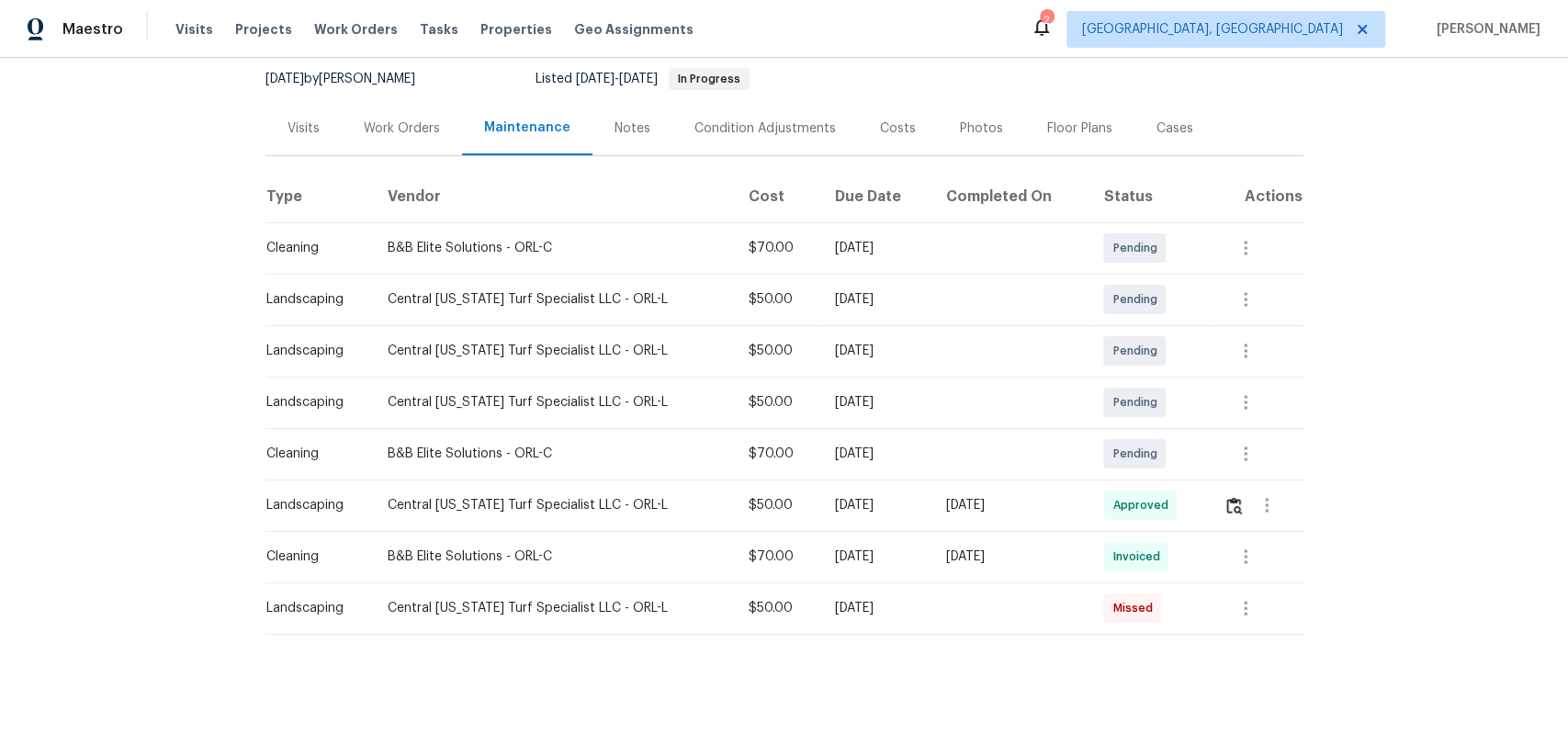
scroll to position [192, 0]
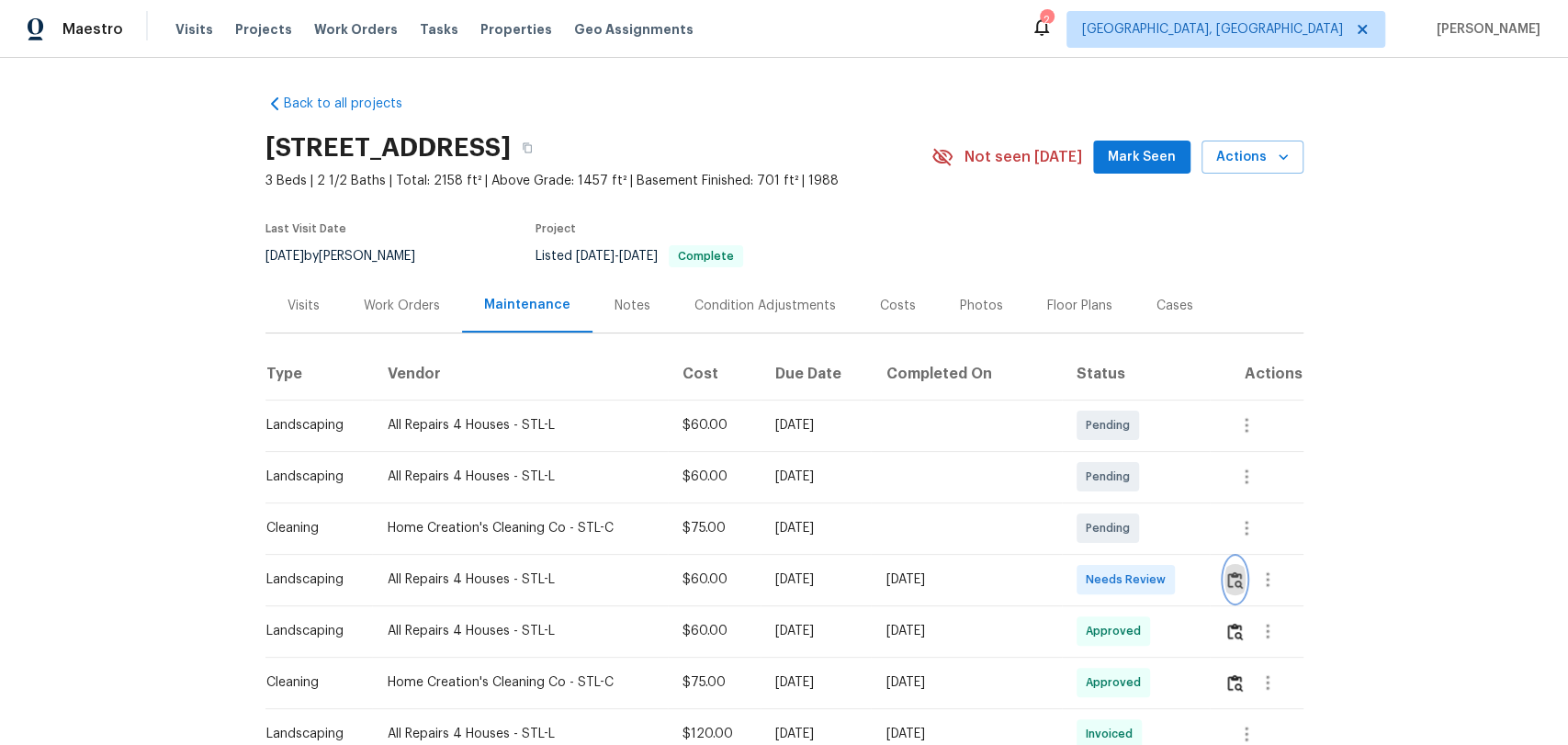
click at [1233, 579] on img "button" at bounding box center [1235, 581] width 16 height 18
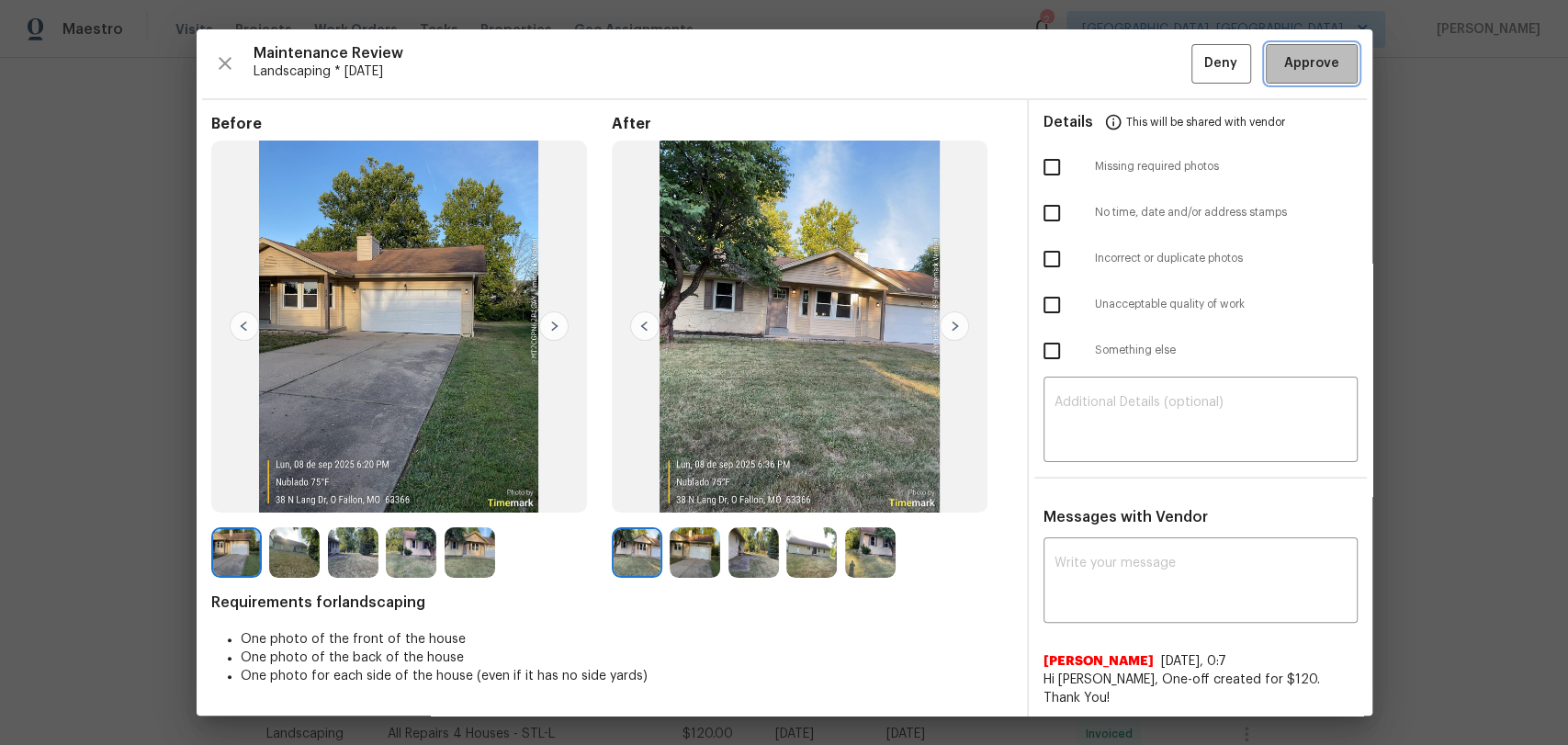
click at [1300, 55] on span "Approve" at bounding box center [1311, 64] width 55 height 23
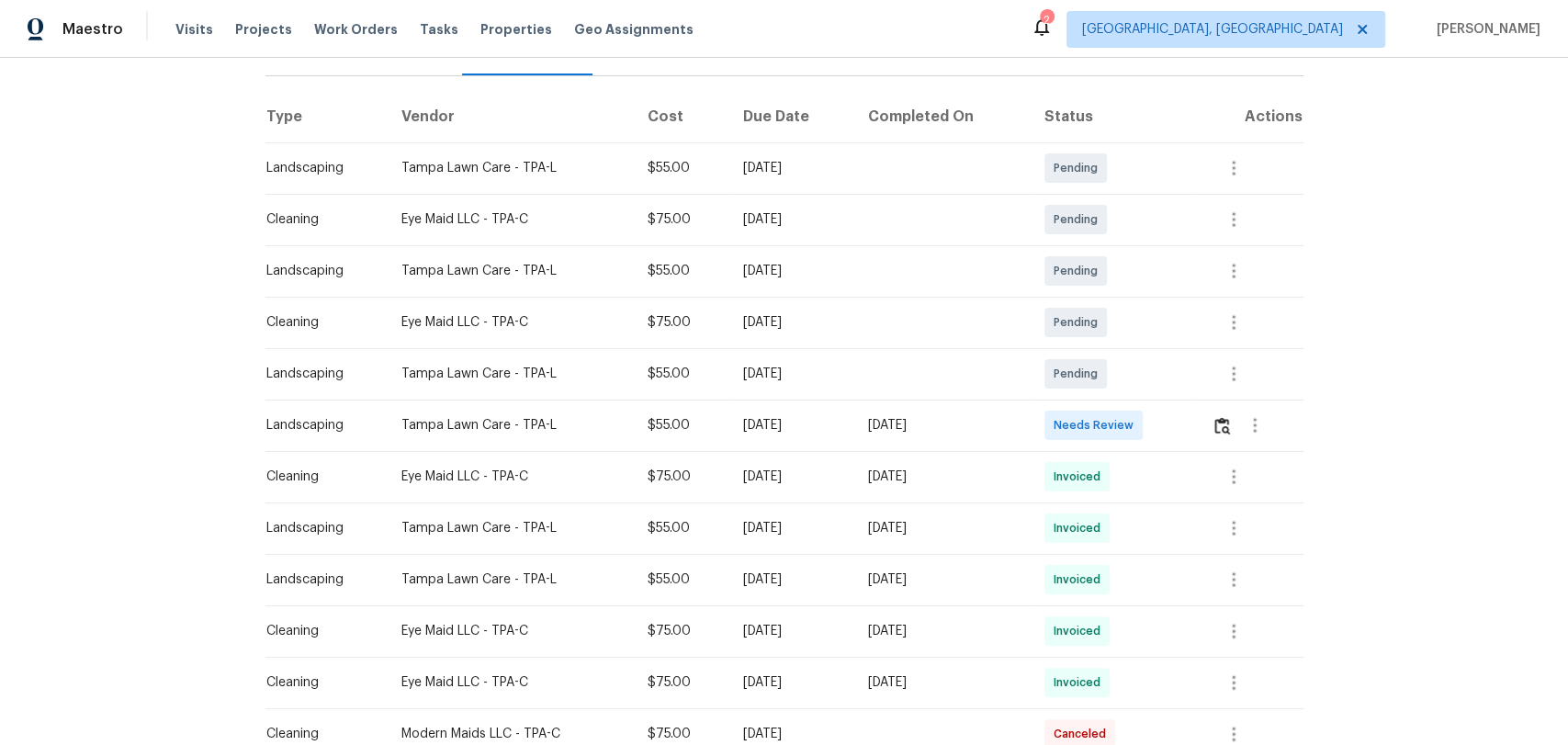
scroll to position [306, 0]
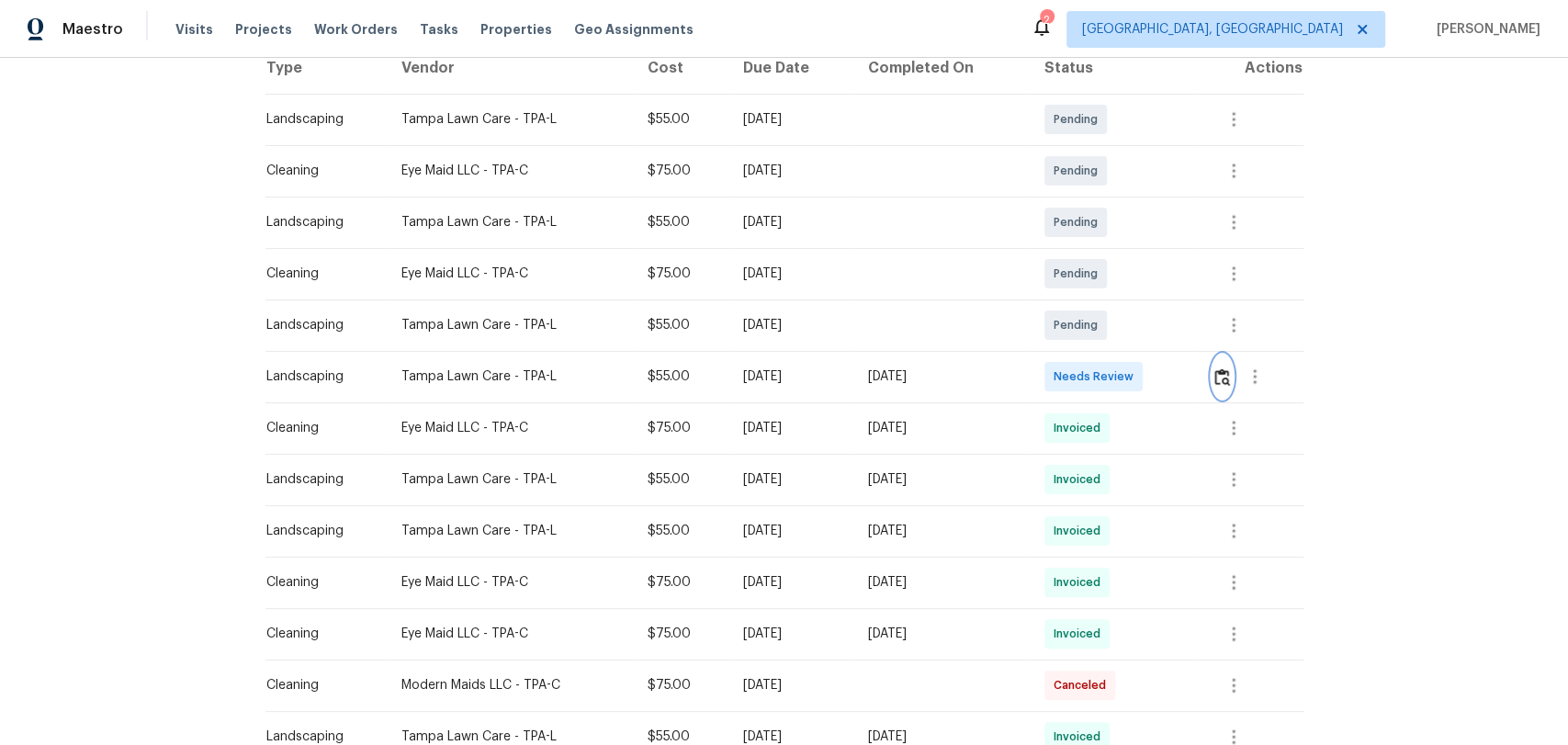
click at [1217, 369] on img "button" at bounding box center [1222, 377] width 16 height 18
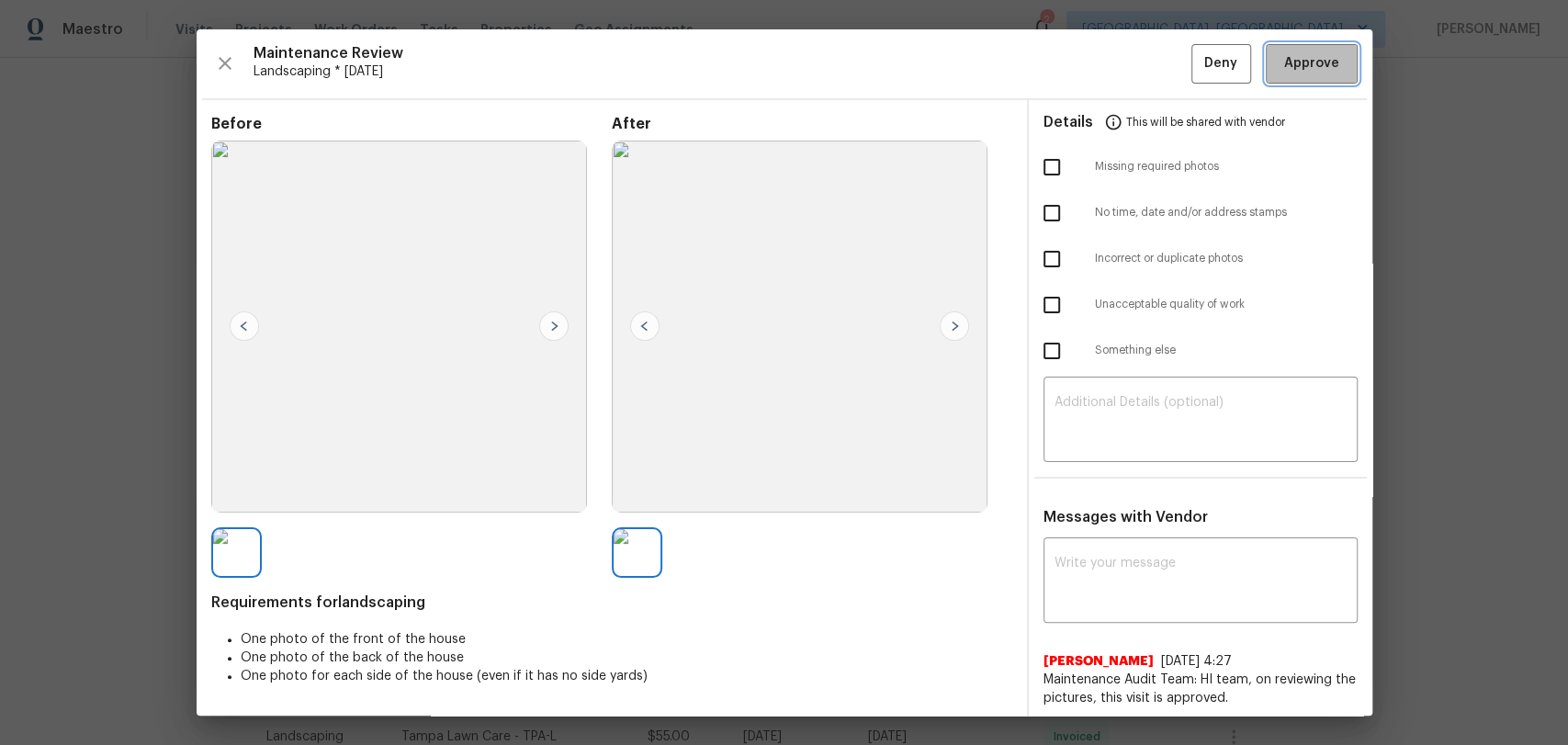
click at [1284, 66] on span "Approve" at bounding box center [1311, 64] width 55 height 23
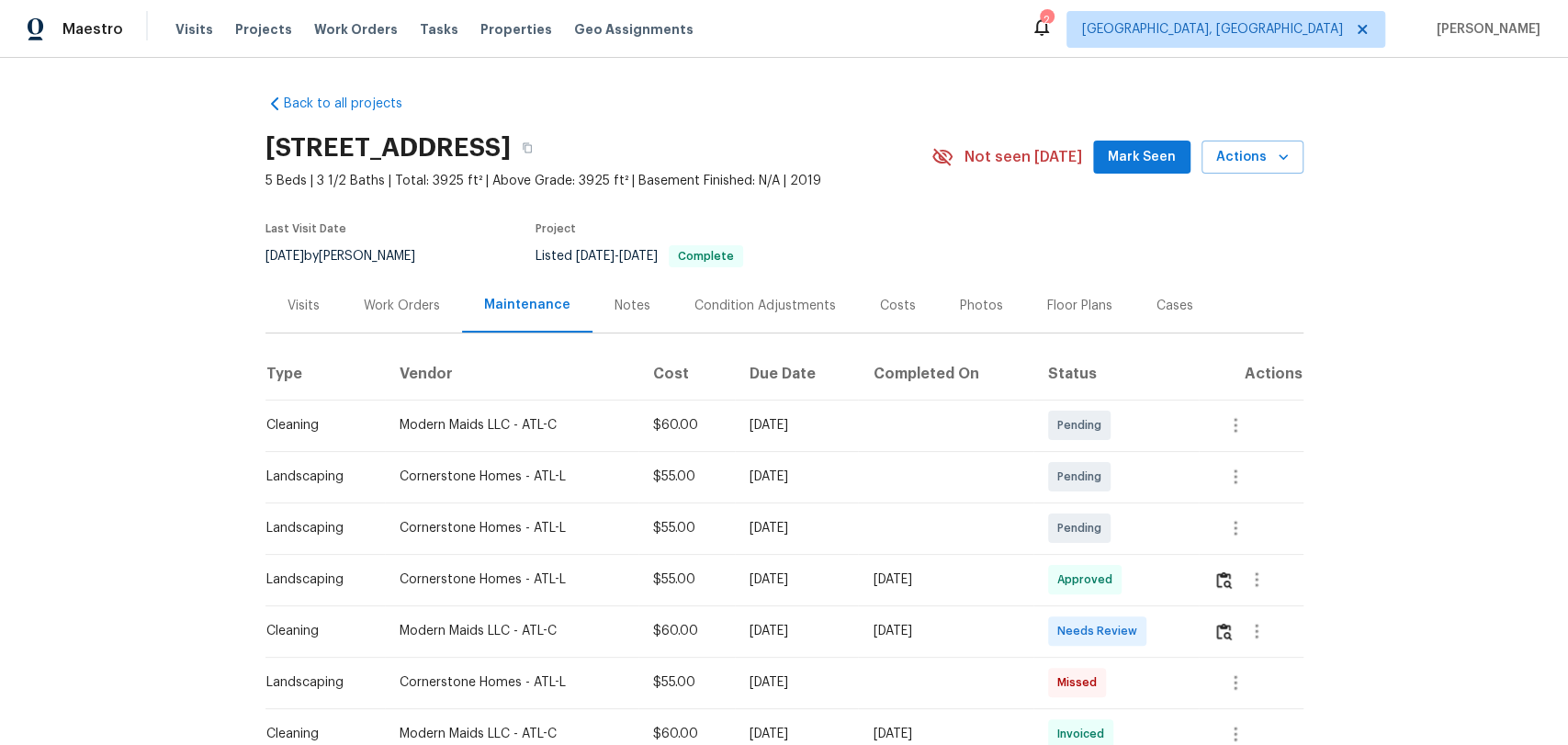
scroll to position [204, 0]
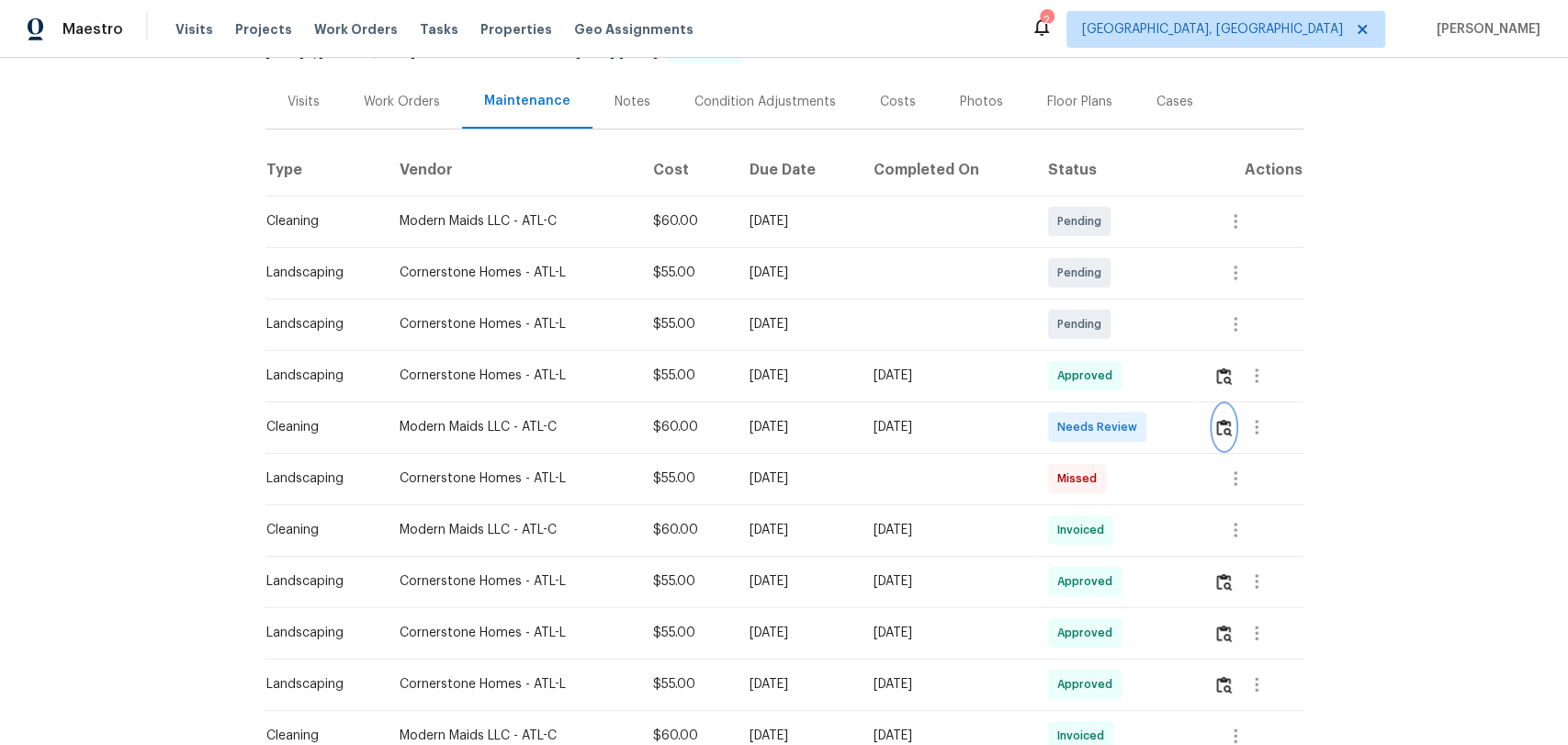
click at [1226, 428] on img "button" at bounding box center [1224, 428] width 16 height 18
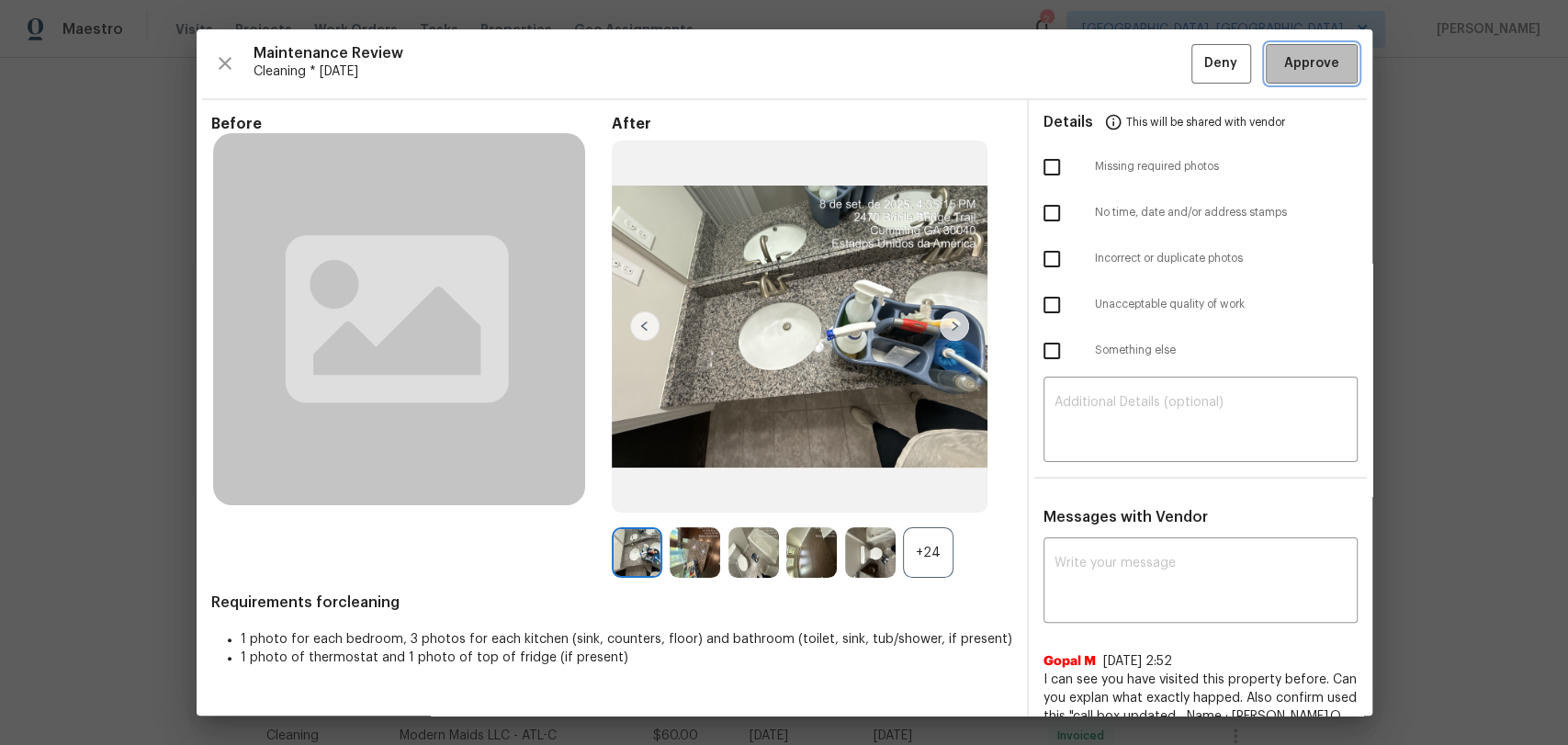
click at [1287, 67] on span "Approve" at bounding box center [1311, 64] width 55 height 23
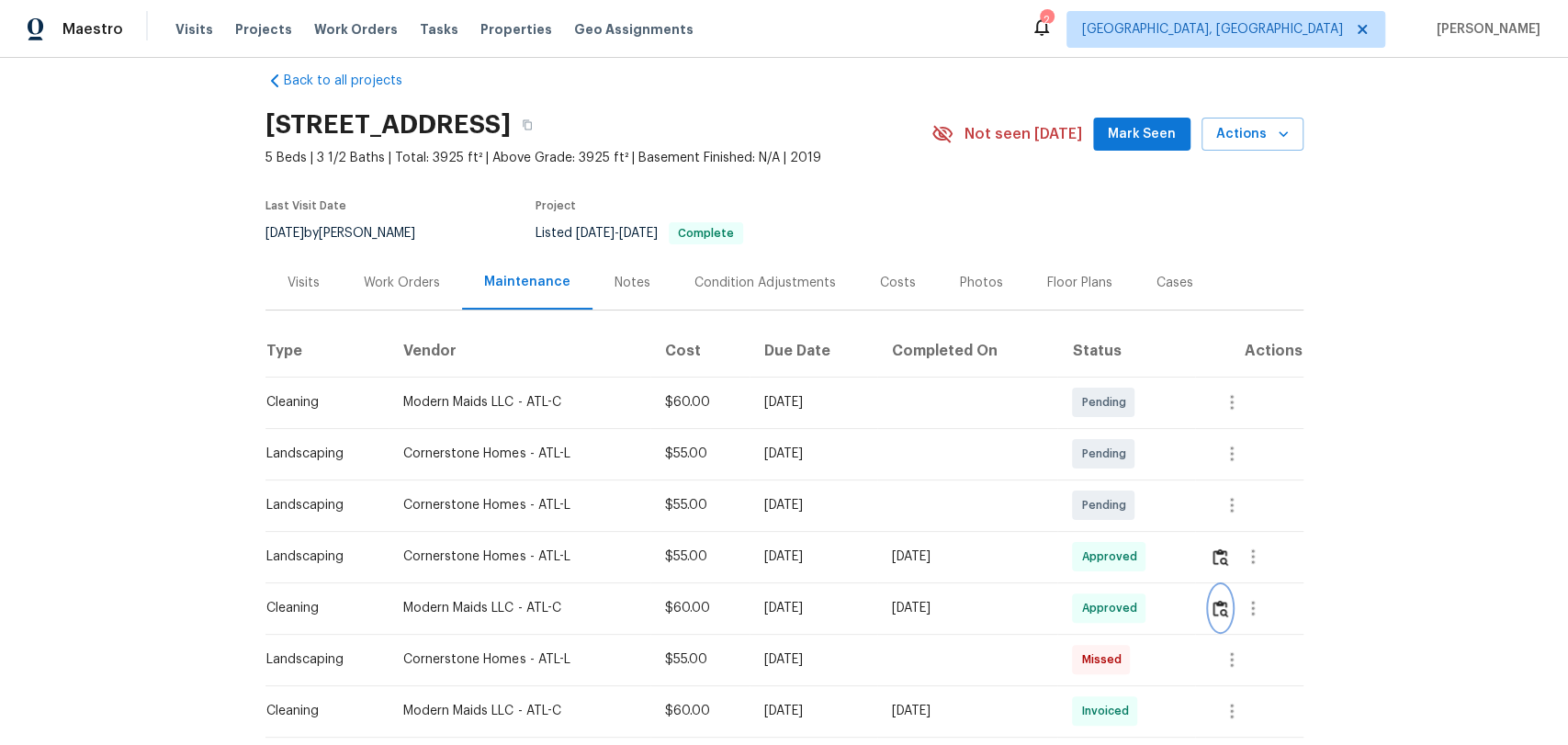
scroll to position [0, 0]
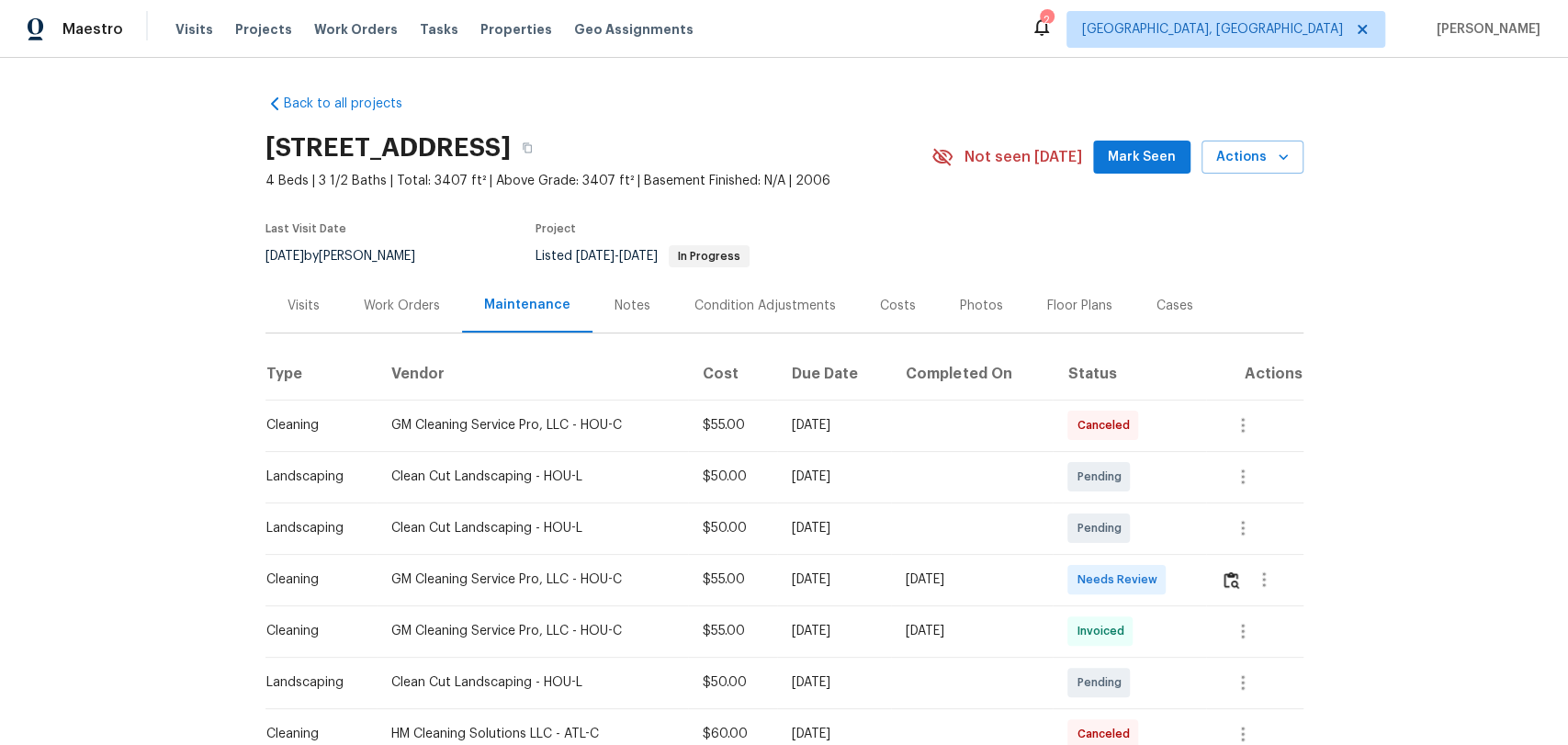
scroll to position [204, 0]
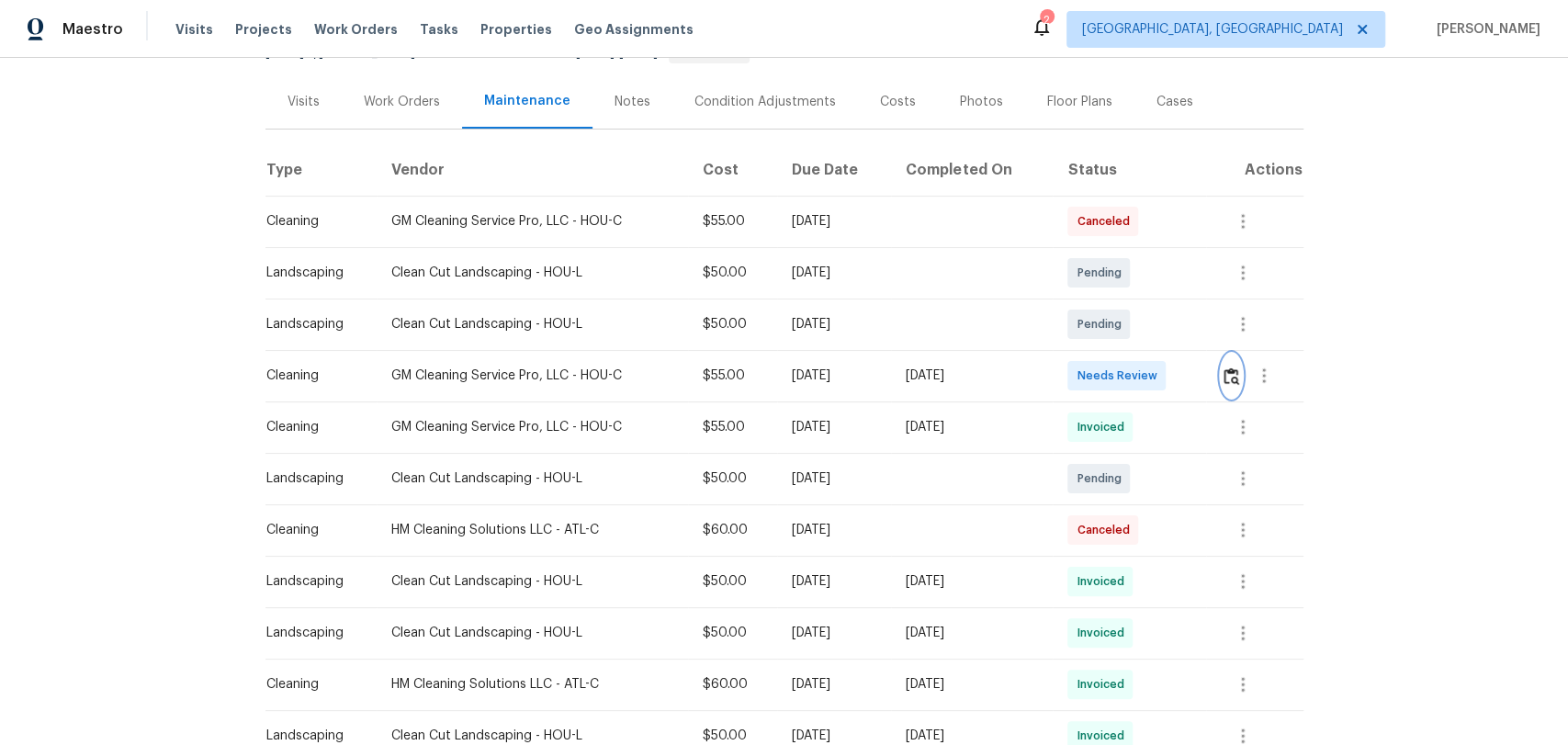
click at [1224, 375] on img "button" at bounding box center [1232, 376] width 16 height 18
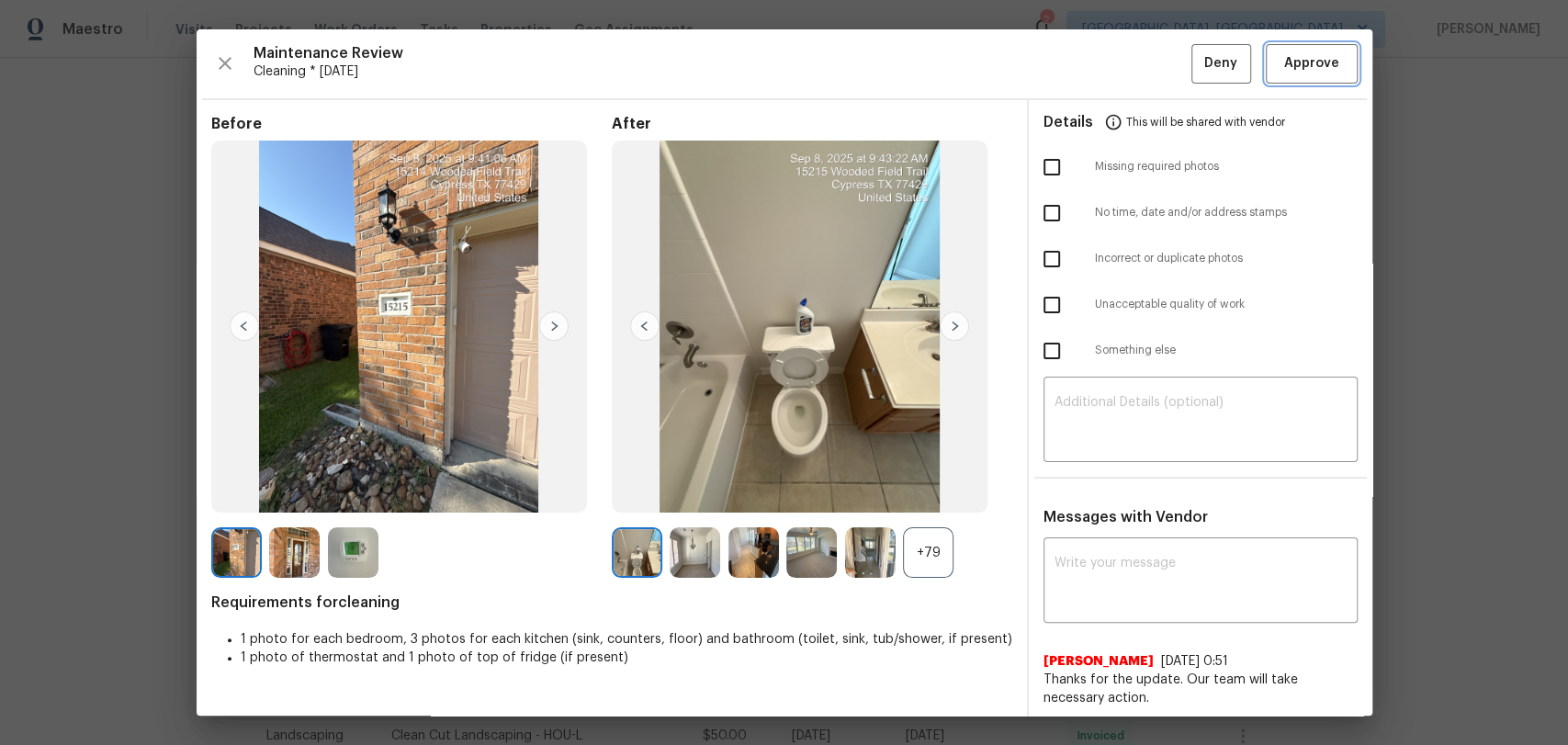
click at [1291, 71] on span "Approve" at bounding box center [1311, 64] width 55 height 23
